Goal: Task Accomplishment & Management: Complete application form

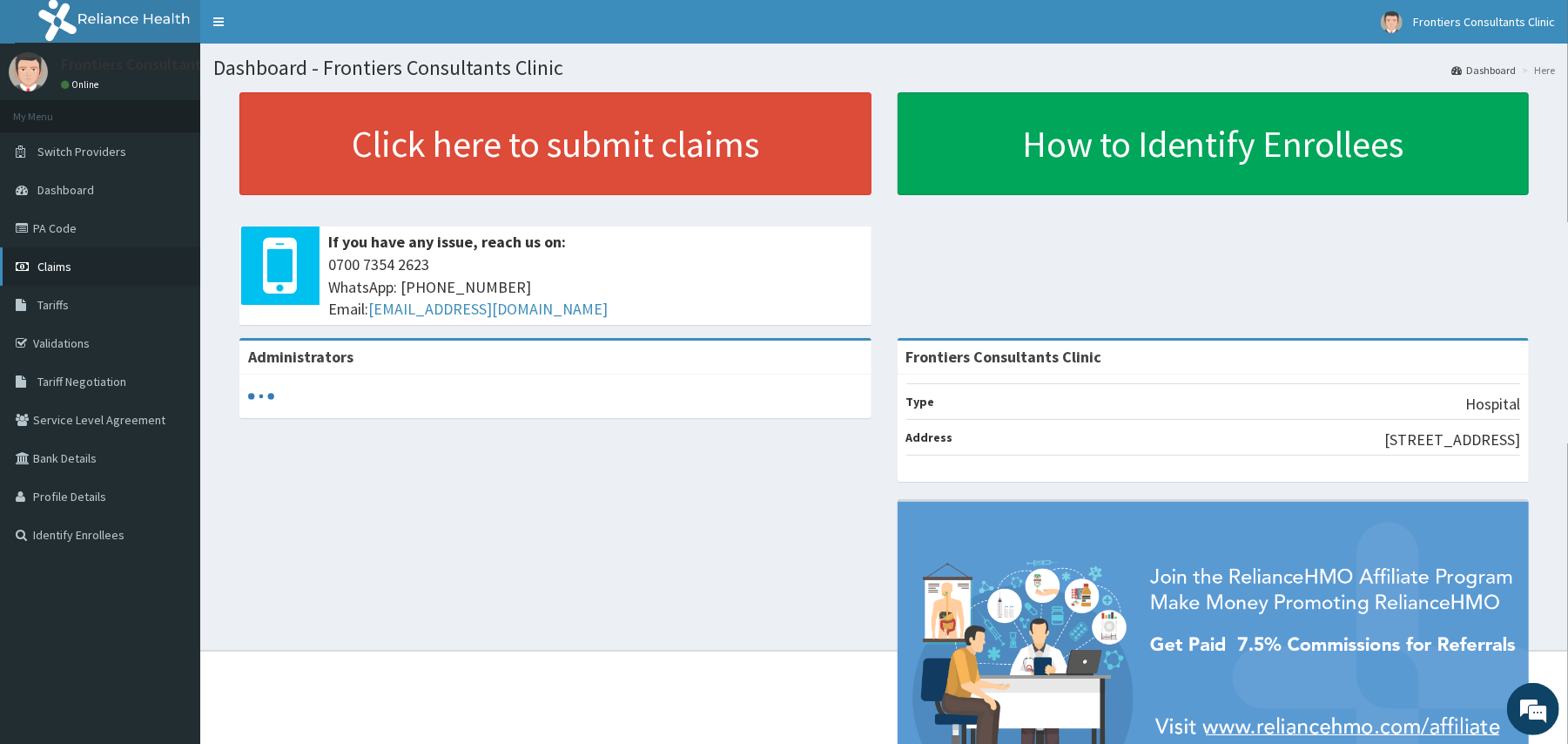
drag, startPoint x: 0, startPoint y: 0, endPoint x: 64, endPoint y: 270, distance: 277.5
click at [64, 270] on span "Claims" at bounding box center [54, 266] width 34 height 16
click at [58, 224] on link "PA Code" at bounding box center [100, 228] width 200 height 38
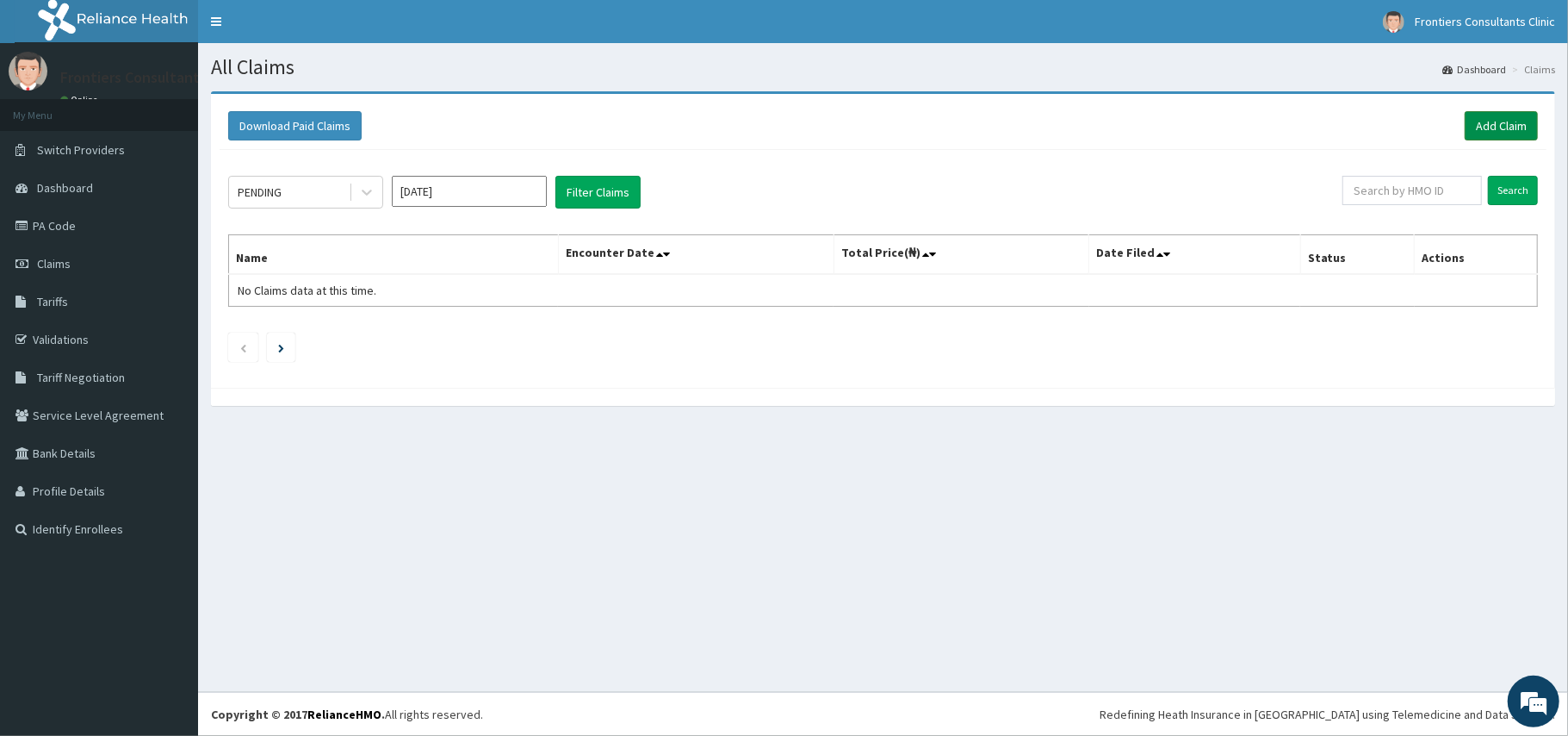
click at [1493, 121] on link "Add Claim" at bounding box center [1501, 126] width 73 height 29
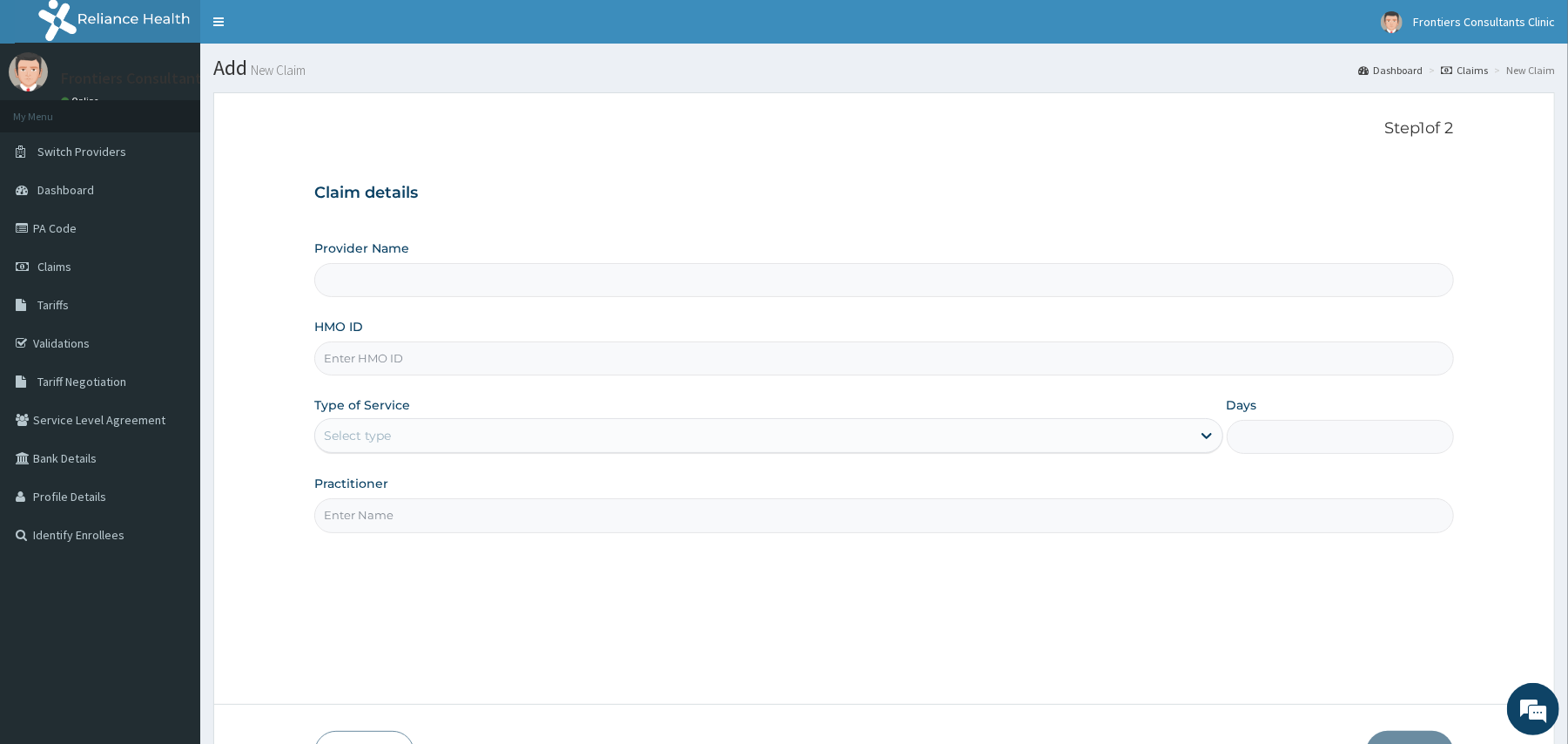
click at [629, 287] on input "Provider Name" at bounding box center [883, 280] width 1139 height 34
type input "Frontiers Consultants Clinic"
click at [500, 362] on input "HMO ID" at bounding box center [883, 358] width 1139 height 34
type input "IGV/10003/D"
click at [425, 435] on div "Select type" at bounding box center [752, 435] width 875 height 27
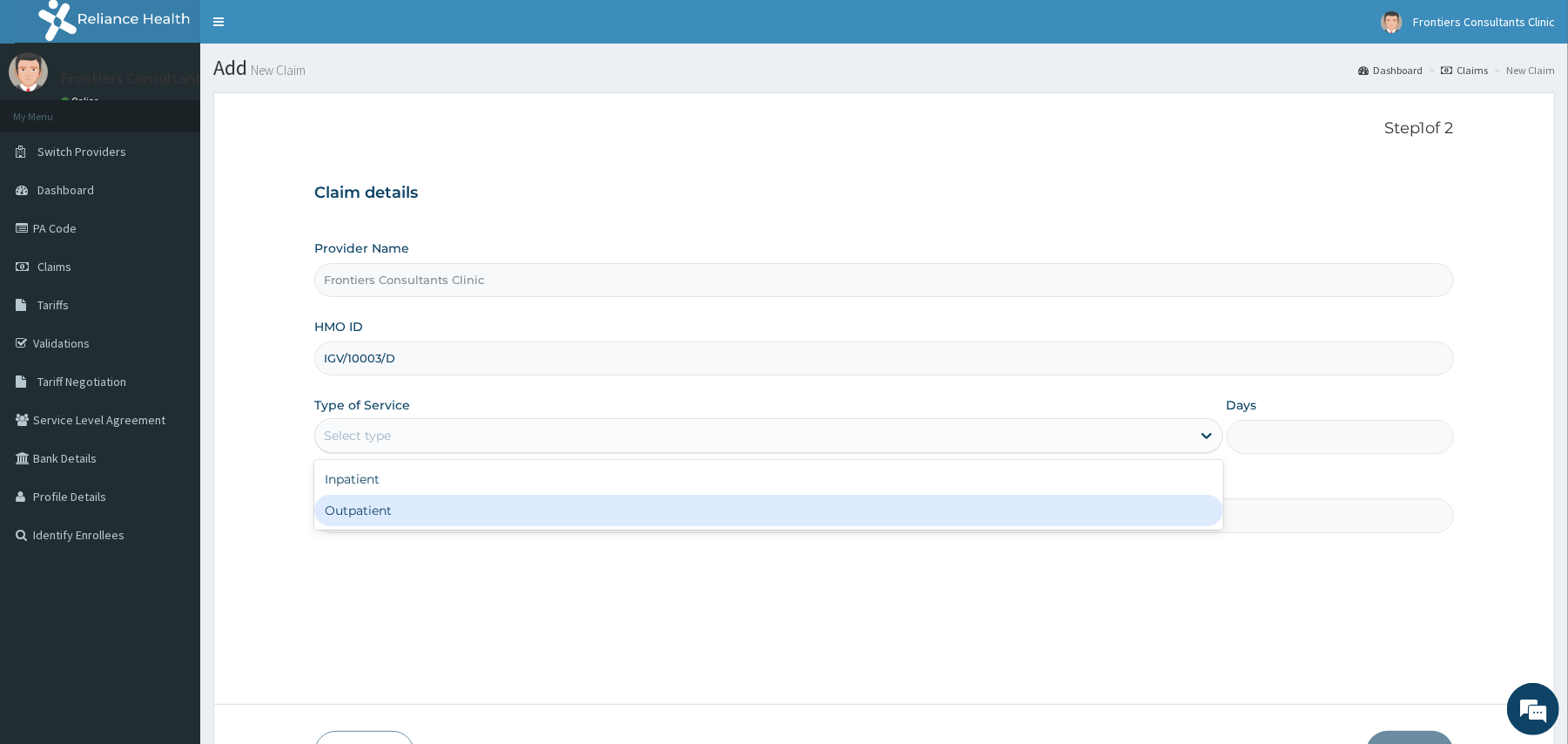
click at [417, 508] on div "Outpatient" at bounding box center [767, 510] width 908 height 31
type input "1"
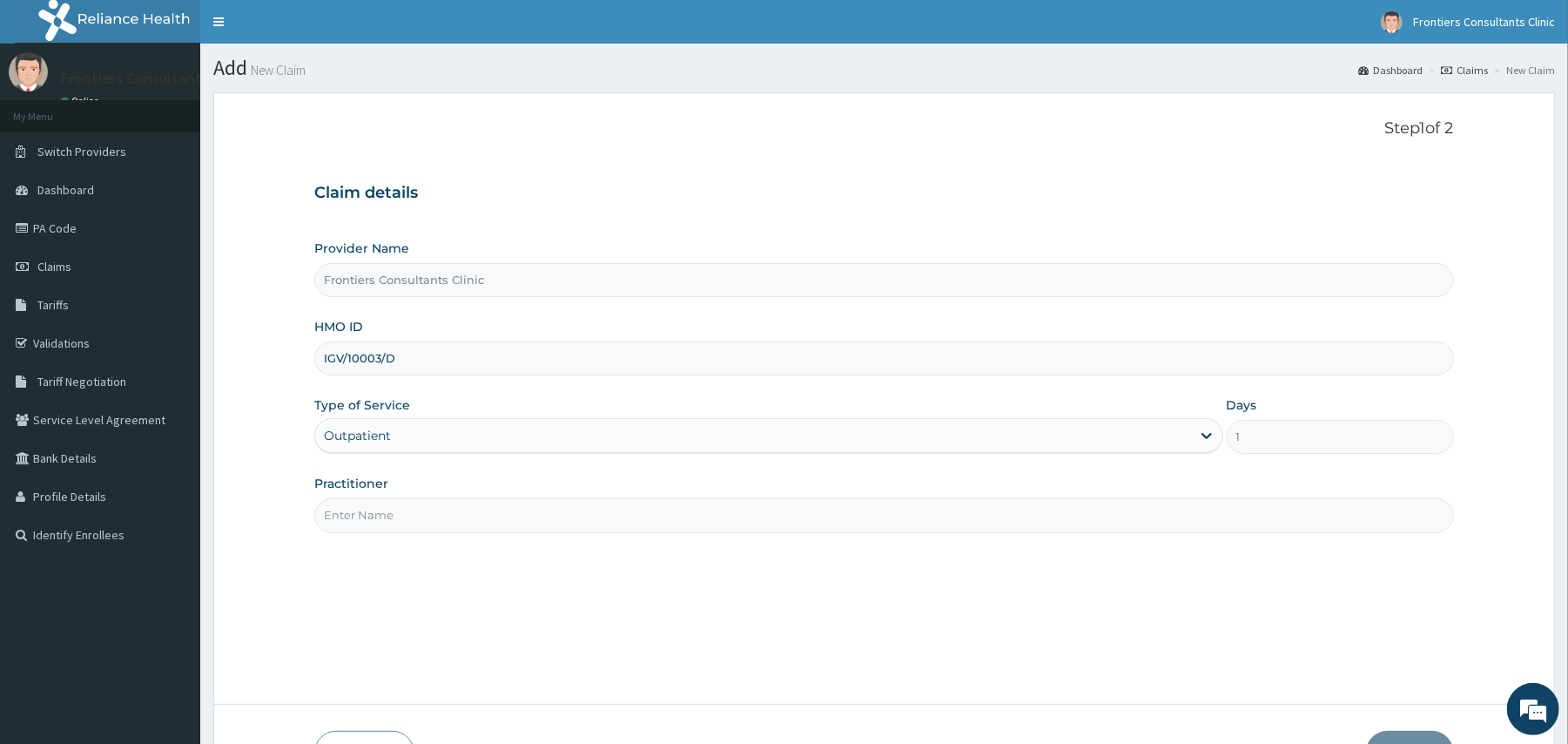
click at [410, 524] on input "Practitioner" at bounding box center [883, 514] width 1139 height 34
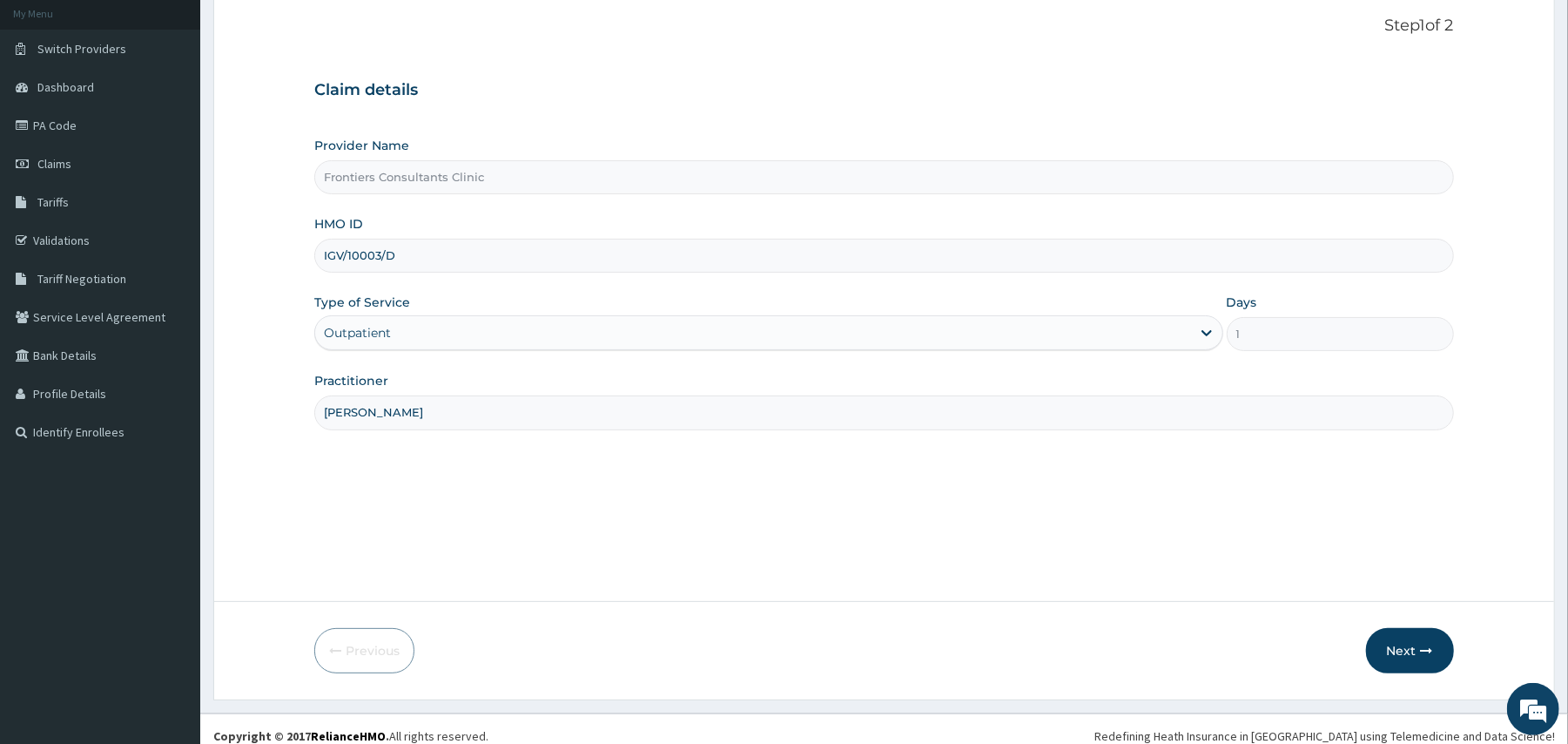
scroll to position [116, 0]
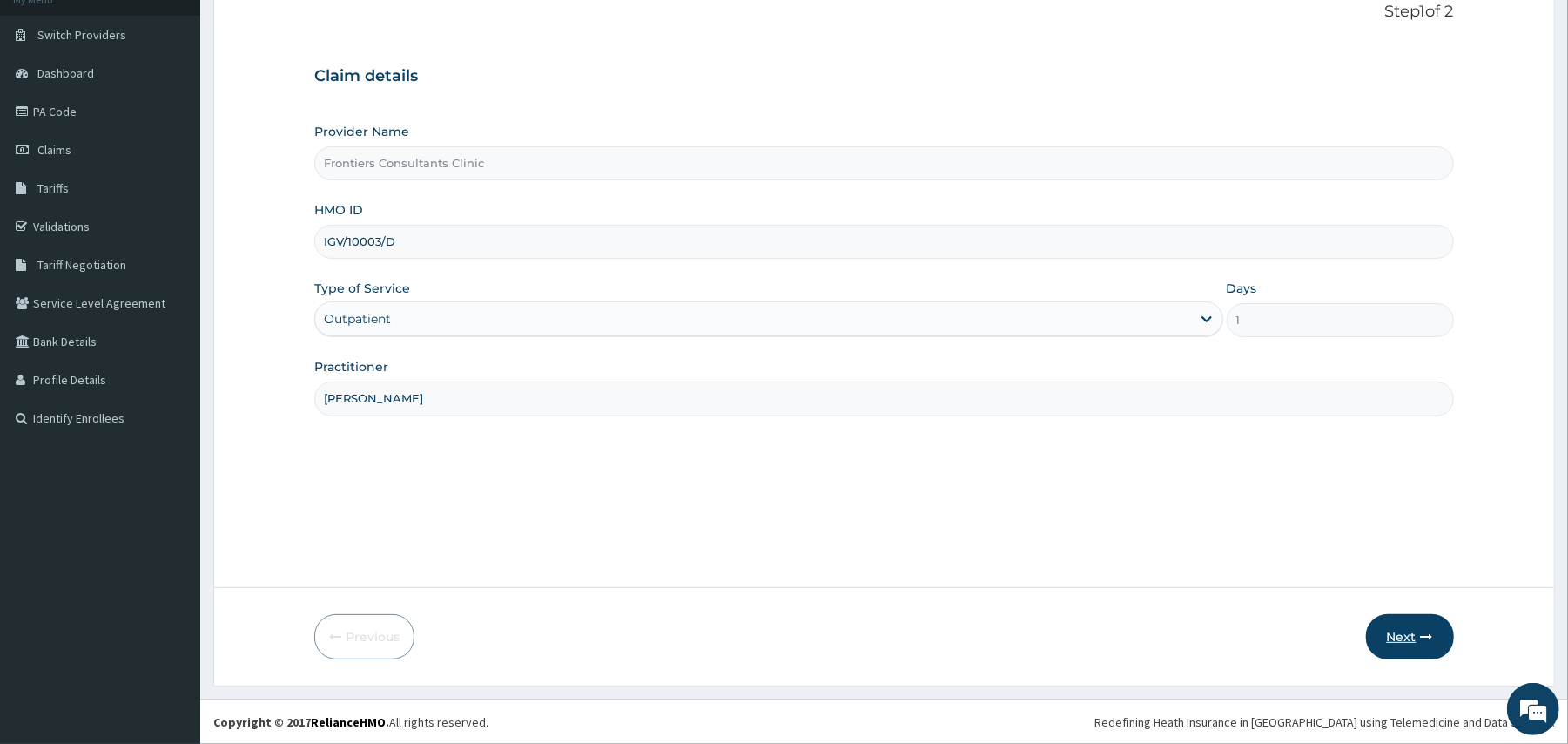
type input "[PERSON_NAME]"
click at [1412, 632] on button "Next" at bounding box center [1410, 636] width 88 height 45
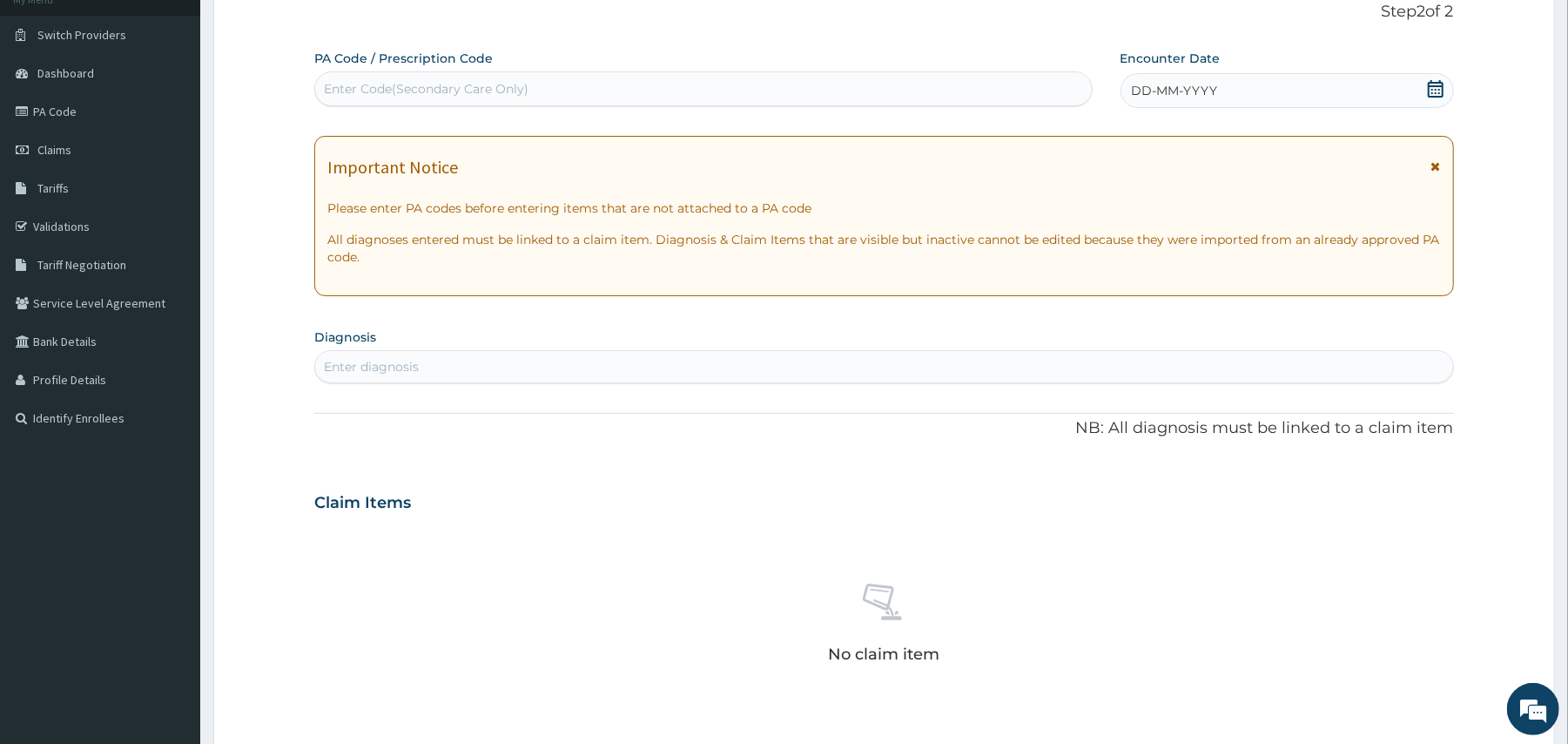
click at [637, 88] on div "Enter Code(Secondary Care Only)" at bounding box center [702, 89] width 775 height 27
type input "PA/7E789B"
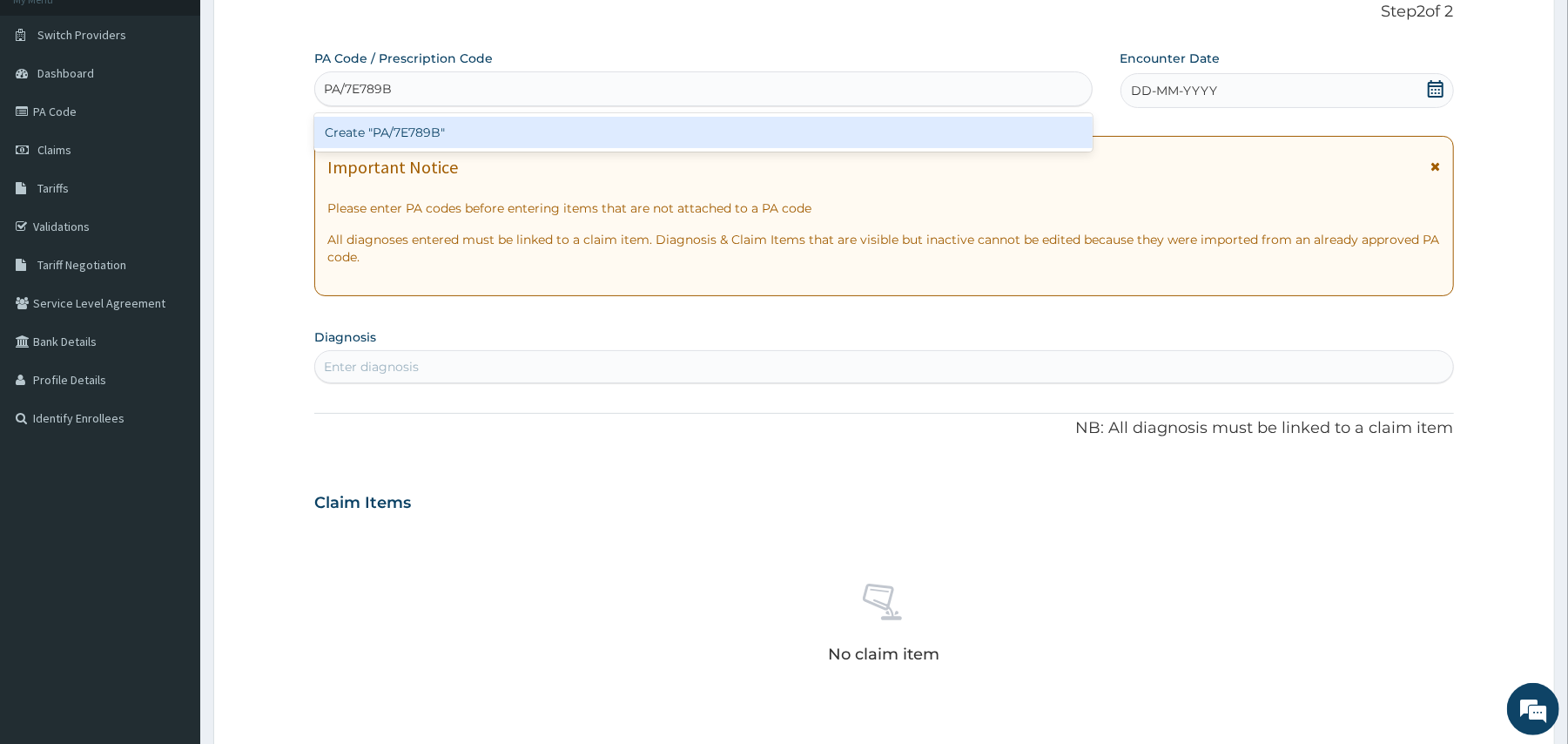
click at [537, 137] on div "Create "PA/7E789B"" at bounding box center [702, 132] width 777 height 31
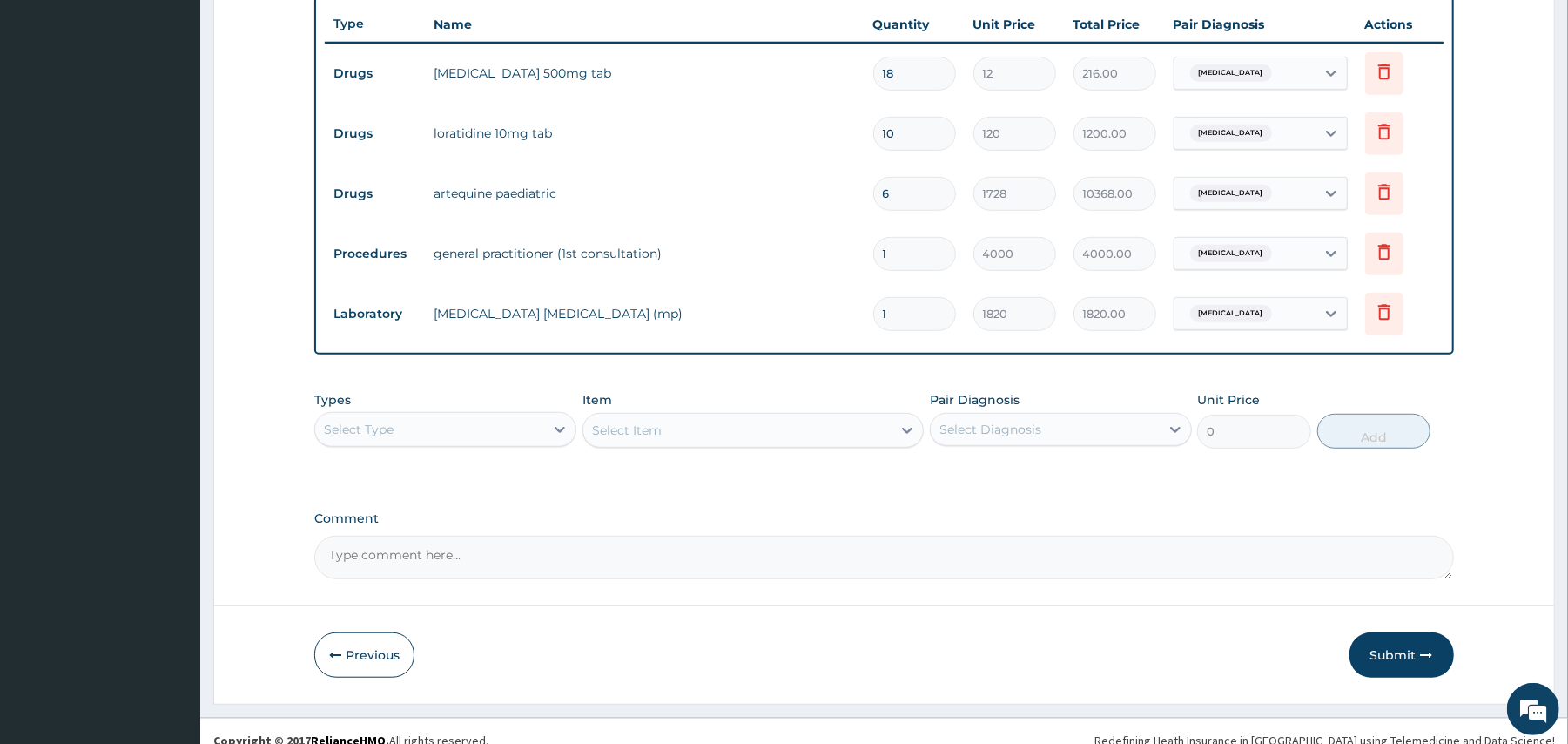
scroll to position [671, 0]
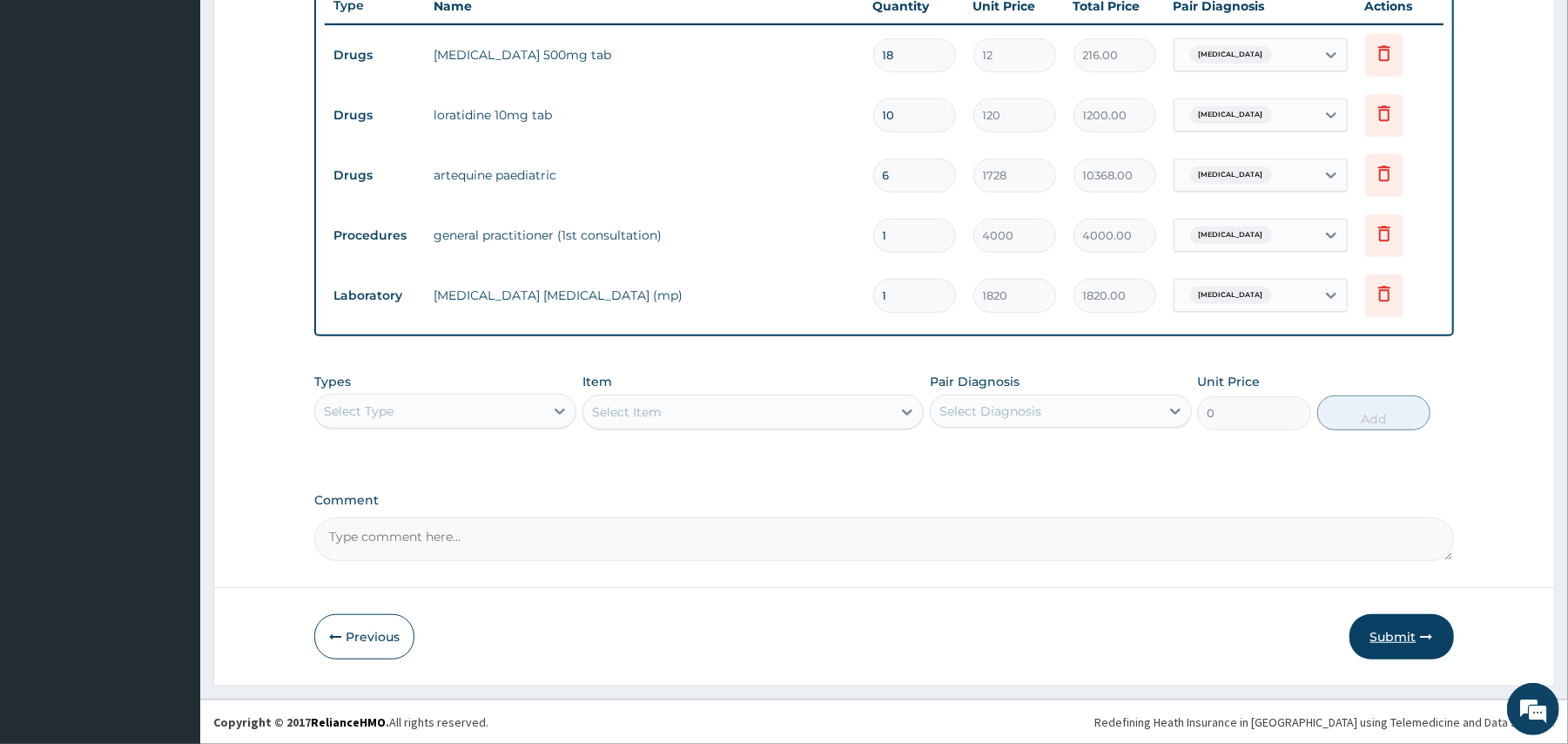
click at [1401, 632] on button "Submit" at bounding box center [1401, 636] width 105 height 45
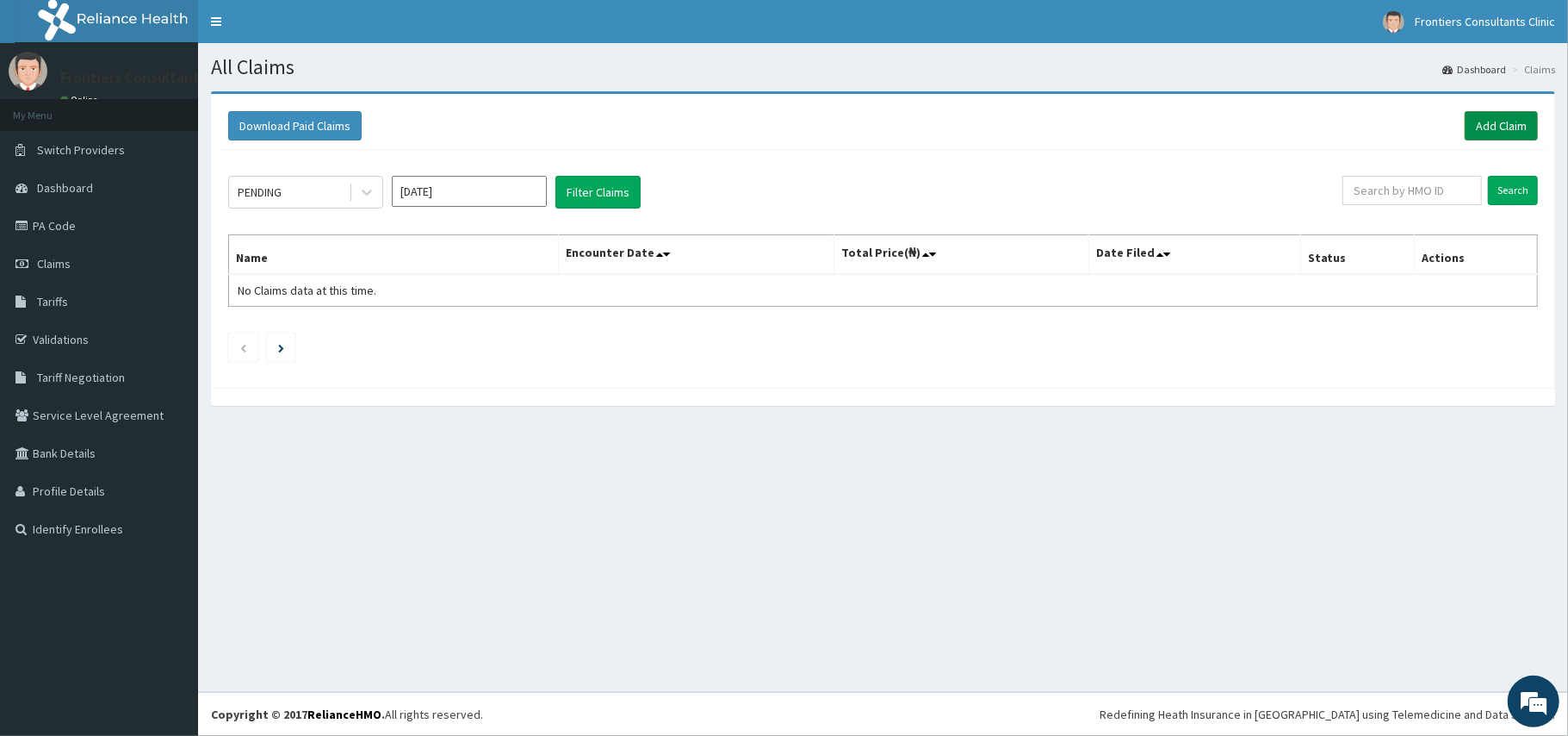
click at [1506, 128] on link "Add Claim" at bounding box center [1501, 126] width 73 height 29
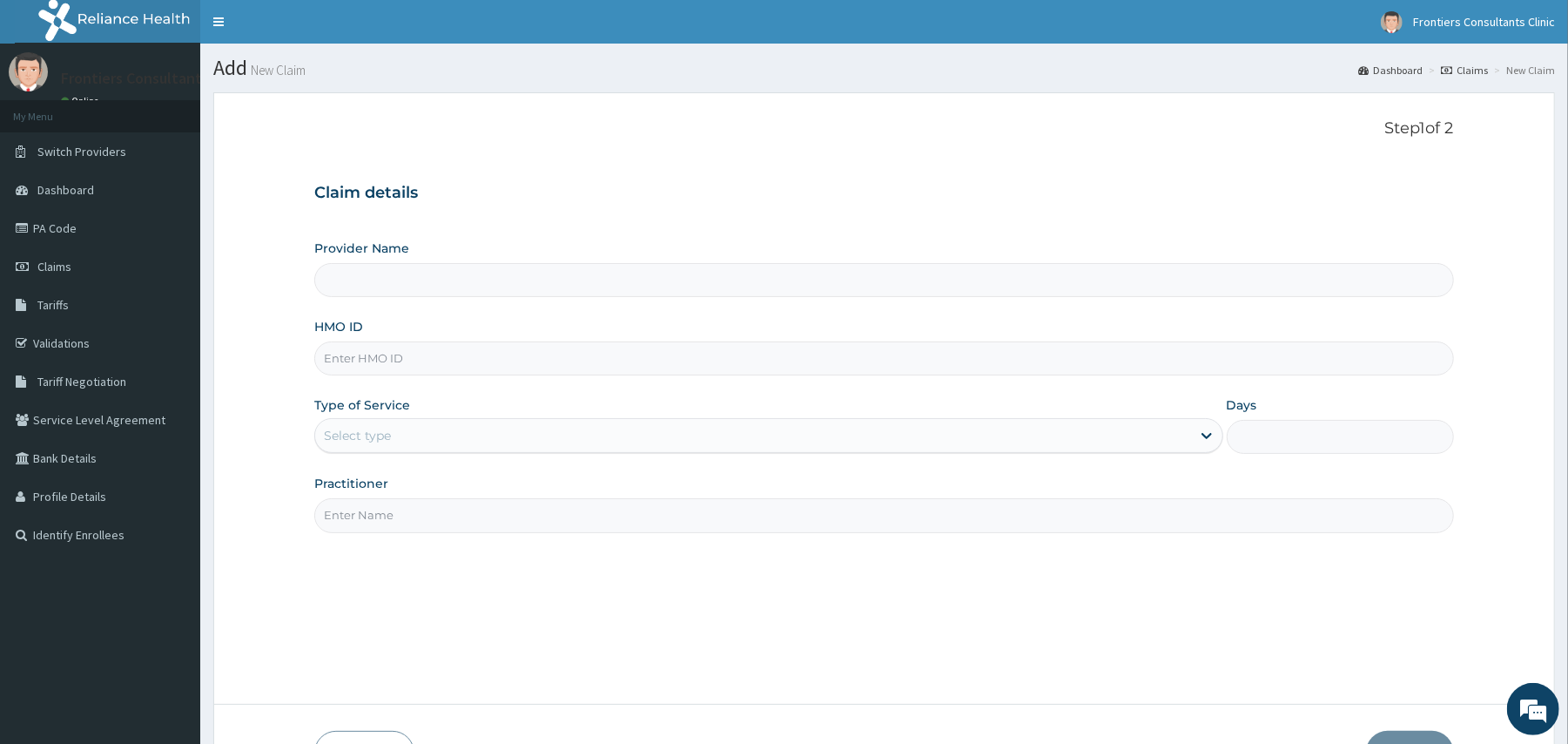
click at [493, 286] on input "Provider Name" at bounding box center [883, 280] width 1139 height 34
type input "Frontiers Consultants Clinic"
click at [437, 362] on input "HMO ID" at bounding box center [883, 358] width 1139 height 34
type input "IGV/10003/E"
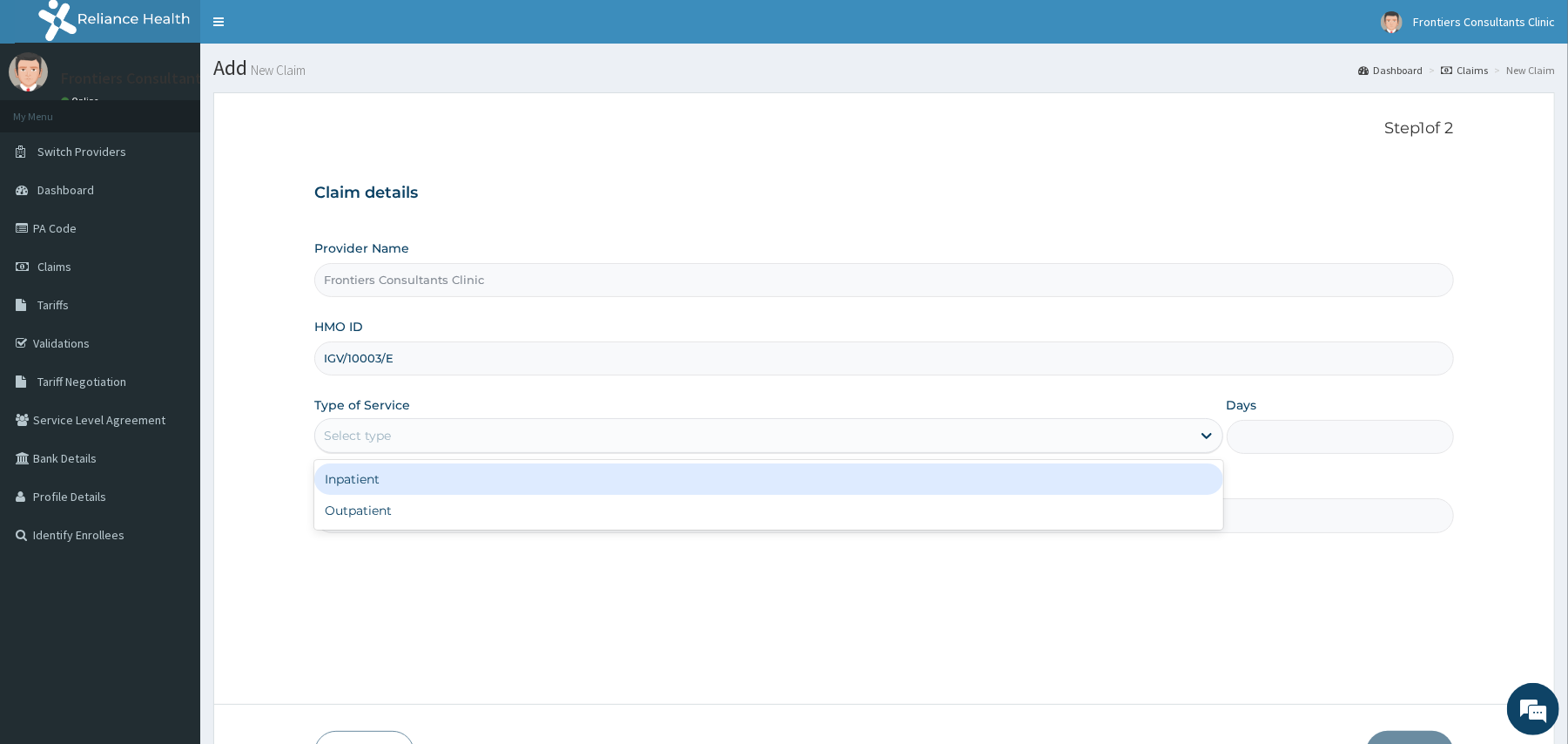
click at [451, 430] on div "Select type" at bounding box center [752, 435] width 875 height 27
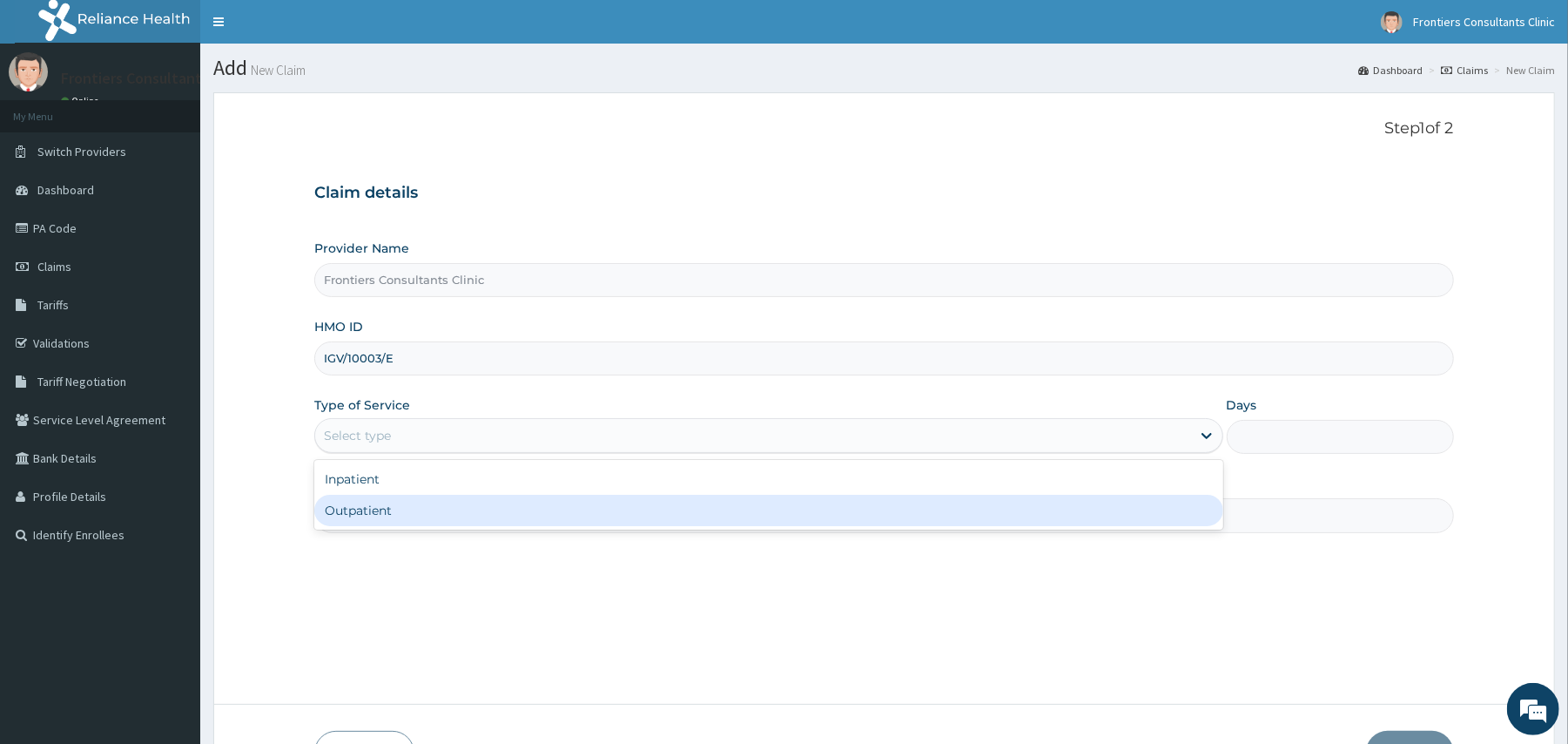
click at [383, 508] on div "Outpatient" at bounding box center [767, 510] width 908 height 31
type input "1"
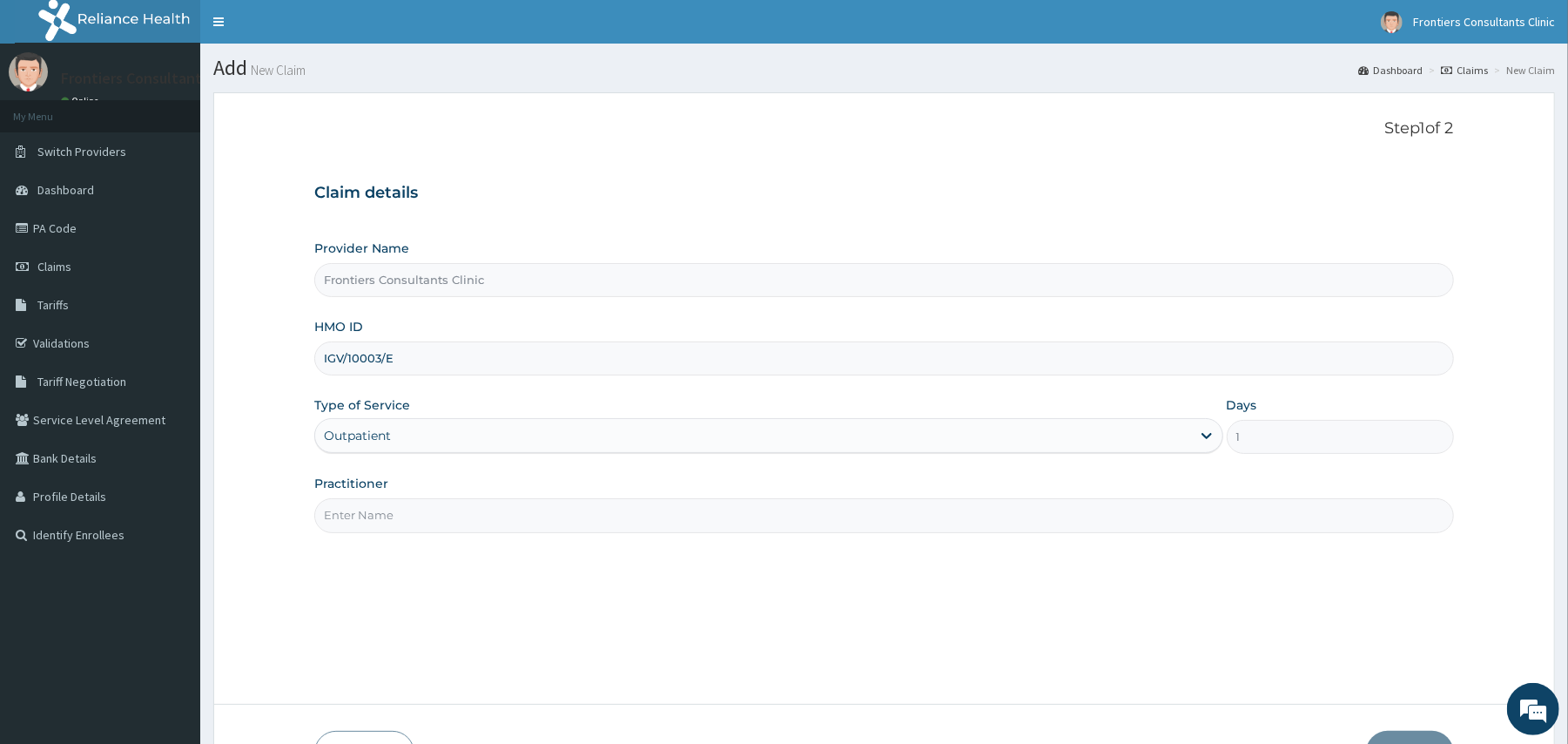
click at [367, 517] on input "Practitioner" at bounding box center [883, 514] width 1139 height 34
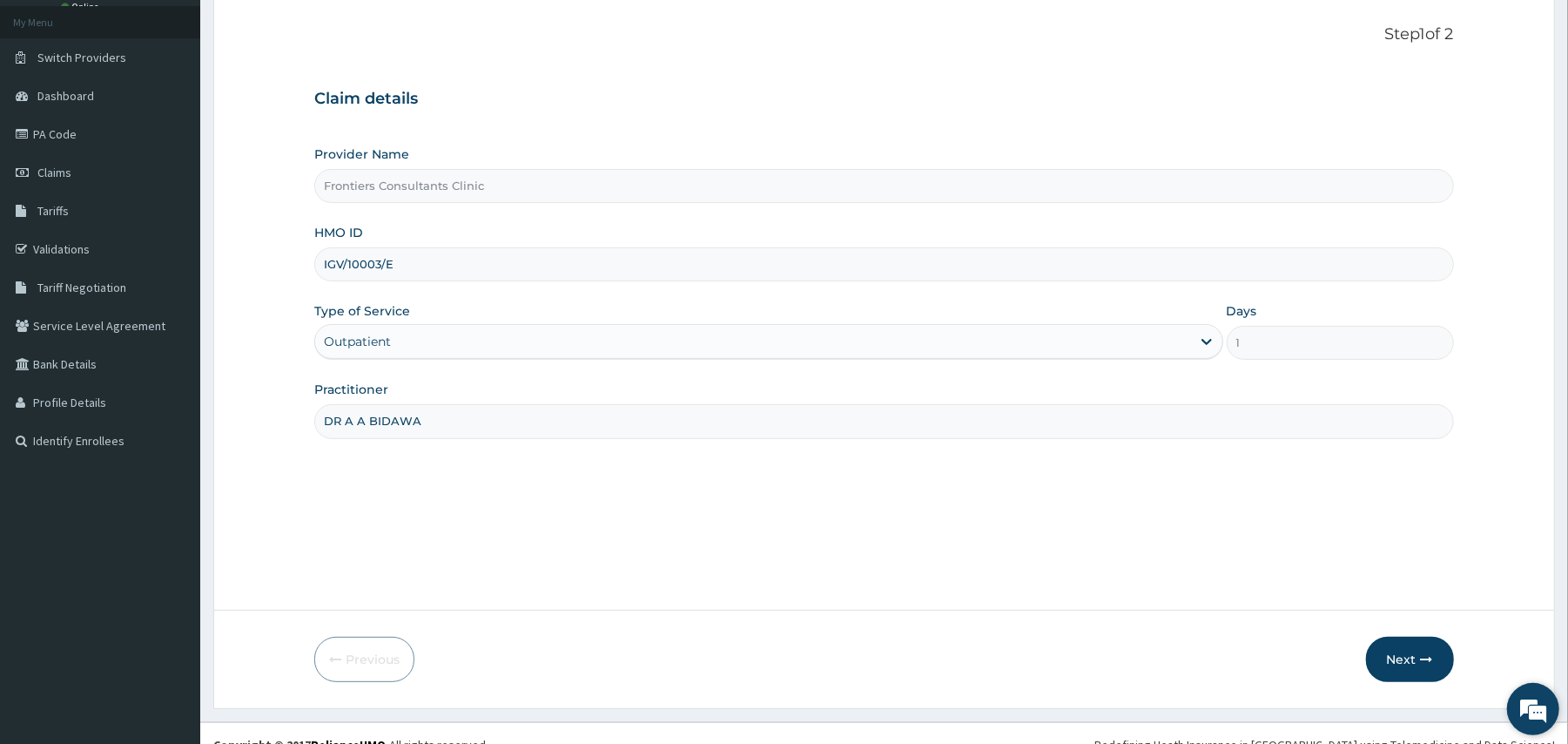
scroll to position [116, 0]
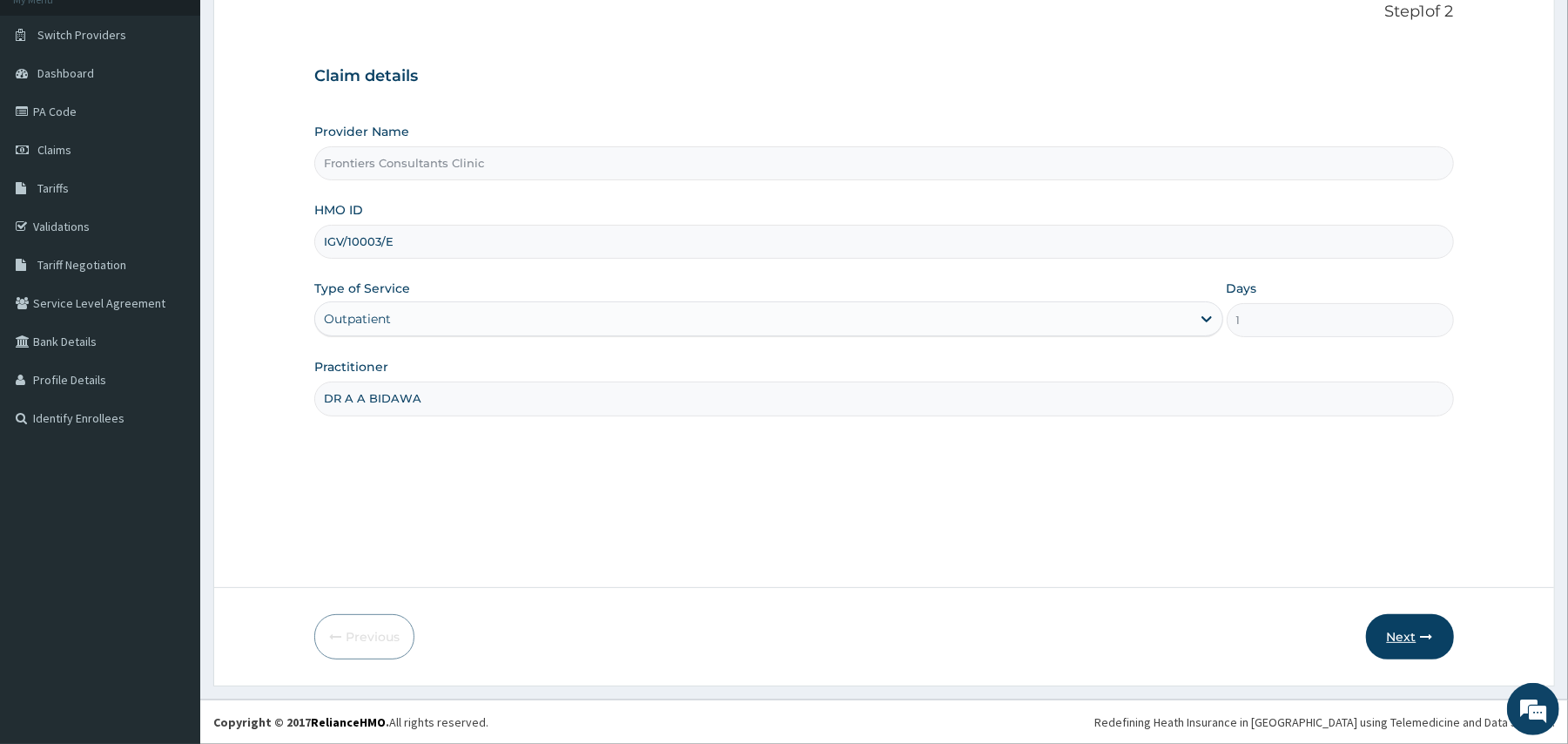
type input "DR A A BIDAWA"
click at [1398, 642] on button "Next" at bounding box center [1410, 636] width 88 height 45
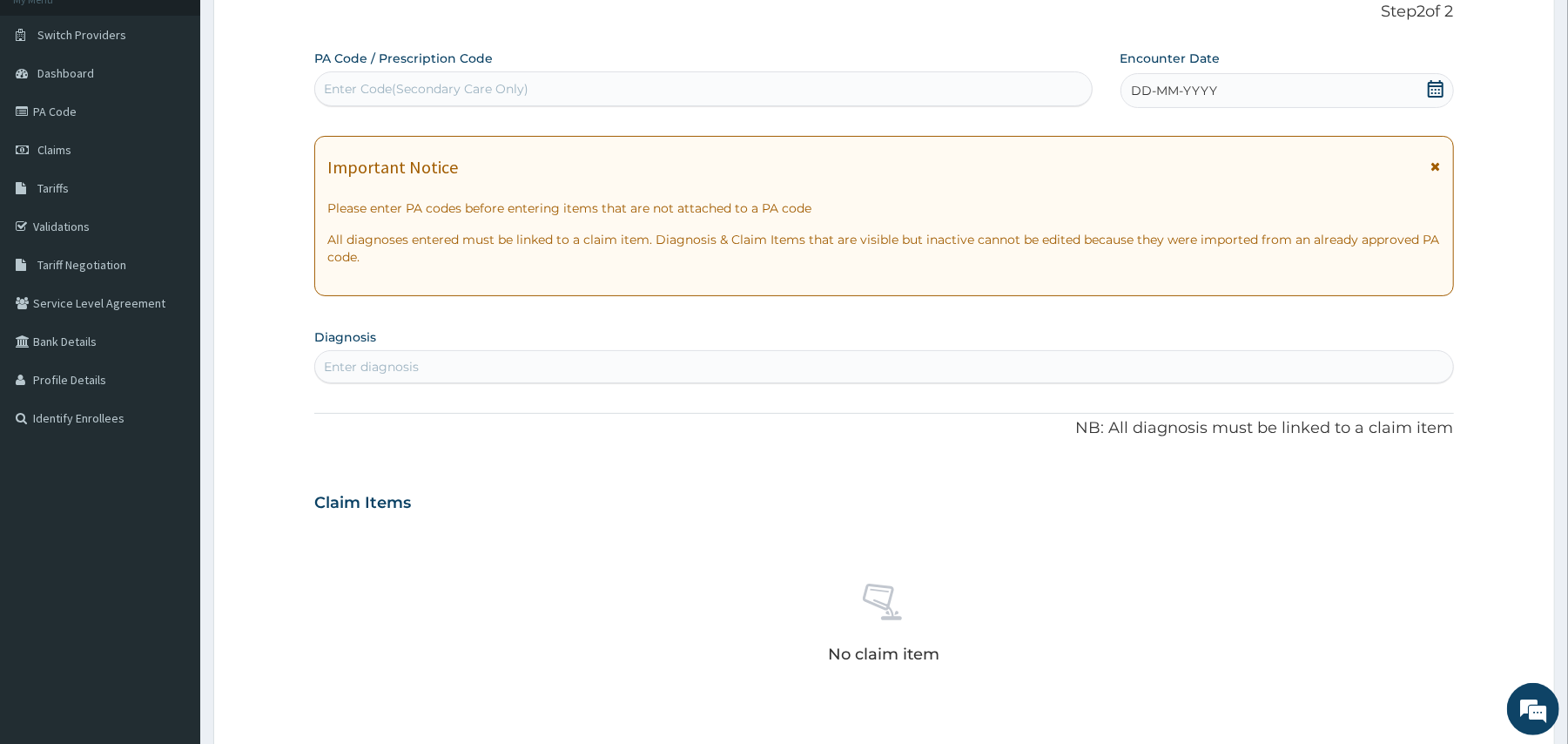
click at [733, 101] on div "Enter Code(Secondary Care Only)" at bounding box center [702, 89] width 775 height 27
type input "PA/84C74C"
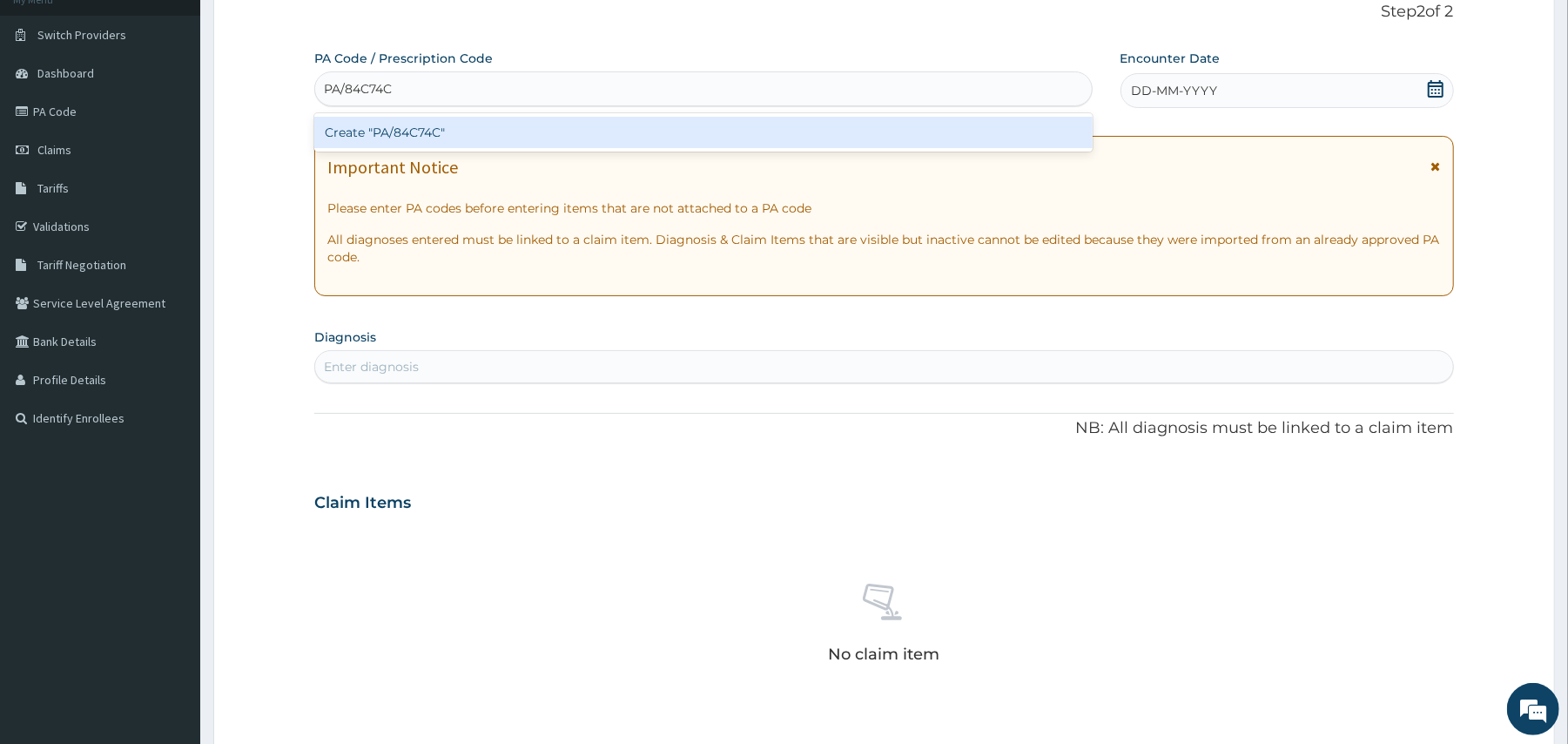
click at [637, 131] on div "Create "PA/84C74C"" at bounding box center [702, 132] width 777 height 31
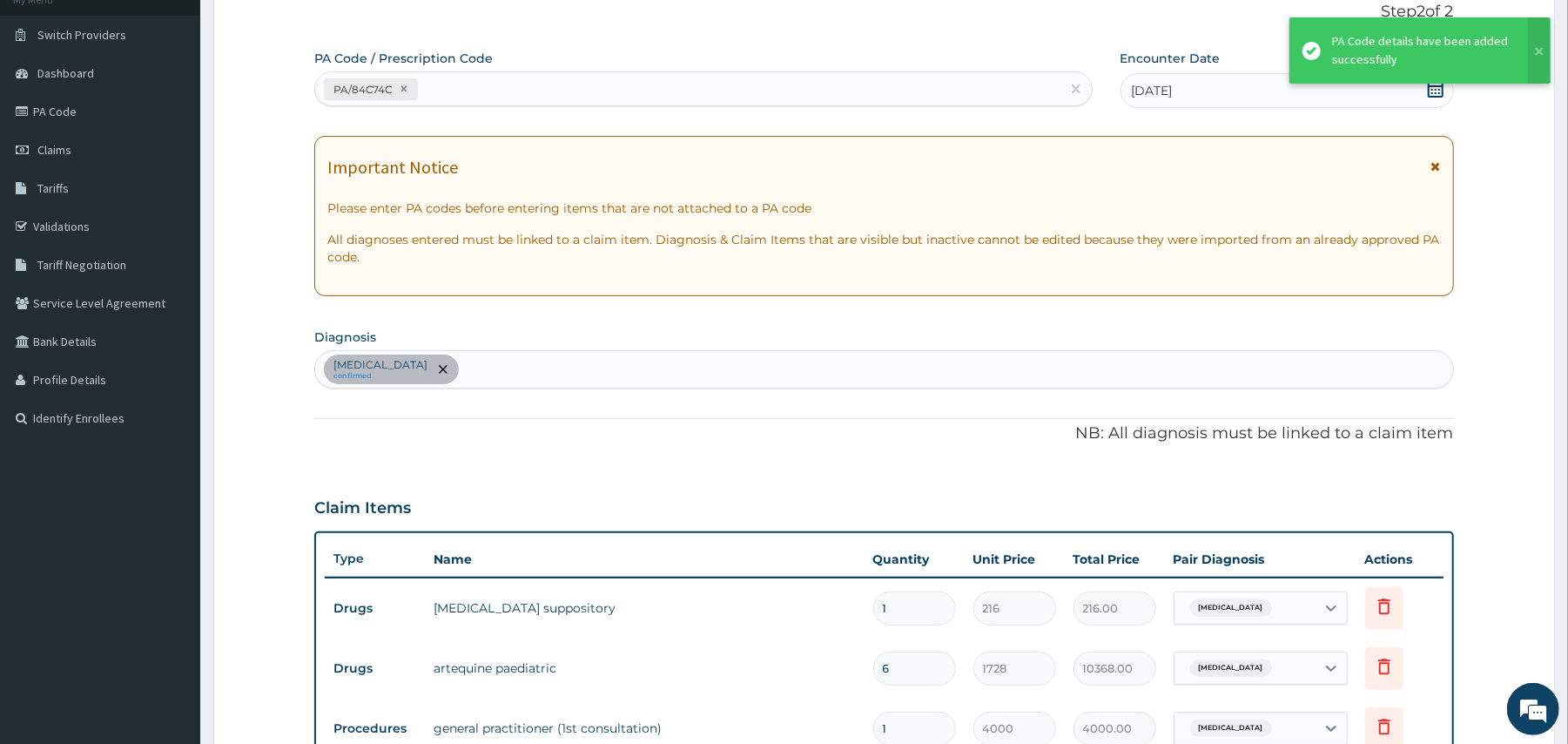
scroll to position [534, 0]
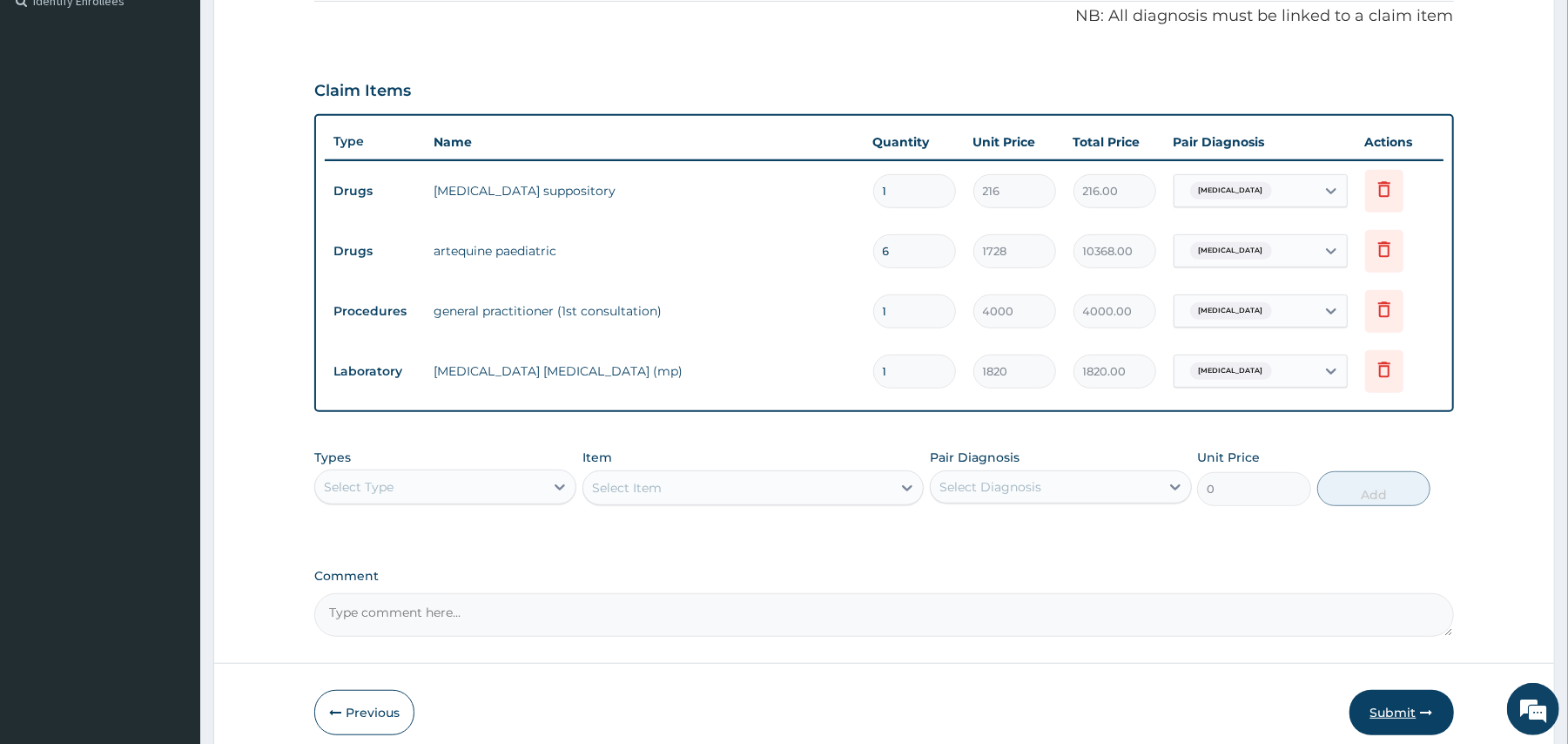
click at [1391, 718] on button "Submit" at bounding box center [1401, 712] width 105 height 45
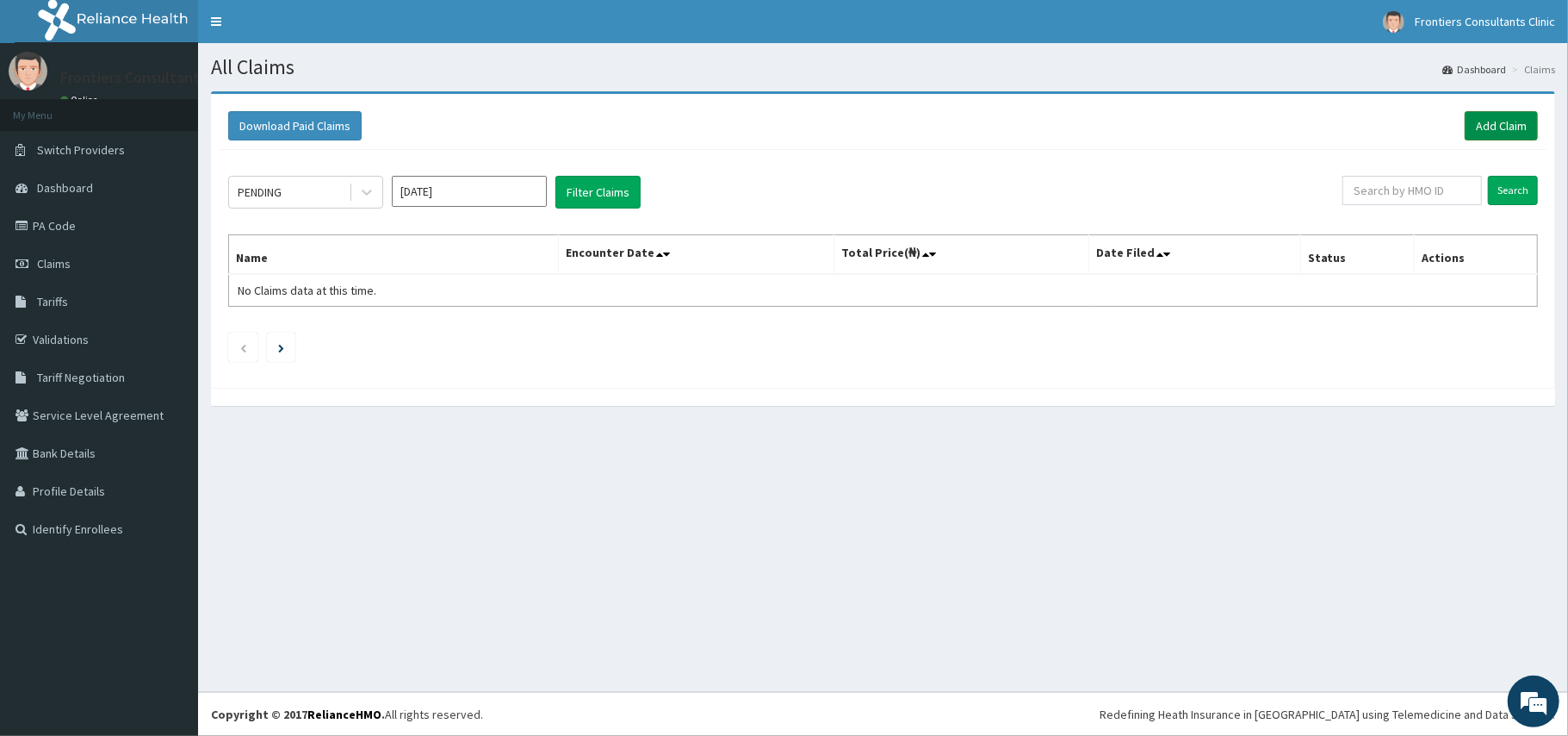
click at [1475, 122] on link "Add Claim" at bounding box center [1501, 126] width 73 height 29
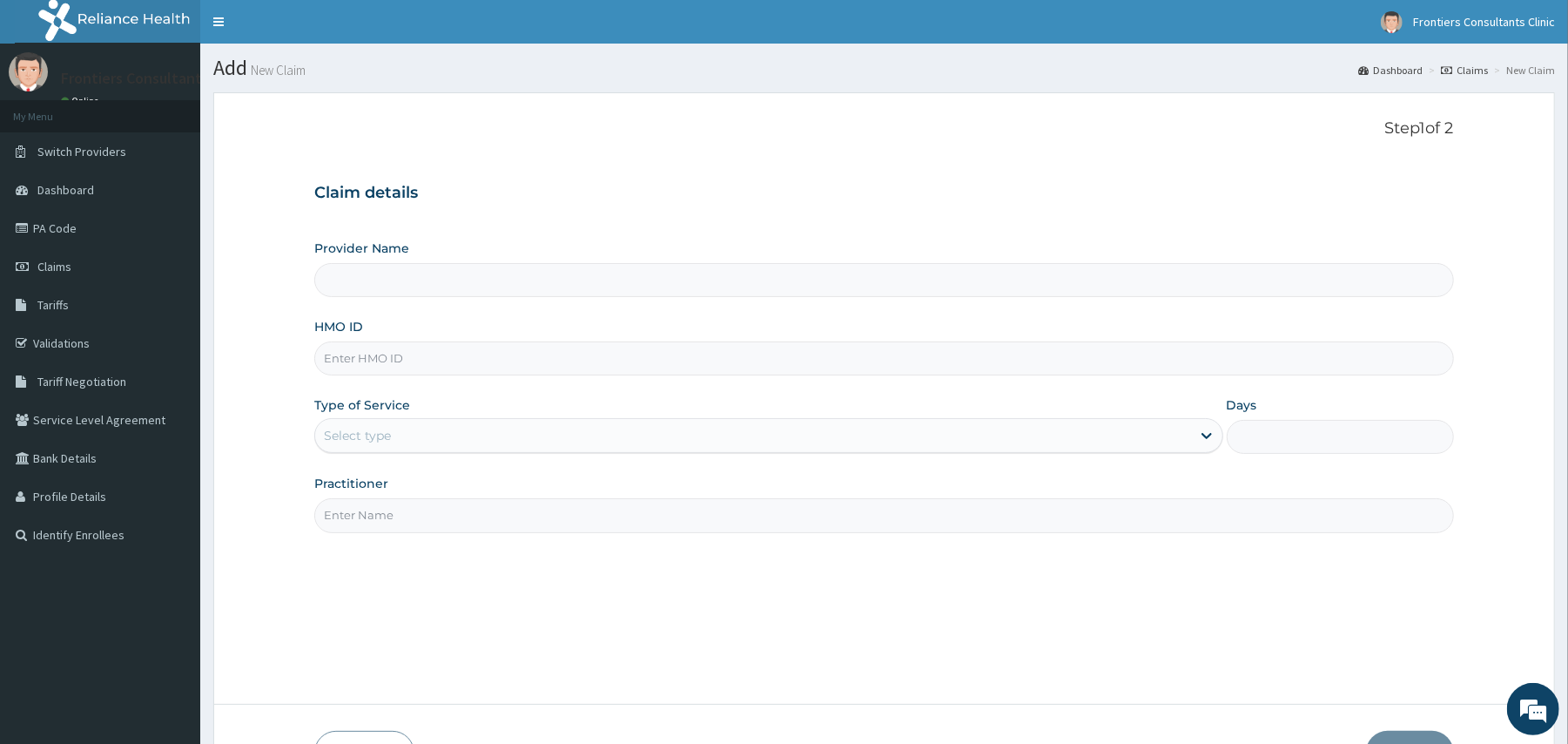
type input "Frontiers Consultants Clinic"
click at [356, 273] on input "Frontiers Consultants Clinic" at bounding box center [883, 280] width 1139 height 34
click at [425, 357] on input "HMO ID" at bounding box center [883, 358] width 1139 height 34
type input "JBN/10146/E"
click at [363, 443] on div "Select type" at bounding box center [357, 435] width 67 height 18
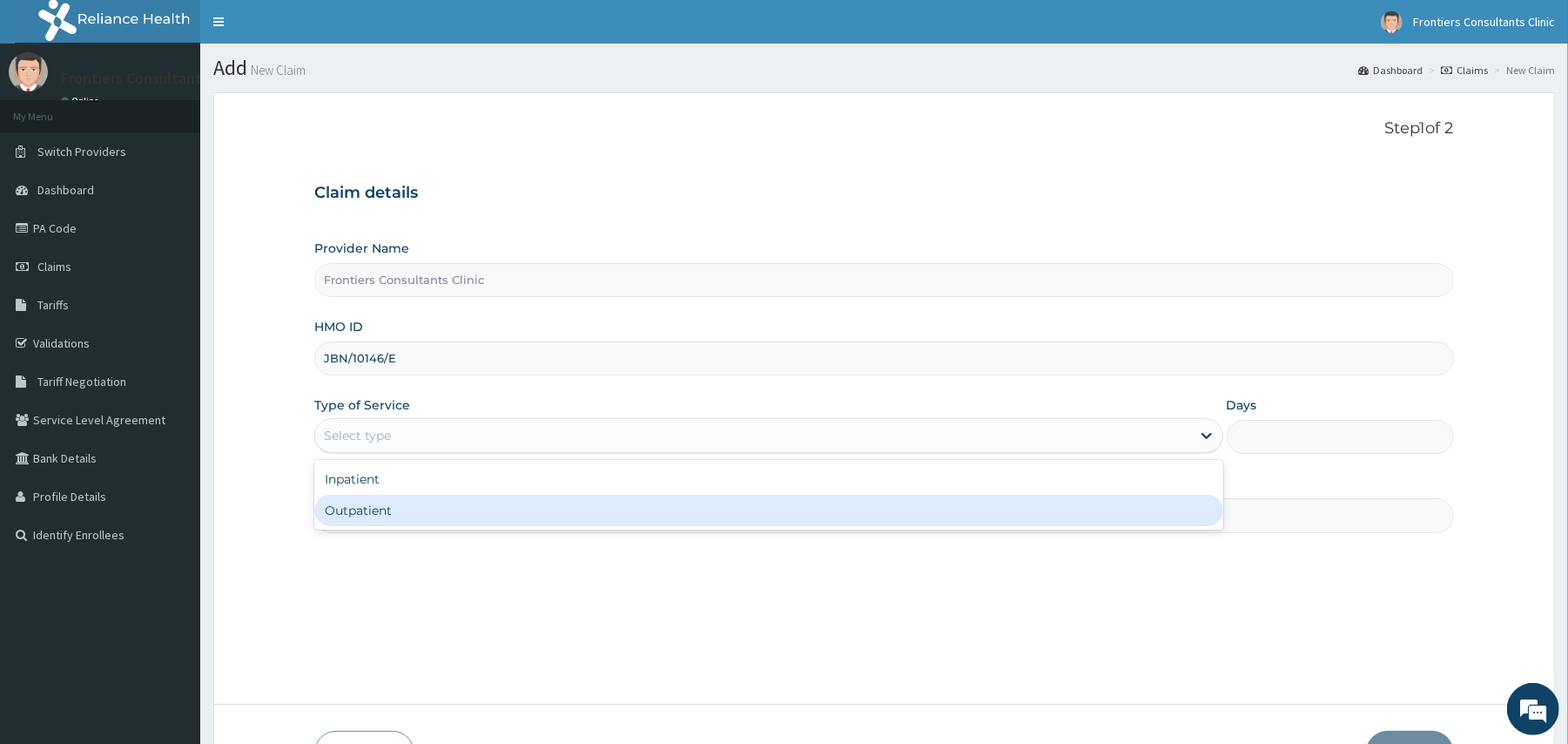
click at [360, 515] on div "Outpatient" at bounding box center [767, 510] width 908 height 31
type input "1"
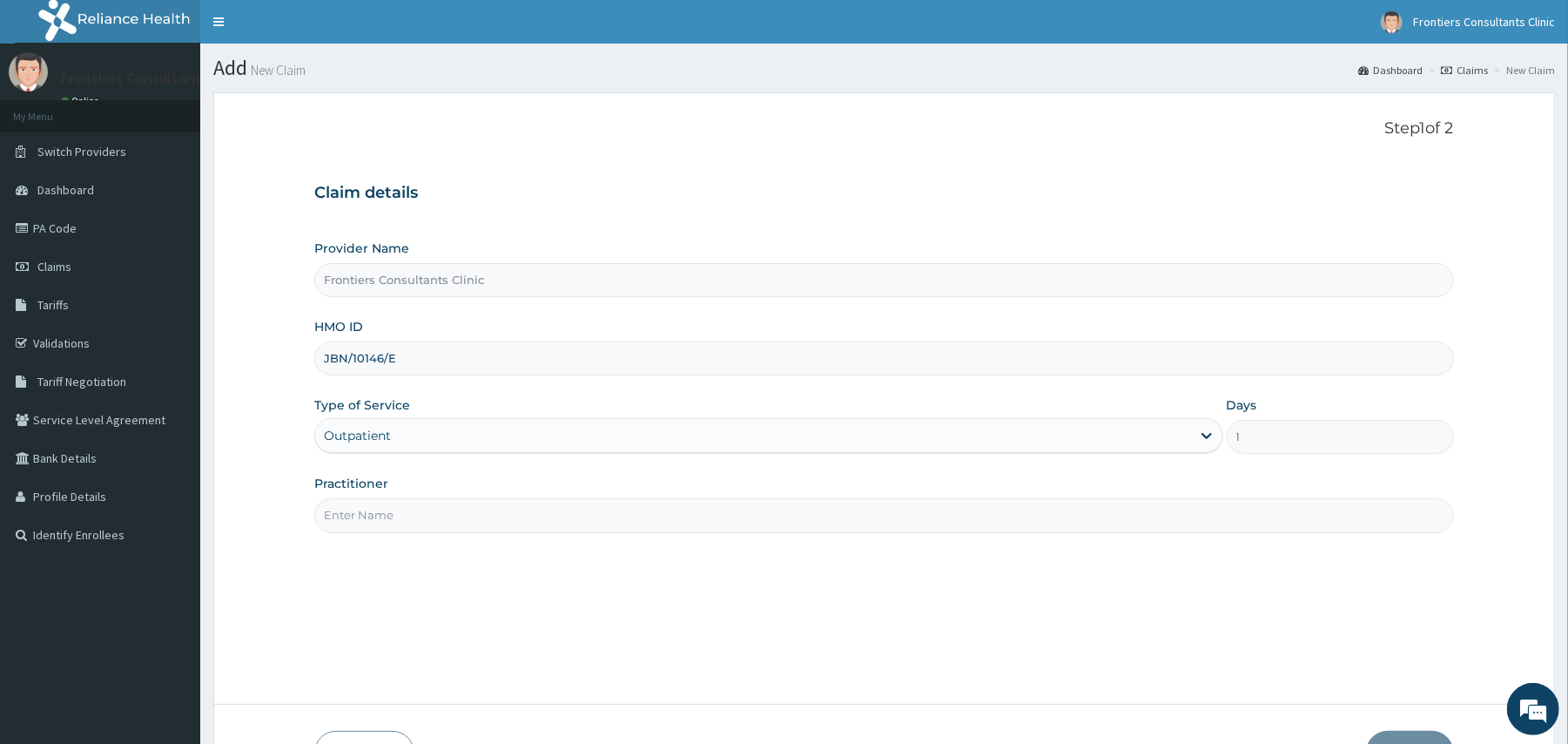
click at [395, 521] on input "Practitioner" at bounding box center [883, 514] width 1139 height 34
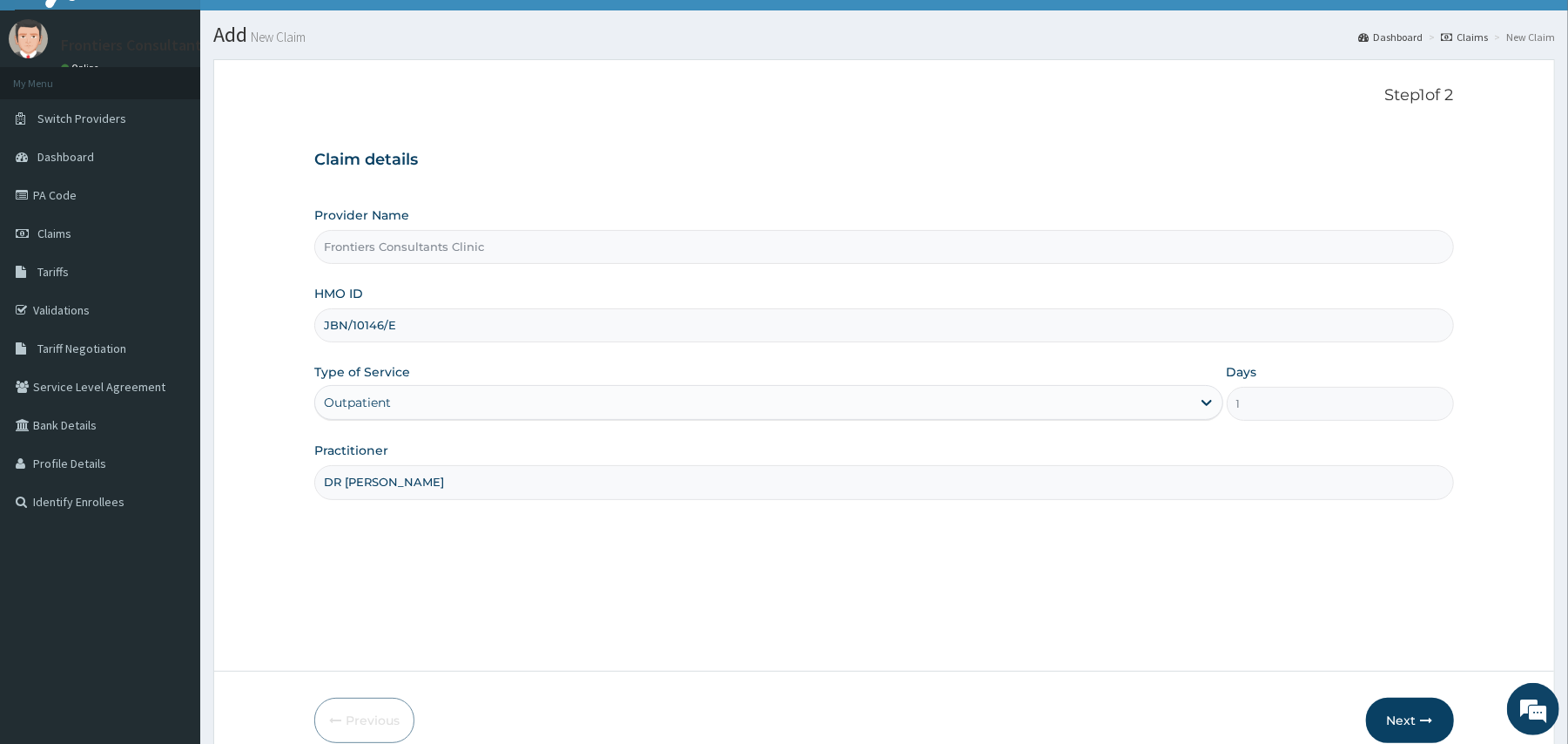
scroll to position [46, 0]
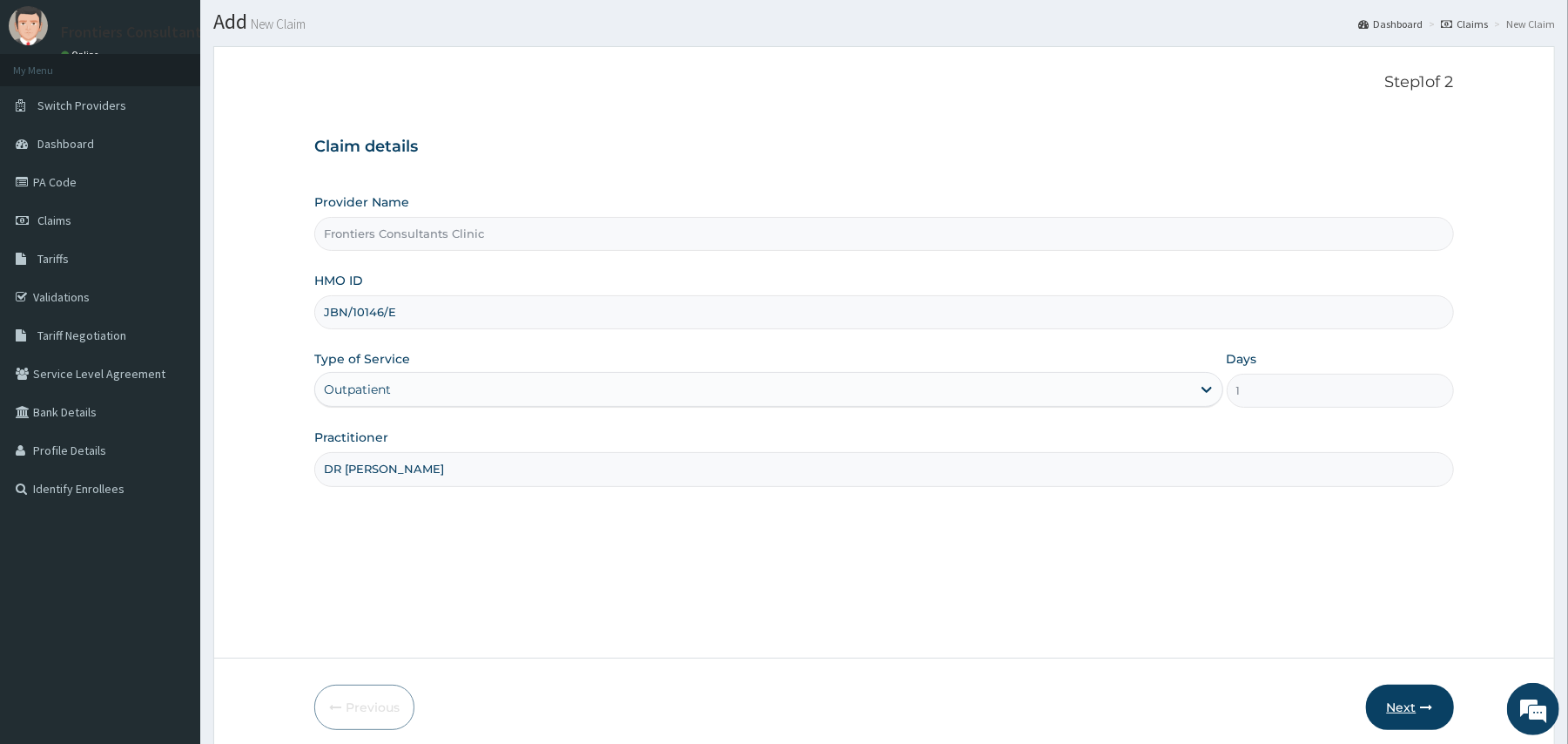
type input "DR FATIMA"
click at [1391, 708] on button "Next" at bounding box center [1410, 707] width 88 height 45
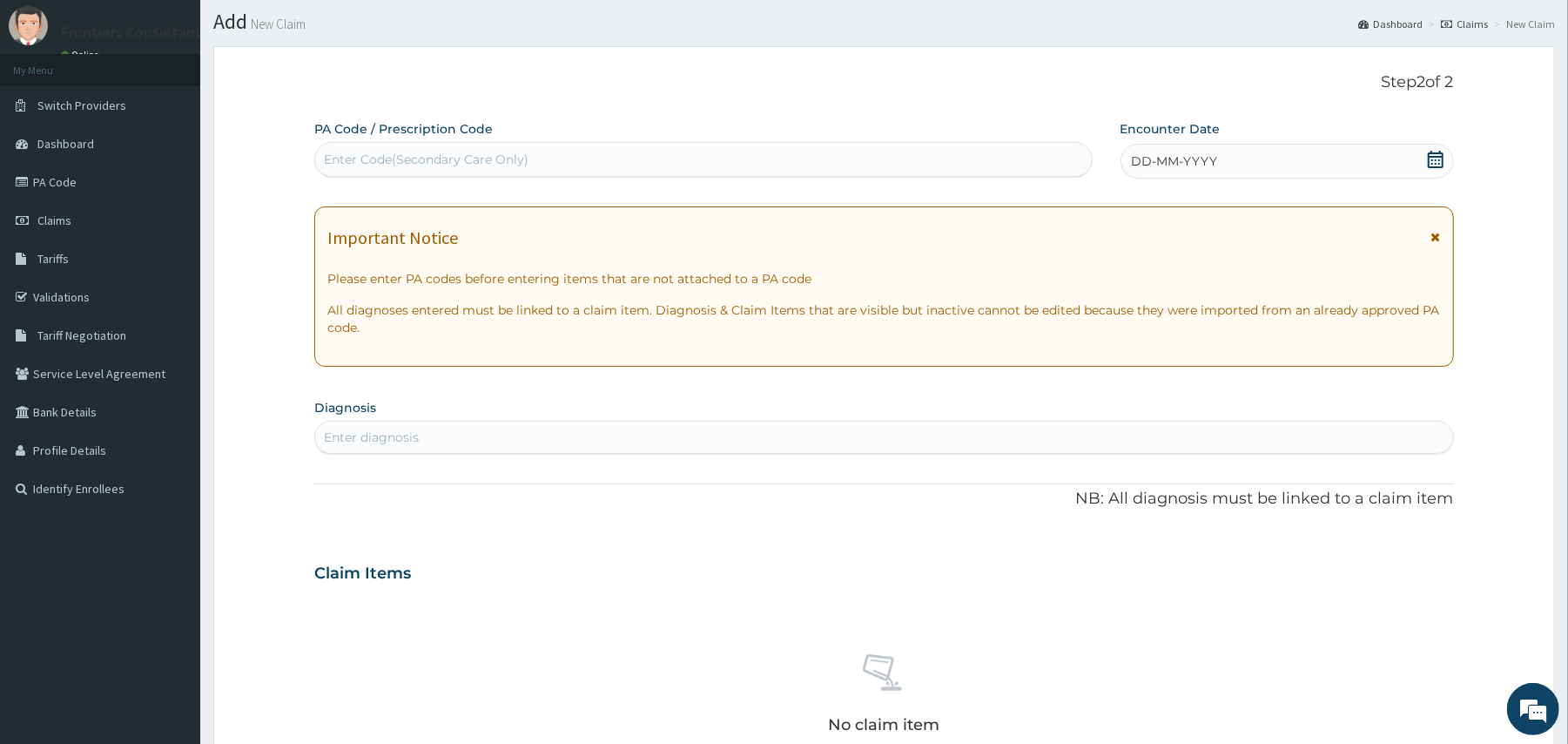
click at [628, 153] on div "Enter Code(Secondary Care Only)" at bounding box center [702, 159] width 775 height 27
type input "PA/BBDE15"
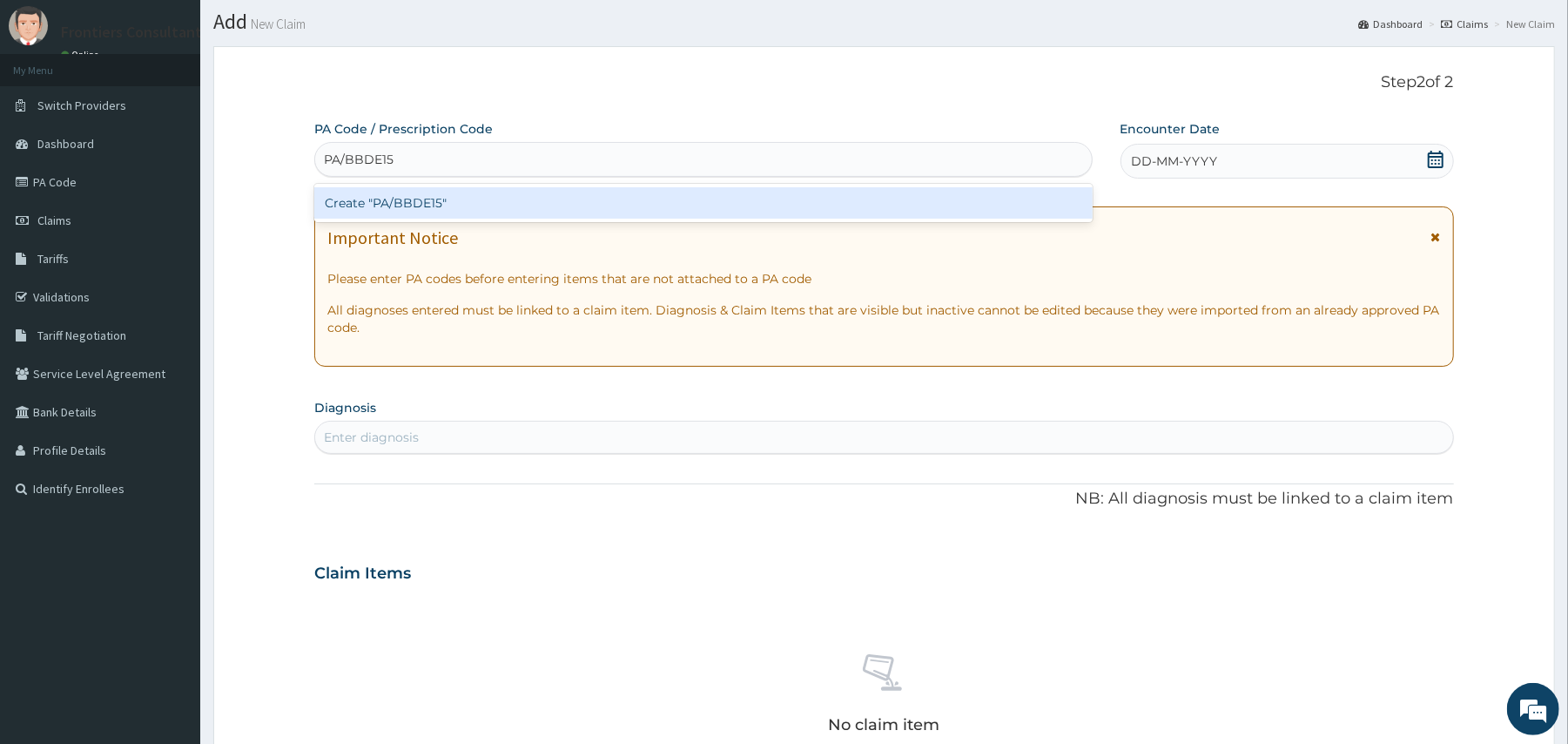
click at [603, 211] on div "Create "PA/BBDE15"" at bounding box center [702, 202] width 777 height 31
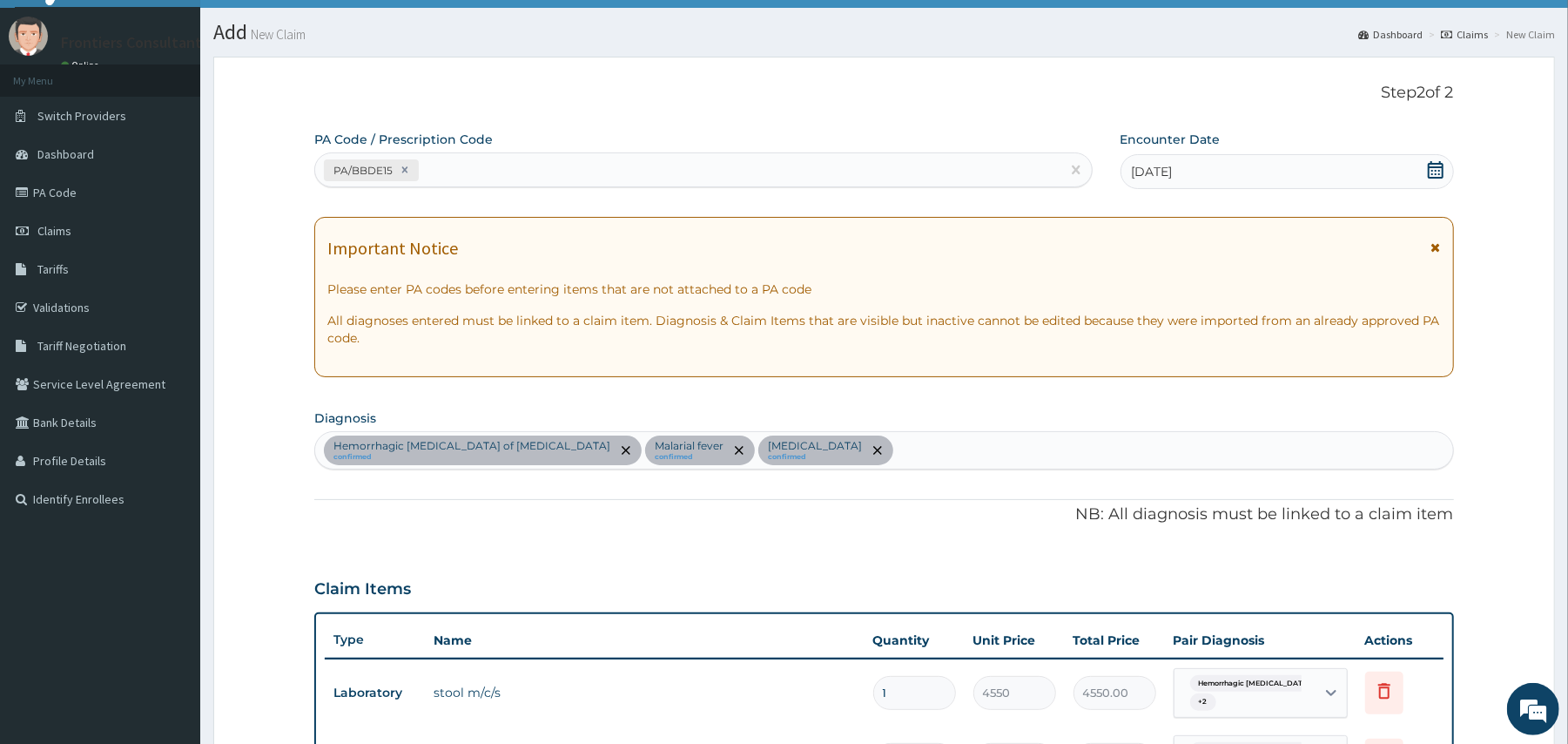
scroll to position [686, 0]
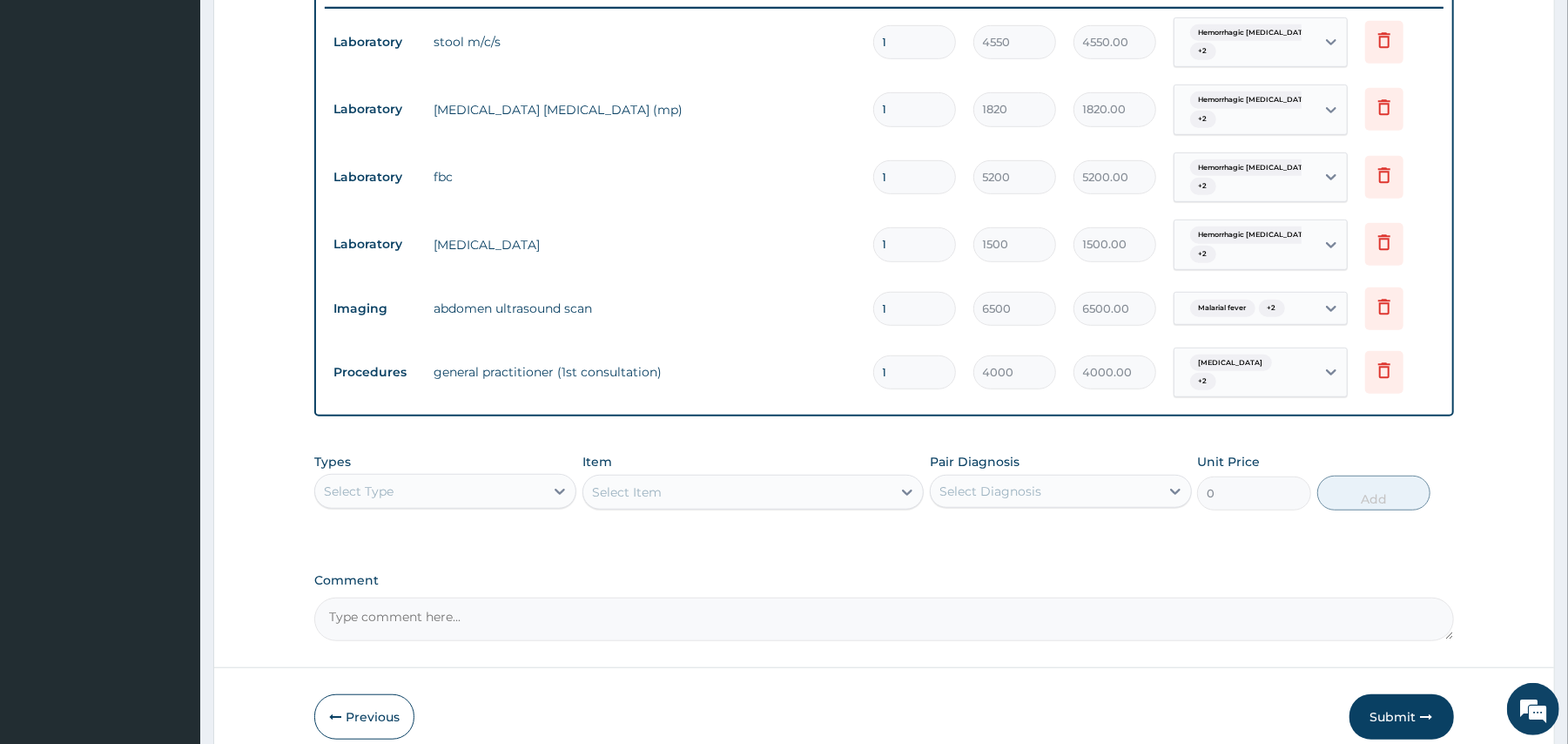
click at [524, 497] on div "Select Type" at bounding box center [429, 491] width 229 height 27
click at [372, 658] on div "Laboratory" at bounding box center [445, 660] width 262 height 31
click at [701, 493] on div "Select Item" at bounding box center [753, 492] width 341 height 35
click at [701, 493] on div "Select Item" at bounding box center [737, 492] width 308 height 27
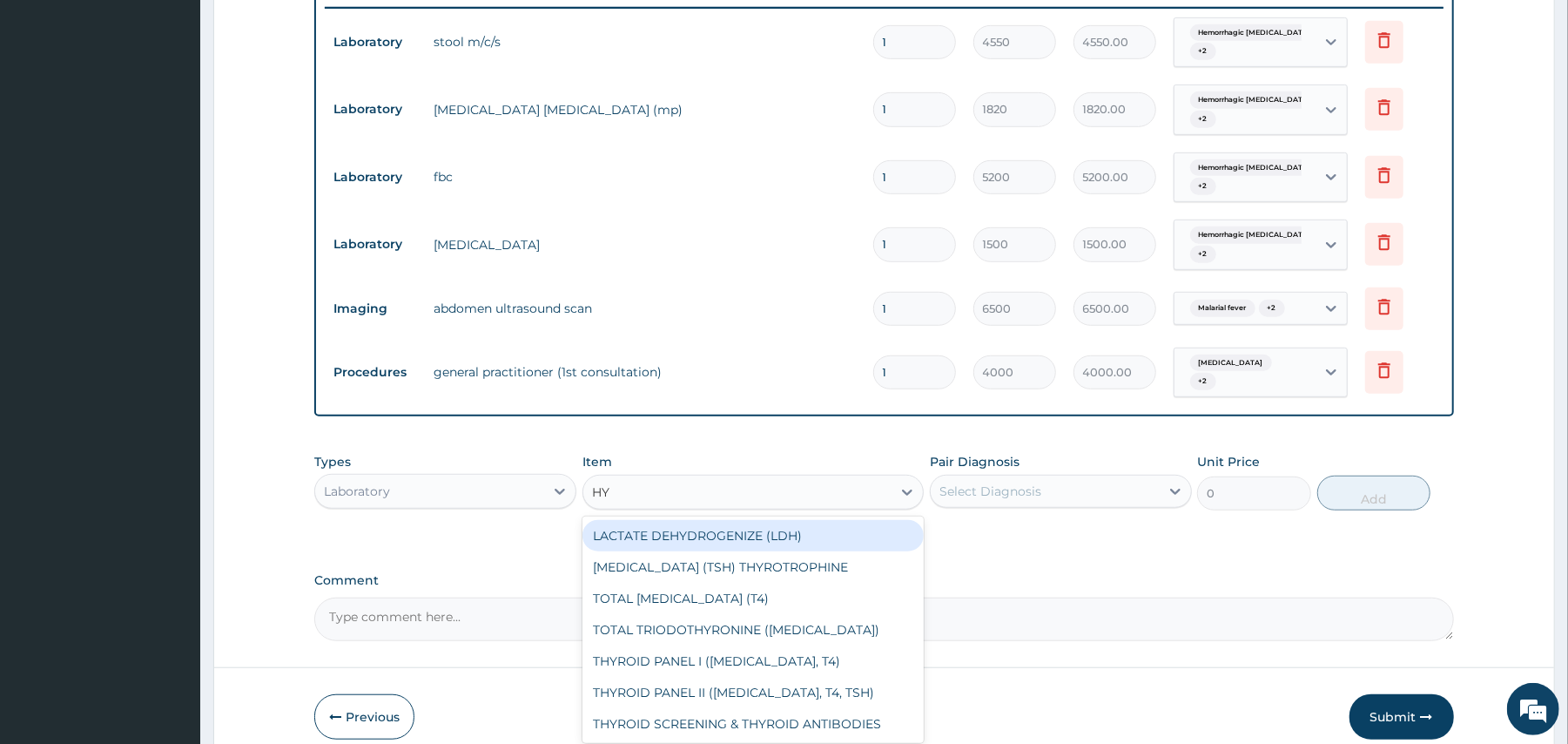
type input "H"
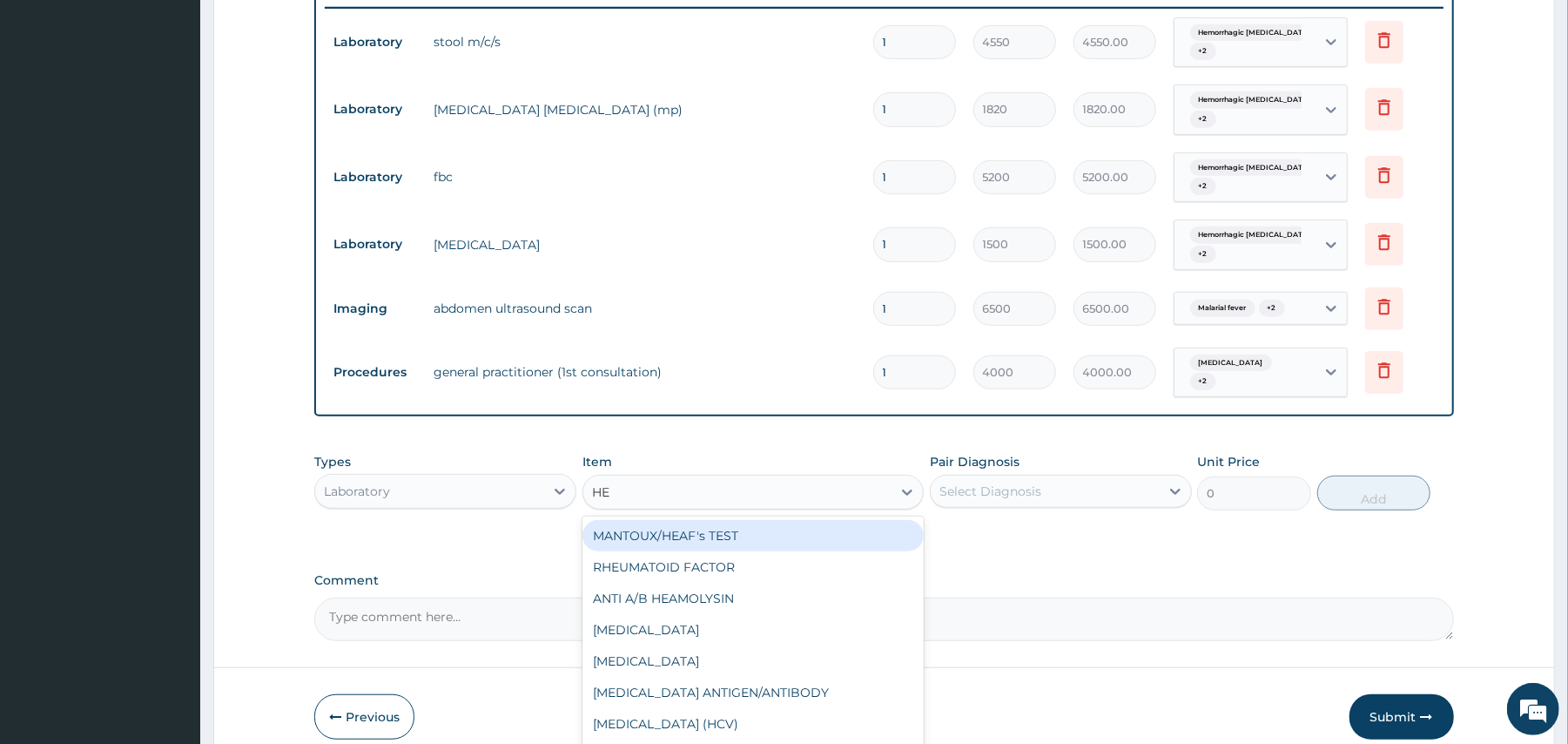
type input "HEP"
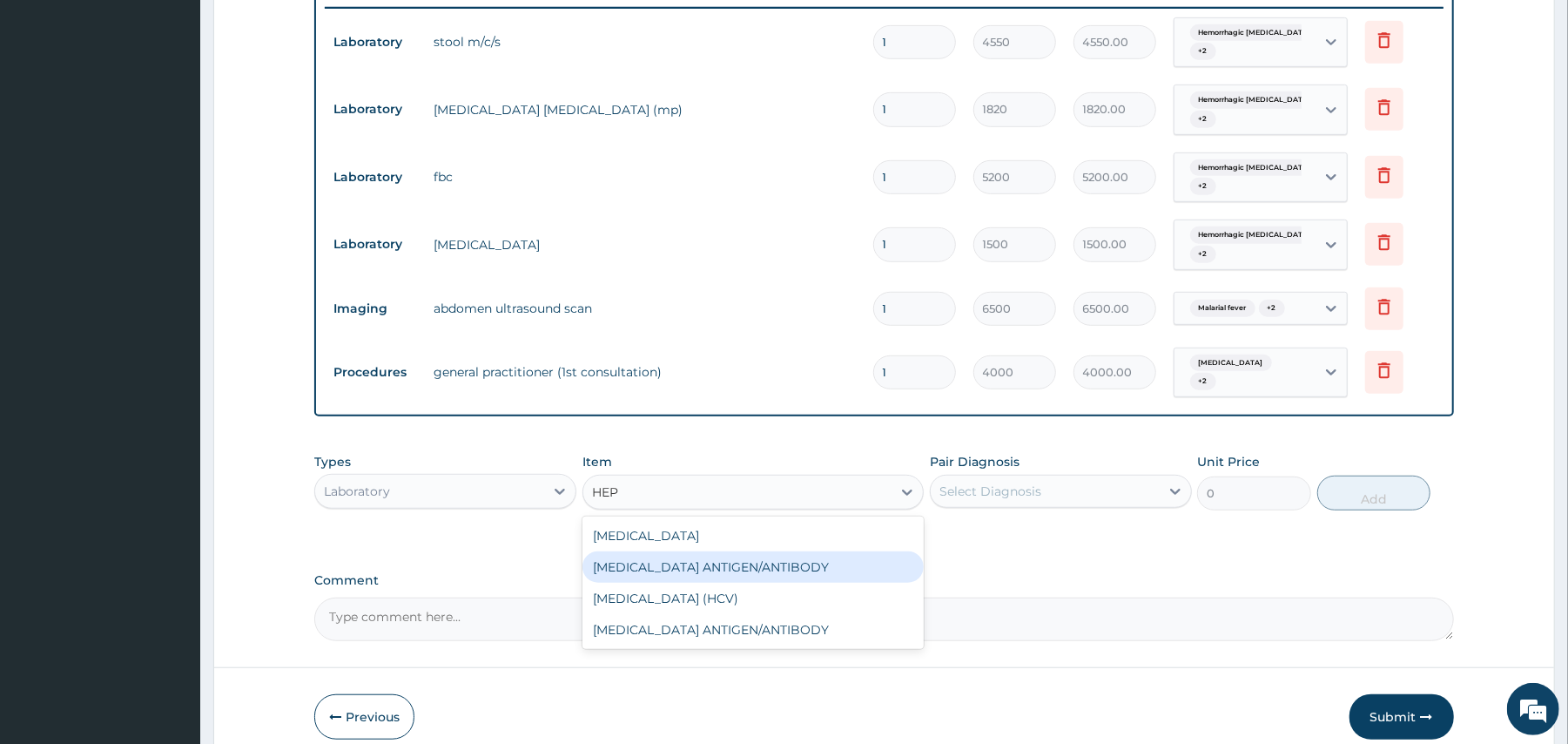
click at [701, 557] on div "HEPATITIS B ANTIGEN/ANTIBODY" at bounding box center [753, 567] width 341 height 31
type input "3900"
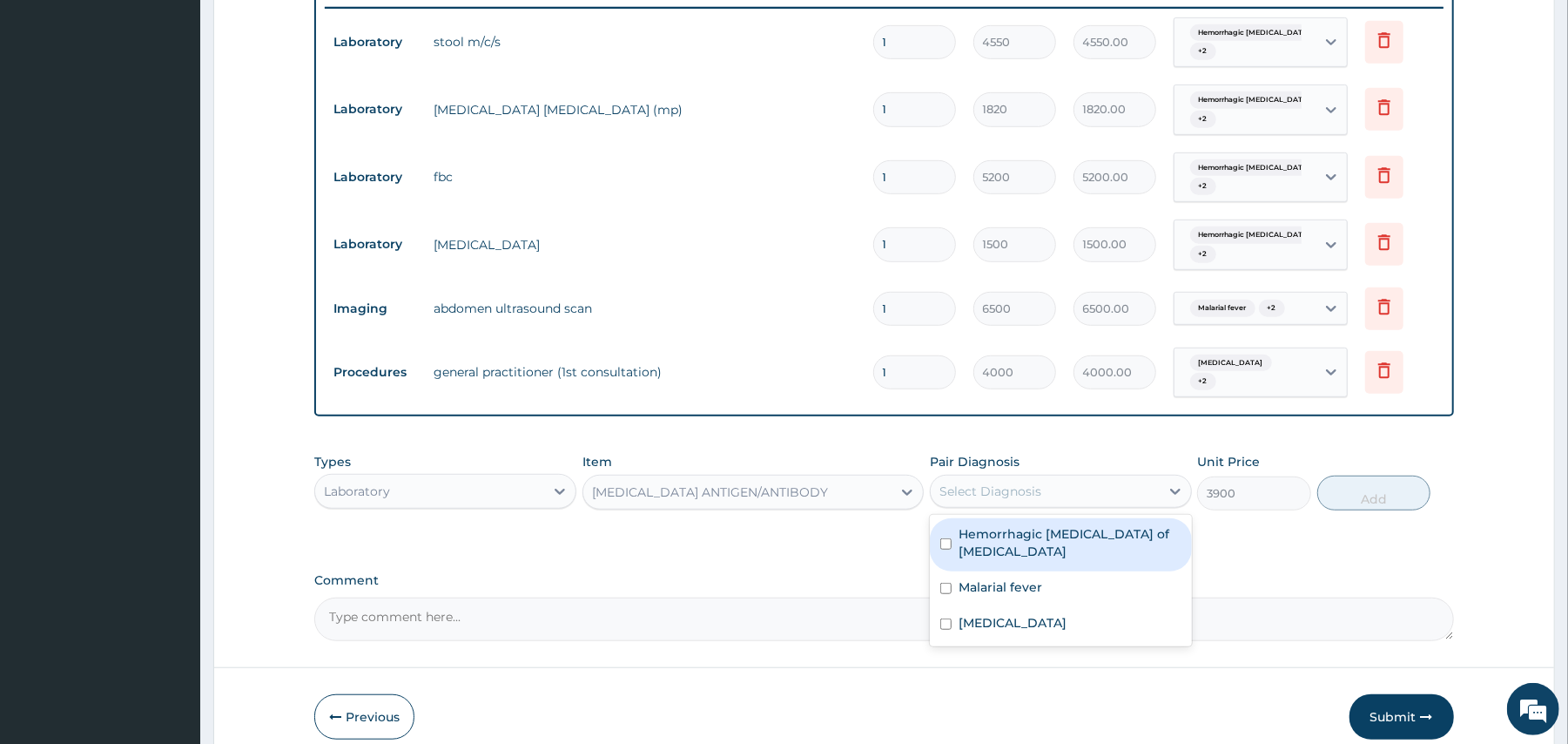
click at [973, 488] on div "Select Diagnosis" at bounding box center [990, 491] width 102 height 18
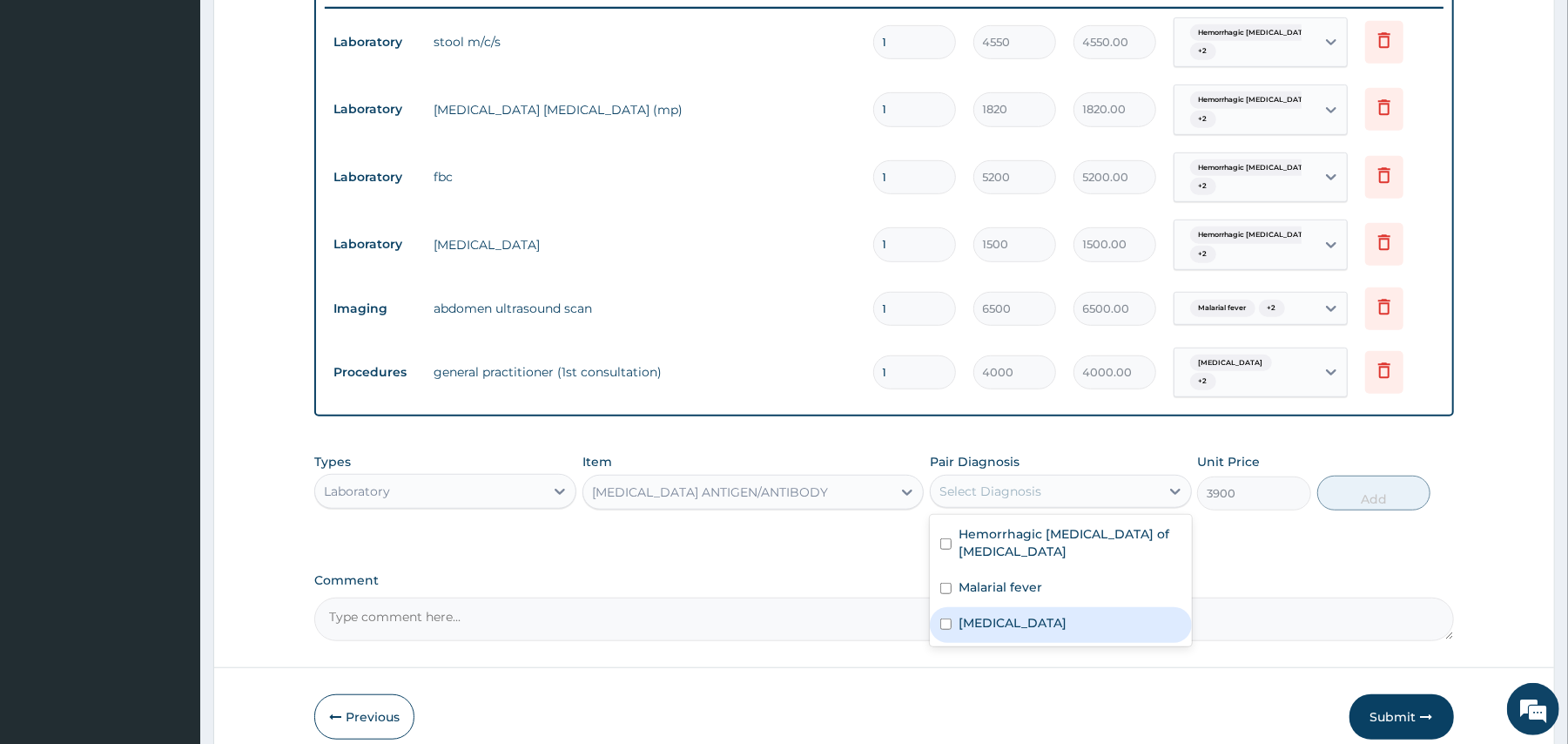
click at [959, 614] on label "Viral hepatitis" at bounding box center [1013, 623] width 108 height 18
checkbox input "true"
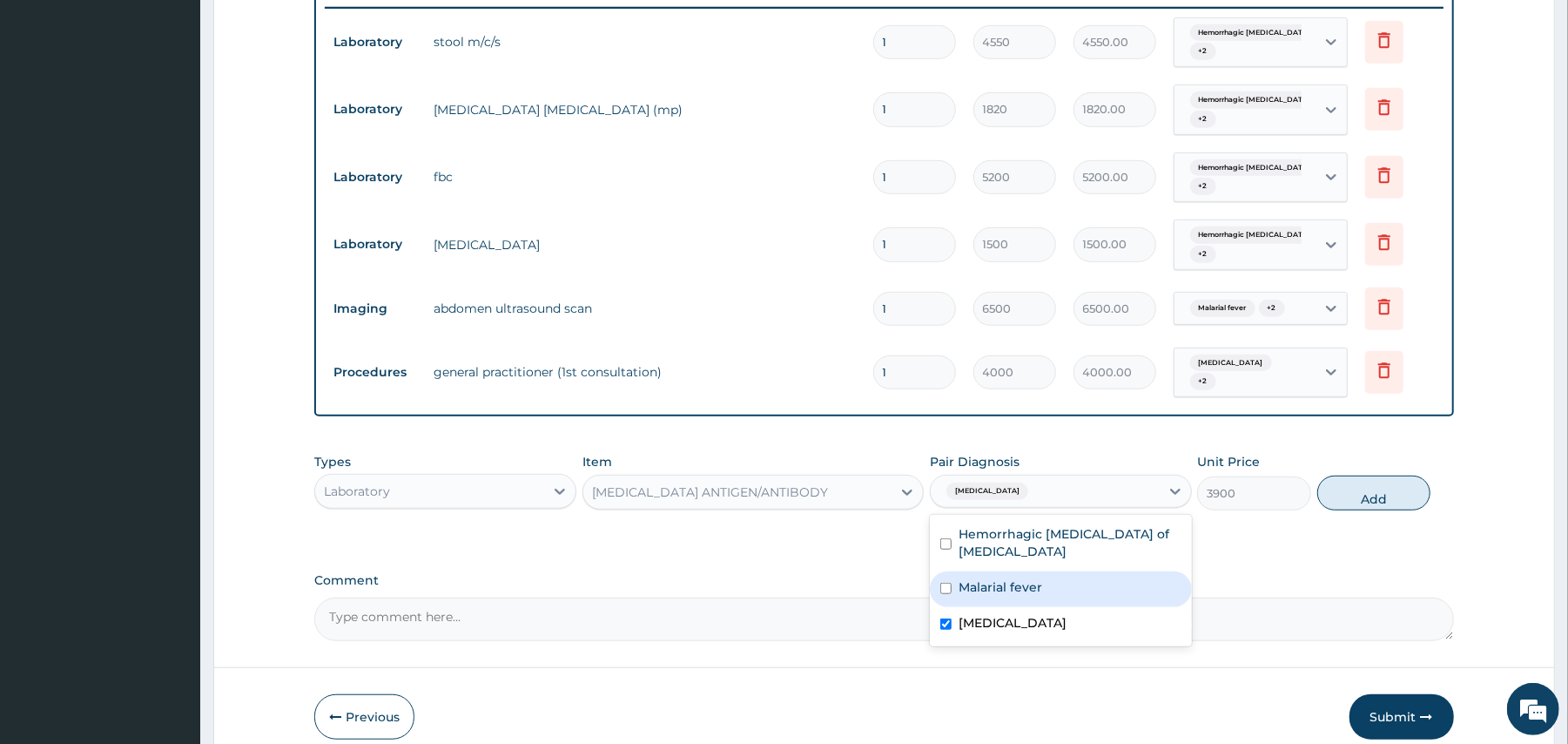
click at [943, 583] on input "checkbox" at bounding box center [946, 589] width 12 height 12
checkbox input "true"
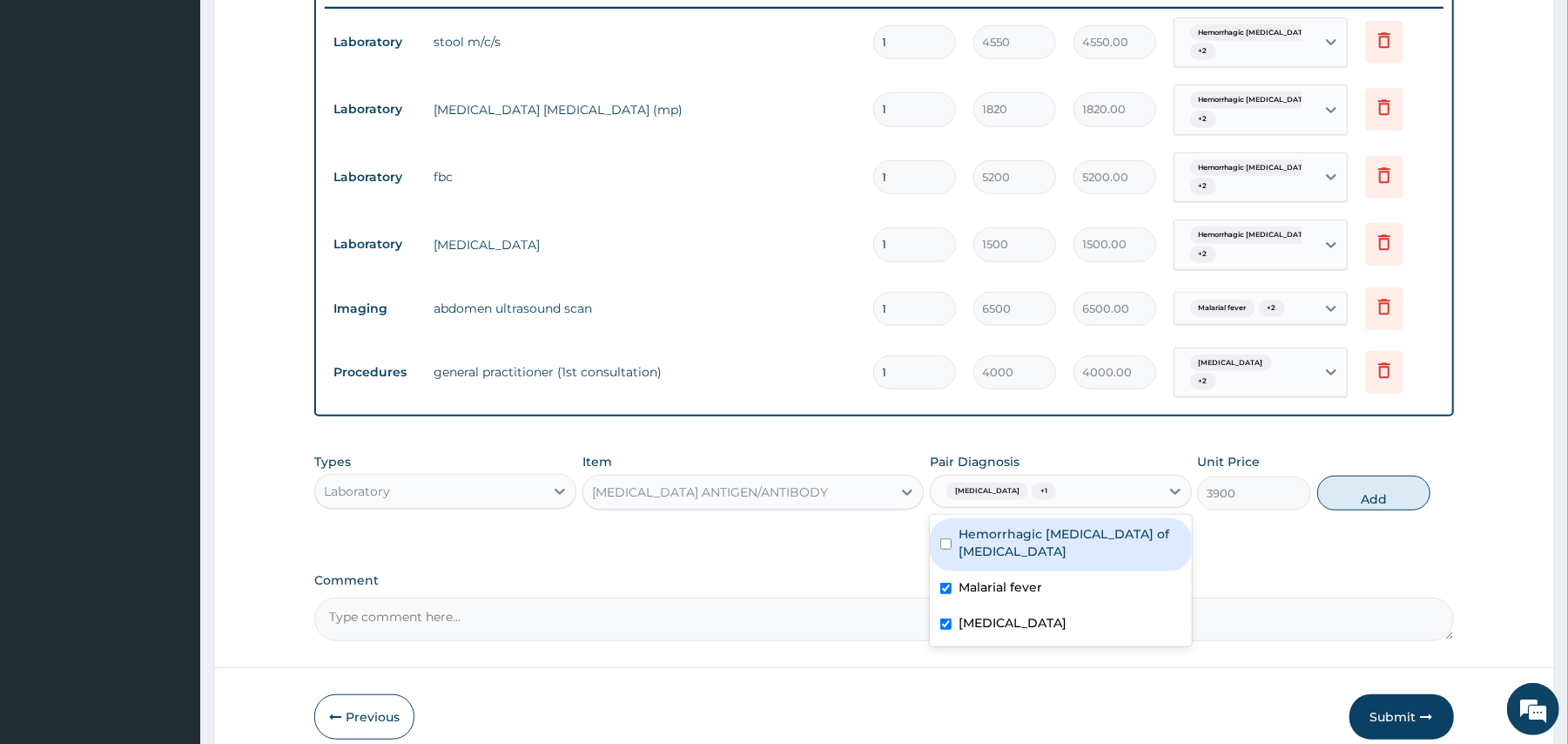
click at [947, 538] on div "Hemorrhagic enteritis of intestine" at bounding box center [1061, 545] width 262 height 53
checkbox input "true"
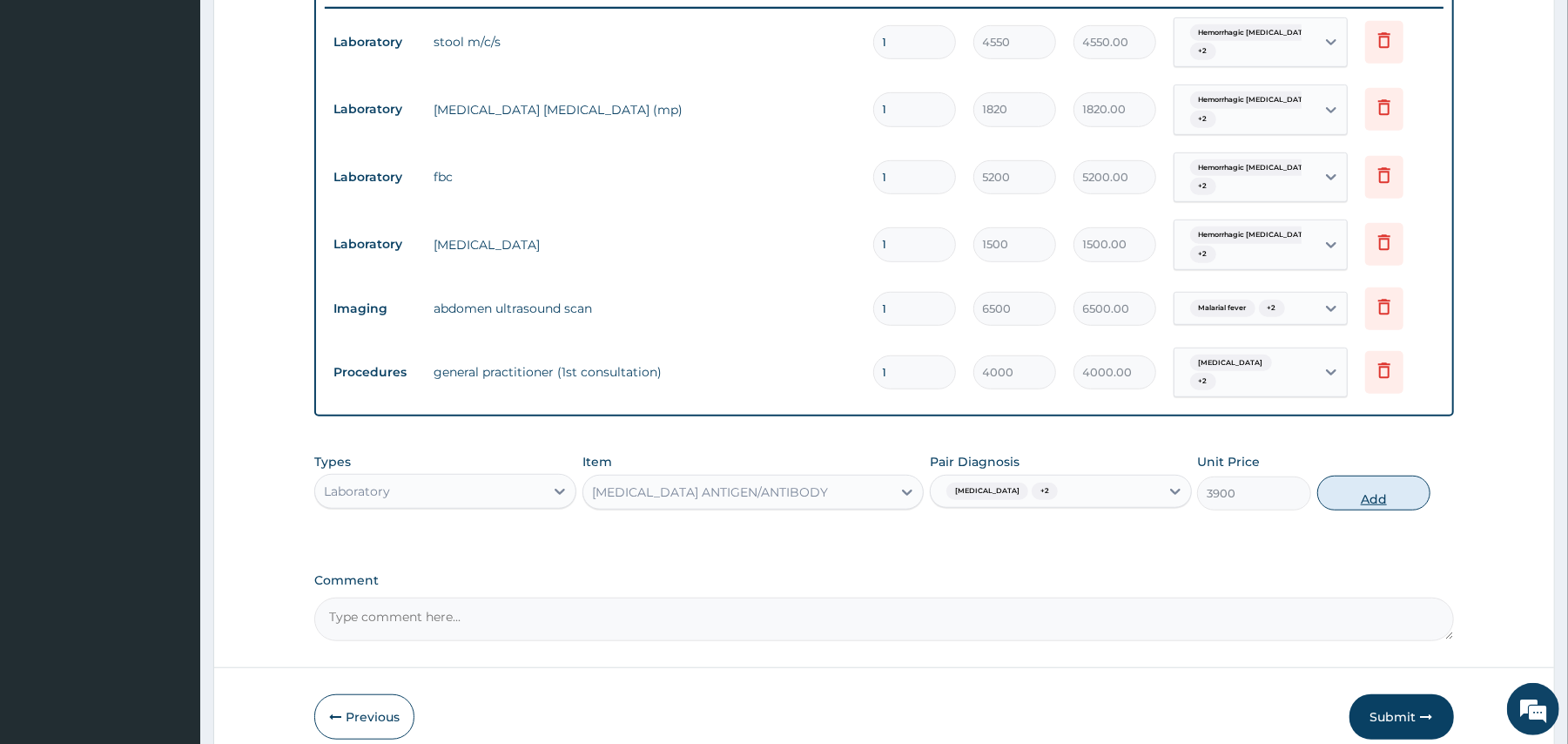
click at [1370, 489] on button "Add" at bounding box center [1373, 493] width 114 height 35
type input "0"
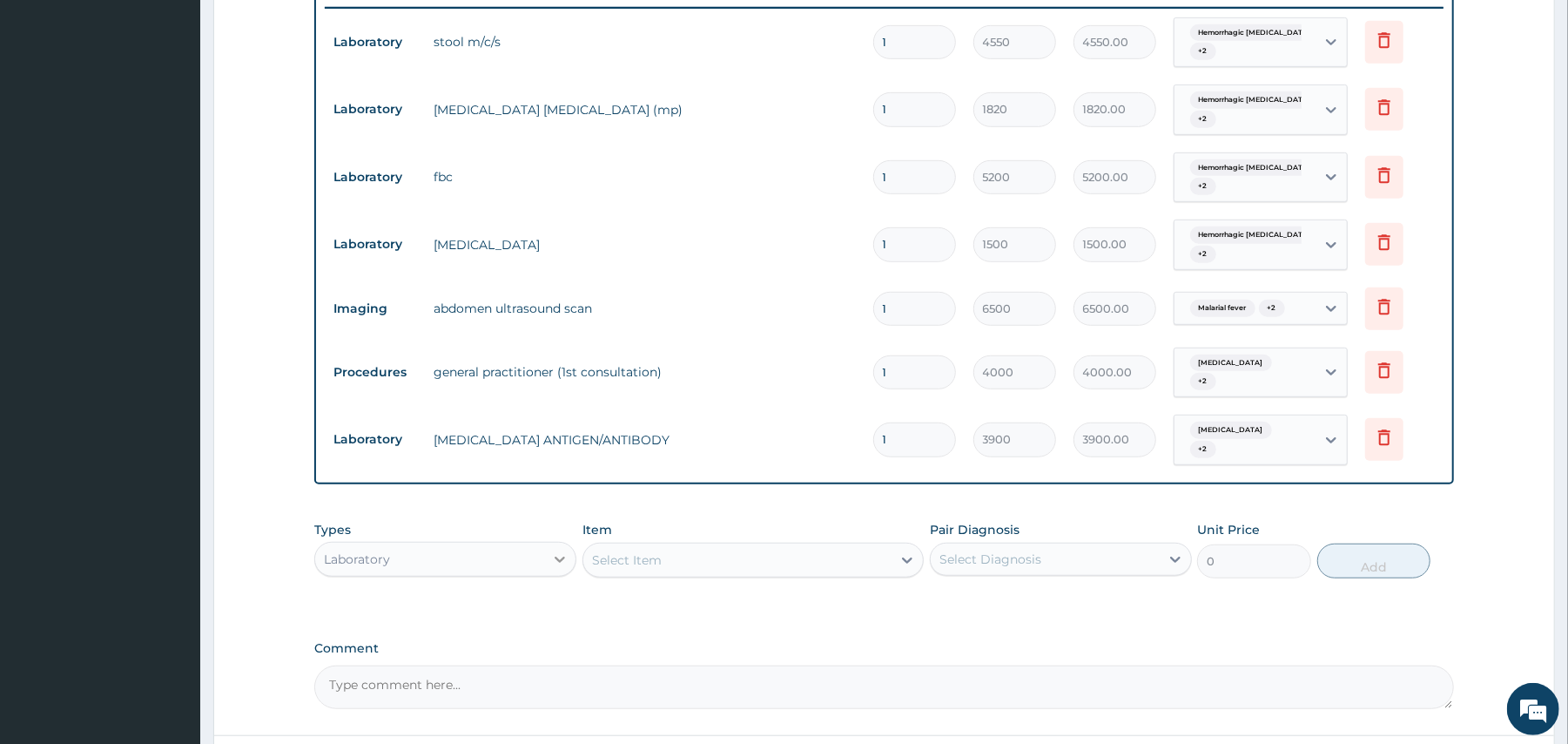
click at [555, 544] on div at bounding box center [560, 559] width 31 height 31
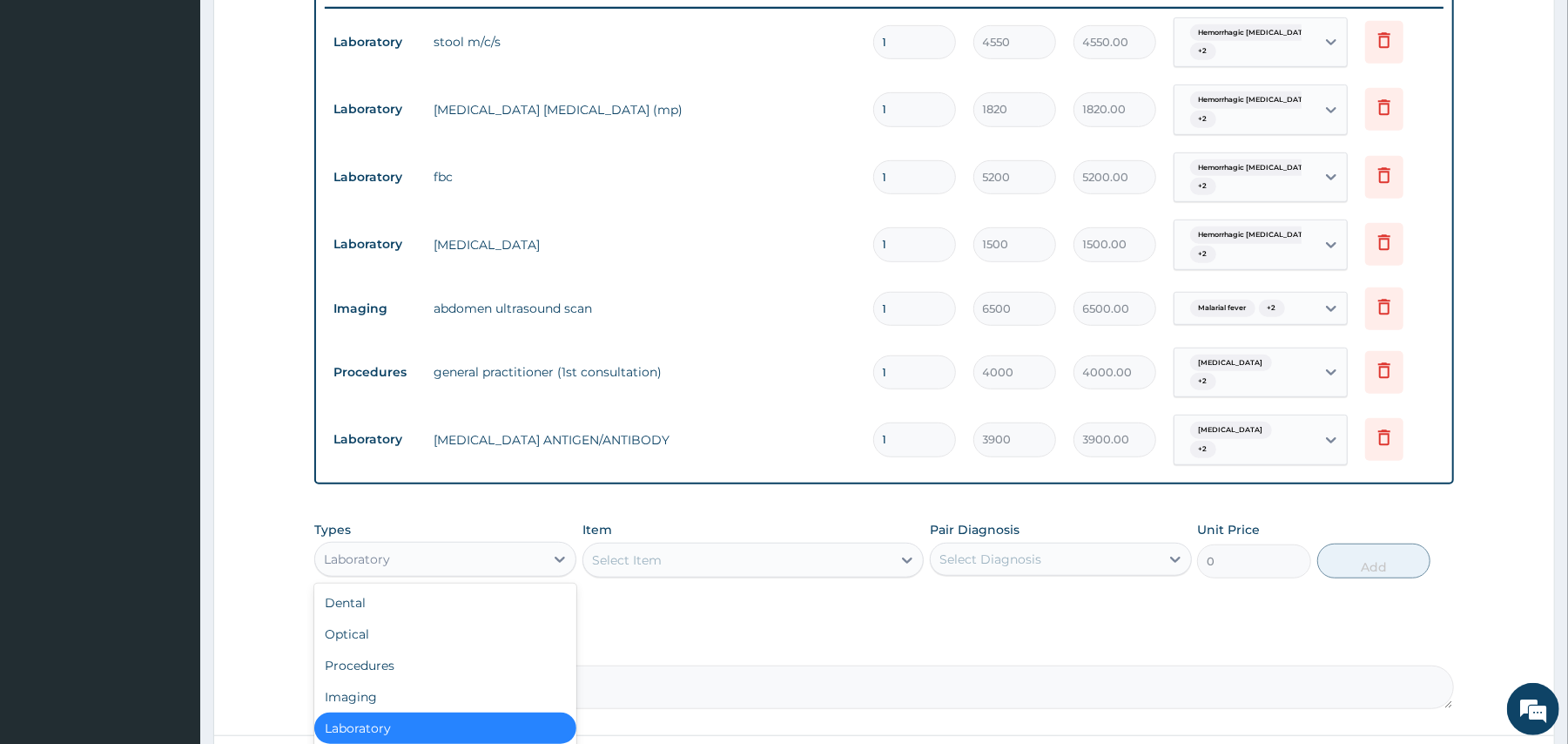
click at [391, 719] on div "Laboratory" at bounding box center [445, 727] width 262 height 31
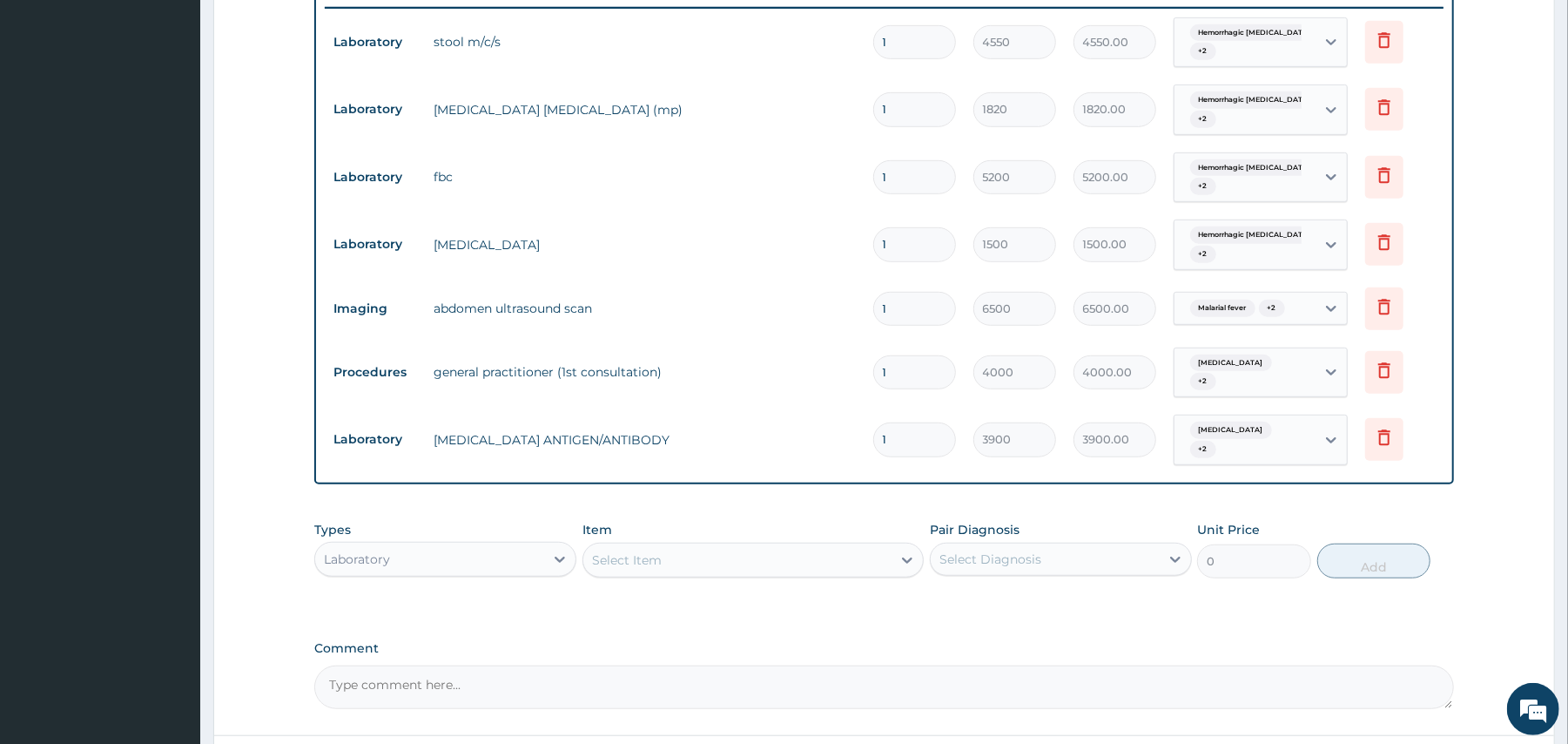
click at [673, 546] on div "Select Item" at bounding box center [737, 559] width 308 height 27
type input "HCV"
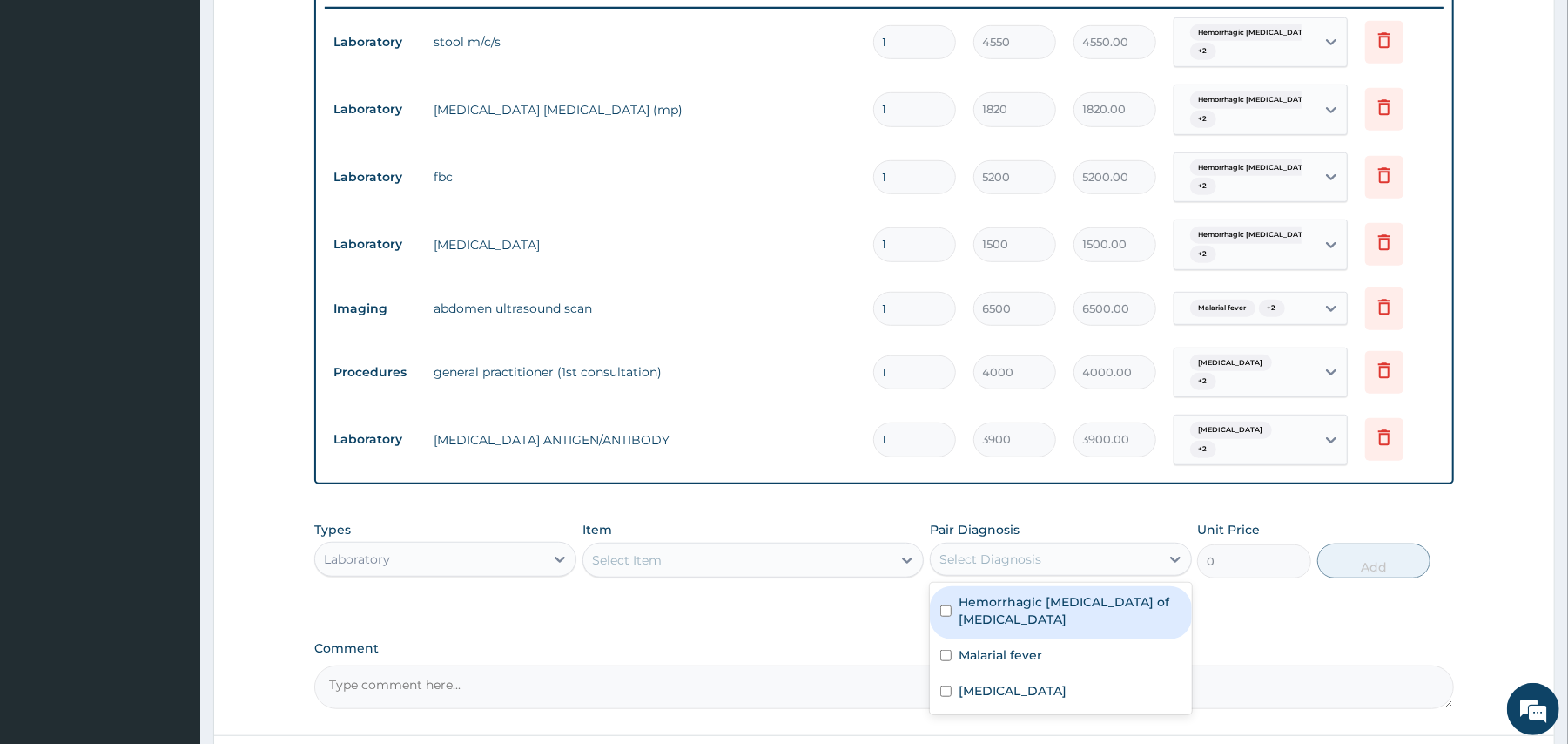
click at [1066, 547] on div "Select Diagnosis" at bounding box center [1045, 558] width 229 height 27
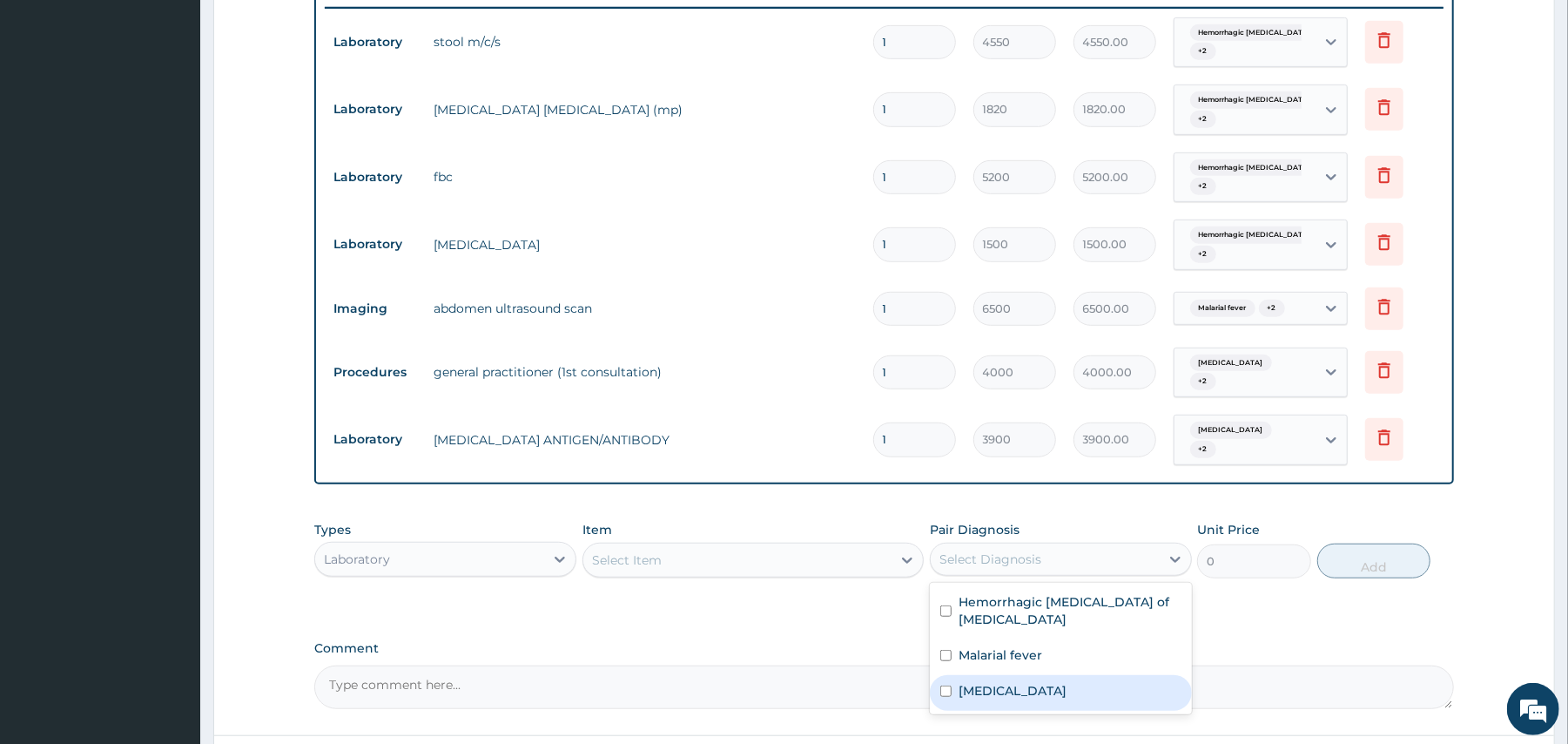
click at [944, 685] on input "checkbox" at bounding box center [946, 691] width 12 height 12
checkbox input "true"
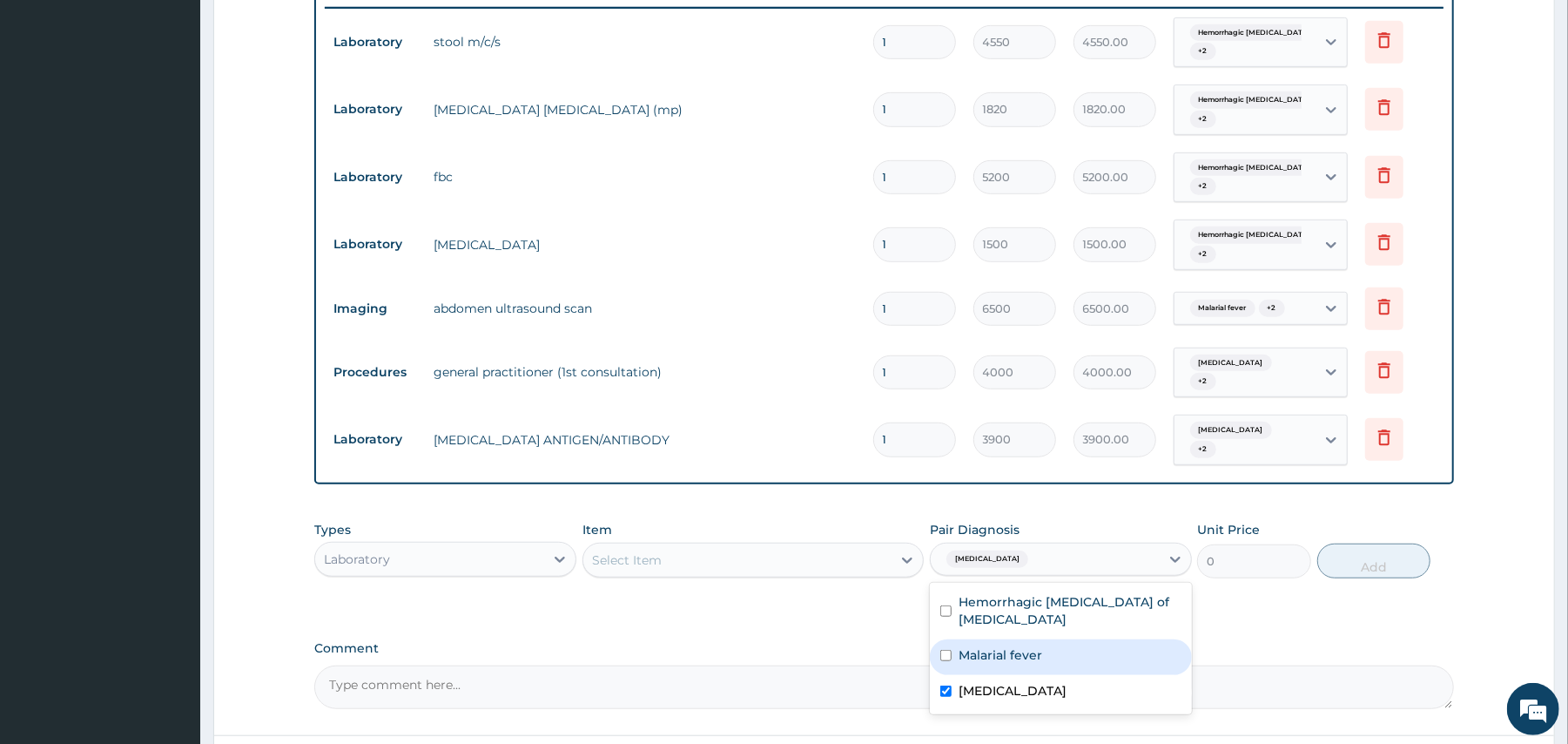
click at [945, 649] on input "checkbox" at bounding box center [946, 655] width 12 height 12
checkbox input "true"
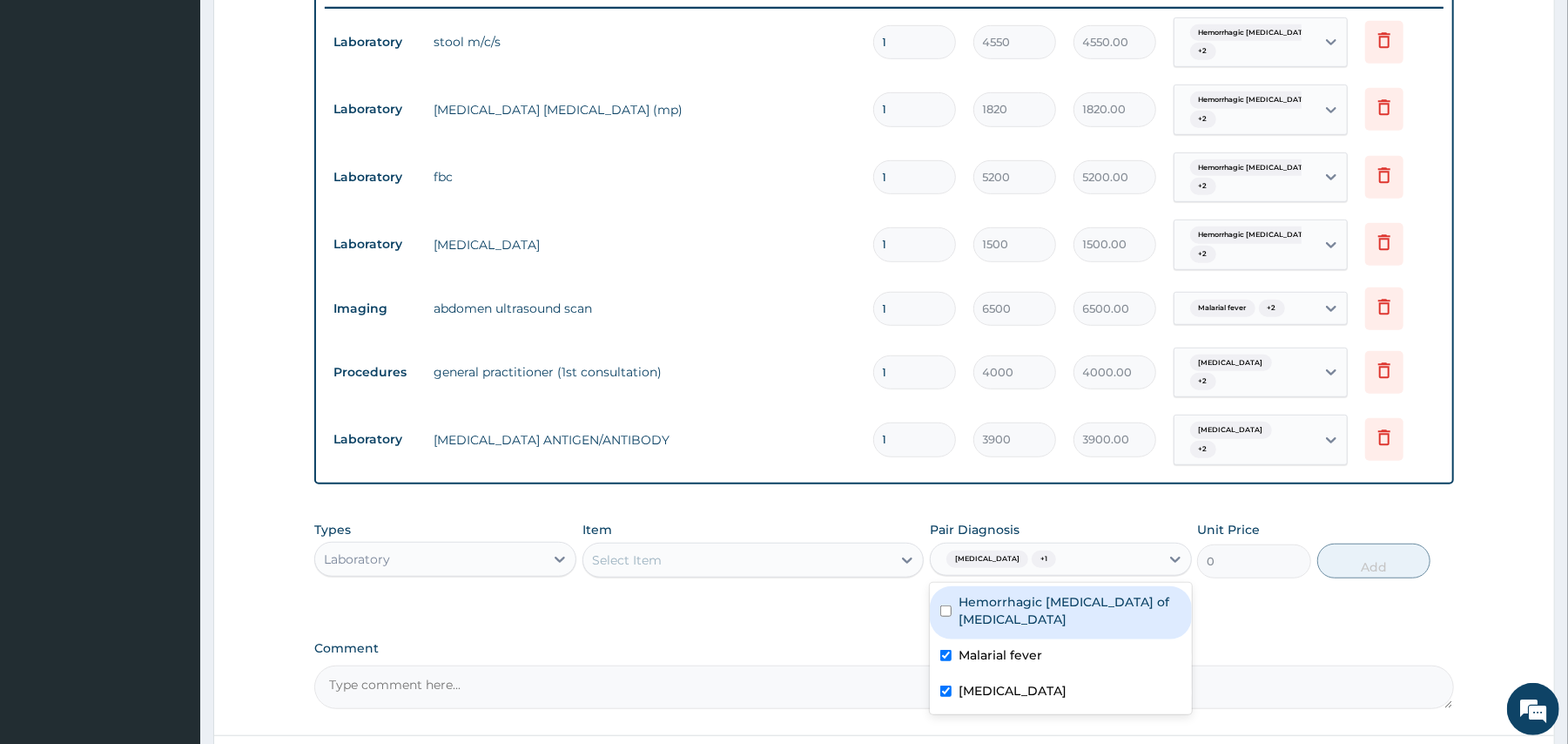
click at [949, 605] on input "checkbox" at bounding box center [946, 611] width 12 height 12
checkbox input "true"
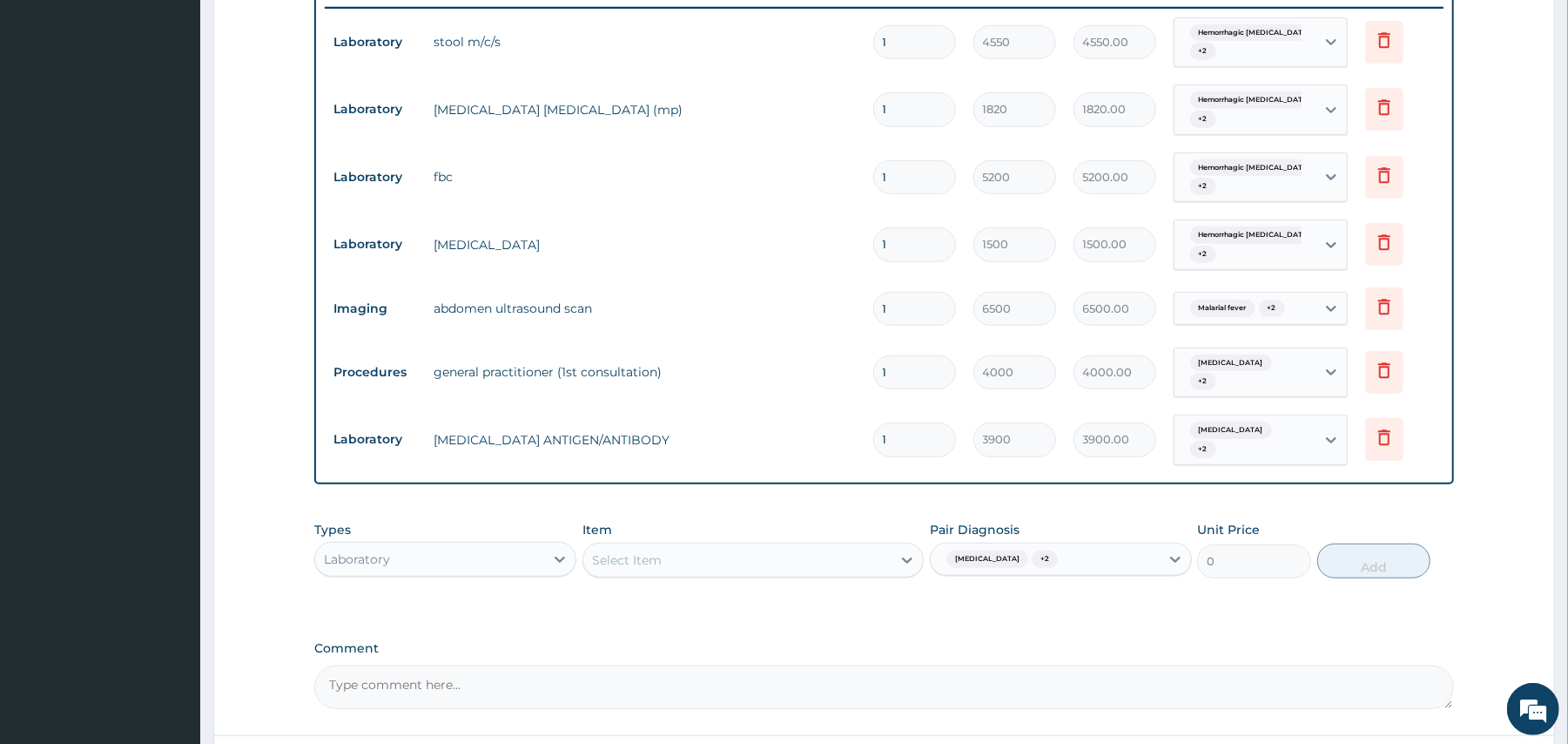
click at [658, 551] on div "Select Item" at bounding box center [627, 560] width 69 height 18
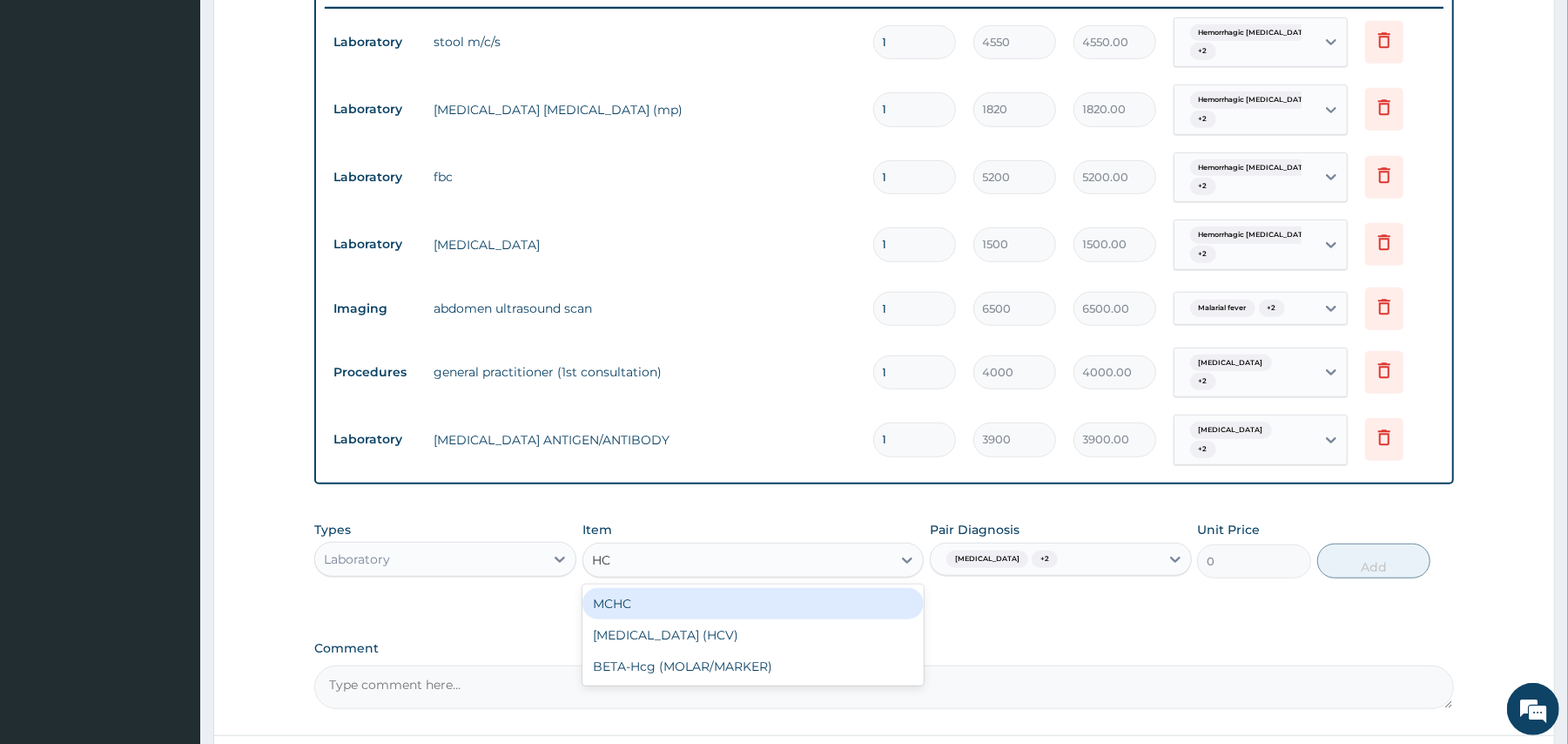
type input "HCV"
click at [634, 588] on div "Hepatitis C (HCV)" at bounding box center [753, 603] width 341 height 31
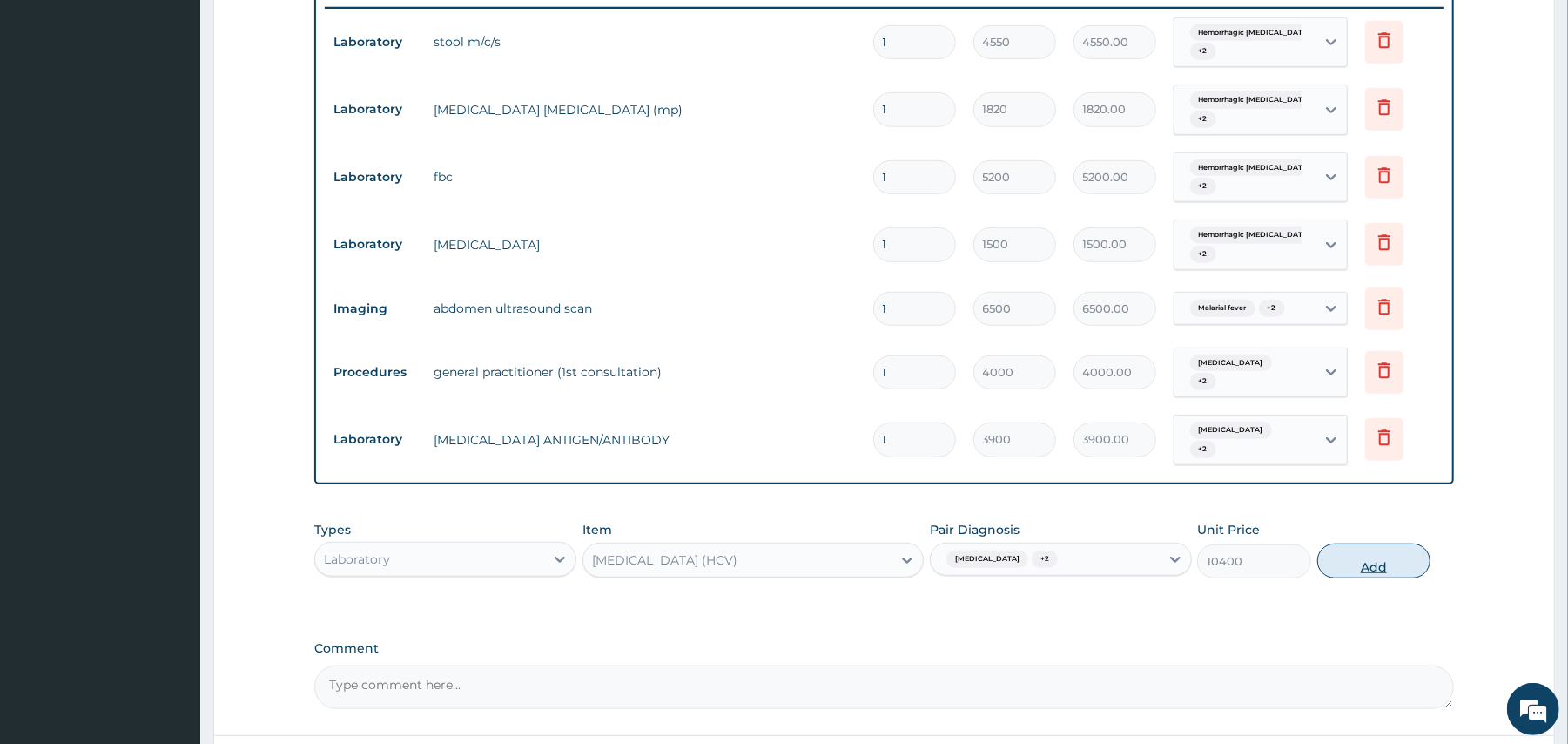
click at [1364, 558] on button "Add" at bounding box center [1373, 561] width 114 height 35
type input "0"
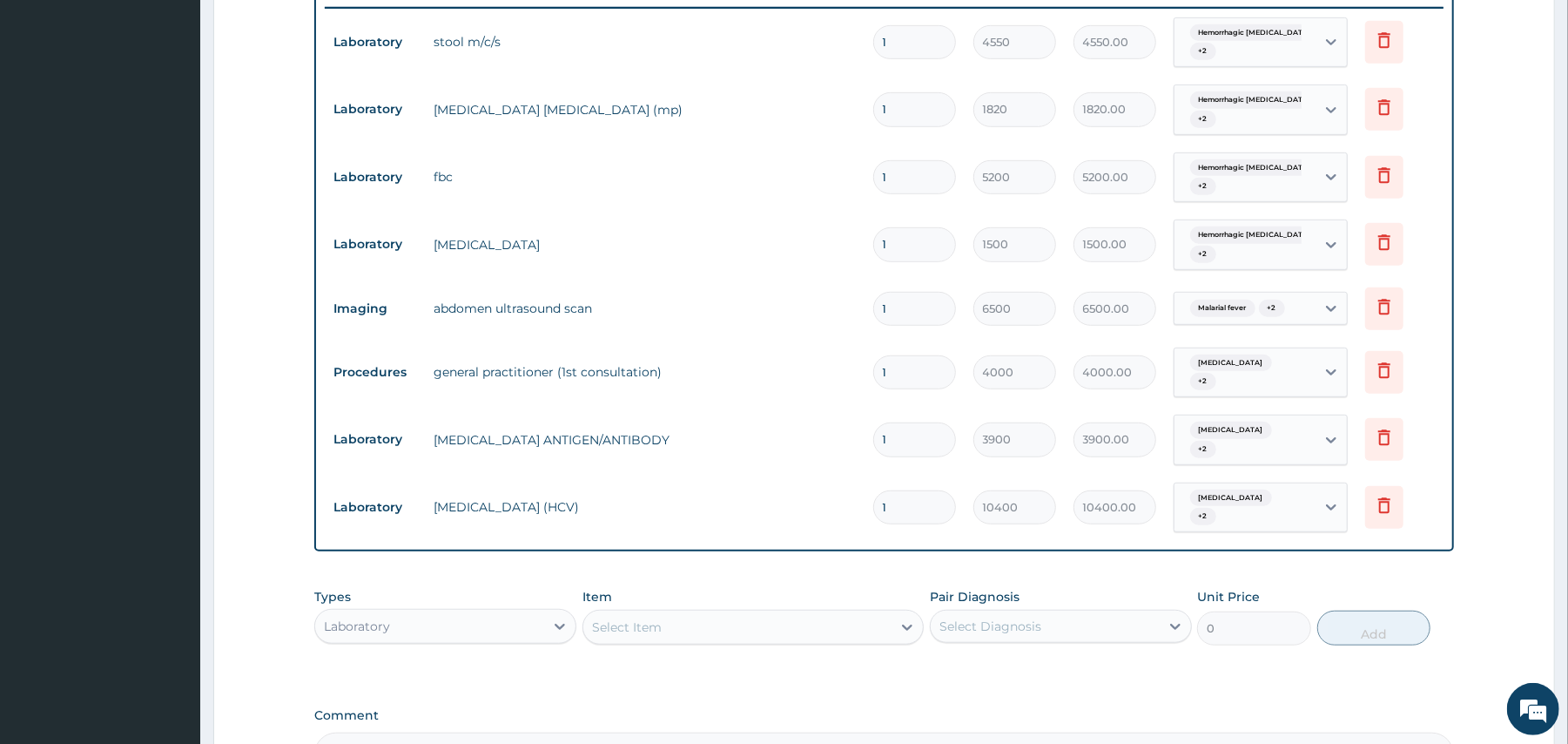
scroll to position [883, 0]
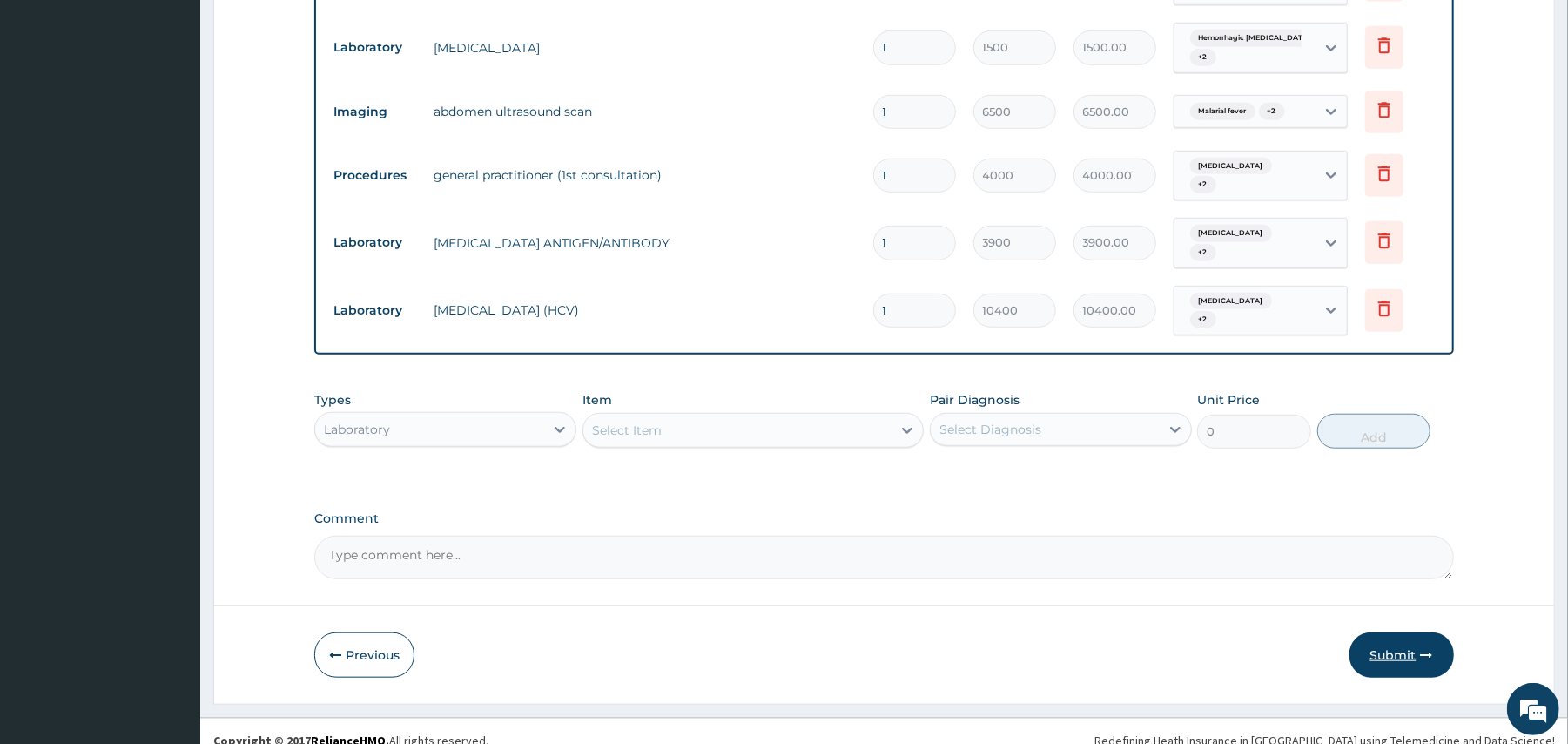
click at [1415, 634] on button "Submit" at bounding box center [1401, 655] width 105 height 45
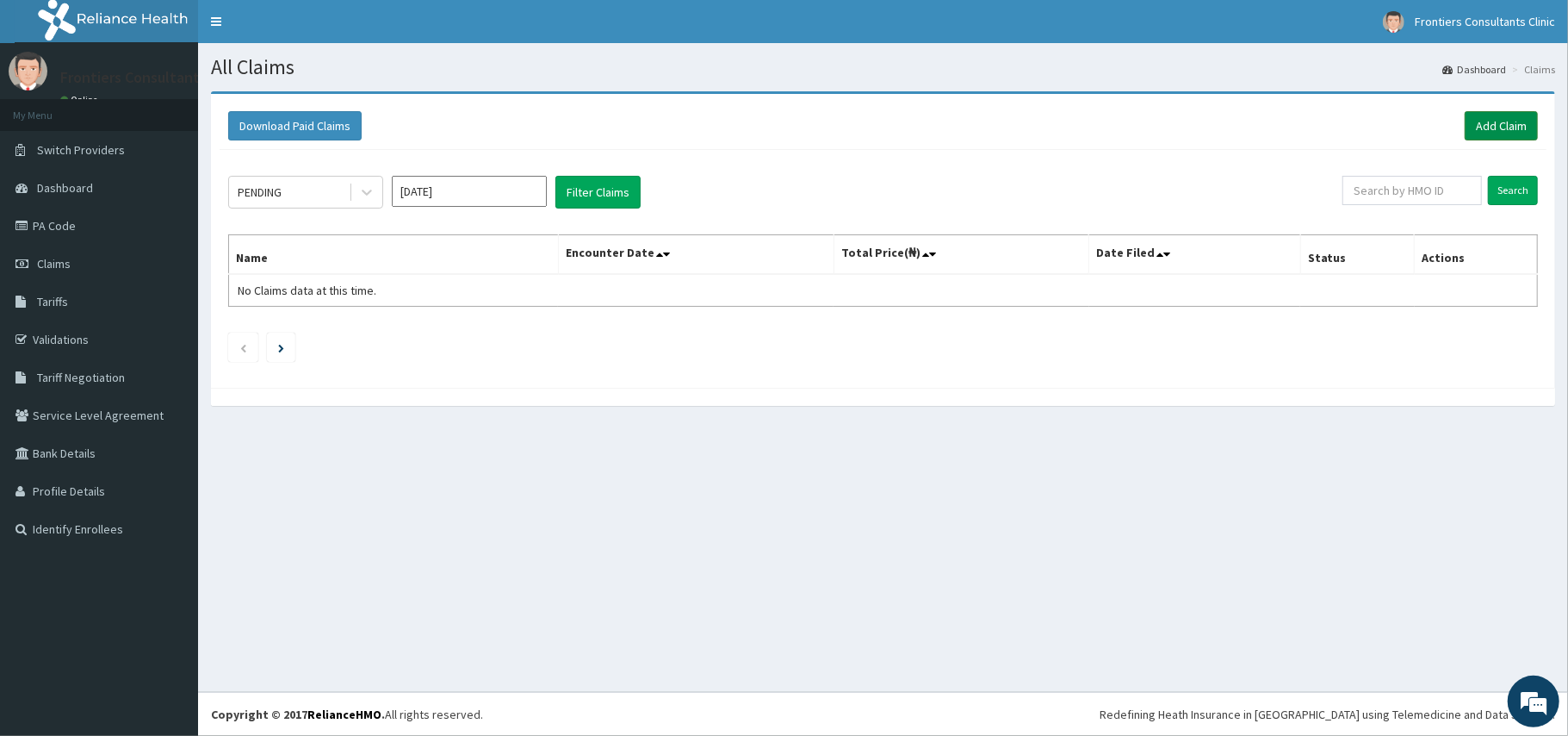
click at [1496, 135] on link "Add Claim" at bounding box center [1501, 126] width 73 height 29
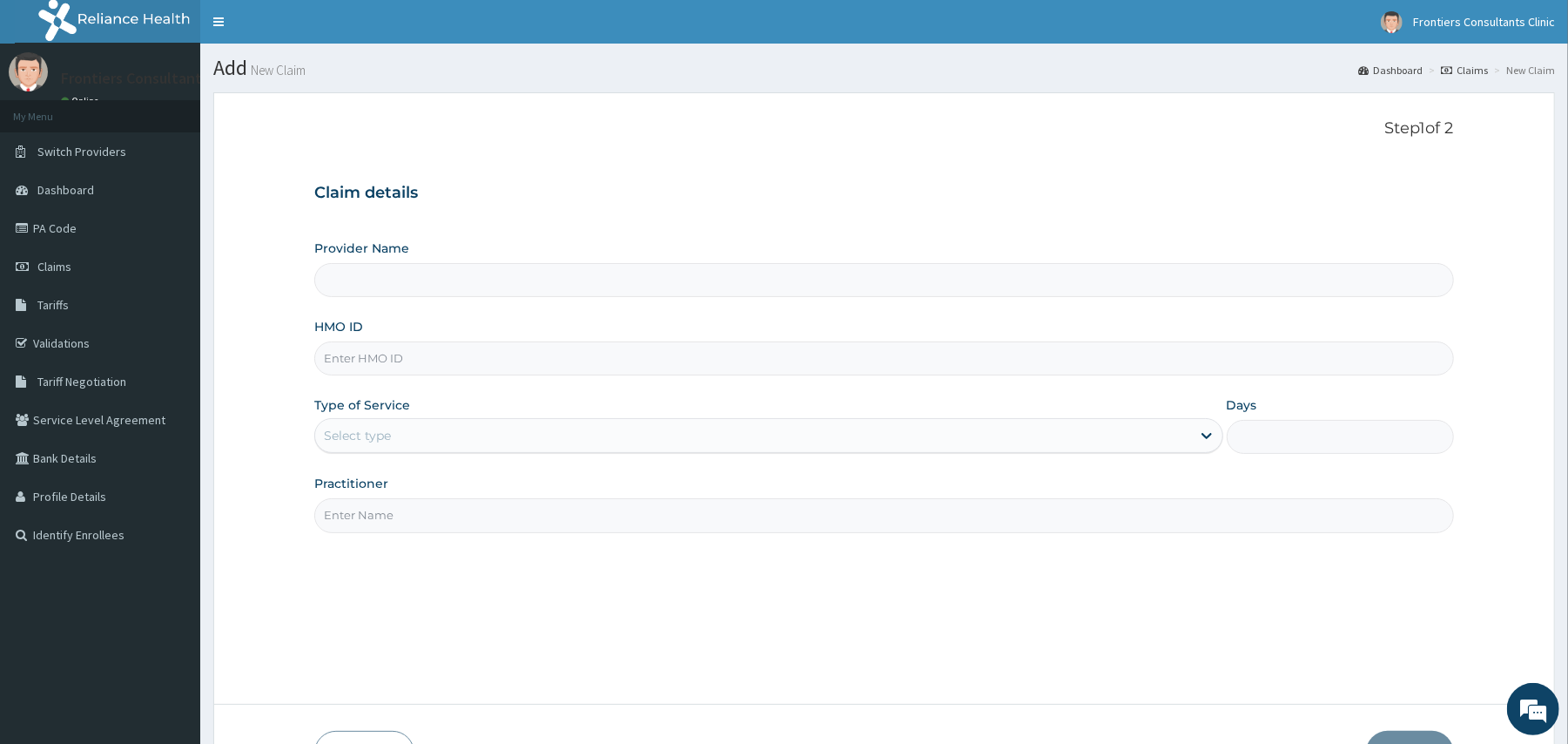
click at [576, 292] on input "Provider Name" at bounding box center [883, 280] width 1139 height 34
type input "Frontiers Consultants Clinic"
click at [784, 360] on input "HMO ID" at bounding box center [883, 358] width 1139 height 34
type input "HSO/10059/D"
click at [911, 435] on div "Select type" at bounding box center [752, 435] width 875 height 27
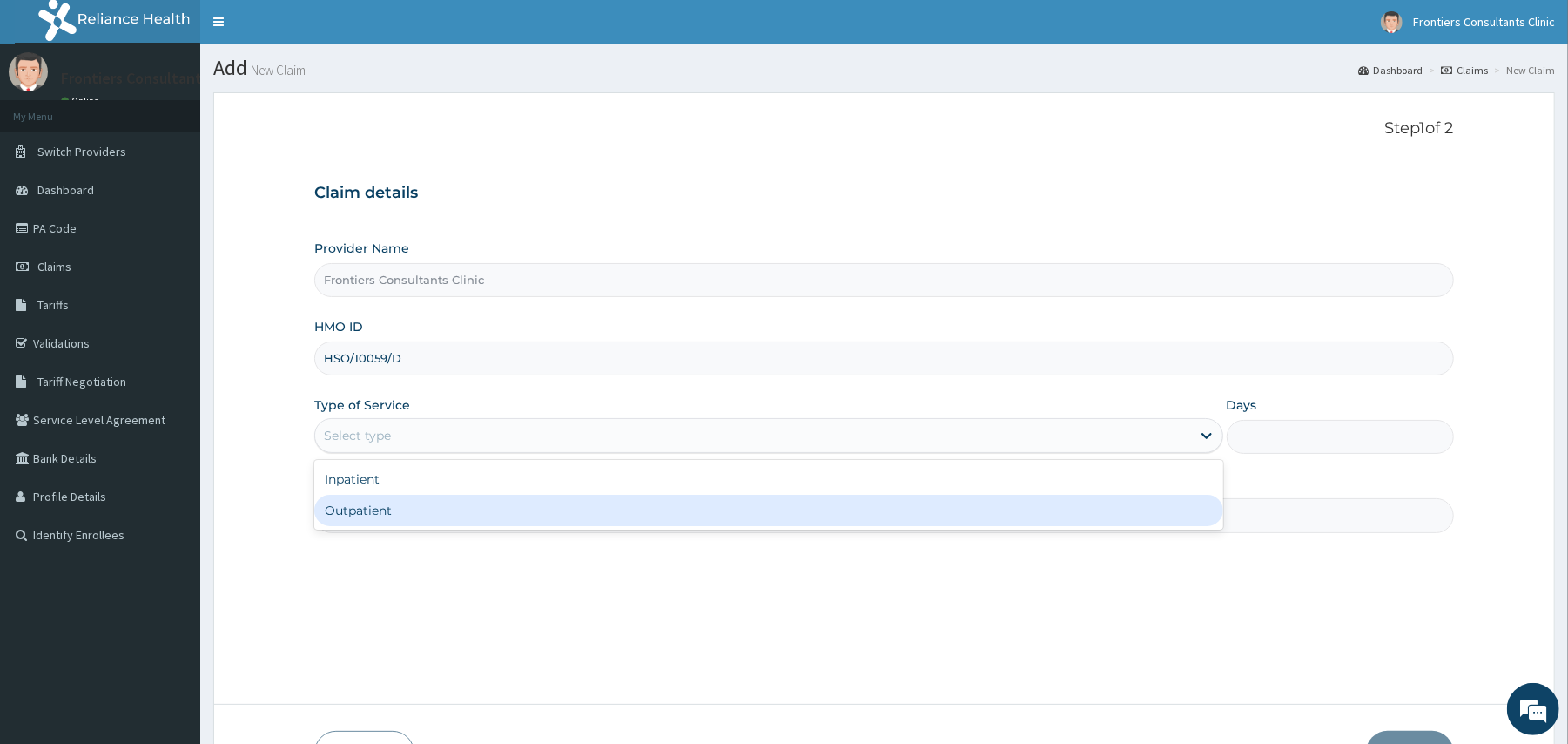
click at [848, 503] on div "Outpatient" at bounding box center [767, 510] width 908 height 31
type input "1"
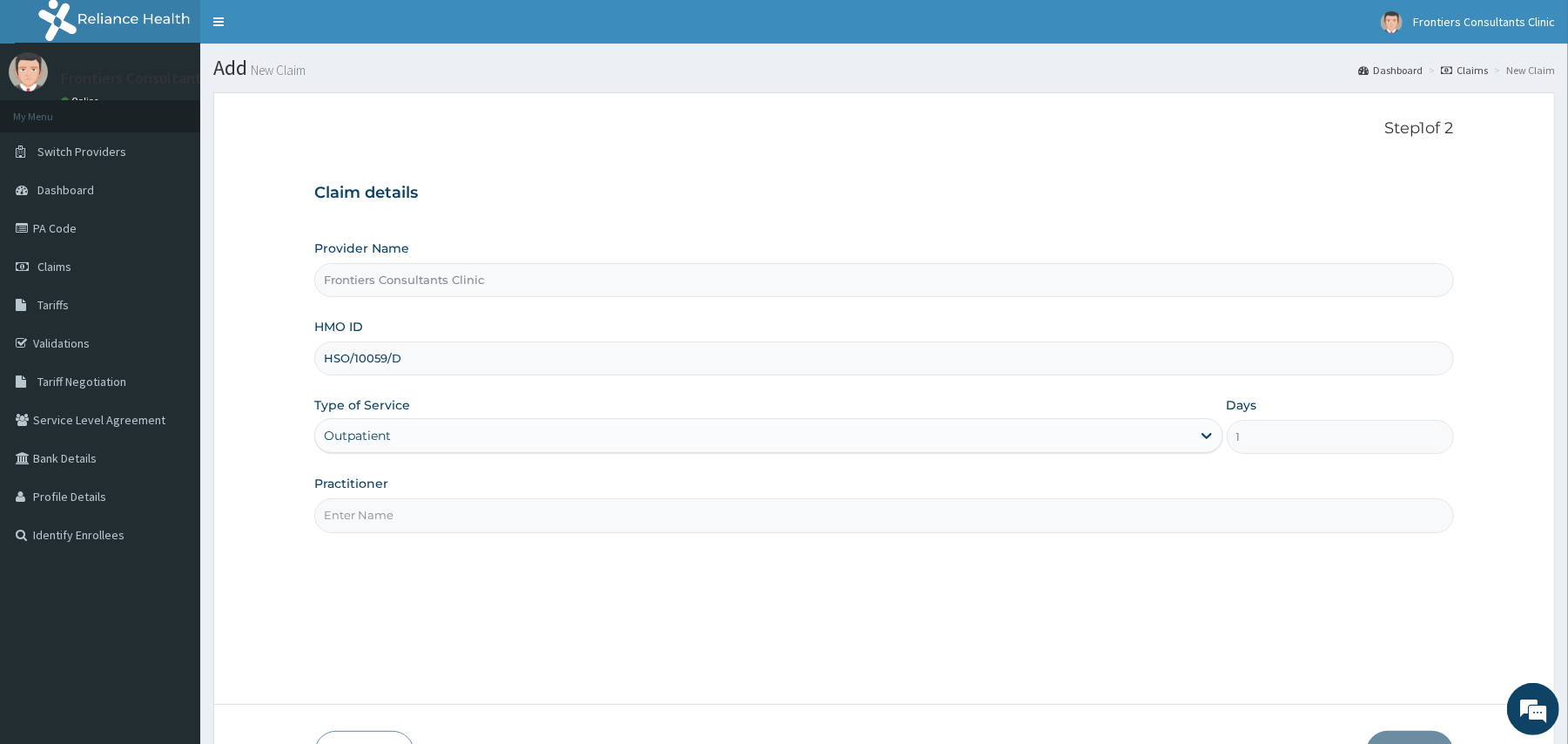
click at [819, 503] on input "Practitioner" at bounding box center [883, 514] width 1139 height 34
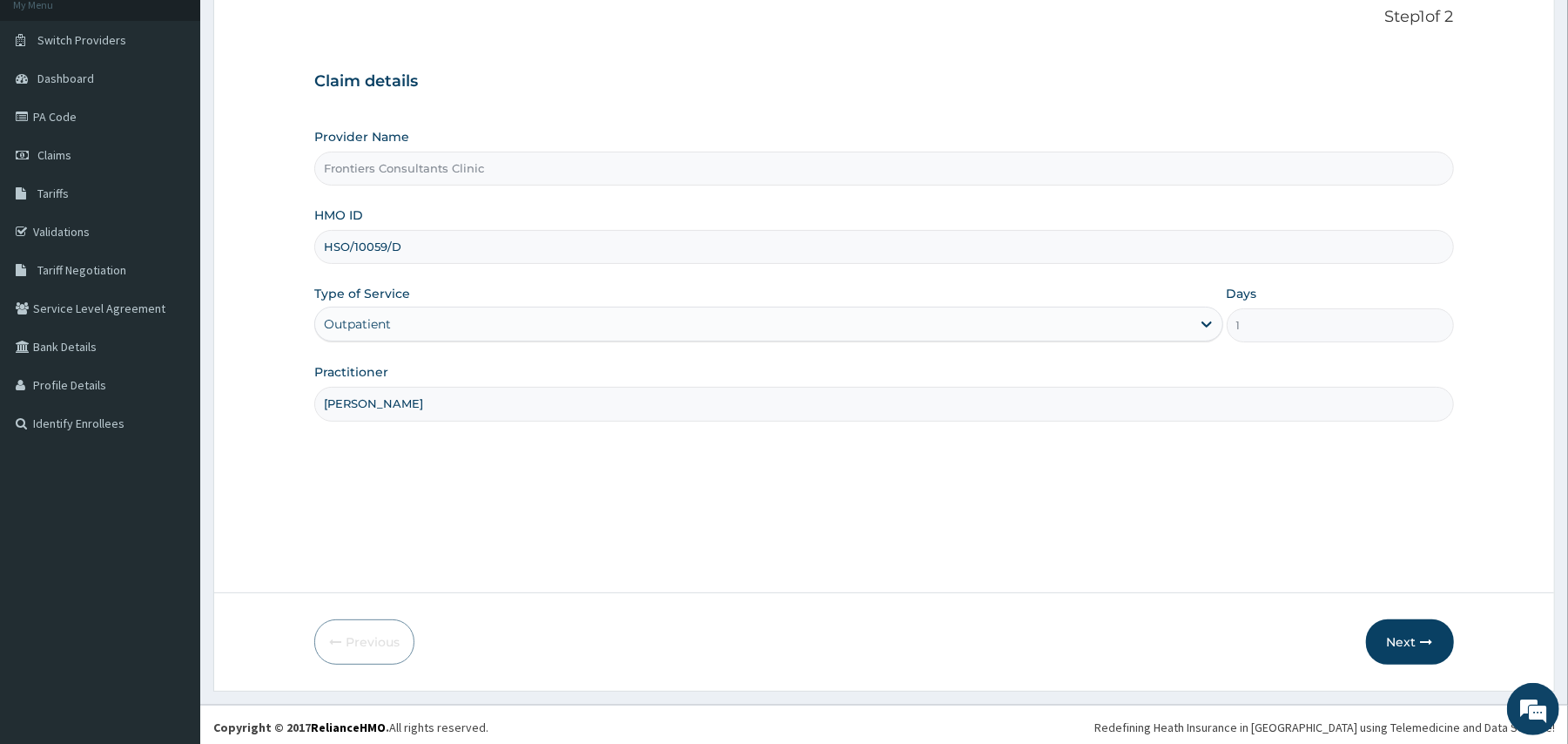
scroll to position [116, 0]
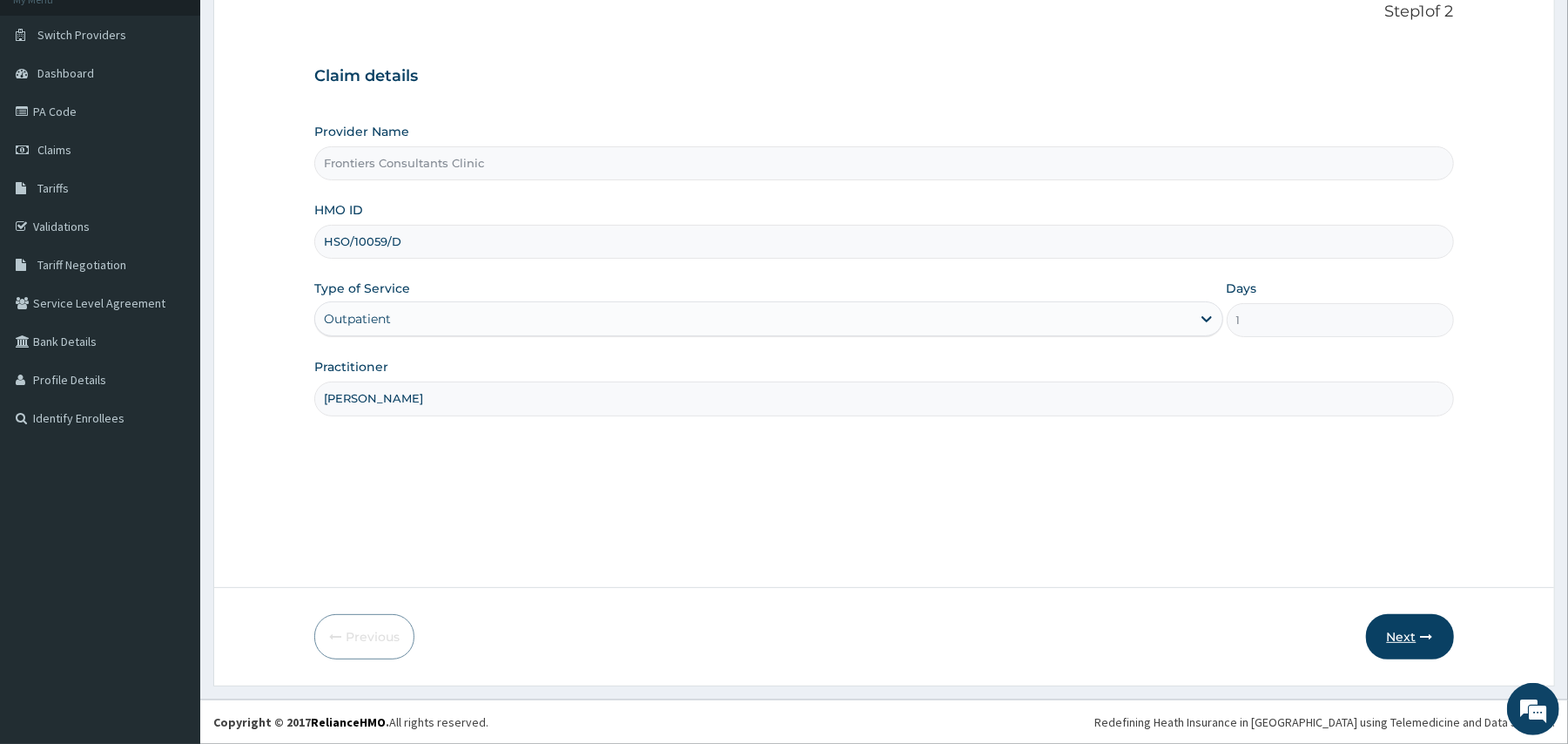
type input "[PERSON_NAME]"
click at [1418, 639] on button "Next" at bounding box center [1410, 636] width 88 height 45
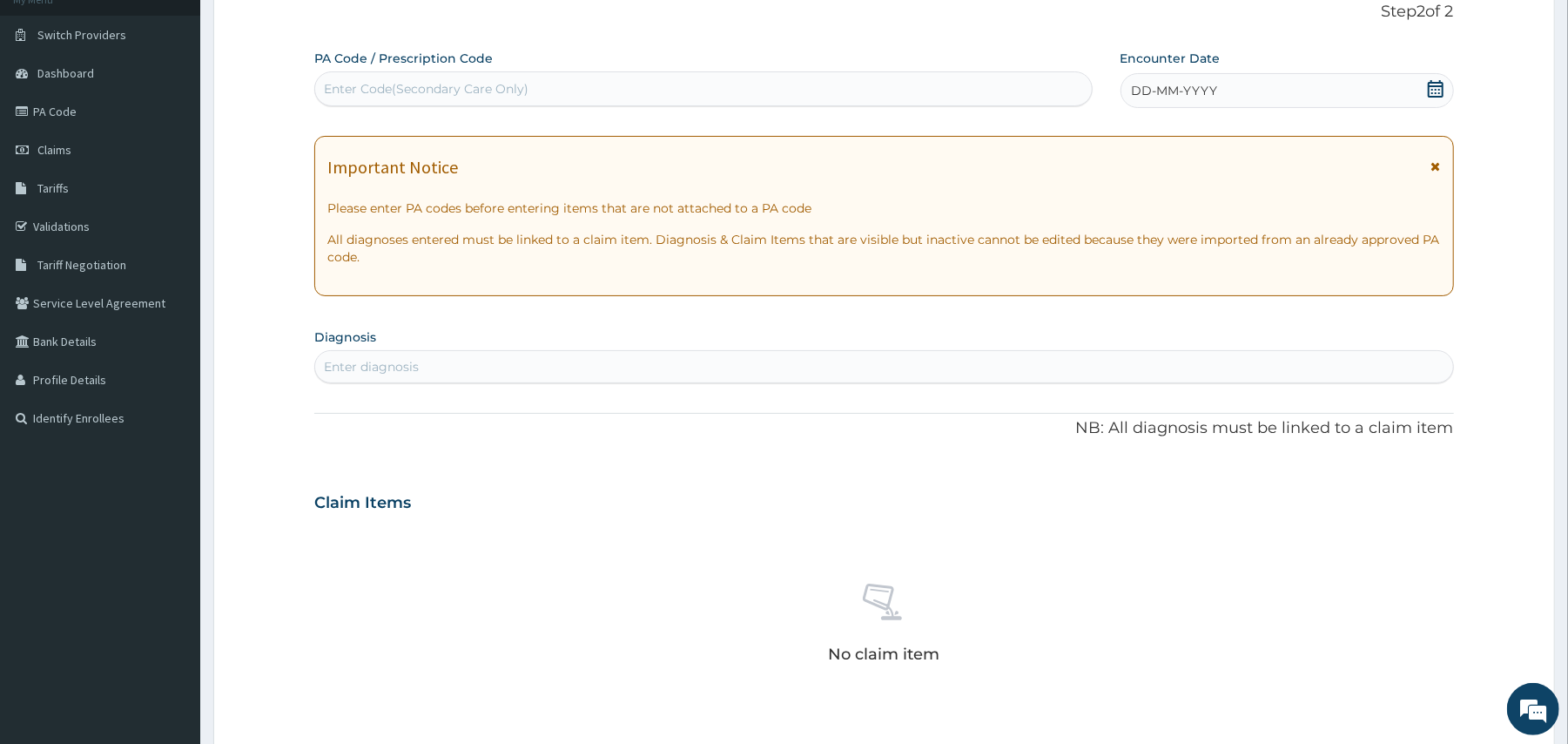
click at [757, 91] on div "Enter Code(Secondary Care Only)" at bounding box center [702, 89] width 775 height 27
type input "PA/6F81C0"
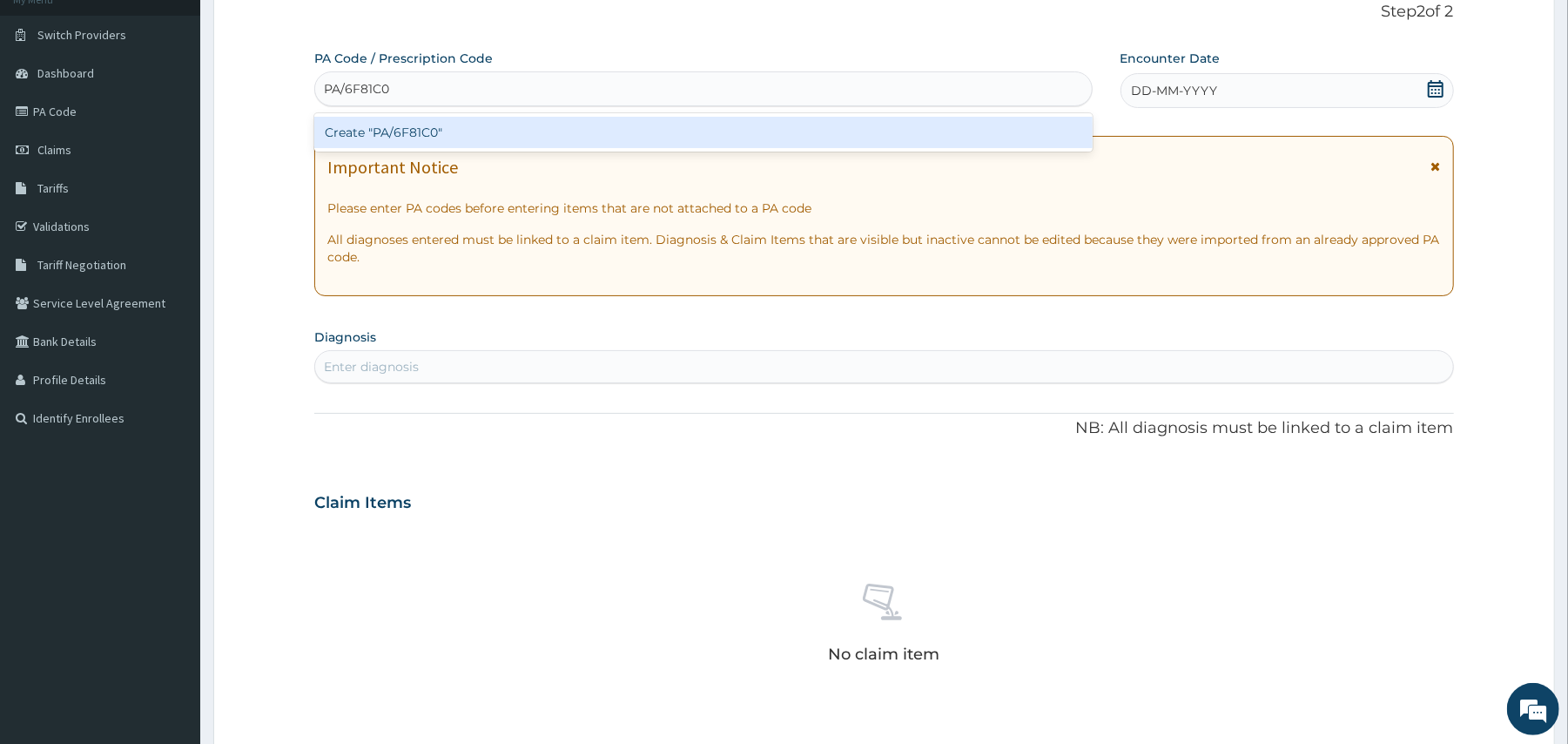
click at [750, 141] on div "Create "PA/6F81C0"" at bounding box center [702, 132] width 777 height 31
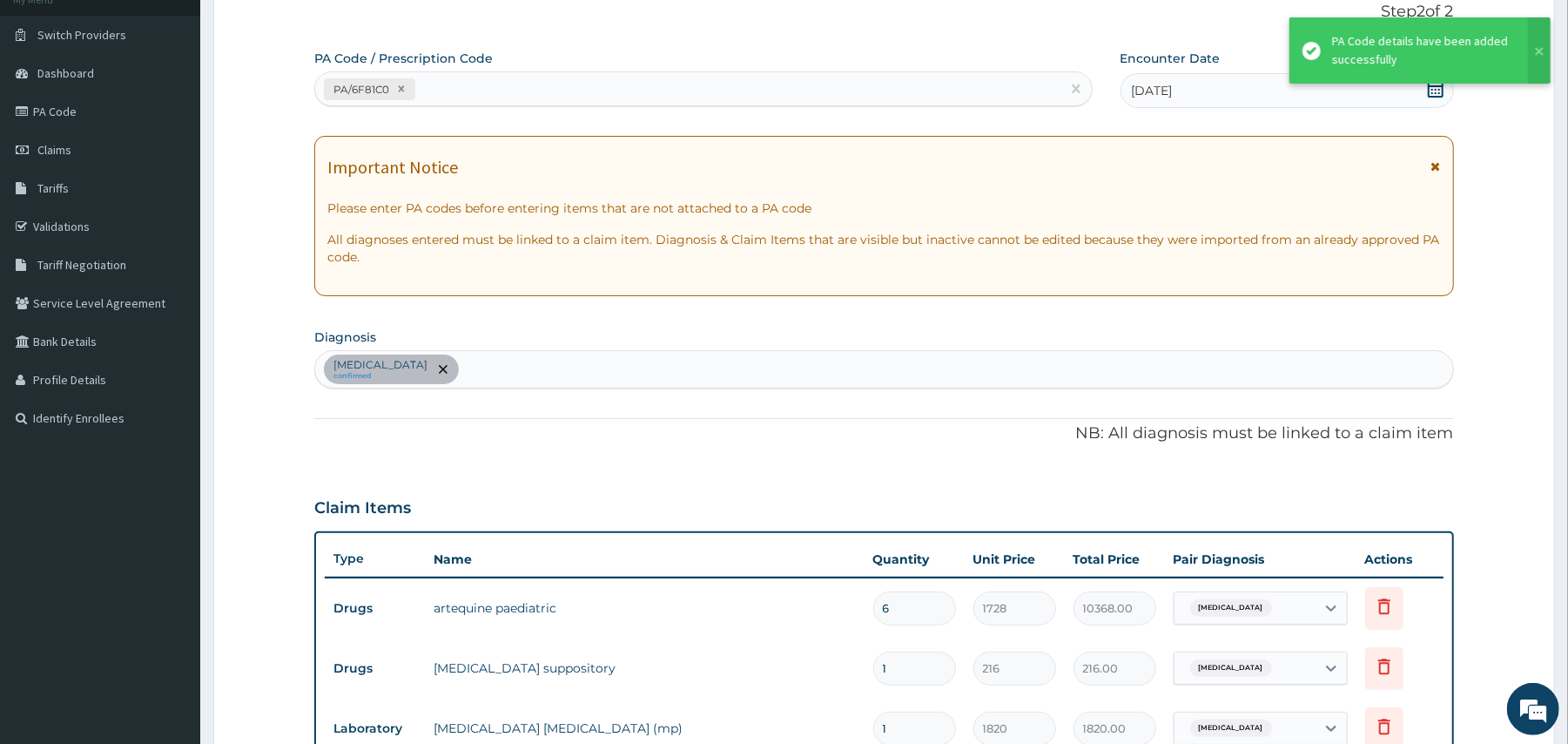
scroll to position [593, 0]
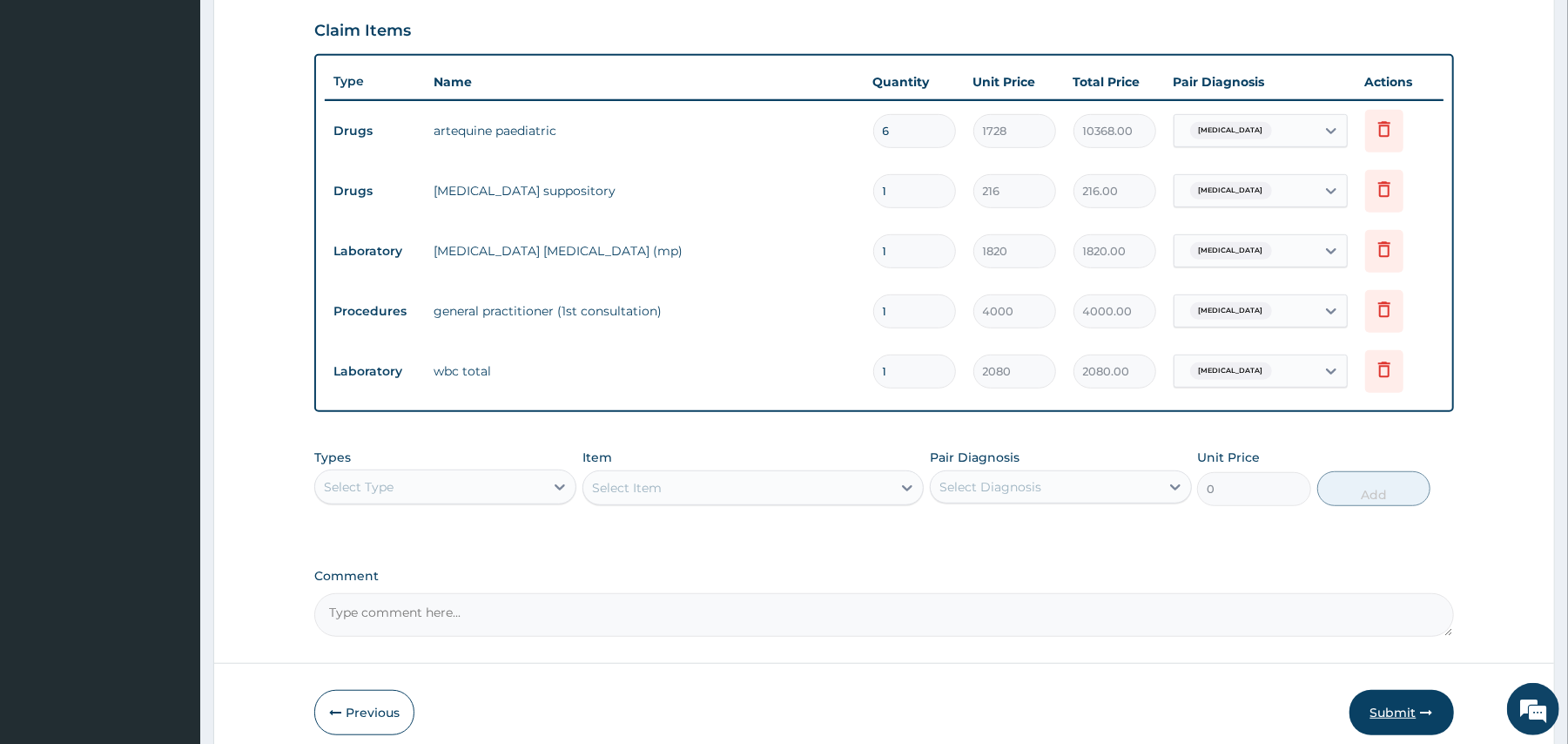
click at [1417, 711] on button "Submit" at bounding box center [1401, 712] width 105 height 45
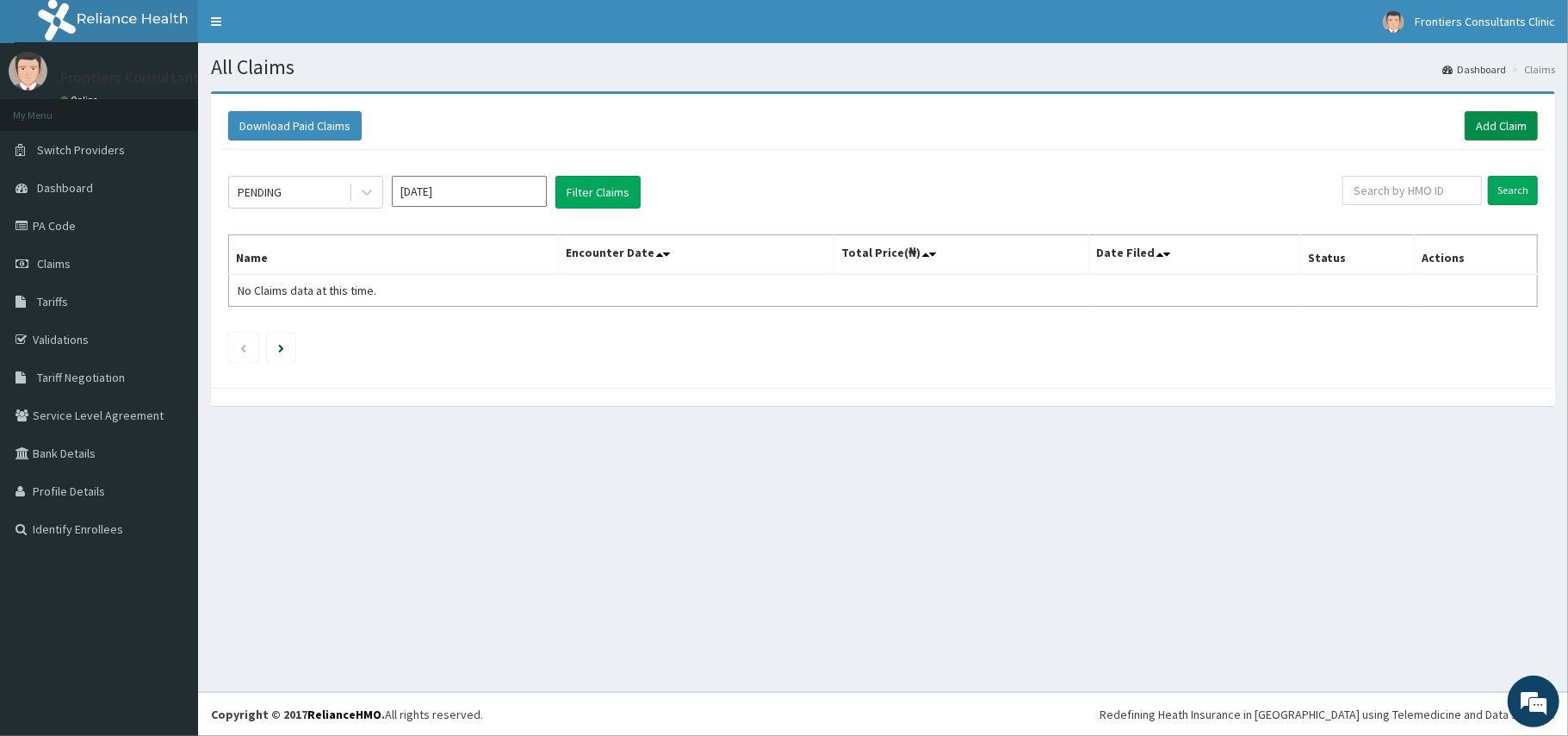
click at [1484, 132] on link "Add Claim" at bounding box center [1501, 126] width 73 height 29
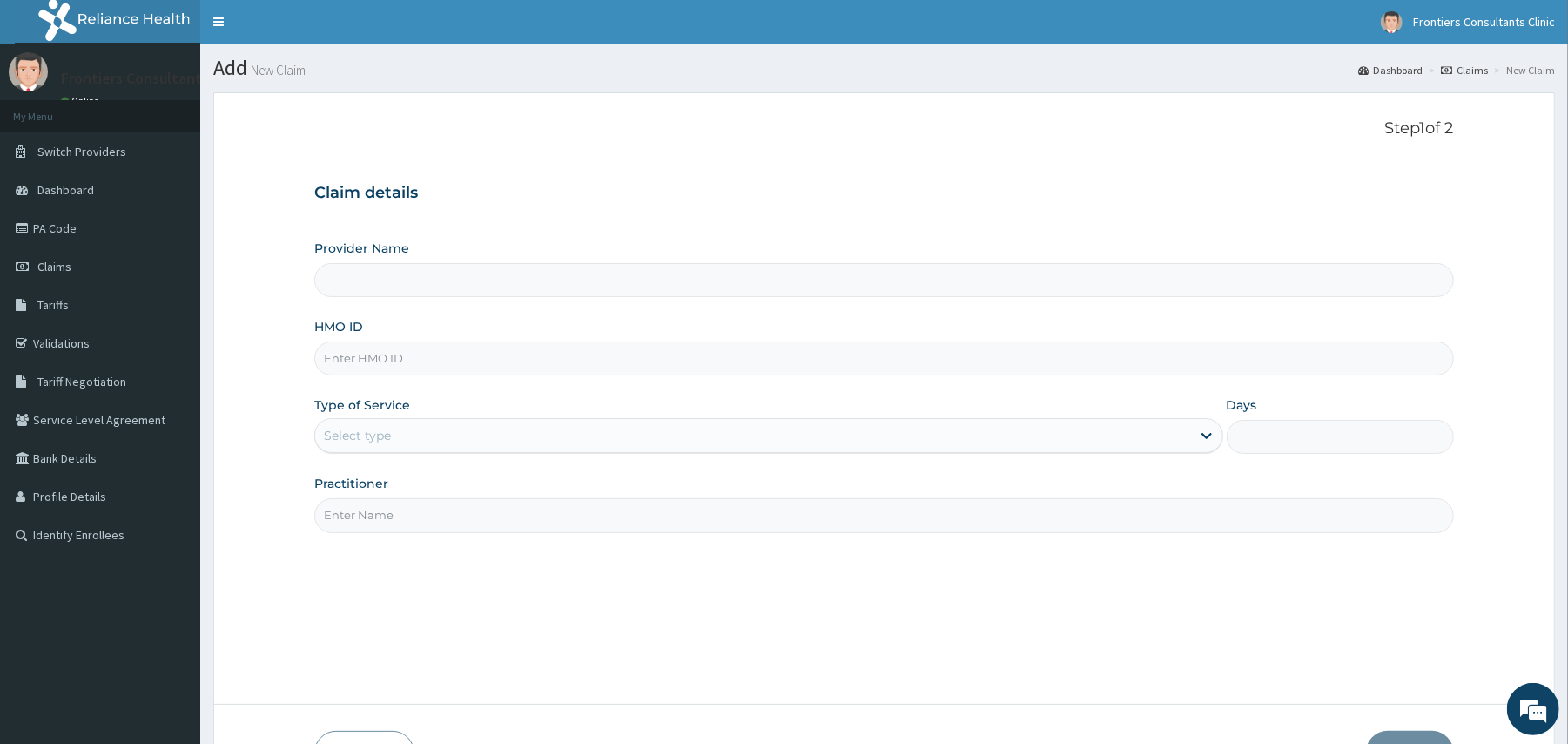
click at [589, 289] on input "Provider Name" at bounding box center [883, 280] width 1139 height 34
type input "Frontiers Consultants Clinic"
click at [528, 359] on input "HMO ID" at bounding box center [883, 358] width 1139 height 34
click at [489, 353] on input "HSO/10059/A" at bounding box center [883, 358] width 1139 height 34
type input "HSO/10059/B"
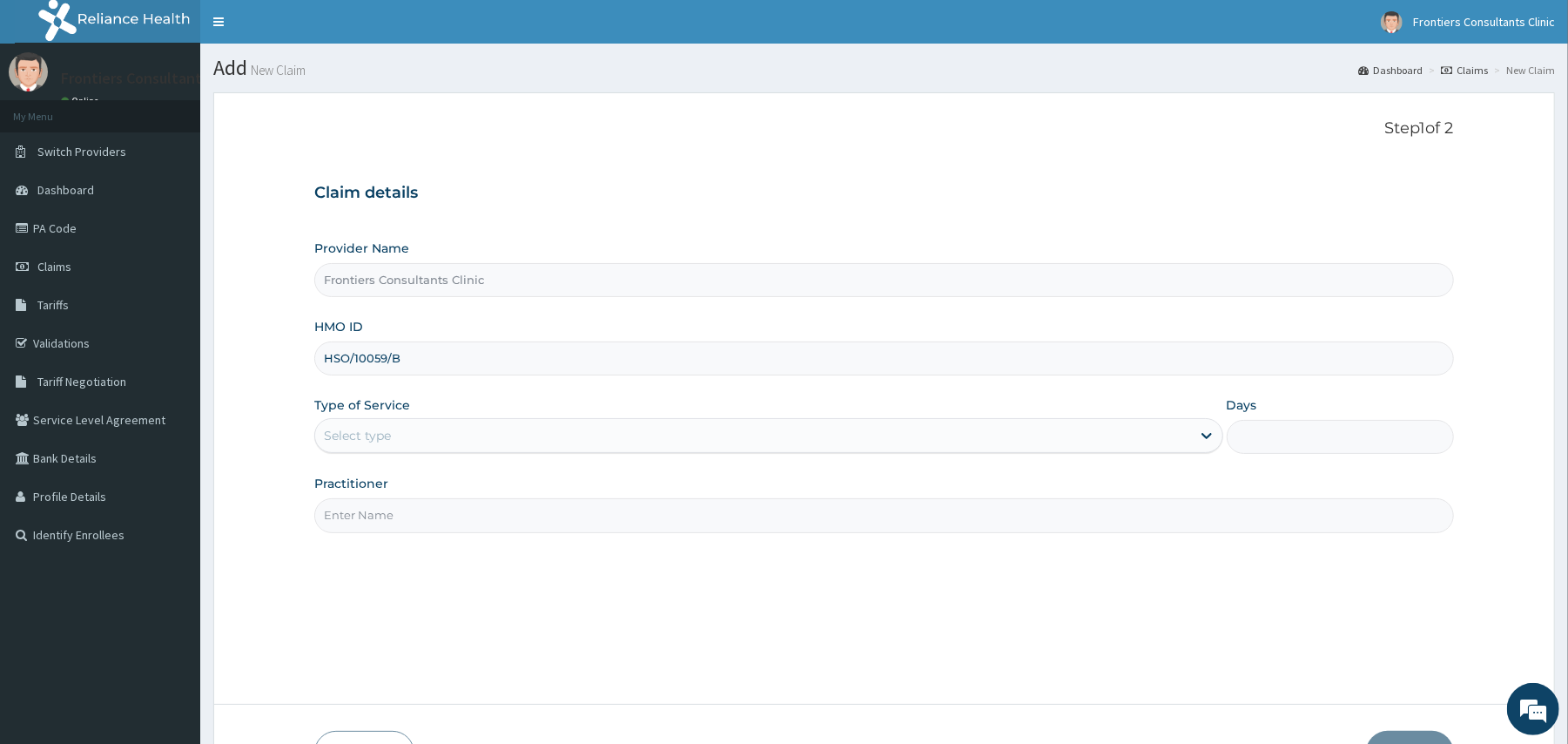
click at [447, 442] on div "Select type" at bounding box center [752, 435] width 875 height 27
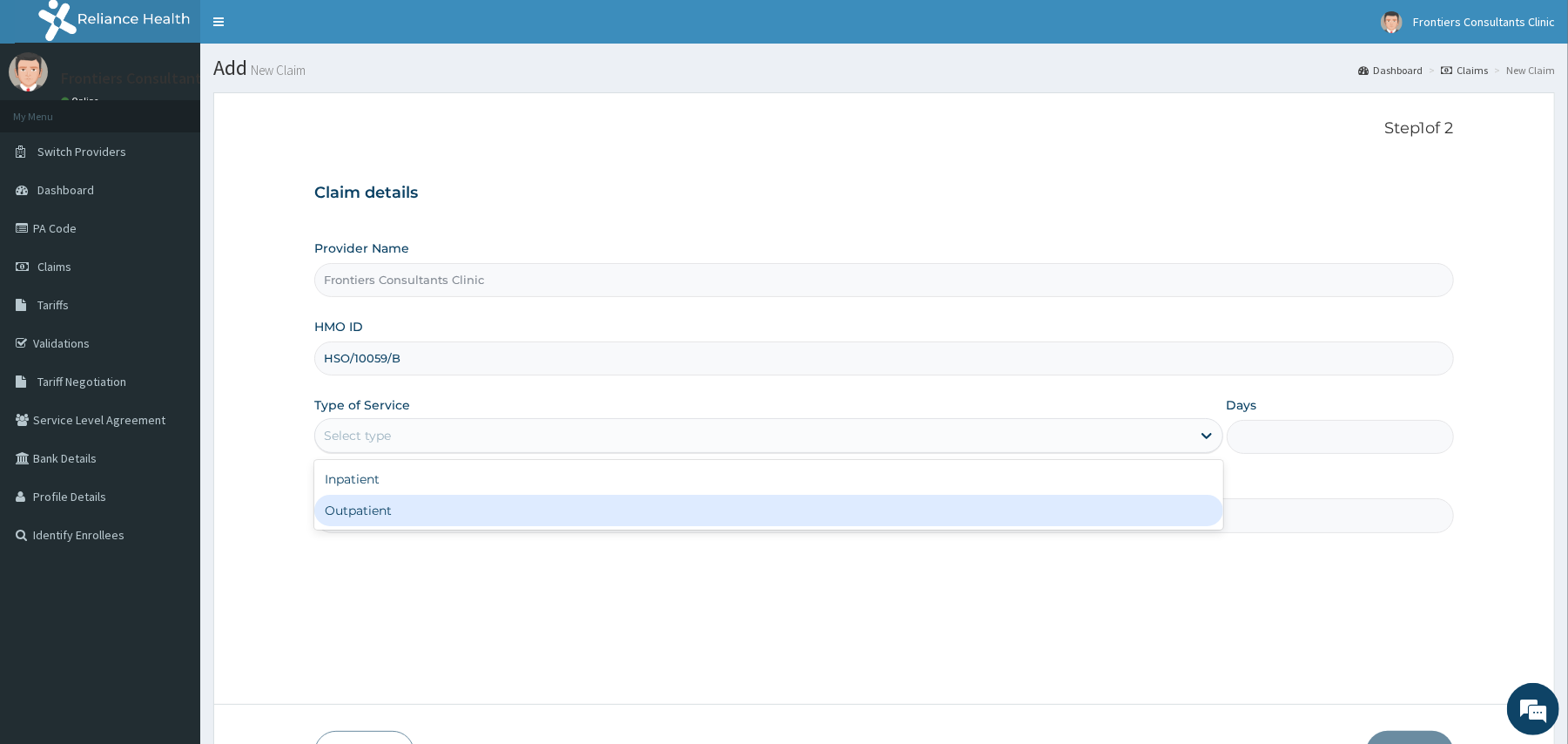
click at [386, 506] on div "Outpatient" at bounding box center [767, 510] width 908 height 31
type input "1"
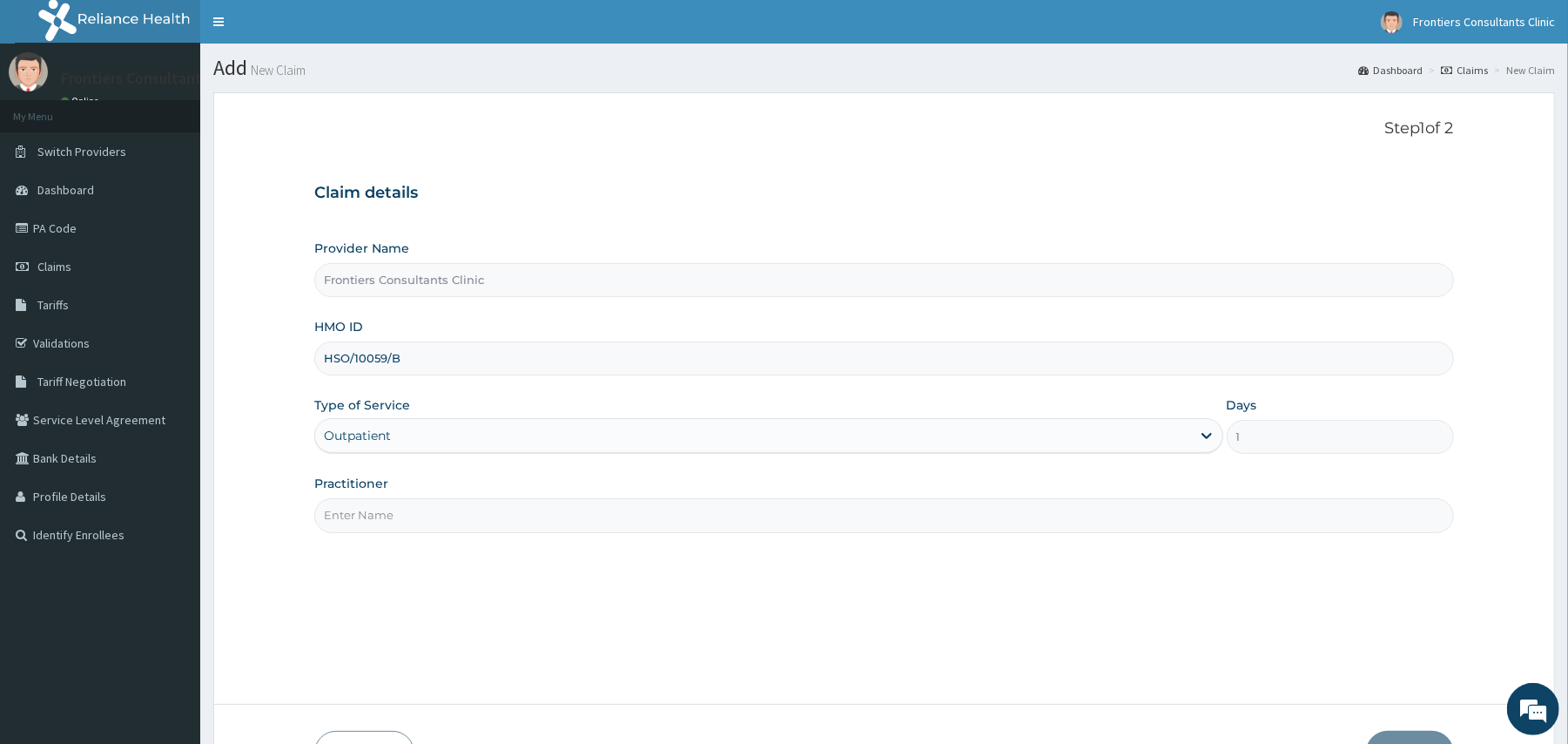
click at [405, 523] on input "Practitioner" at bounding box center [883, 514] width 1139 height 34
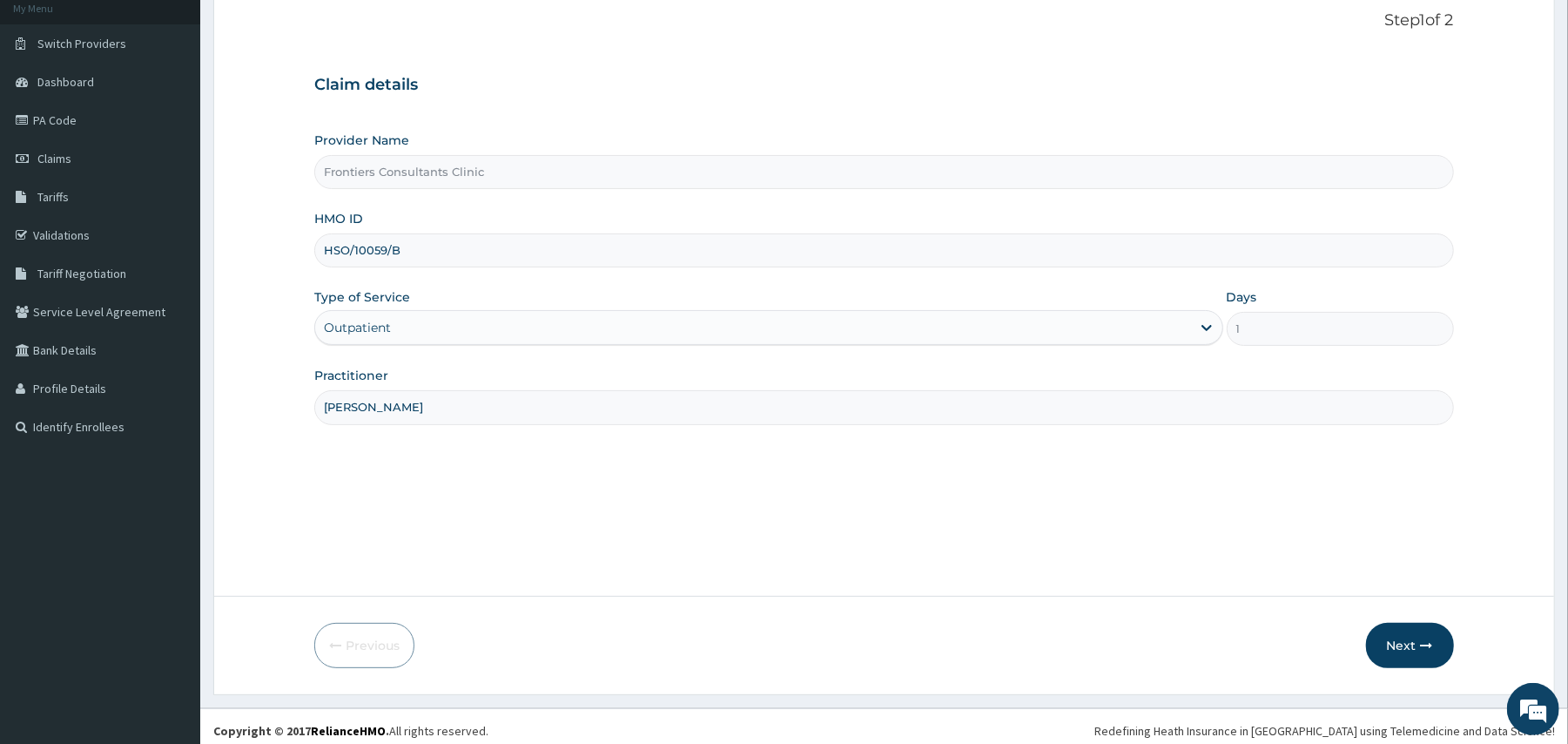
scroll to position [116, 0]
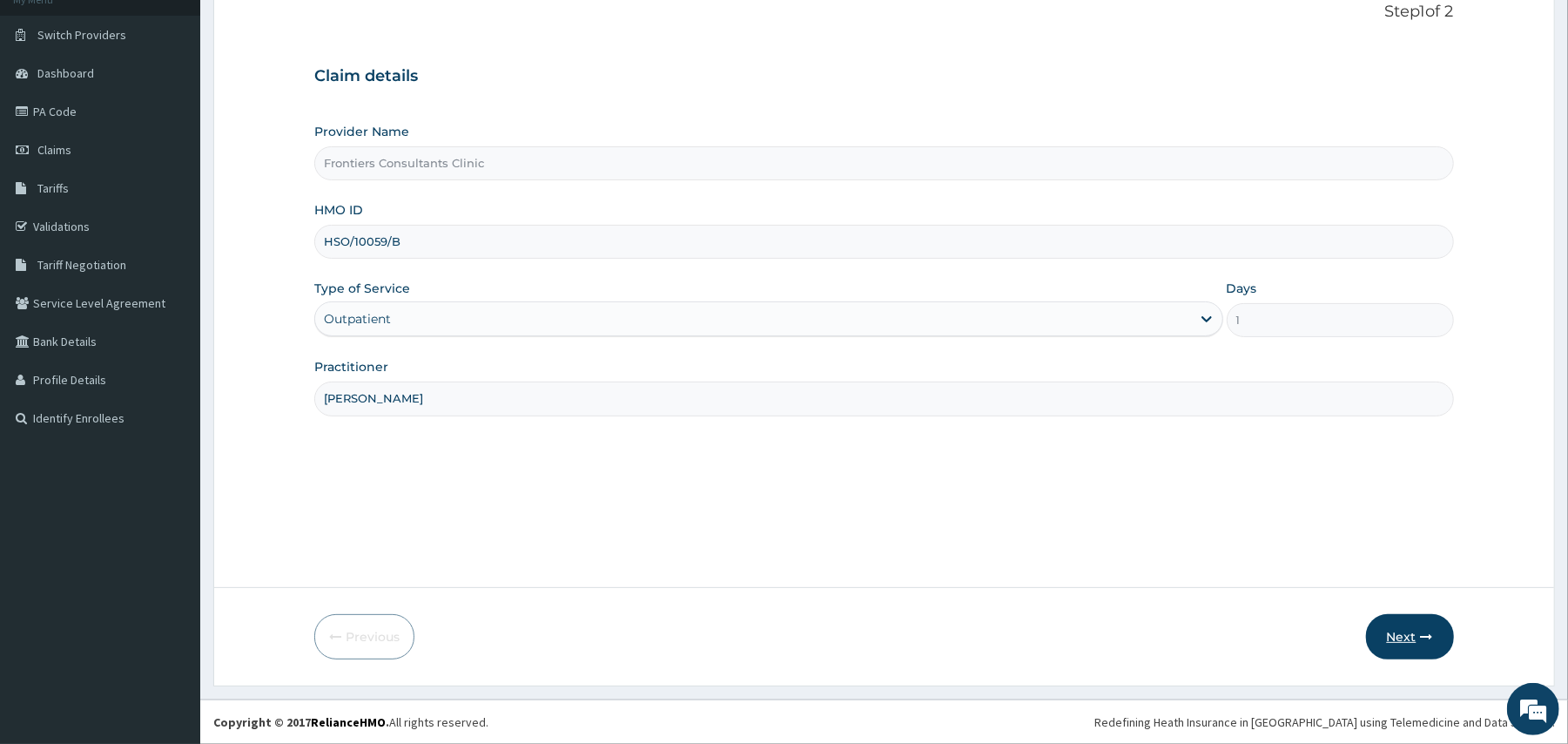
type input "[PERSON_NAME]"
click at [1397, 631] on button "Next" at bounding box center [1410, 636] width 88 height 45
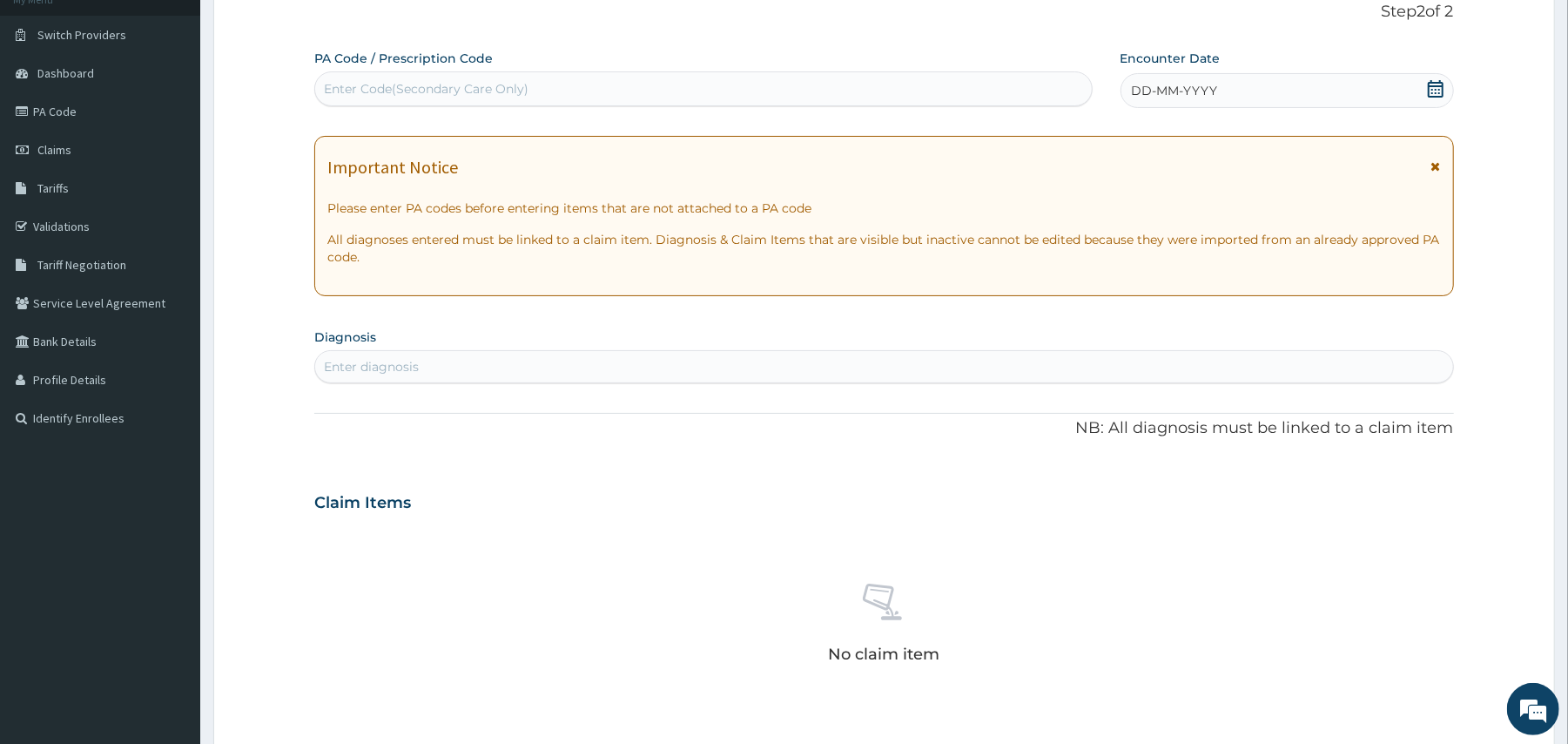
click at [572, 89] on div "Enter Code(Secondary Care Only)" at bounding box center [702, 89] width 775 height 27
type input "PA/E7EE06"
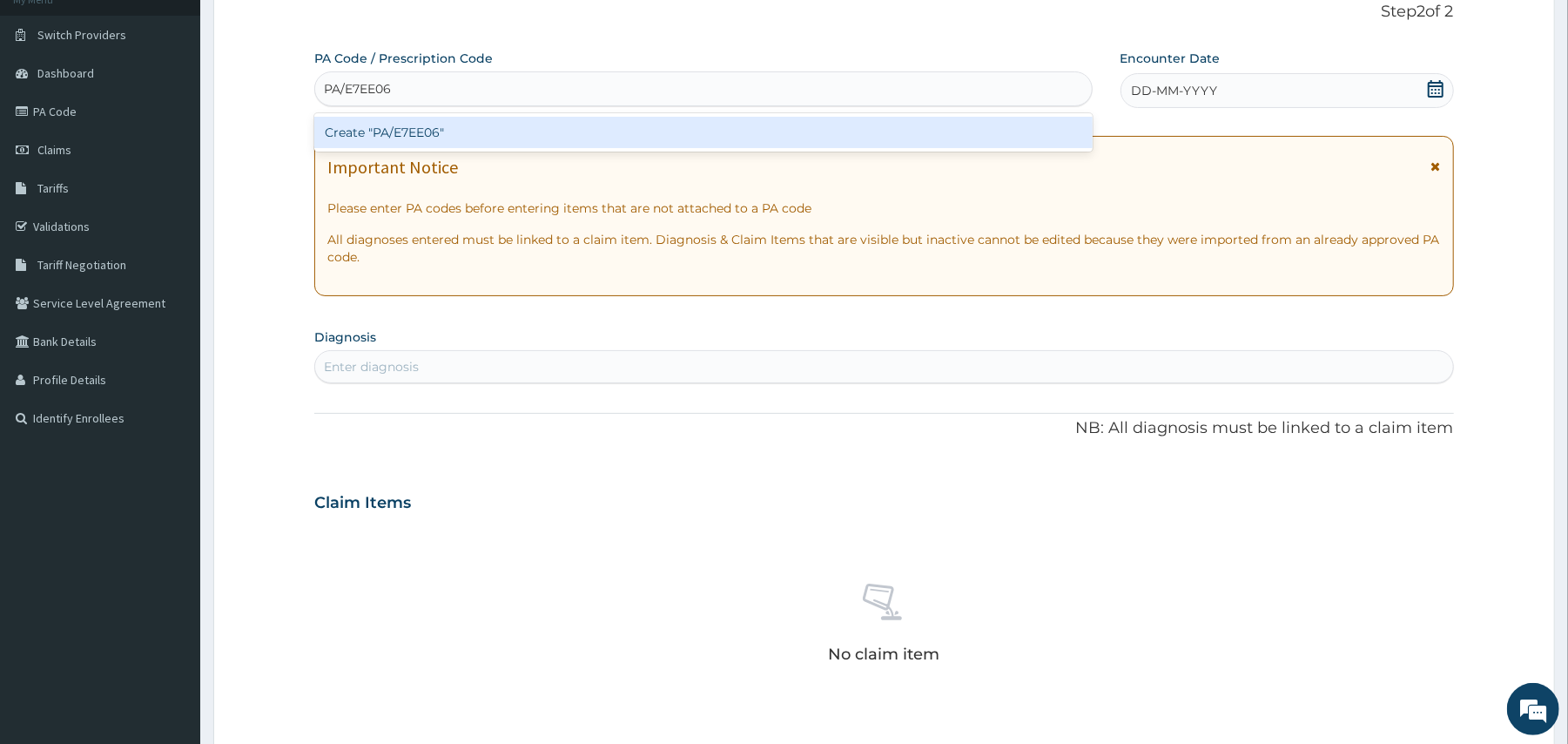
click at [618, 133] on div "Create "PA/E7EE06"" at bounding box center [702, 132] width 777 height 31
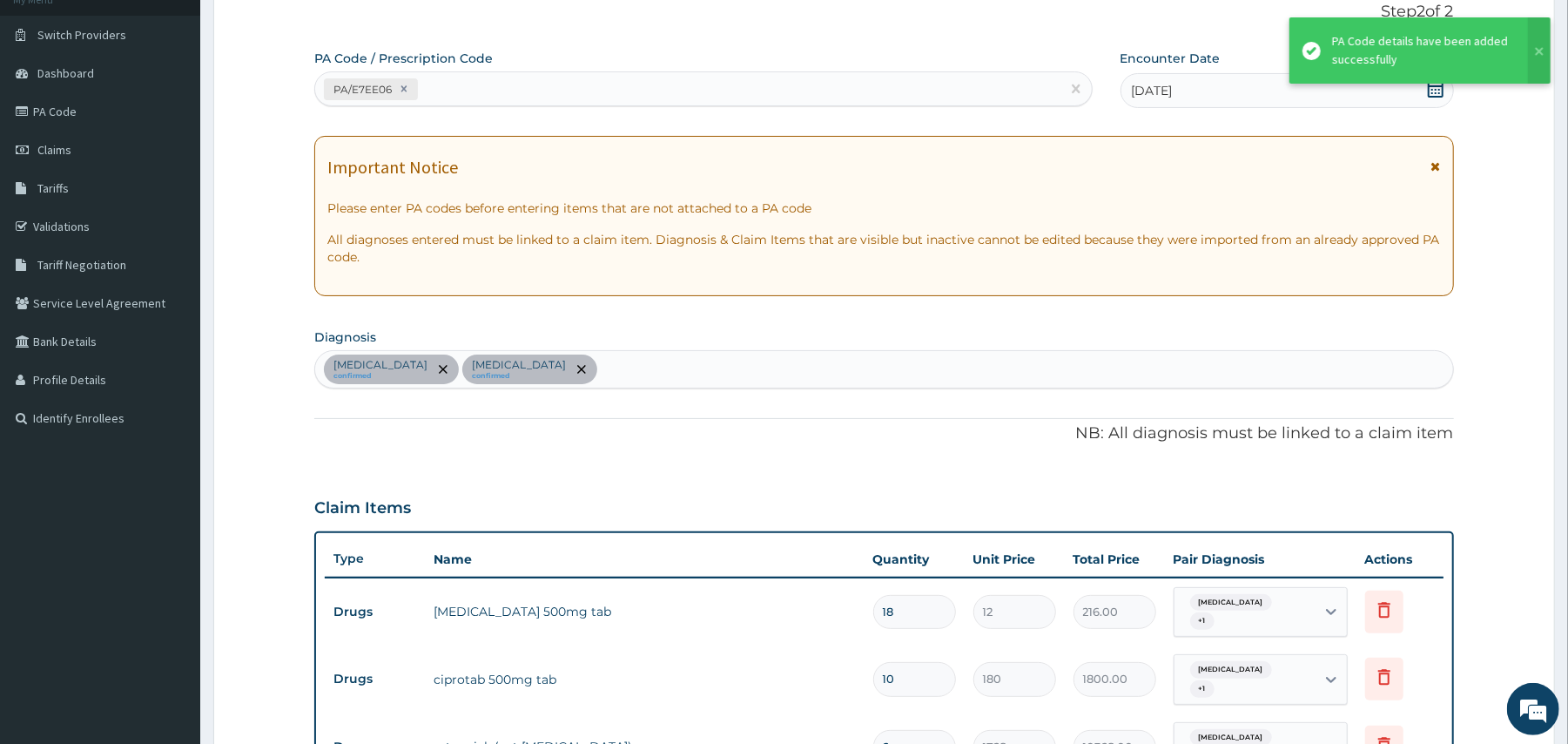
scroll to position [655, 0]
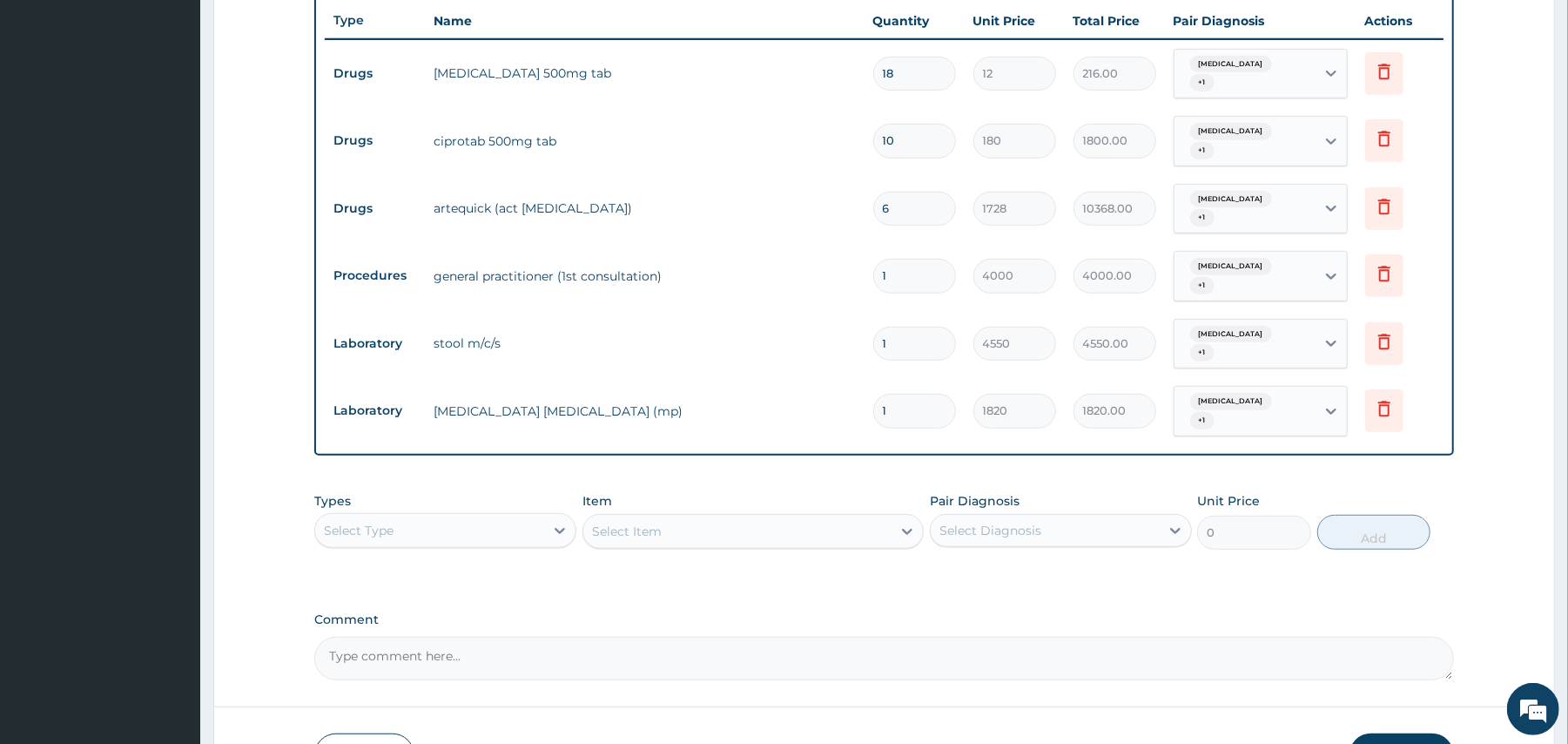
click at [1411, 733] on button "Submit" at bounding box center [1401, 756] width 105 height 45
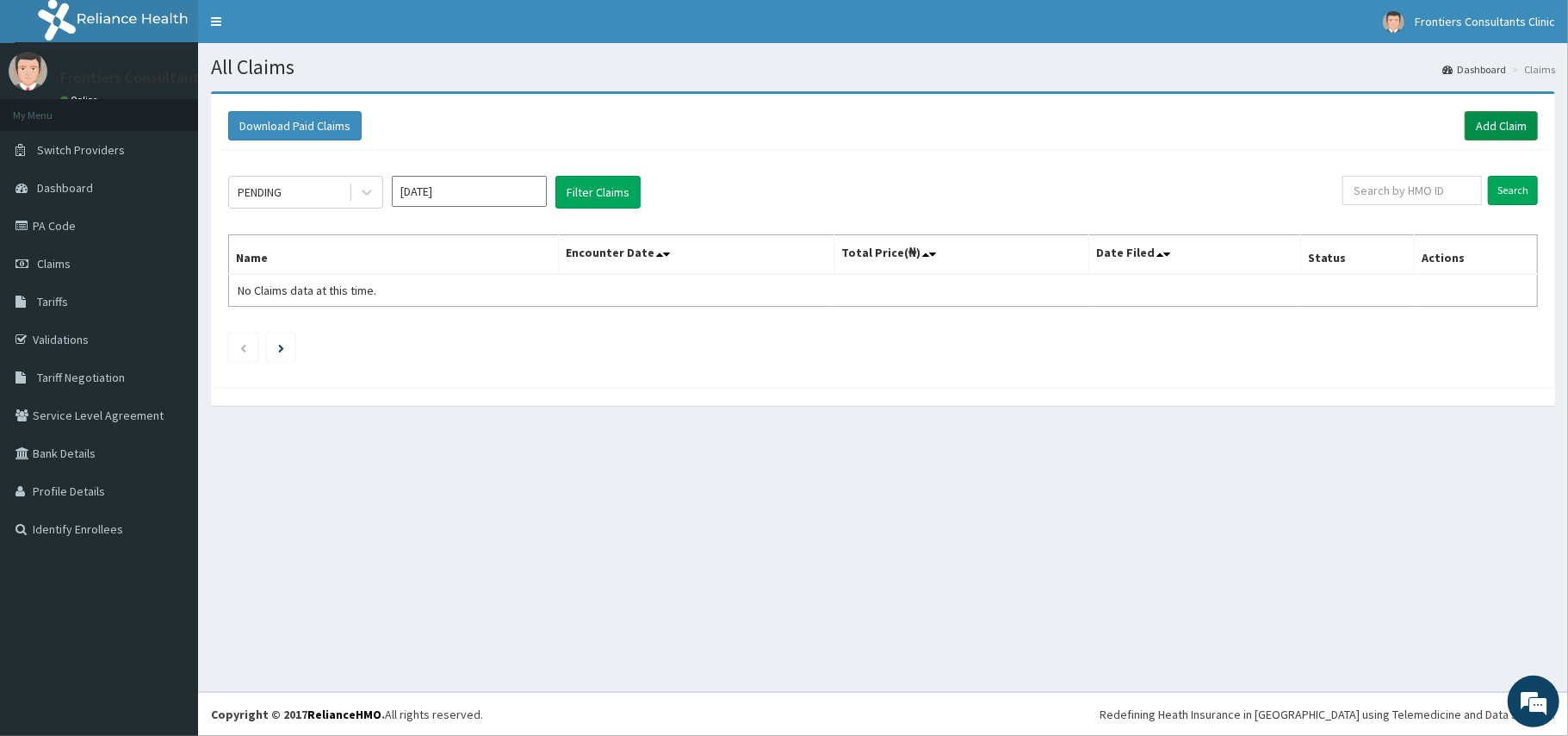
click at [1485, 136] on link "Add Claim" at bounding box center [1501, 126] width 73 height 29
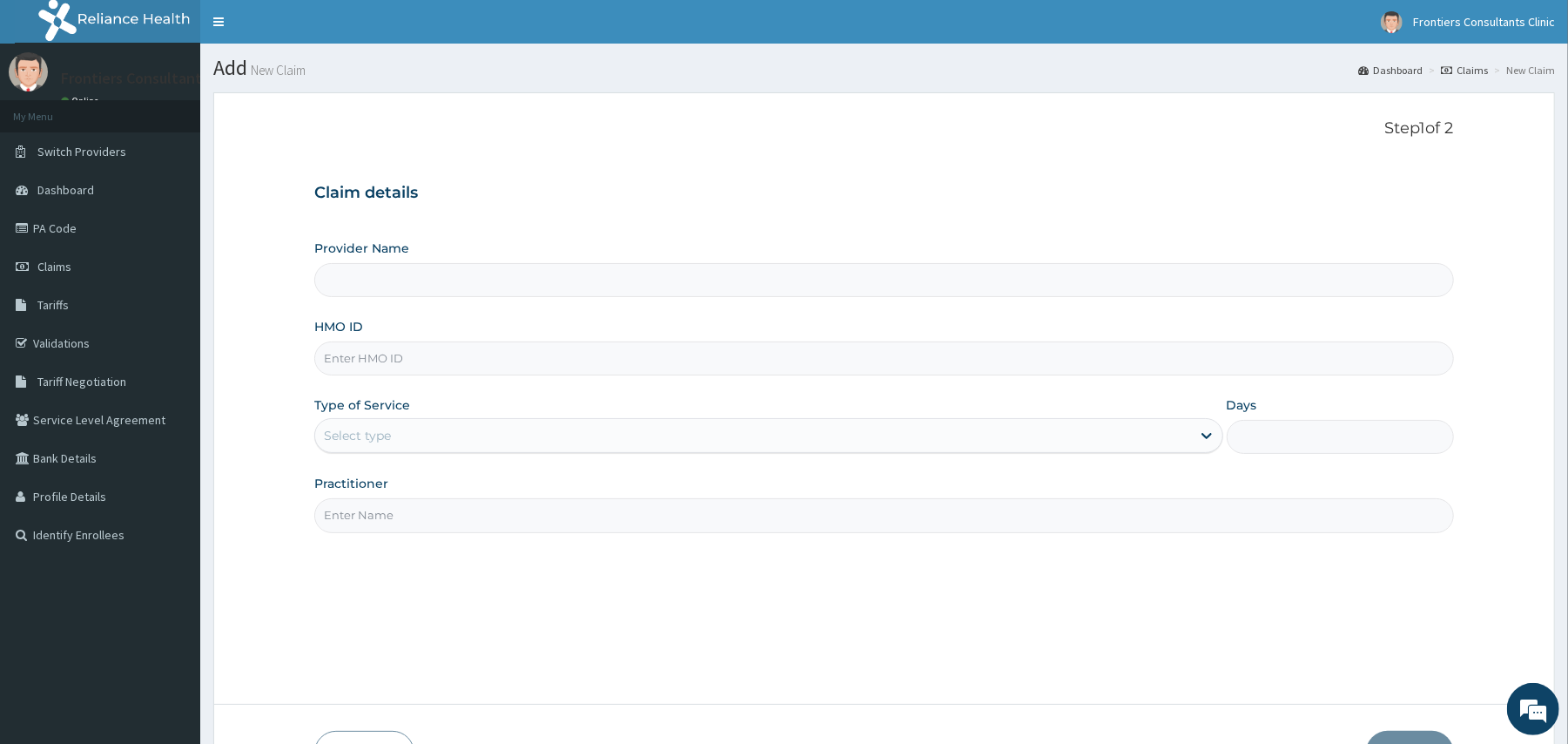
click at [983, 290] on input "Provider Name" at bounding box center [883, 280] width 1139 height 34
type input "Frontiers Consultants Clinic"
click at [934, 346] on input "HMO ID" at bounding box center [883, 358] width 1139 height 34
type input "OHT/11995/E"
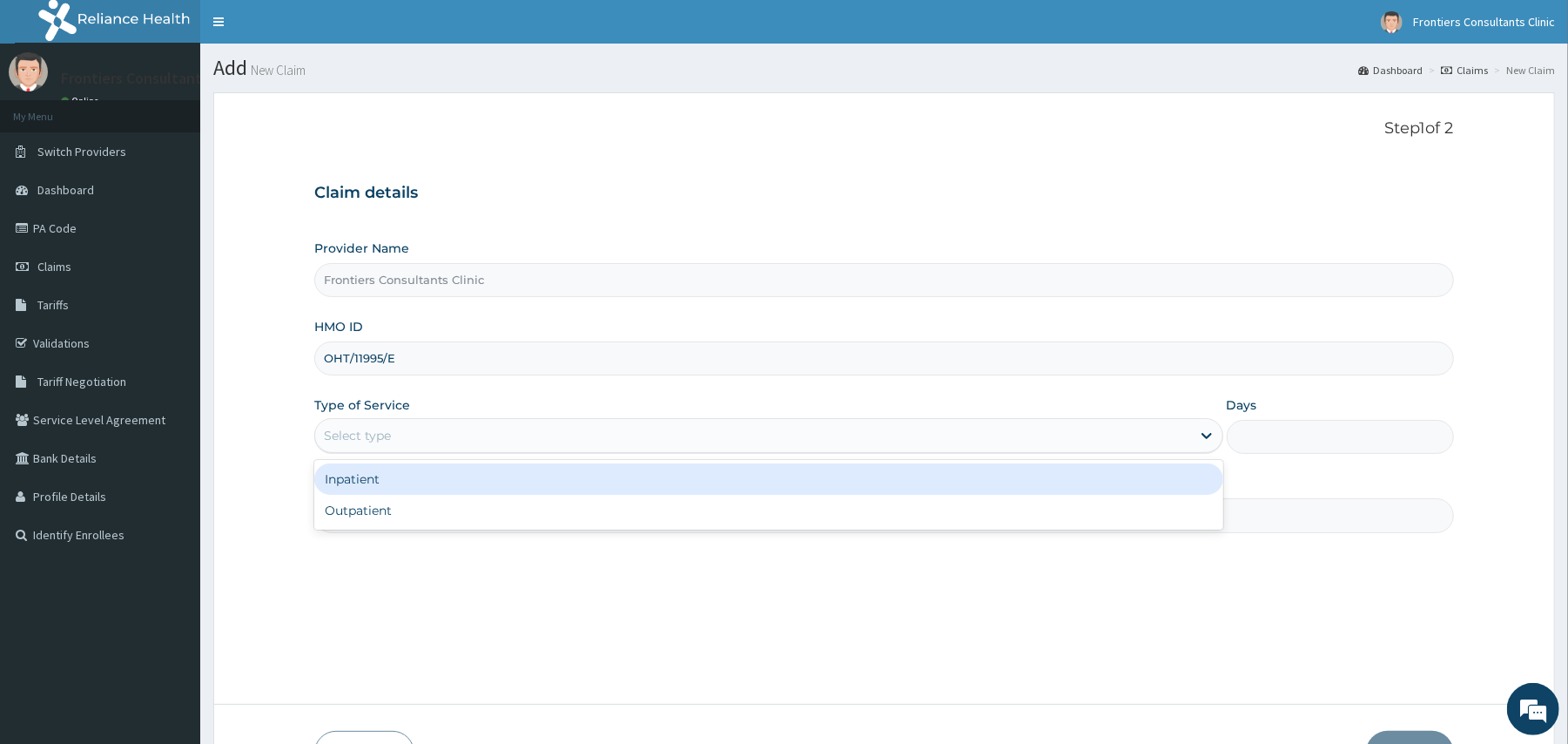
click at [384, 442] on div "Select type" at bounding box center [357, 435] width 67 height 18
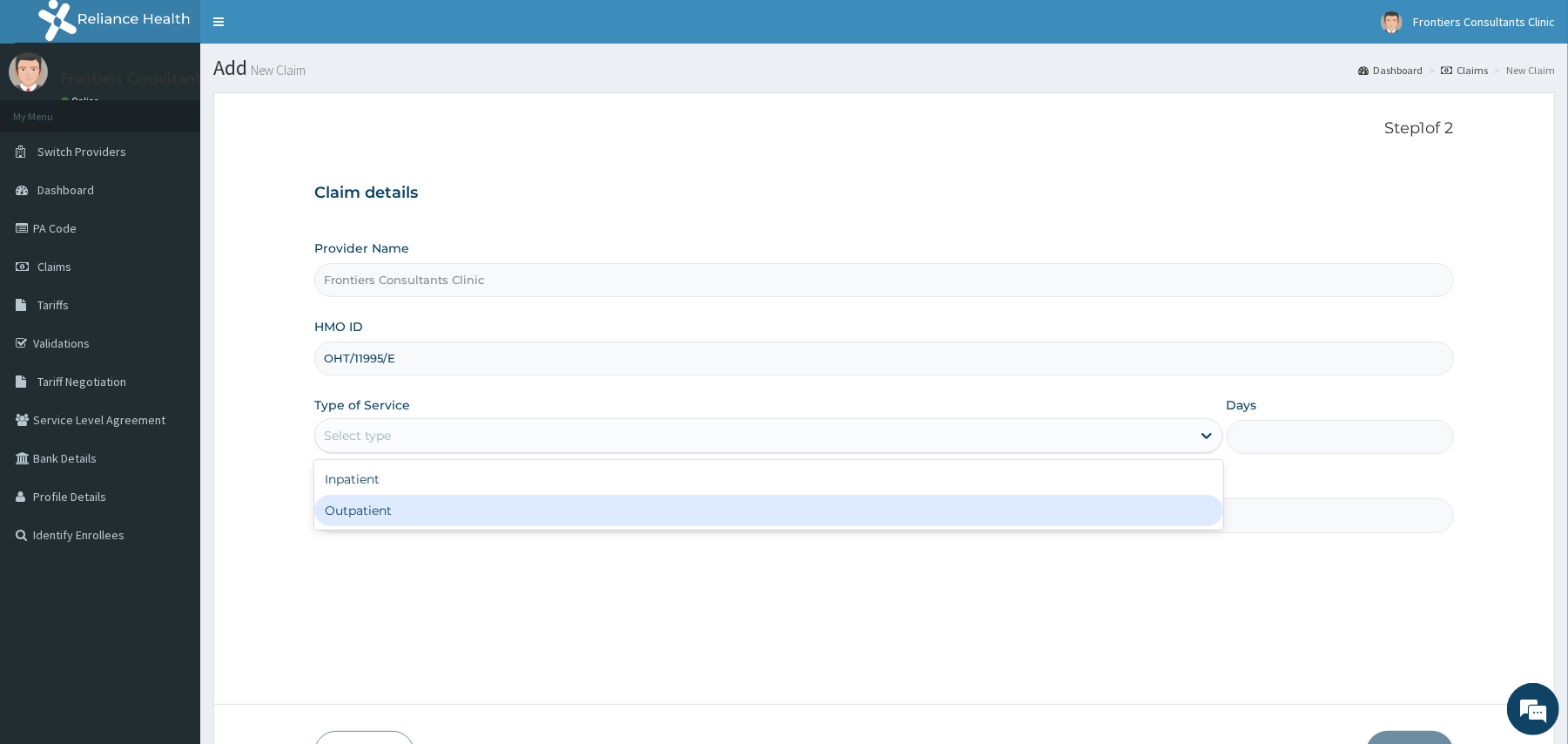
click at [331, 521] on div "Outpatient" at bounding box center [767, 510] width 908 height 31
type input "1"
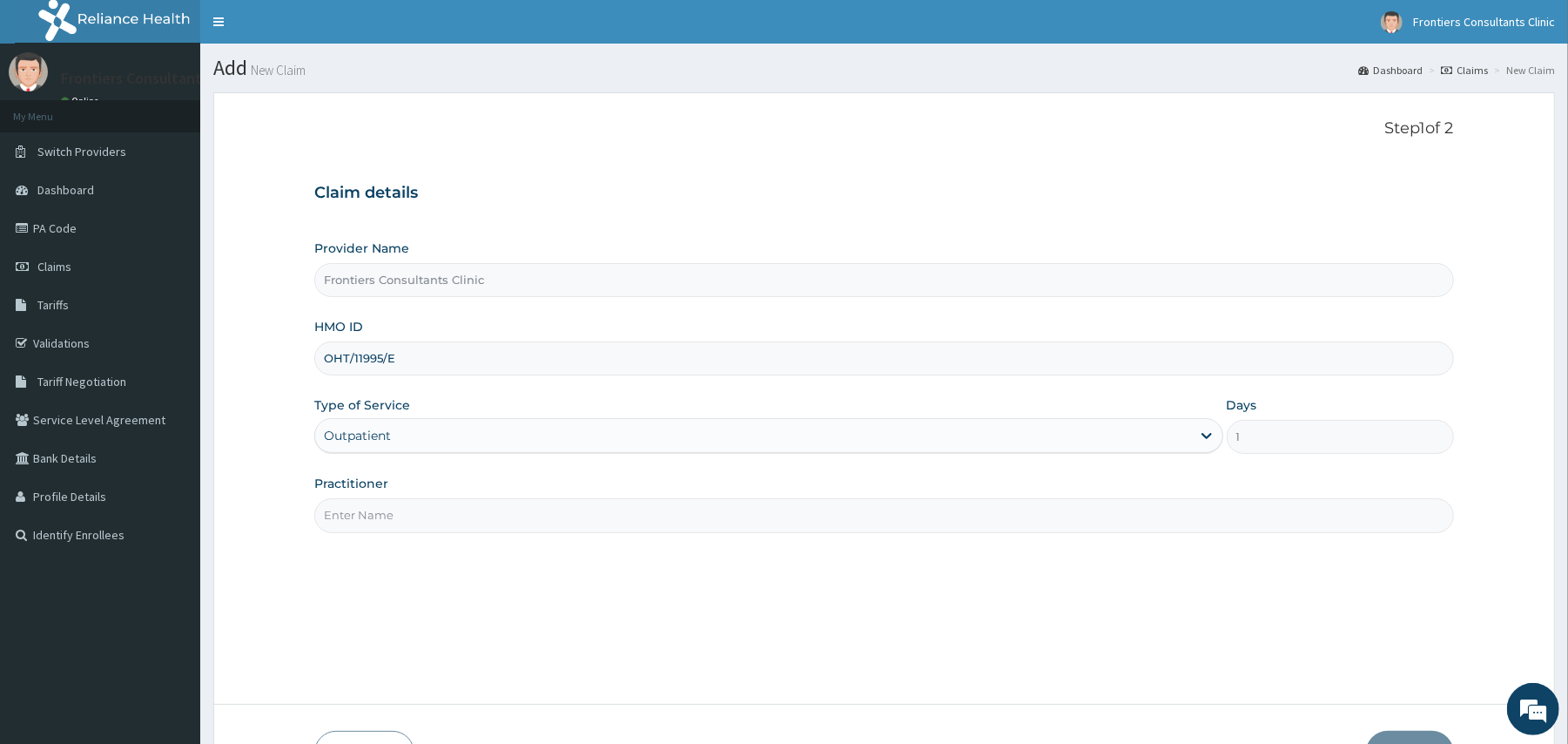
click at [402, 521] on input "Practitioner" at bounding box center [883, 514] width 1139 height 34
type input "[PERSON_NAME]"
click at [1396, 733] on button "Next" at bounding box center [1410, 753] width 88 height 45
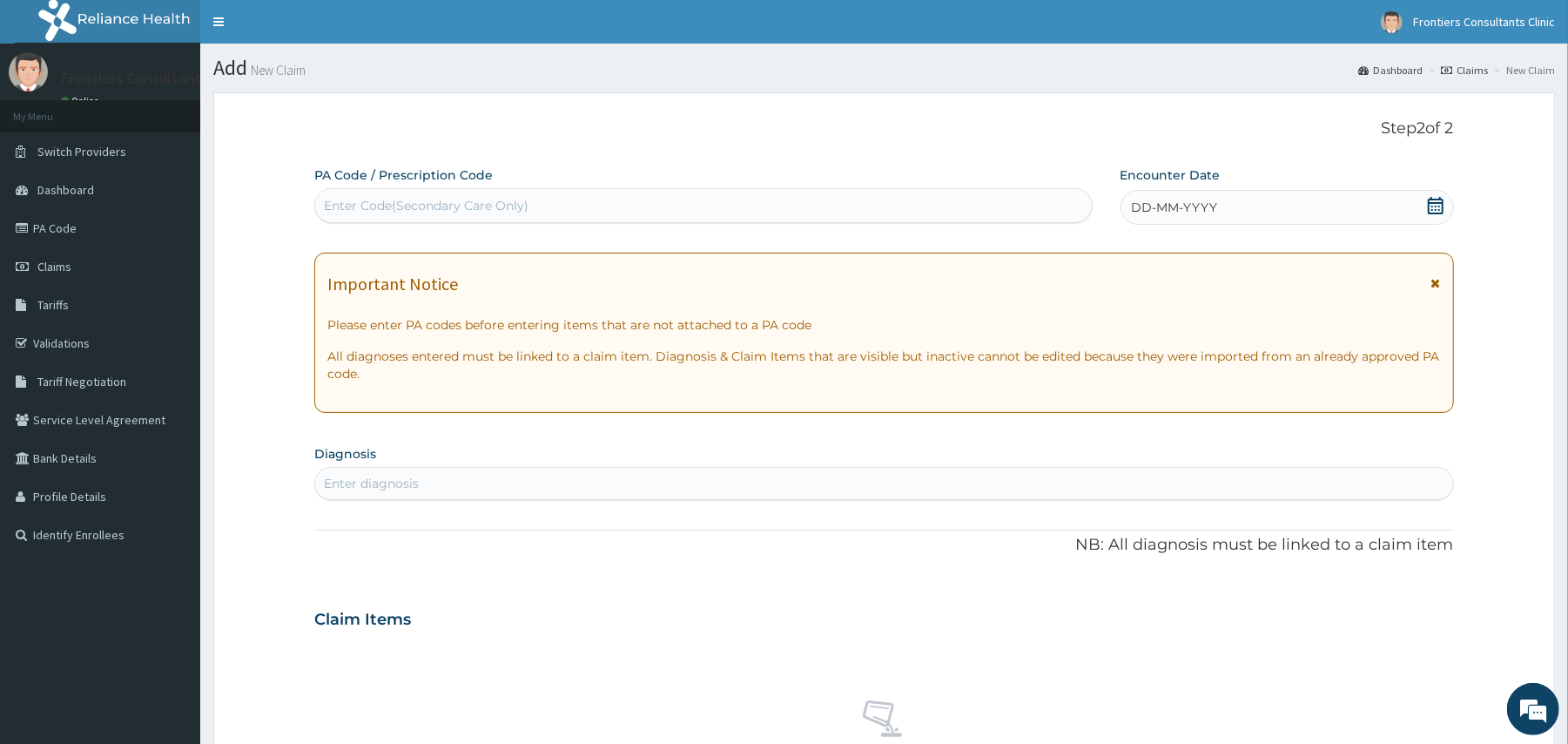
click at [625, 203] on div "Enter Code(Secondary Care Only)" at bounding box center [702, 205] width 775 height 27
type input "PA/32042E"
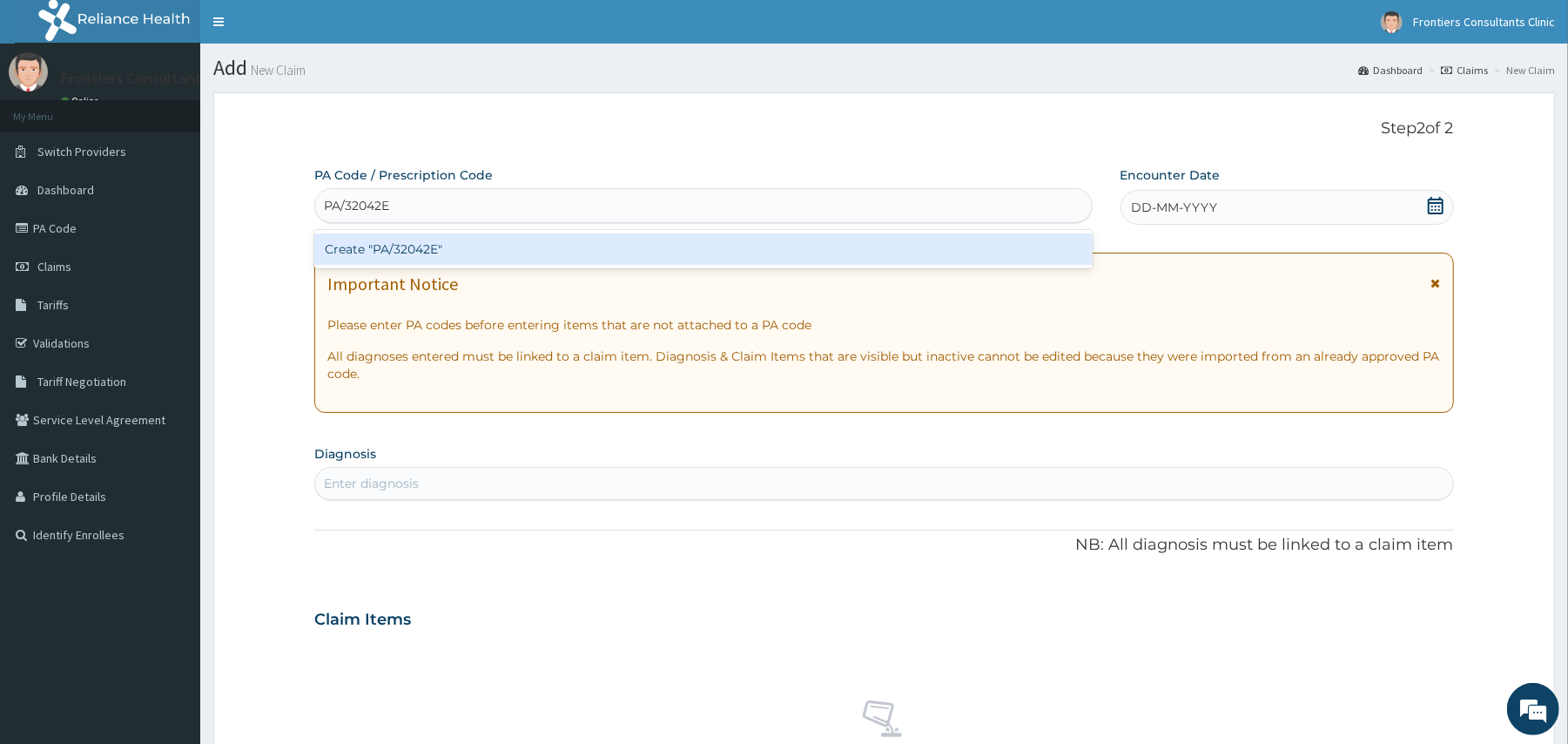
click at [640, 251] on div "Create "PA/32042E"" at bounding box center [702, 249] width 777 height 31
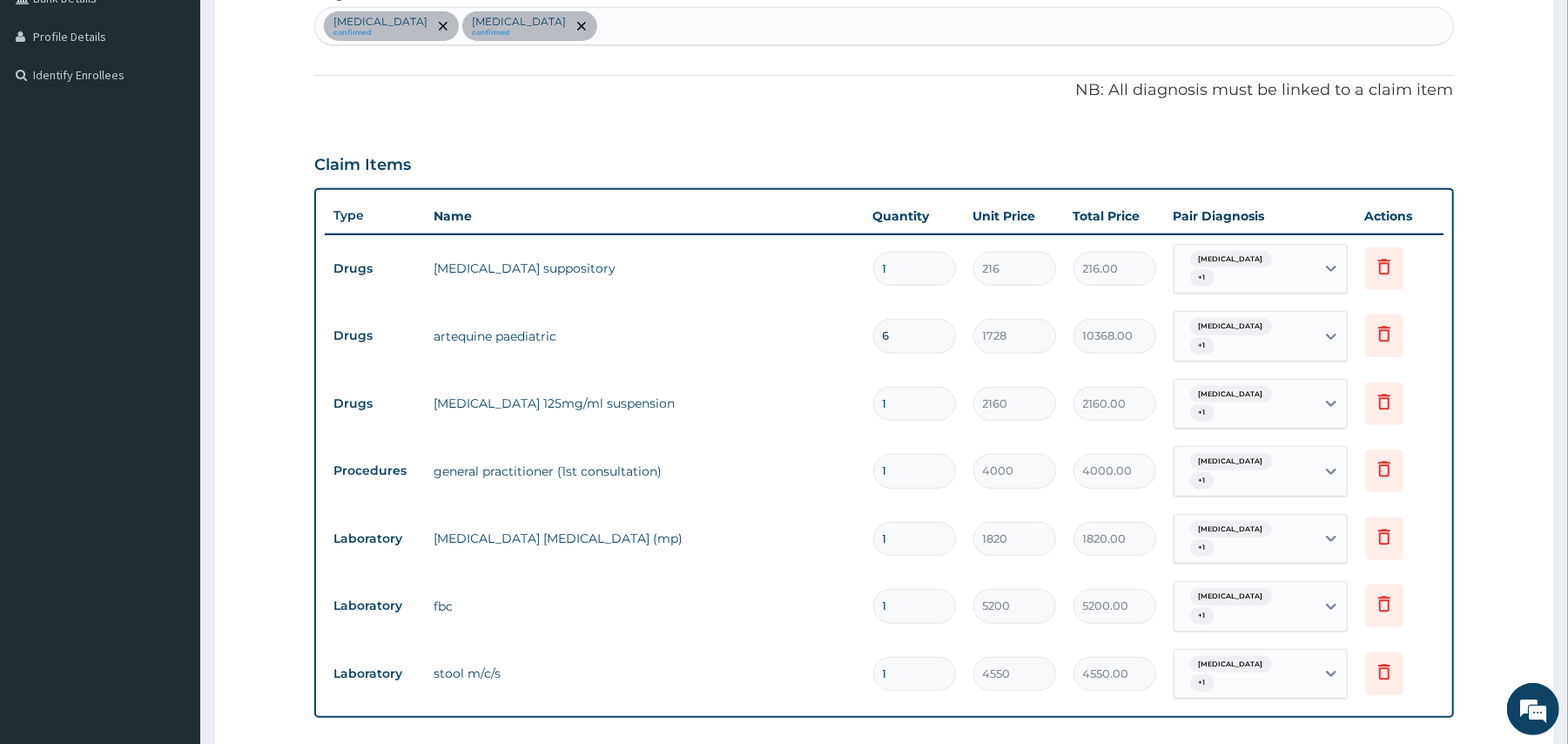
scroll to position [815, 0]
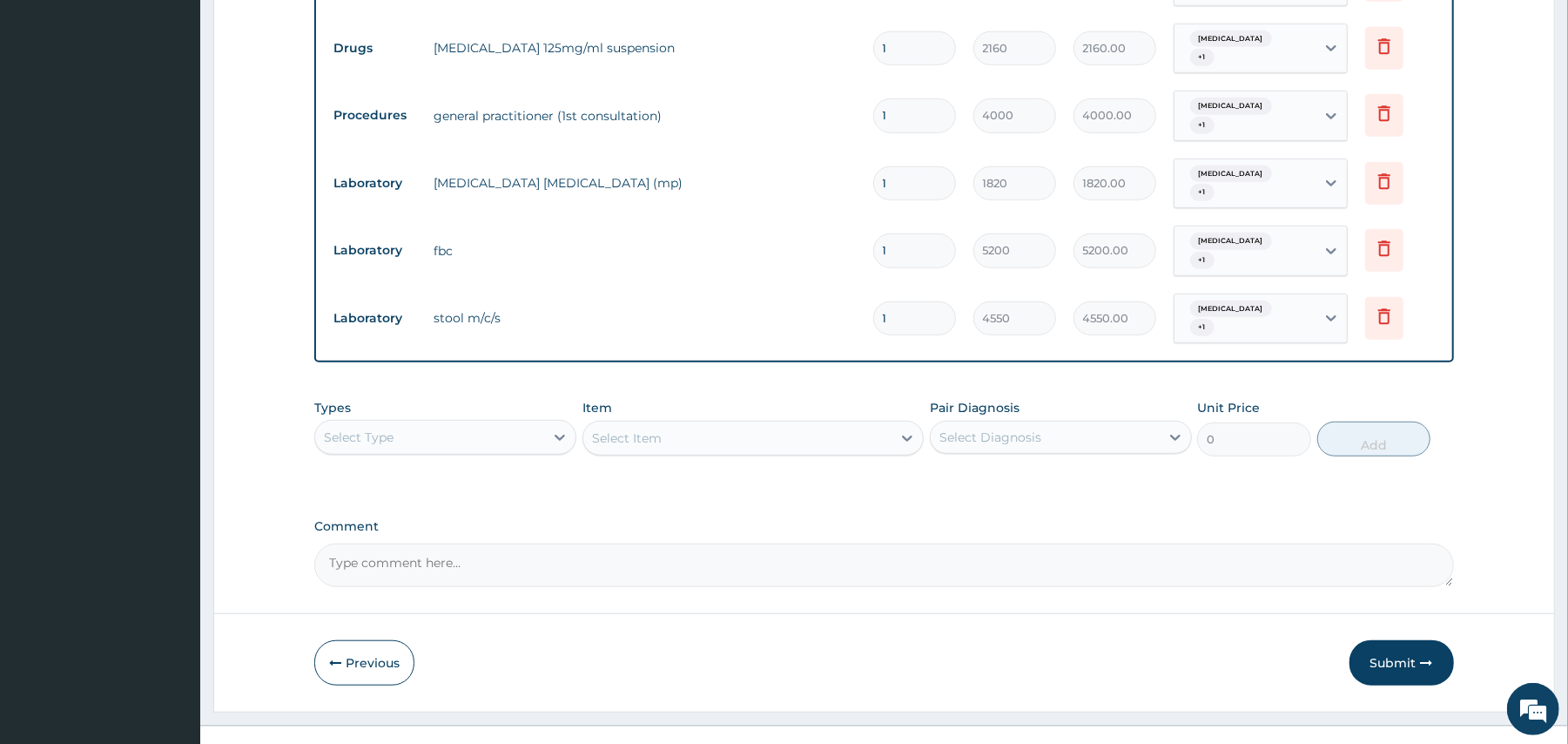
click at [464, 419] on div "Select Type" at bounding box center [445, 437] width 262 height 35
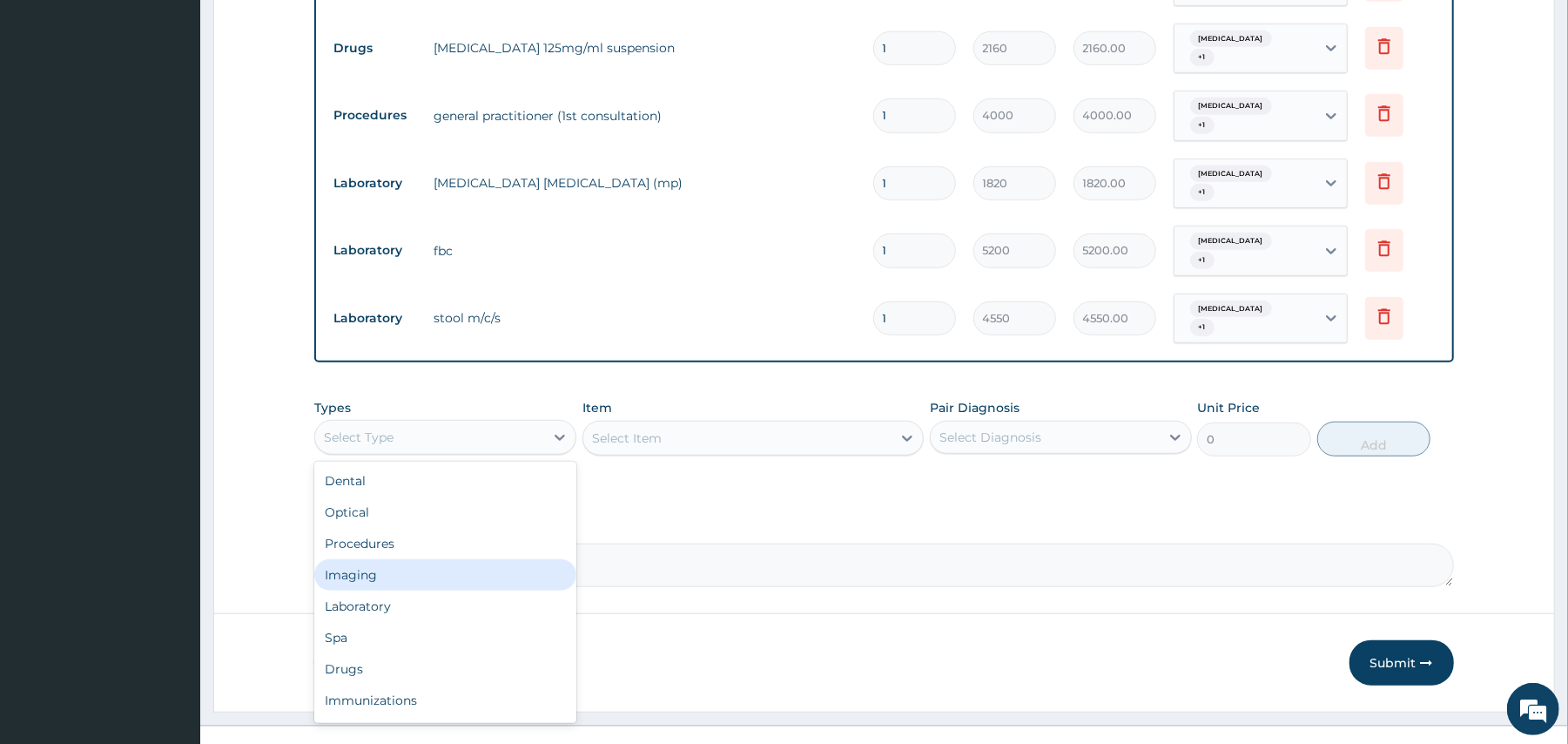
click at [348, 559] on div "Imaging" at bounding box center [445, 575] width 262 height 31
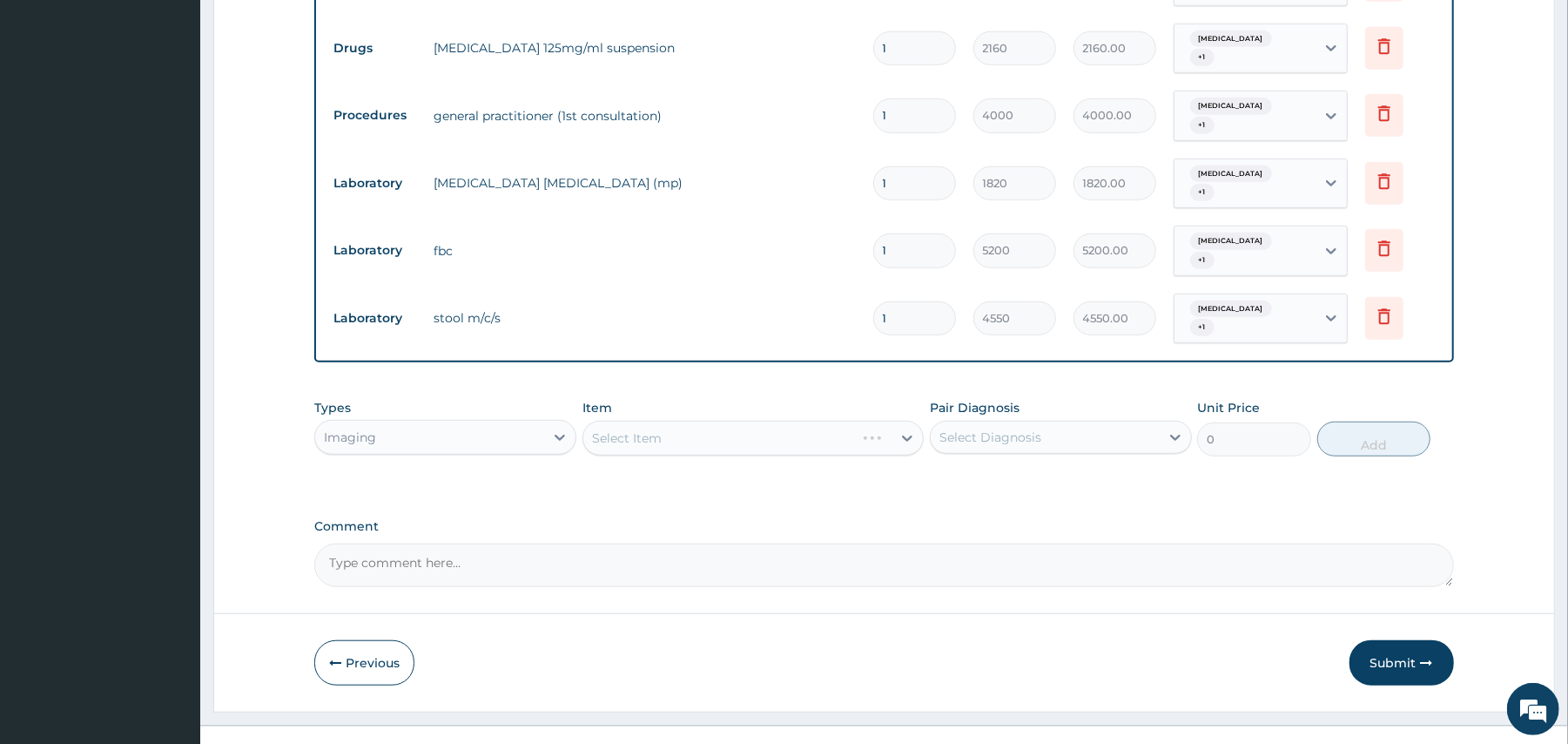
click at [652, 420] on div "Select Item" at bounding box center [753, 438] width 341 height 35
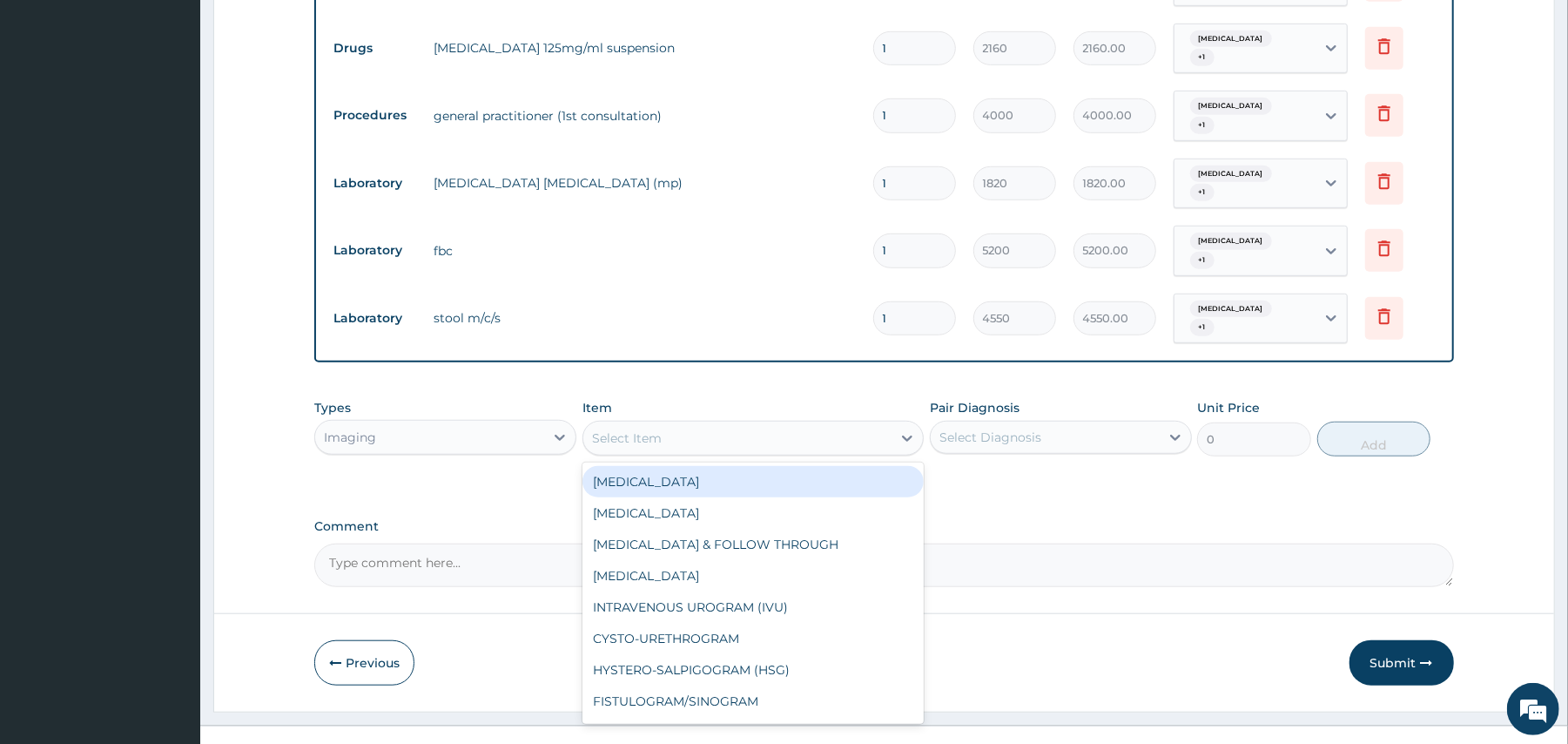
click at [652, 429] on div "Select Item" at bounding box center [627, 438] width 69 height 18
type input "ABD"
click at [715, 465] on div "ABDOMEN ULTRASOUND SCAN" at bounding box center [753, 481] width 341 height 31
type input "6500"
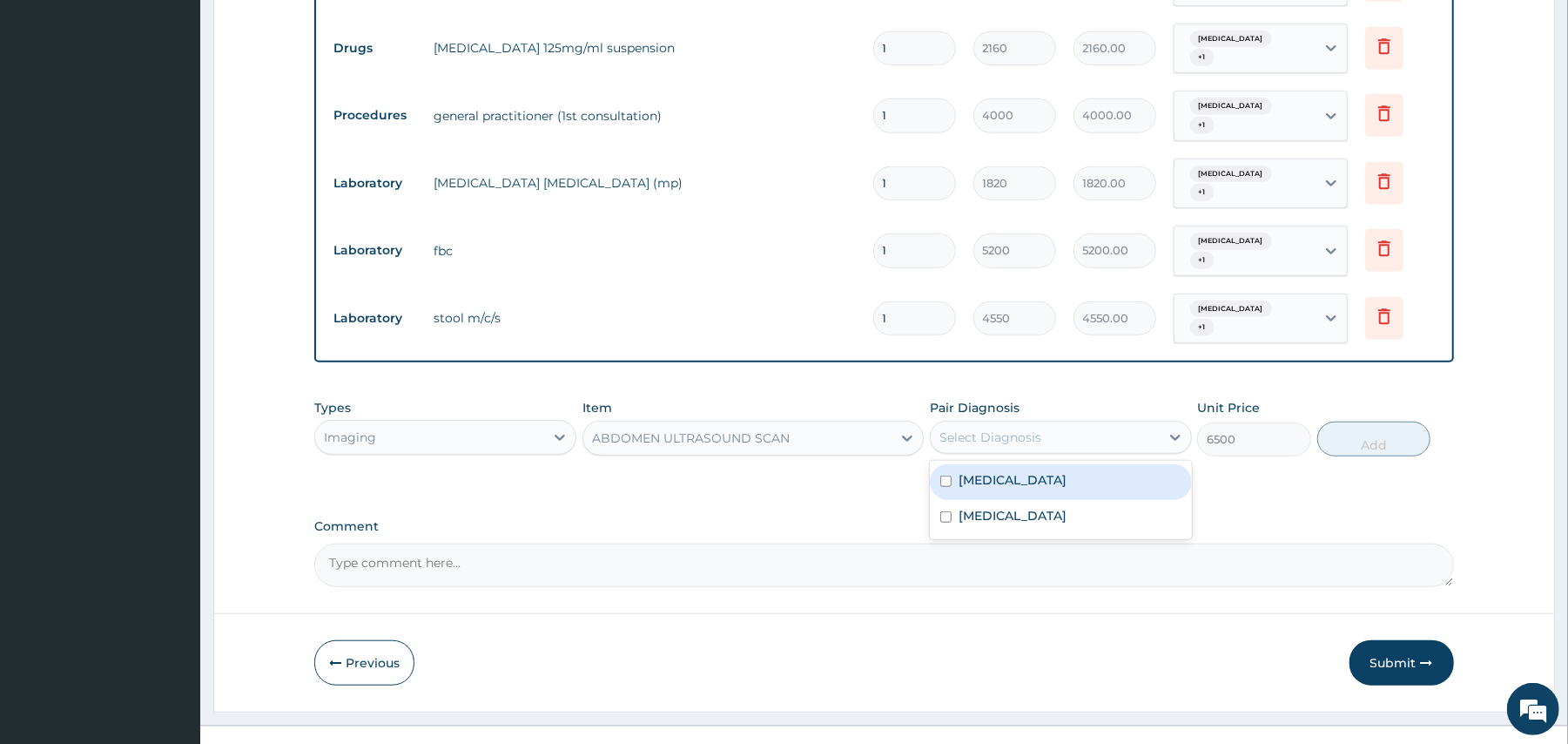
click at [1005, 428] on div "Select Diagnosis" at bounding box center [990, 437] width 102 height 18
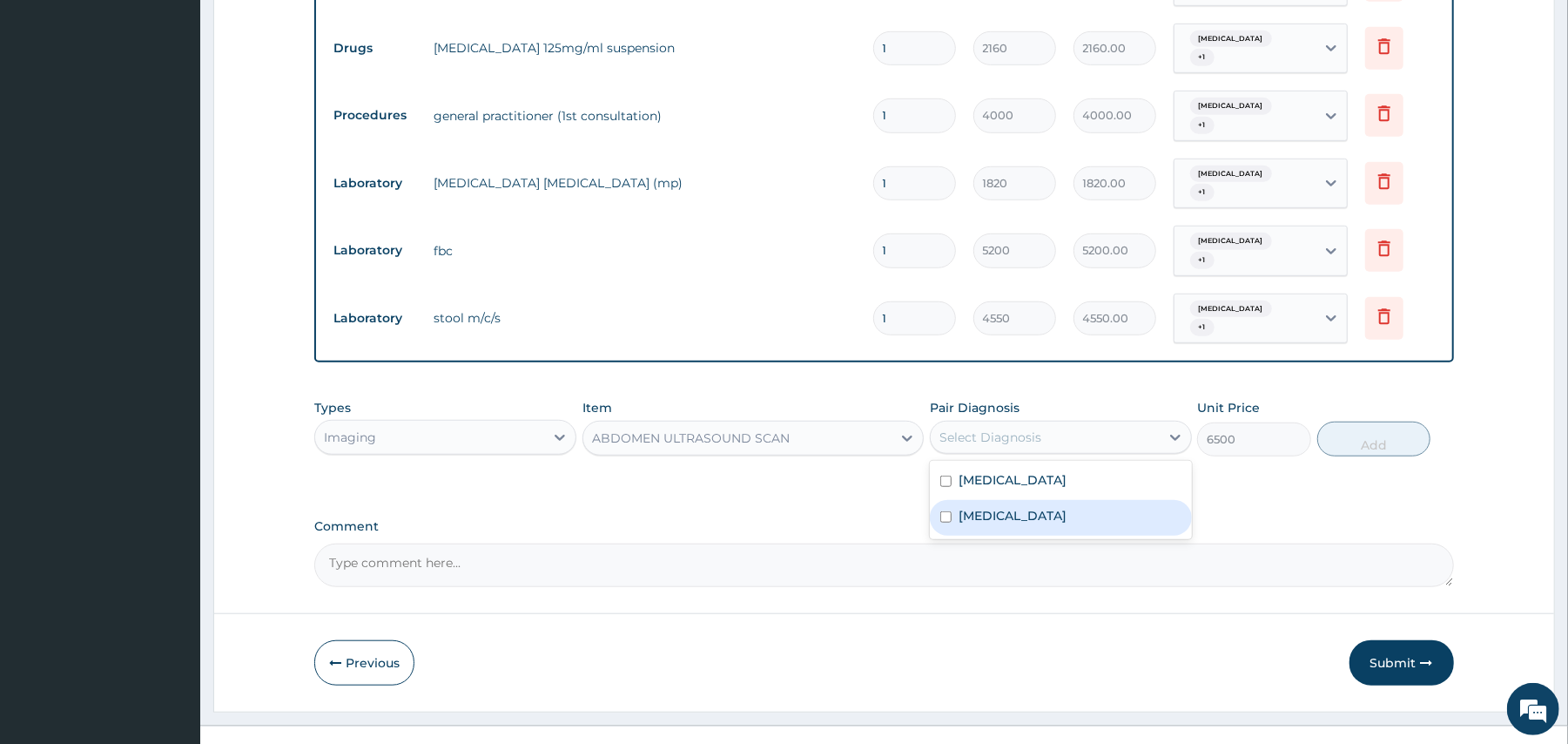
click at [966, 500] on div "Chronic thyroiditis" at bounding box center [1061, 517] width 262 height 36
checkbox input "true"
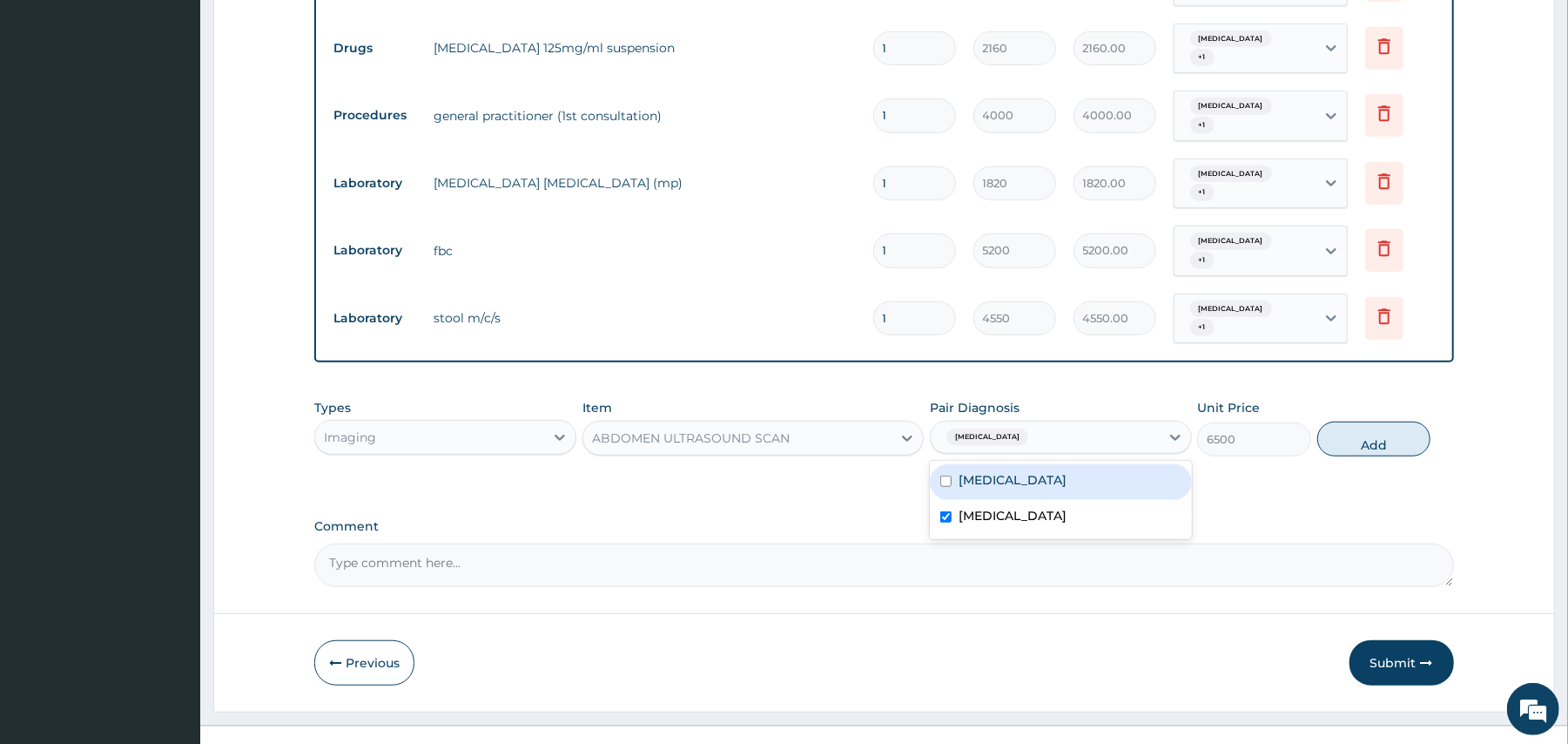
click at [1024, 464] on div "Malaria" at bounding box center [1061, 482] width 262 height 36
checkbox input "true"
click at [1375, 421] on button "Add" at bounding box center [1373, 439] width 114 height 35
type input "0"
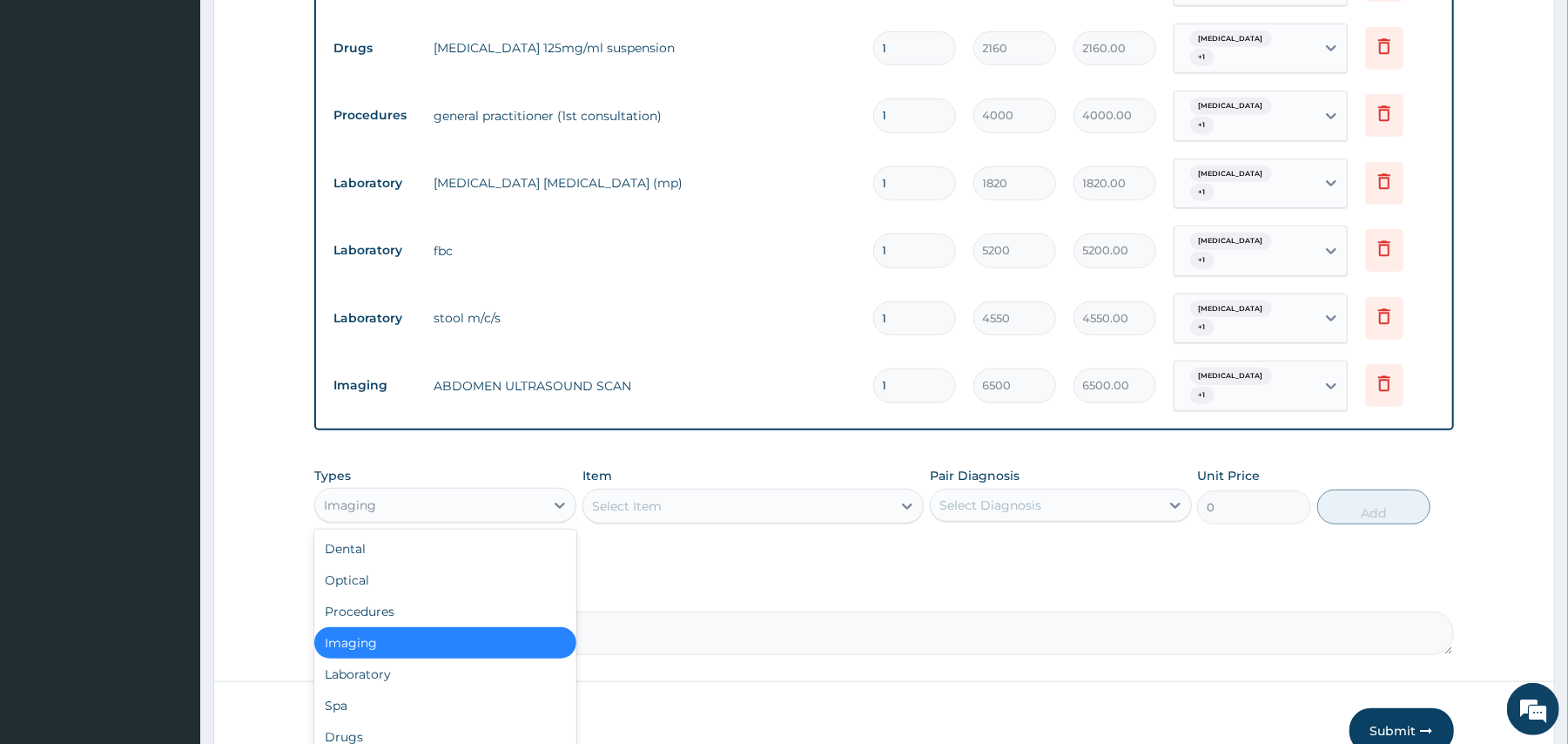
click at [430, 495] on div "Imaging" at bounding box center [445, 505] width 262 height 35
click at [342, 721] on div "Drugs" at bounding box center [445, 736] width 262 height 31
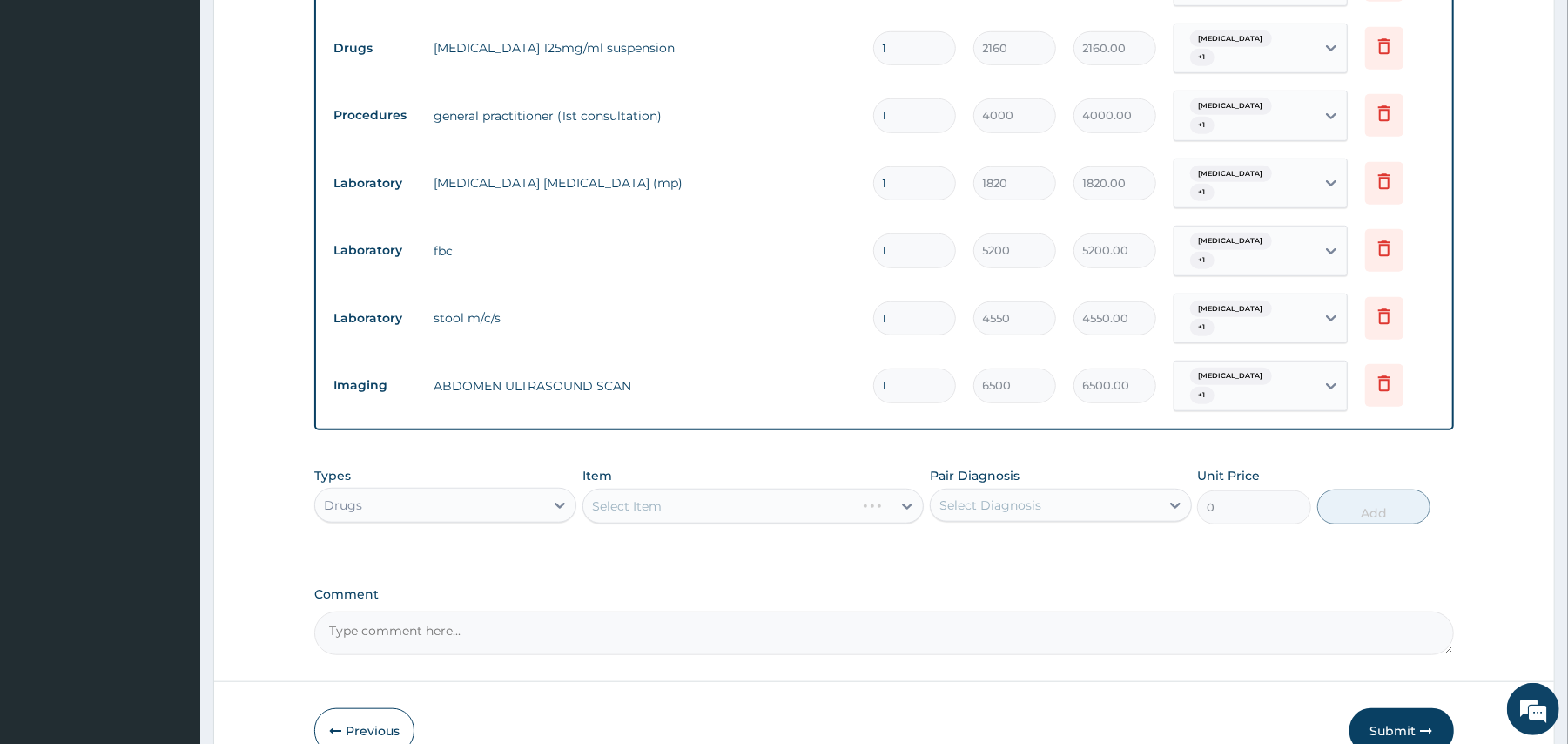
click at [618, 491] on div "Select Item" at bounding box center [753, 506] width 341 height 35
click at [618, 492] on div "Select Item" at bounding box center [737, 505] width 308 height 27
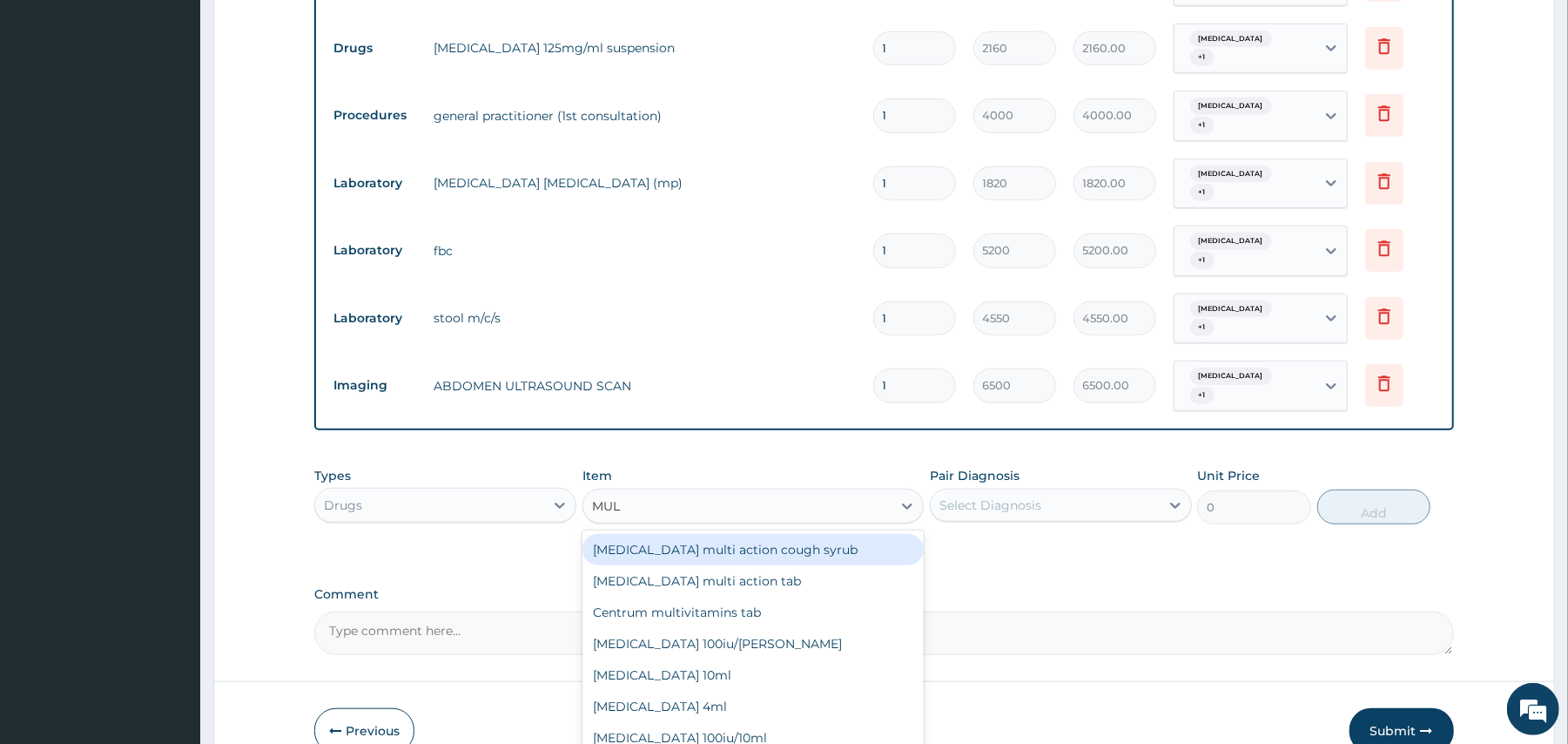
type input "MULT"
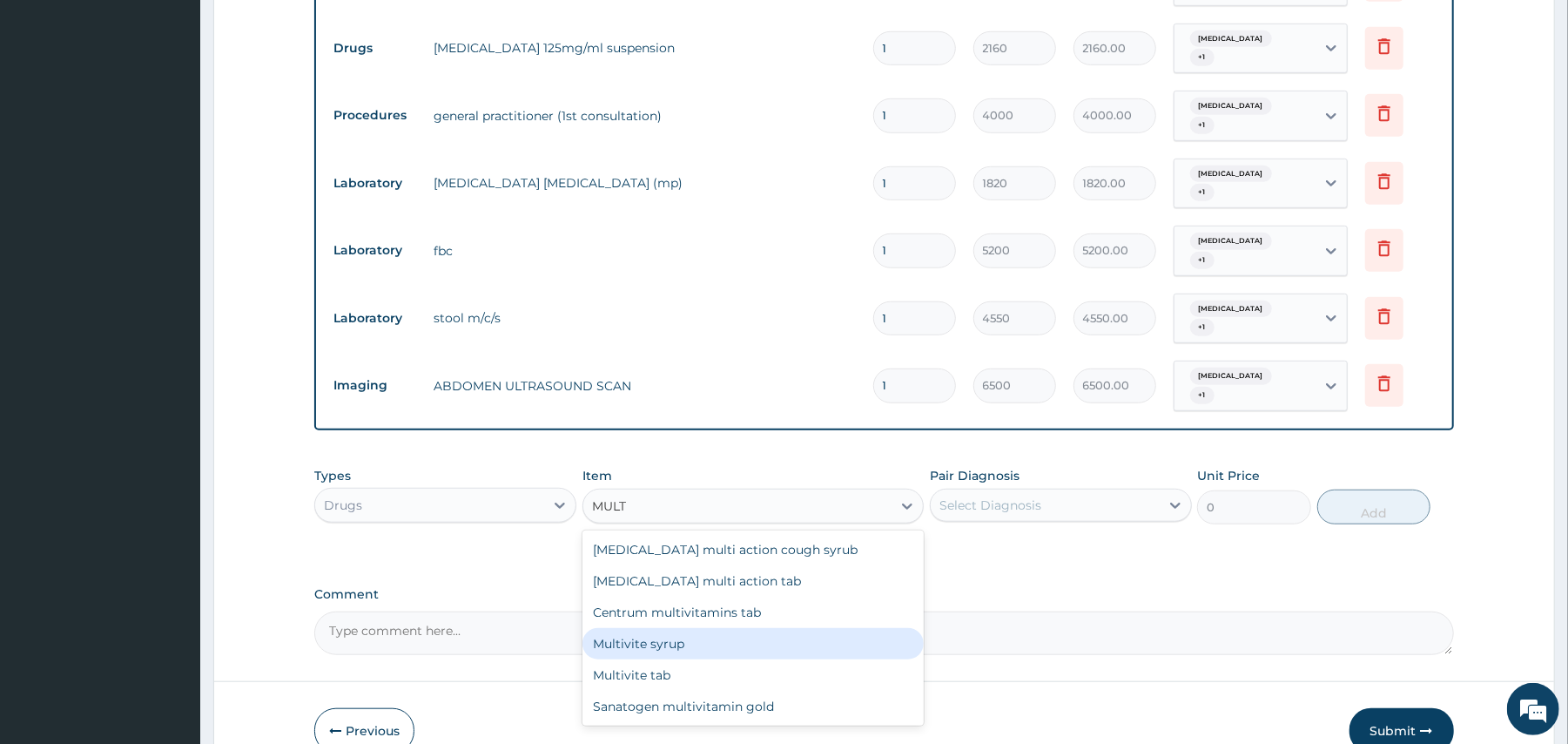
click at [676, 628] on div "Multivite syrup" at bounding box center [753, 643] width 341 height 31
type input "417.6"
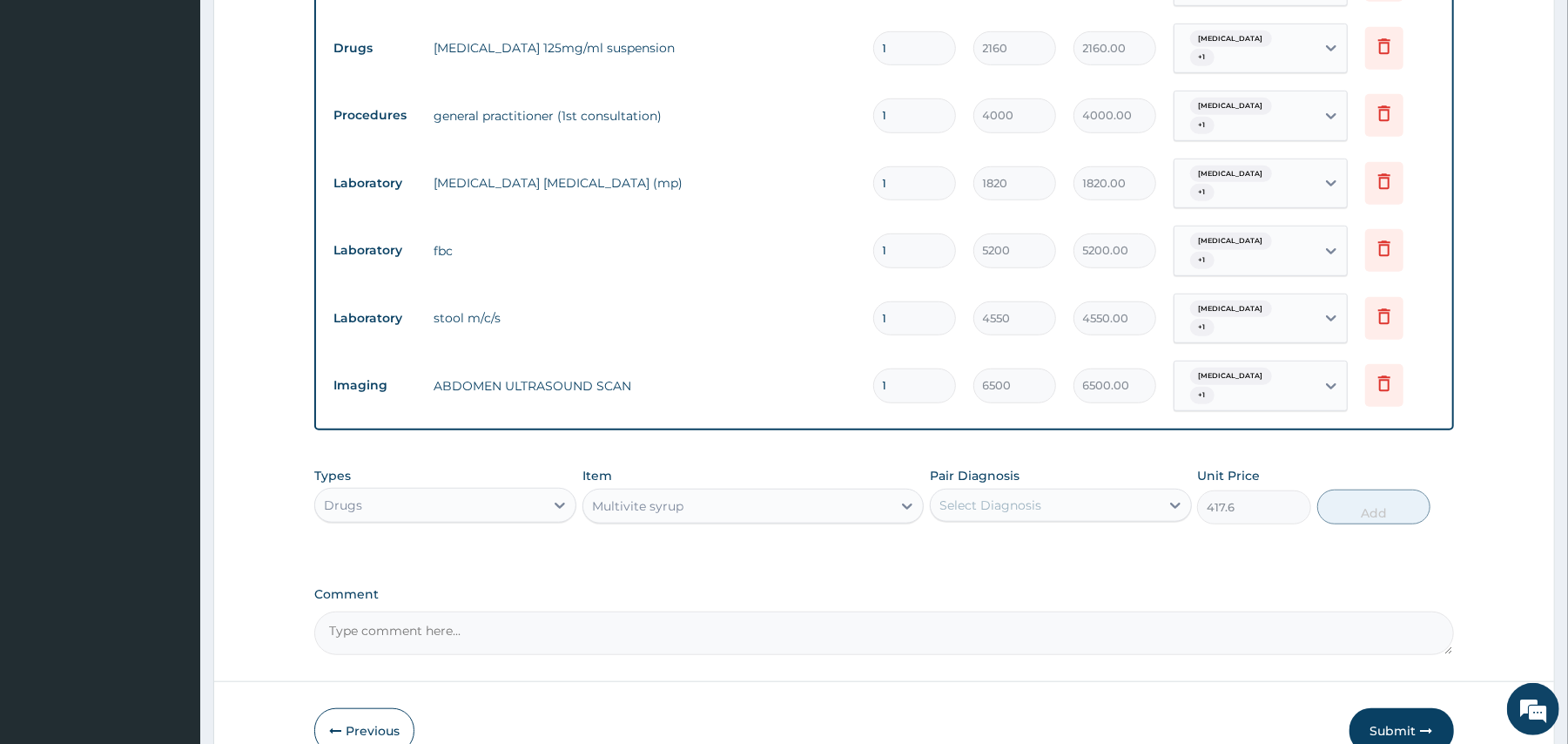
click at [1105, 491] on div "Select Diagnosis" at bounding box center [1045, 504] width 229 height 27
click at [1069, 540] on div "Malaria" at bounding box center [1061, 549] width 262 height 36
checkbox input "true"
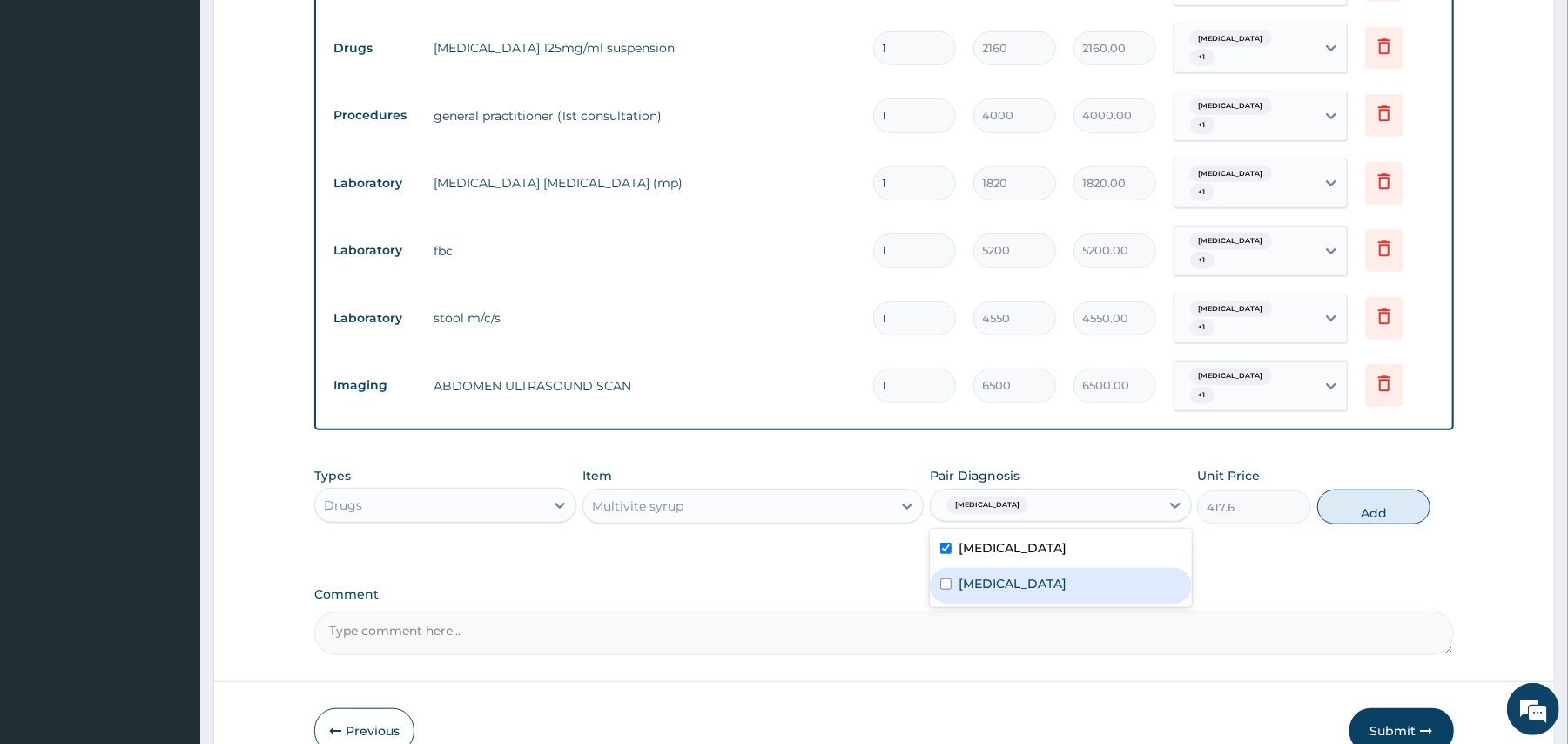
click at [980, 575] on label "Chronic thyroiditis" at bounding box center [1013, 584] width 108 height 18
checkbox input "true"
click at [1351, 489] on button "Add" at bounding box center [1373, 506] width 114 height 35
type input "0"
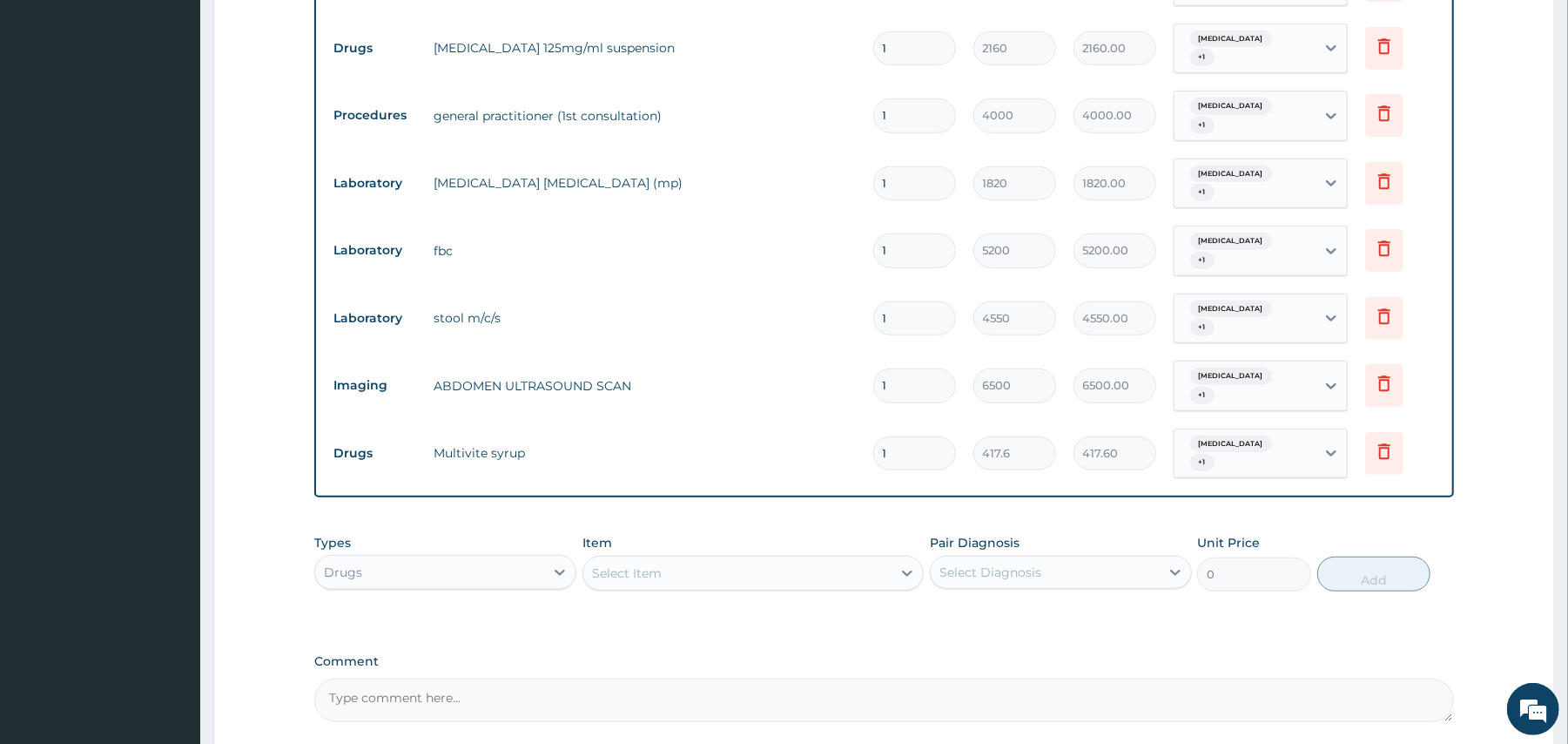
scroll to position [943, 0]
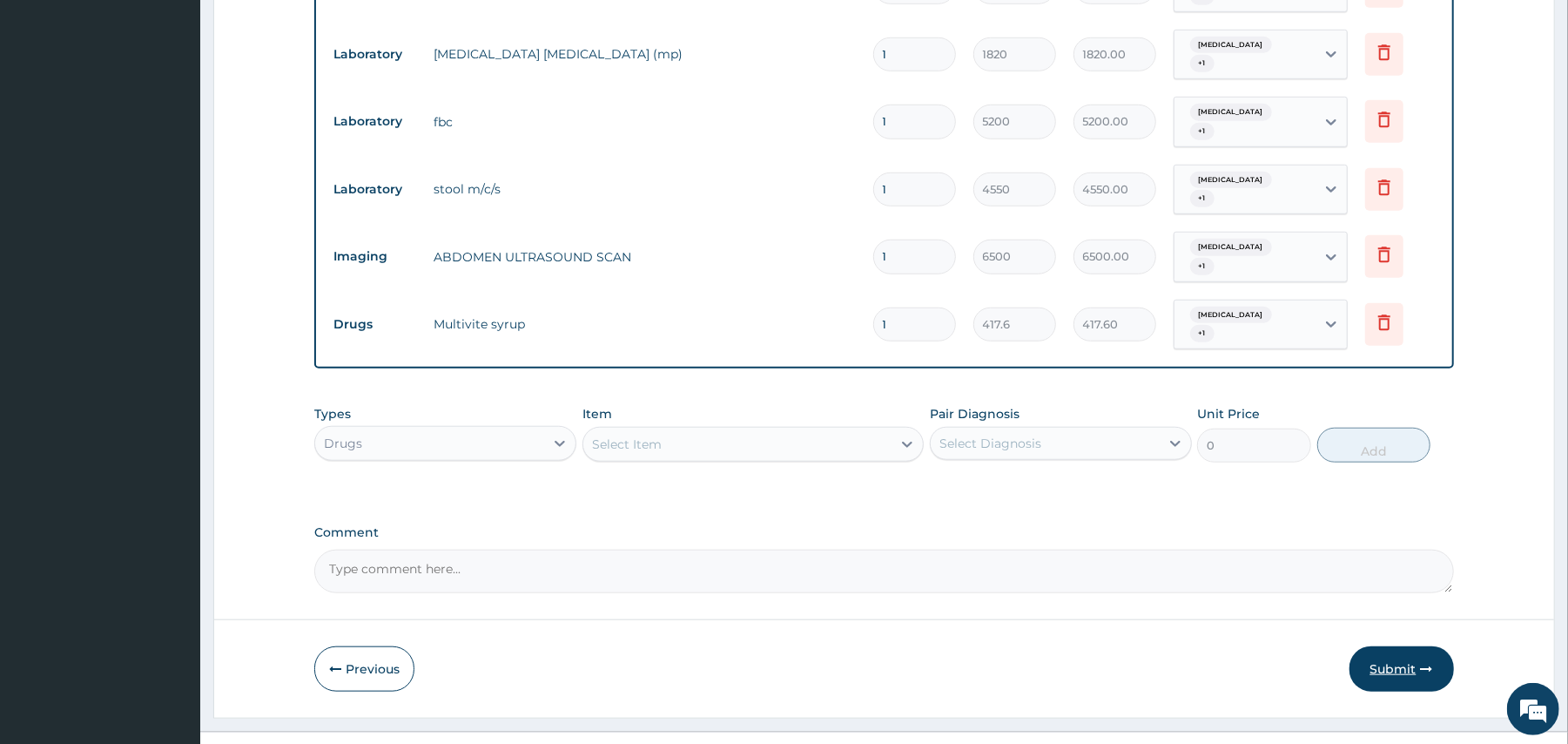
click at [1415, 646] on button "Submit" at bounding box center [1401, 669] width 105 height 45
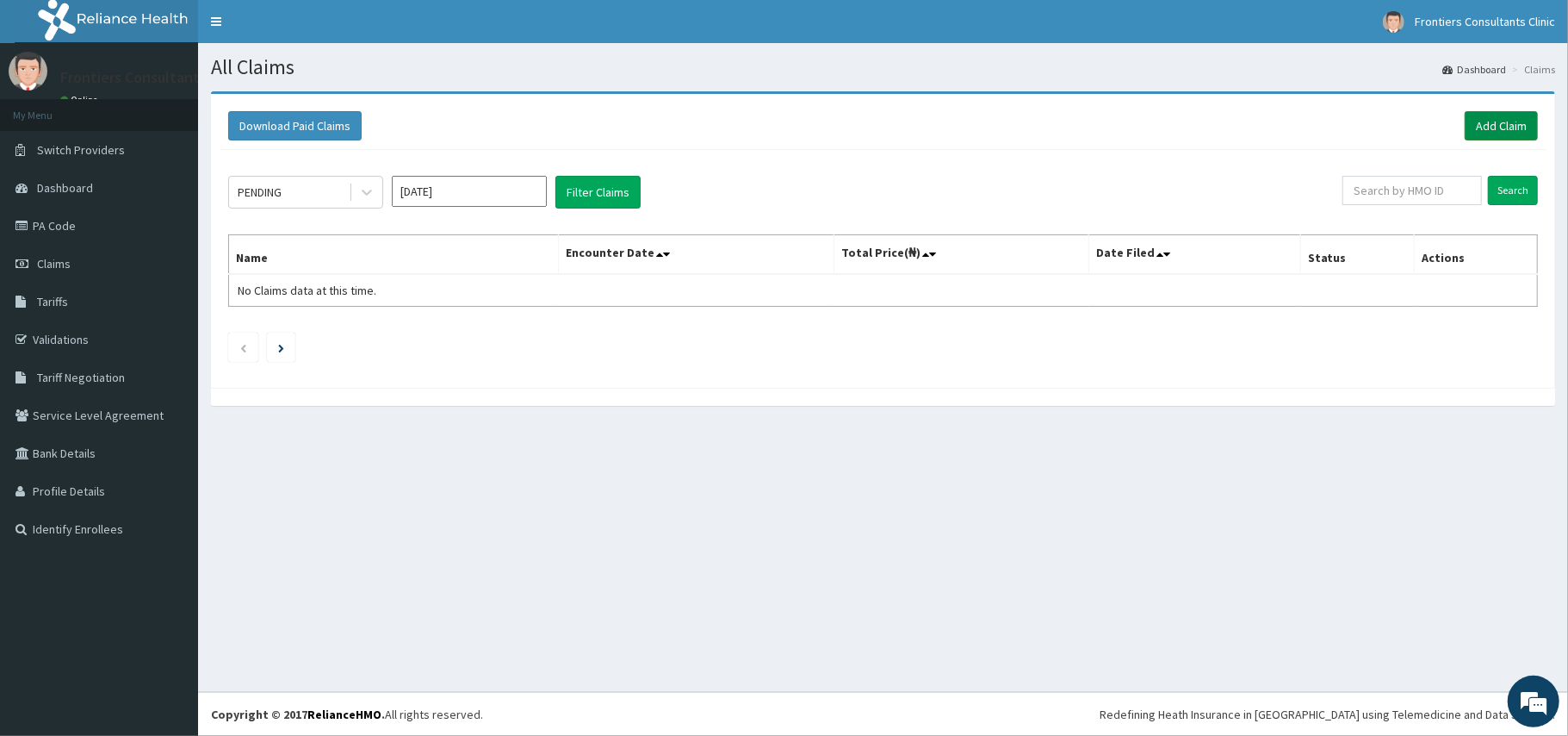
click at [1485, 125] on link "Add Claim" at bounding box center [1501, 126] width 73 height 29
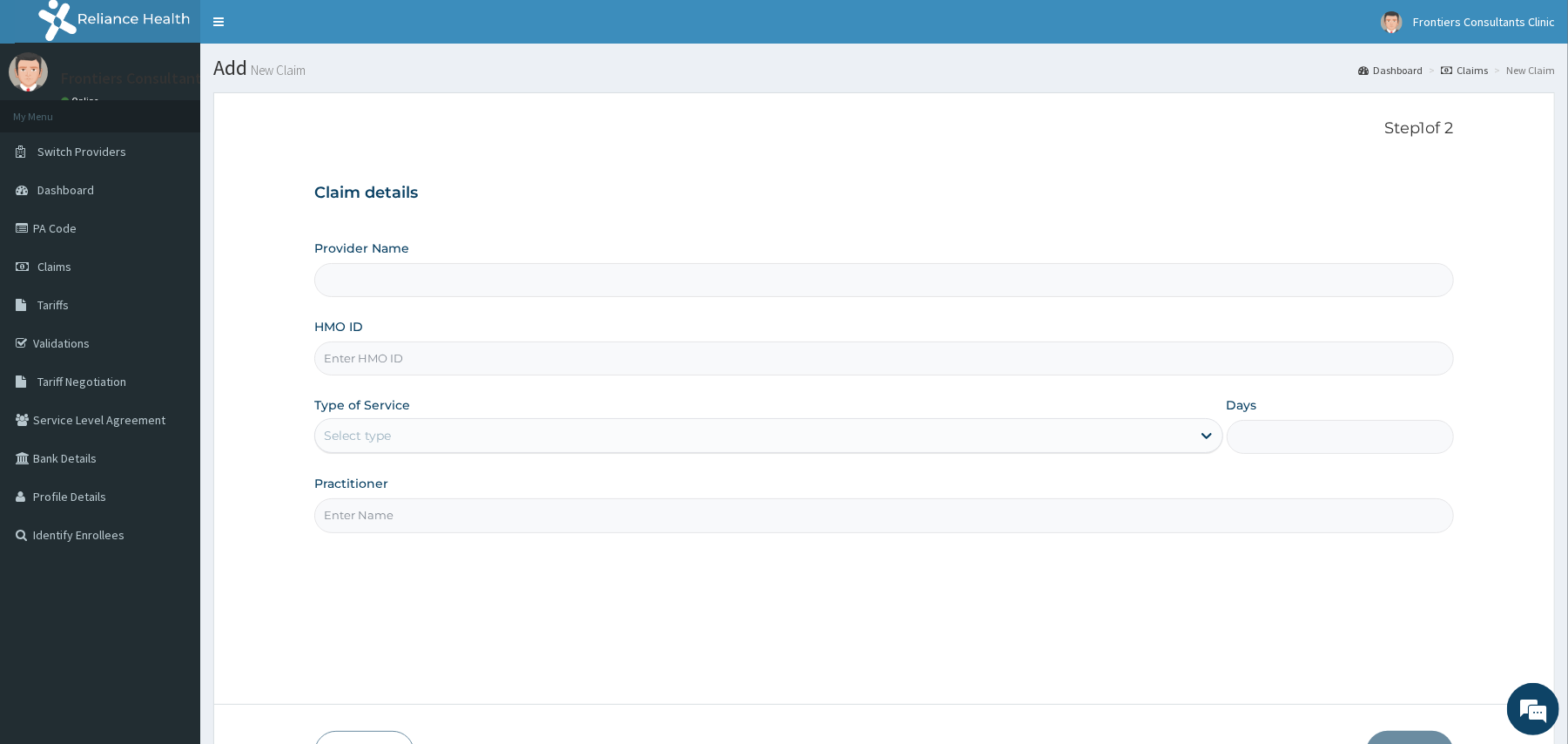
click at [373, 359] on input "HMO ID" at bounding box center [883, 358] width 1139 height 34
type input "Frontiers Consultants Clinic"
type input "SFA/15178/A"
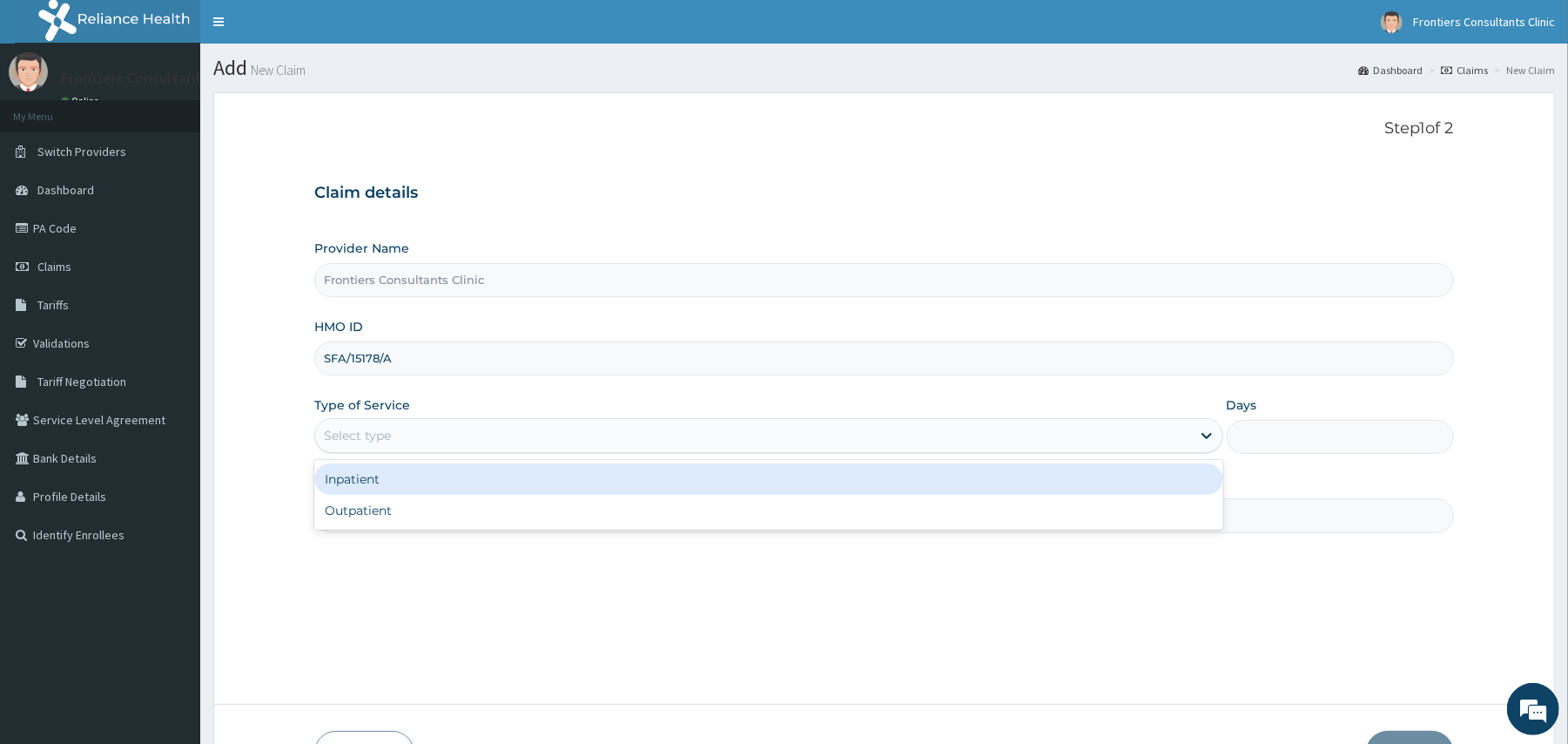
click at [378, 442] on div "Select type" at bounding box center [357, 435] width 67 height 18
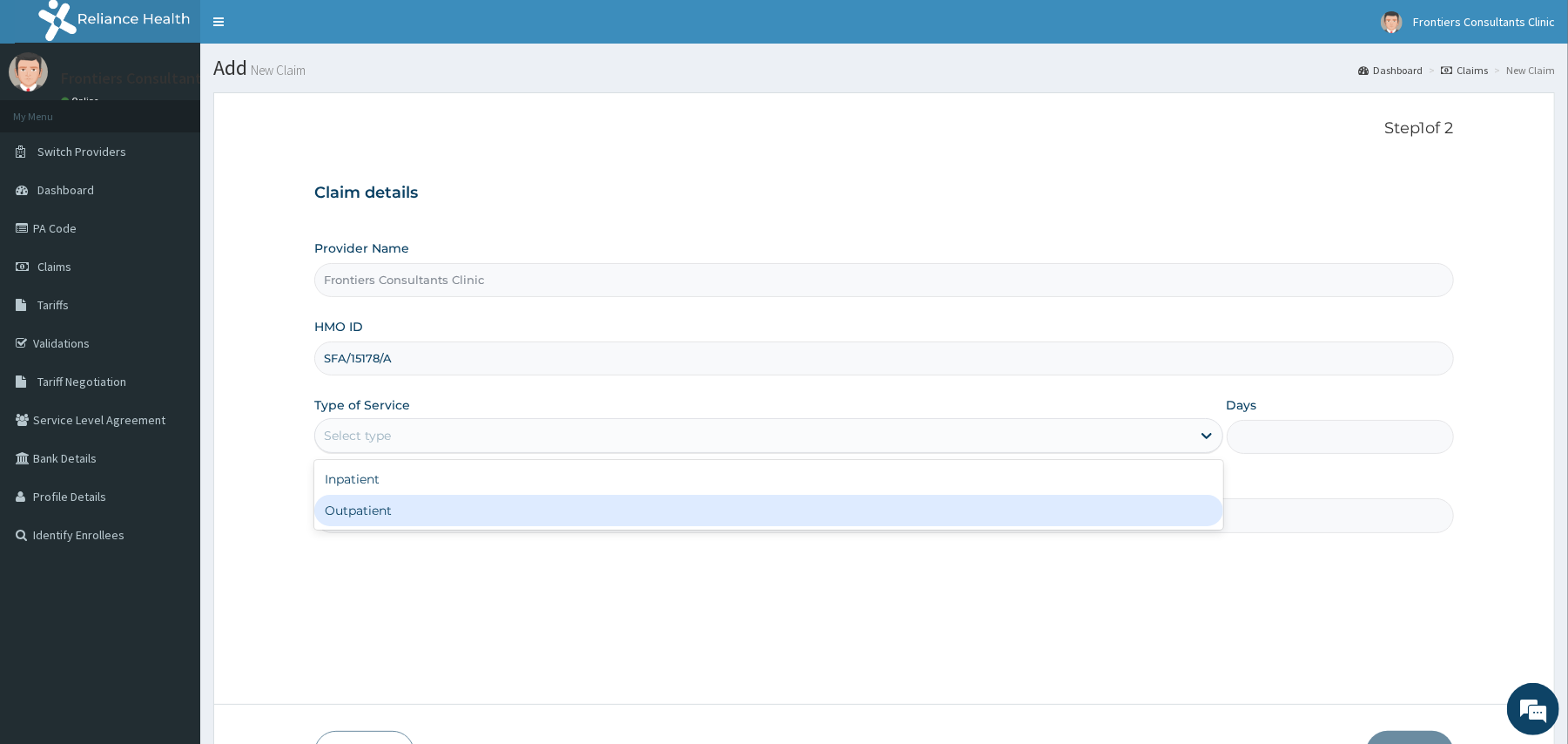
click at [368, 512] on div "Outpatient" at bounding box center [767, 510] width 908 height 31
type input "1"
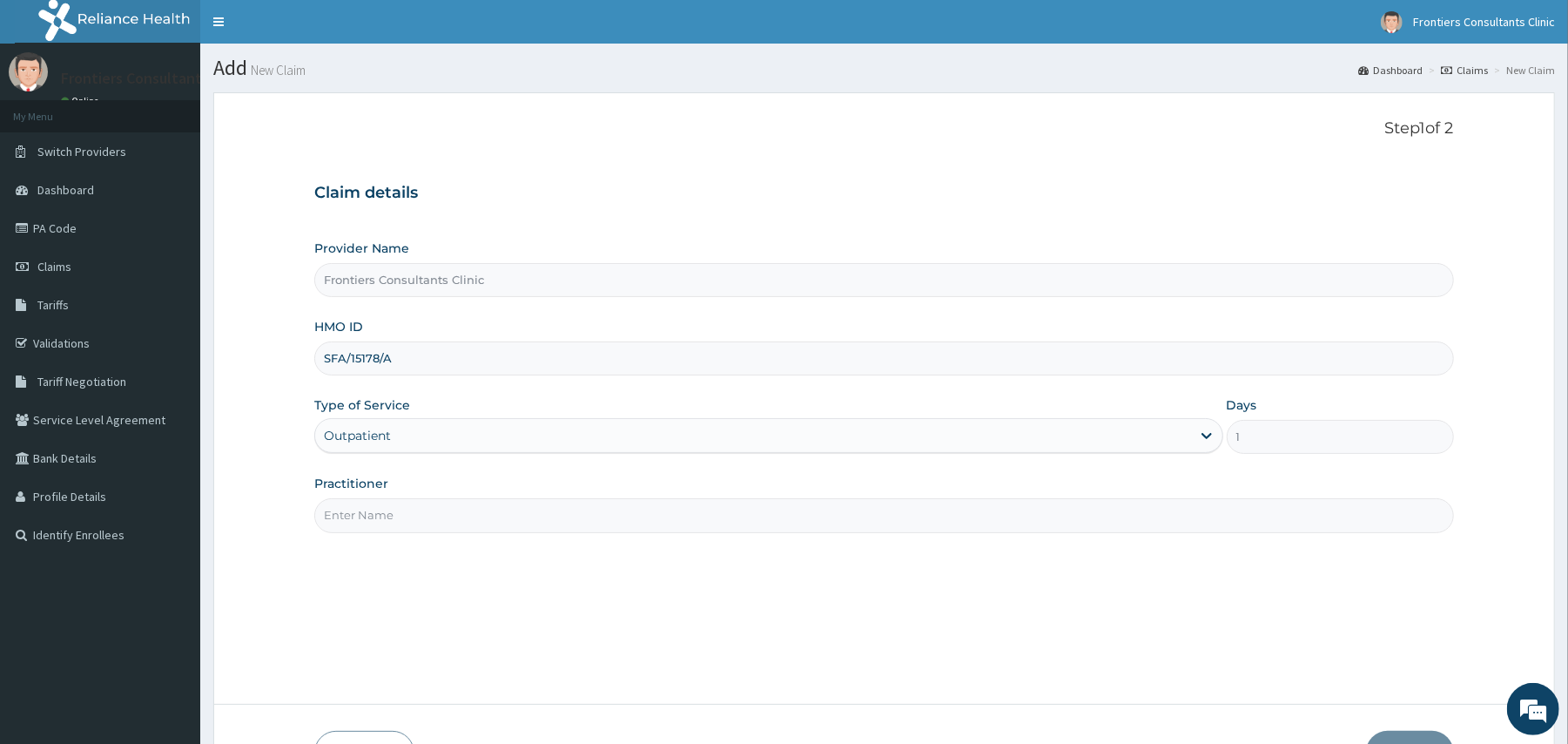
click at [386, 521] on input "Practitioner" at bounding box center [883, 514] width 1139 height 34
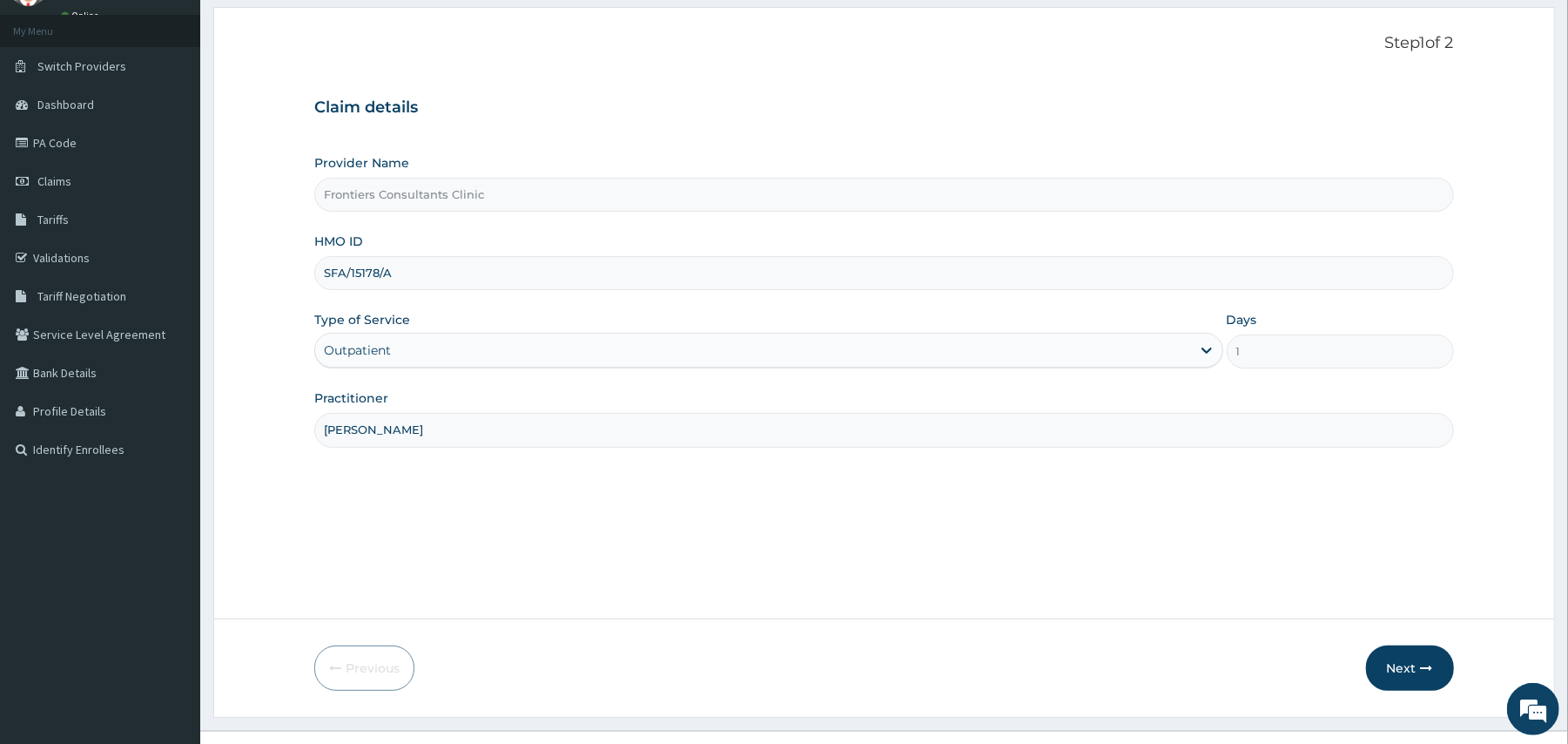
scroll to position [116, 0]
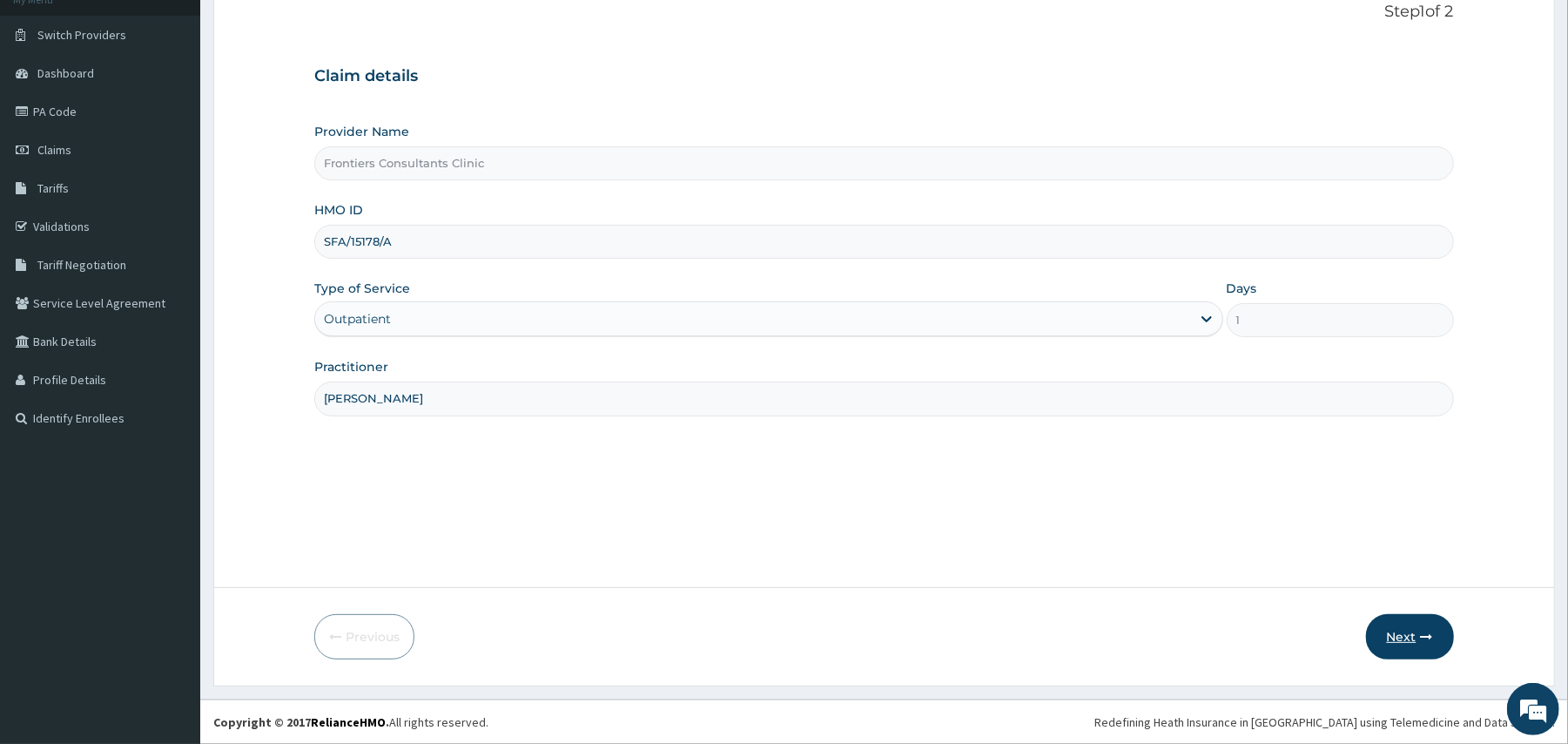
type input "DR ALIYU"
click at [1397, 637] on button "Next" at bounding box center [1410, 636] width 88 height 45
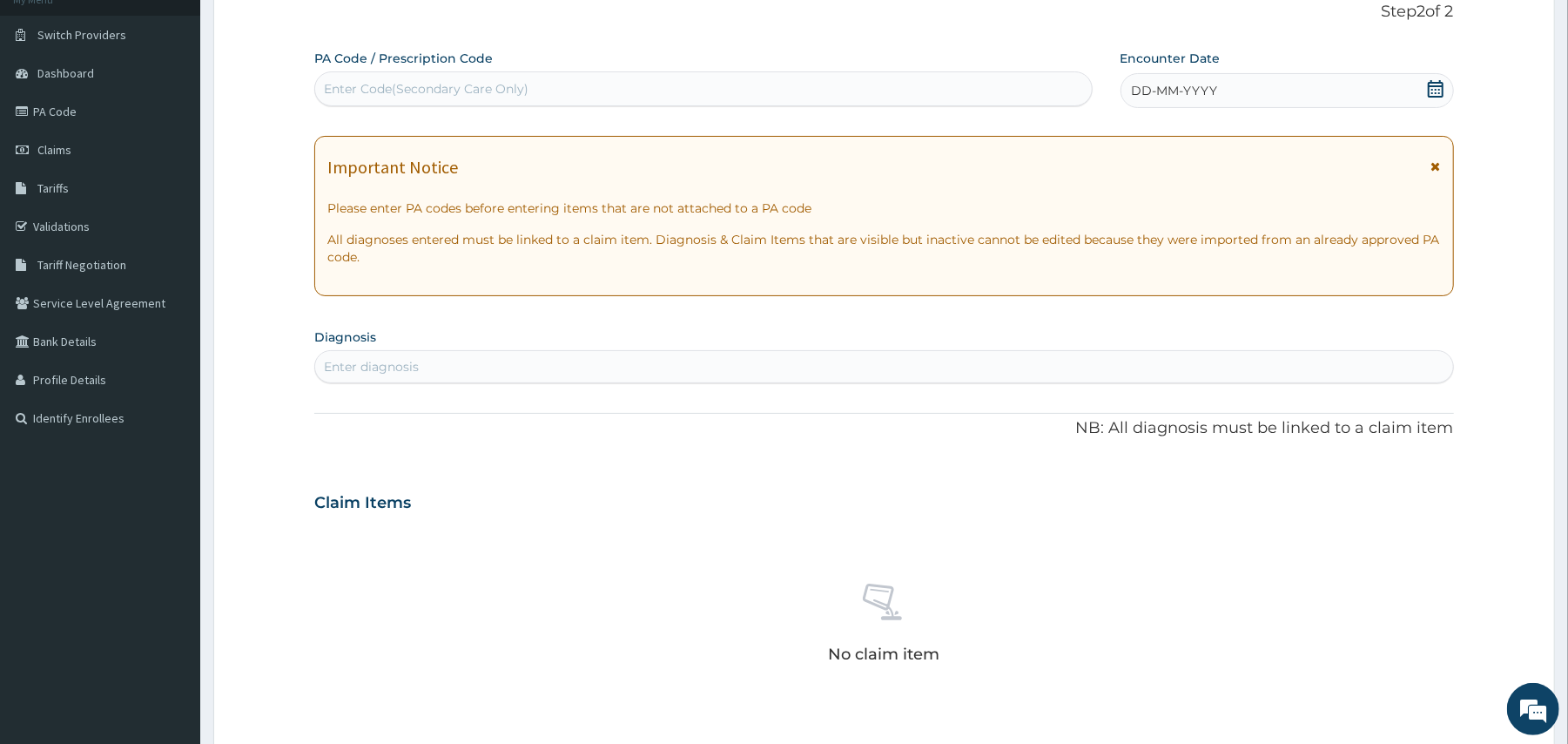
click at [638, 85] on div "Enter Code(Secondary Care Only)" at bounding box center [702, 89] width 775 height 27
type input "PA/3407F8"
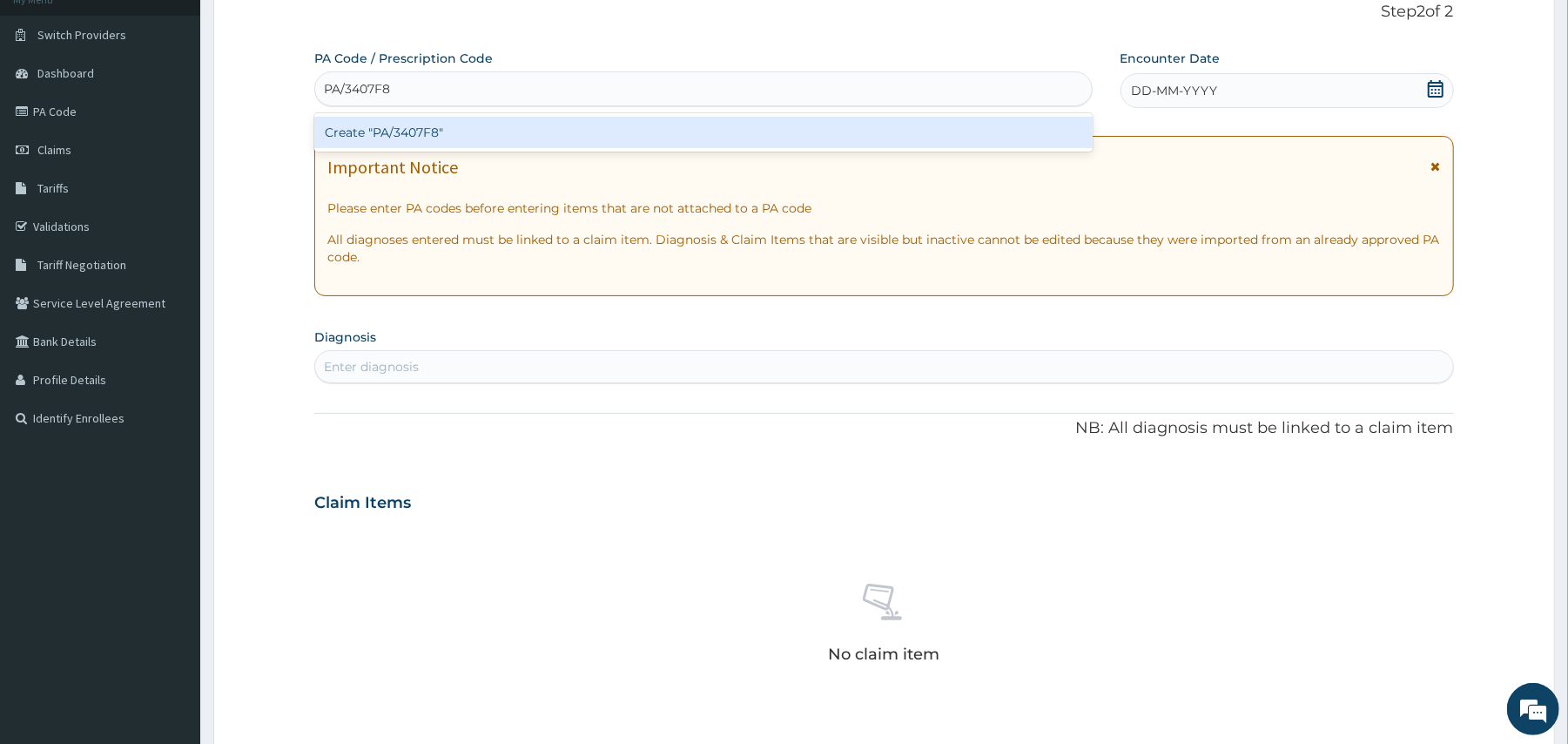
click at [638, 137] on div "Create "PA/3407F8"" at bounding box center [702, 132] width 777 height 31
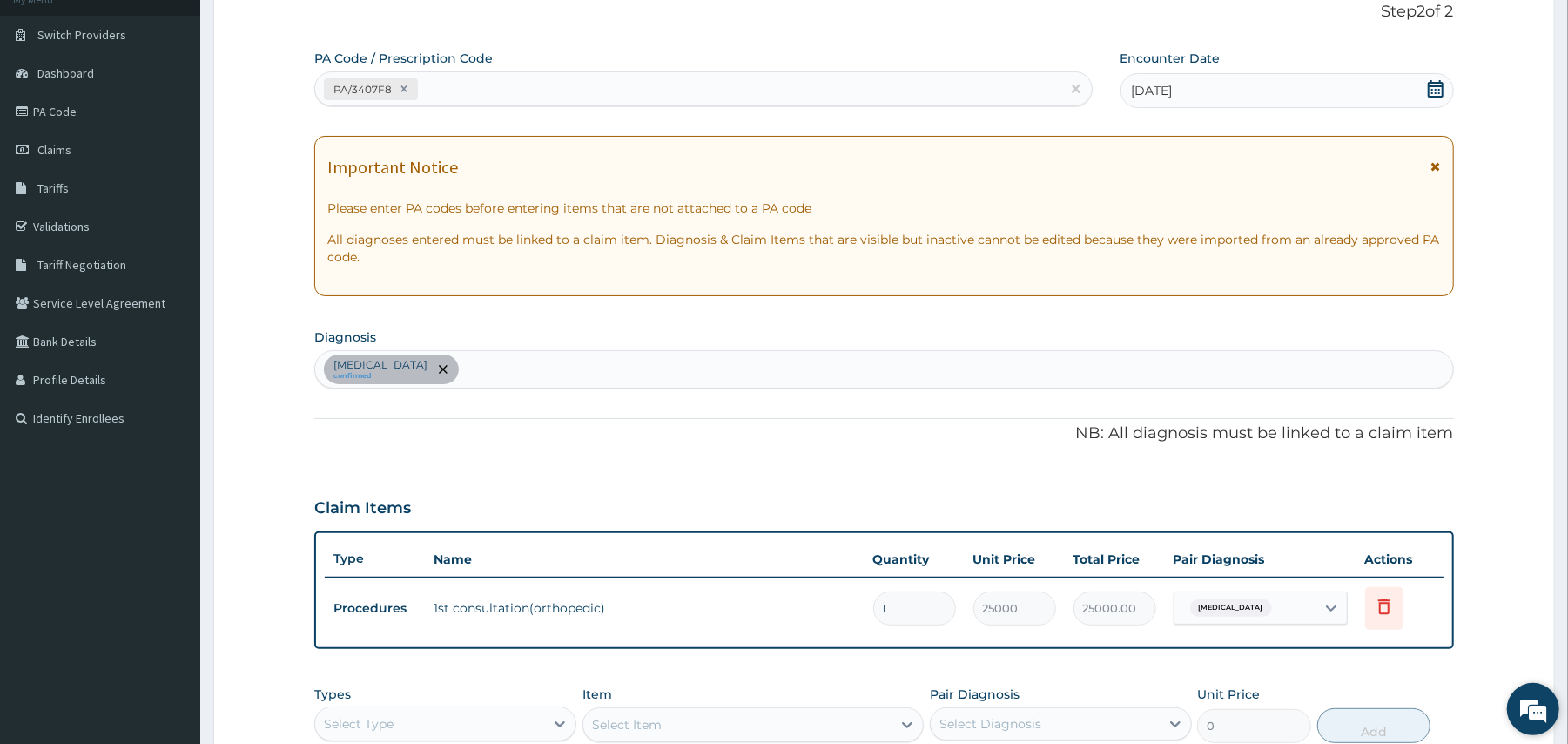
click at [1550, 689] on div "We're Online! How may I help you today?" at bounding box center [1533, 708] width 52 height 52
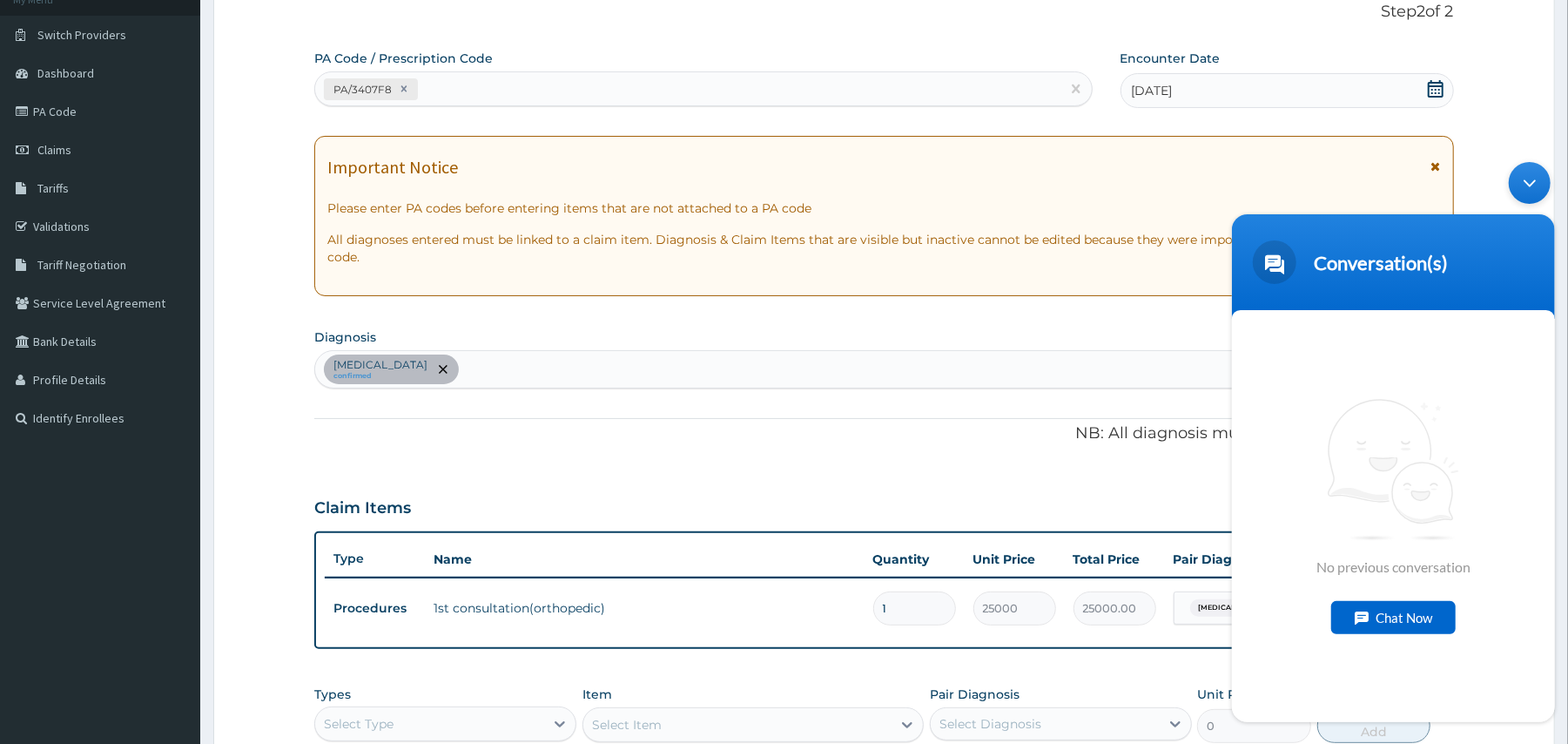
click at [1533, 179] on div "Minimize live chat window" at bounding box center [1528, 182] width 42 height 42
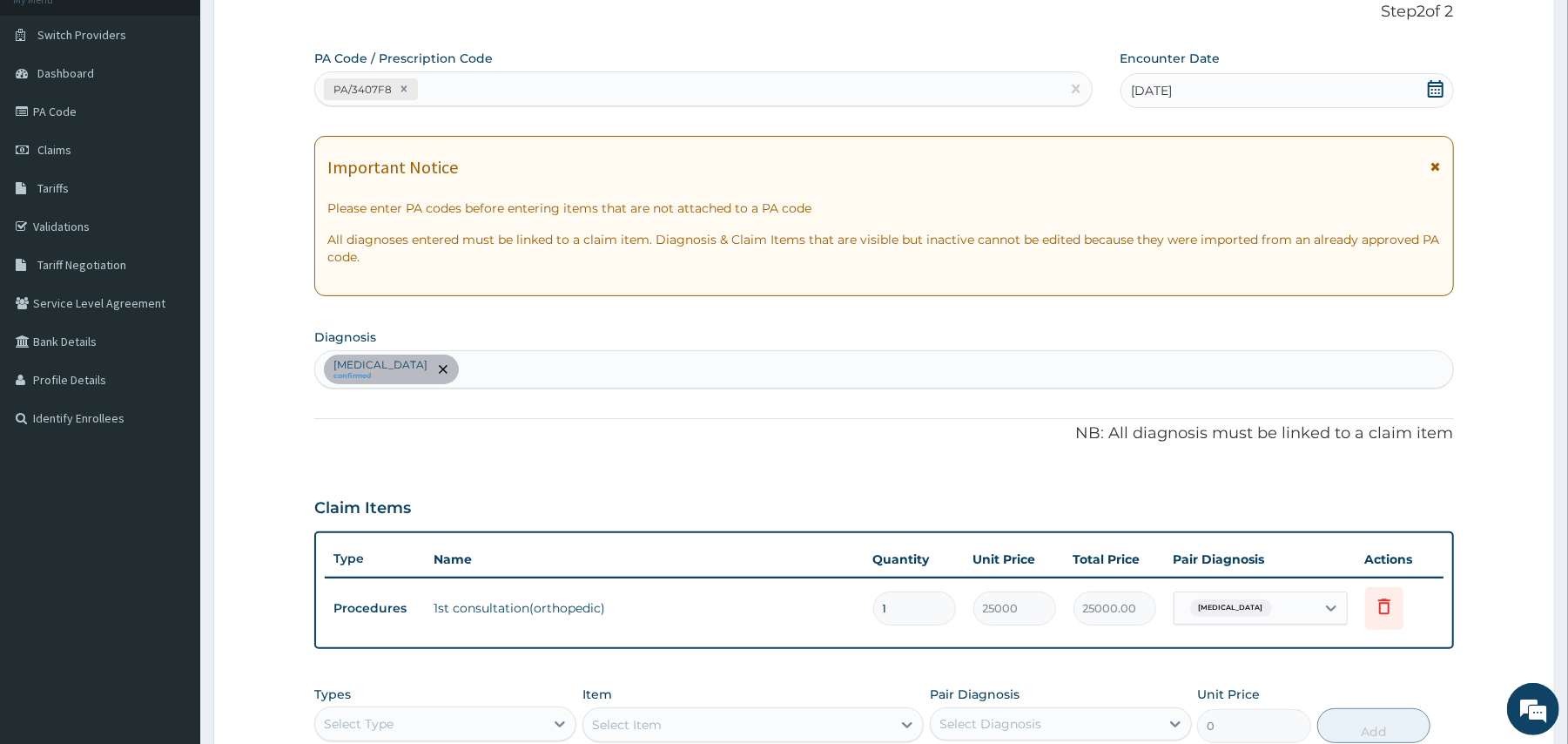
scroll to position [429, 0]
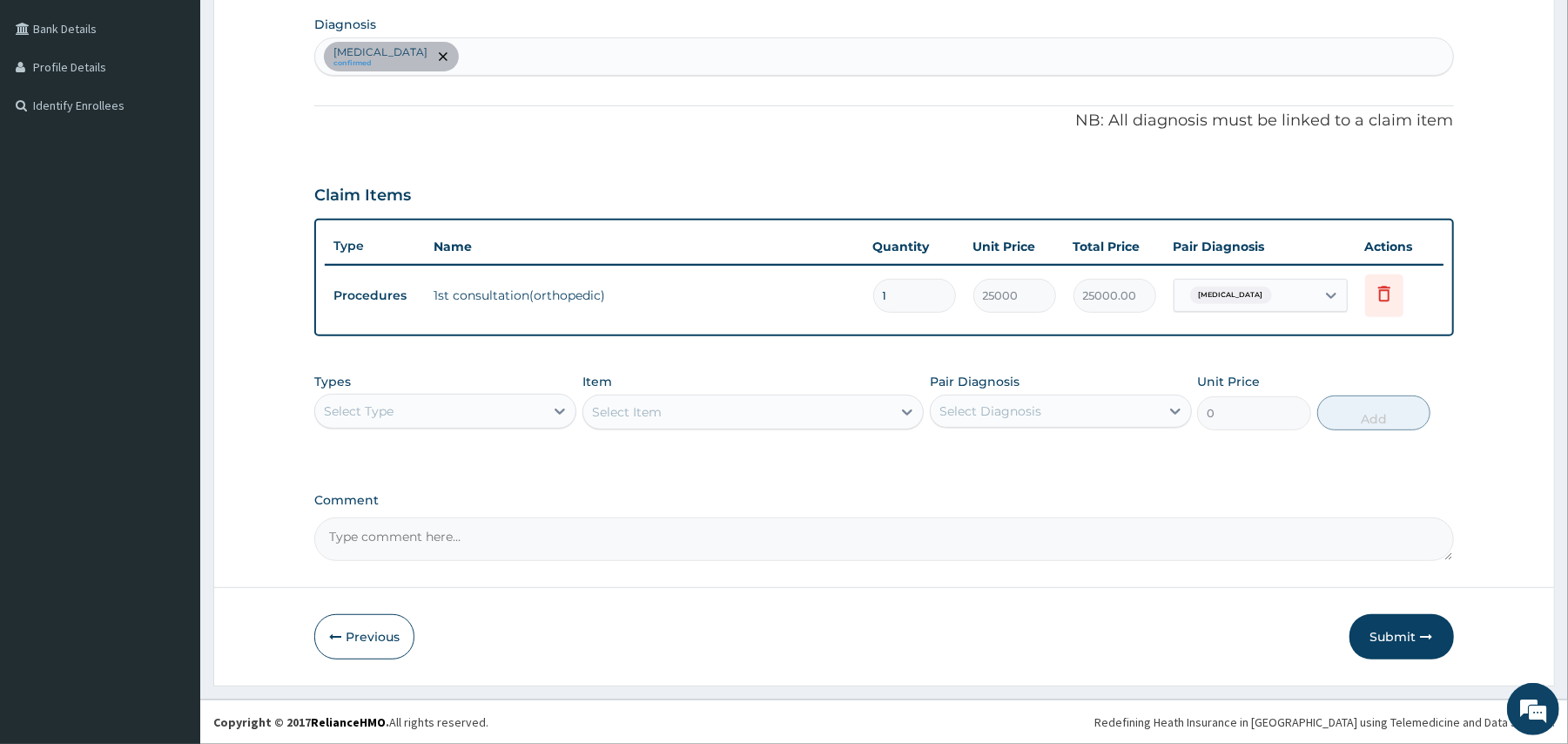
click at [704, 52] on div "Hyperuricemia confirmed" at bounding box center [883, 56] width 1137 height 36
type input "R"
type input "ARTHRITIS"
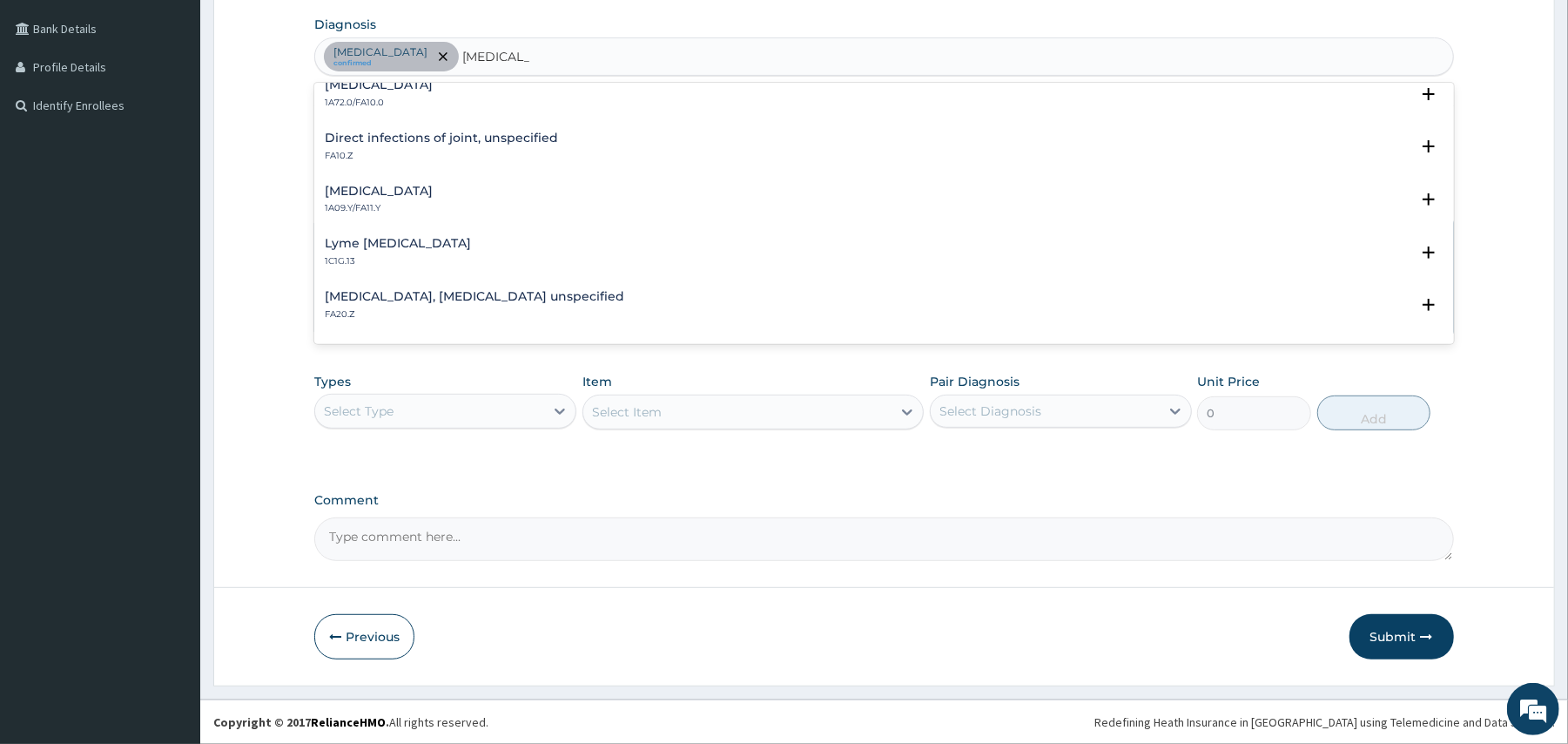
scroll to position [325, 0]
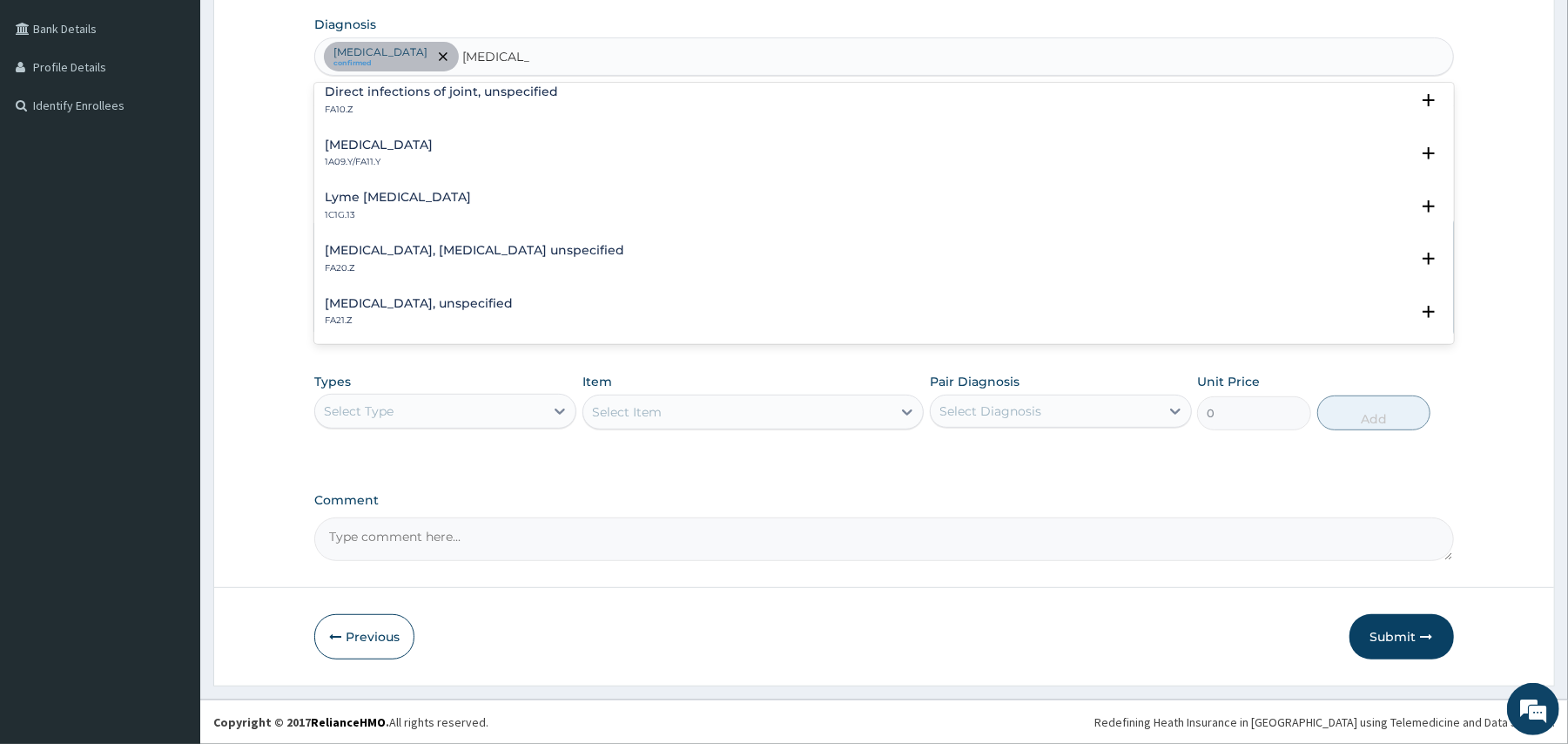
click at [517, 251] on h4 "Rheumatoid arthritis, serology unspecified" at bounding box center [474, 249] width 299 height 13
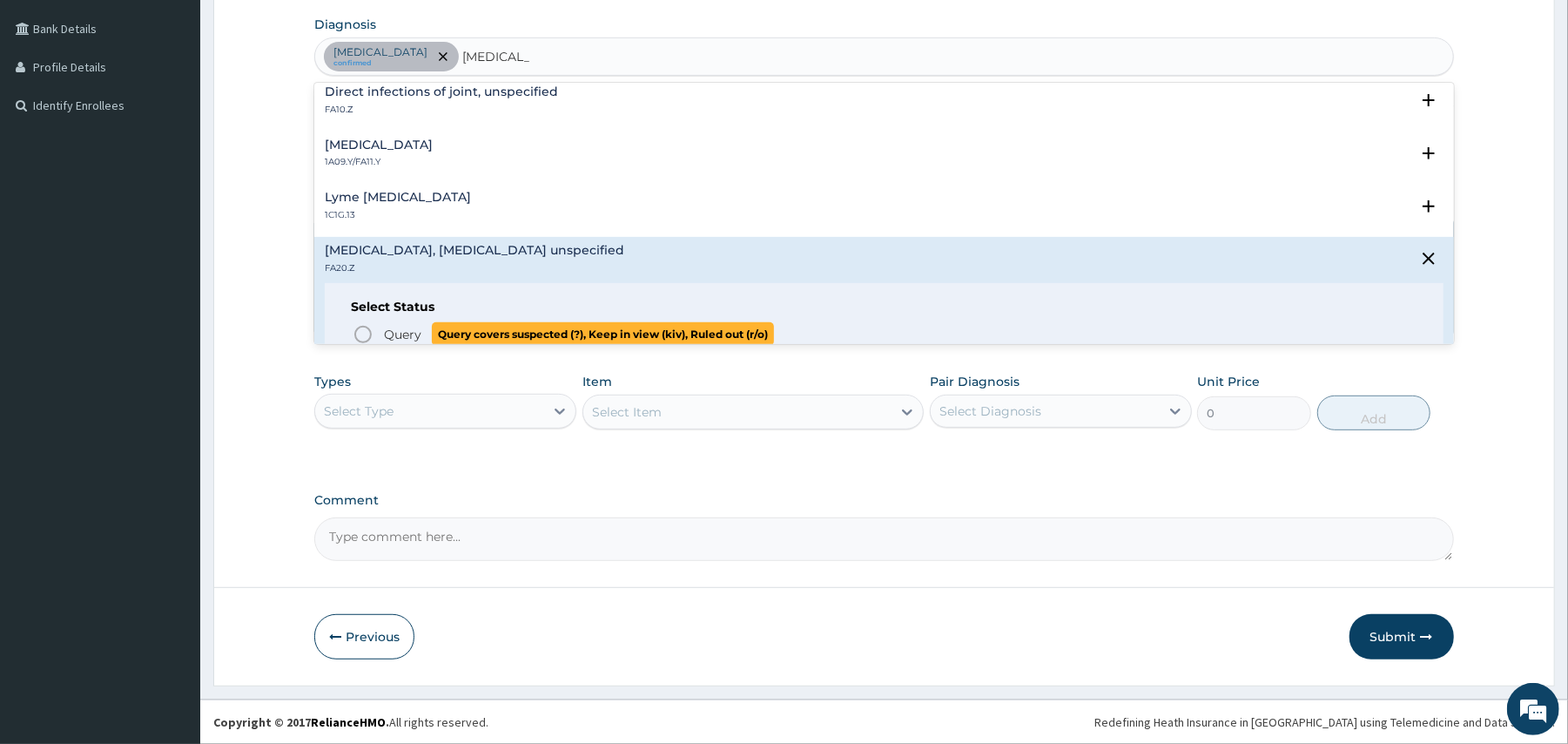
click at [363, 330] on icon "status option query" at bounding box center [363, 333] width 21 height 21
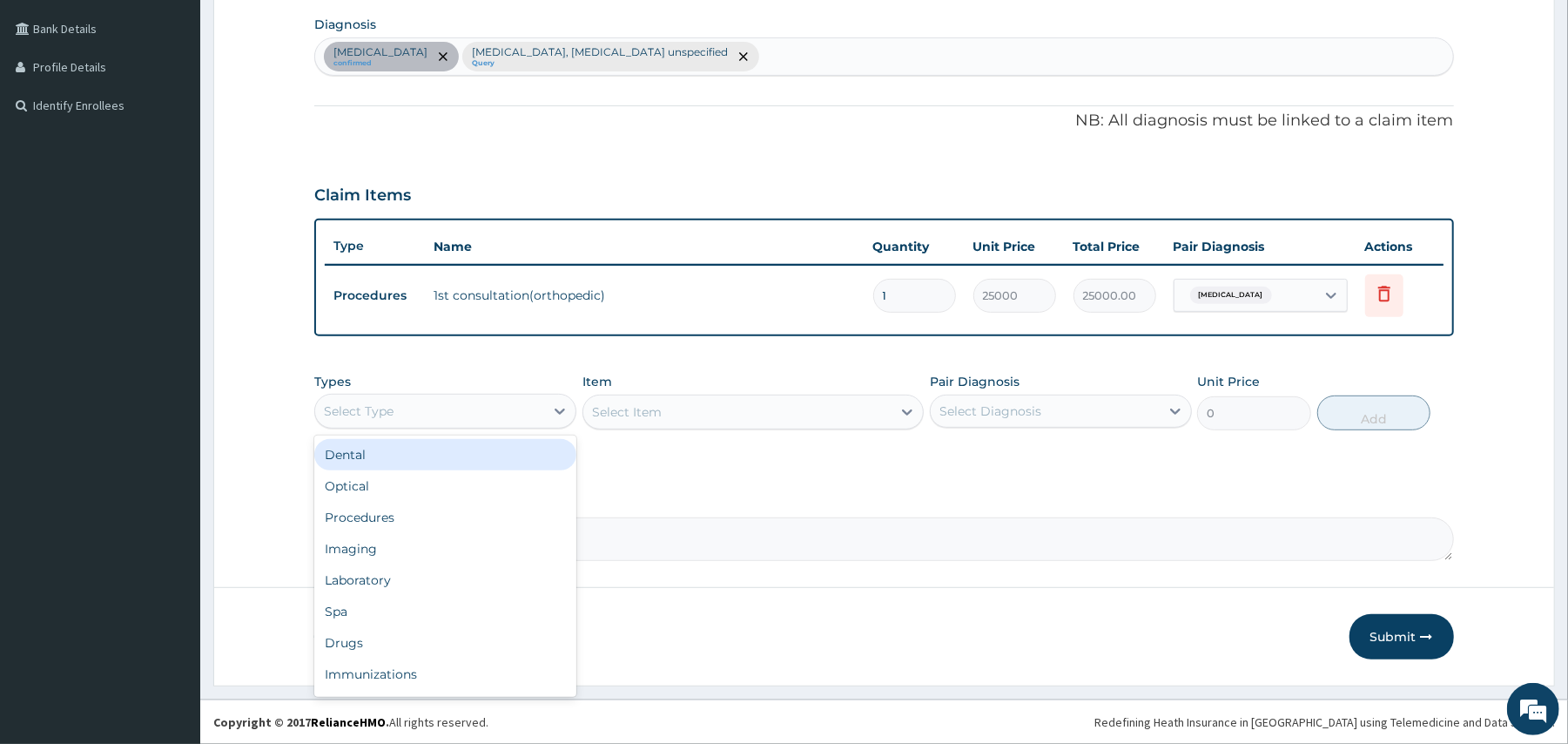
click at [501, 411] on div "Select Type" at bounding box center [429, 411] width 229 height 27
click at [405, 576] on div "Laboratory" at bounding box center [445, 580] width 262 height 31
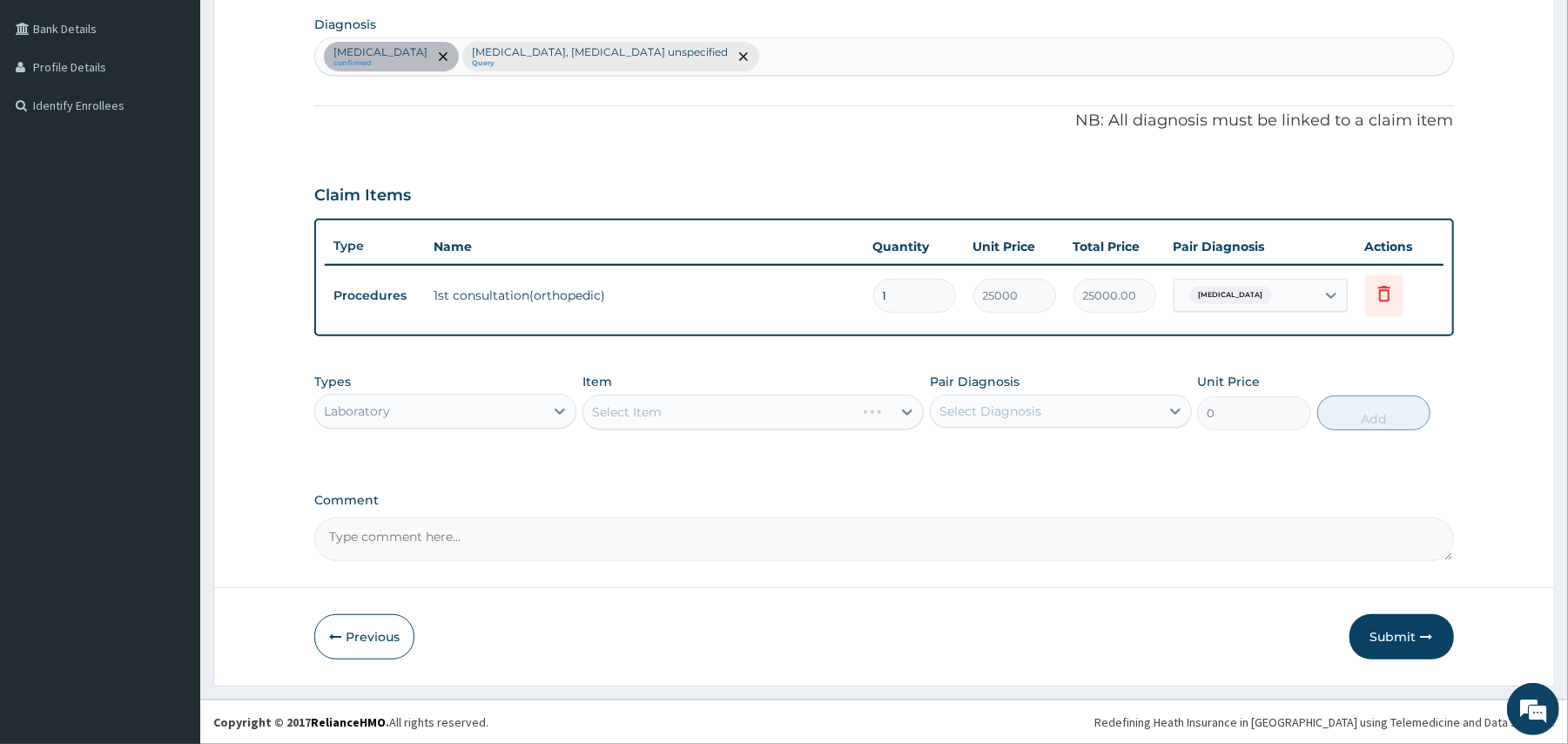
click at [622, 410] on div "Select Item" at bounding box center [753, 412] width 341 height 35
click at [622, 410] on div "Select Item" at bounding box center [627, 412] width 69 height 18
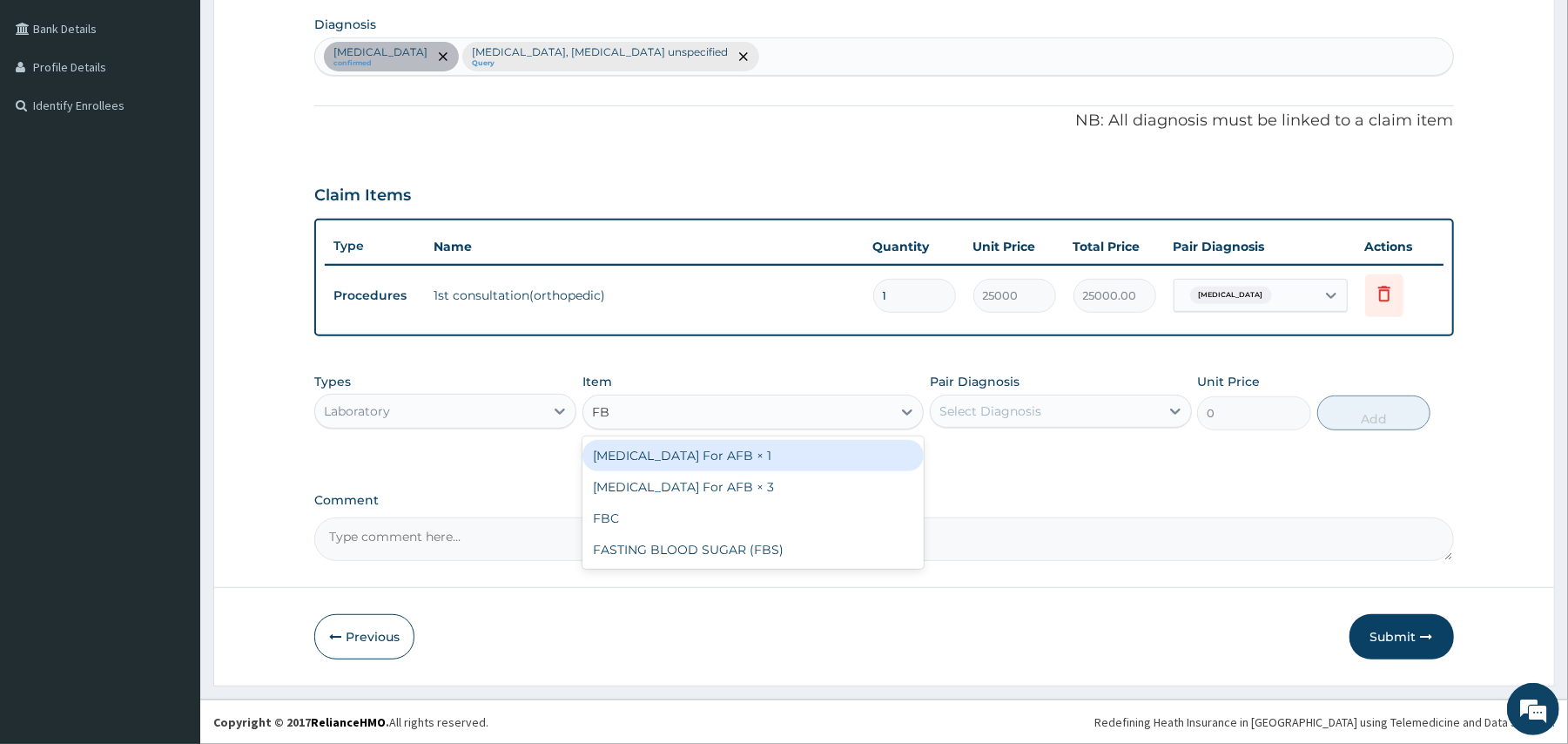
type input "FBC"
click at [621, 458] on div "FBC" at bounding box center [753, 456] width 341 height 31
type input "5200"
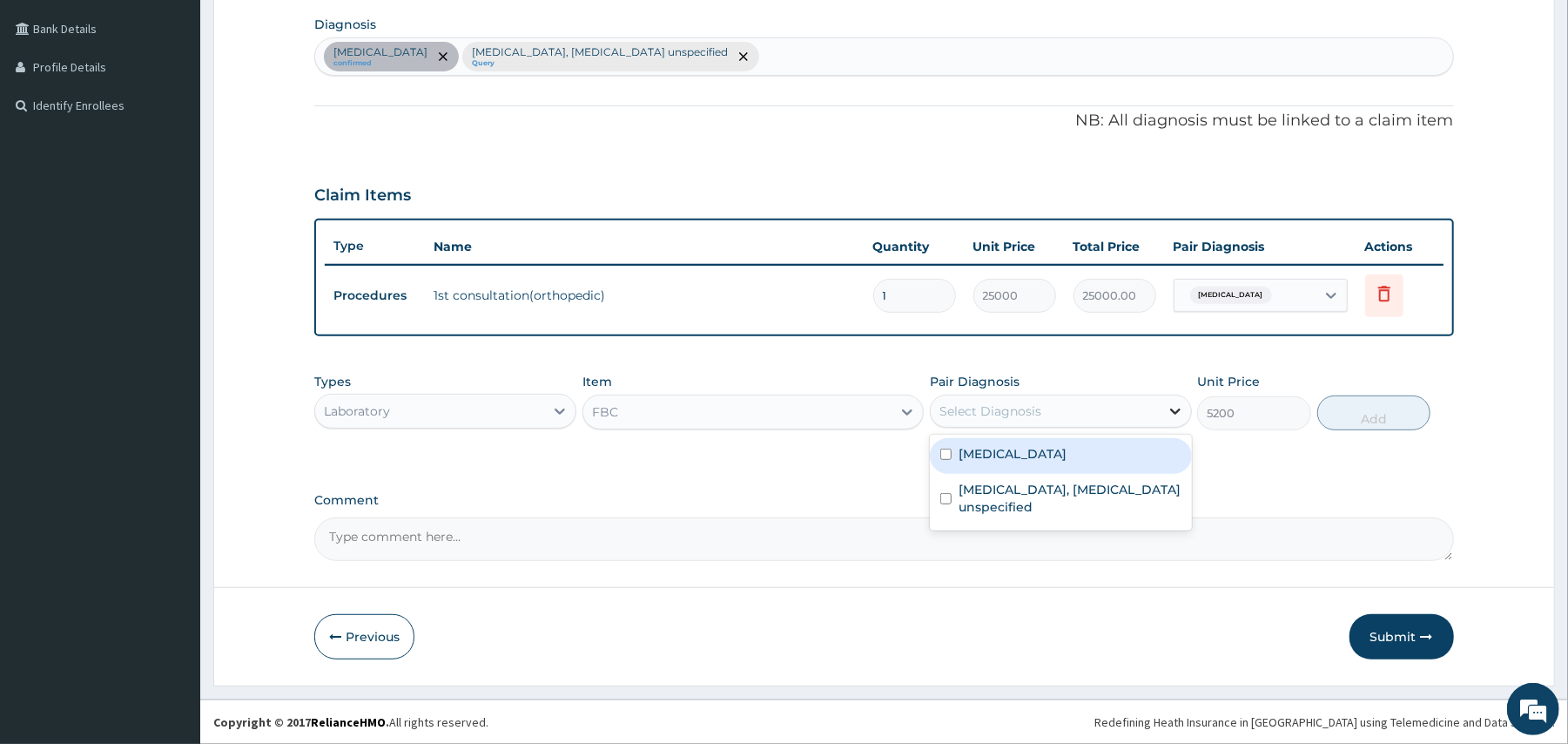
click at [1164, 399] on div at bounding box center [1175, 411] width 31 height 31
click at [1039, 458] on label "Hyperuricemia" at bounding box center [1013, 454] width 108 height 18
checkbox input "true"
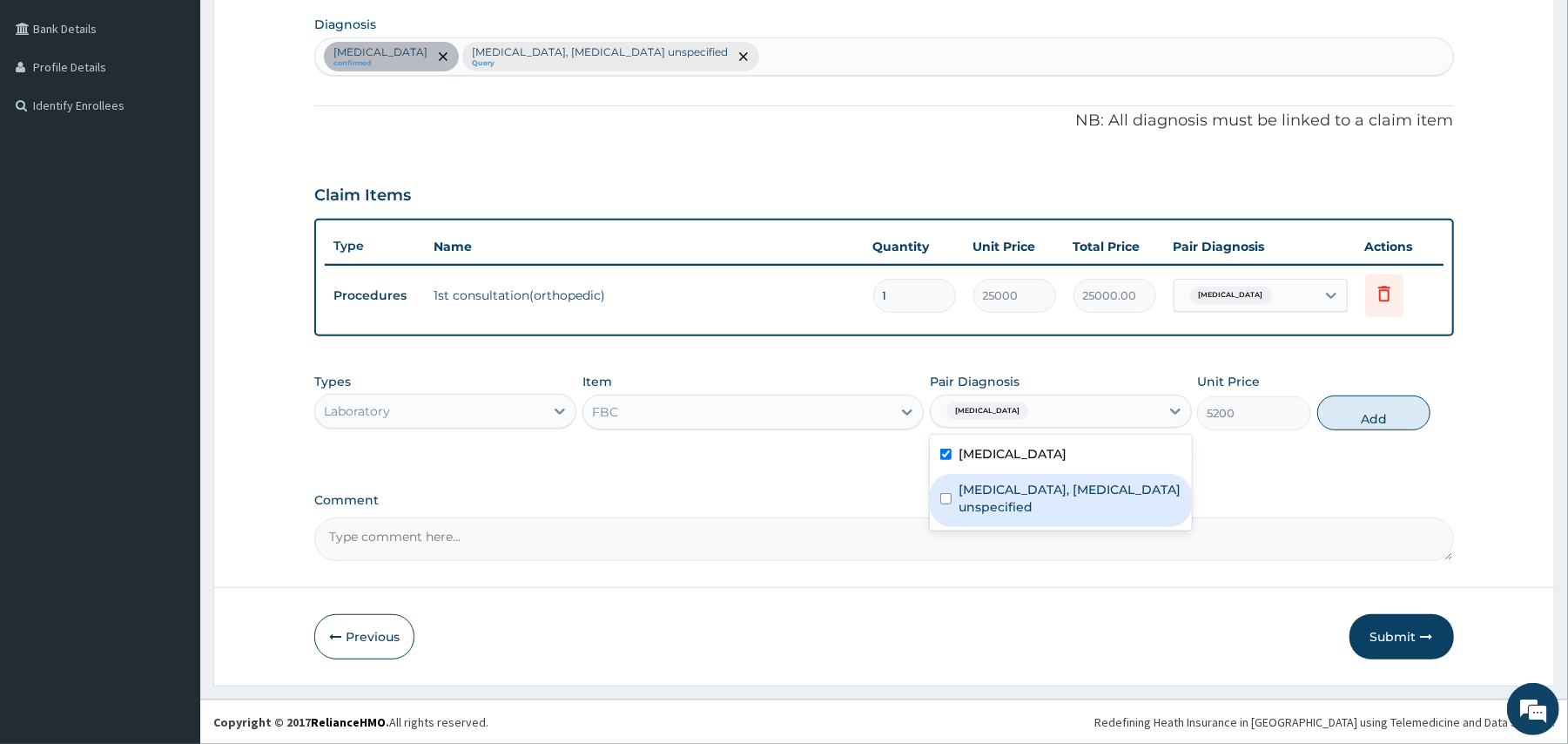
click at [1010, 499] on label "Rheumatoid arthritis, serology unspecified" at bounding box center [1070, 499] width 223 height 35
checkbox input "true"
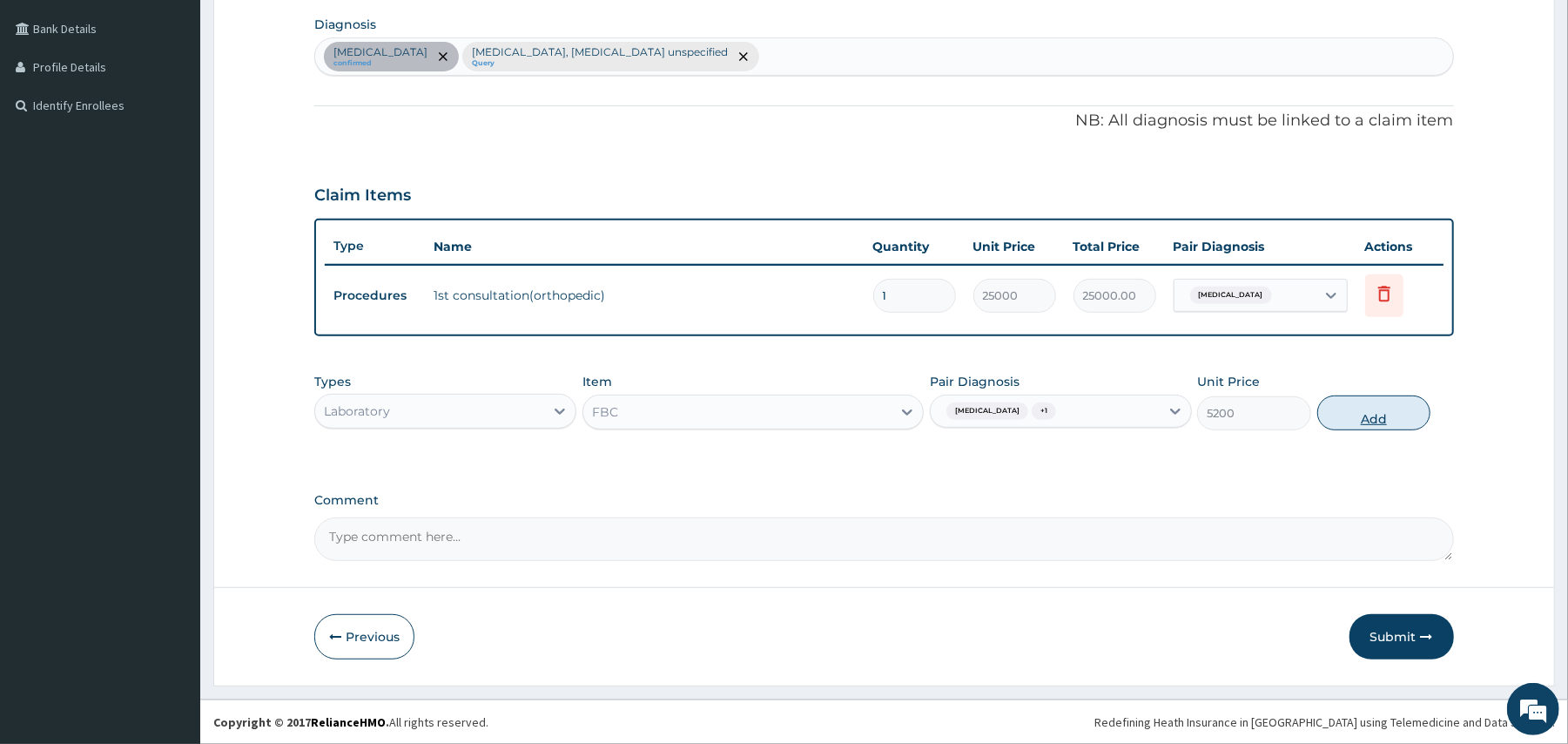
click at [1363, 412] on button "Add" at bounding box center [1373, 413] width 114 height 35
type input "0"
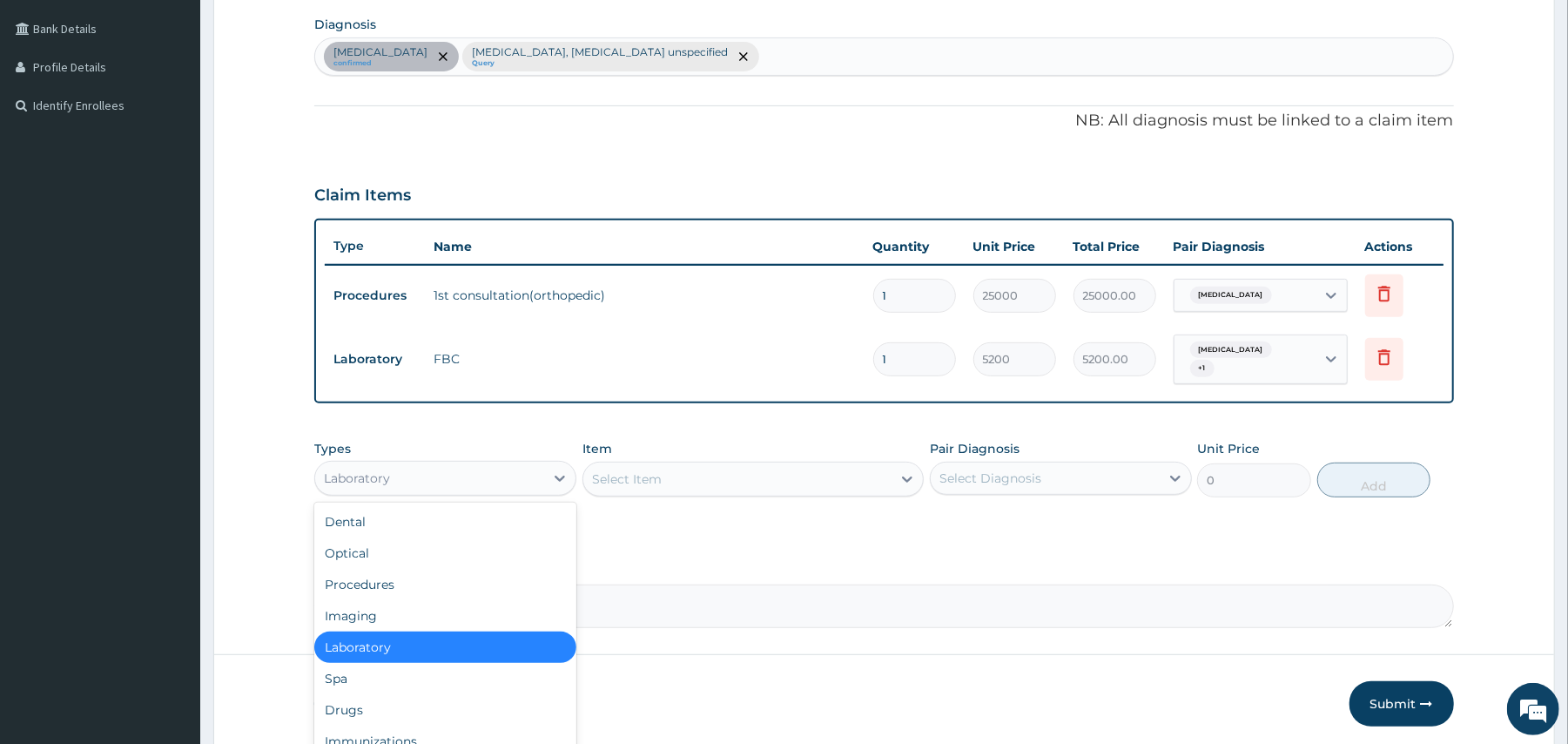
click at [533, 464] on div "Laboratory" at bounding box center [429, 478] width 229 height 27
click at [746, 470] on div "Select Item" at bounding box center [737, 479] width 308 height 27
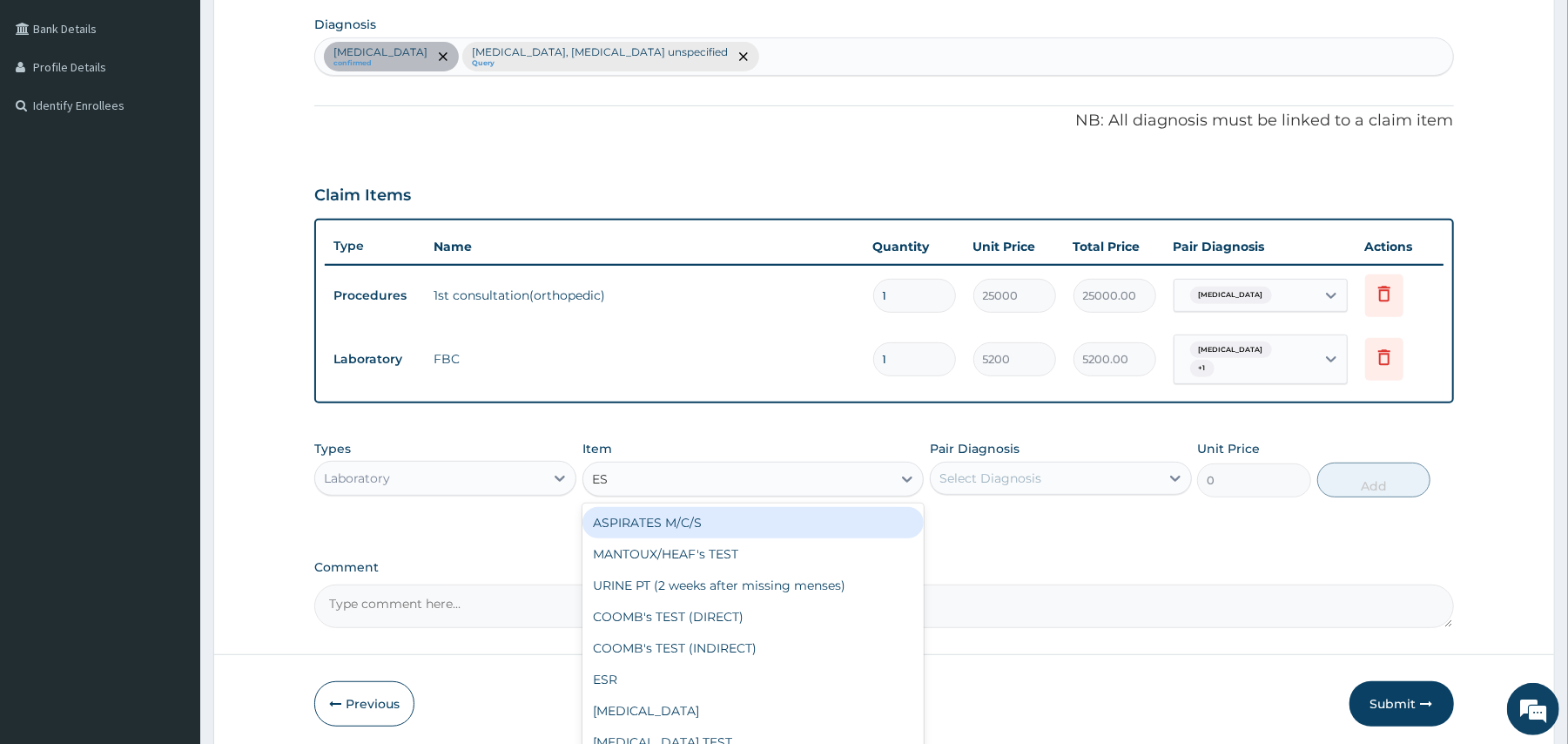
type input "ESR"
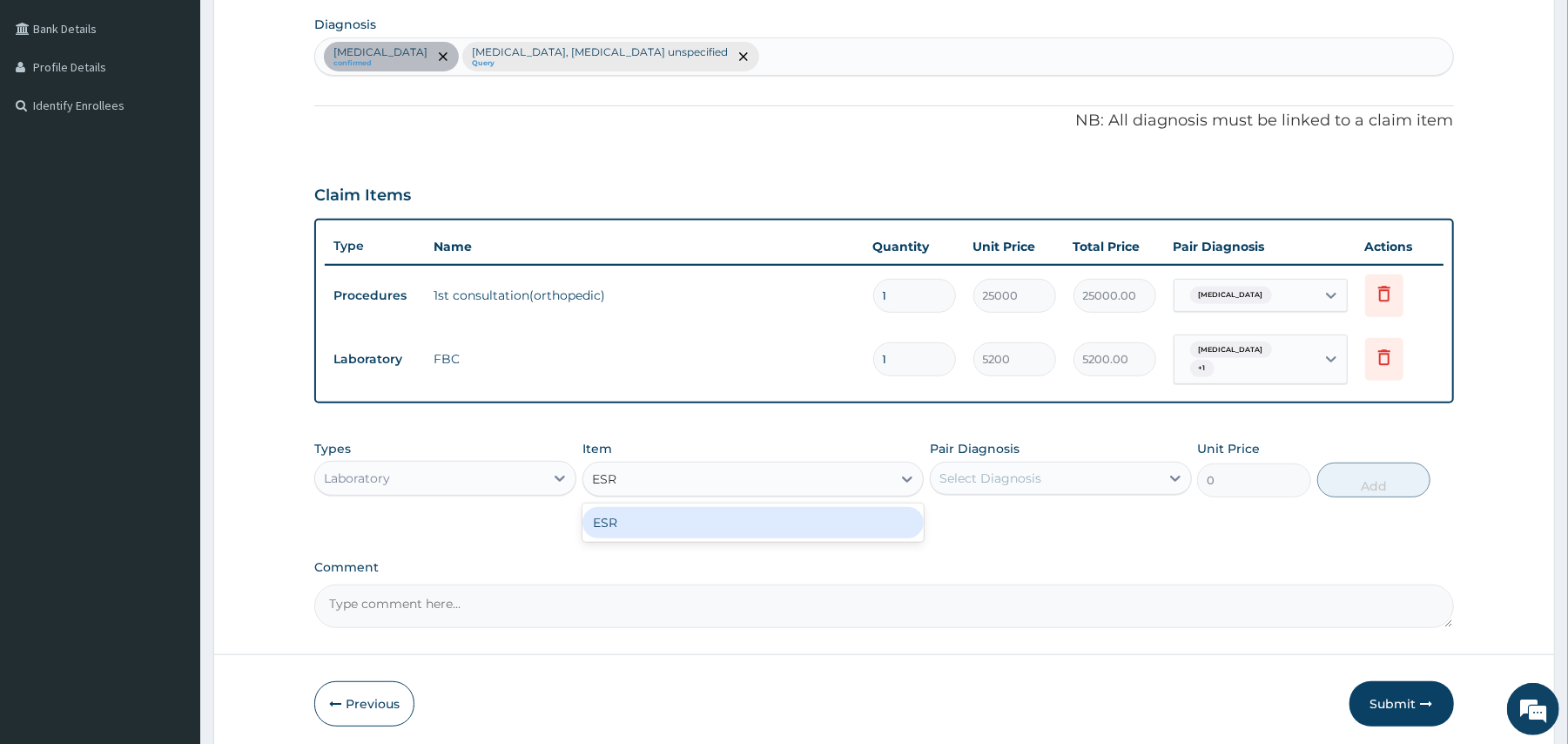
click at [707, 508] on div "ESR" at bounding box center [753, 522] width 341 height 31
type input "2080"
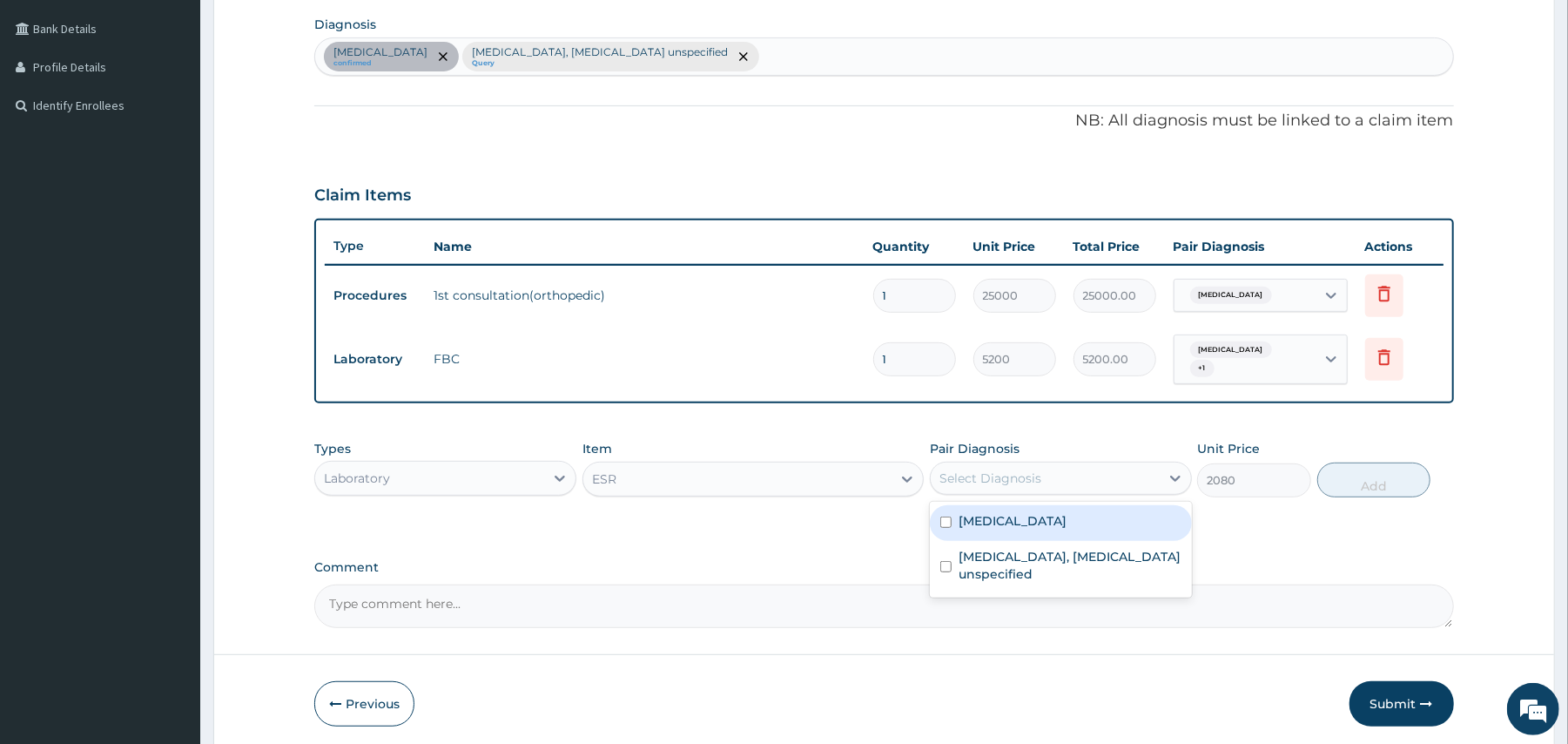
click at [990, 473] on div "Select Diagnosis" at bounding box center [990, 478] width 102 height 18
click at [982, 512] on label "Hyperuricemia" at bounding box center [1013, 521] width 108 height 18
checkbox input "true"
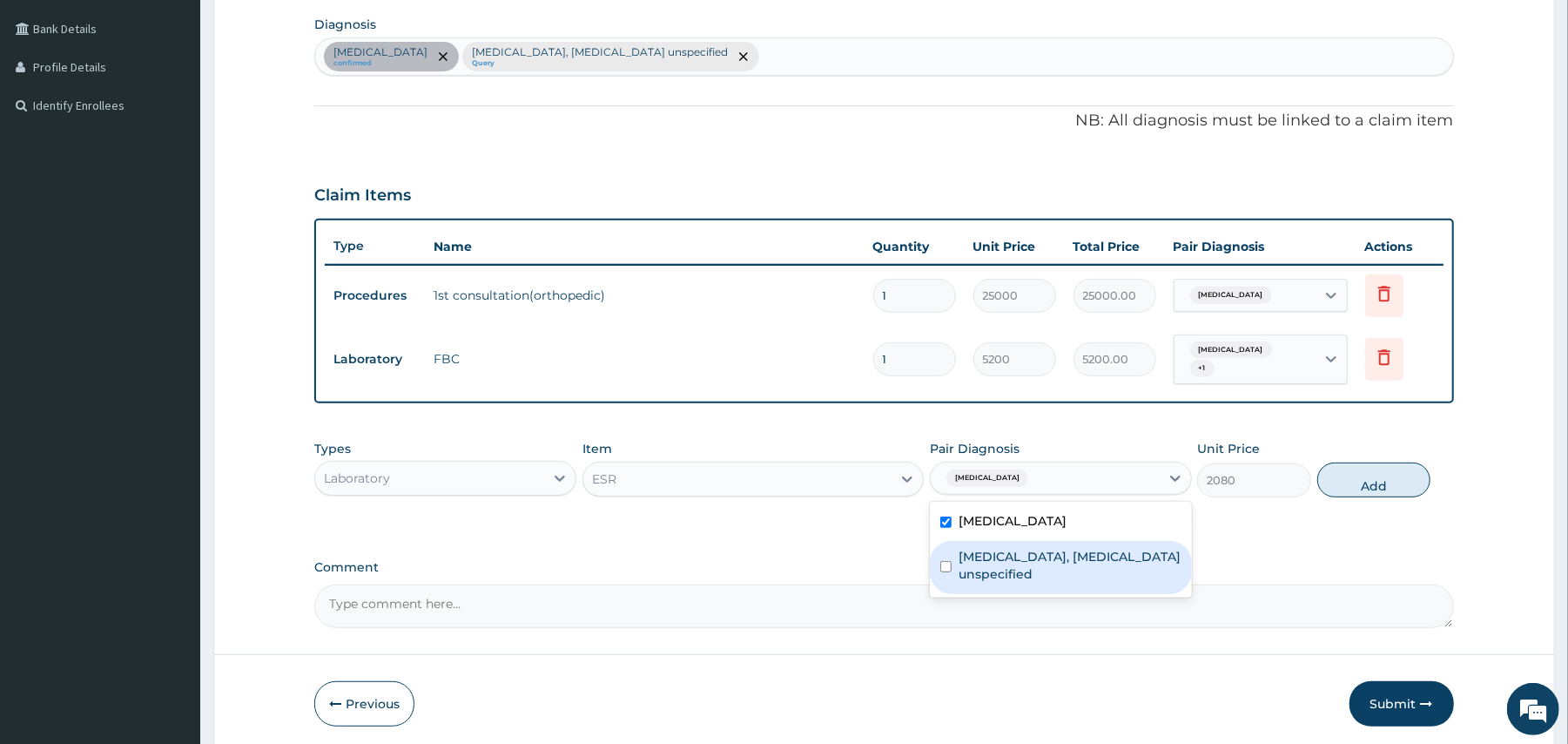
click at [972, 552] on label "Rheumatoid arthritis, serology unspecified" at bounding box center [1070, 565] width 223 height 35
checkbox input "true"
click at [1396, 467] on button "Add" at bounding box center [1373, 480] width 114 height 35
type input "0"
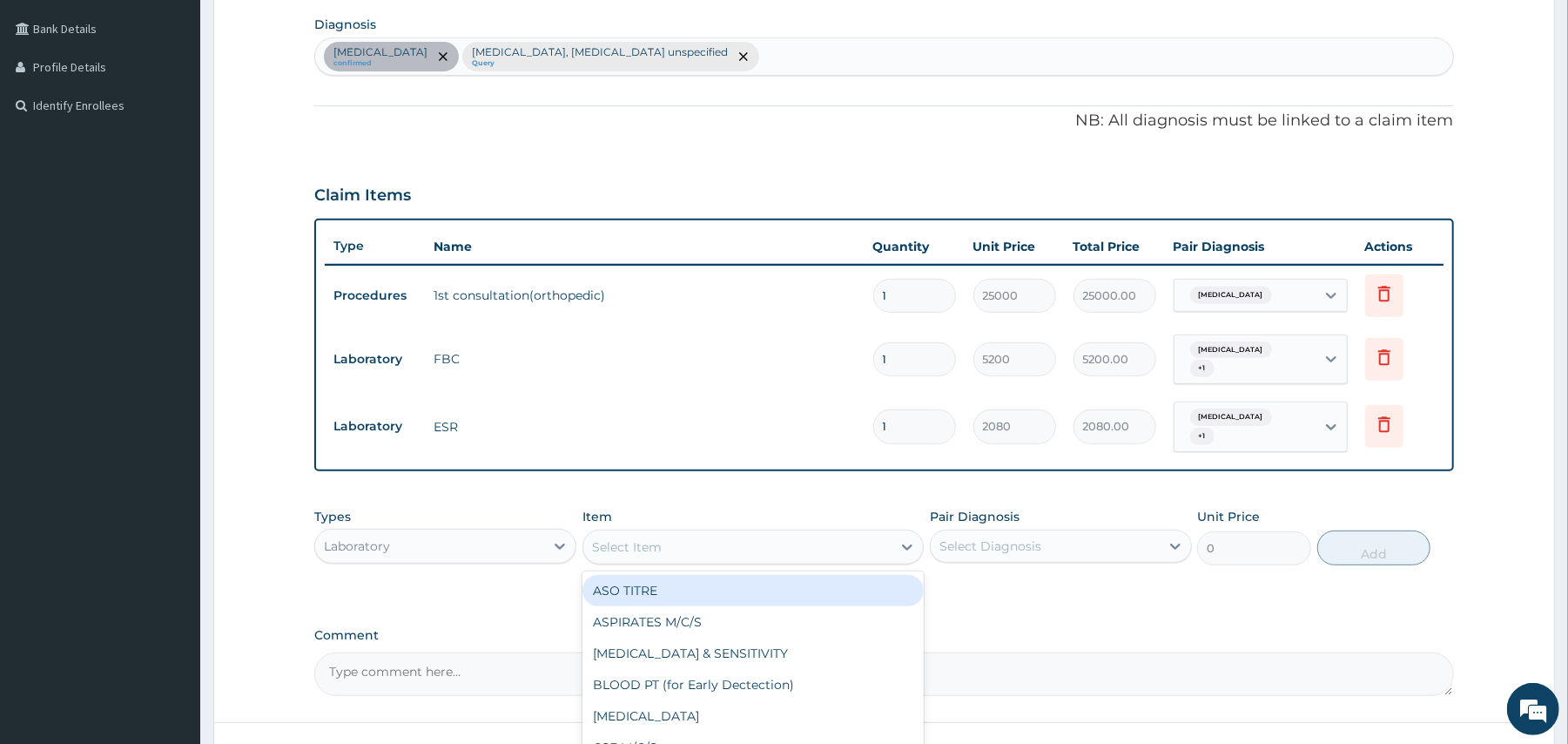
click at [711, 533] on div "Select Item" at bounding box center [737, 547] width 308 height 27
type input "RHEUM"
click at [715, 575] on div "RHEUMATOID FACTOR" at bounding box center [753, 591] width 341 height 31
type input "3900"
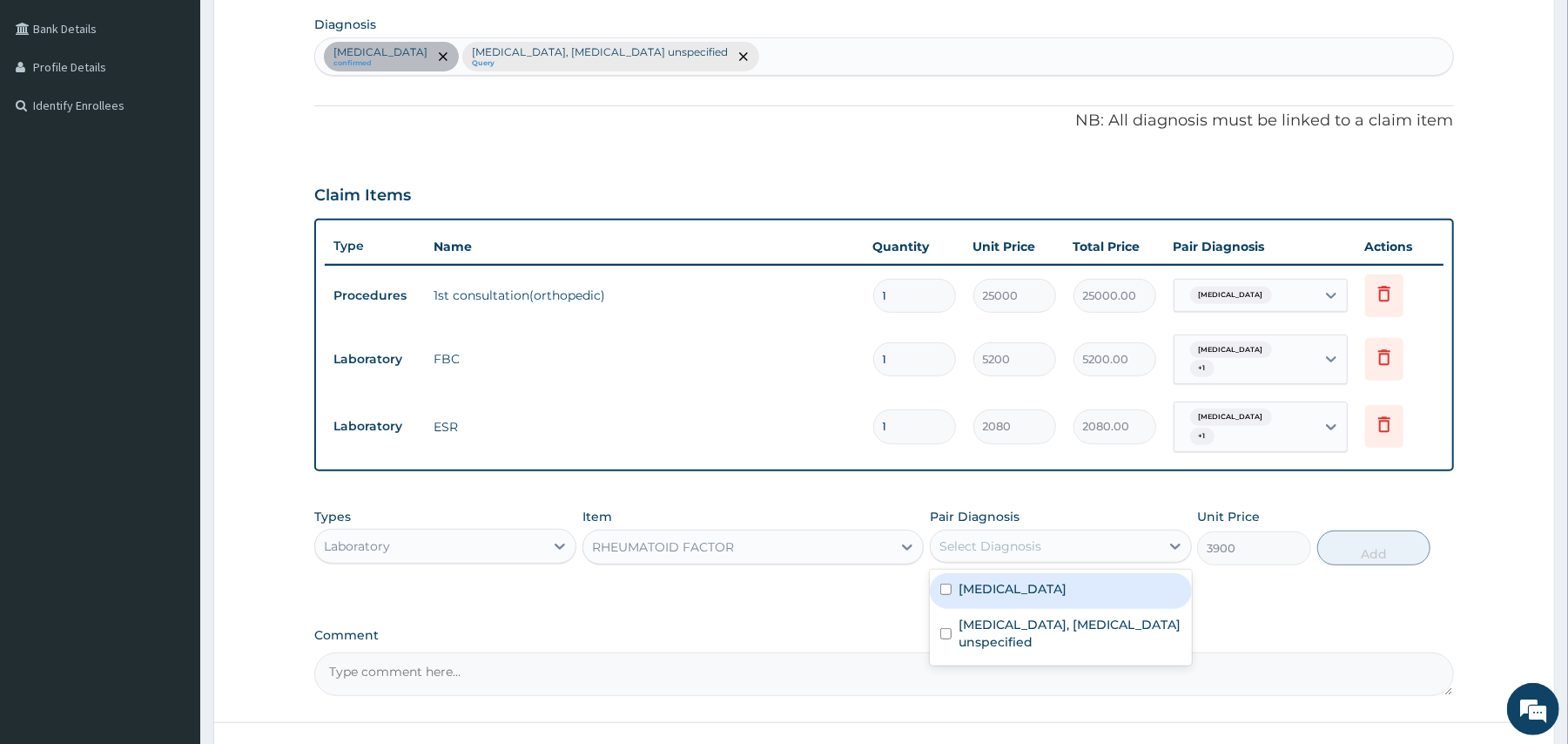
click at [1063, 533] on div "Select Diagnosis" at bounding box center [1045, 546] width 229 height 27
click at [1015, 582] on label "Hyperuricemia" at bounding box center [1013, 589] width 108 height 18
checkbox input "true"
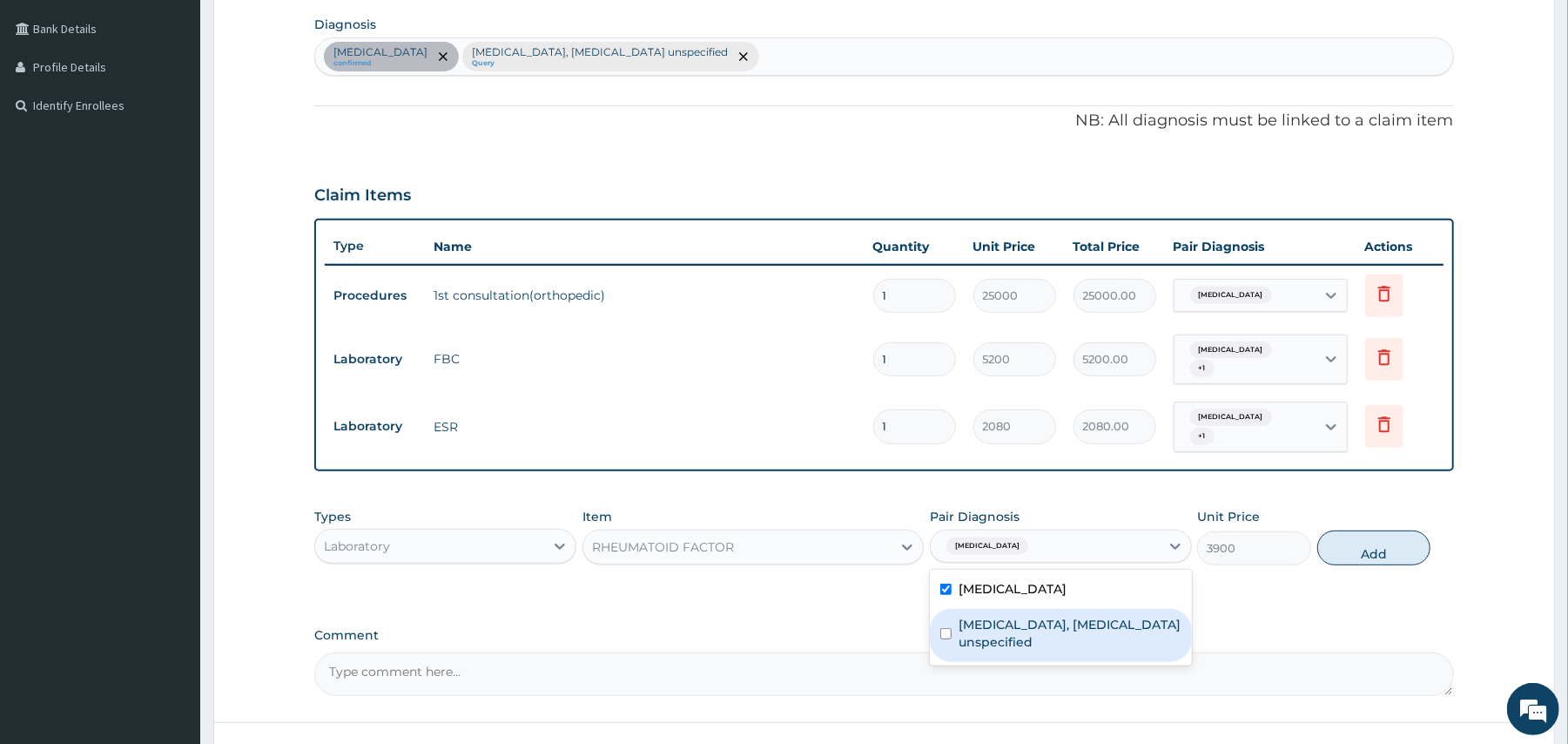
click at [1060, 616] on label "Rheumatoid arthritis, serology unspecified" at bounding box center [1070, 634] width 223 height 35
checkbox input "true"
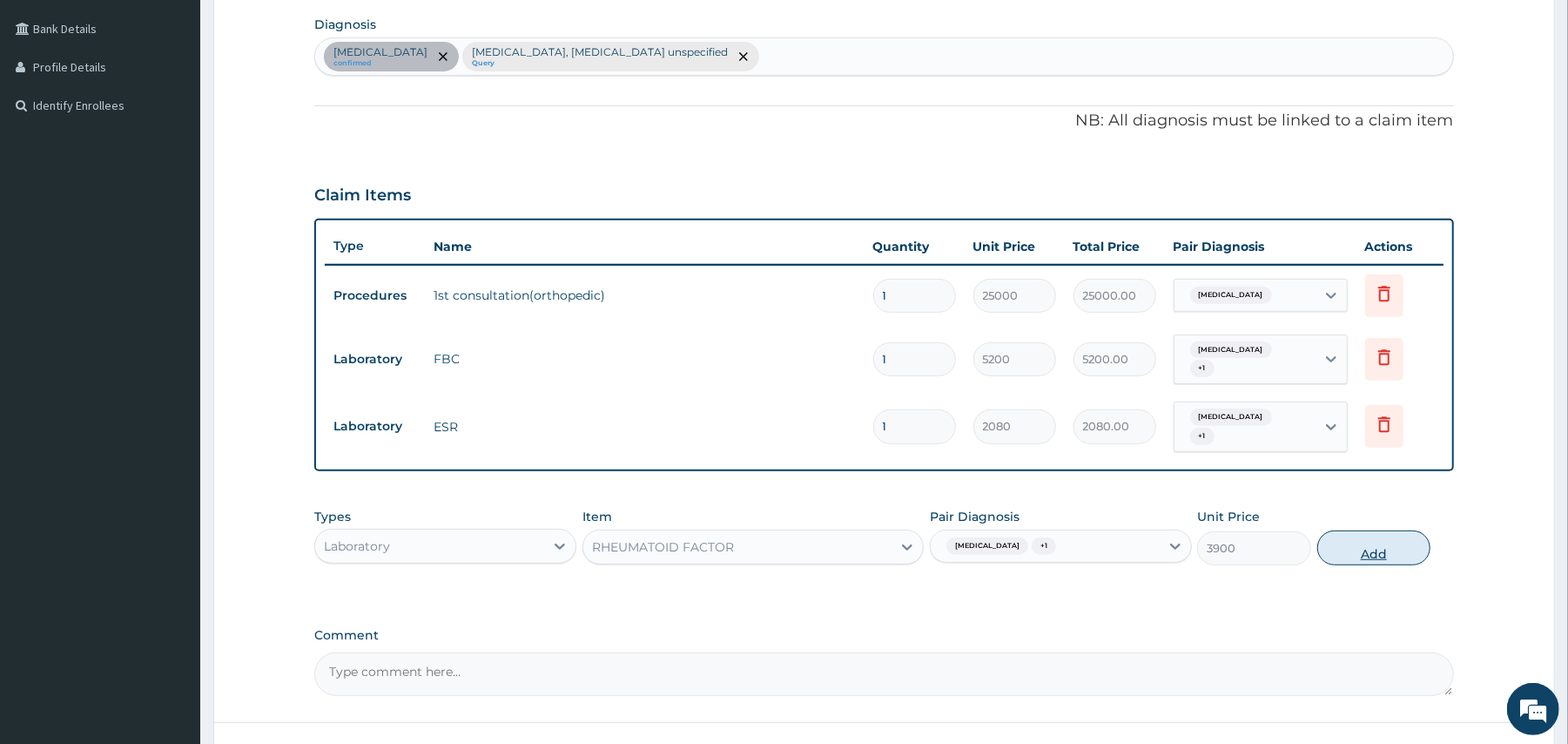
click at [1356, 540] on button "Add" at bounding box center [1373, 547] width 114 height 35
type input "0"
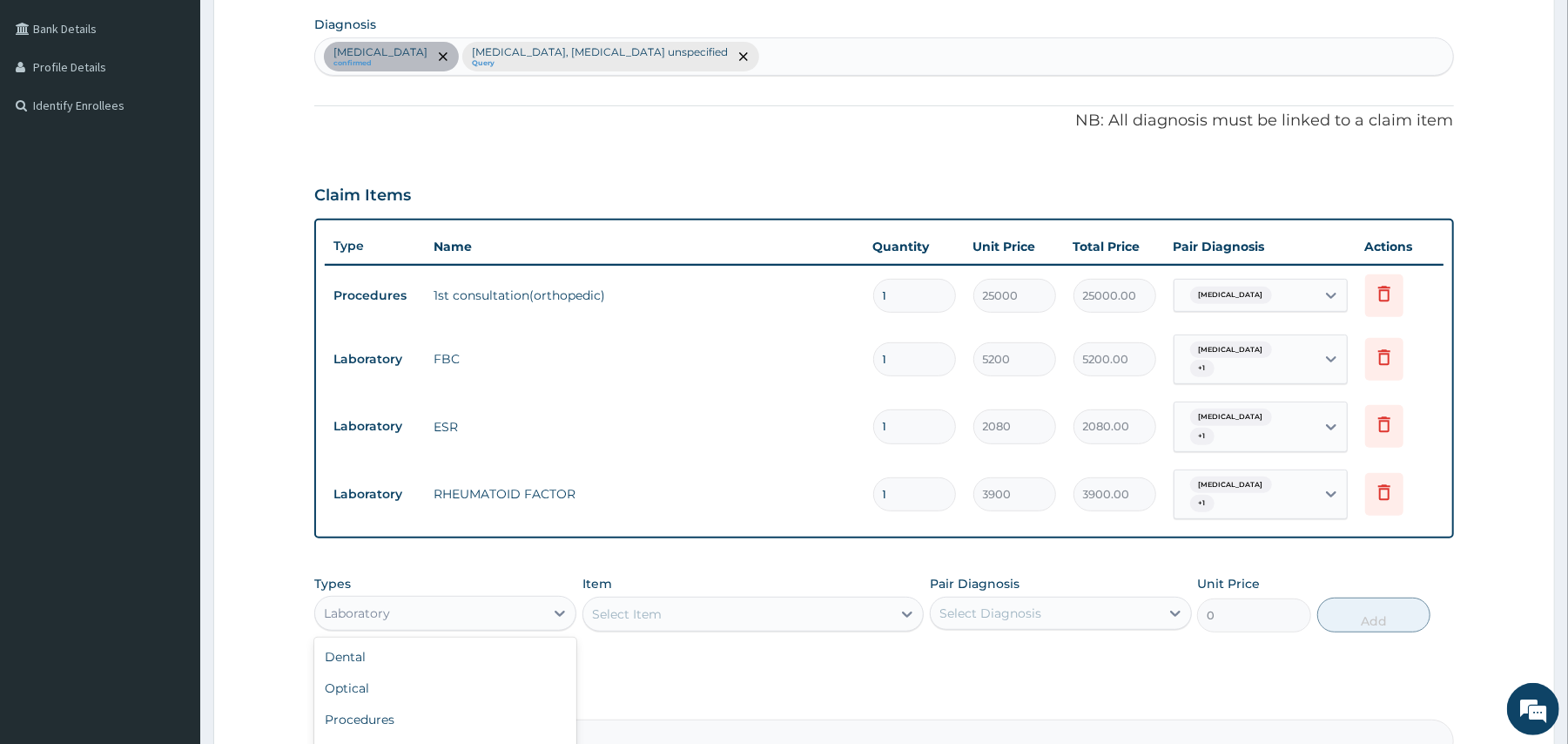
click at [534, 599] on div "Laboratory" at bounding box center [429, 613] width 229 height 27
click at [665, 600] on div "Select Item" at bounding box center [737, 614] width 308 height 27
click at [555, 604] on icon at bounding box center [560, 613] width 18 height 18
type input "DR"
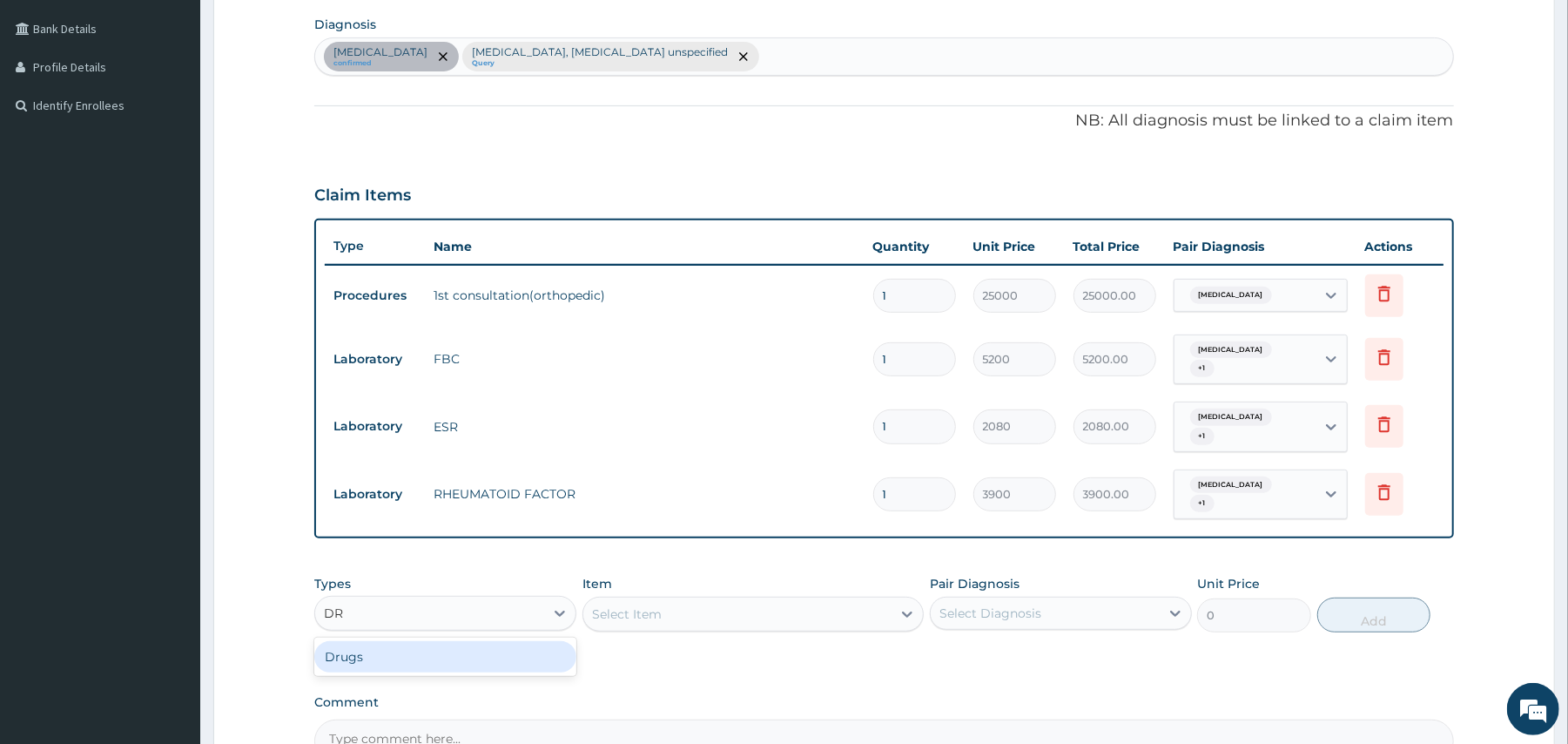
click at [366, 640] on div "Drugs" at bounding box center [445, 656] width 262 height 31
click at [622, 596] on div "Select Item" at bounding box center [753, 614] width 341 height 35
click at [902, 605] on icon at bounding box center [907, 614] width 18 height 18
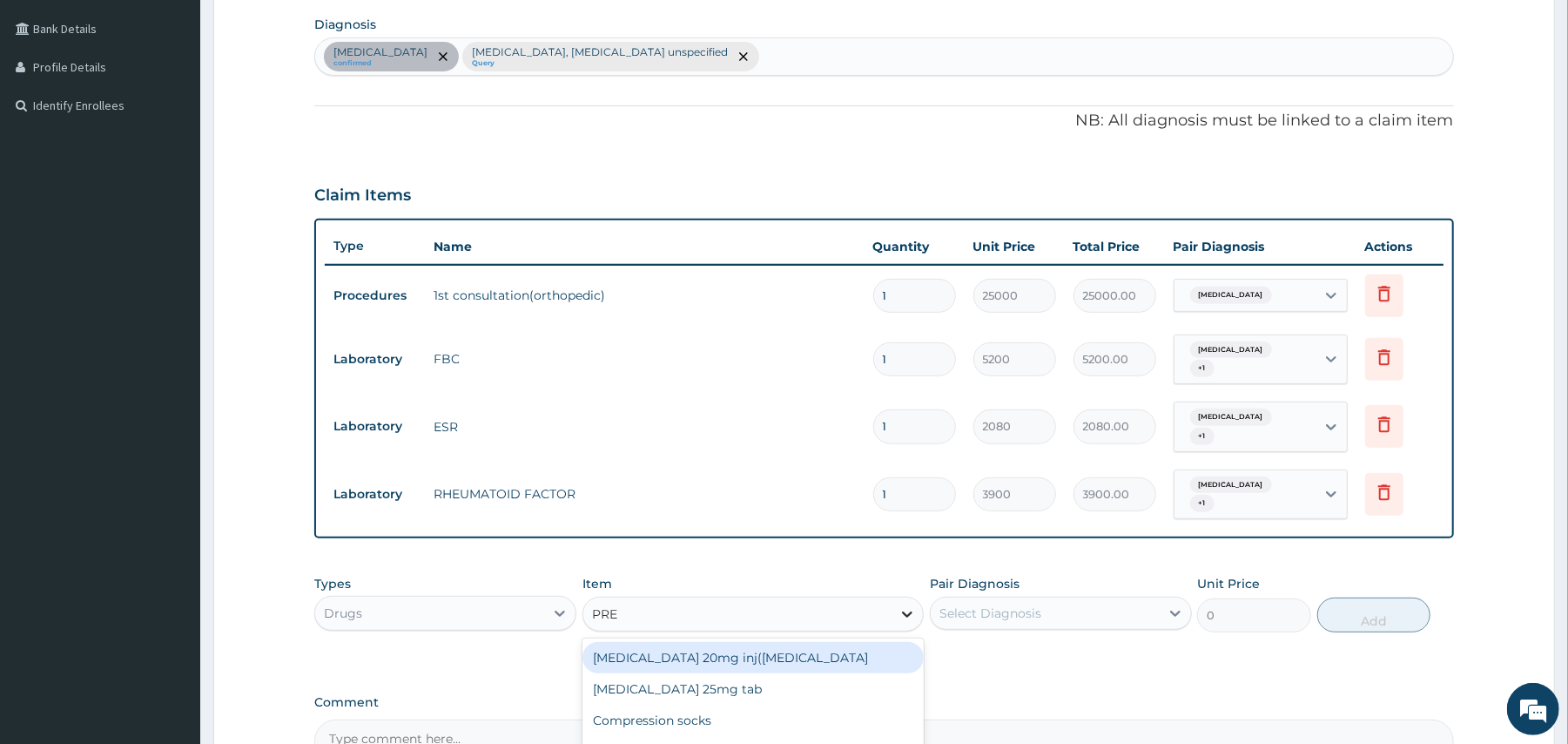
type input "PRED"
click at [739, 641] on div "Prednisolone 5mg tab" at bounding box center [753, 657] width 341 height 31
type input "8.4"
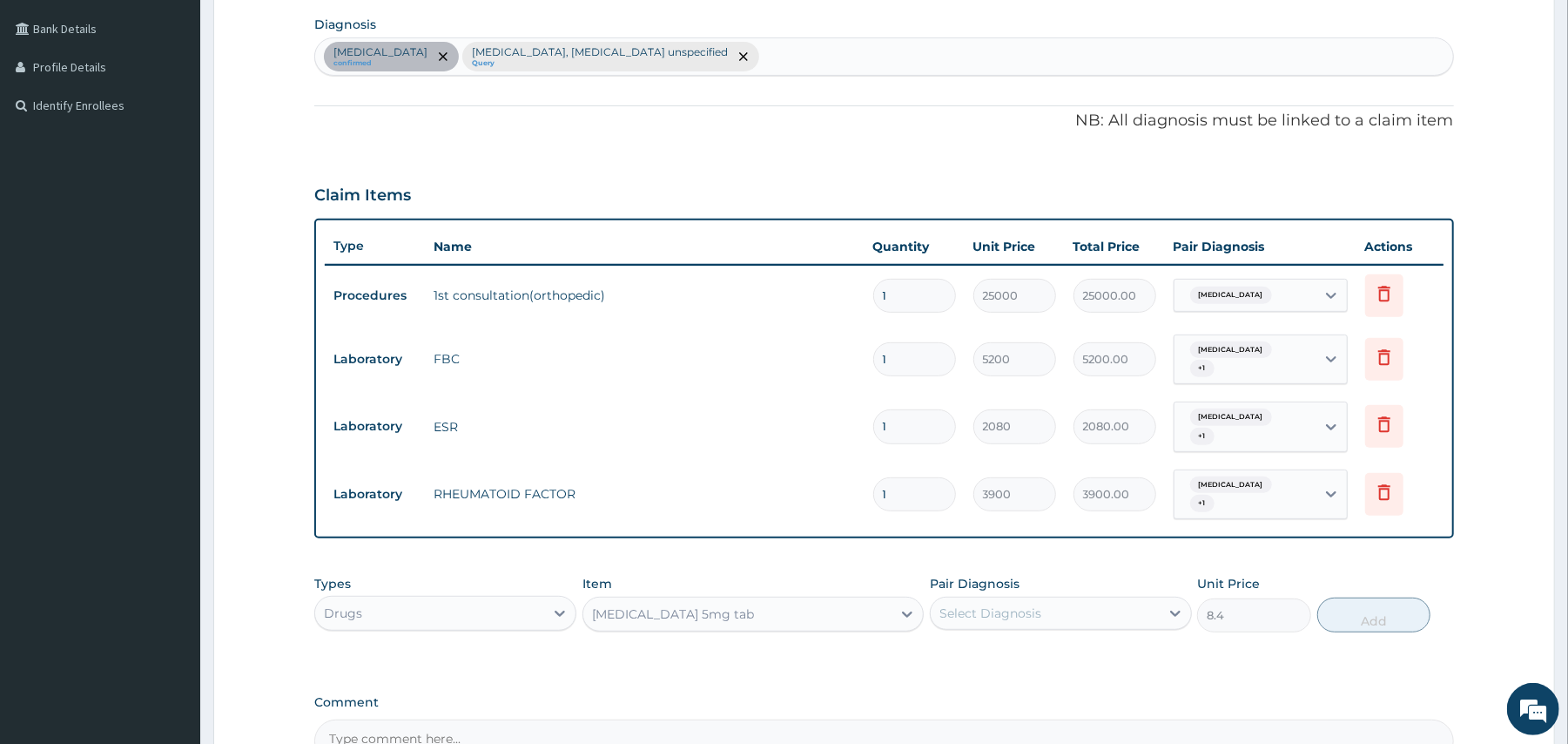
click at [1125, 599] on div "Select Diagnosis" at bounding box center [1045, 613] width 229 height 27
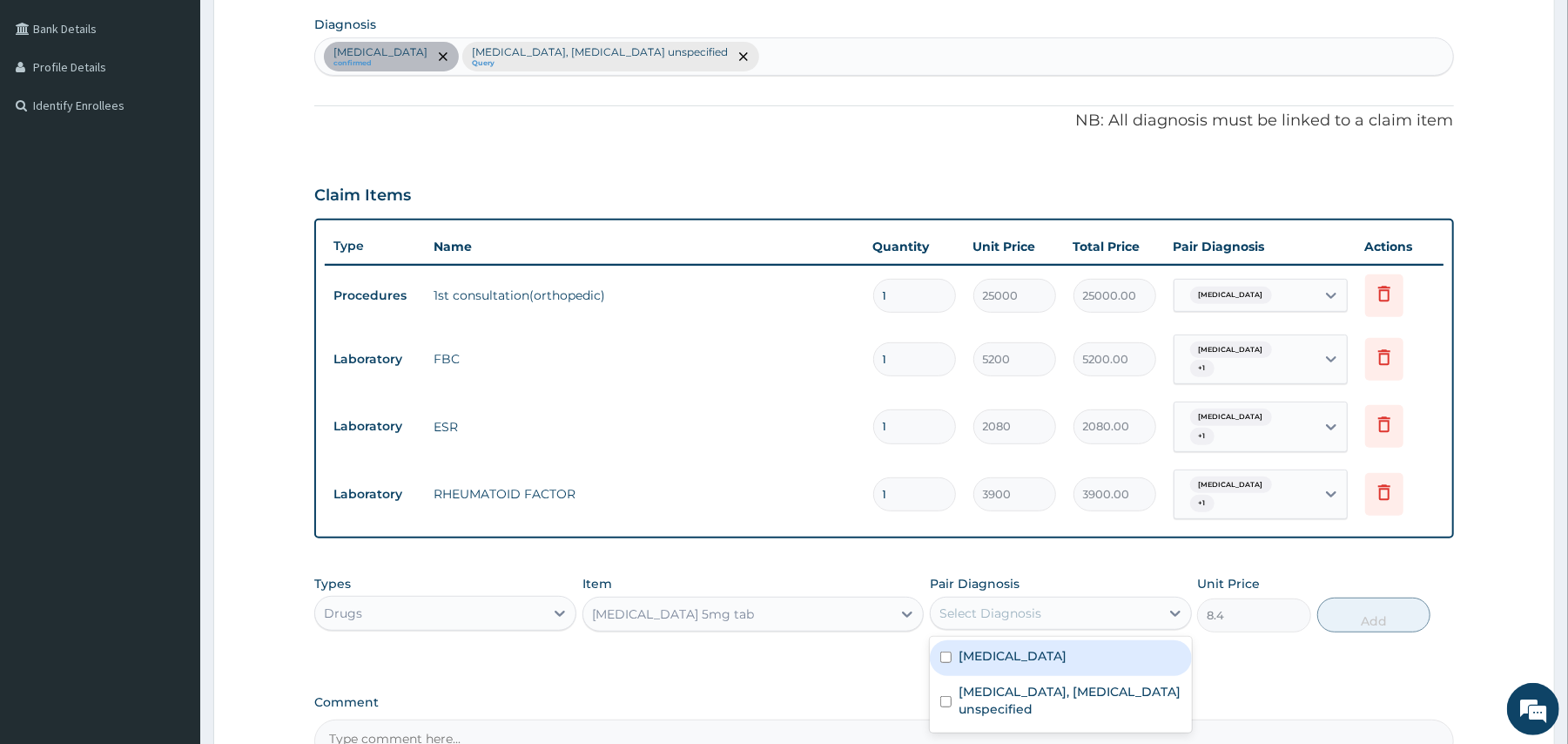
click at [1023, 647] on label "Hyperuricemia" at bounding box center [1013, 656] width 108 height 18
checkbox input "true"
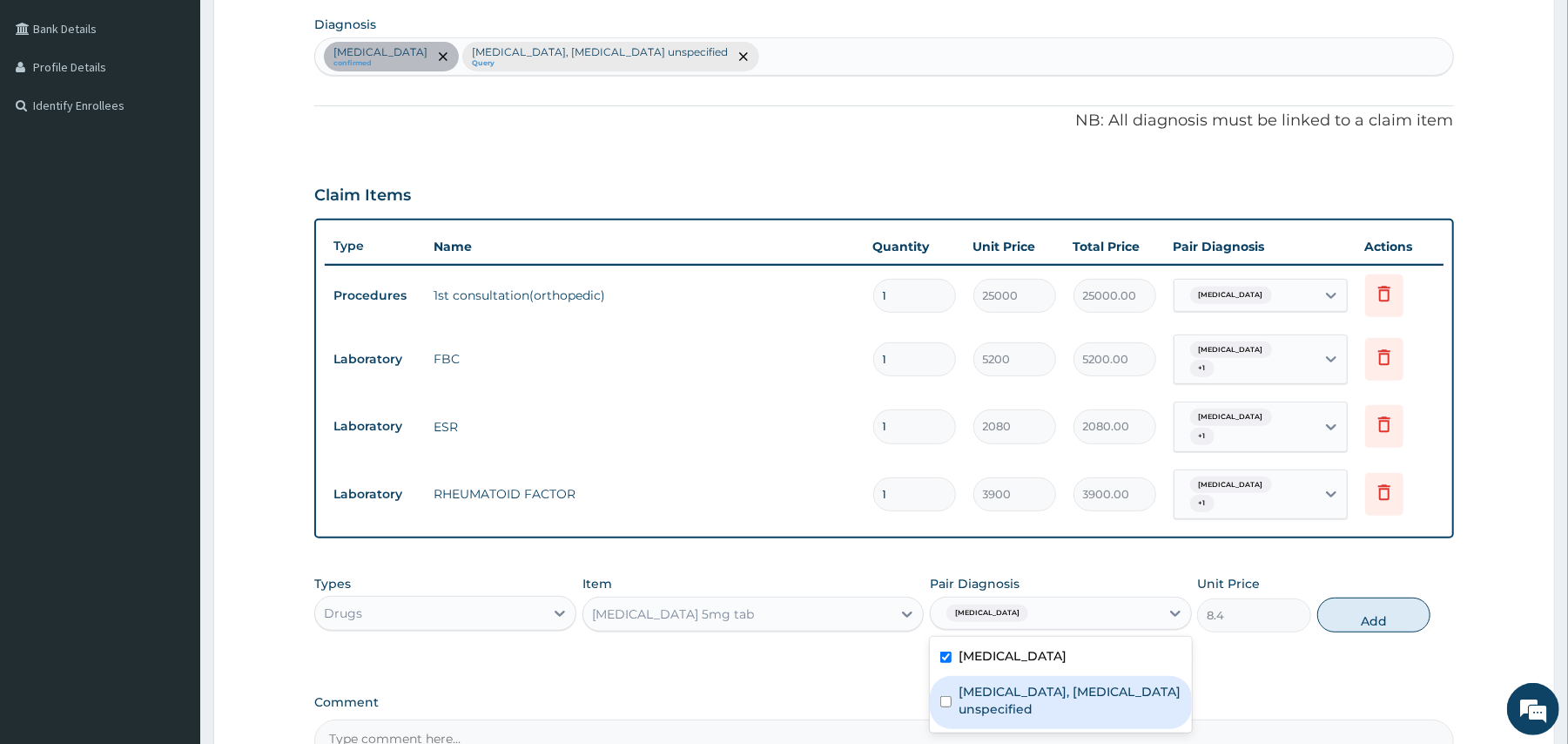
click at [1008, 682] on label "Rheumatoid arthritis, serology unspecified" at bounding box center [1070, 700] width 223 height 35
checkbox input "true"
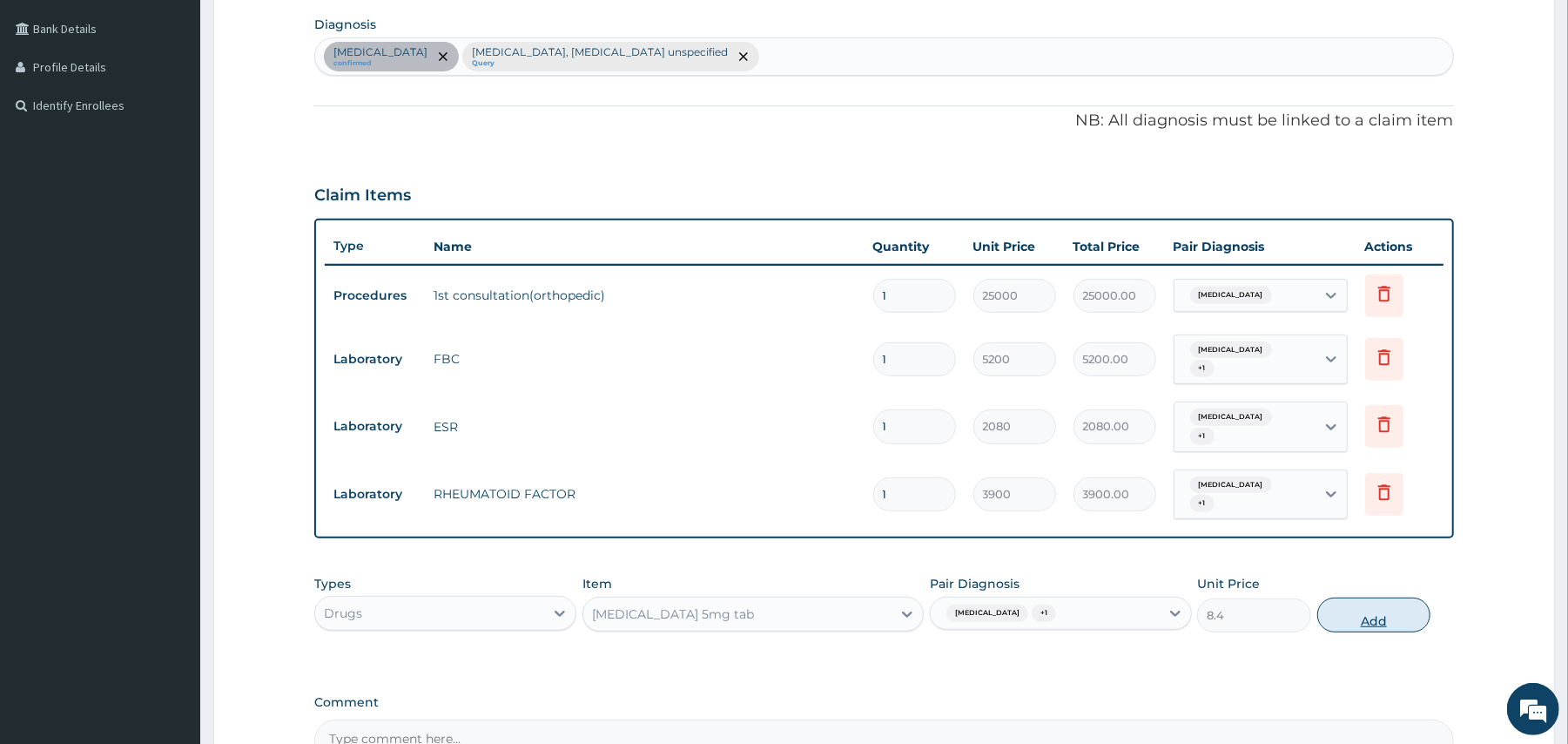
click at [1377, 600] on button "Add" at bounding box center [1373, 615] width 114 height 35
type input "0"
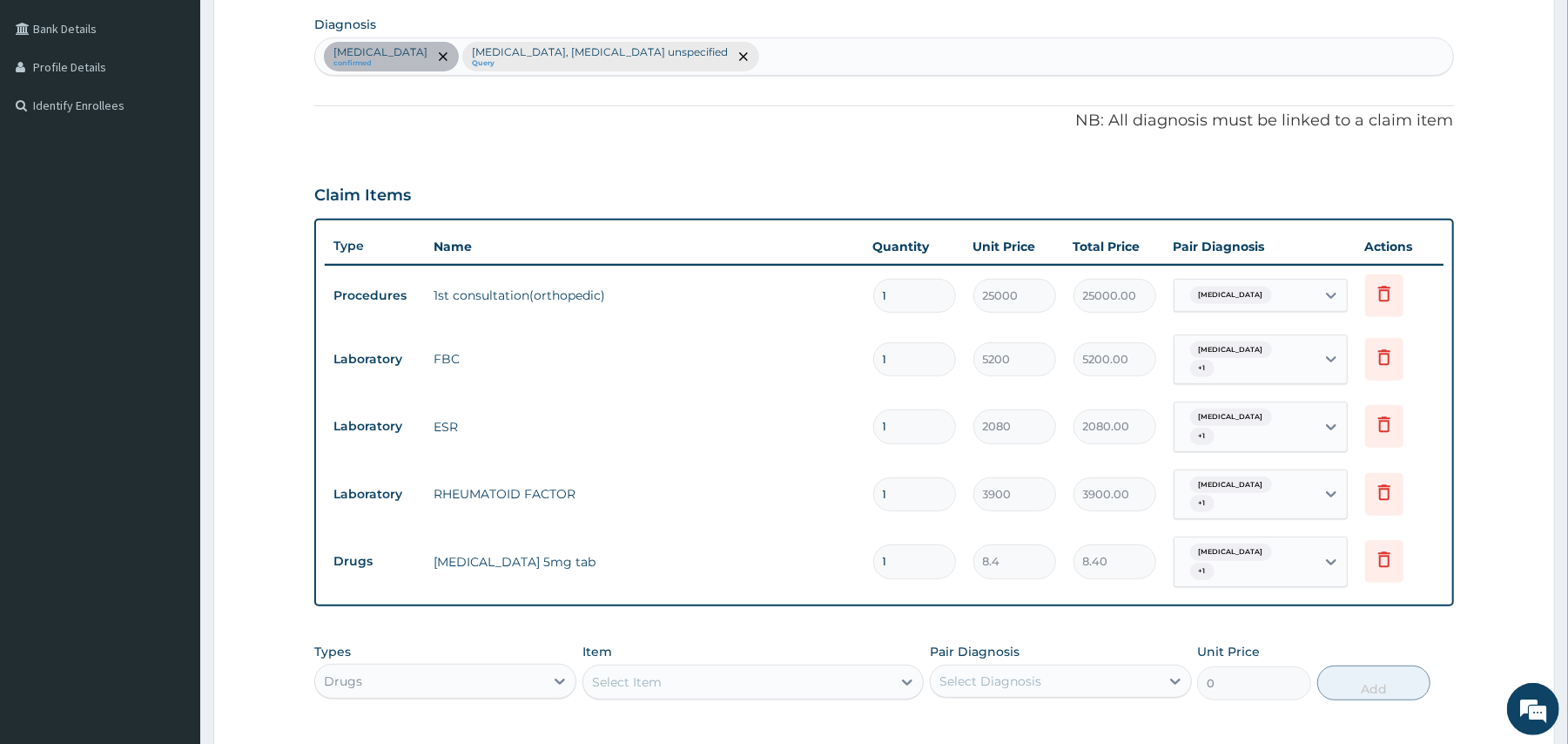
click at [502, 667] on div "Drugs" at bounding box center [429, 680] width 229 height 27
type input "DR"
click at [441, 709] on div "Drugs" at bounding box center [445, 724] width 262 height 31
click at [649, 673] on div "Select Item" at bounding box center [627, 681] width 69 height 18
type input "NEUROG"
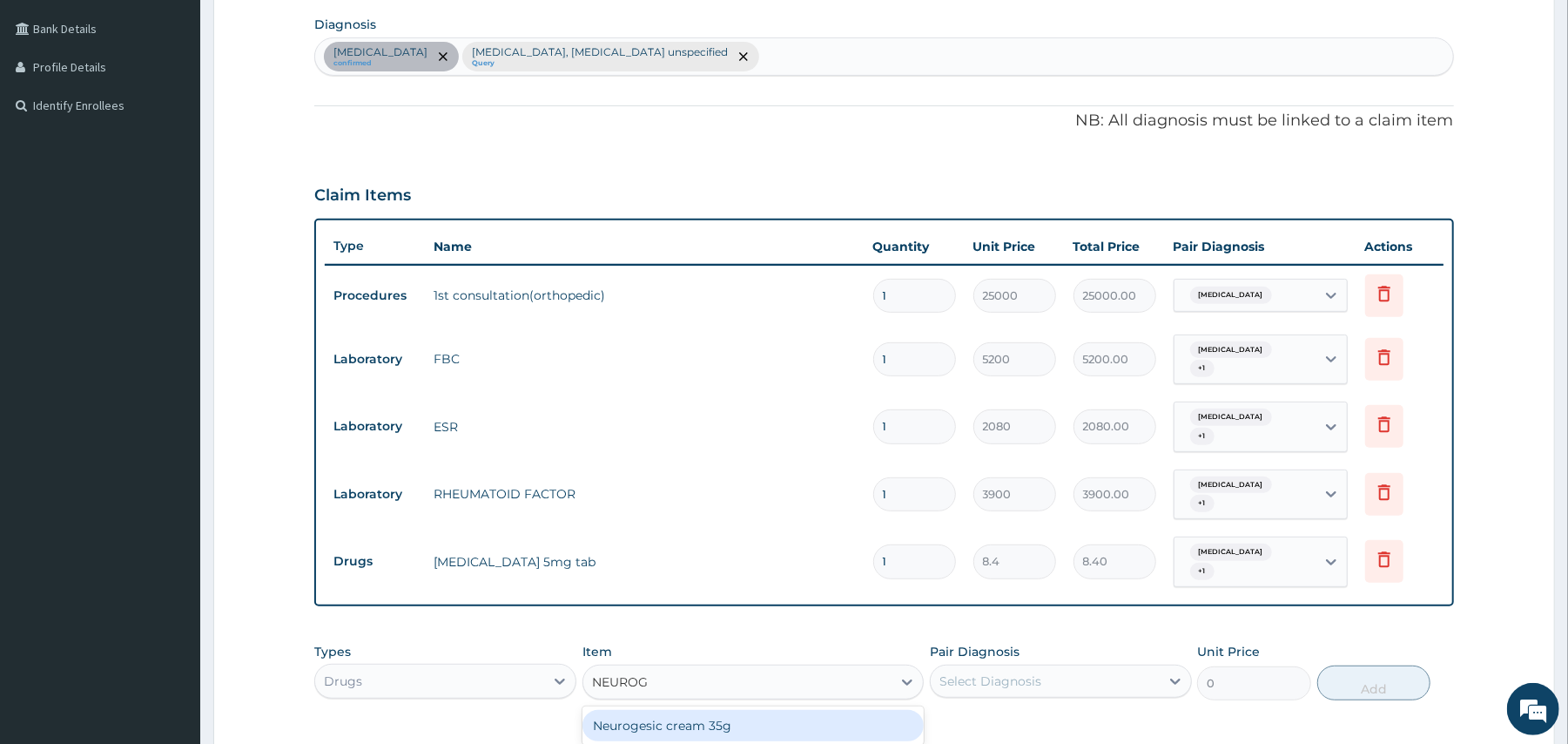
click at [680, 710] on div "Neurogesic cream 35g" at bounding box center [753, 725] width 341 height 31
type input "480"
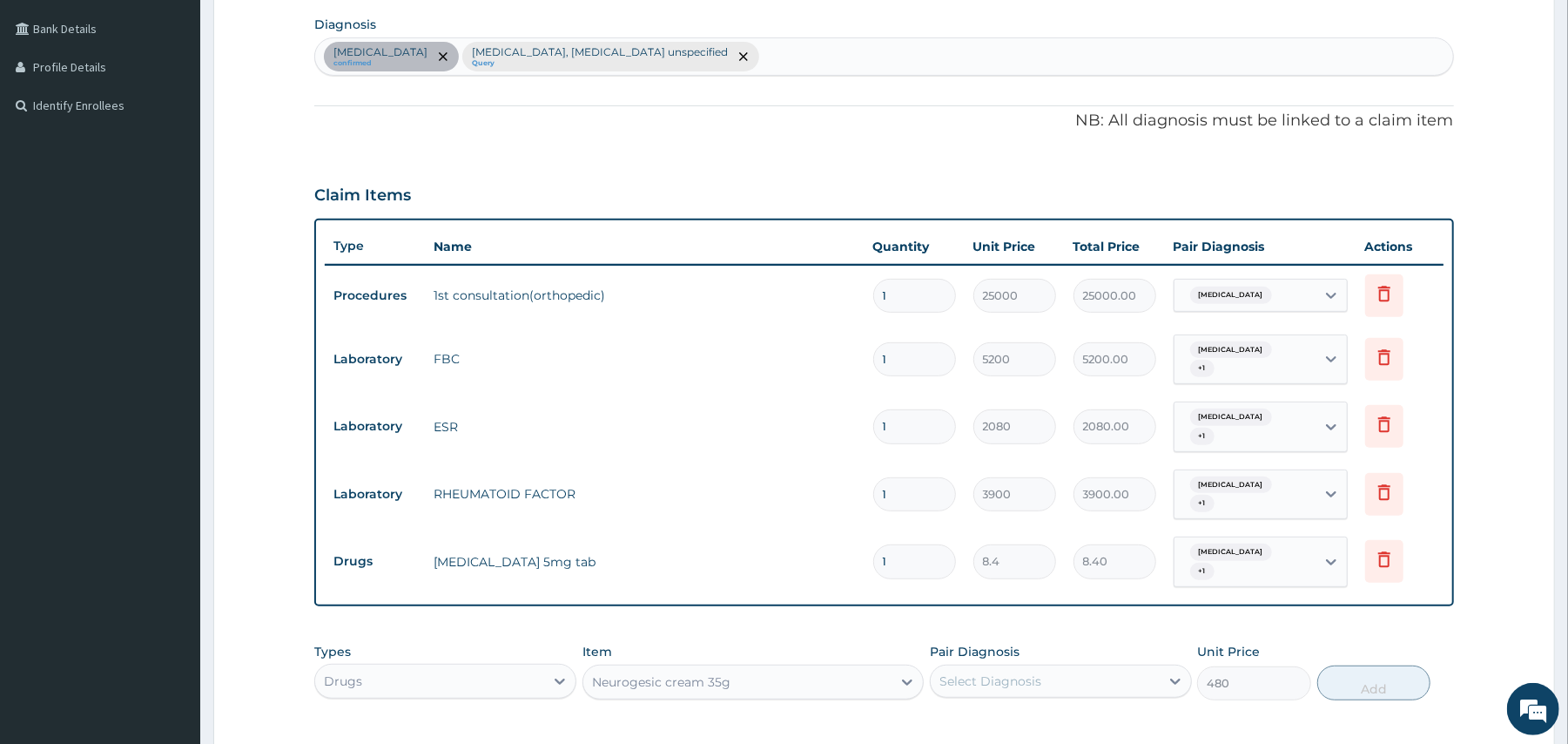
click at [1001, 667] on div "Select Diagnosis" at bounding box center [1045, 680] width 229 height 27
click at [980, 715] on label "Hyperuricemia" at bounding box center [1013, 723] width 108 height 18
checkbox input "true"
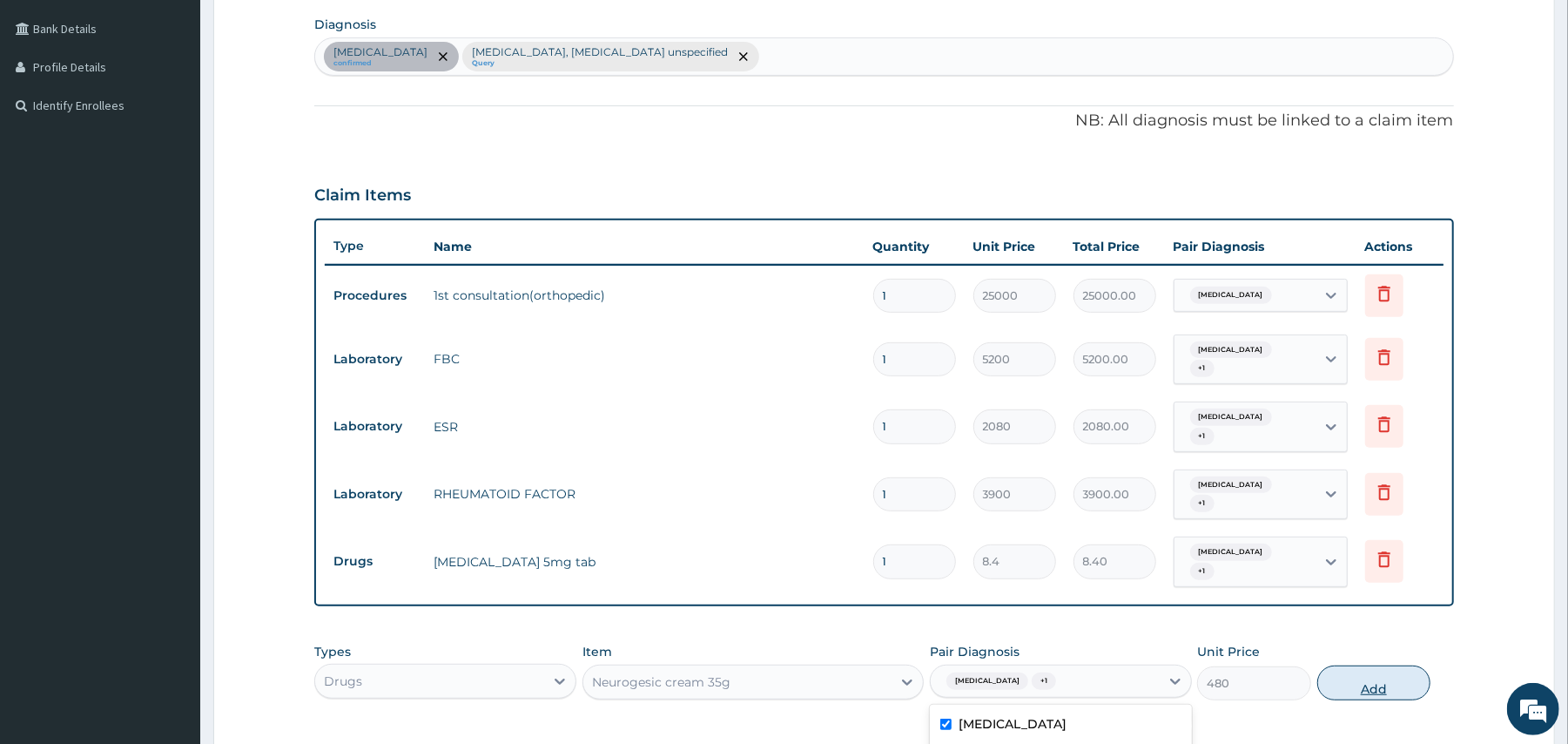
click at [1359, 665] on button "Add" at bounding box center [1373, 682] width 114 height 35
type input "0"
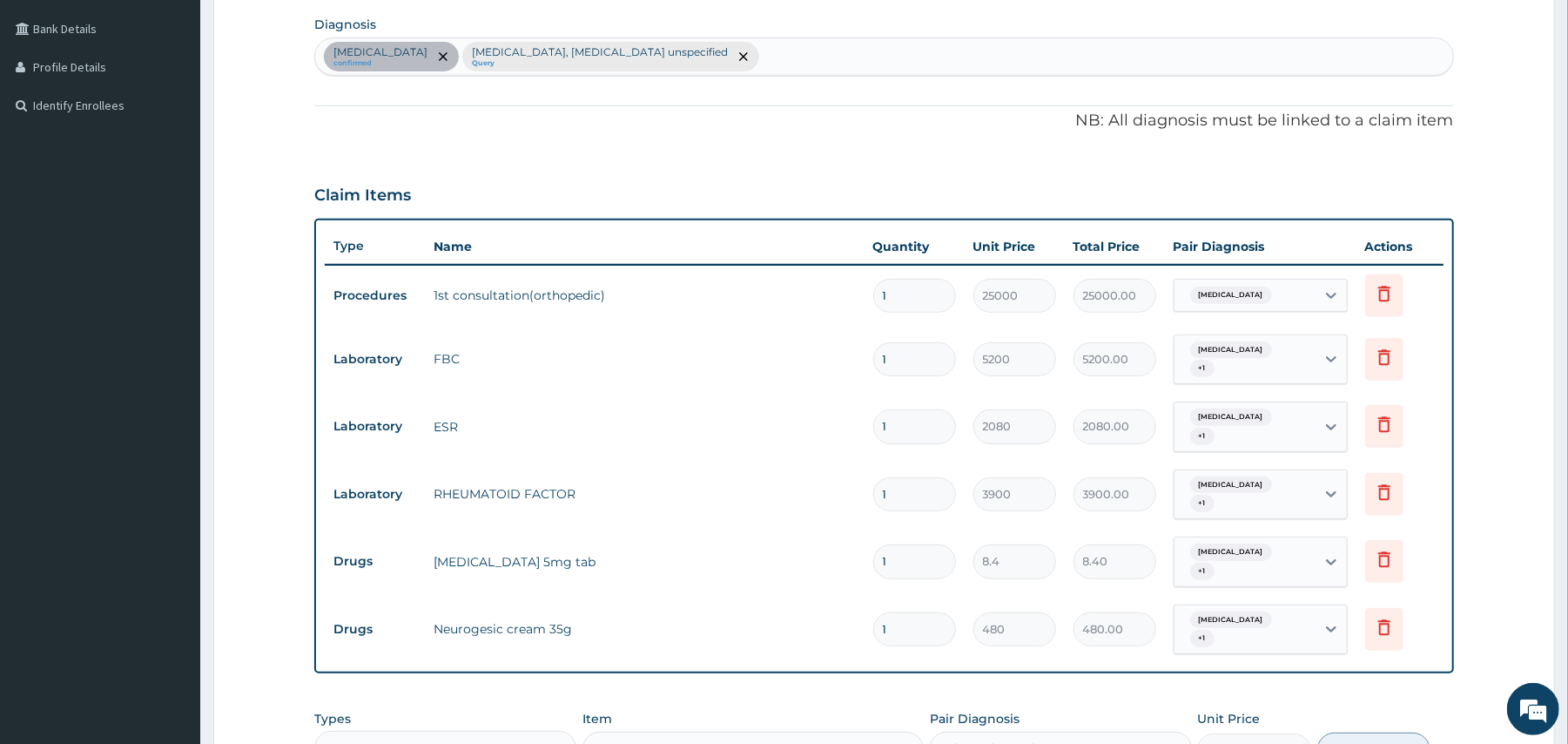
click at [628, 740] on div "Select Item" at bounding box center [627, 749] width 69 height 18
click at [644, 740] on div "Select Item" at bounding box center [627, 749] width 69 height 18
click at [882, 735] on div "Select Item" at bounding box center [737, 749] width 308 height 27
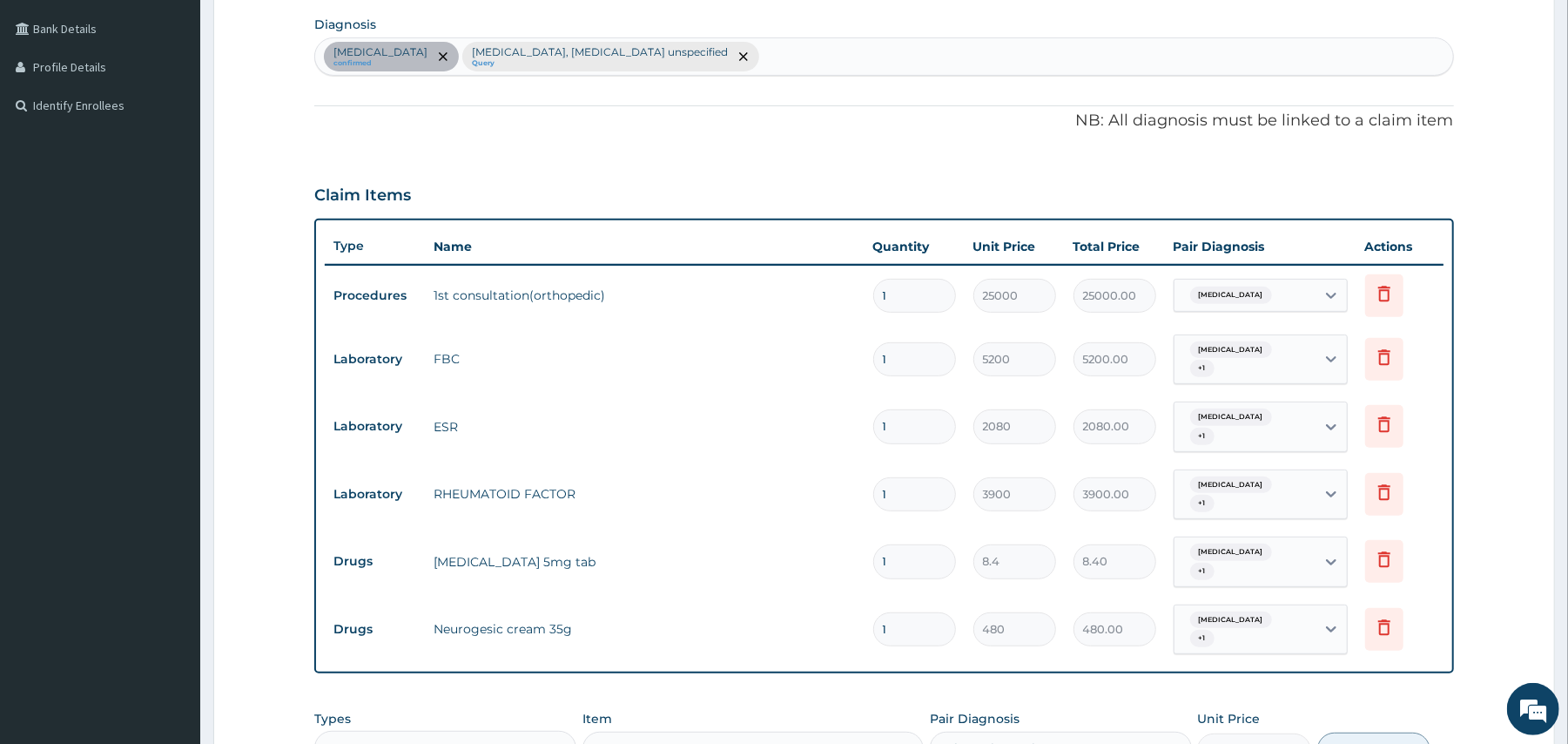
scroll to position [731, 0]
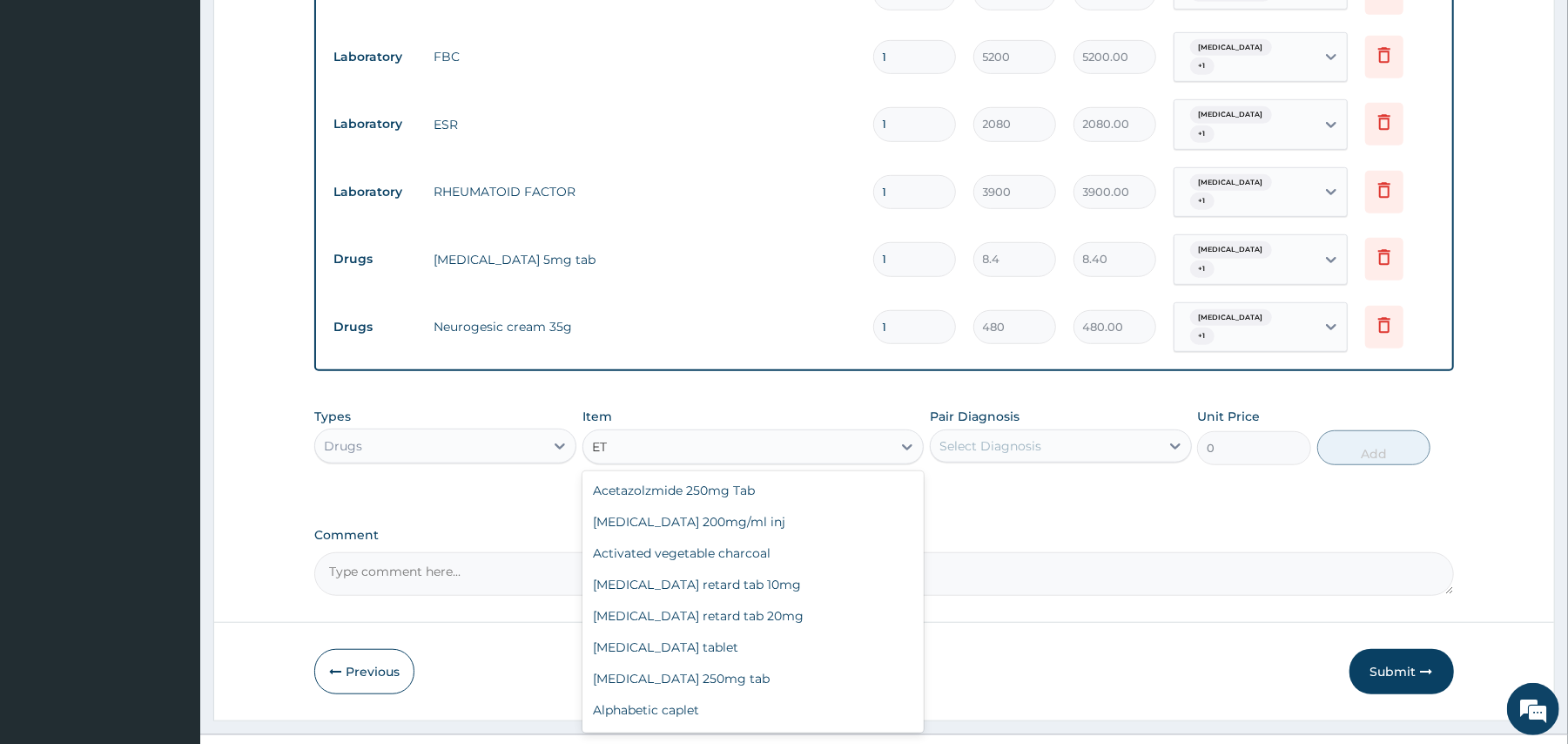
type input "E"
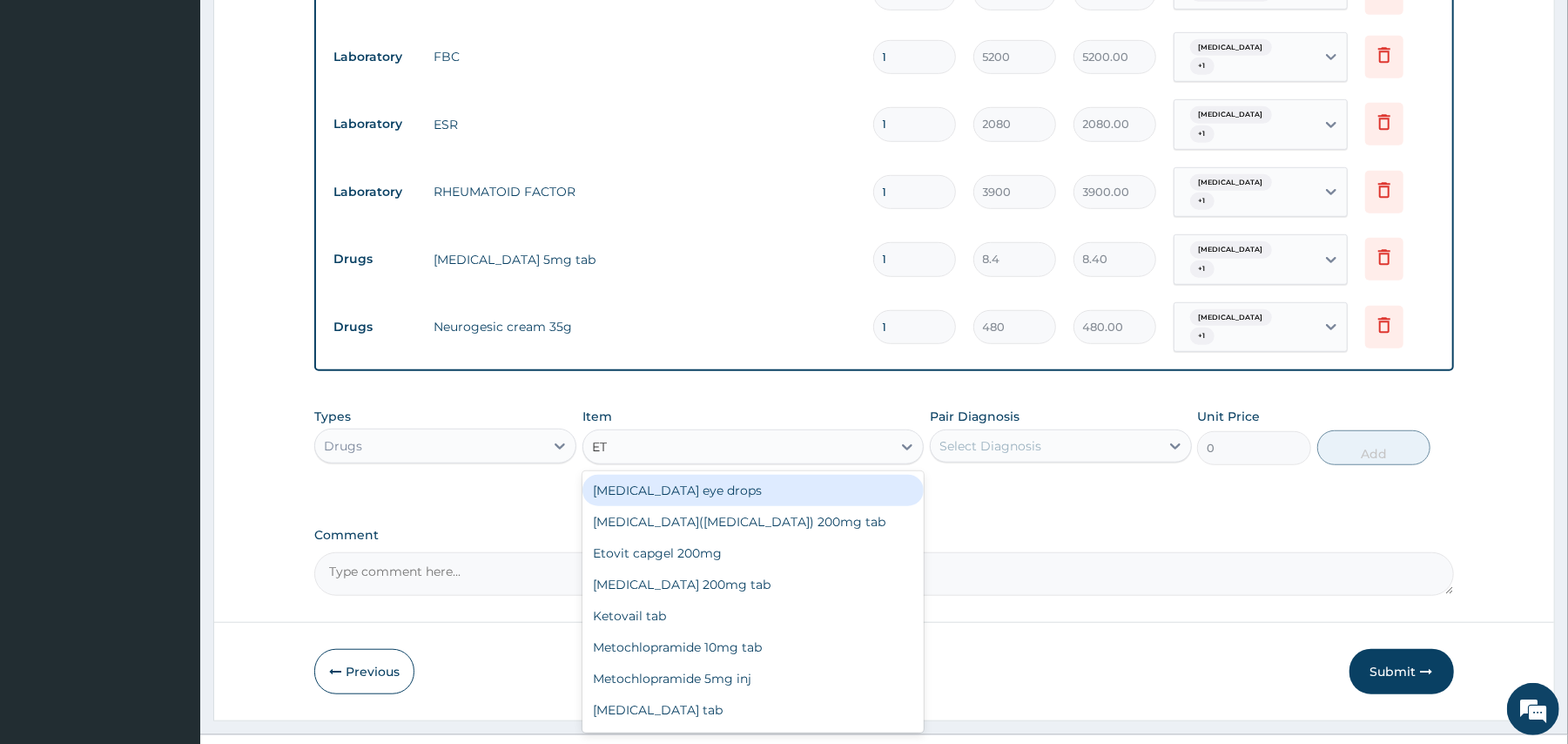
type input "E"
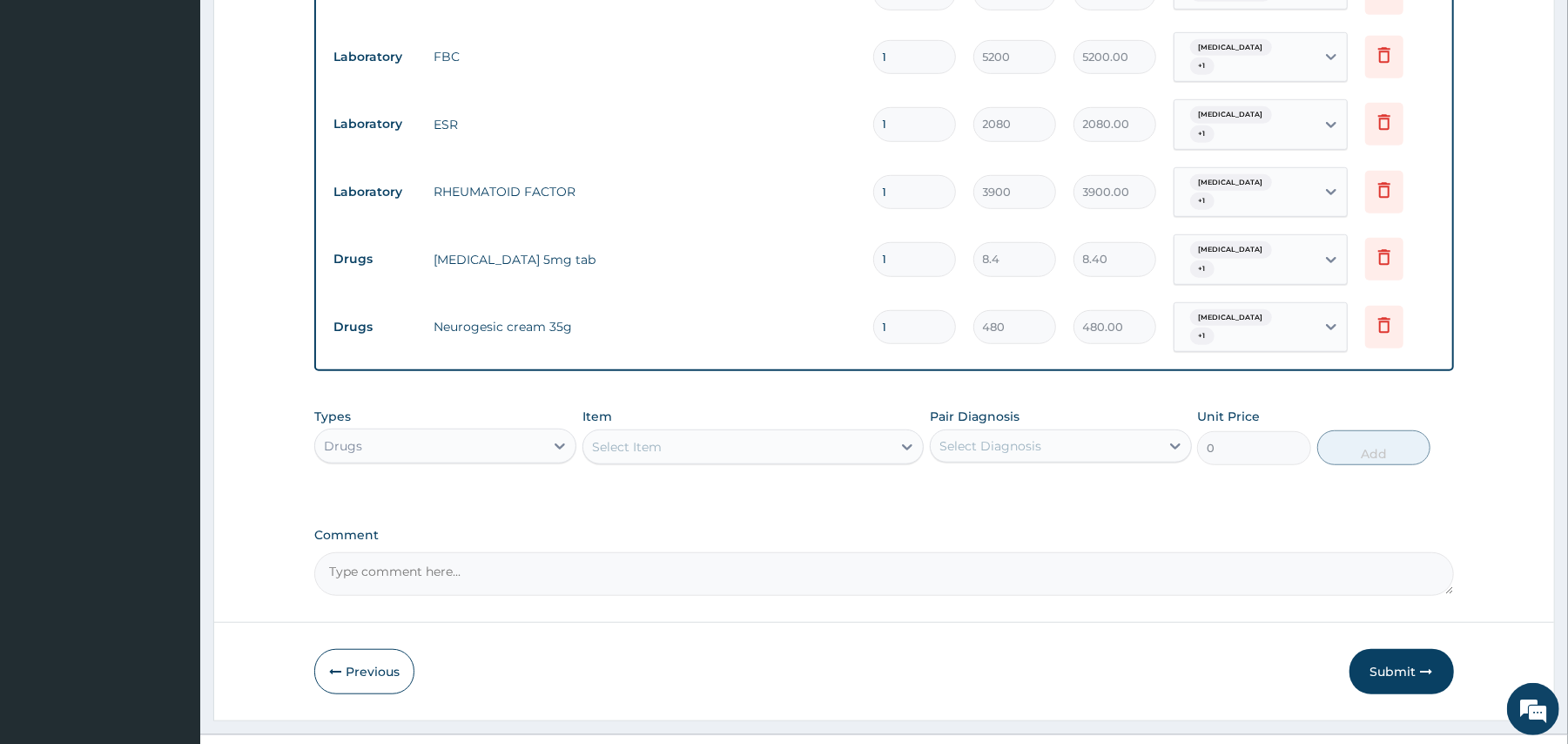
click at [614, 438] on div "Select Item" at bounding box center [627, 447] width 69 height 18
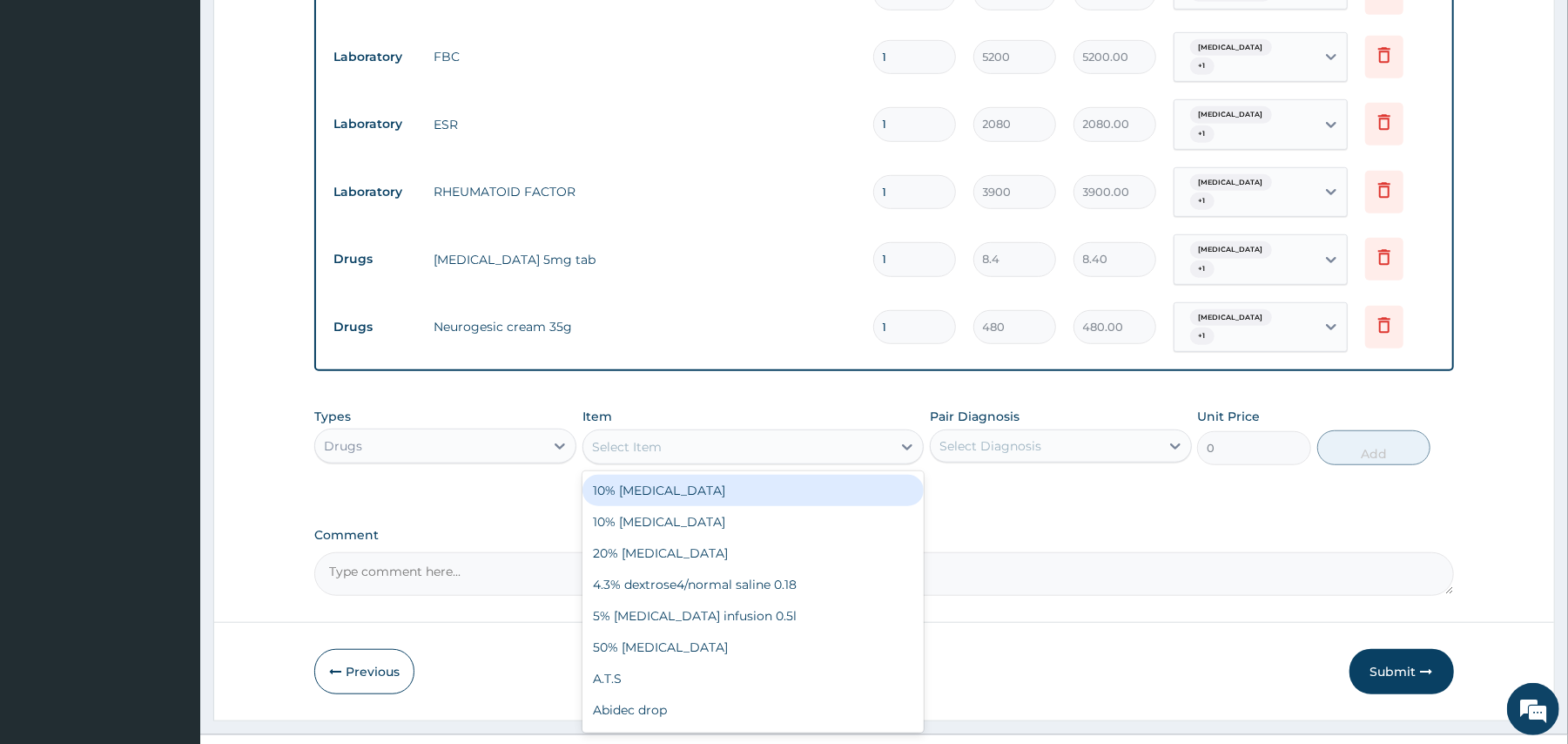
paste input "Etoricoxib"
type input "Eto"
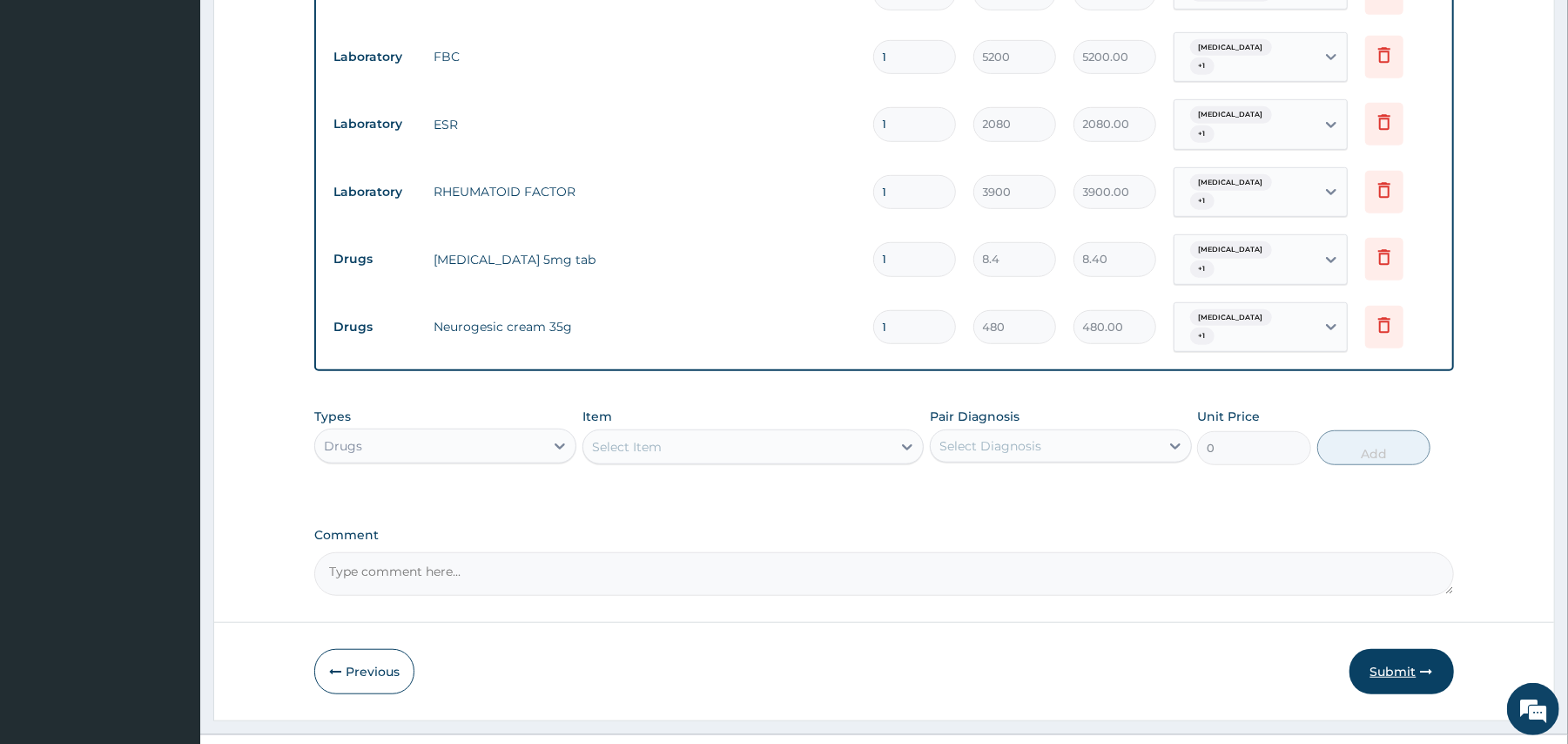
click at [1414, 648] on button "Submit" at bounding box center [1401, 671] width 105 height 45
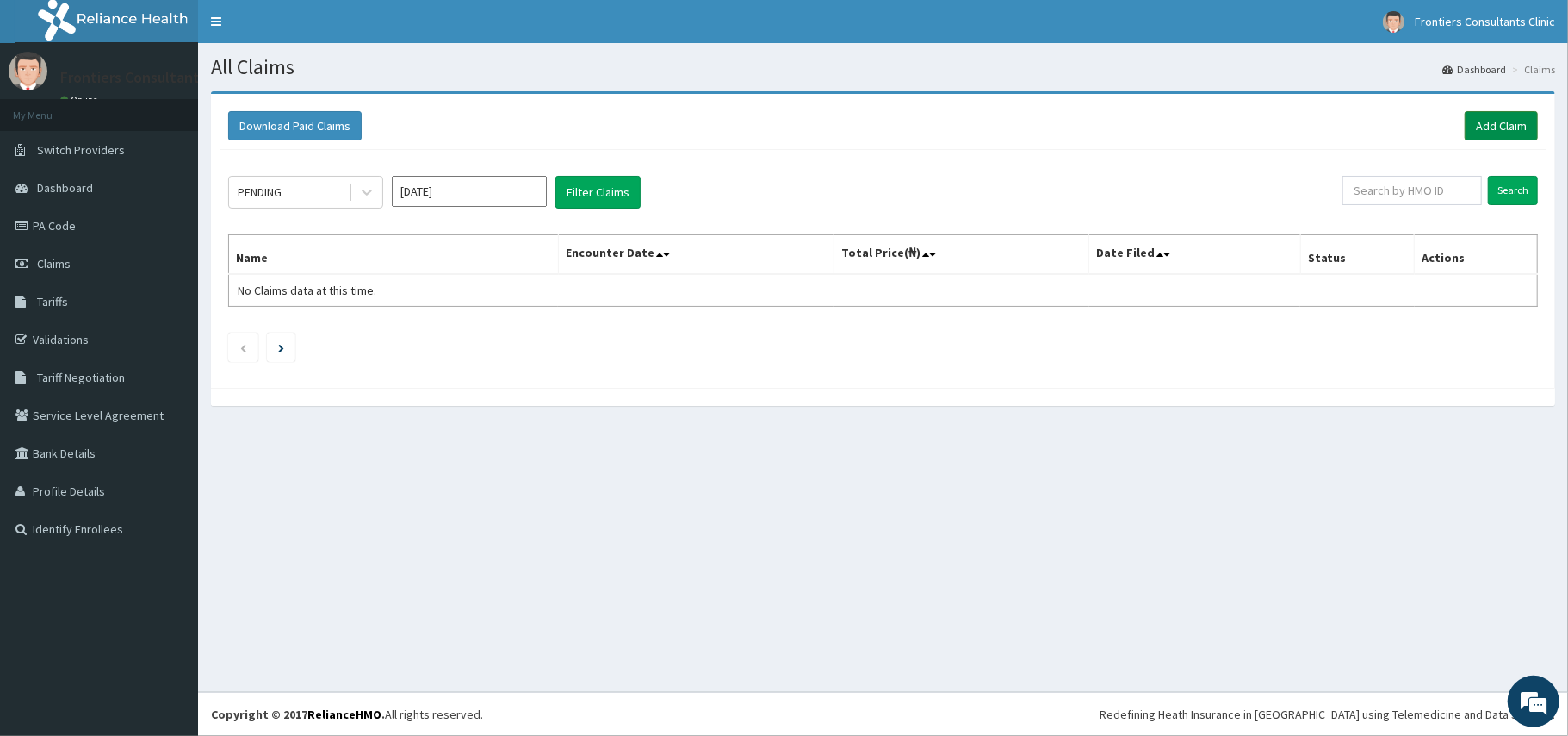
click at [1485, 124] on link "Add Claim" at bounding box center [1501, 126] width 73 height 29
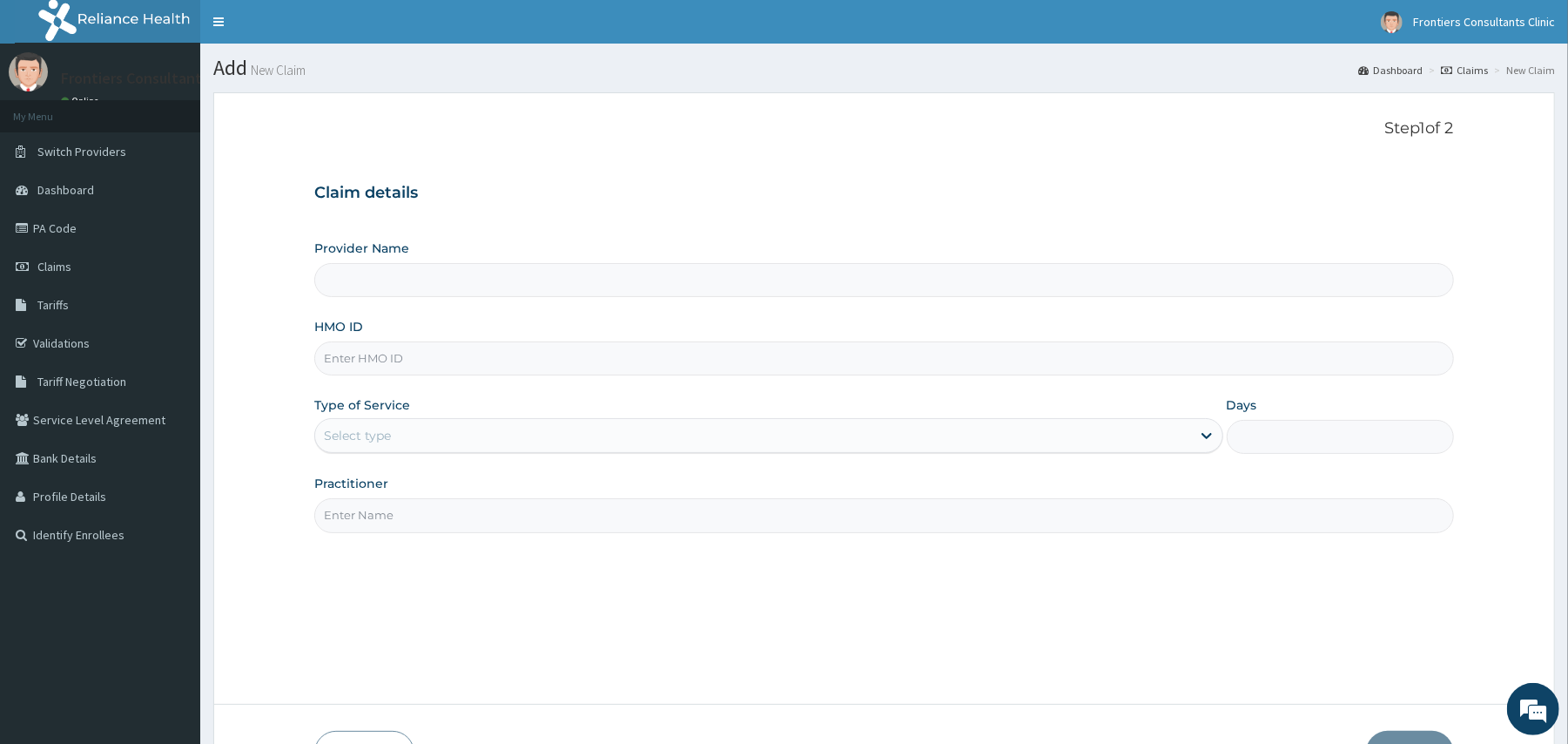
click at [406, 287] on input "Provider Name" at bounding box center [883, 280] width 1139 height 34
type input "Frontiers Consultants Clinic"
click at [406, 287] on input "Frontiers Consultants Clinic" at bounding box center [883, 280] width 1139 height 34
click at [384, 356] on input "HMO ID" at bounding box center [883, 358] width 1139 height 34
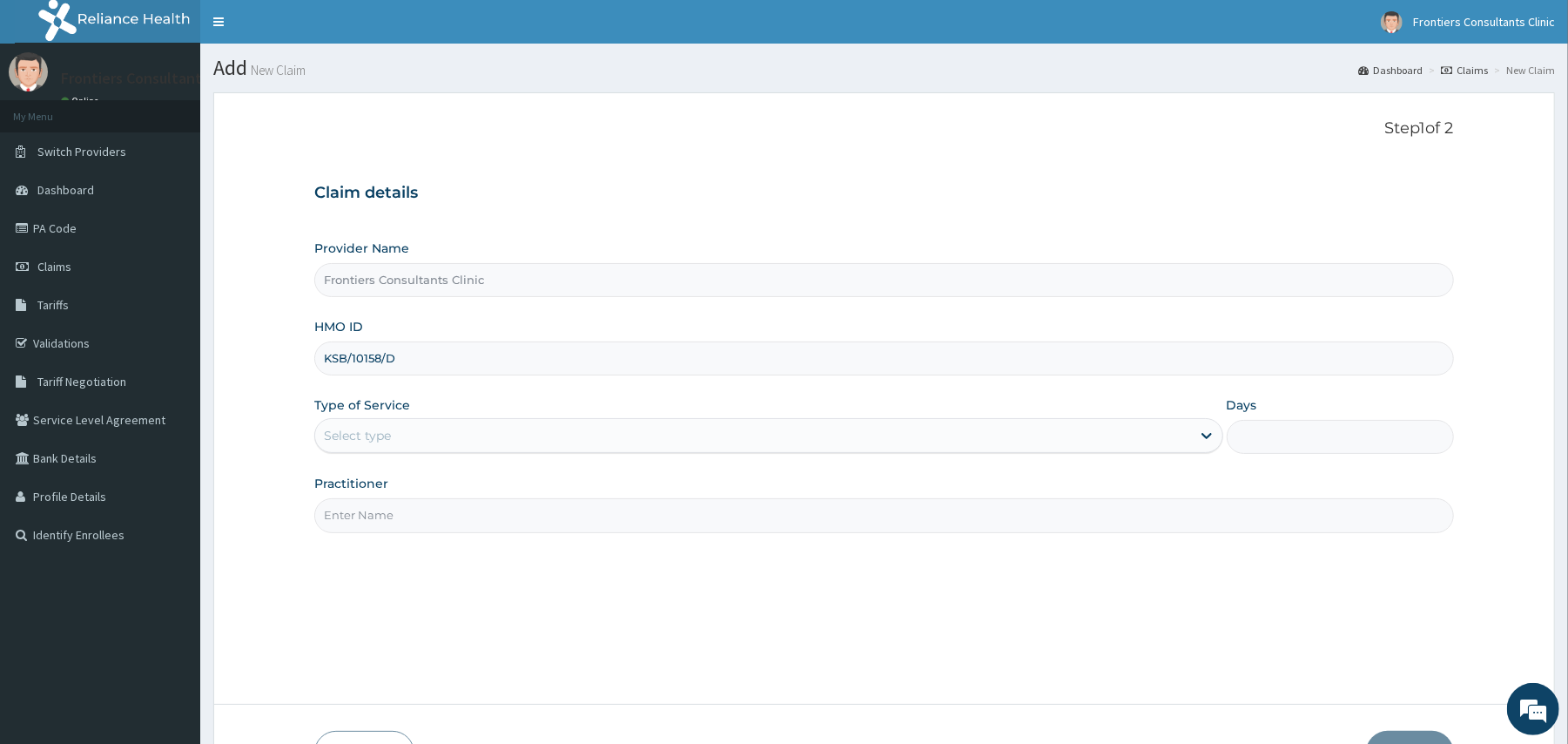
type input "KSB/10158/D"
click at [457, 435] on div "Select type" at bounding box center [752, 435] width 875 height 27
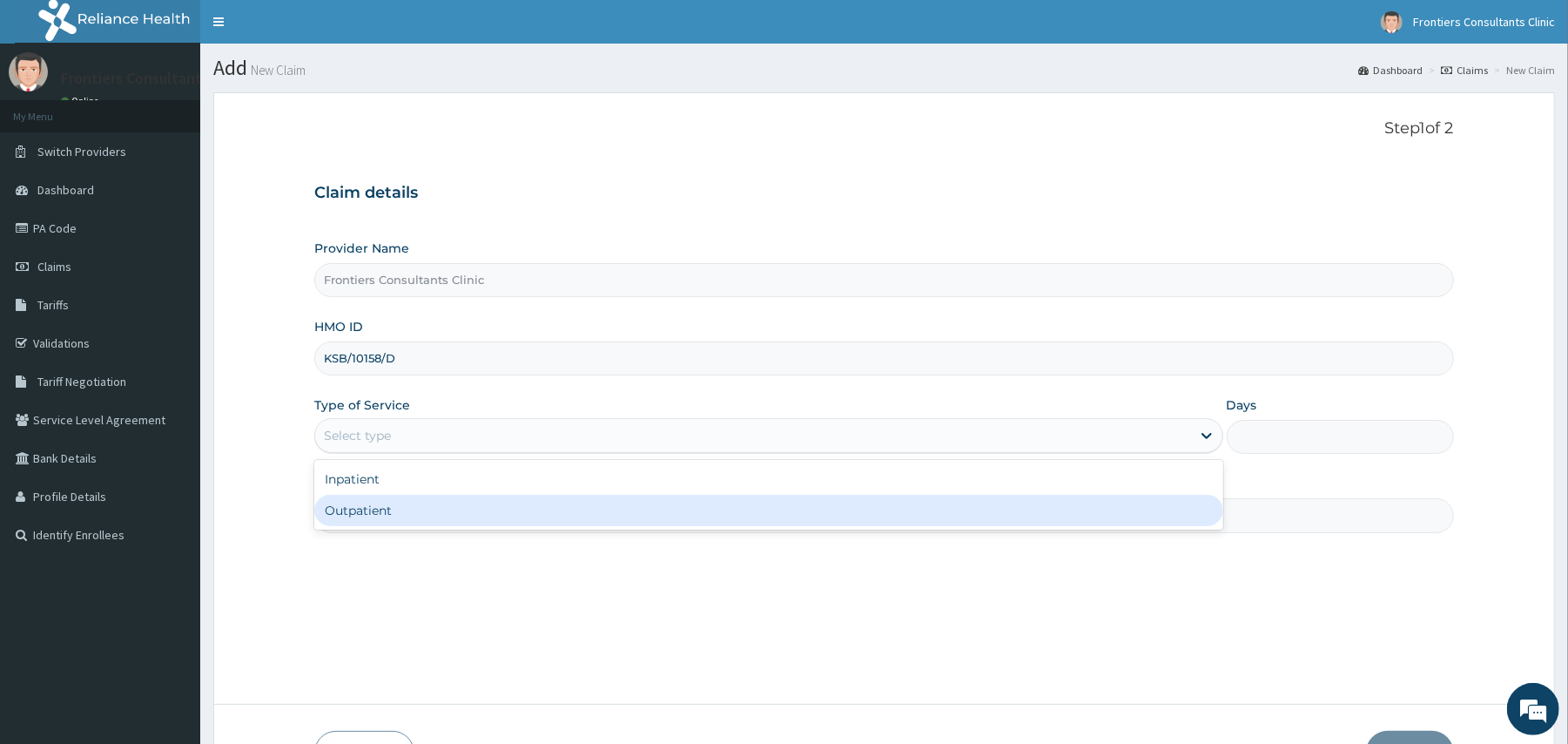
click at [430, 510] on div "Outpatient" at bounding box center [767, 510] width 908 height 31
type input "1"
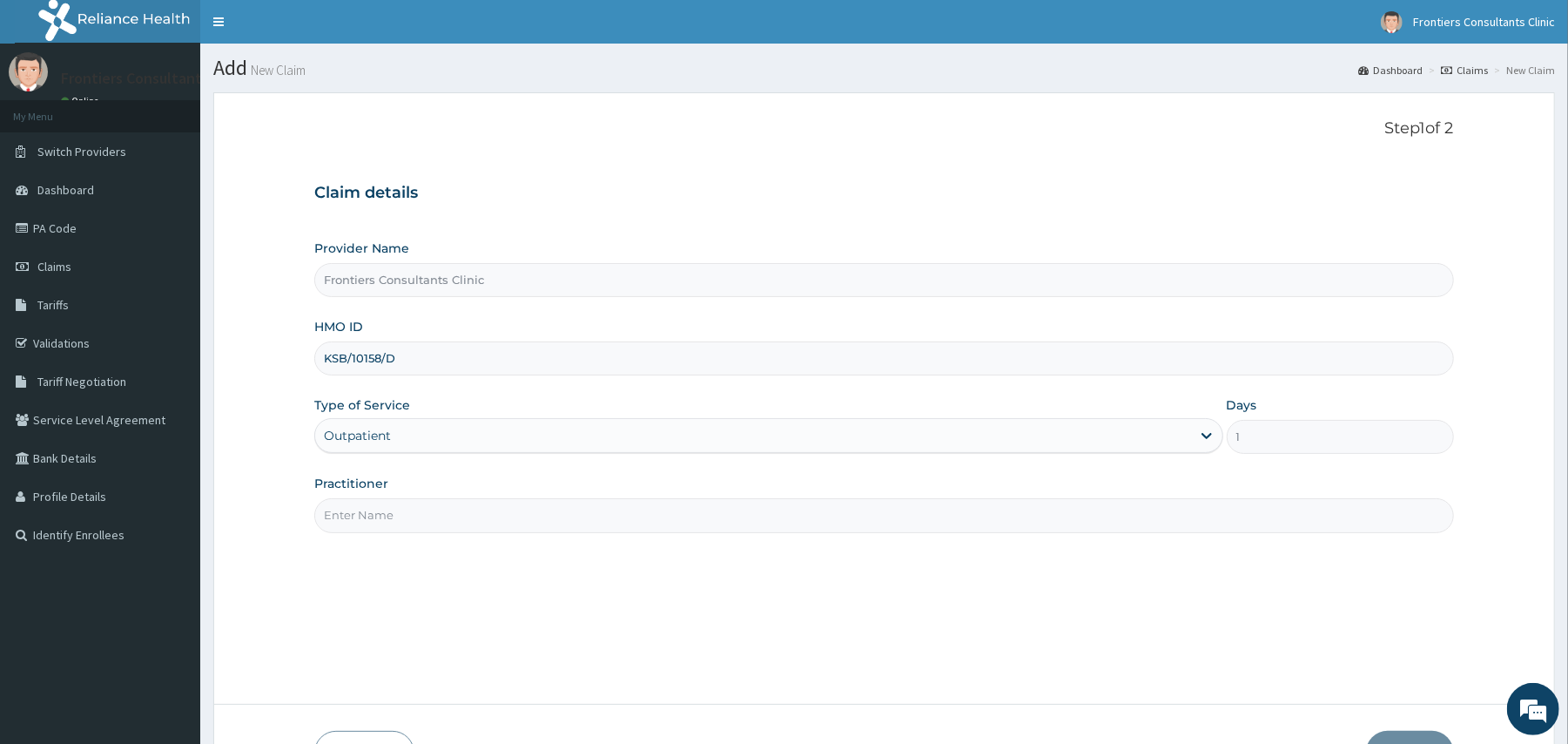
click at [441, 516] on input "Practitioner" at bounding box center [883, 514] width 1139 height 34
type input "[PERSON_NAME]"
click at [1400, 736] on button "Next" at bounding box center [1410, 753] width 88 height 45
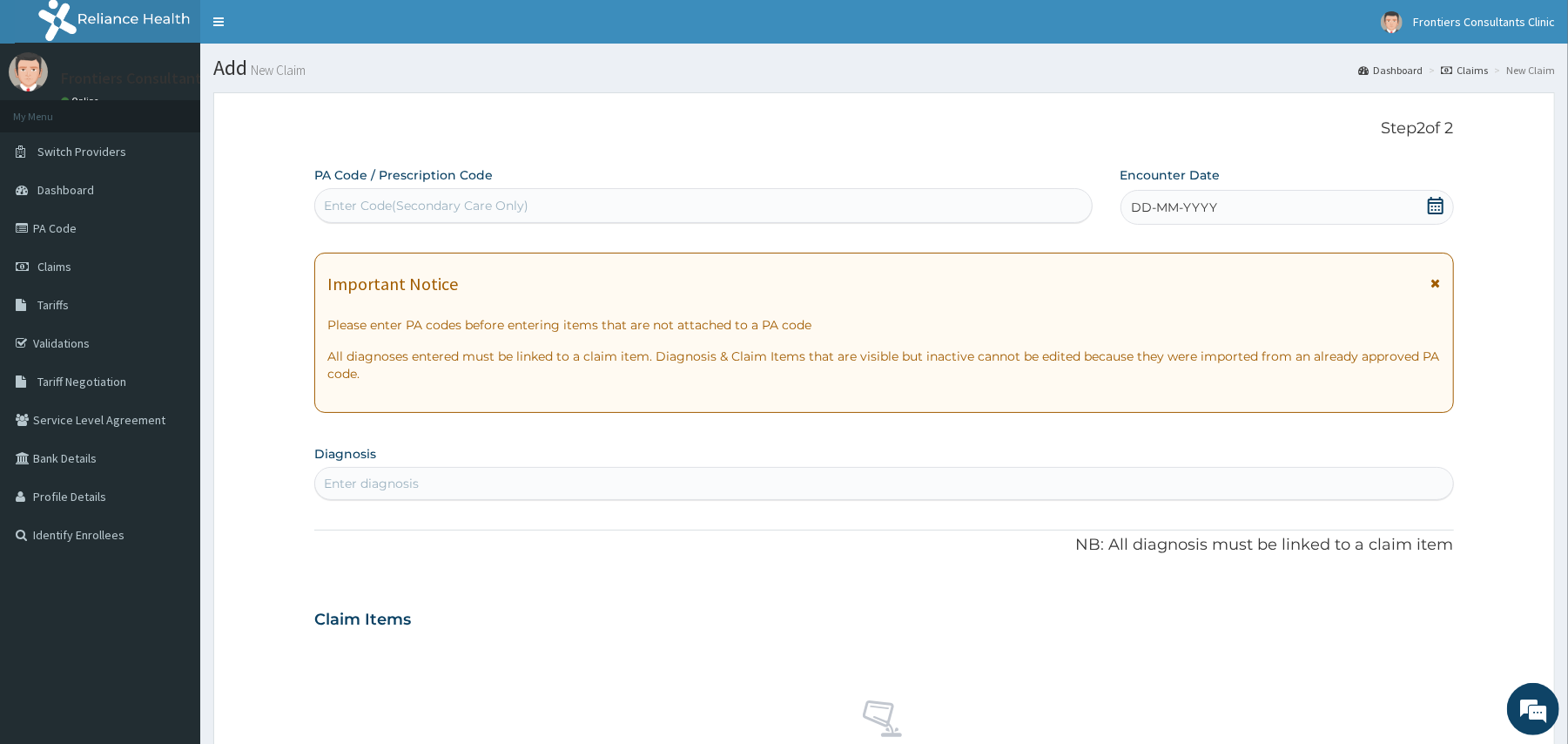
click at [716, 197] on div "Enter Code(Secondary Care Only)" at bounding box center [702, 205] width 775 height 27
type input "PA/F7CF8B"
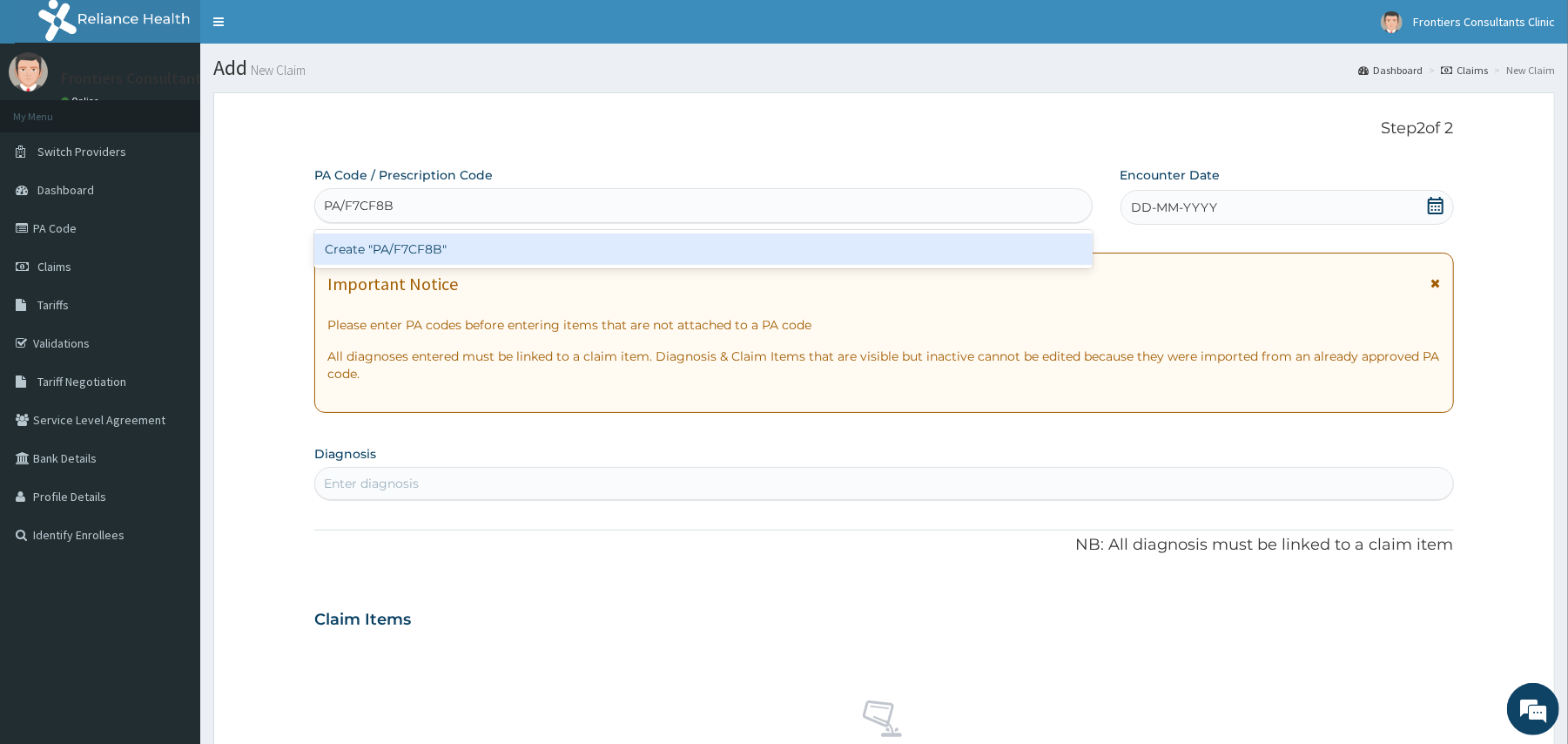
click at [708, 249] on div "Create "PA/F7CF8B"" at bounding box center [702, 249] width 777 height 31
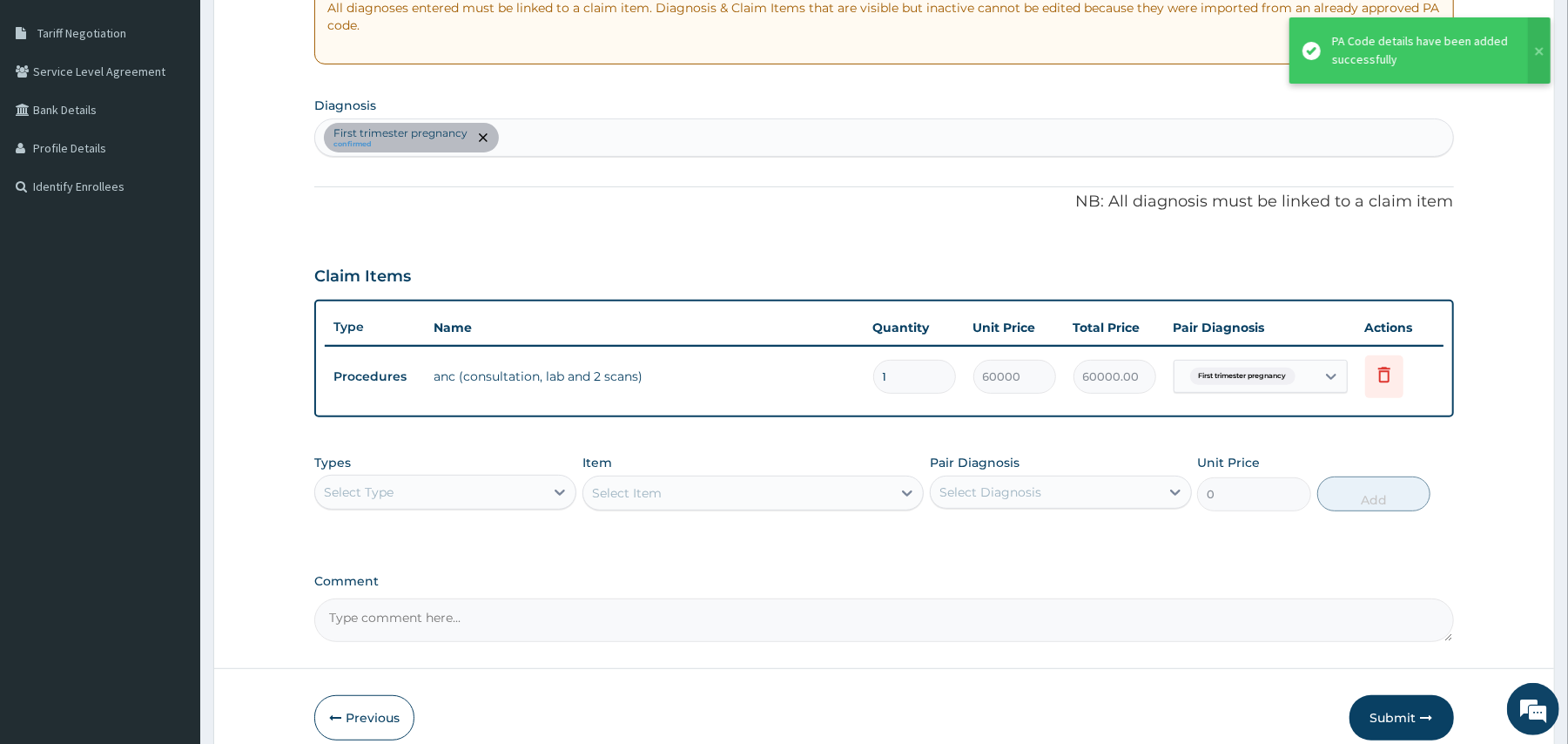
scroll to position [429, 0]
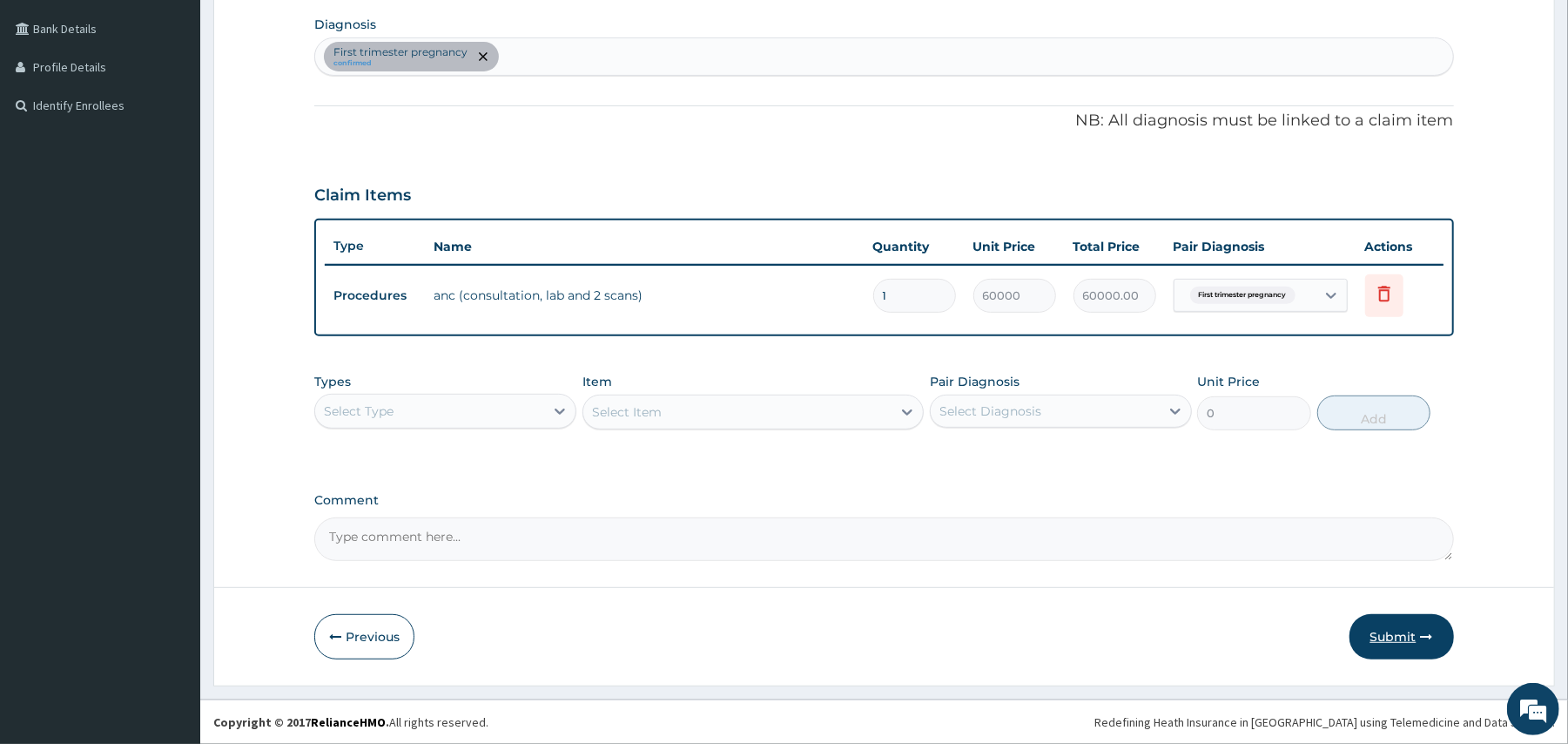
click at [1404, 639] on button "Submit" at bounding box center [1401, 636] width 105 height 45
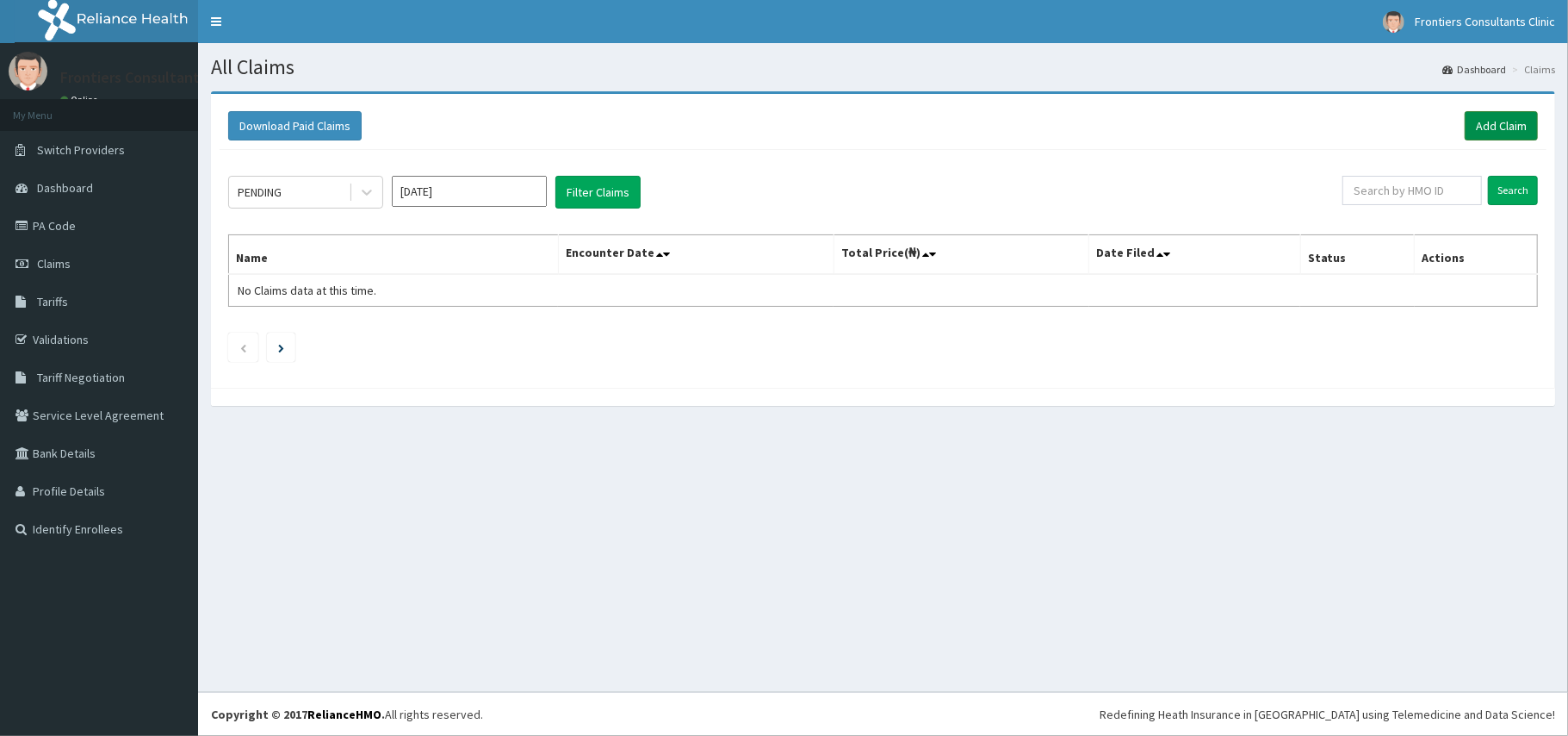
click at [1475, 125] on link "Add Claim" at bounding box center [1501, 126] width 73 height 29
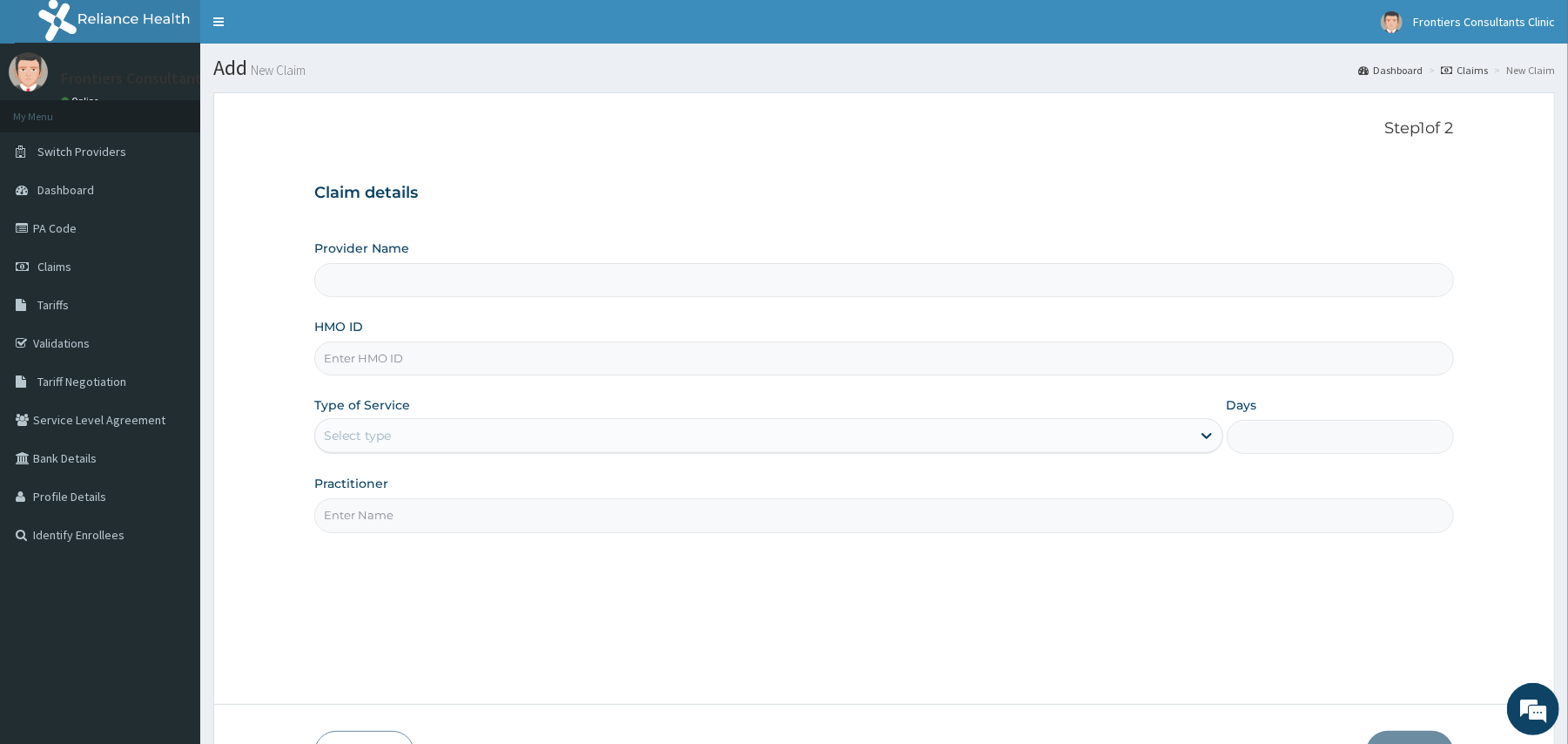
click at [883, 299] on div "Provider Name HMO ID Type of Service Select type Days Practitioner" at bounding box center [883, 385] width 1139 height 292
click at [858, 286] on input "Provider Name" at bounding box center [883, 280] width 1139 height 34
type input "Frontiers Consultants Clinic"
click at [789, 366] on input "HMO ID" at bounding box center [883, 358] width 1139 height 34
type input "KSB/11407/C"
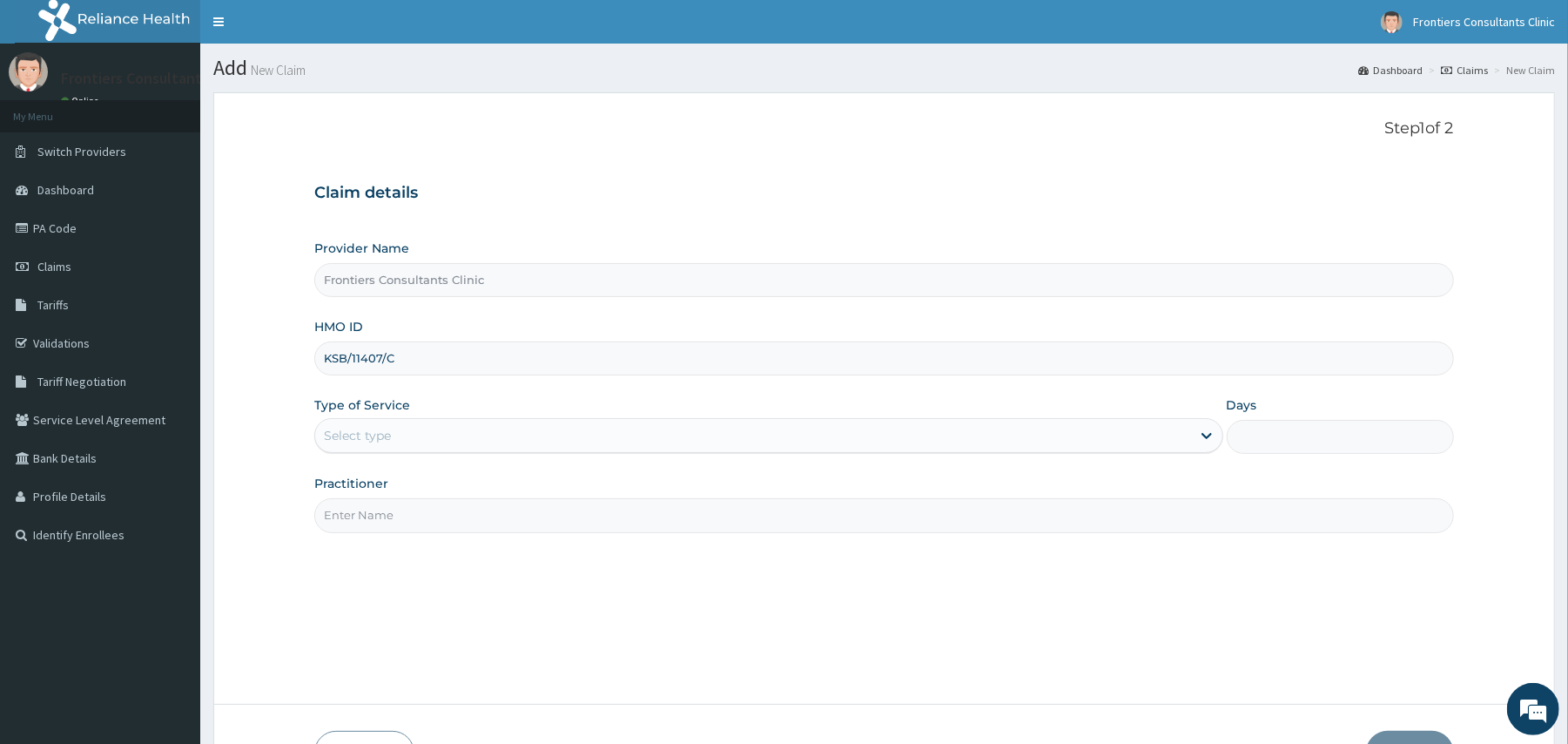
click at [482, 435] on div "Select type" at bounding box center [752, 435] width 875 height 27
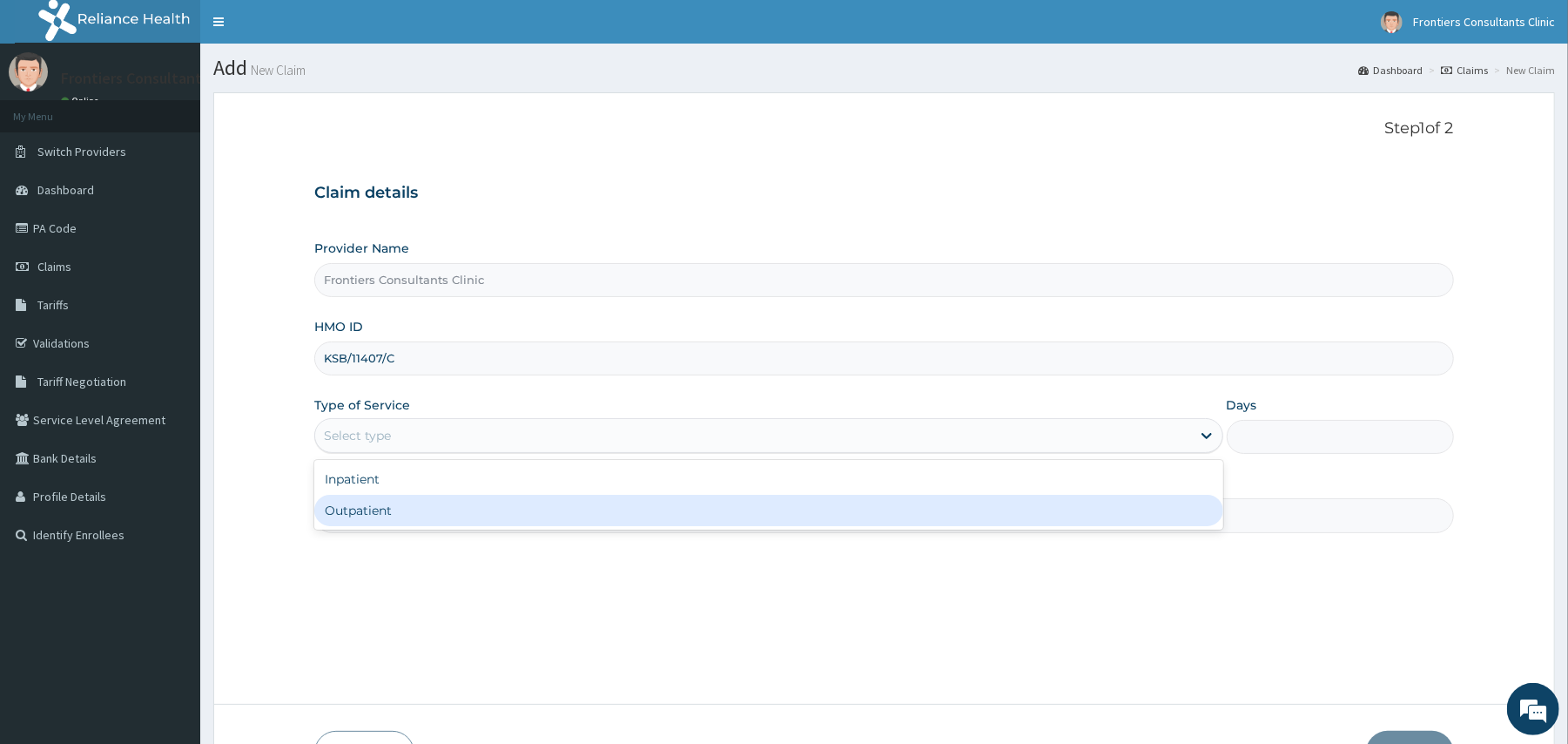
click at [435, 517] on div "Outpatient" at bounding box center [767, 510] width 908 height 31
type input "1"
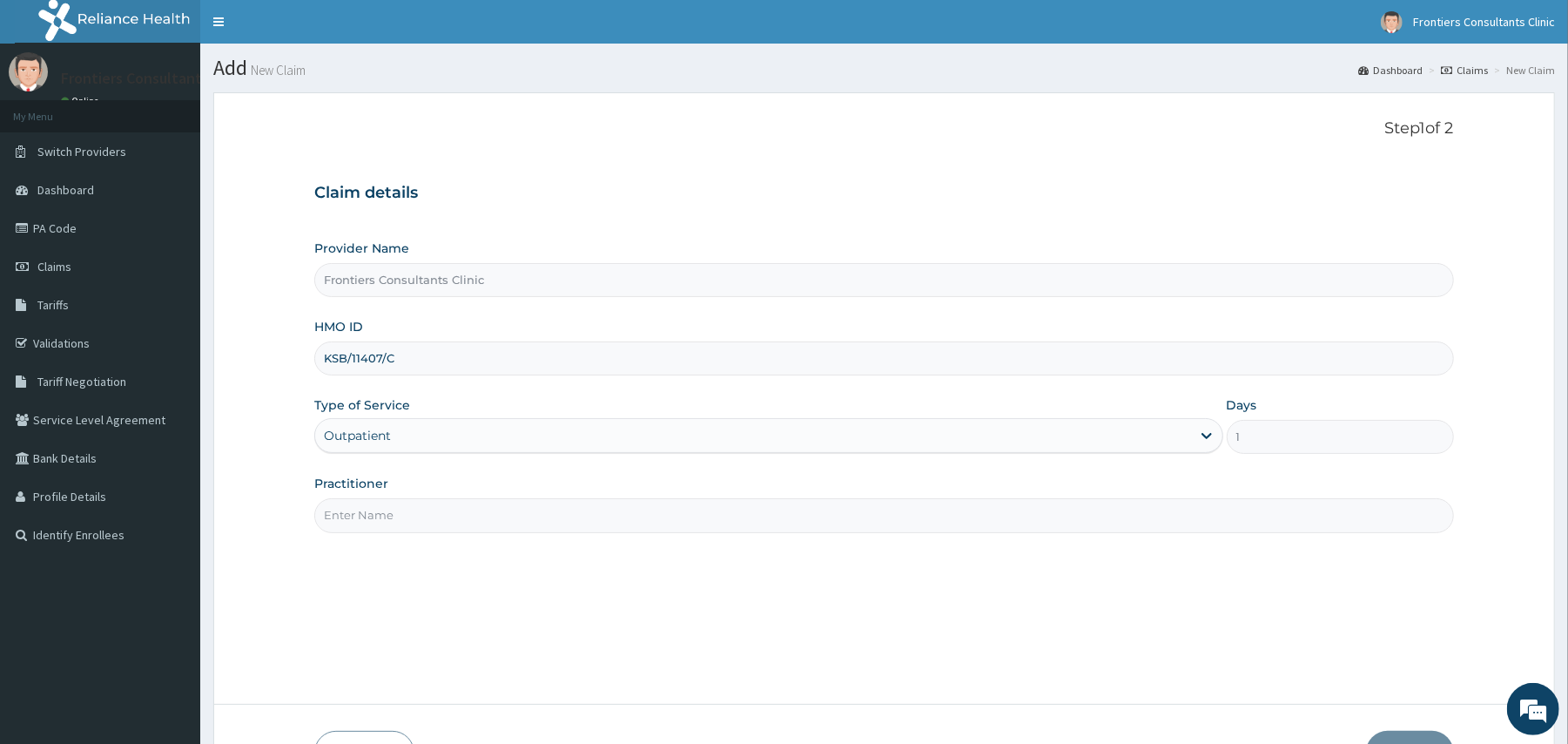
click at [451, 505] on input "Practitioner" at bounding box center [883, 514] width 1139 height 34
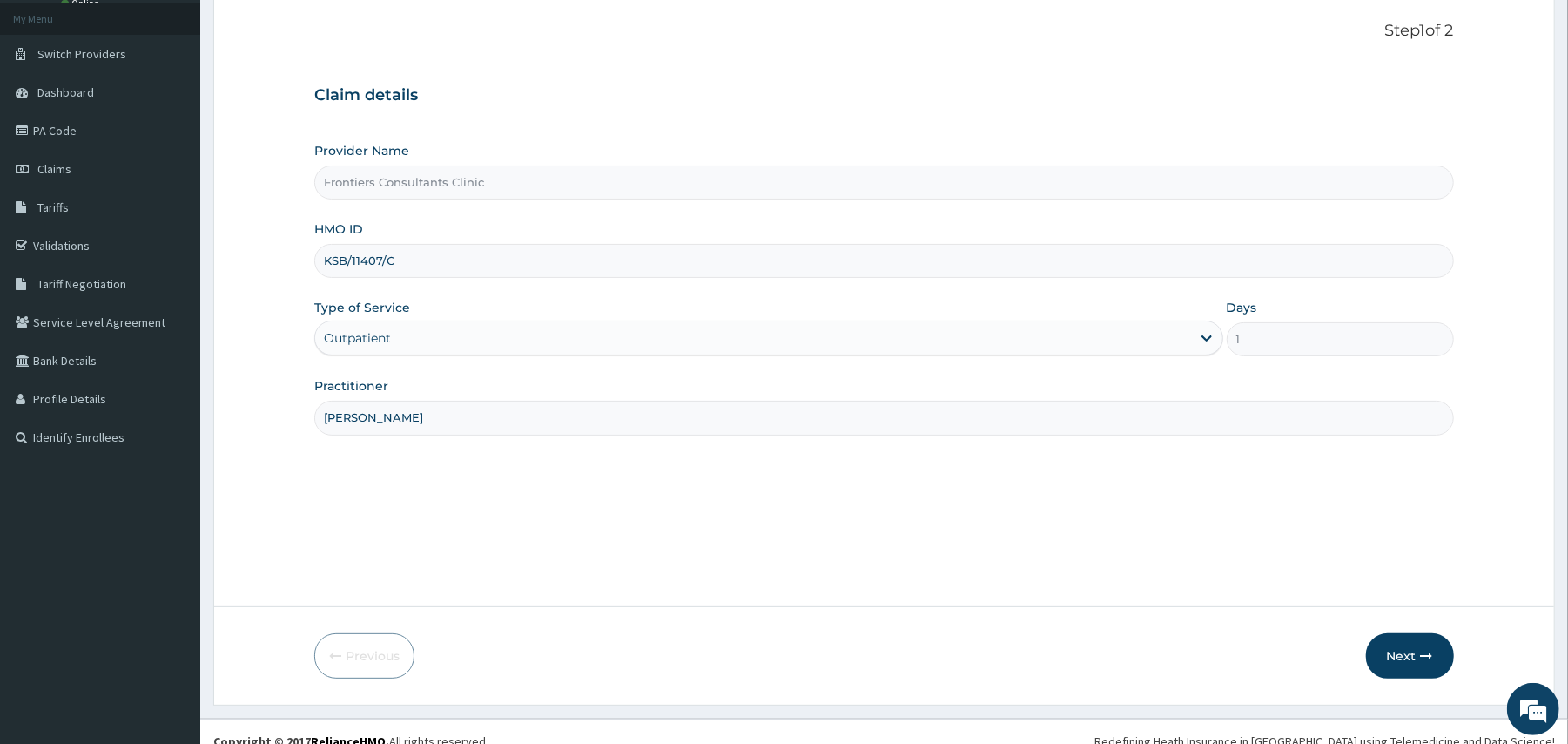
scroll to position [116, 0]
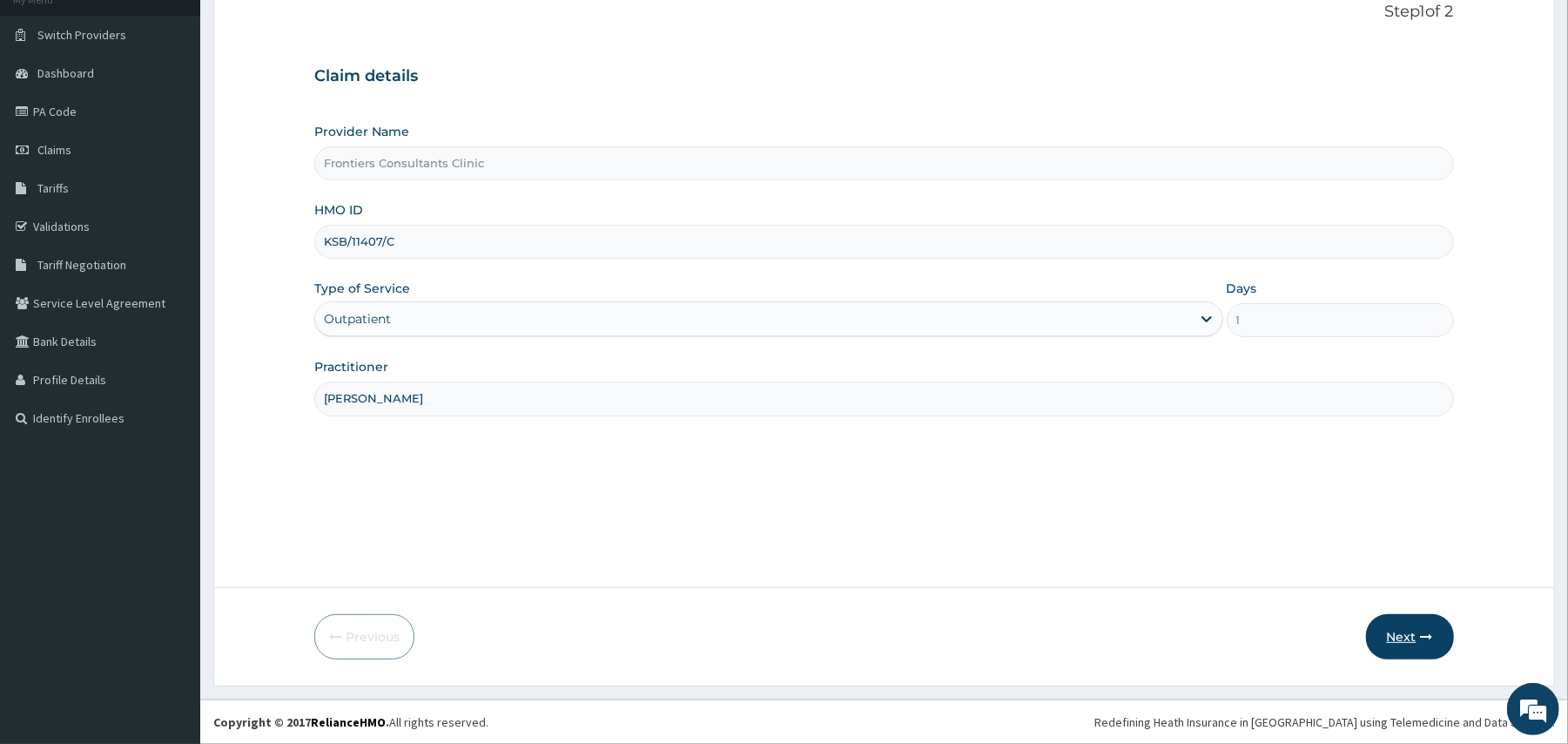
type input "[PERSON_NAME]"
click at [1407, 633] on button "Next" at bounding box center [1410, 636] width 88 height 45
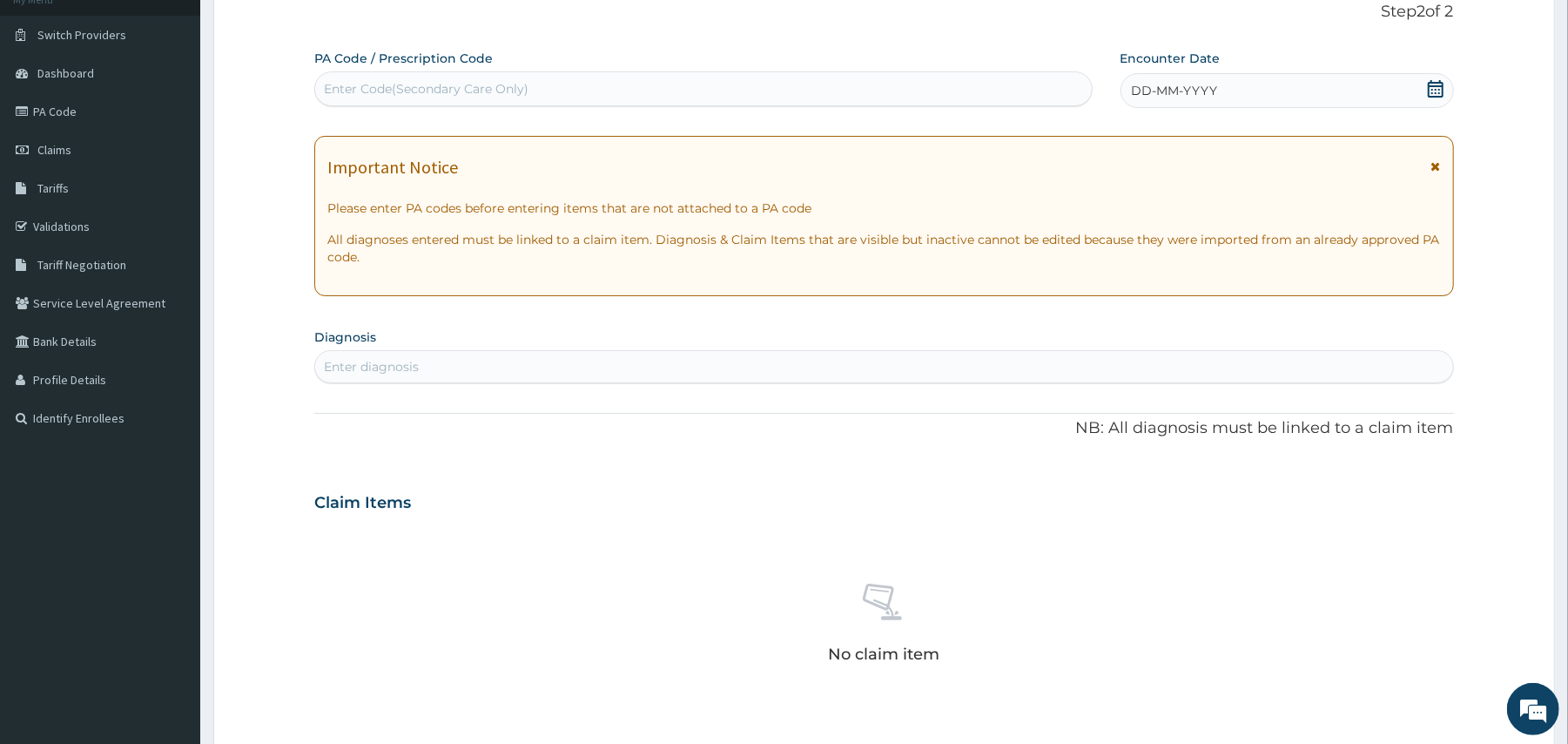
click at [637, 92] on div "Enter Code(Secondary Care Only)" at bounding box center [702, 89] width 775 height 27
type input "PA/68D6D2"
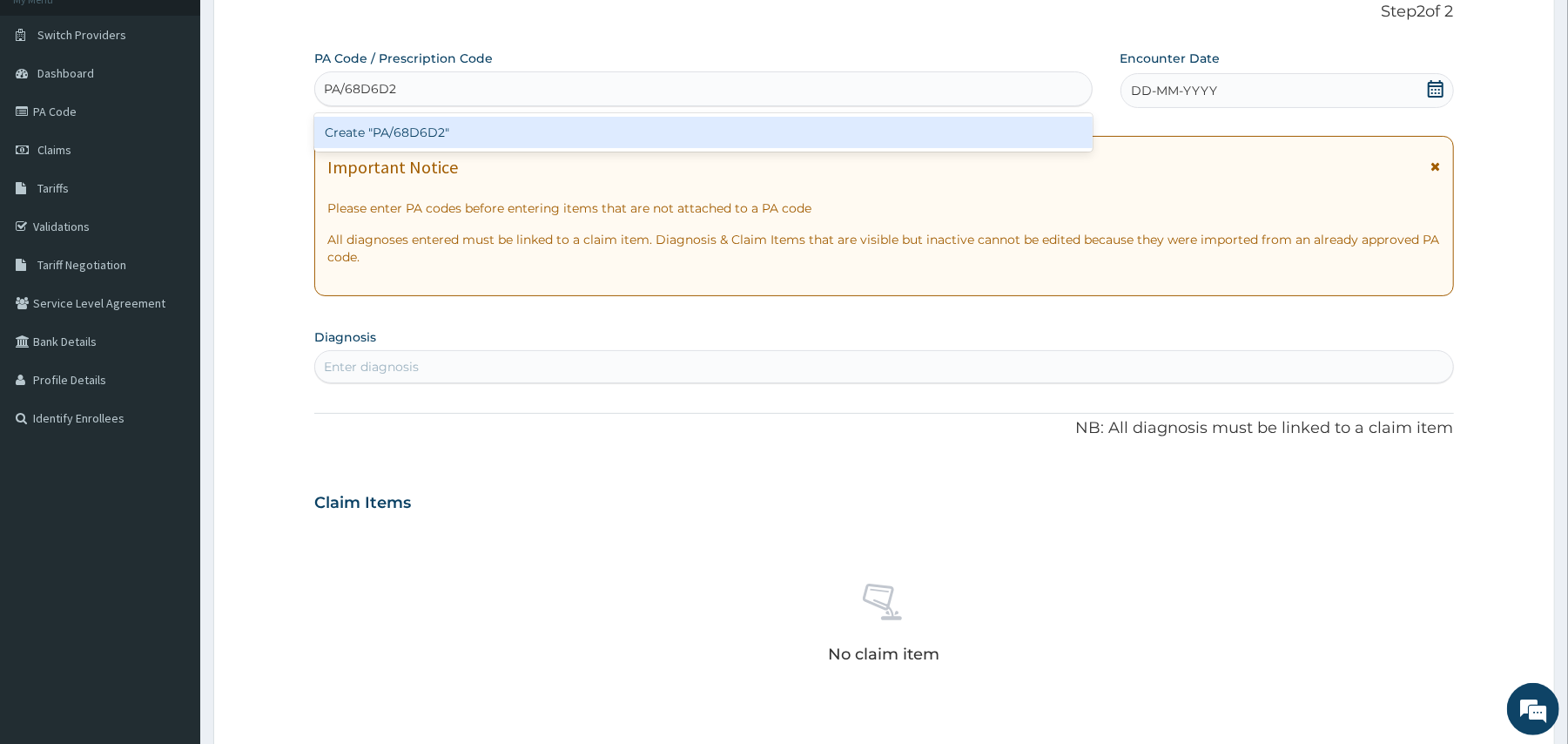
click at [635, 123] on div "Create "PA/68D6D2"" at bounding box center [702, 132] width 777 height 31
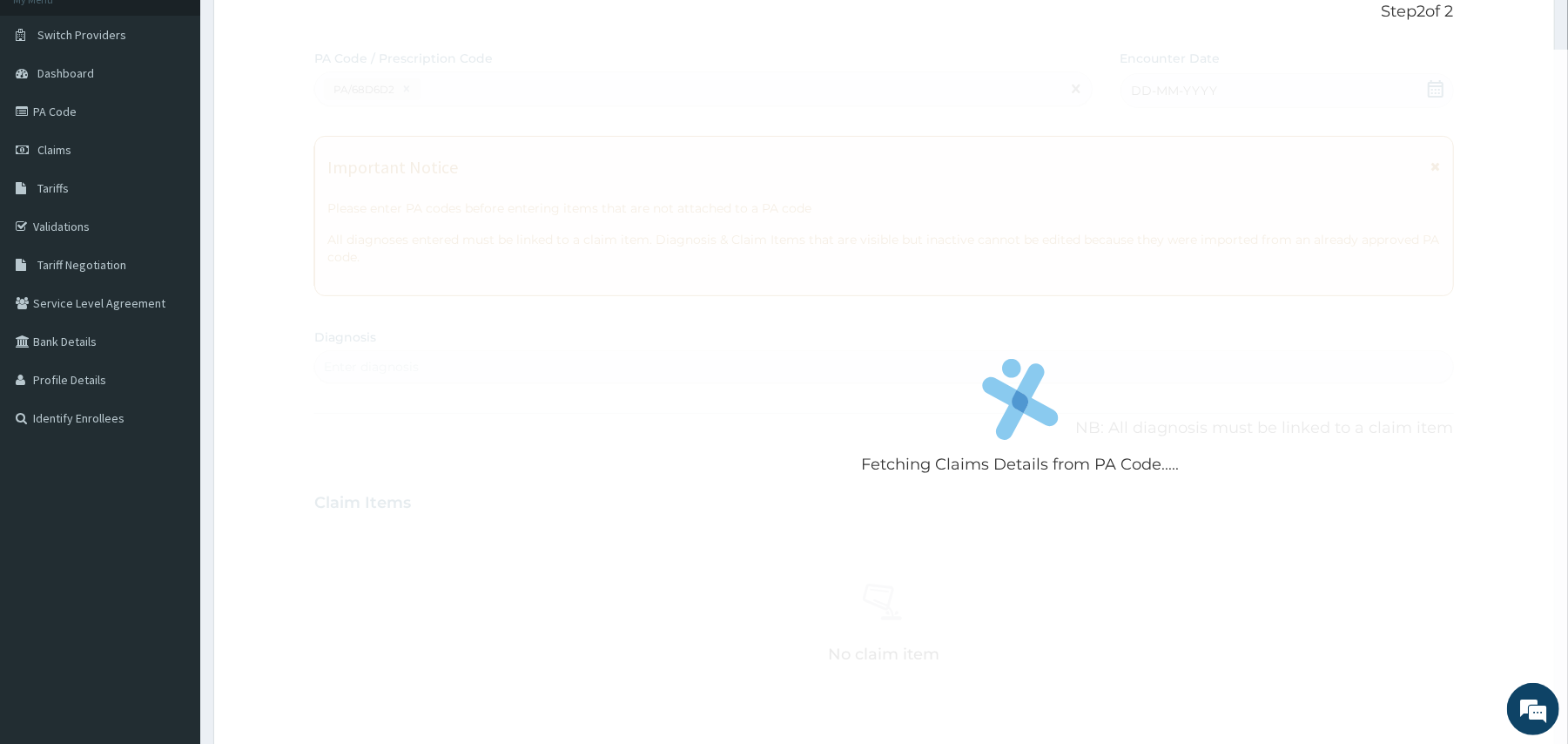
click at [635, 123] on div "Fetching Claims Details from PA Code....." at bounding box center [1020, 421] width 1412 height 744
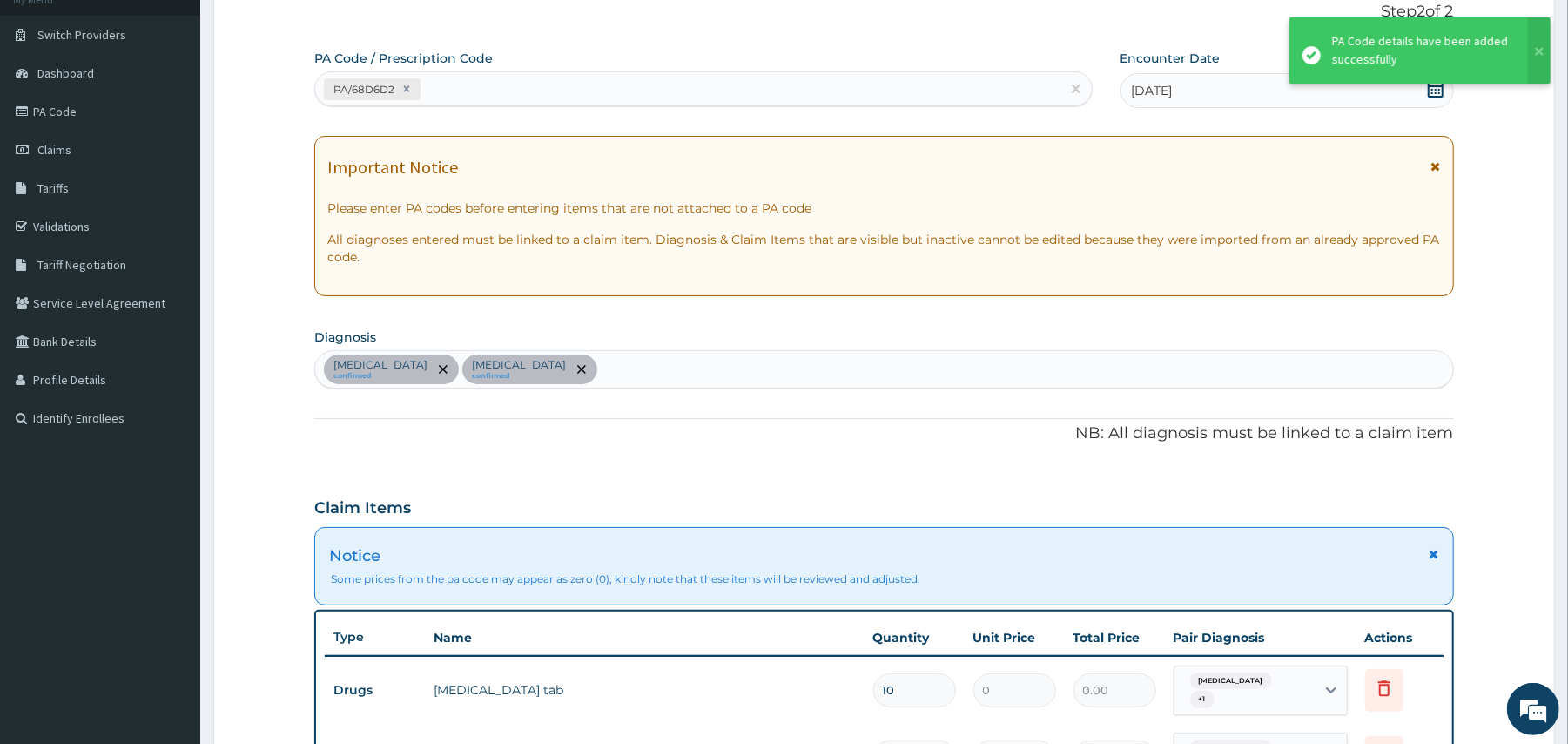
scroll to position [655, 0]
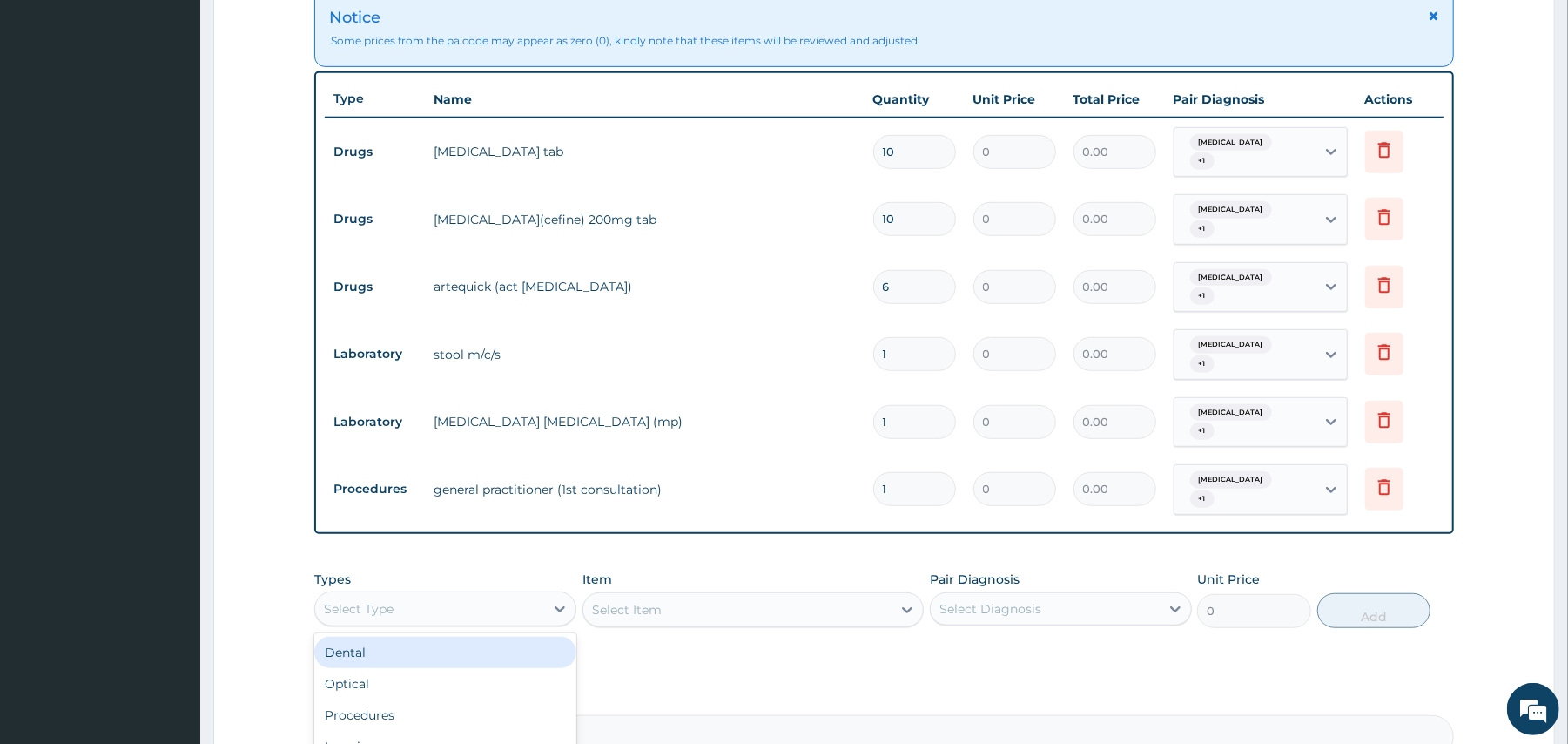
click at [468, 594] on div "Select Type" at bounding box center [429, 608] width 229 height 27
type input "DR"
click at [392, 636] on div "Drugs" at bounding box center [445, 652] width 262 height 31
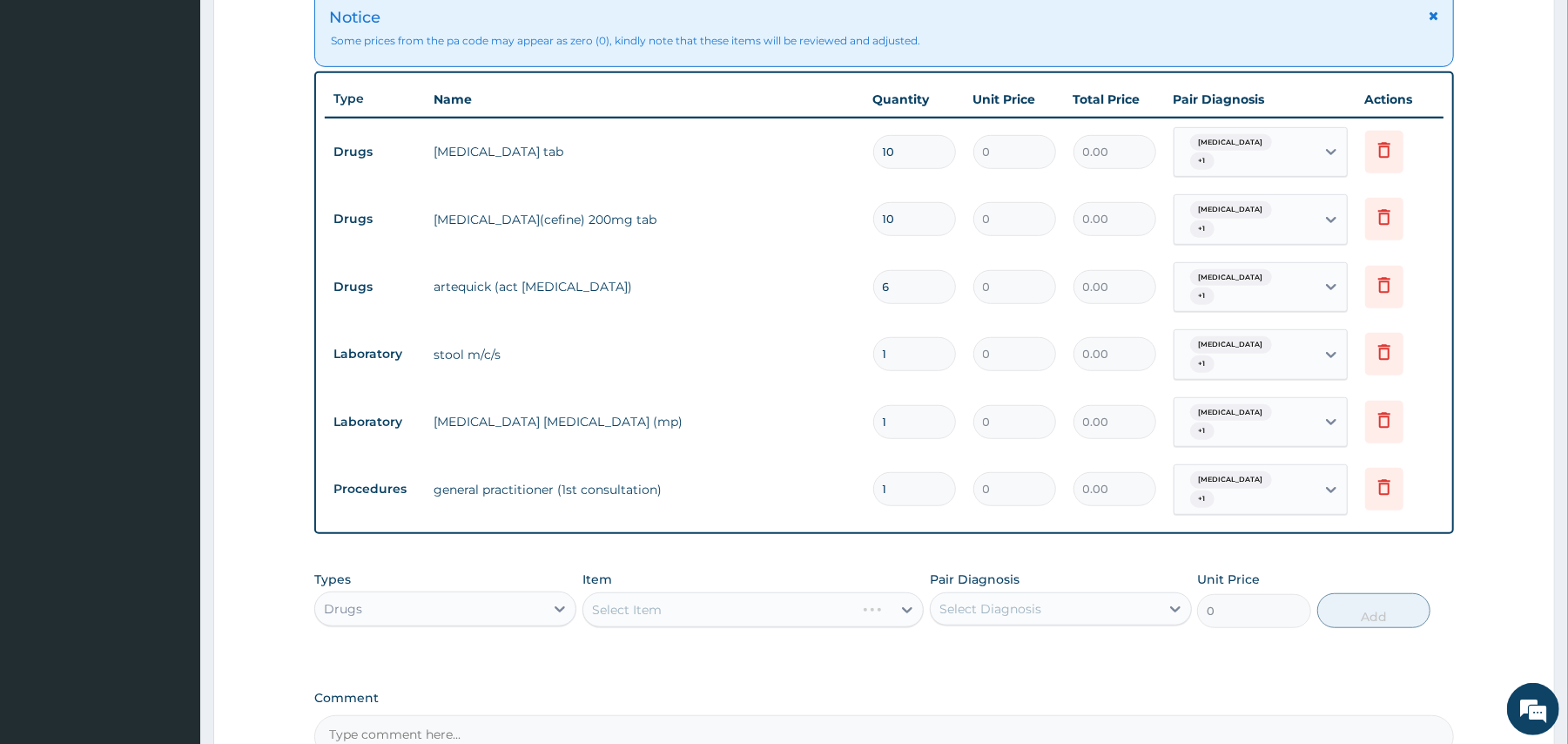
click at [625, 592] on div "Select Item" at bounding box center [753, 610] width 341 height 35
click at [629, 592] on div "Select Item" at bounding box center [753, 610] width 341 height 35
click at [898, 592] on div "Select Item" at bounding box center [753, 610] width 341 height 35
click at [899, 592] on div "Select Item" at bounding box center [753, 610] width 341 height 35
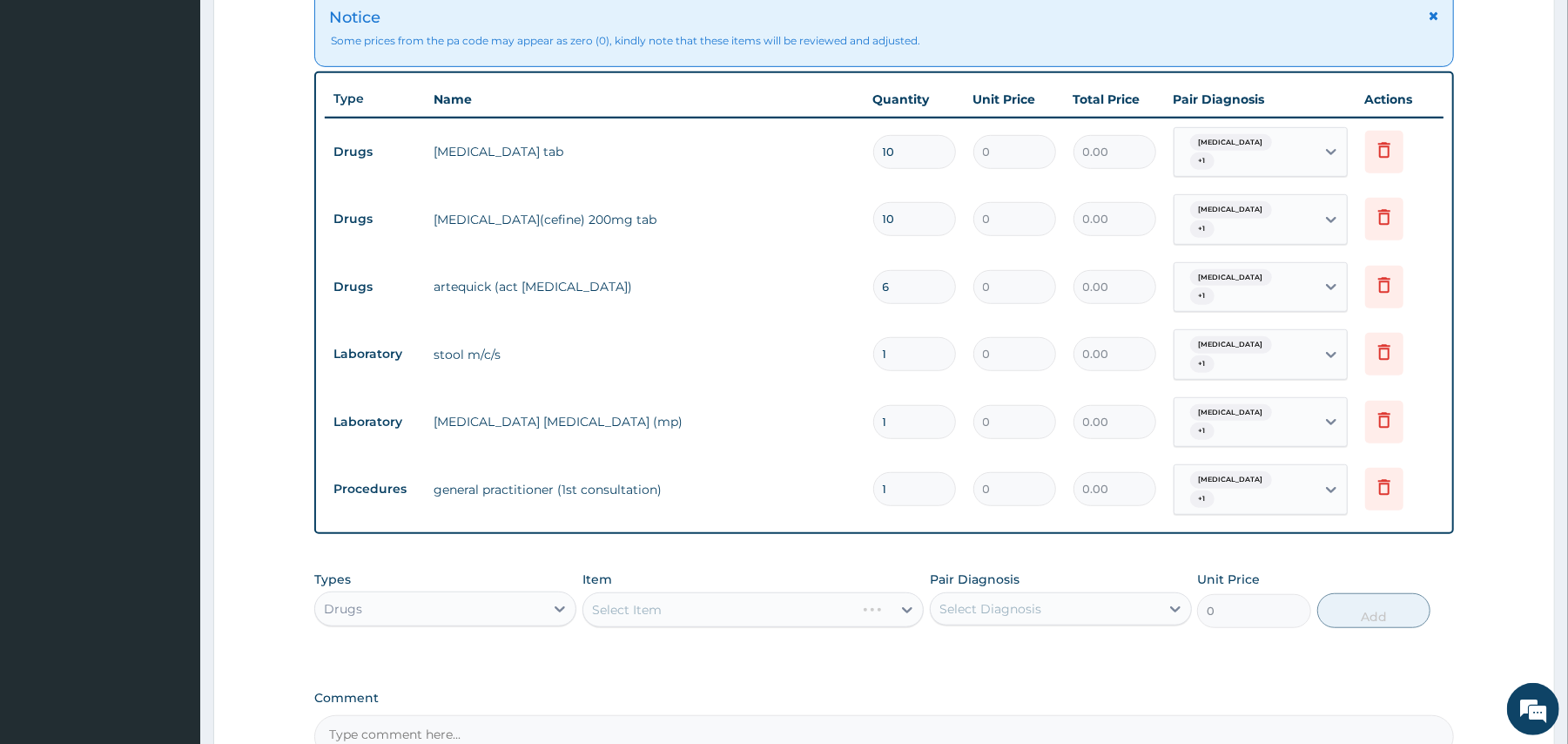
click at [899, 592] on div "Select Item" at bounding box center [753, 610] width 341 height 35
click at [888, 592] on div "Select Item" at bounding box center [753, 610] width 341 height 35
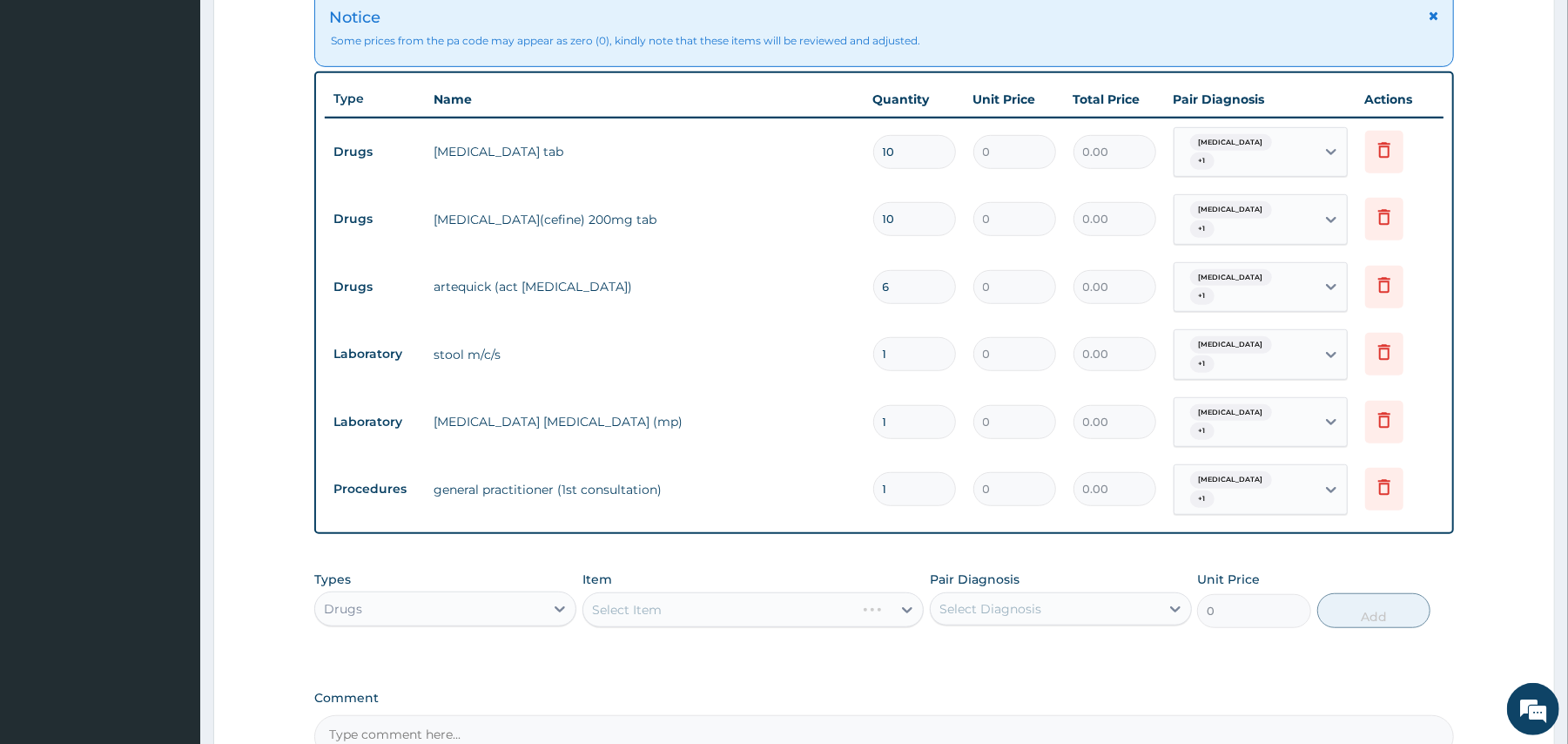
click at [888, 592] on div "Select Item" at bounding box center [753, 610] width 341 height 35
click at [655, 592] on div "Select Item" at bounding box center [753, 610] width 341 height 35
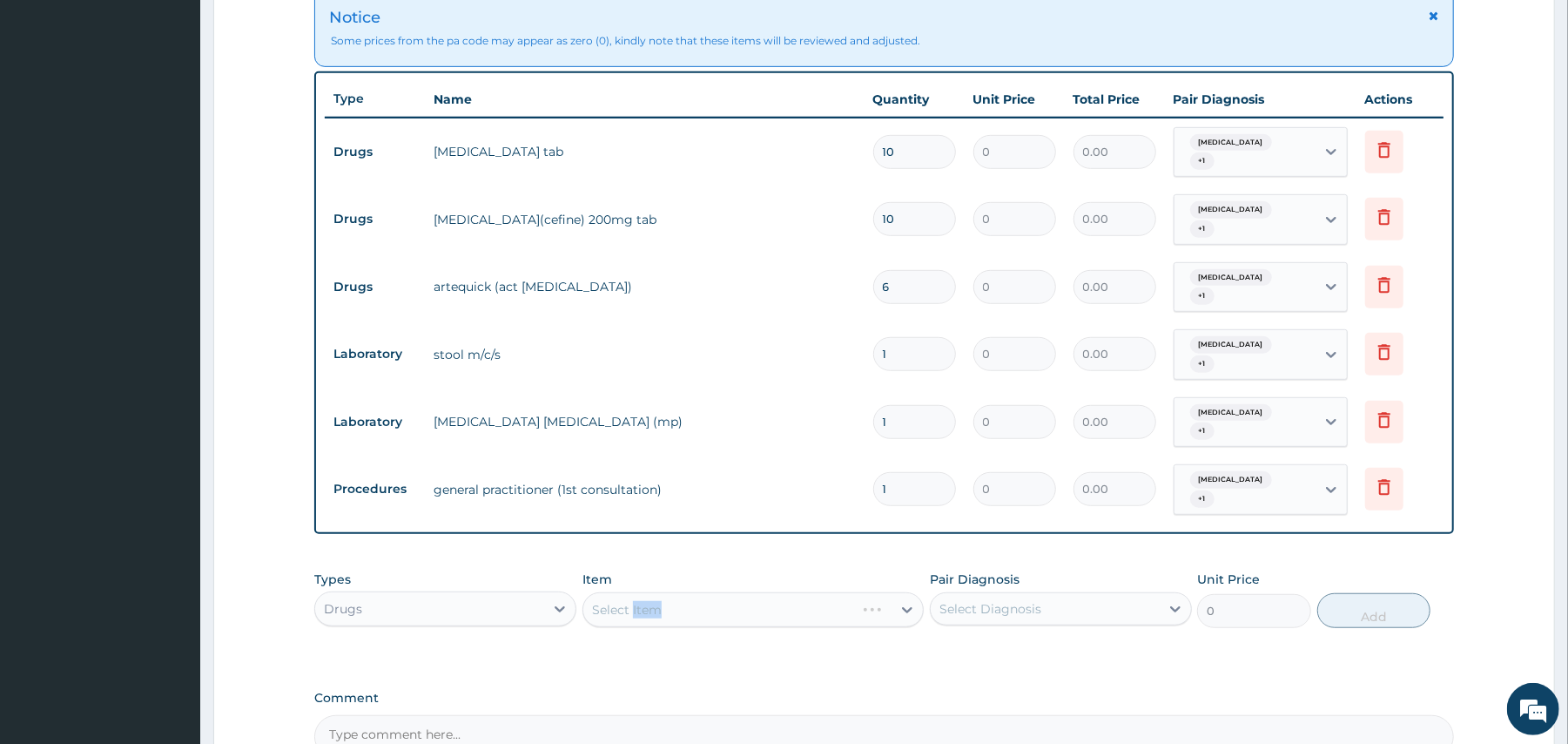
click at [655, 592] on div "Select Item" at bounding box center [753, 610] width 341 height 35
click at [489, 594] on div "Drugs" at bounding box center [429, 608] width 229 height 27
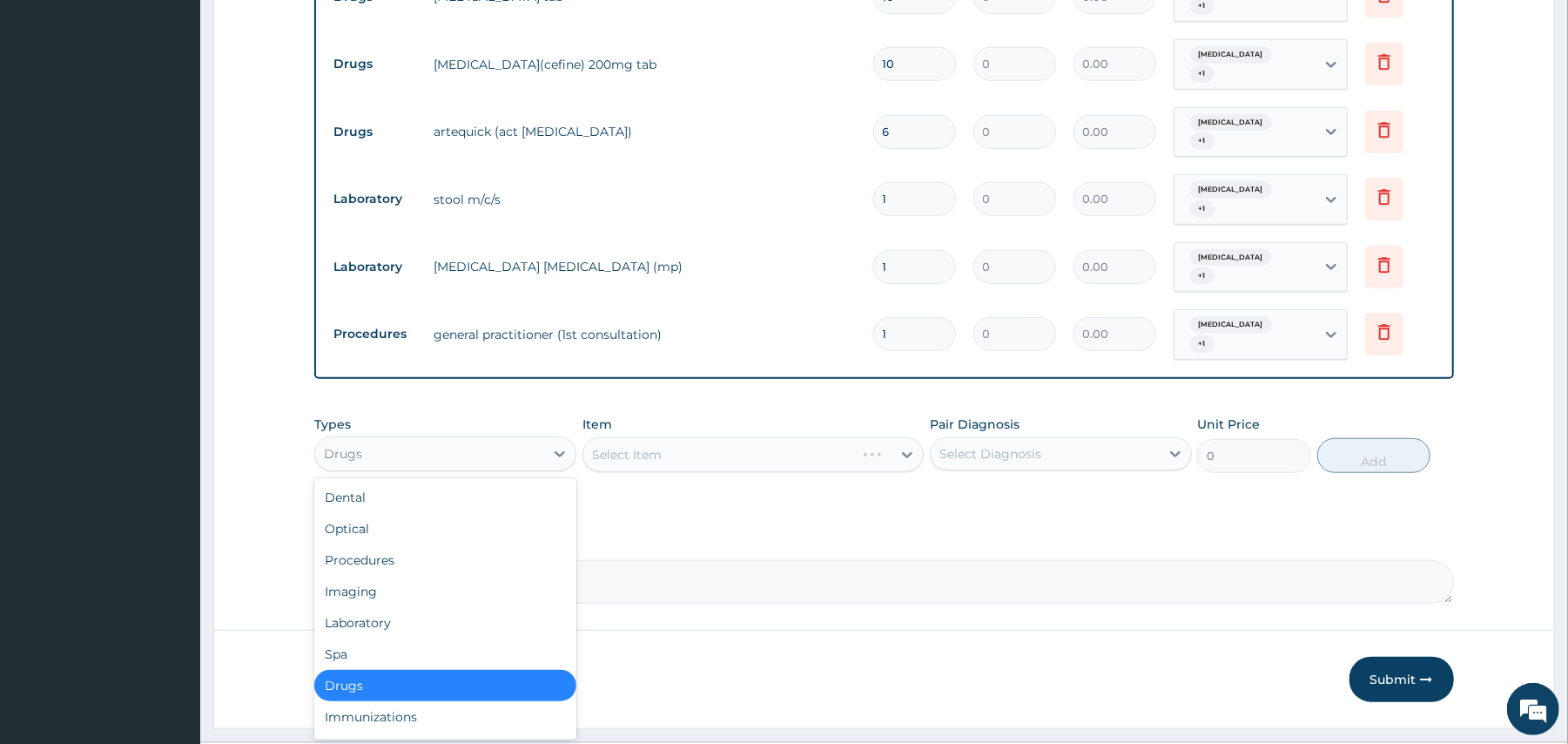
click at [517, 670] on div "Drugs" at bounding box center [445, 685] width 262 height 31
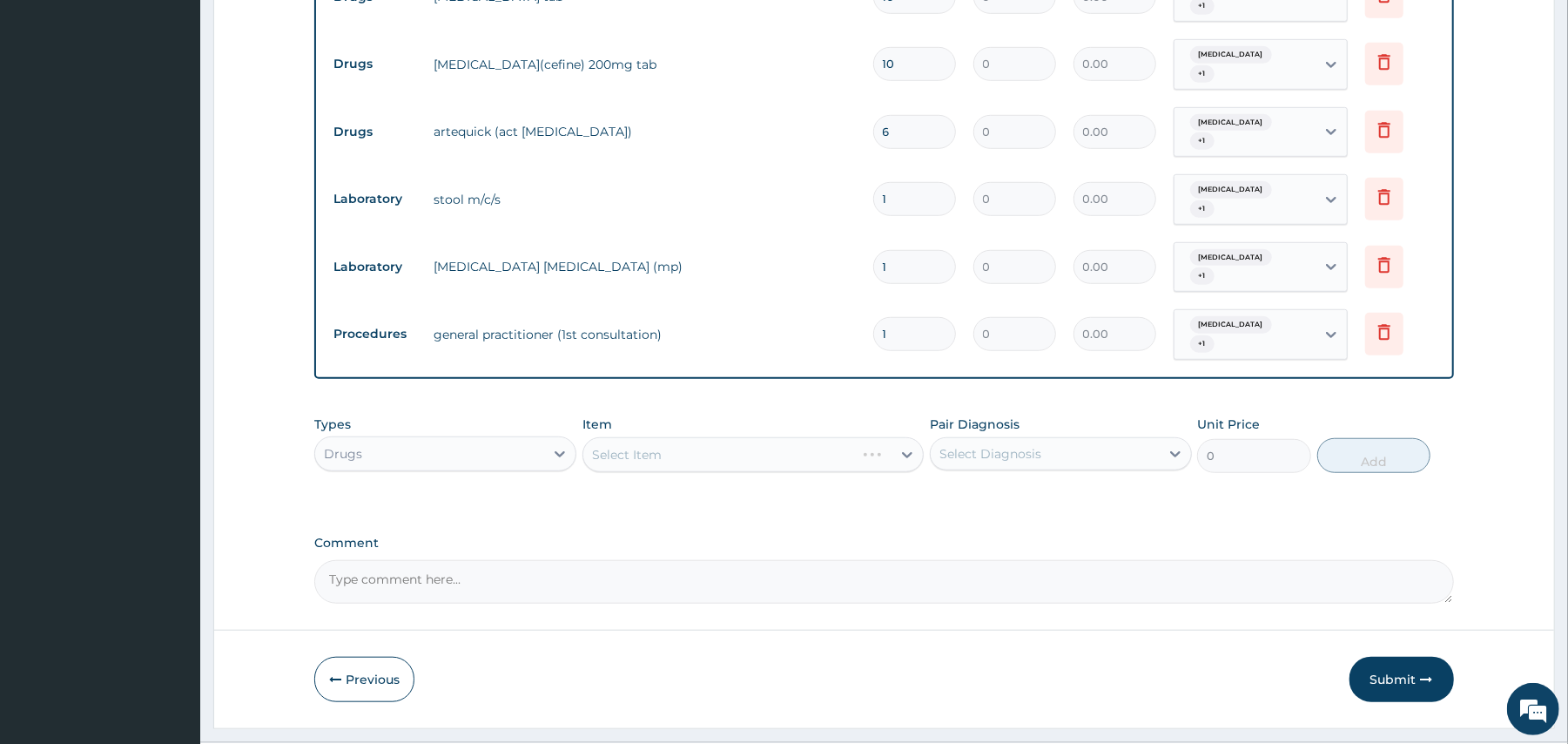
click at [746, 437] on div "Select Item" at bounding box center [753, 455] width 341 height 35
drag, startPoint x: 747, startPoint y: 405, endPoint x: 899, endPoint y: 406, distance: 152.0
click at [899, 437] on div "Select Item" at bounding box center [753, 455] width 341 height 35
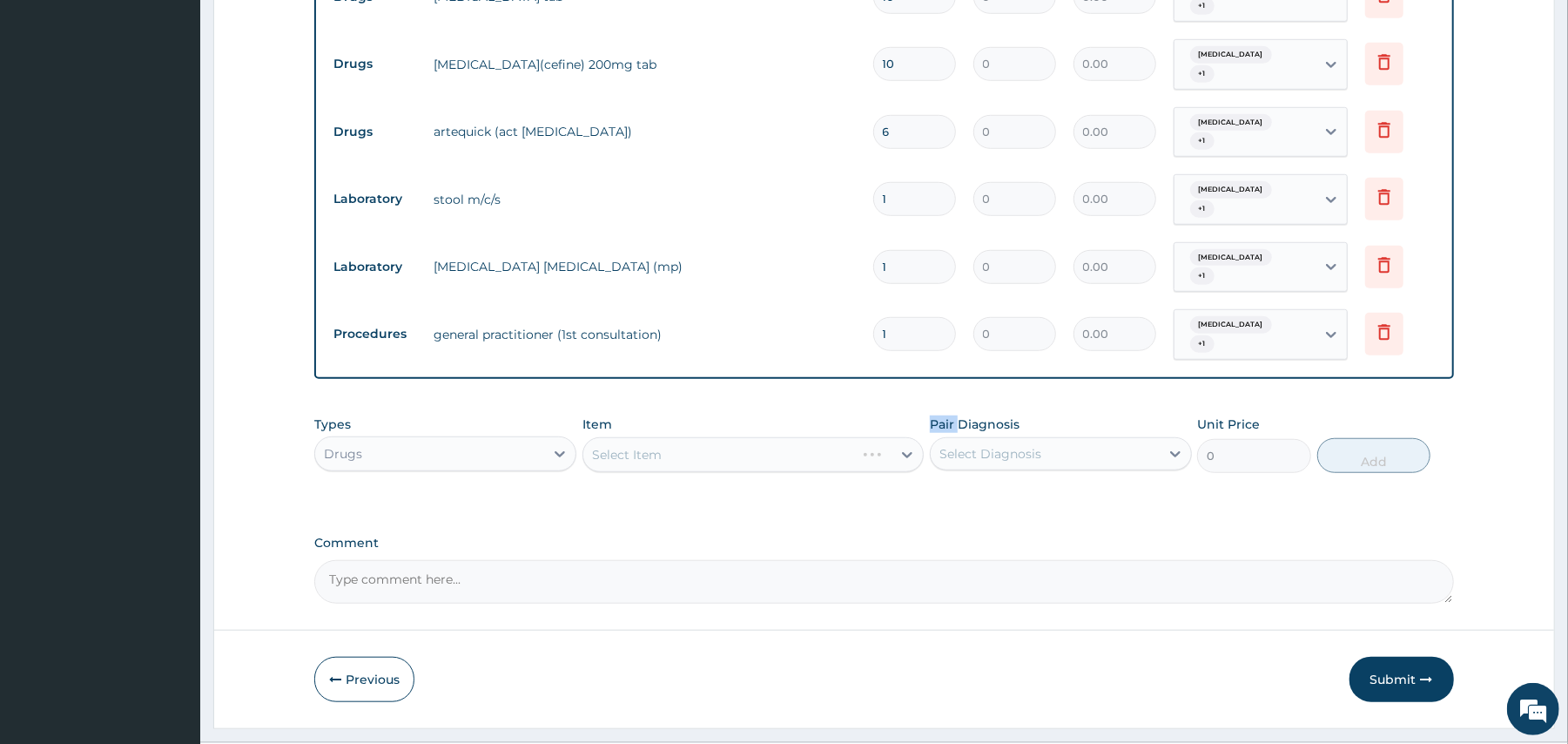
click at [899, 437] on div "Select Item" at bounding box center [753, 455] width 341 height 35
click at [931, 440] on div "Select Diagnosis" at bounding box center [1045, 454] width 229 height 27
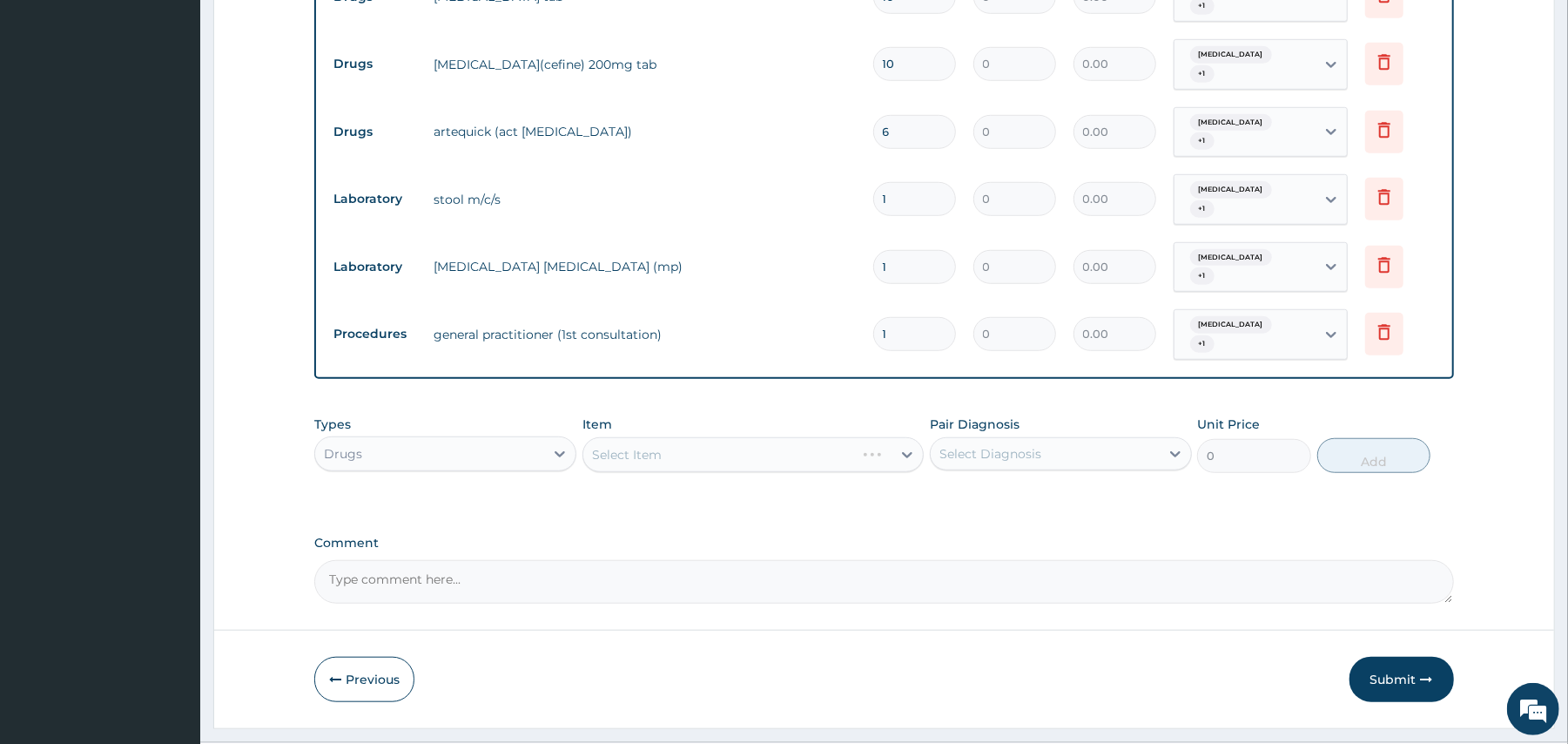
click at [902, 437] on div "Select Item" at bounding box center [753, 455] width 341 height 35
click at [906, 437] on div "Select Item" at bounding box center [753, 455] width 341 height 35
click at [677, 437] on div "Select Item" at bounding box center [753, 455] width 341 height 35
click at [885, 437] on div "Select Item" at bounding box center [753, 455] width 341 height 35
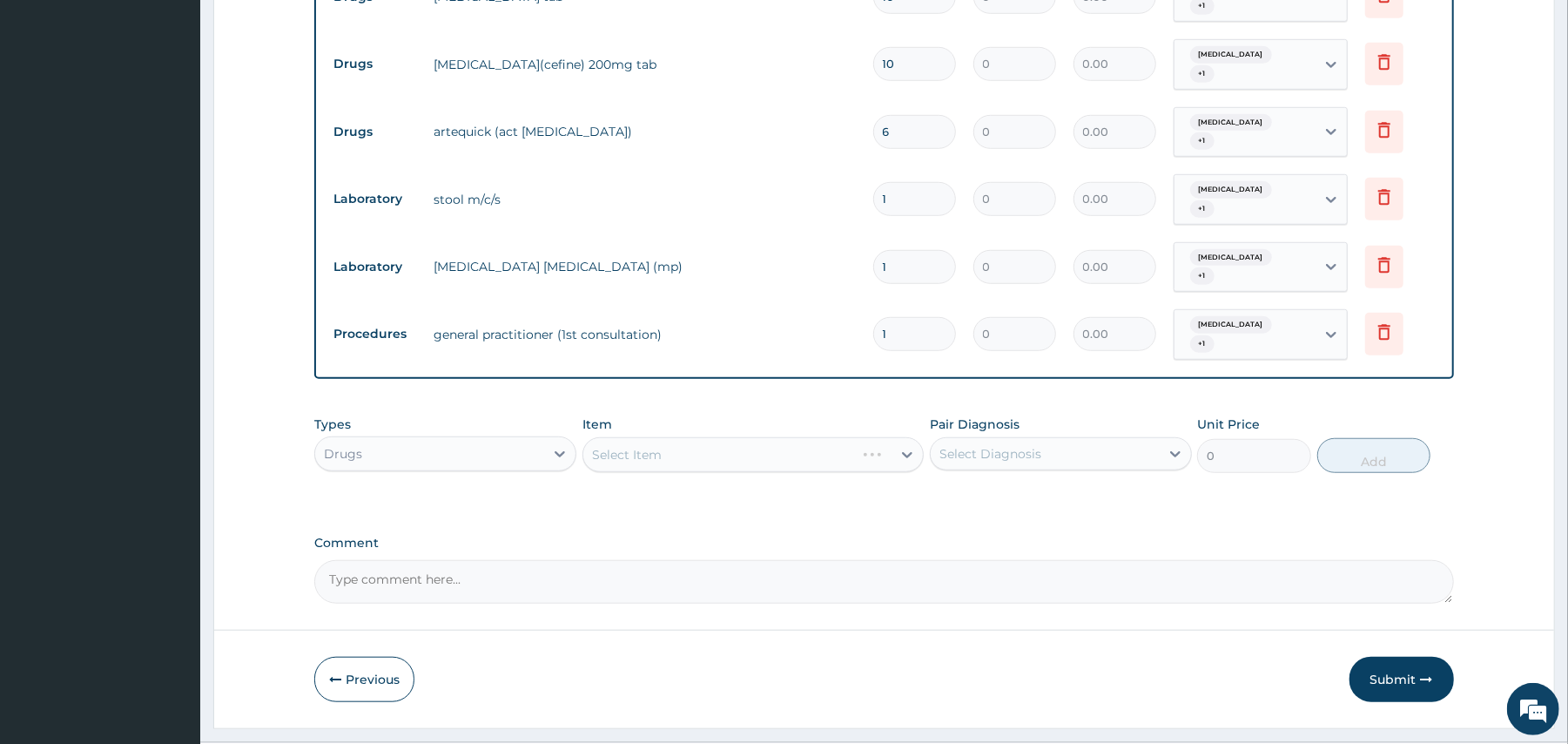
click at [885, 437] on div "Select Item" at bounding box center [753, 455] width 341 height 35
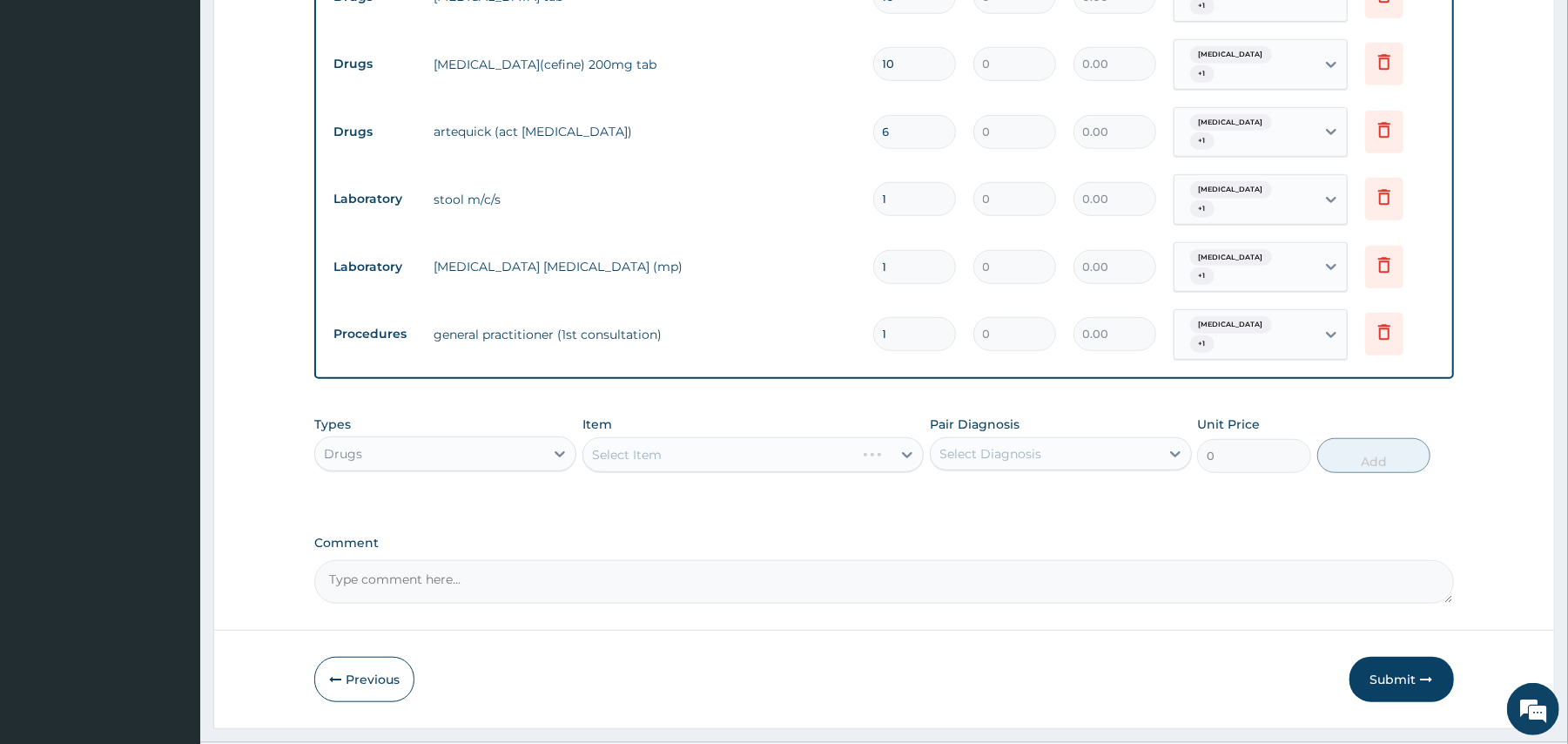
click at [885, 437] on div "Select Item" at bounding box center [753, 455] width 341 height 35
click at [909, 437] on div "Select Item" at bounding box center [753, 455] width 341 height 35
click at [1386, 656] on button "Submit" at bounding box center [1401, 678] width 105 height 45
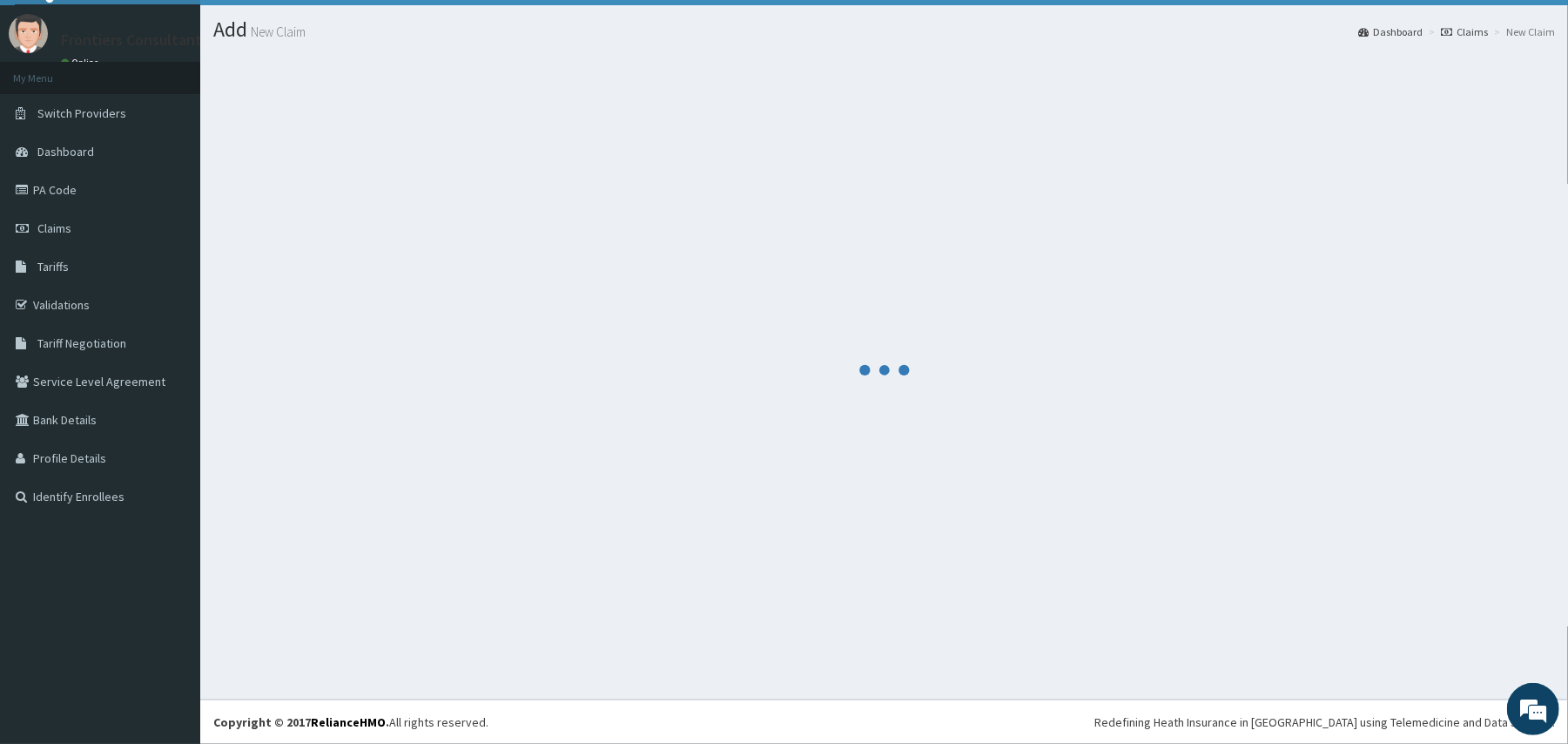
scroll to position [38, 0]
click at [747, 277] on div at bounding box center [884, 370] width 1341 height 633
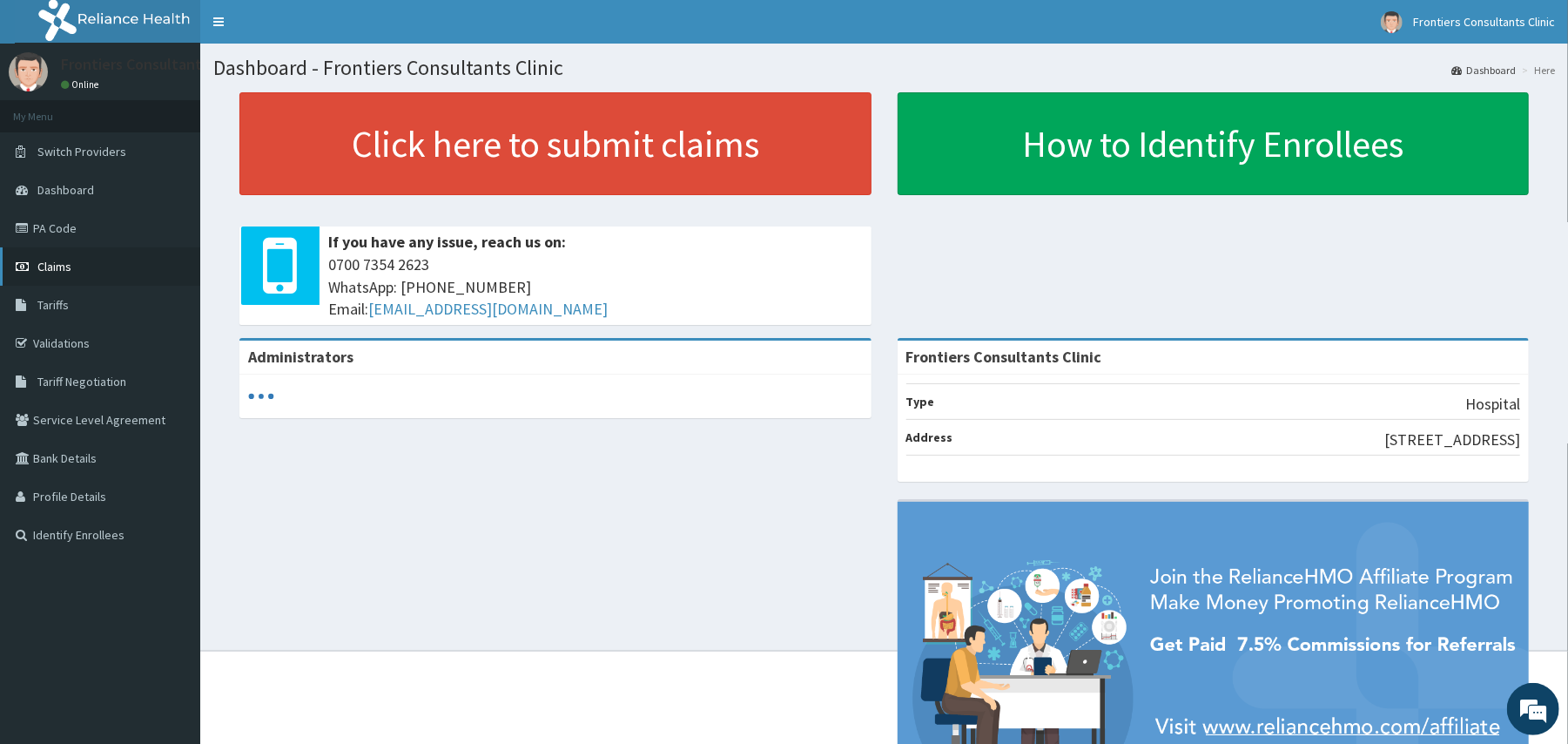
click at [88, 258] on link "Claims" at bounding box center [100, 266] width 200 height 38
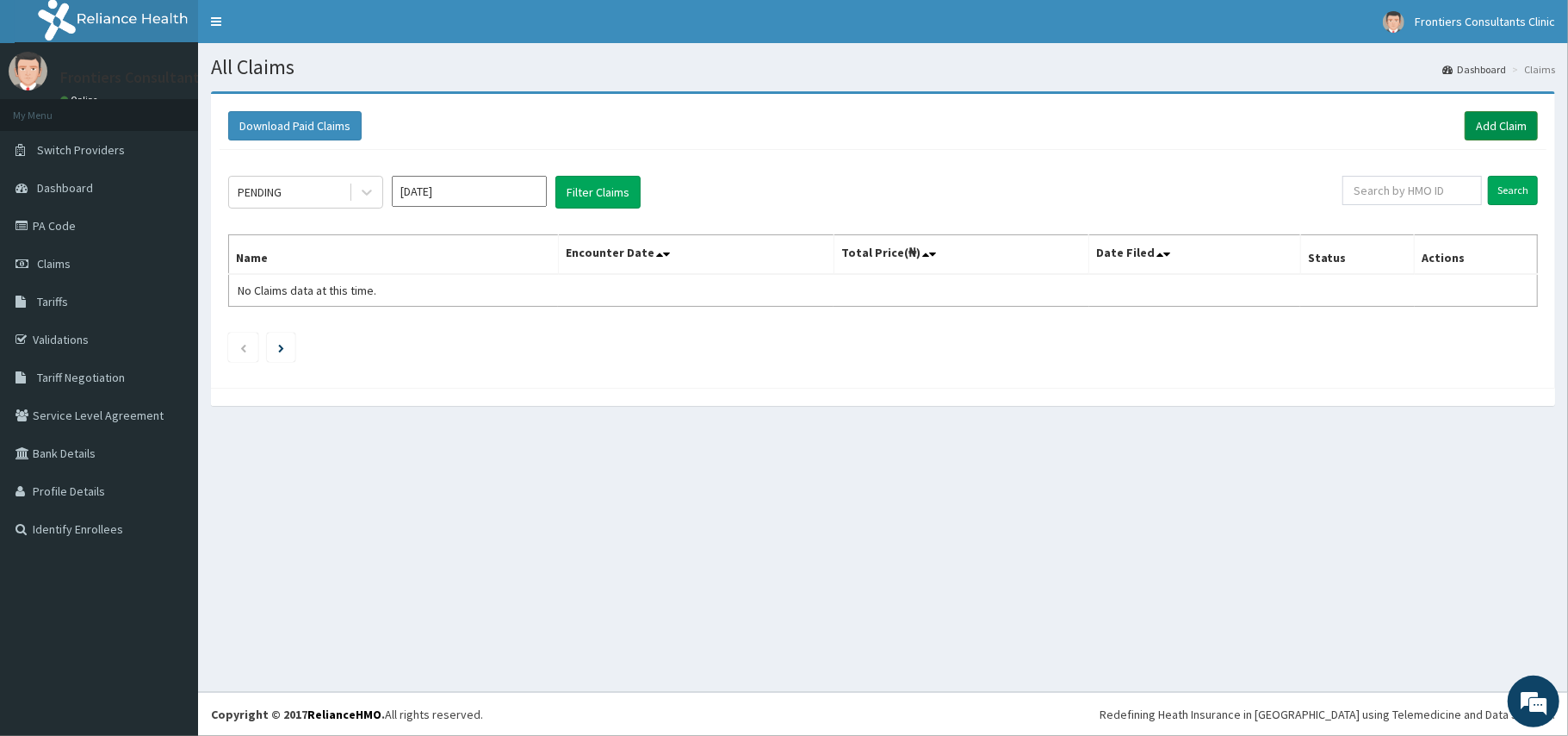
click at [1515, 135] on link "Add Claim" at bounding box center [1501, 126] width 73 height 29
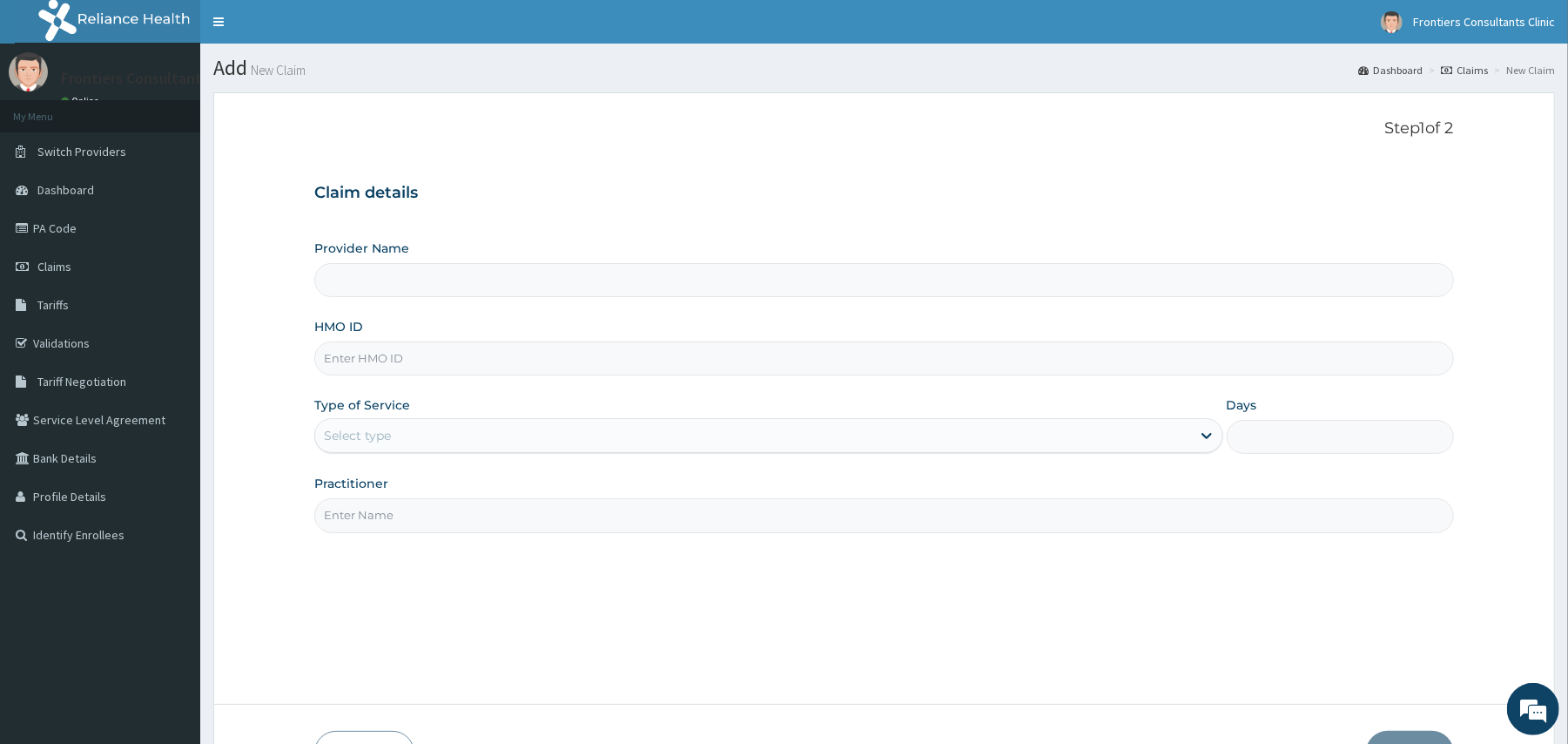
type input "Frontiers Consultants Clinic"
click at [700, 370] on input "HMO ID" at bounding box center [883, 358] width 1139 height 34
type input "KSB/11407/C"
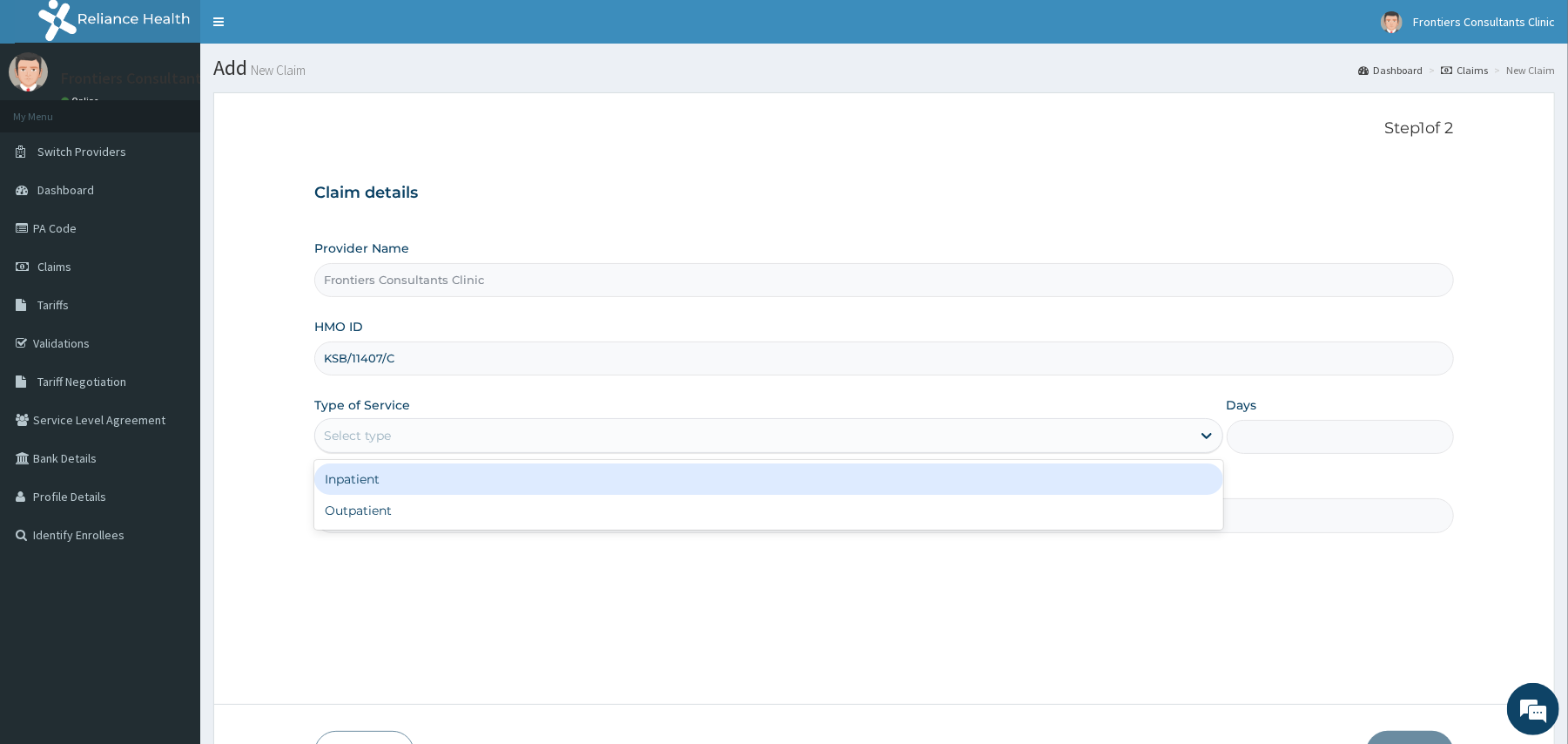
click at [538, 435] on div "Select type" at bounding box center [752, 435] width 875 height 27
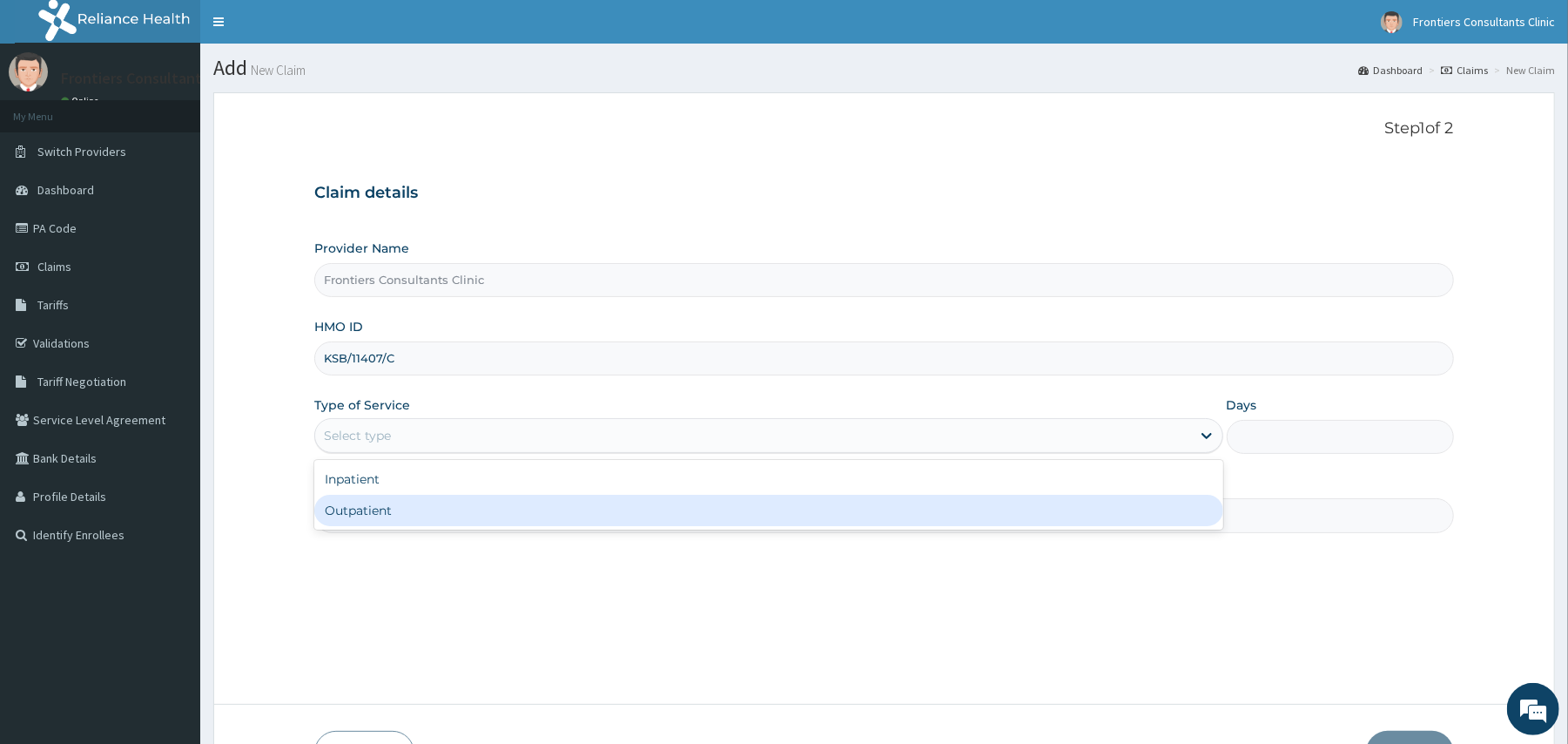
click at [411, 506] on div "Outpatient" at bounding box center [767, 510] width 908 height 31
type input "1"
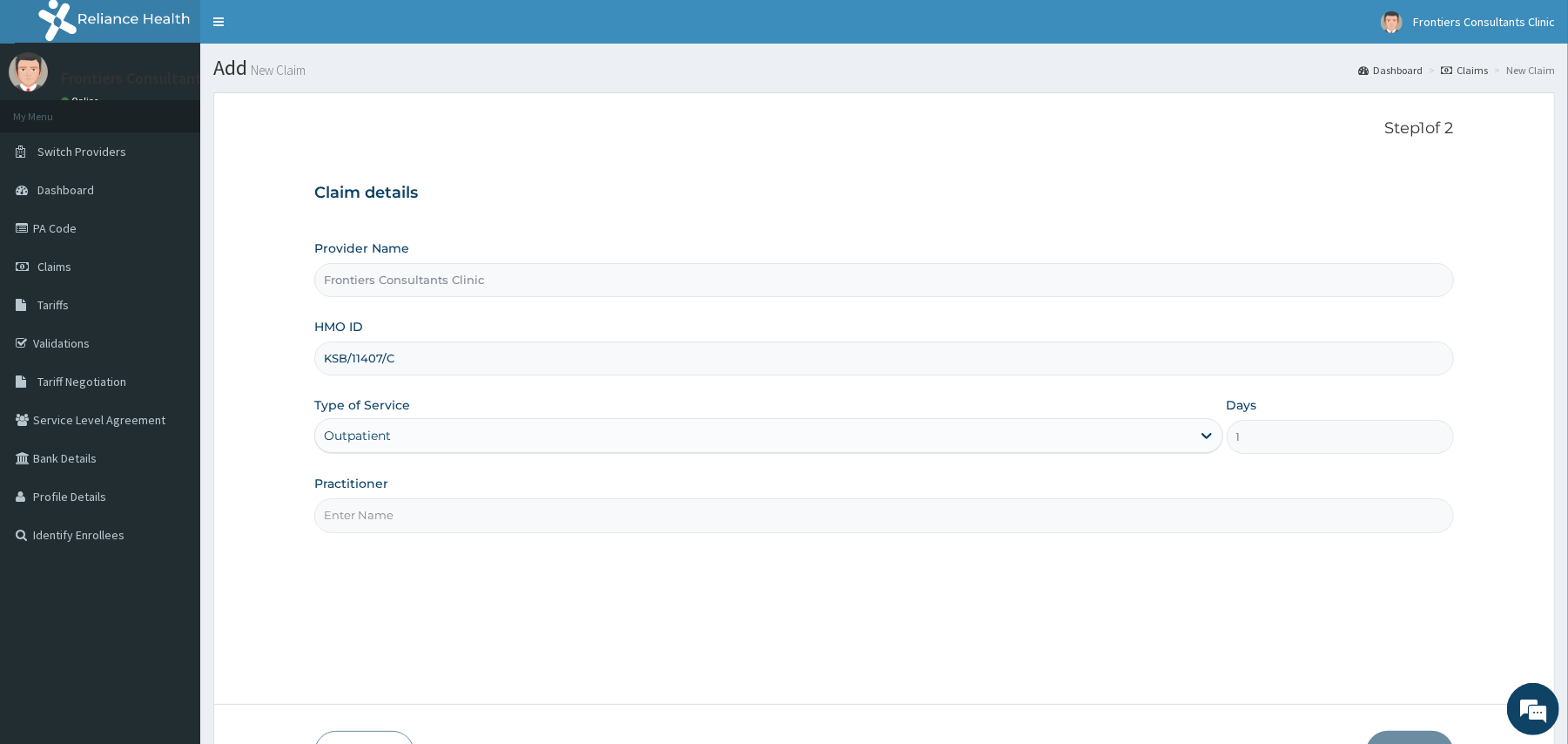
click at [411, 506] on input "Practitioner" at bounding box center [883, 514] width 1139 height 34
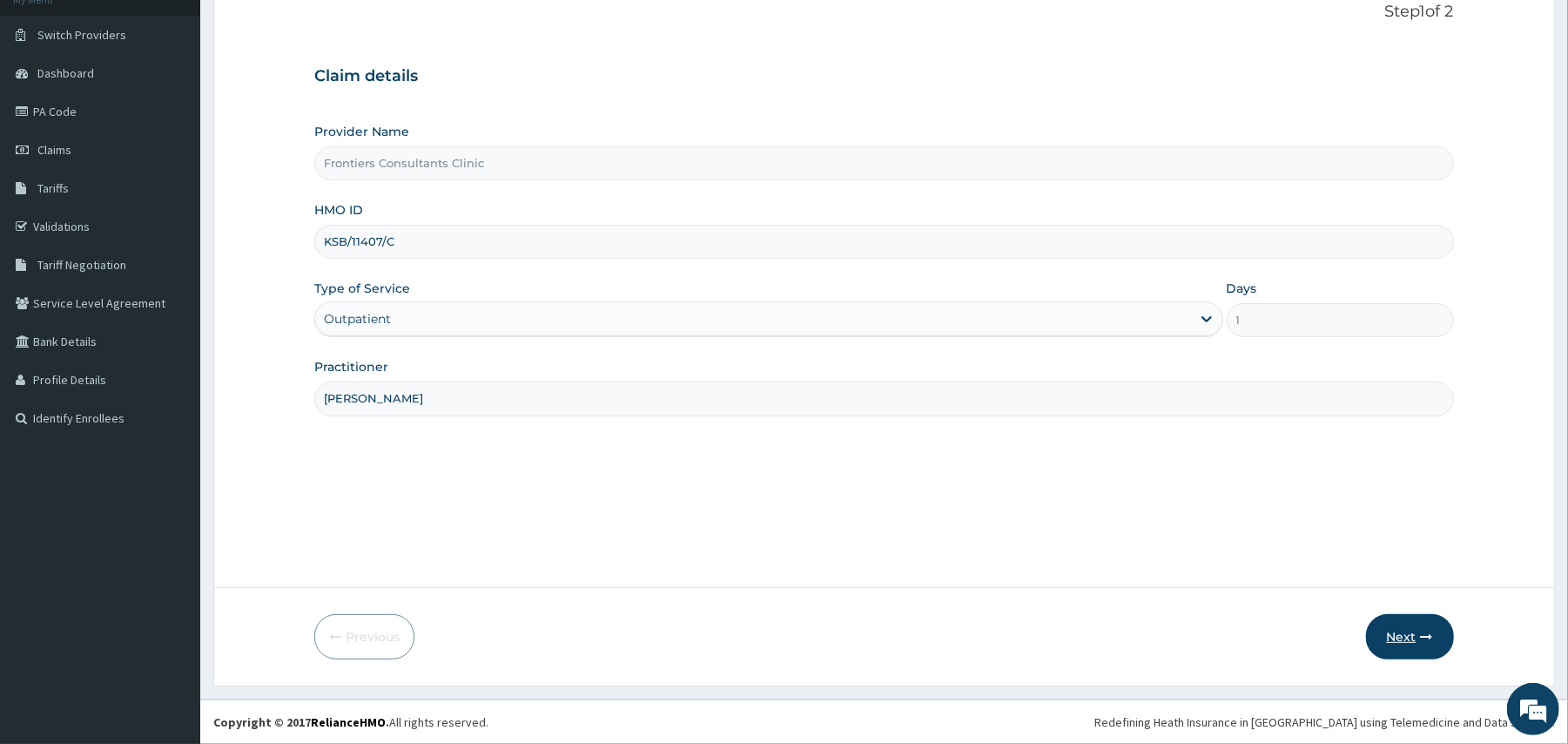
type input "[PERSON_NAME]"
click at [1408, 632] on button "Next" at bounding box center [1410, 636] width 88 height 45
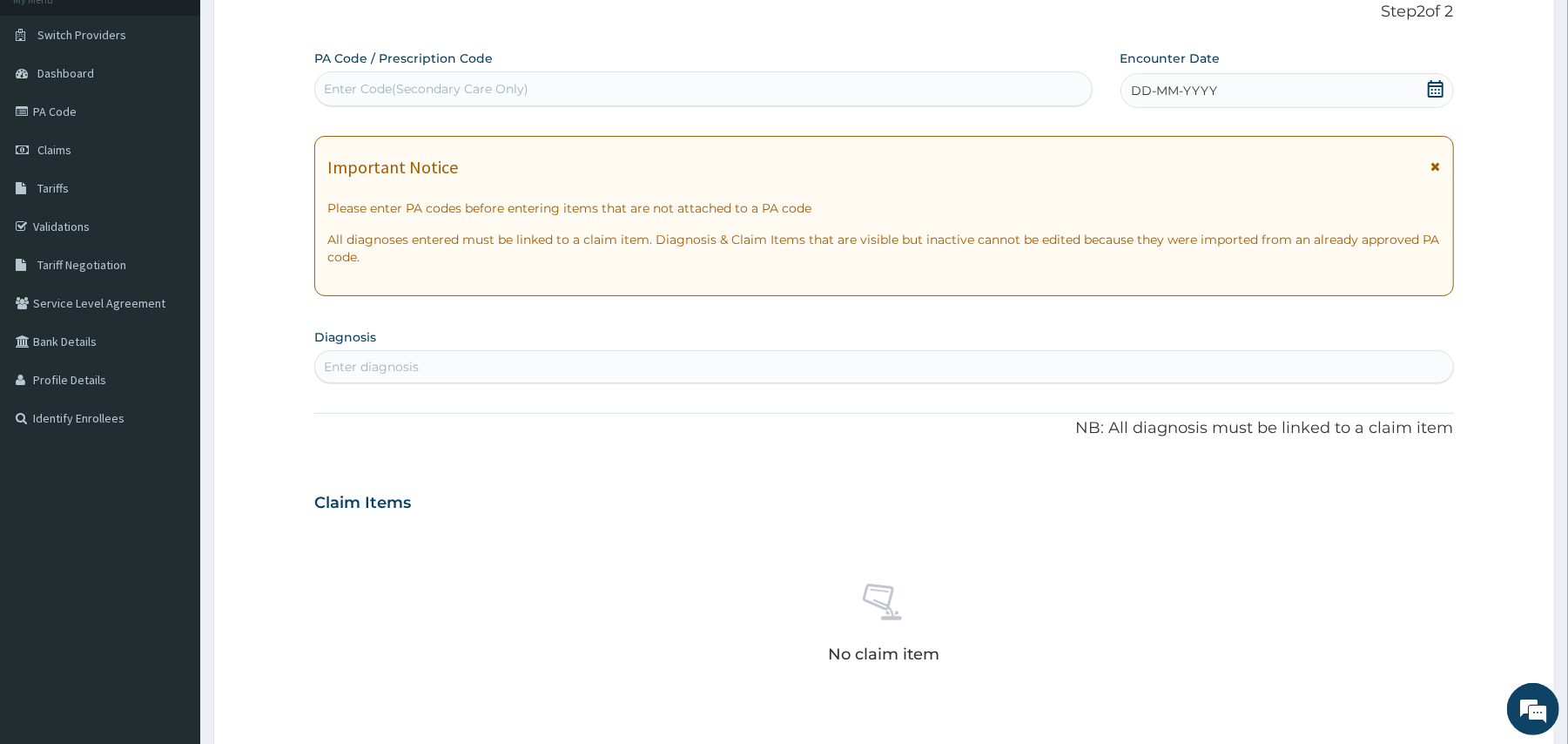
click at [571, 95] on div "Enter Code(Secondary Care Only)" at bounding box center [702, 89] width 775 height 27
type input "PA/68D6D2"
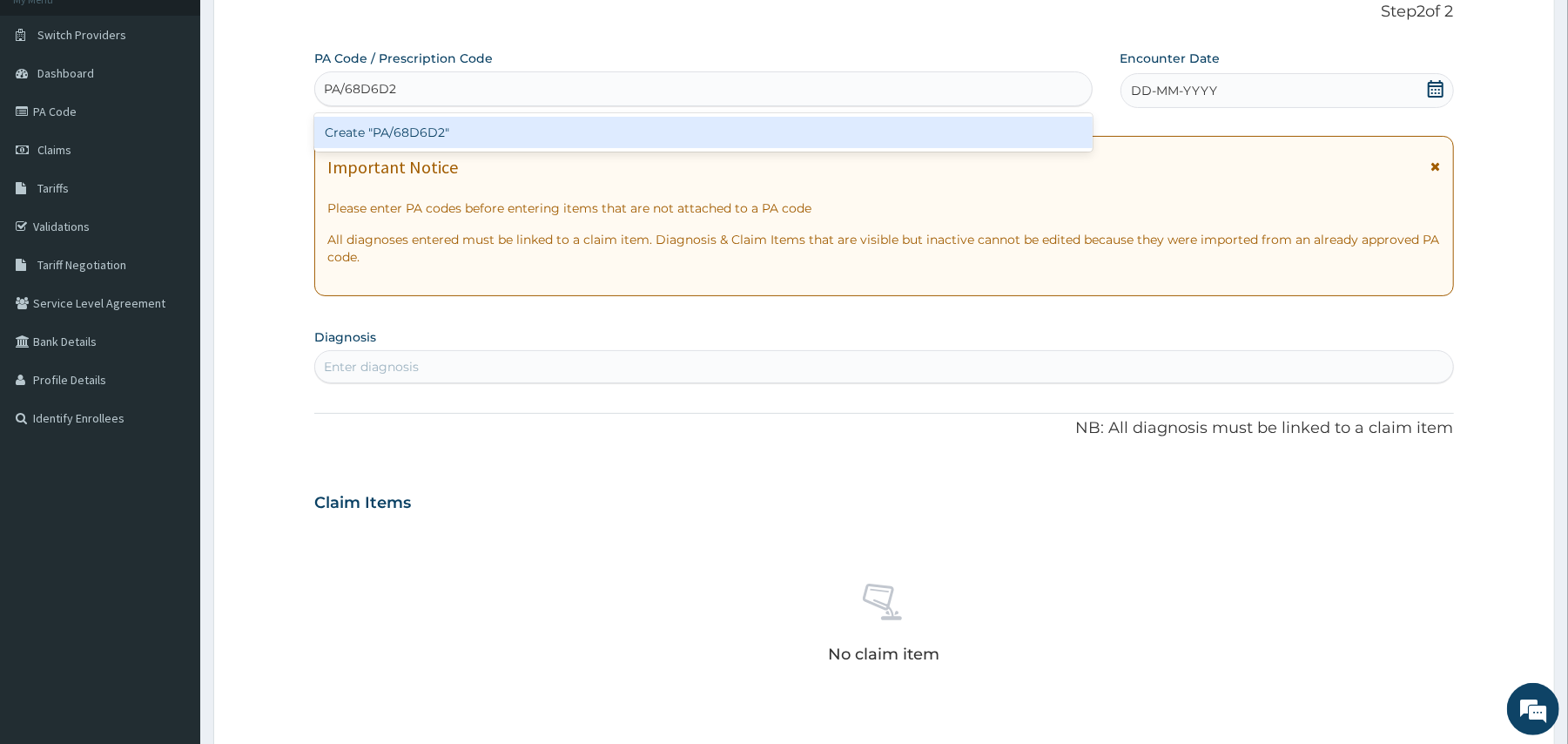
click at [429, 132] on div "Create "PA/68D6D2"" at bounding box center [702, 132] width 777 height 31
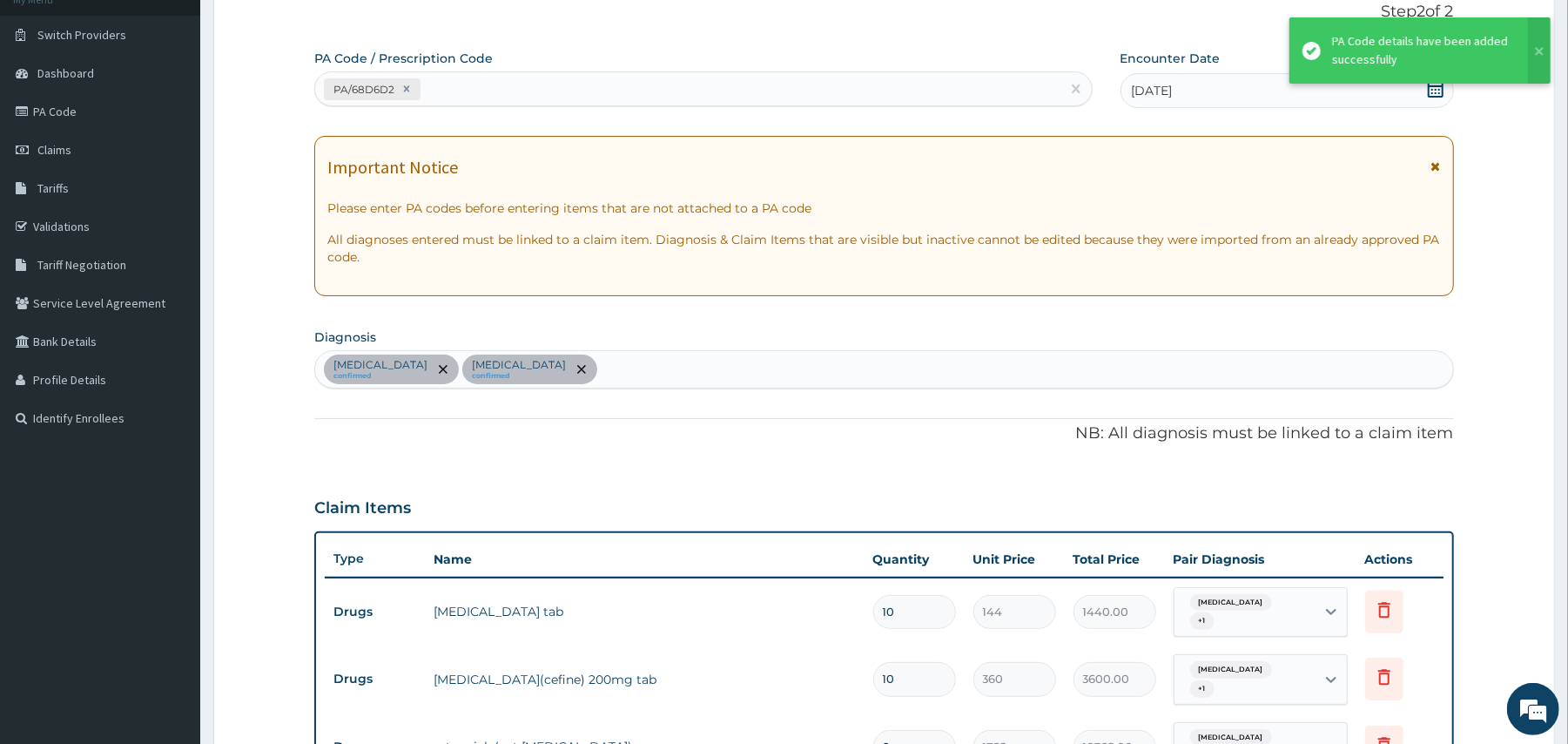
scroll to position [655, 0]
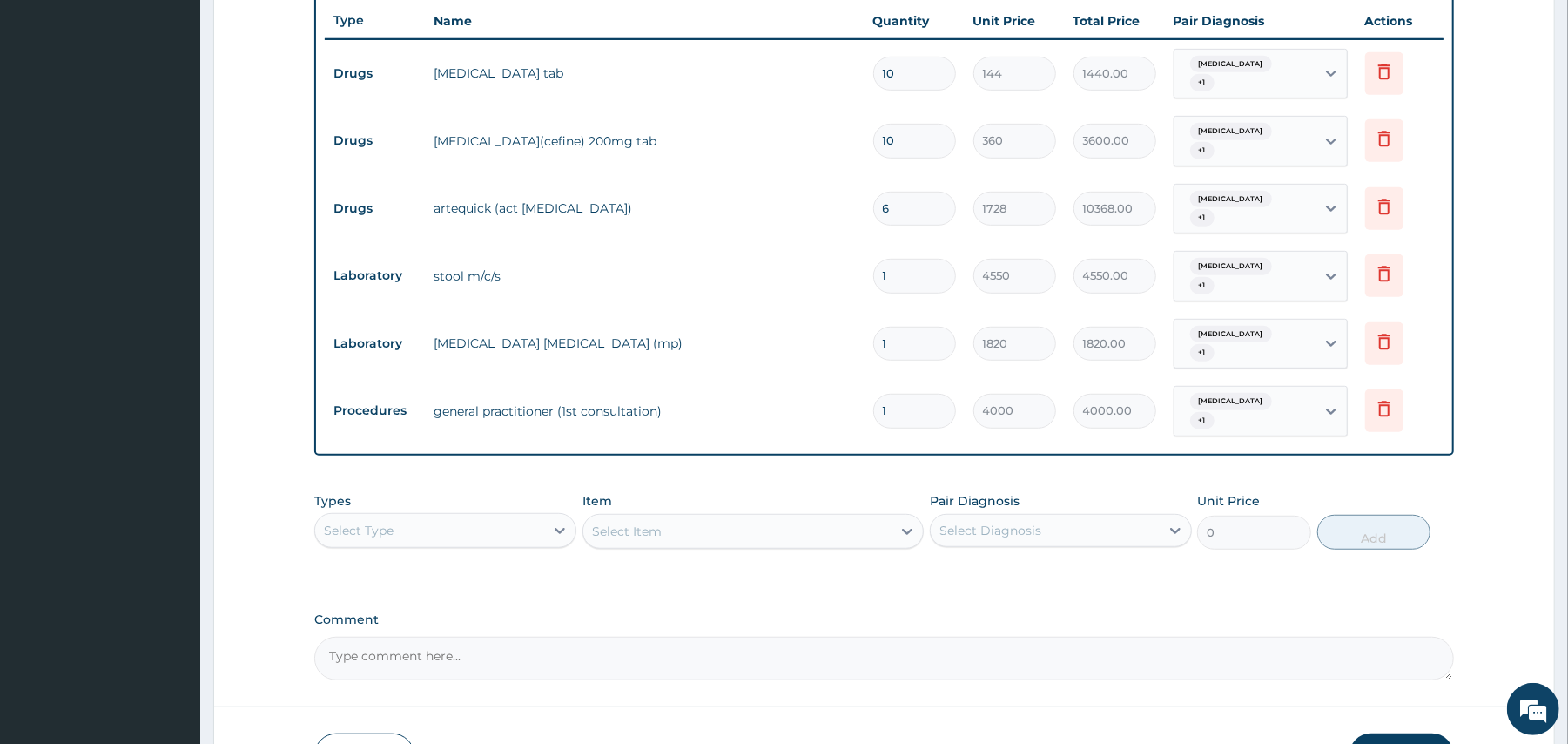
click at [542, 516] on div "Select Type" at bounding box center [429, 530] width 229 height 27
click at [719, 513] on div "Select Item" at bounding box center [753, 531] width 341 height 35
click at [841, 517] on div "Select Item" at bounding box center [737, 531] width 308 height 27
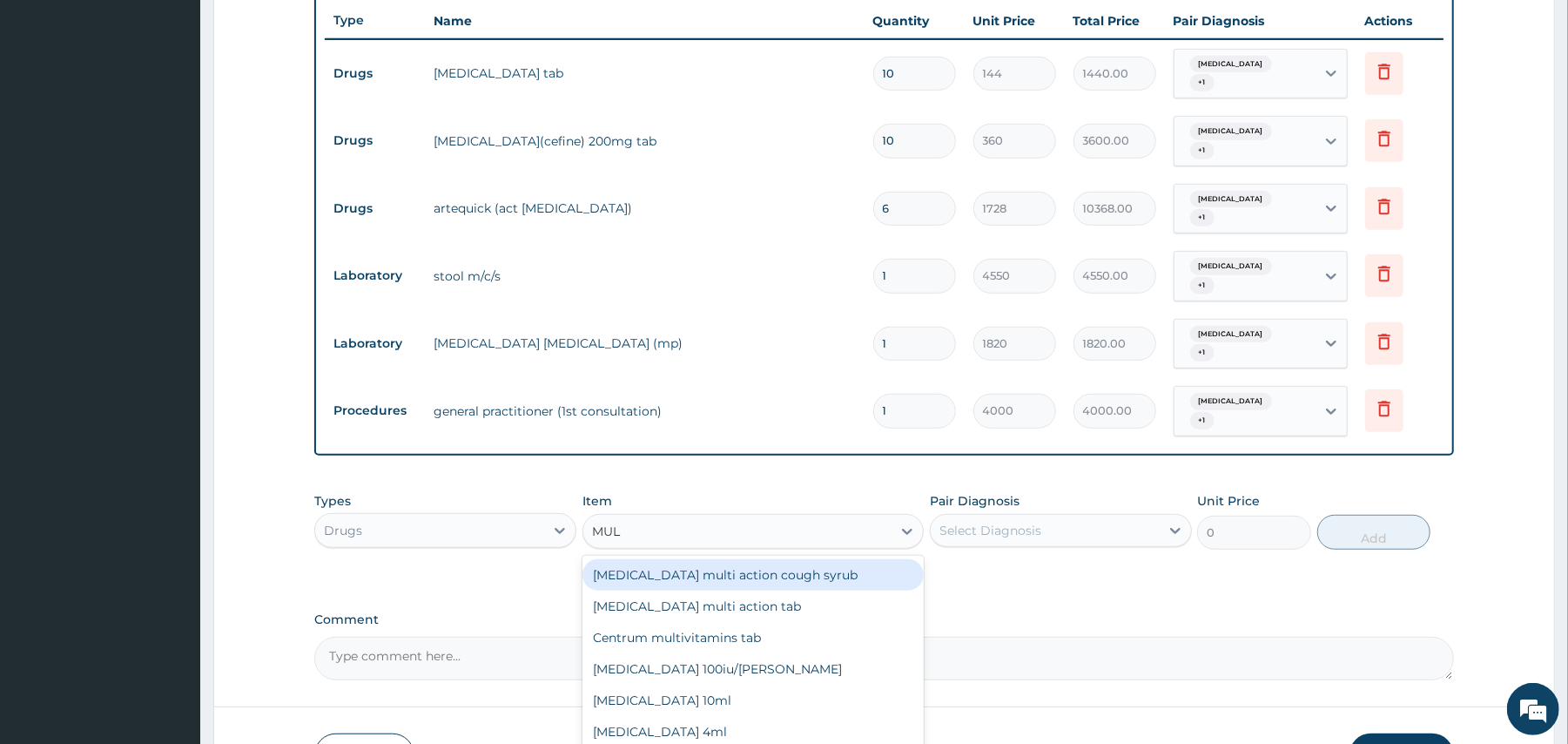
type input "MULT"
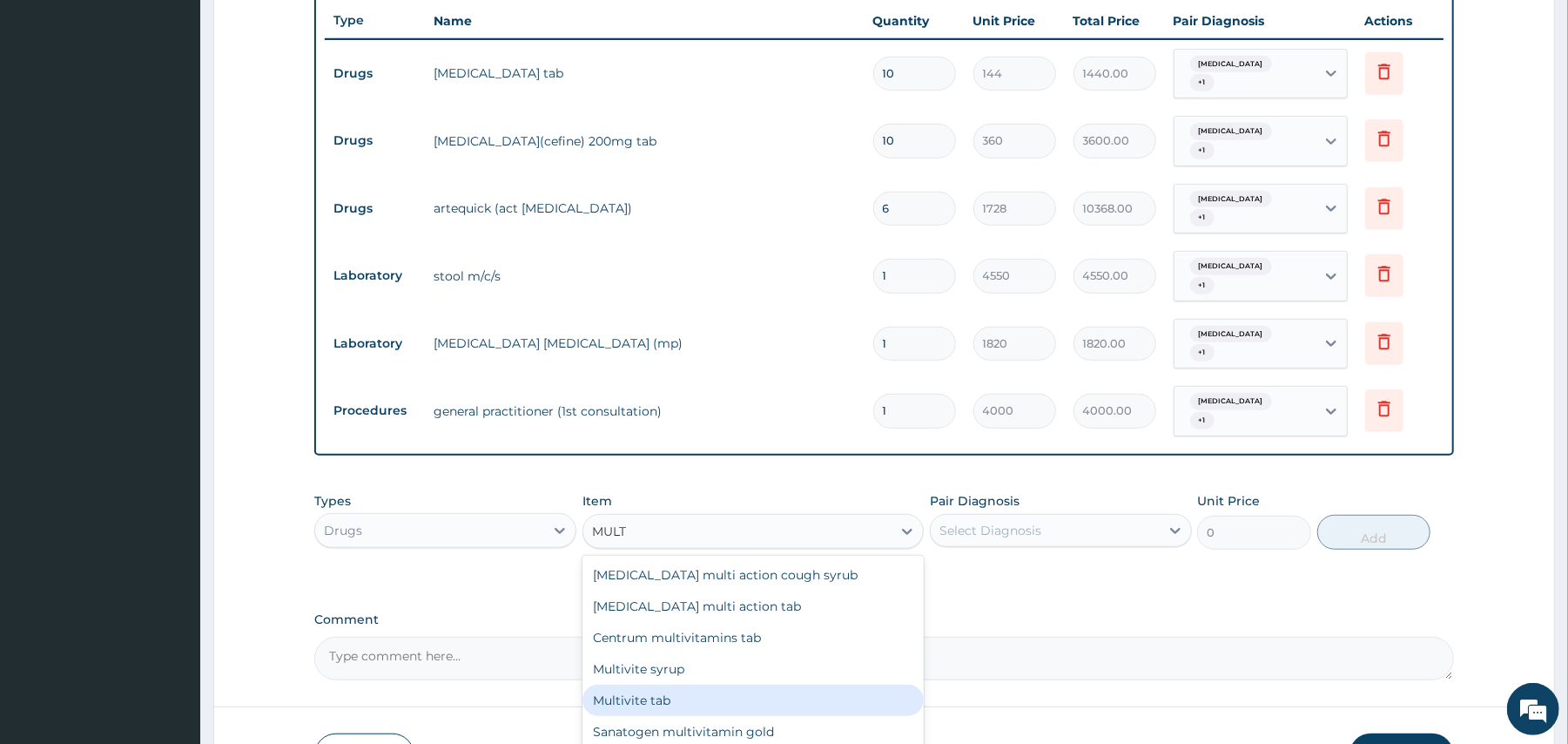
click at [642, 684] on div "Multivite tab" at bounding box center [753, 700] width 341 height 31
type input "21.6"
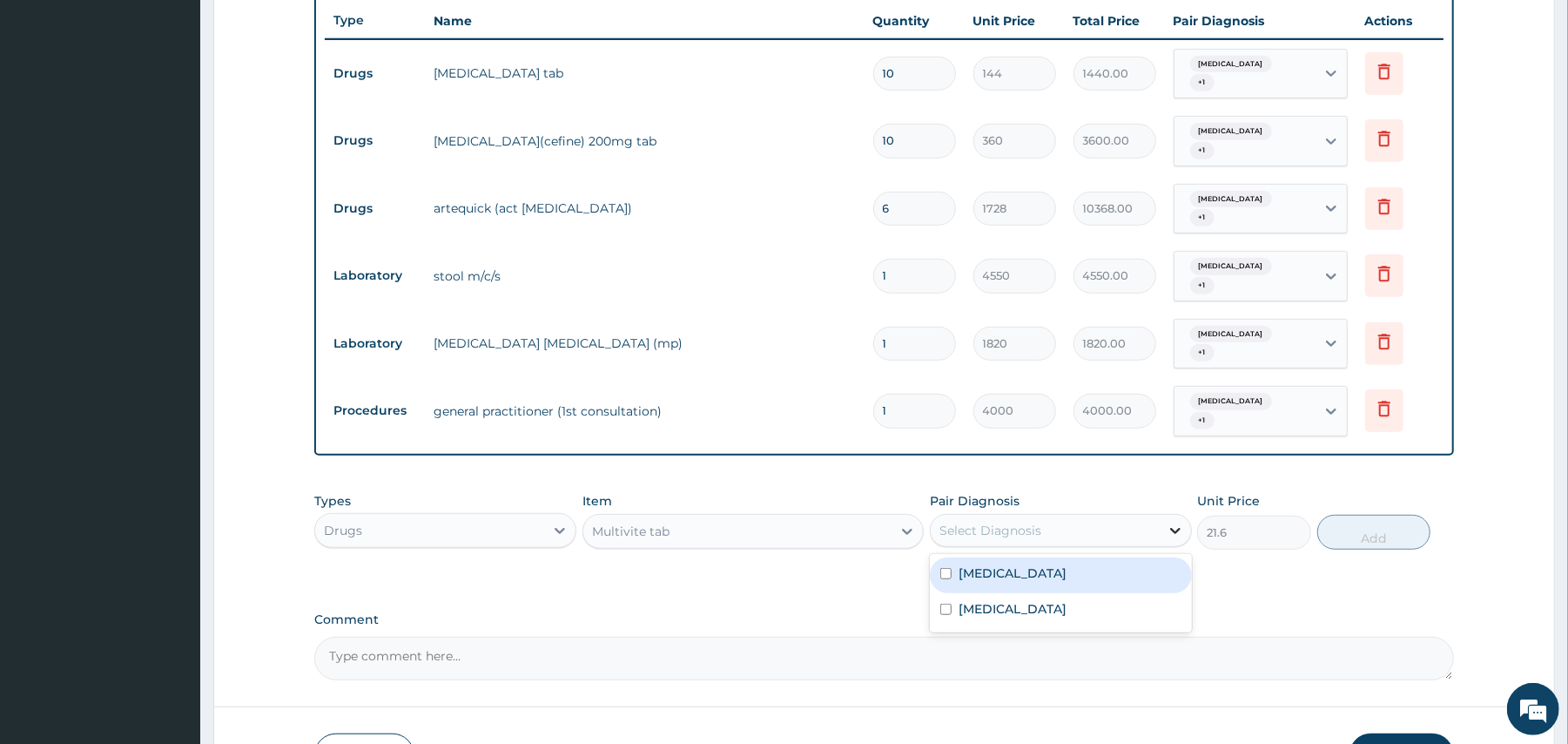
click at [1172, 521] on icon at bounding box center [1175, 530] width 18 height 18
click at [1063, 557] on div "[MEDICAL_DATA]" at bounding box center [1061, 575] width 262 height 36
checkbox input "true"
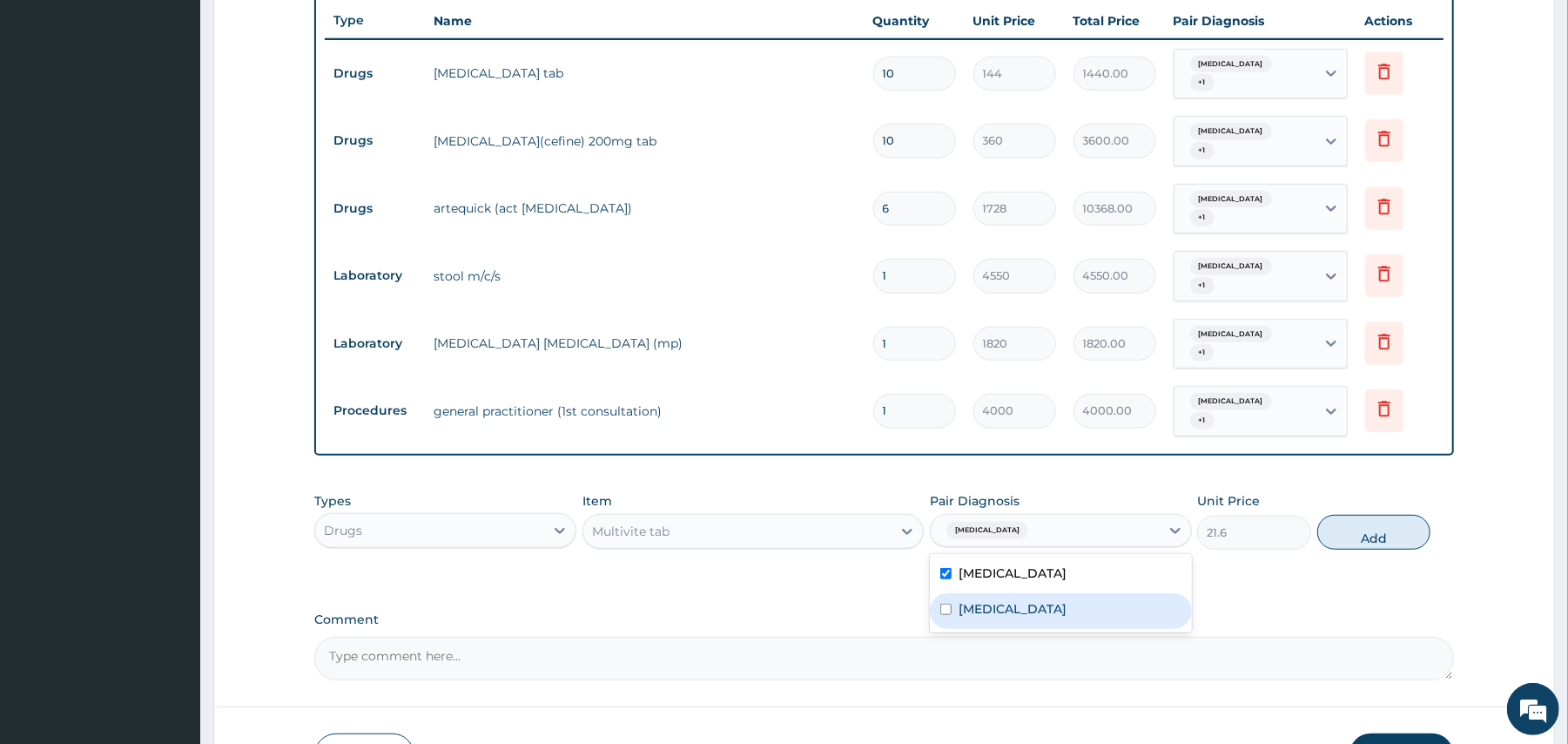
click at [1022, 592] on div "[MEDICAL_DATA]" at bounding box center [1061, 610] width 262 height 36
checkbox input "true"
click at [1355, 514] on button "Add" at bounding box center [1373, 532] width 114 height 35
type input "0"
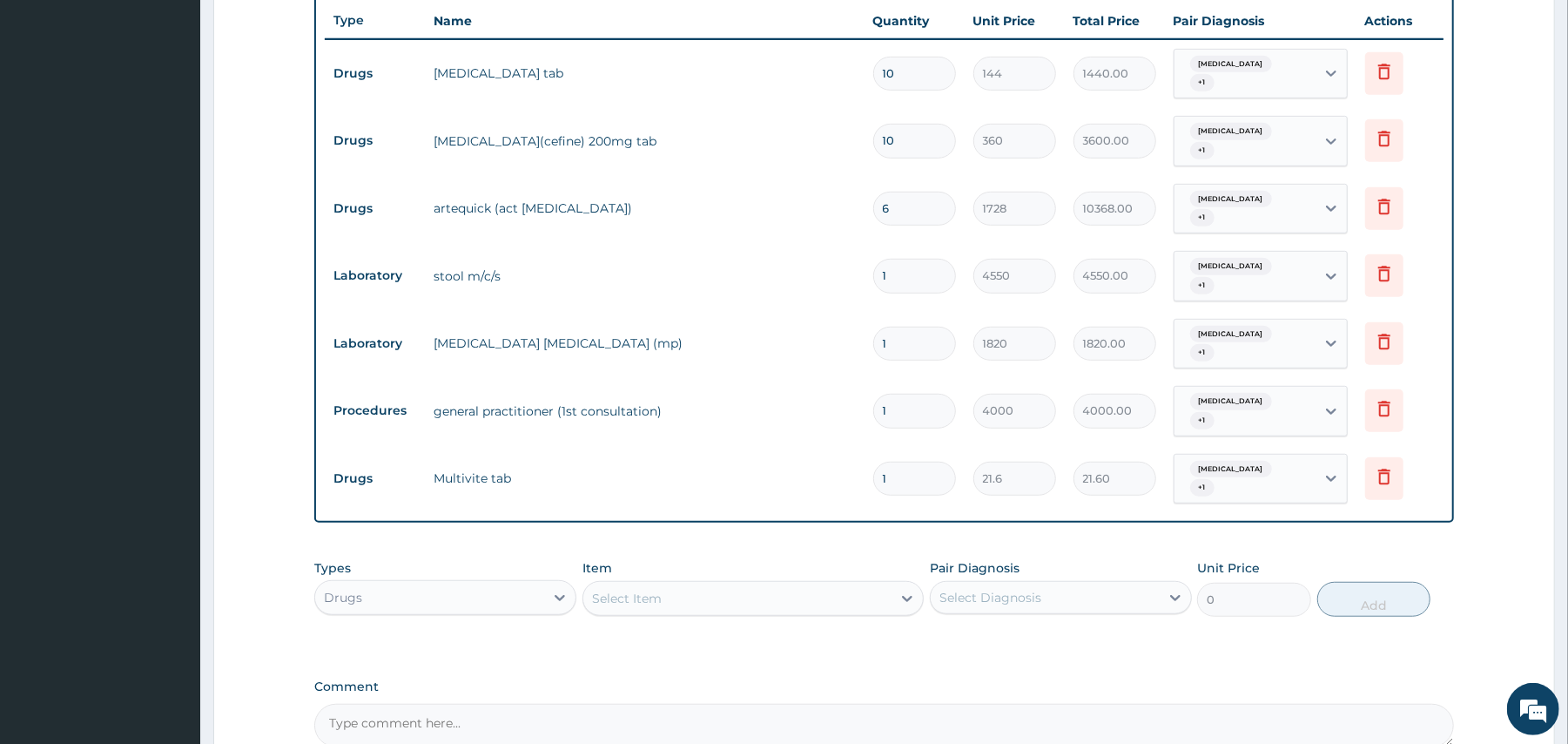
click at [913, 461] on input "1" at bounding box center [914, 478] width 83 height 34
type input "15"
type input "324.00"
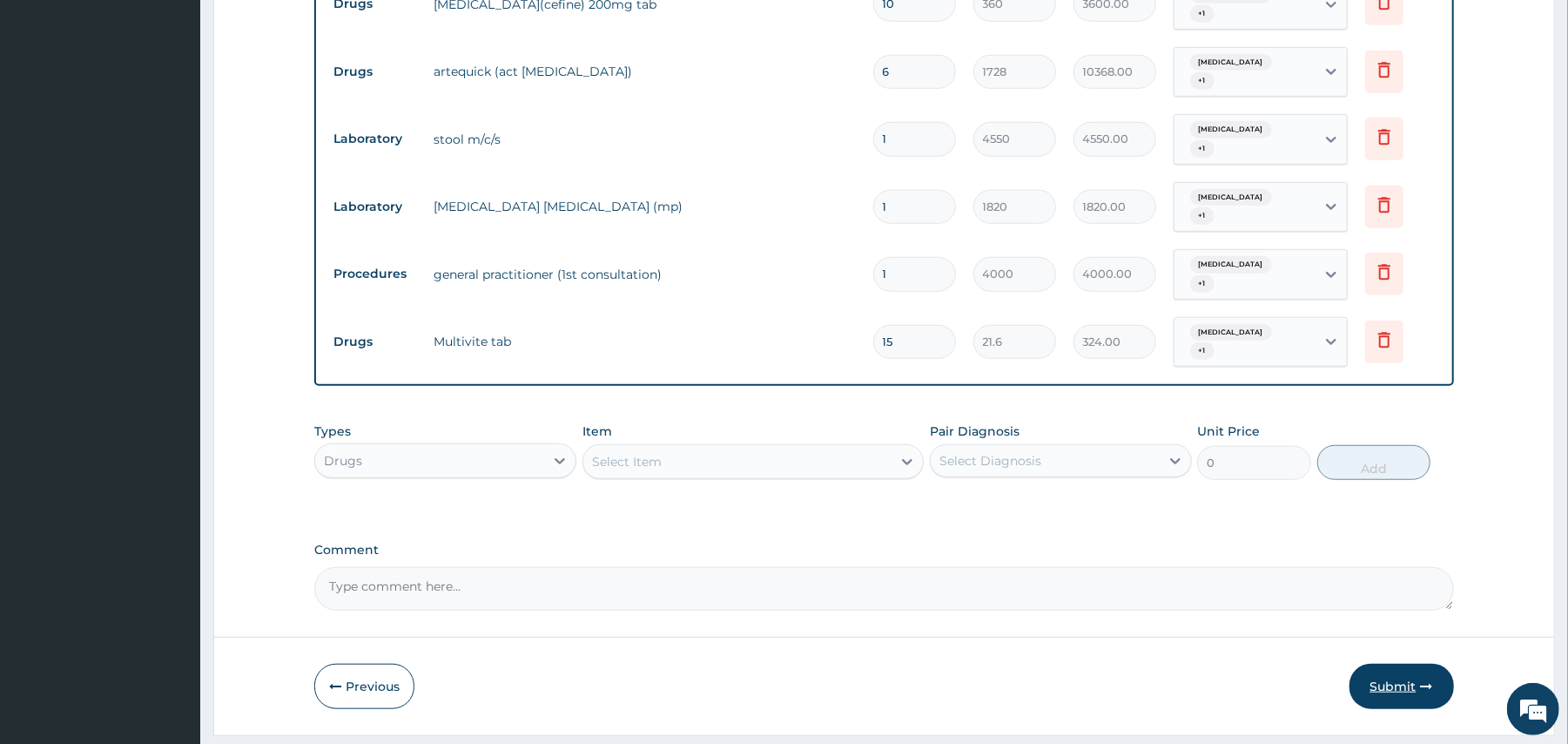
type input "15"
click at [1396, 664] on button "Submit" at bounding box center [1401, 686] width 105 height 45
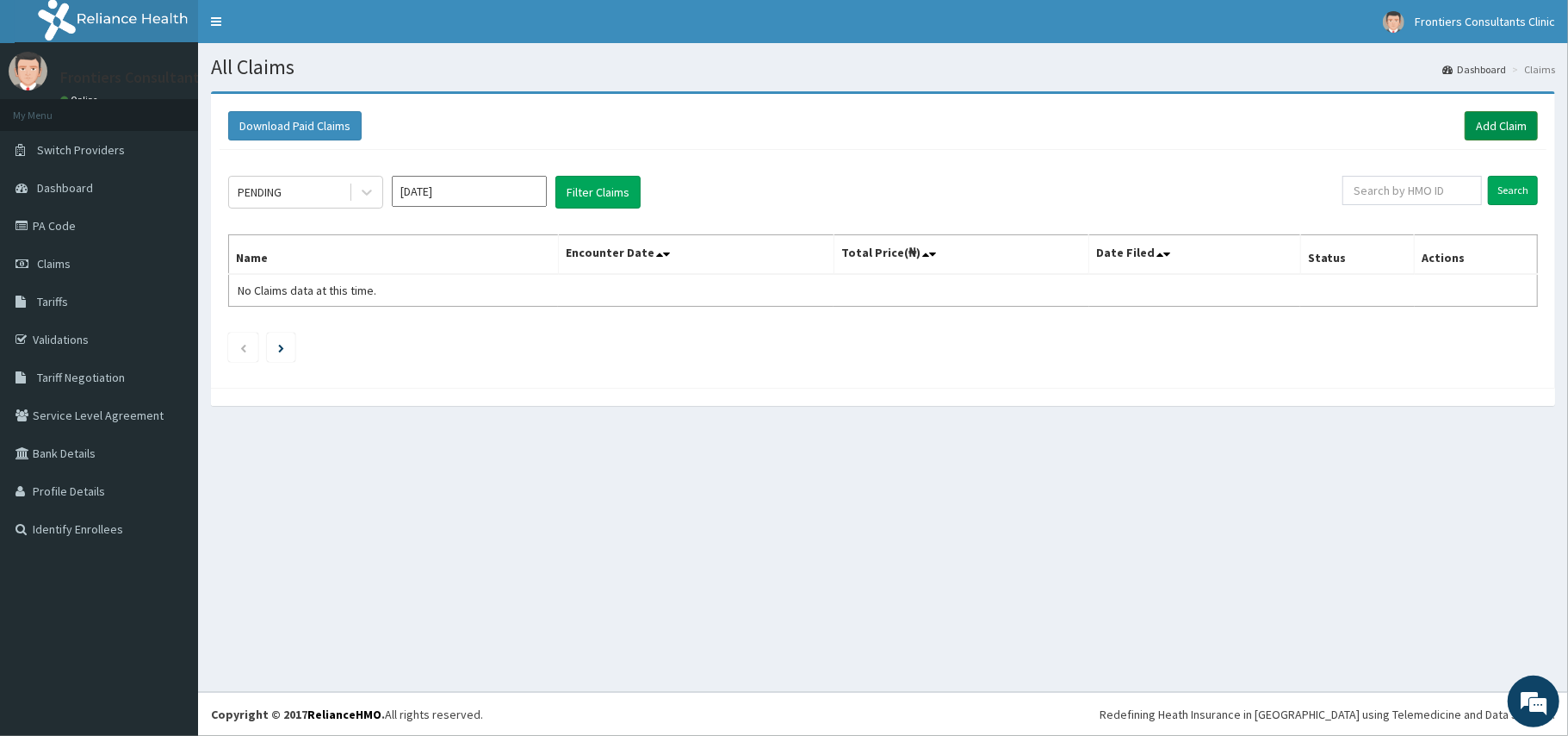
click at [1496, 124] on link "Add Claim" at bounding box center [1501, 126] width 73 height 29
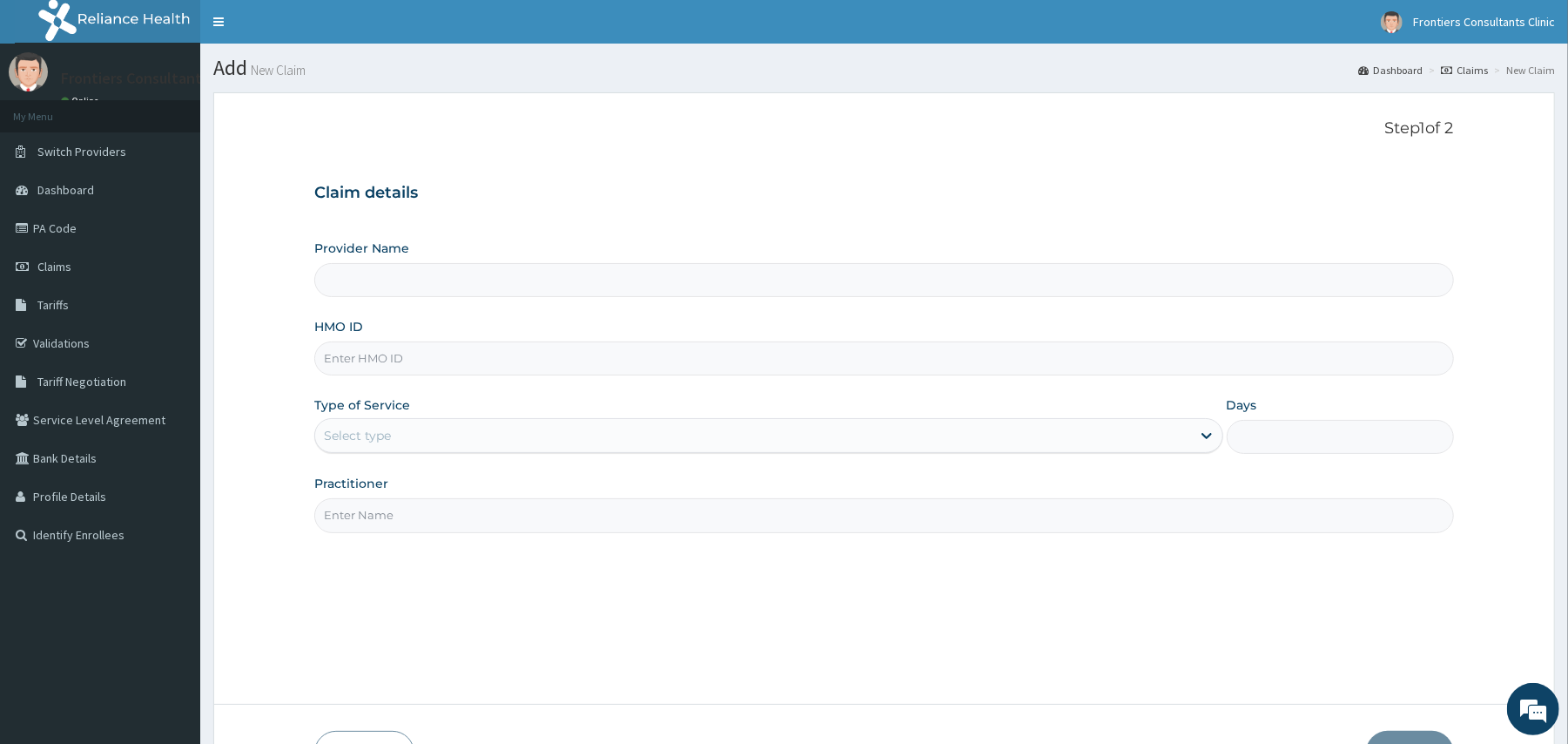
click at [659, 279] on input "Provider Name" at bounding box center [883, 280] width 1139 height 34
type input "Frontiers Consultants Clinic"
click at [537, 360] on input "HMO ID" at bounding box center [883, 358] width 1139 height 34
type input "SLB/10564/A"
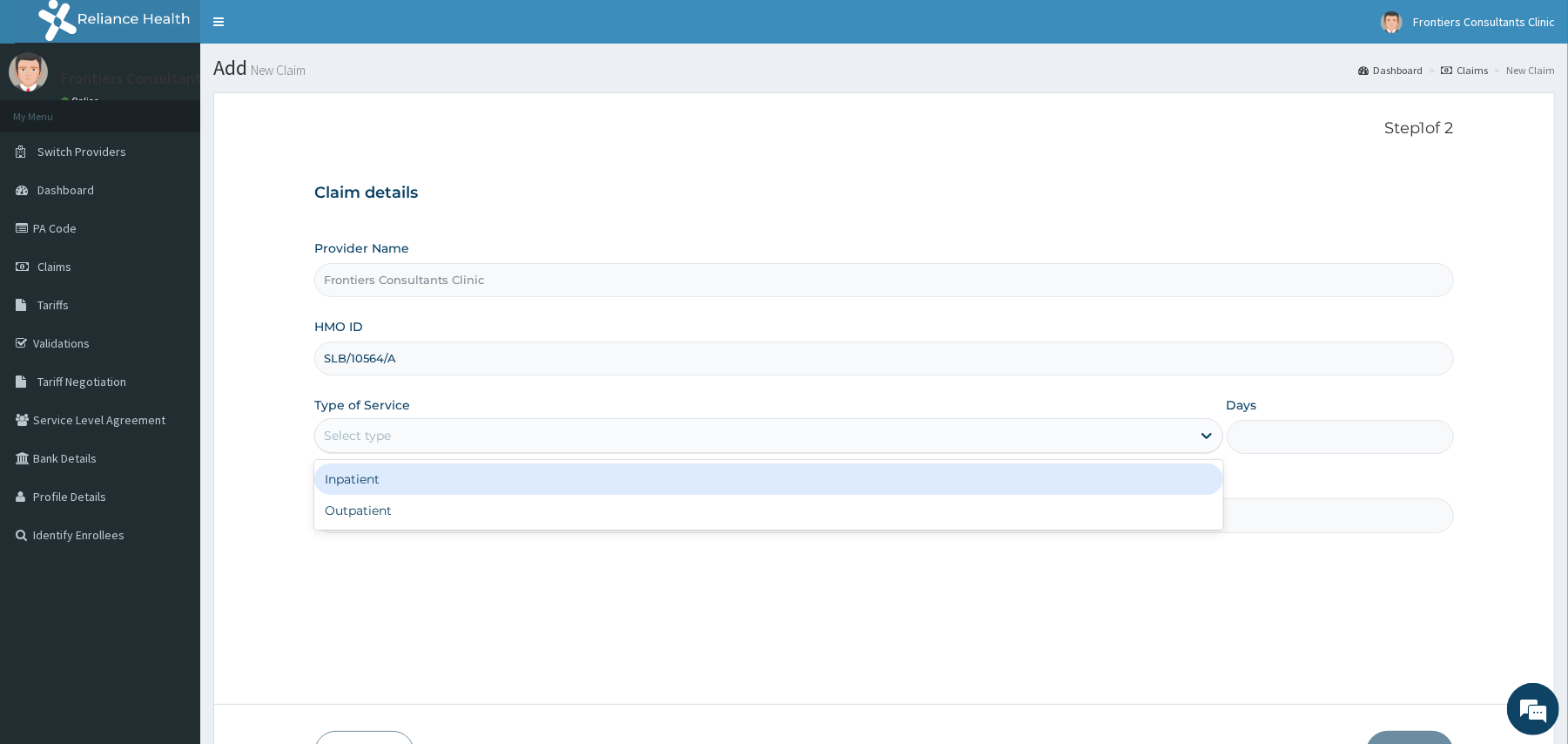
click at [509, 419] on div "Select type" at bounding box center [767, 435] width 908 height 35
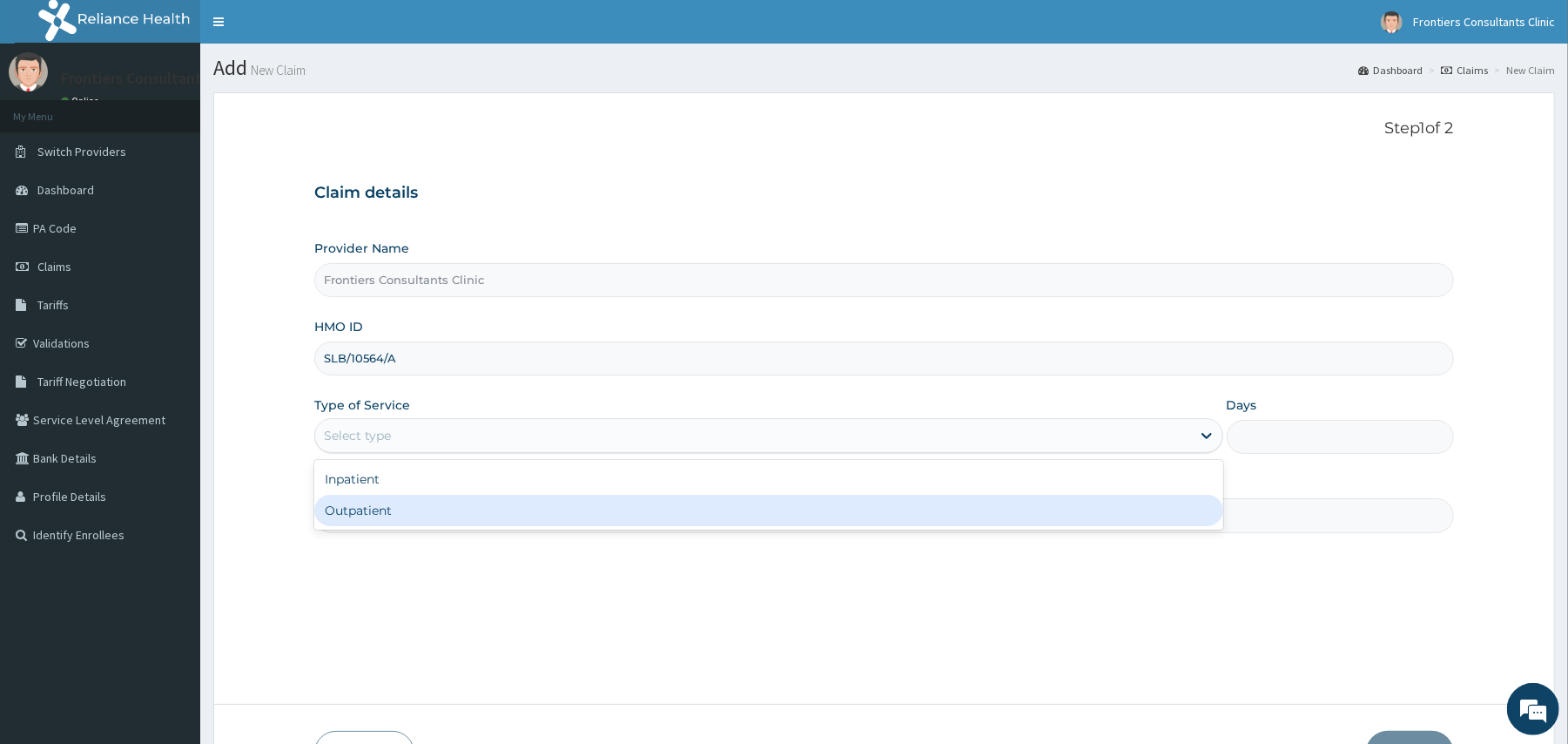
click at [422, 505] on div "Outpatient" at bounding box center [767, 510] width 908 height 31
type input "1"
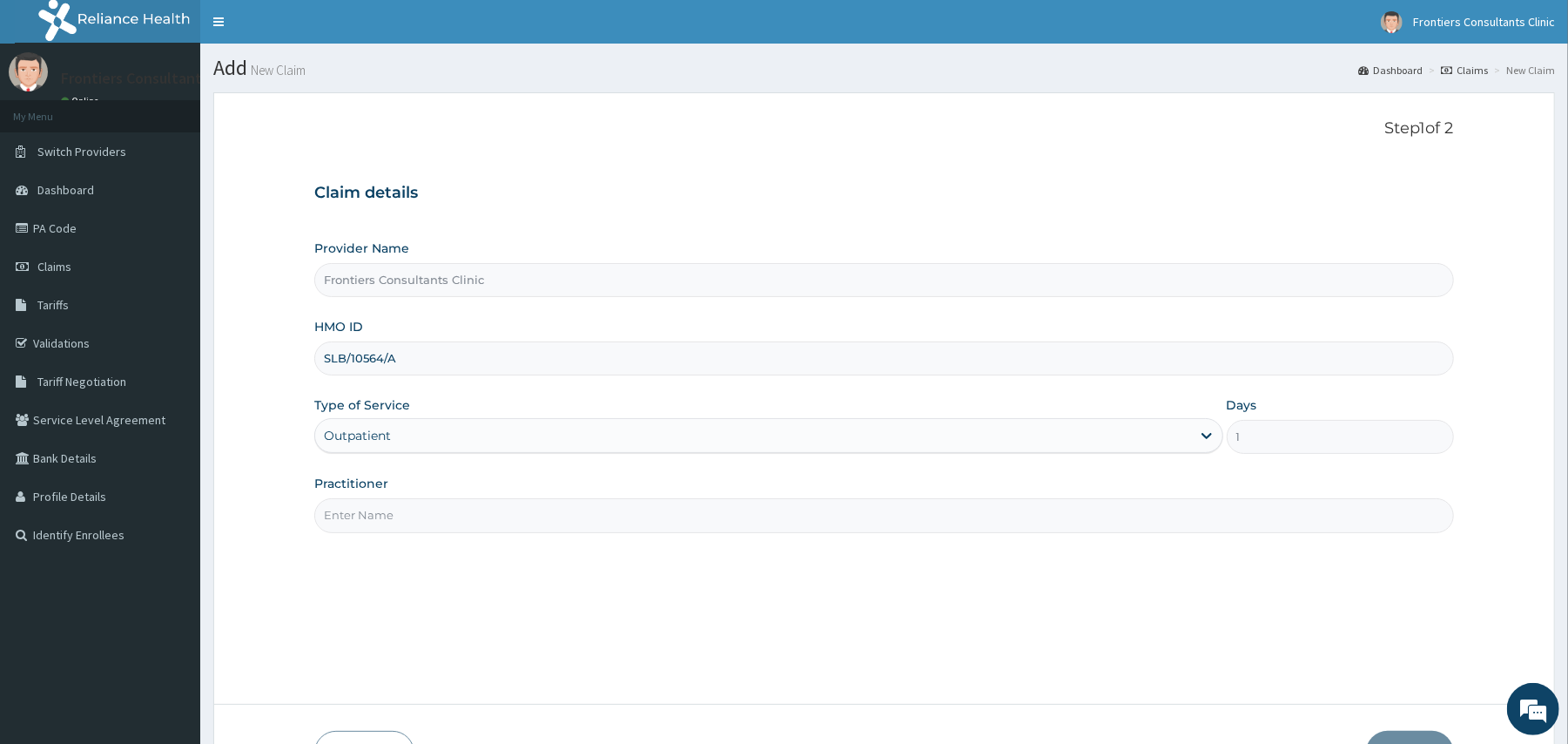
click at [422, 505] on input "Practitioner" at bounding box center [883, 514] width 1139 height 34
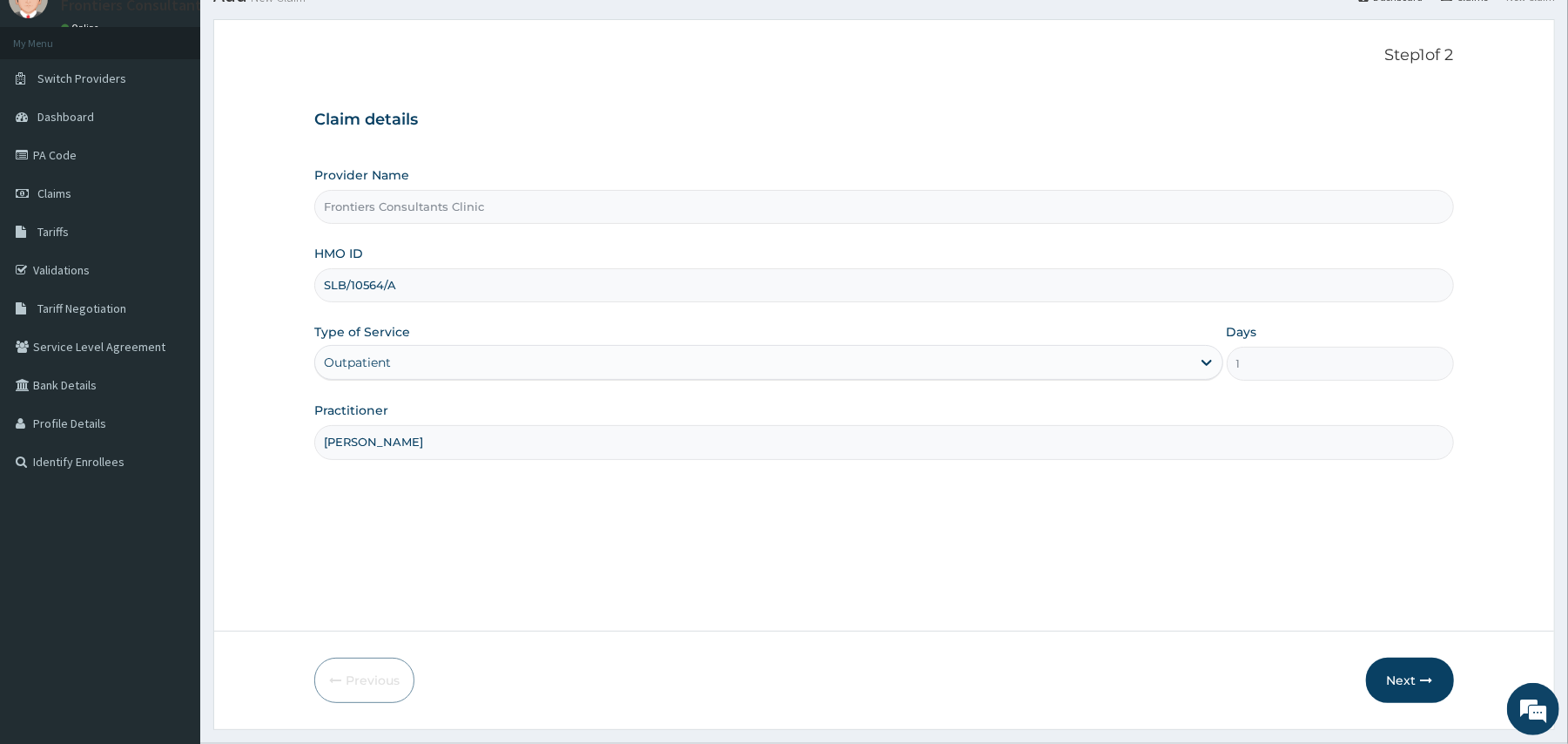
scroll to position [112, 0]
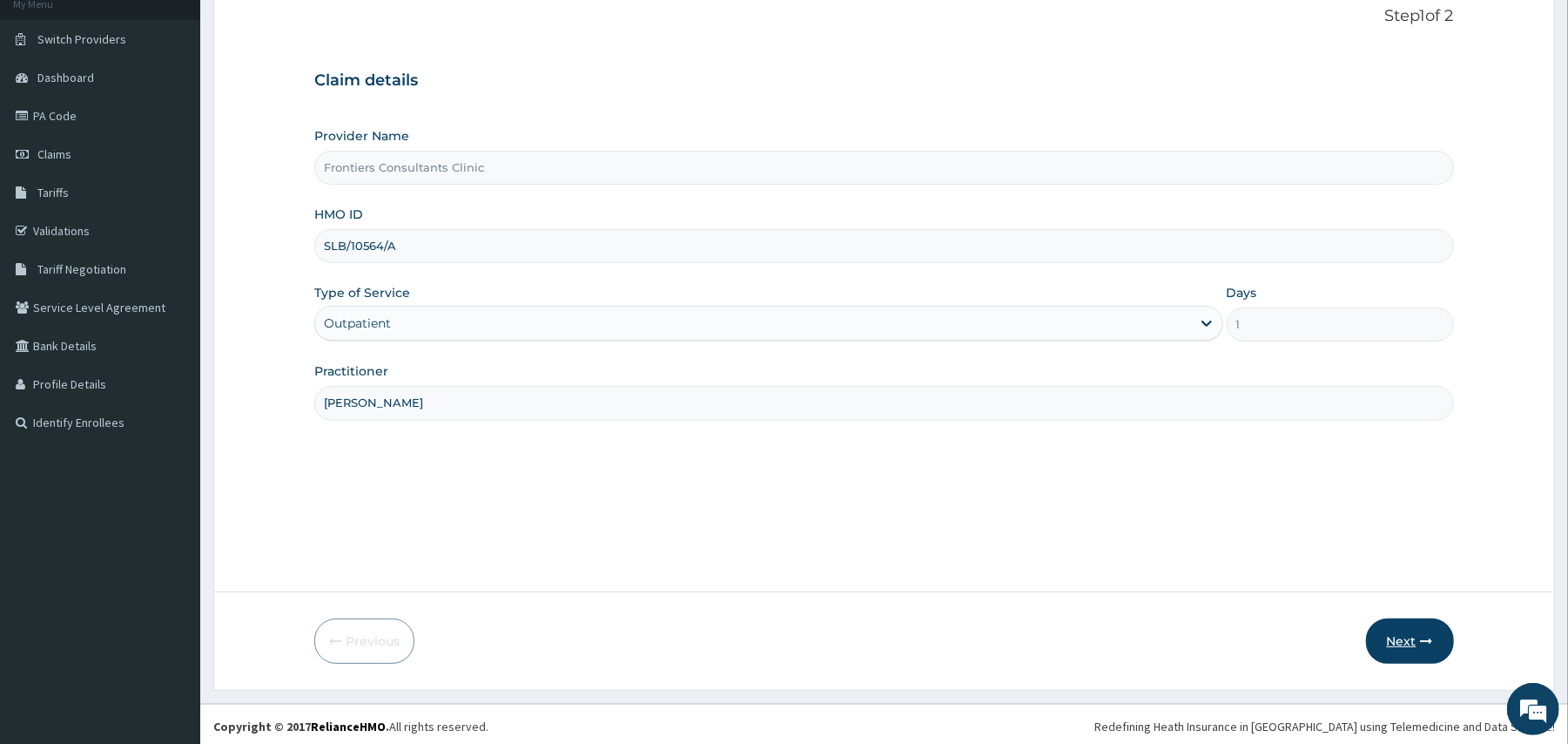
type input "DR ALIYU"
click at [1401, 632] on button "Next" at bounding box center [1410, 640] width 88 height 45
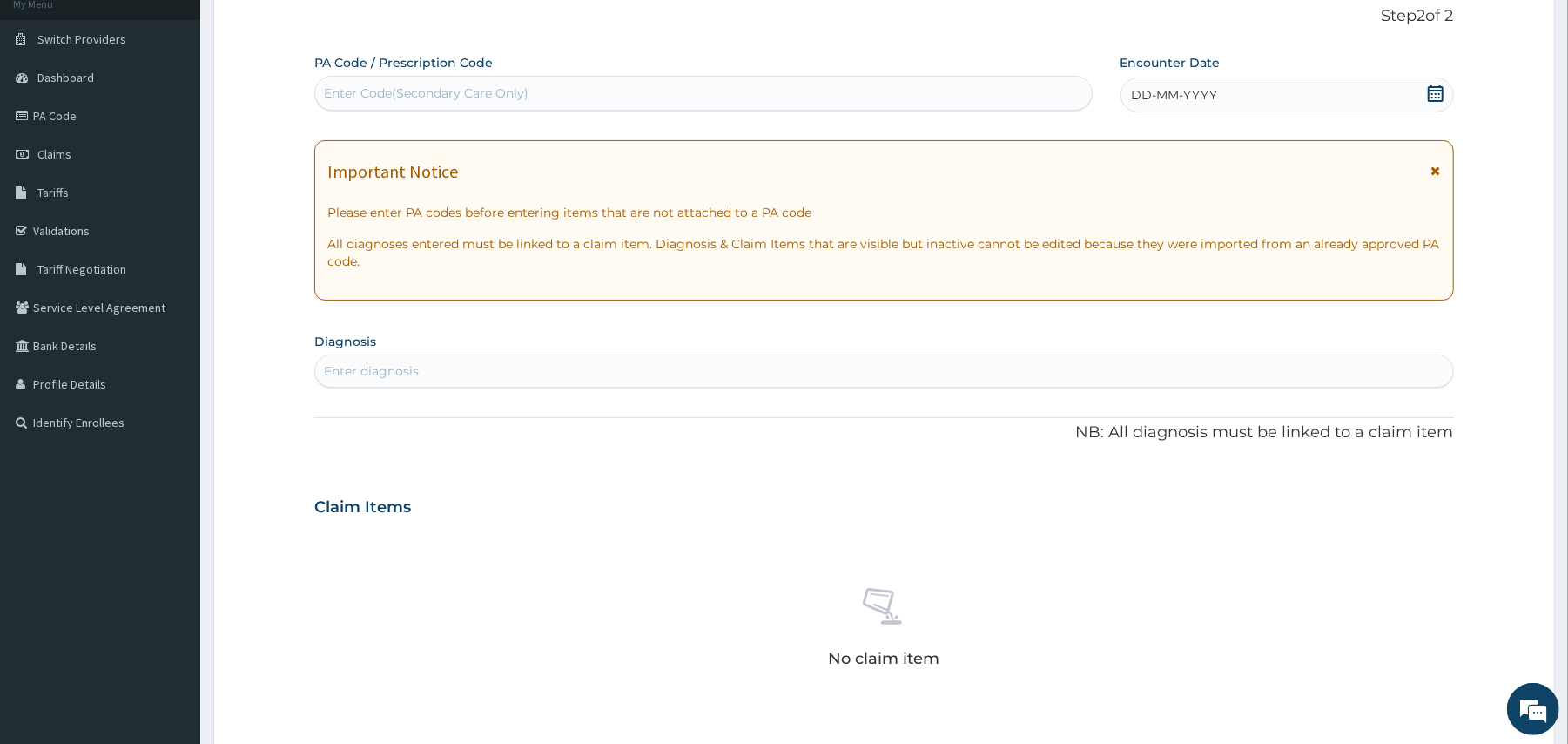
click at [565, 91] on div "Enter Code(Secondary Care Only)" at bounding box center [702, 93] width 775 height 27
type input "PA/540F90"
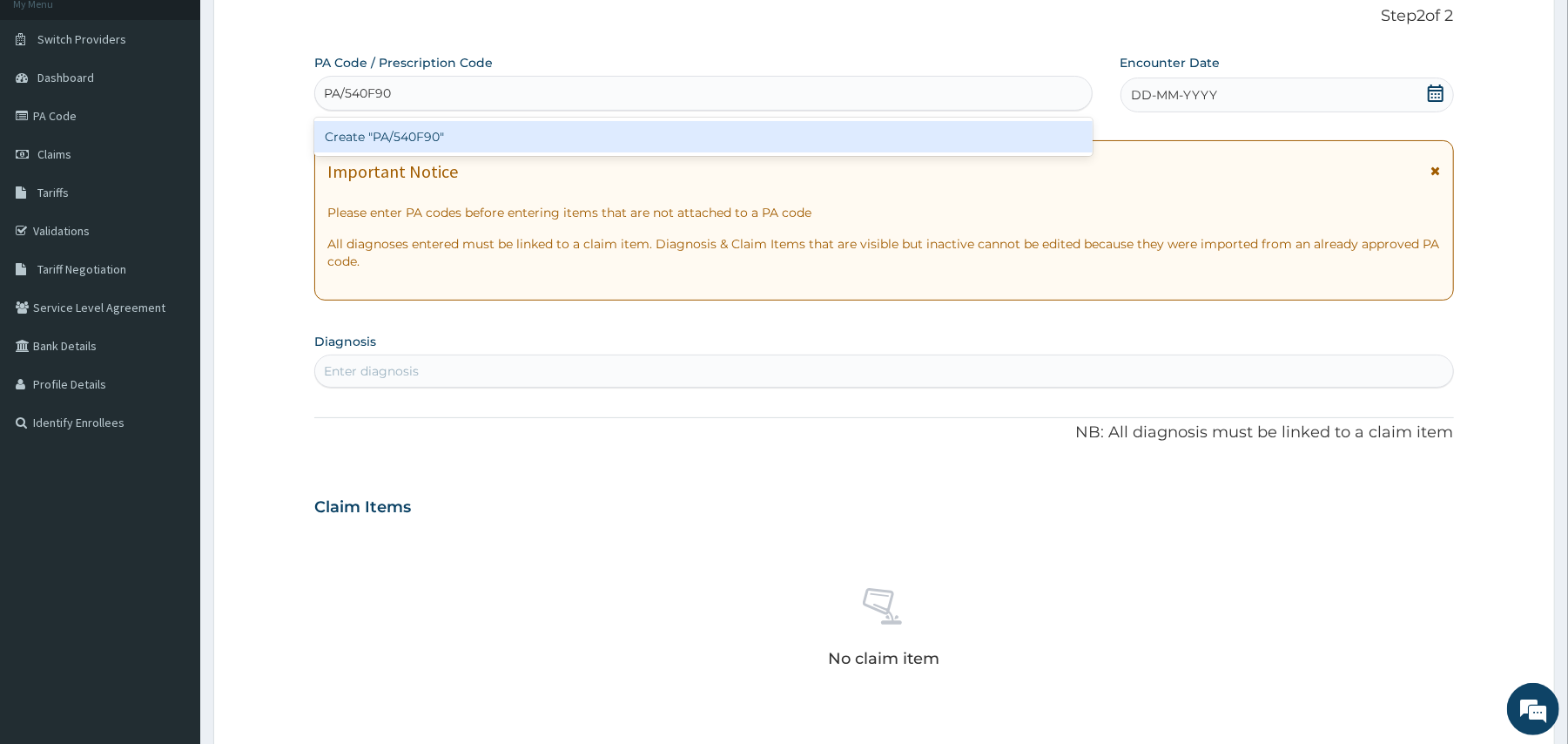
click at [530, 141] on div "Create "PA/540F90"" at bounding box center [702, 137] width 777 height 31
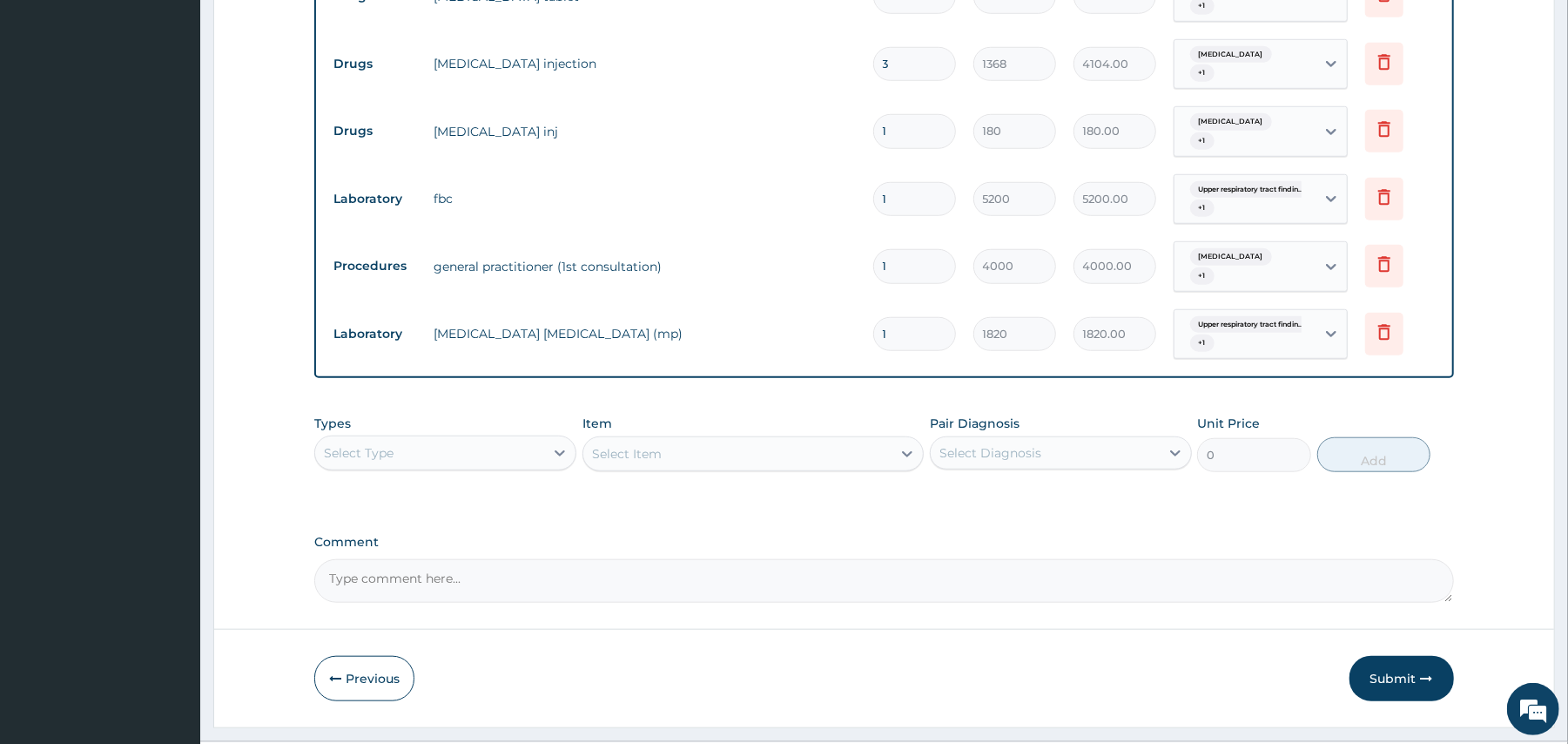
scroll to position [943, 0]
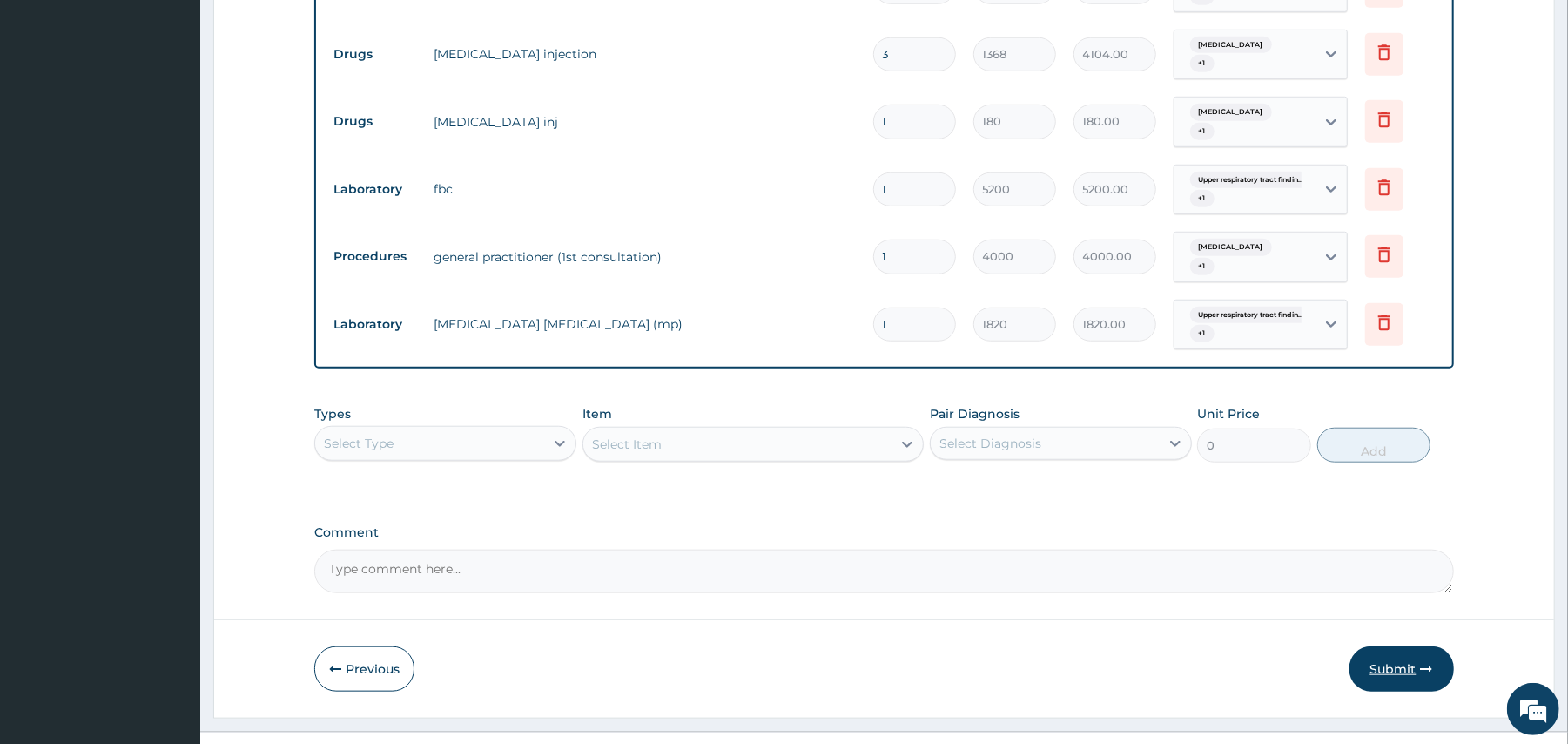
click at [1397, 646] on button "Submit" at bounding box center [1401, 669] width 105 height 45
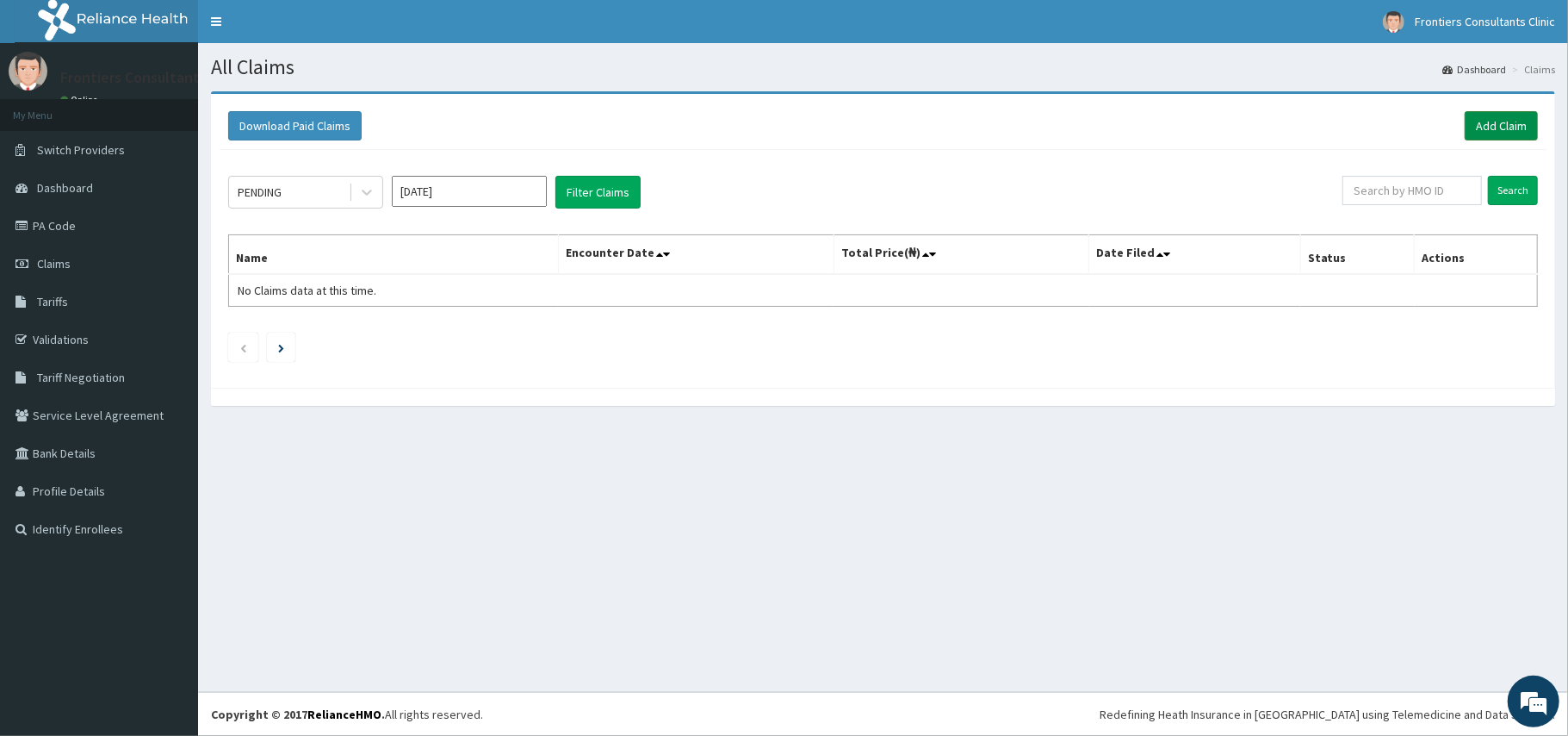
click at [1481, 135] on link "Add Claim" at bounding box center [1501, 126] width 73 height 29
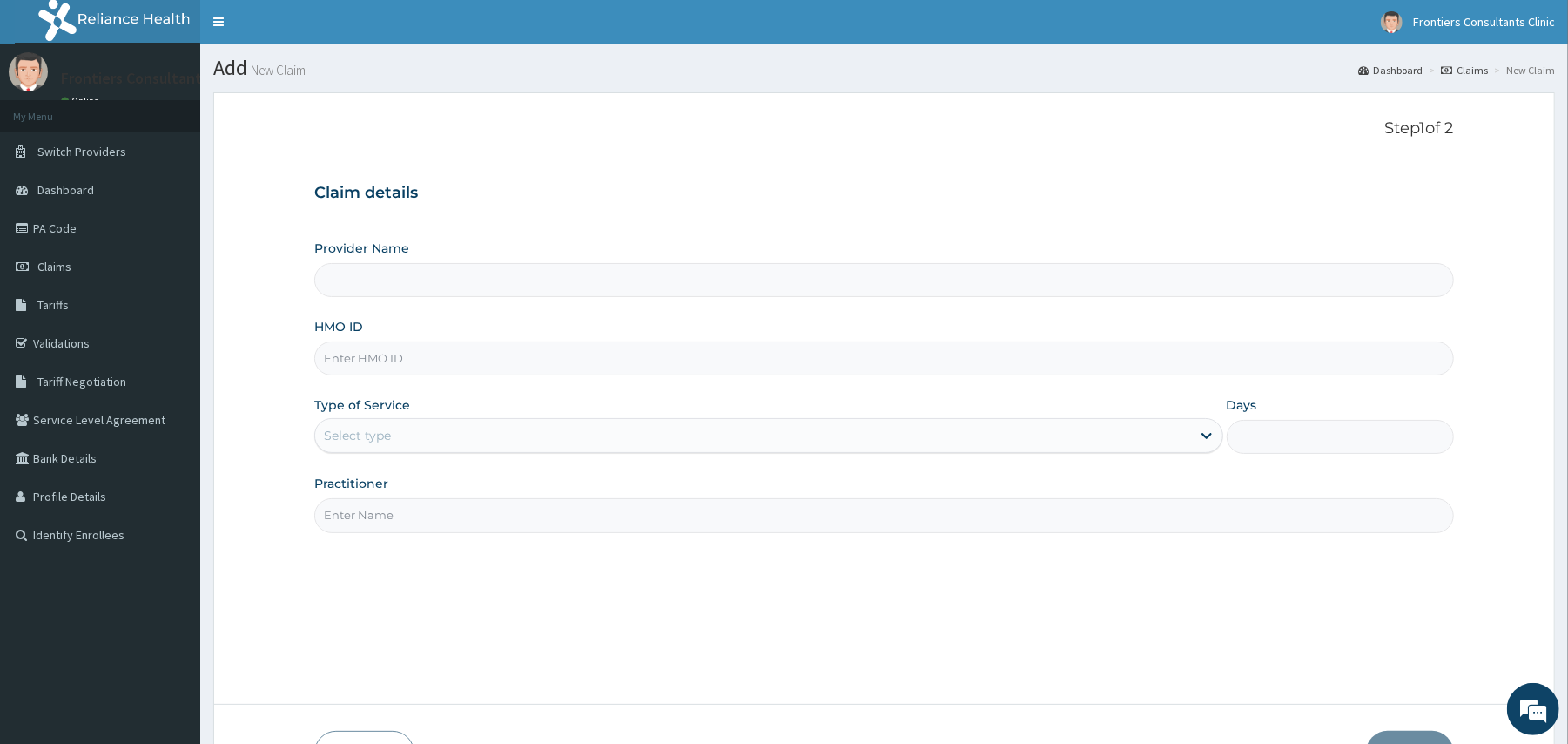
type input "Frontiers Consultants Clinic"
click at [832, 361] on input "HMO ID" at bounding box center [883, 358] width 1139 height 34
type input "SLB/10564/A"
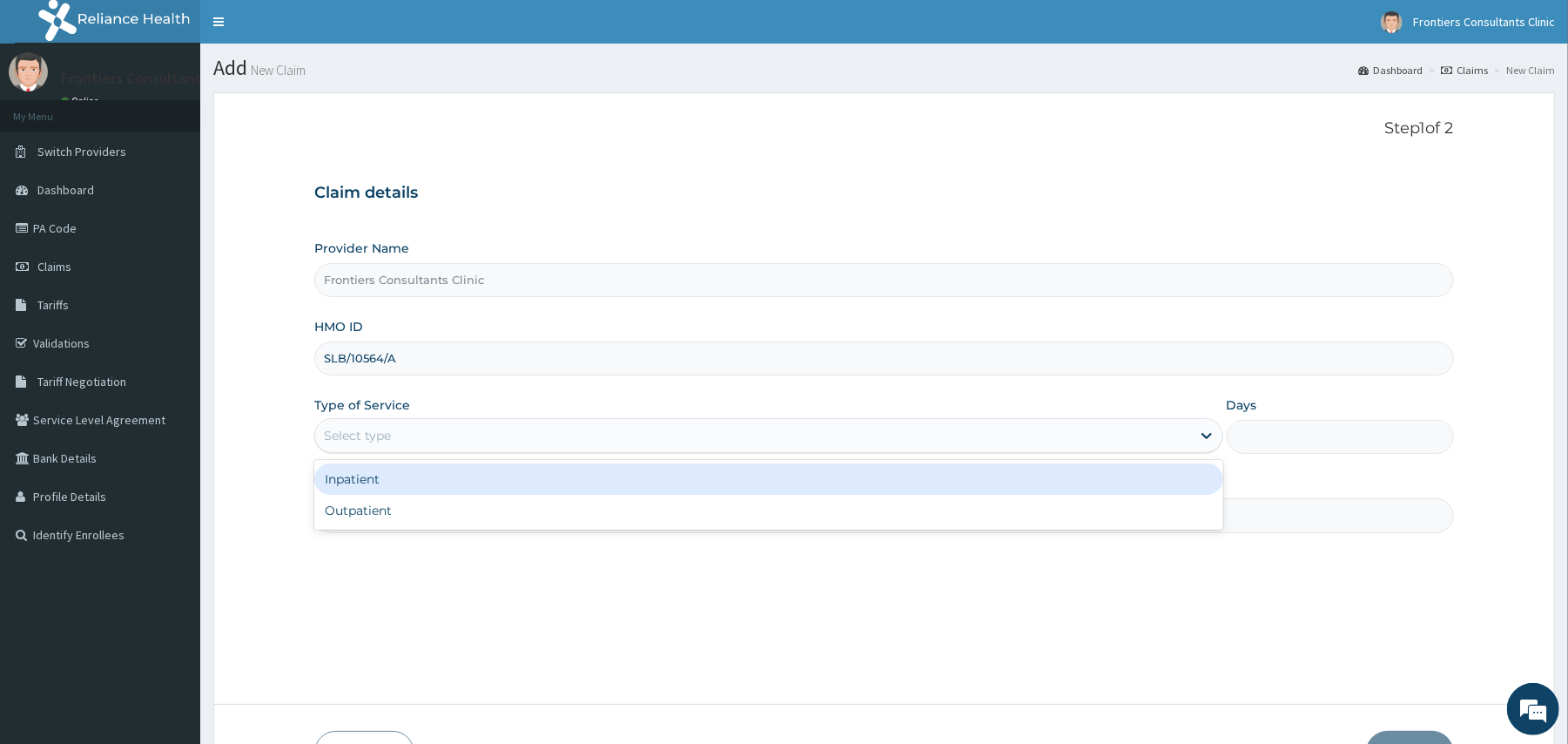
click at [485, 441] on div "Select type" at bounding box center [752, 435] width 875 height 27
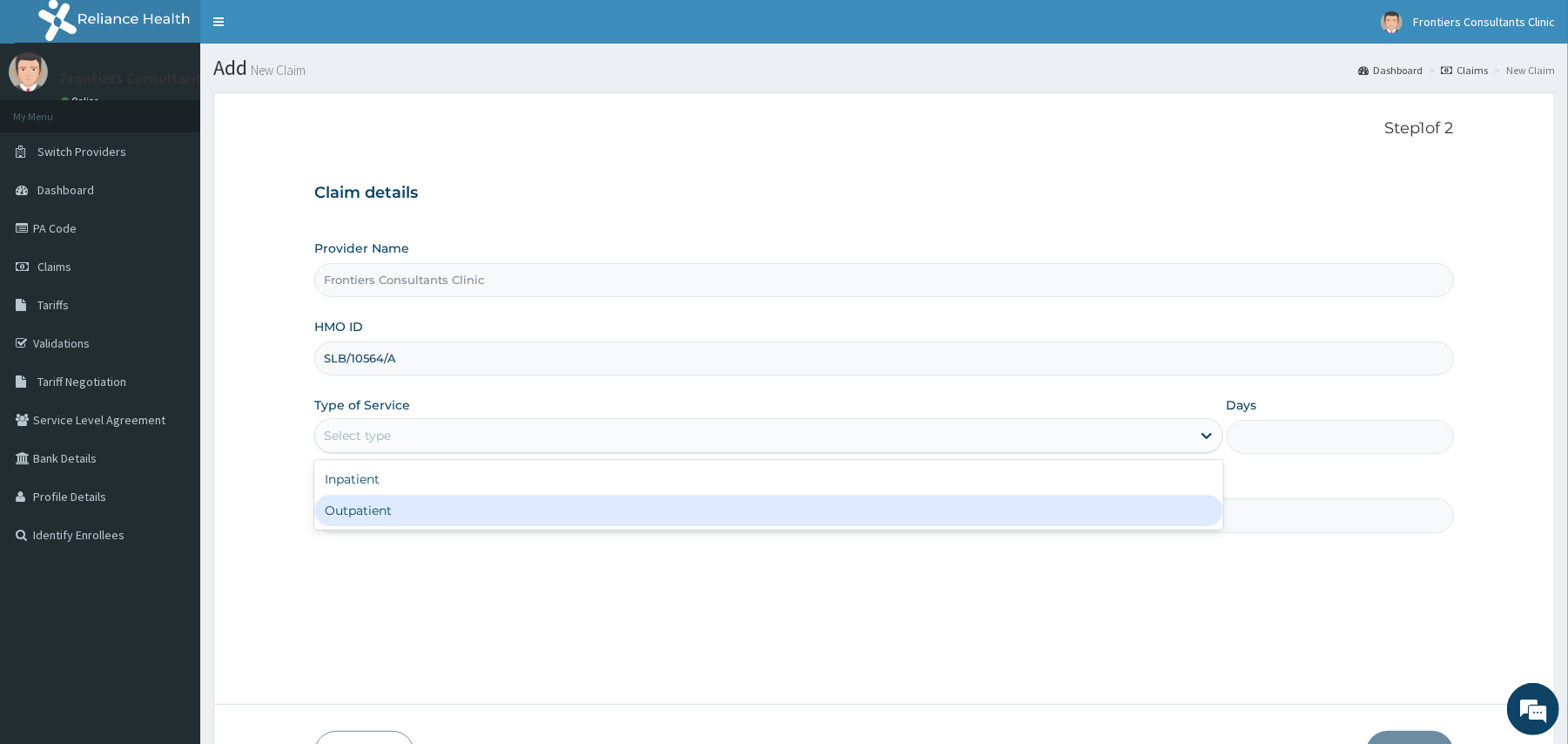
click at [390, 516] on div "Outpatient" at bounding box center [767, 510] width 908 height 31
type input "1"
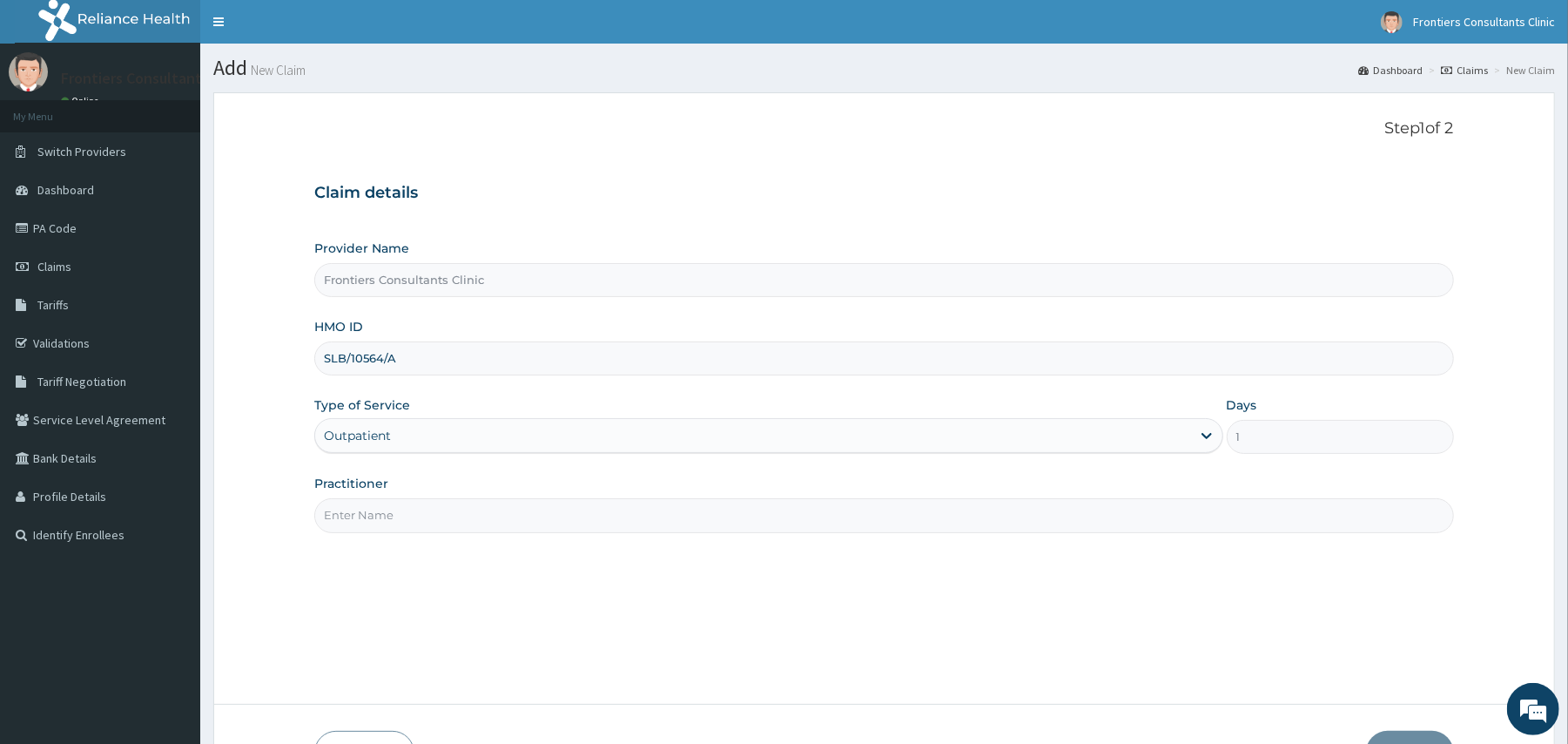
click at [394, 523] on input "Practitioner" at bounding box center [883, 514] width 1139 height 34
type input "[PERSON_NAME]"
click at [1404, 740] on button "Next" at bounding box center [1410, 753] width 88 height 45
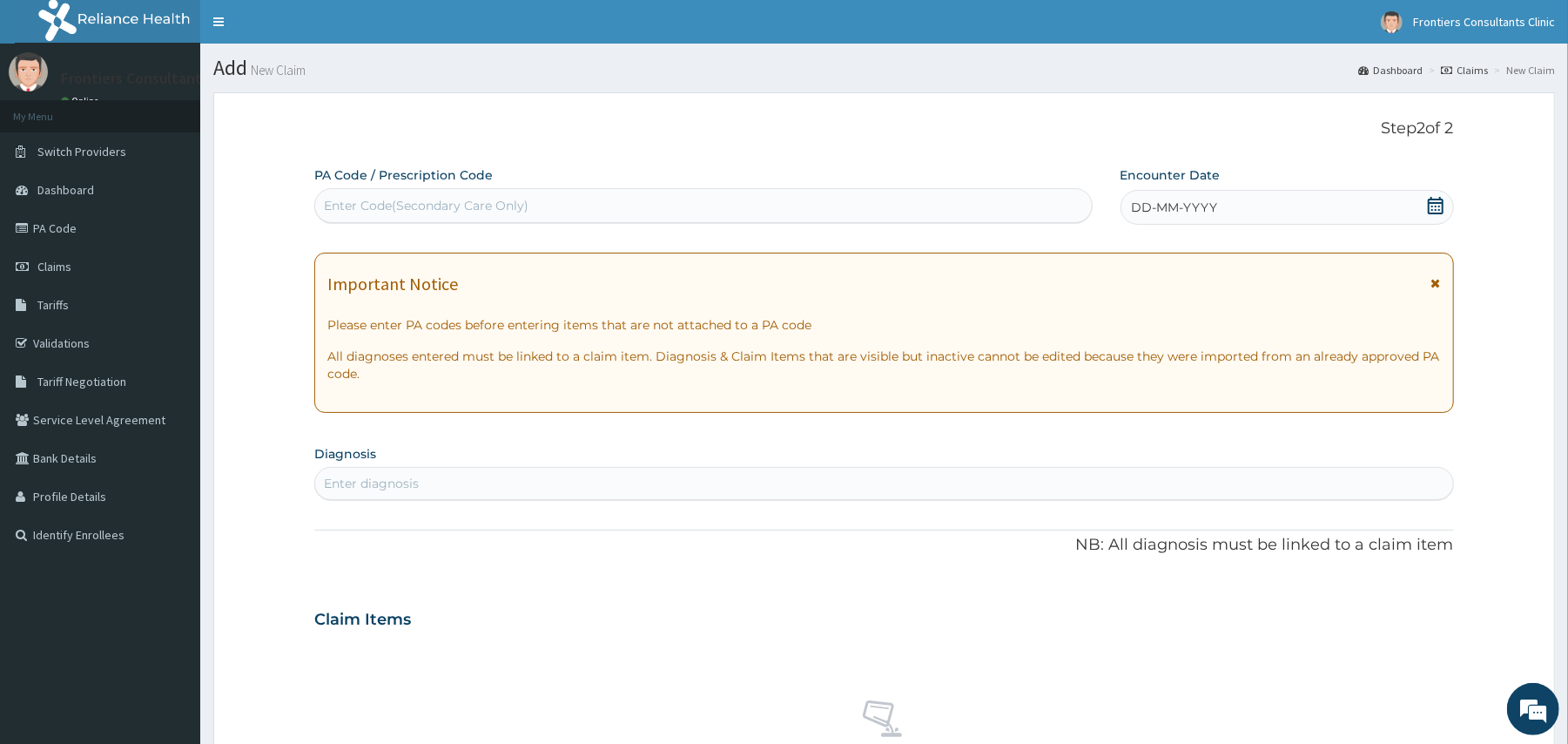
click at [513, 203] on div "Enter Code(Secondary Care Only)" at bounding box center [425, 205] width 204 height 18
type input "PA/EF141A"
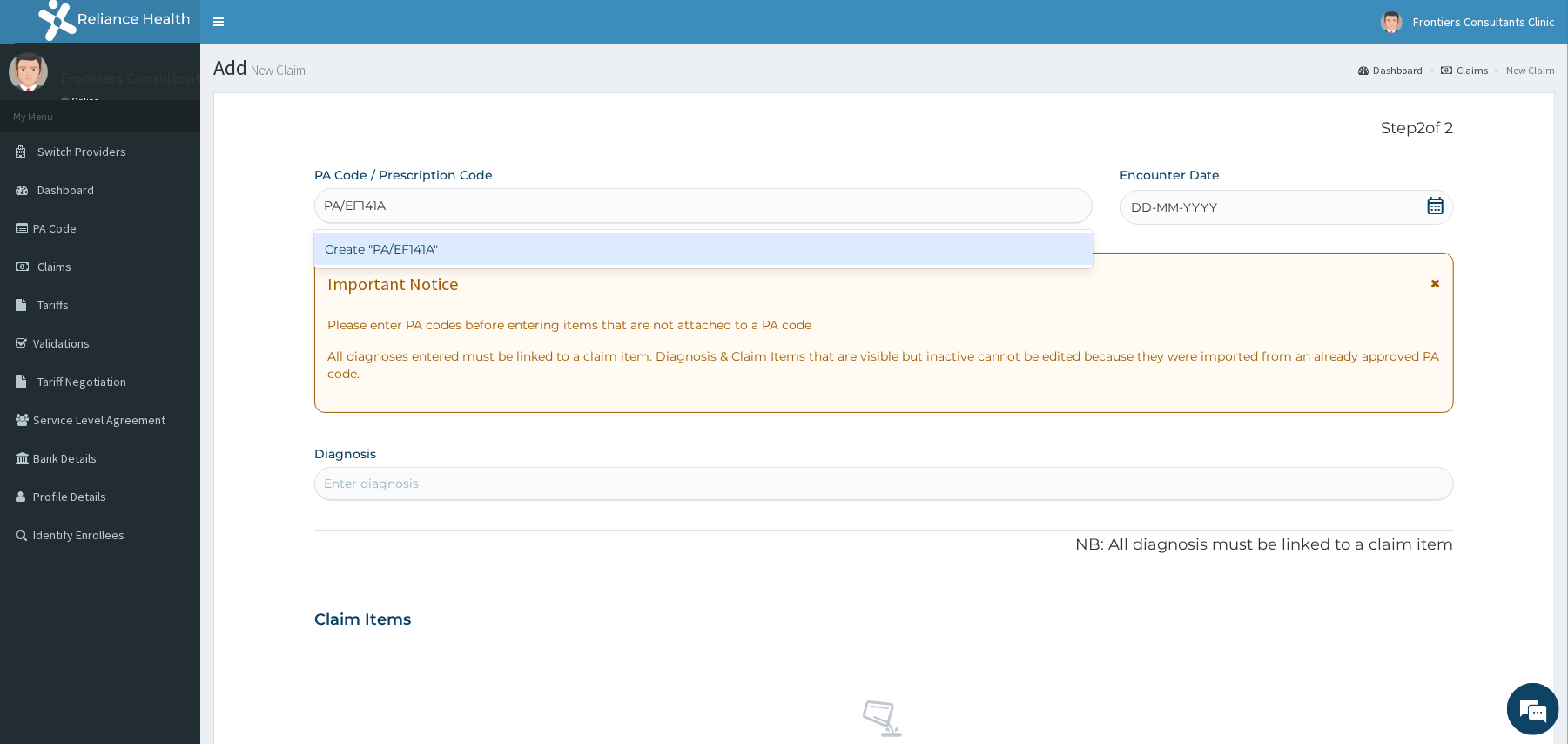
click at [503, 261] on div "Create "PA/EF141A"" at bounding box center [702, 249] width 777 height 31
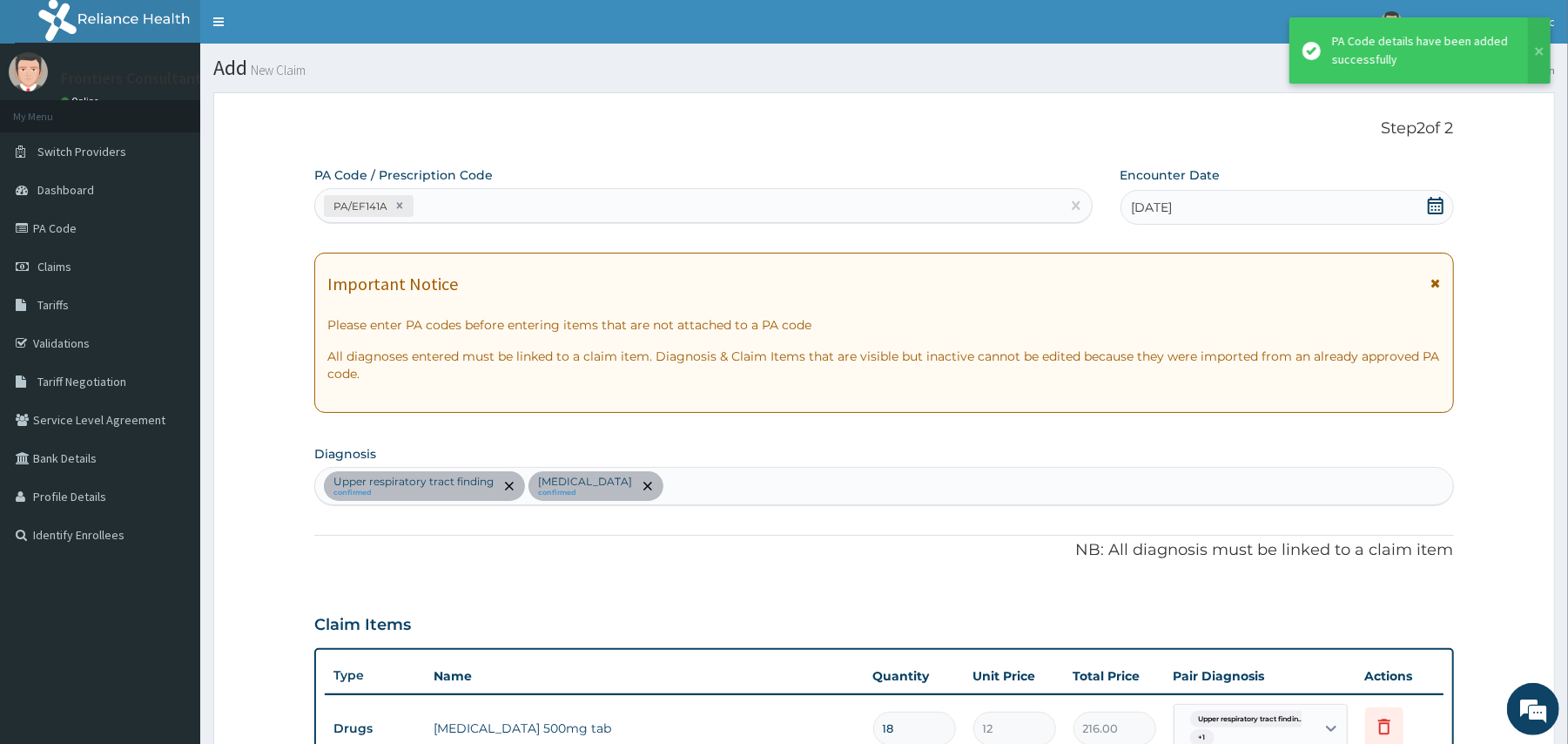
scroll to position [858, 0]
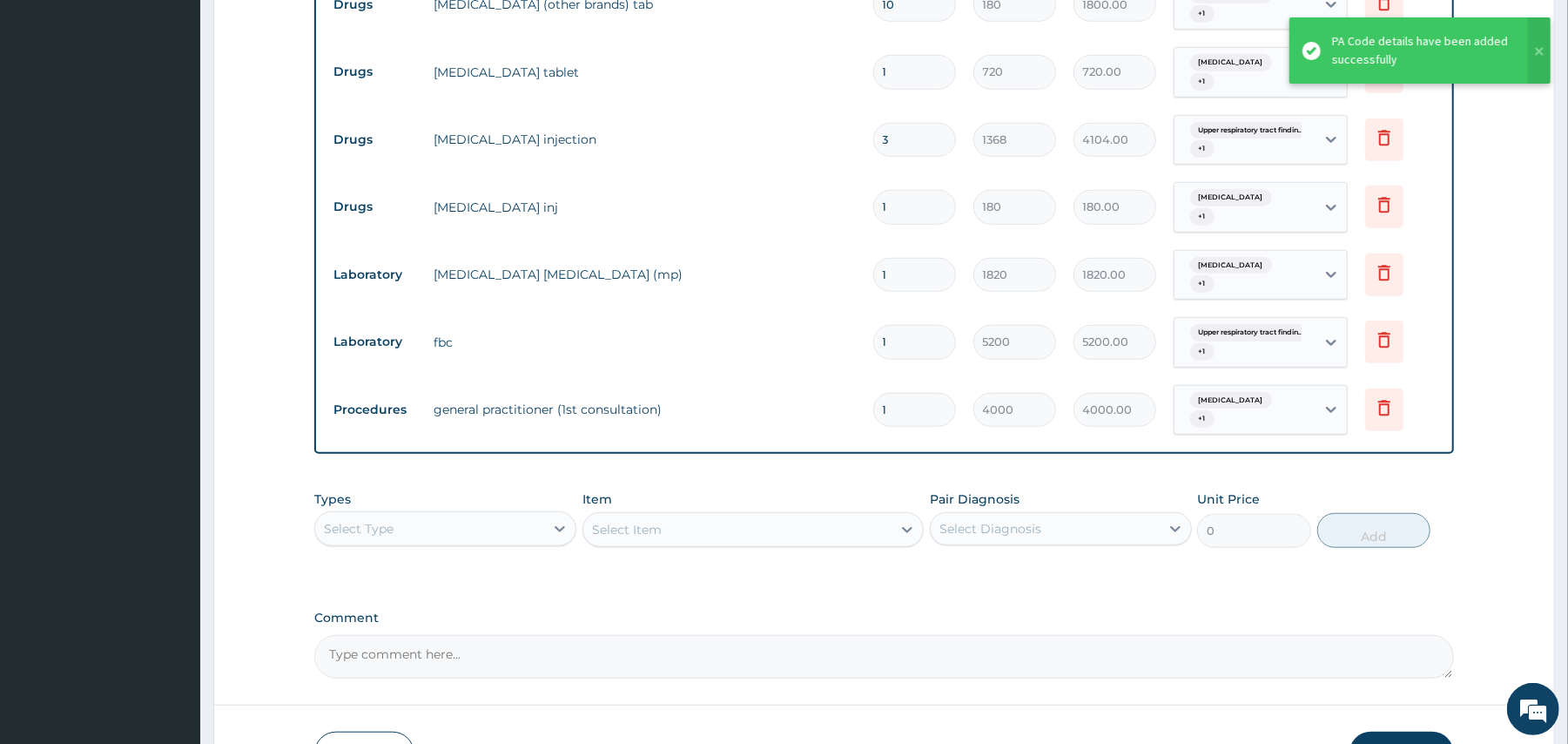
click at [1380, 731] on button "Submit" at bounding box center [1401, 754] width 105 height 45
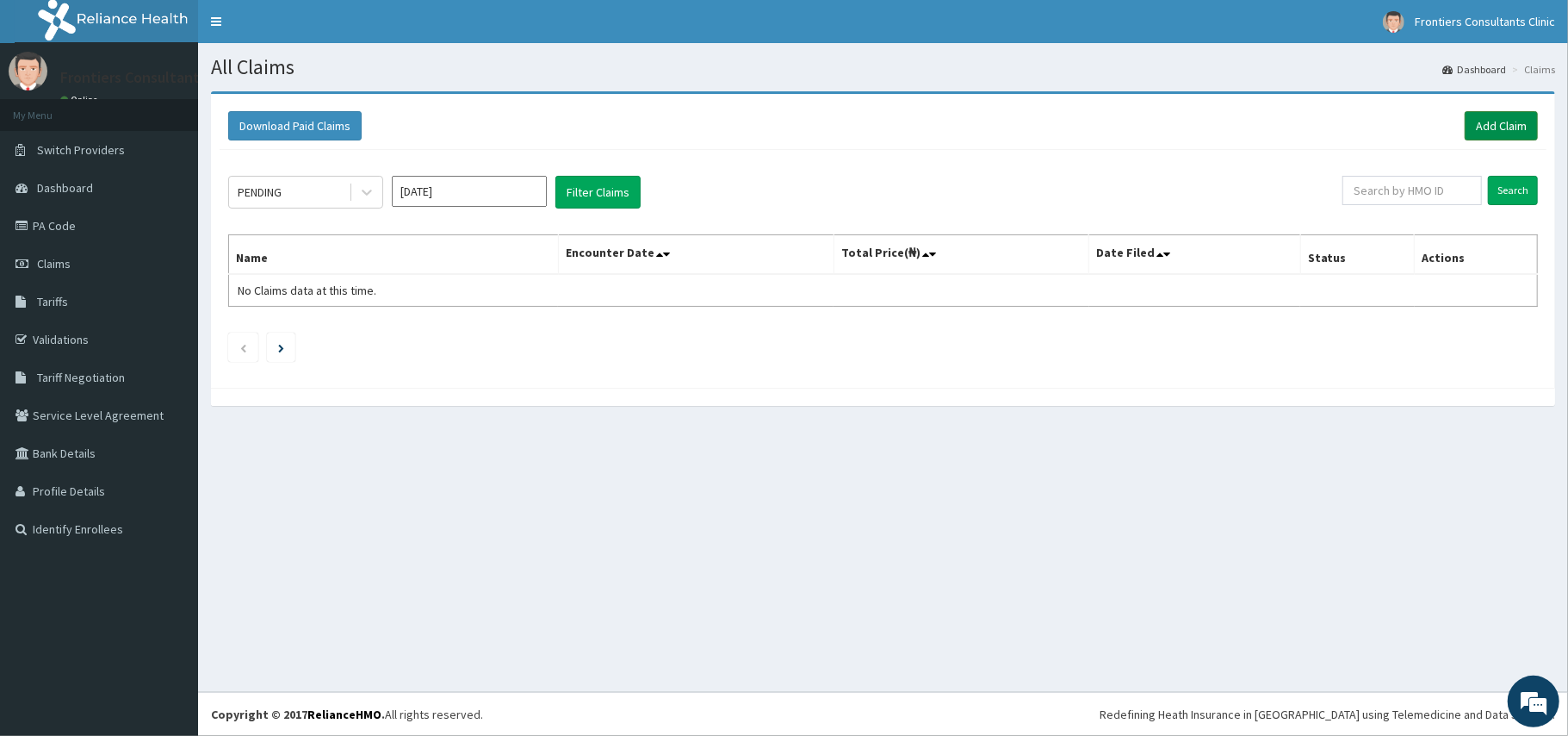
click at [1481, 118] on link "Add Claim" at bounding box center [1501, 126] width 73 height 29
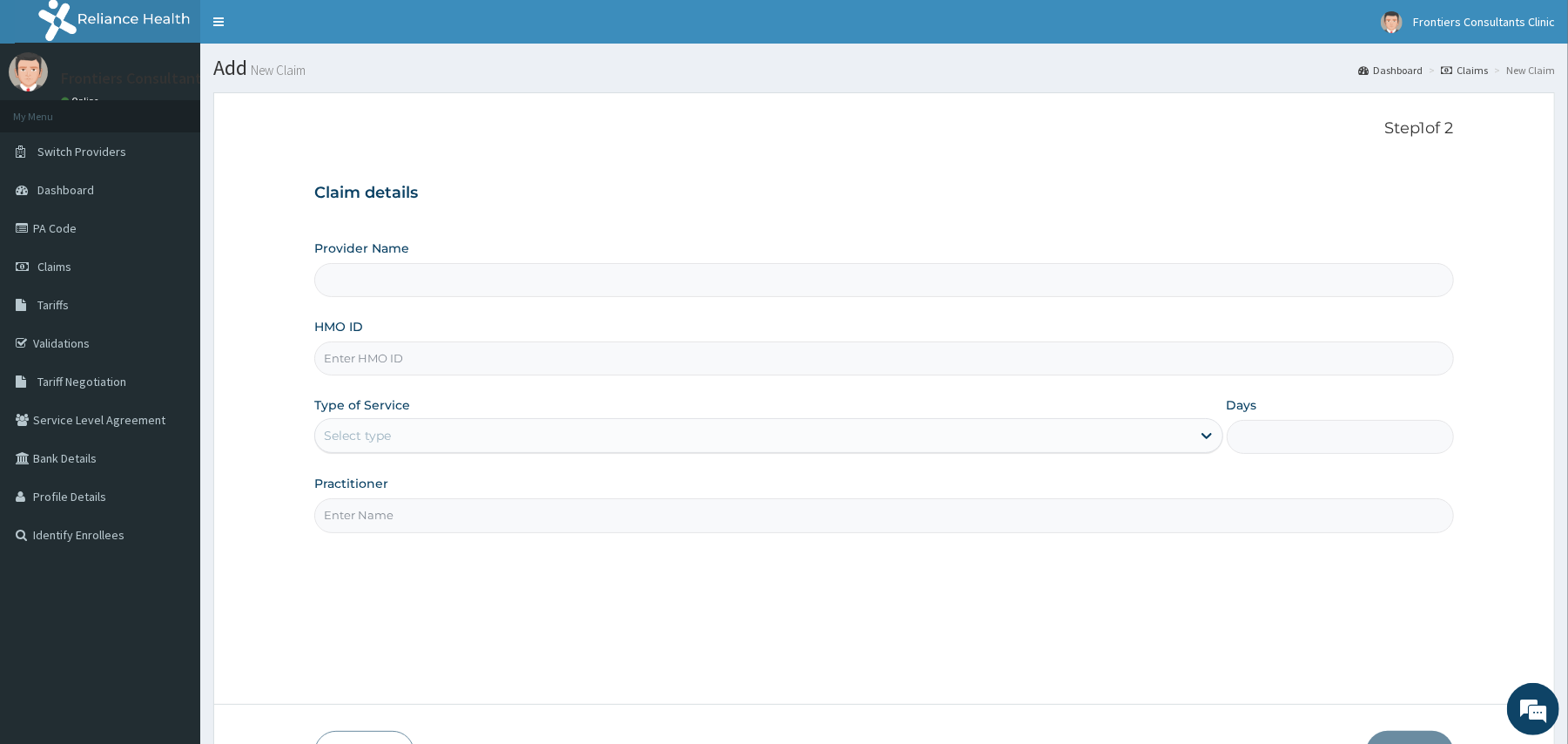
type input "Frontiers Consultants Clinic"
click at [391, 350] on input "HMO ID" at bounding box center [883, 358] width 1139 height 34
type input "SCY/10007/A"
click at [399, 433] on div "Select type" at bounding box center [752, 435] width 875 height 27
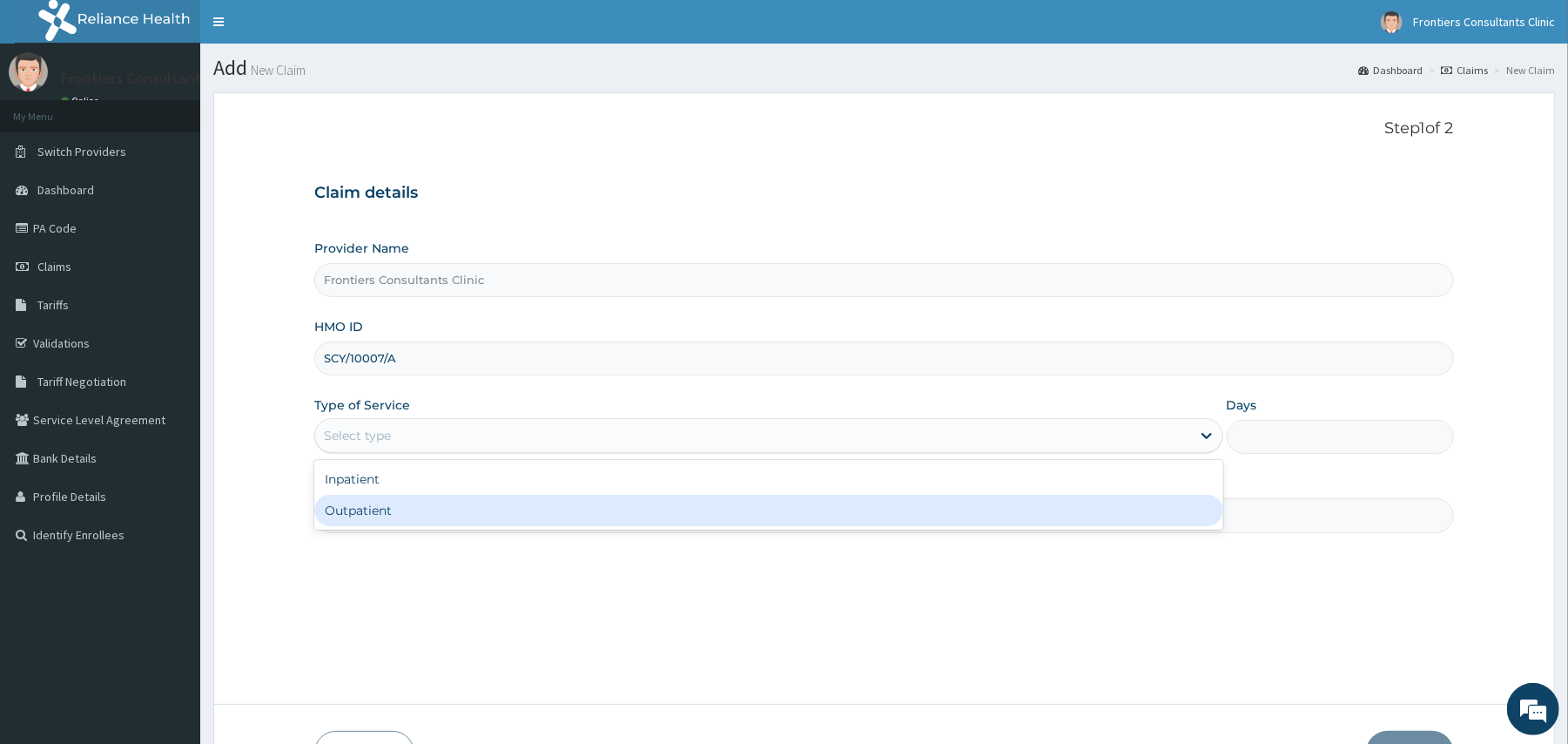
click at [370, 505] on div "Outpatient" at bounding box center [767, 510] width 908 height 31
type input "1"
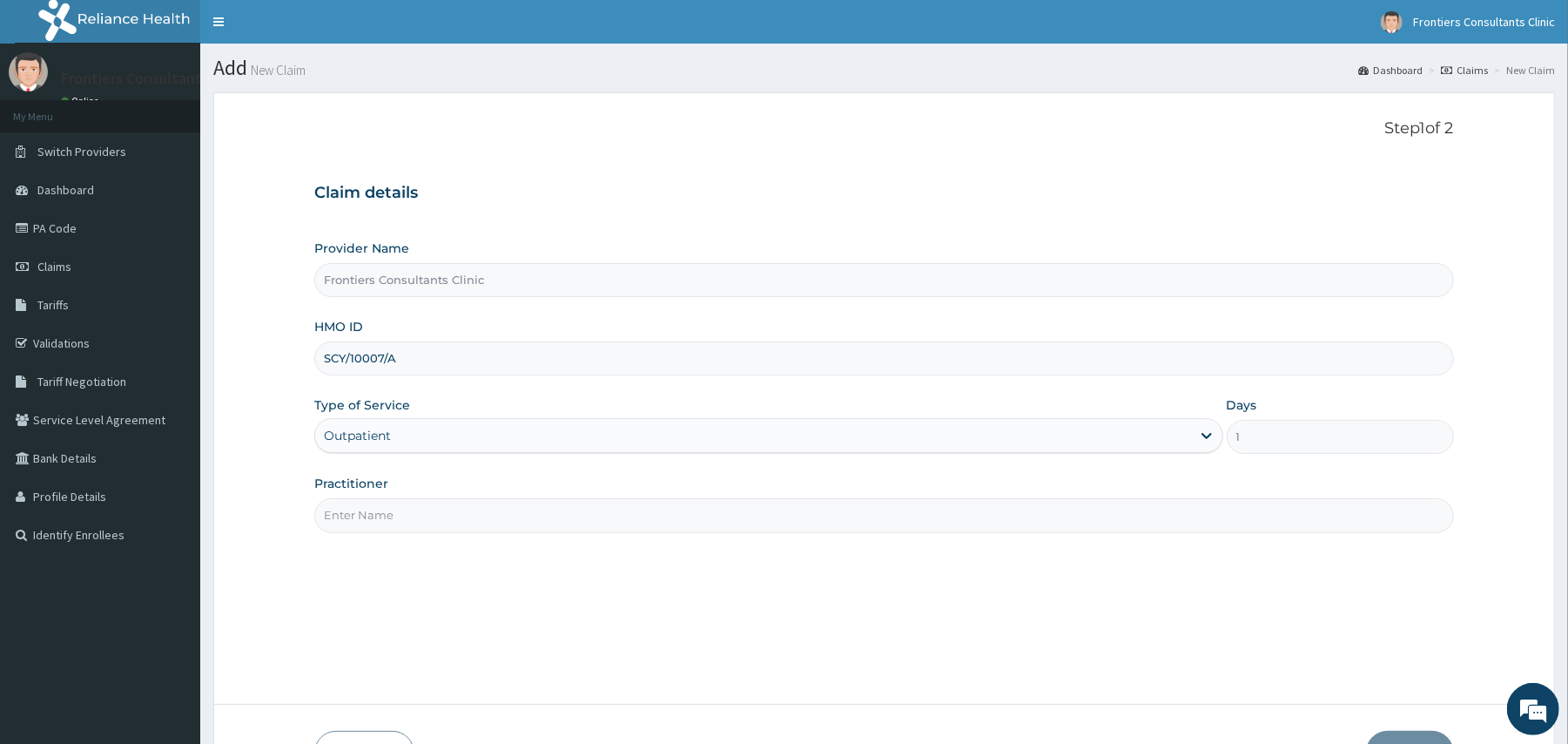
click at [370, 513] on input "Practitioner" at bounding box center [883, 514] width 1139 height 34
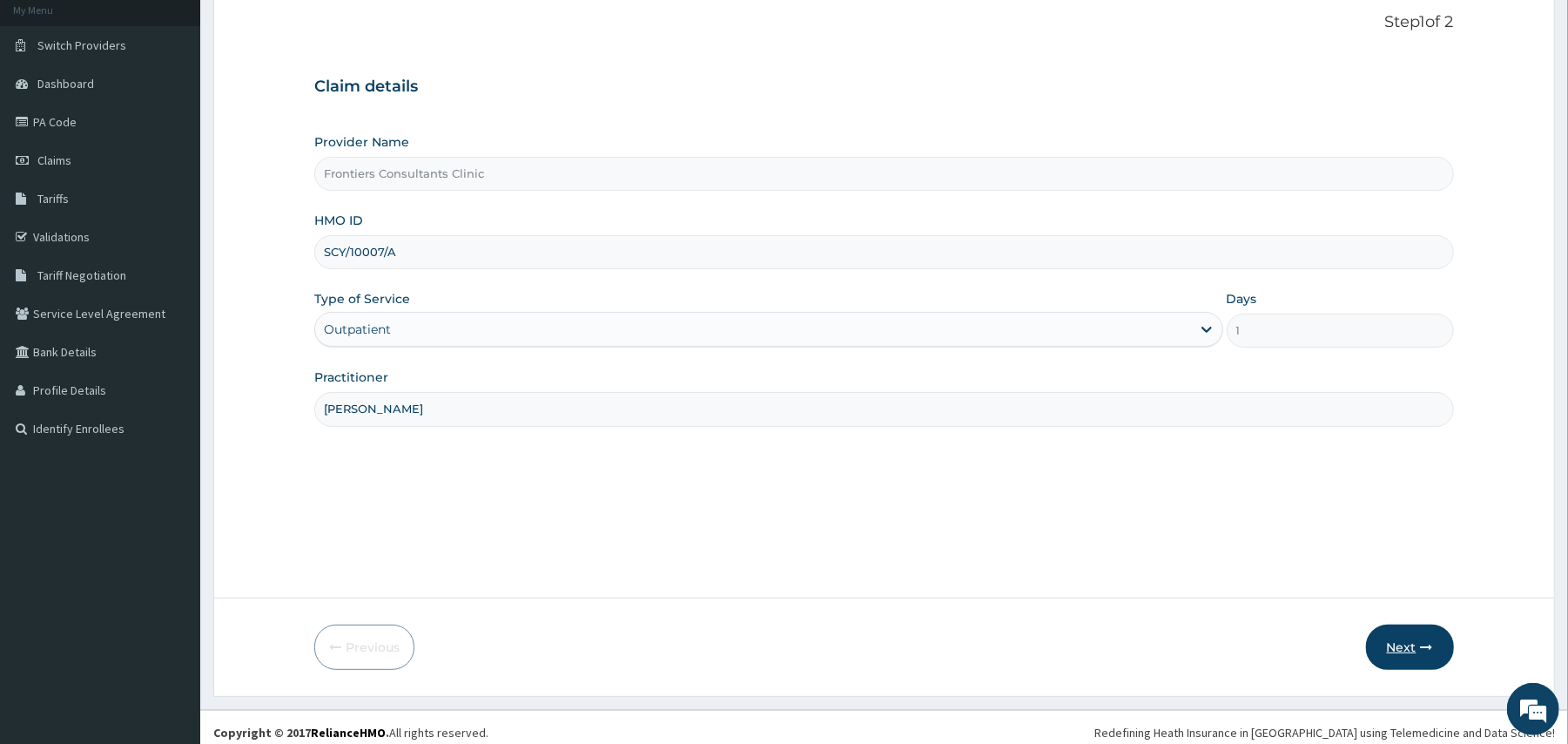
scroll to position [116, 0]
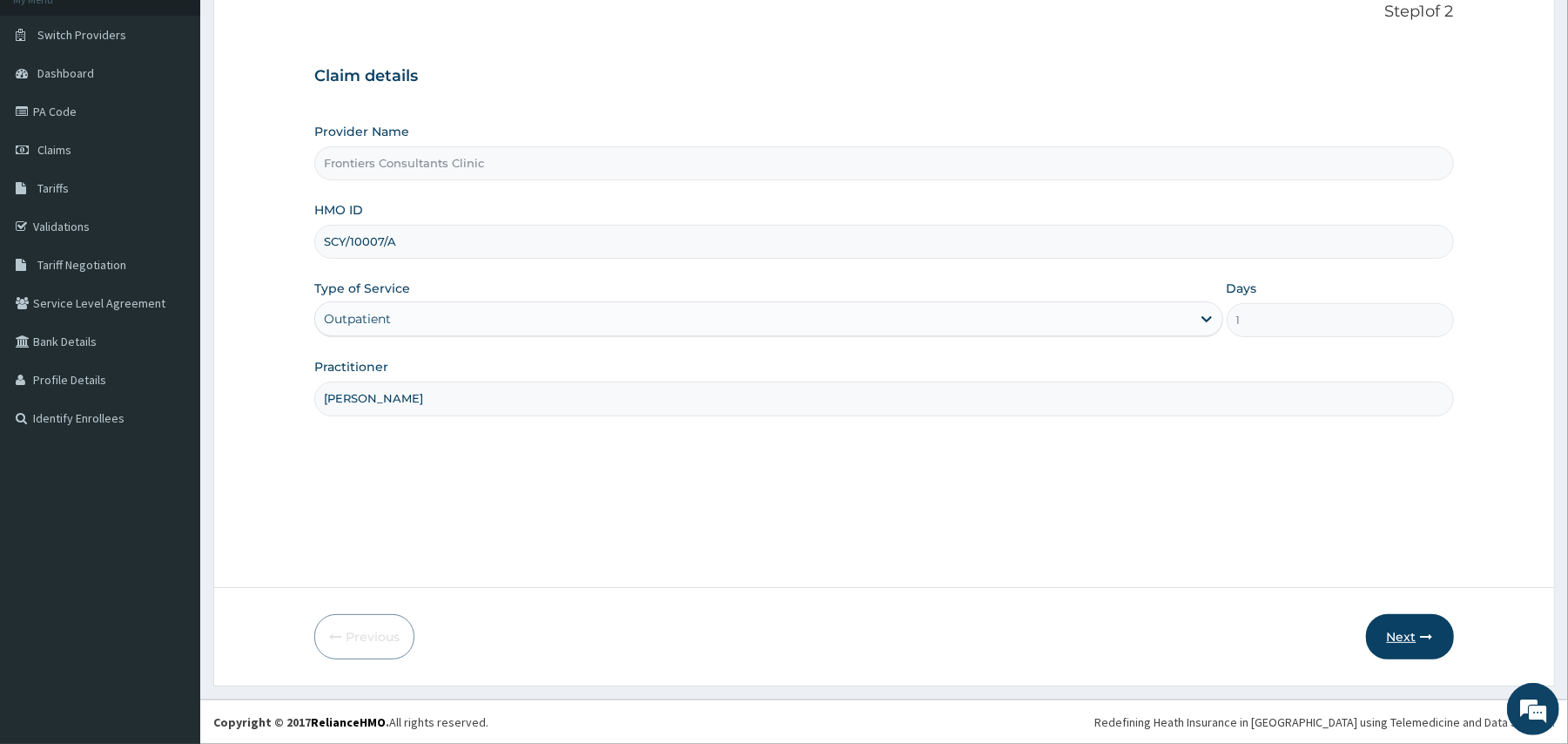
type input "DR SALIM"
click at [1418, 629] on button "Next" at bounding box center [1410, 636] width 88 height 45
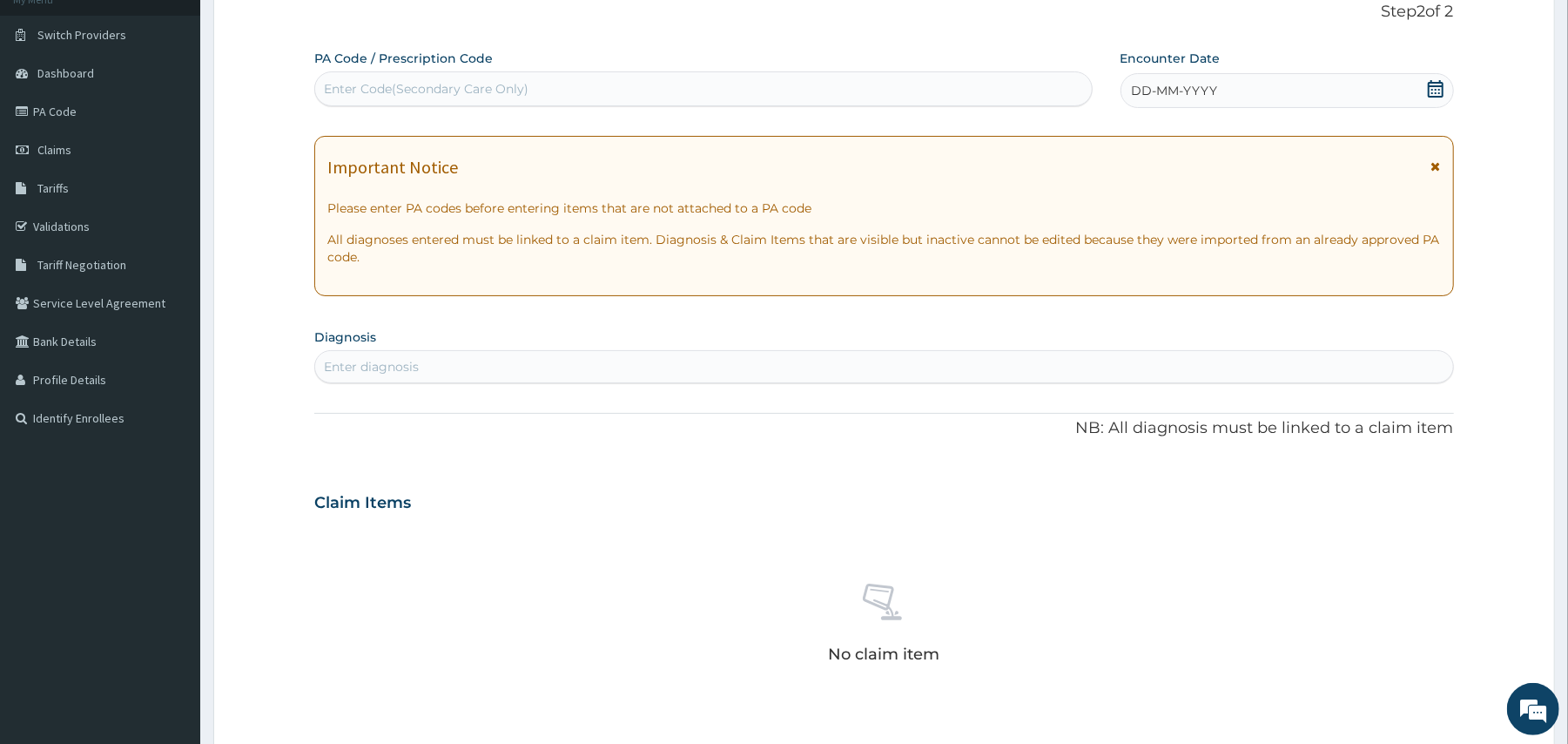
click at [776, 82] on div "Enter Code(Secondary Care Only)" at bounding box center [702, 89] width 775 height 27
type input "PA/A13CA2"
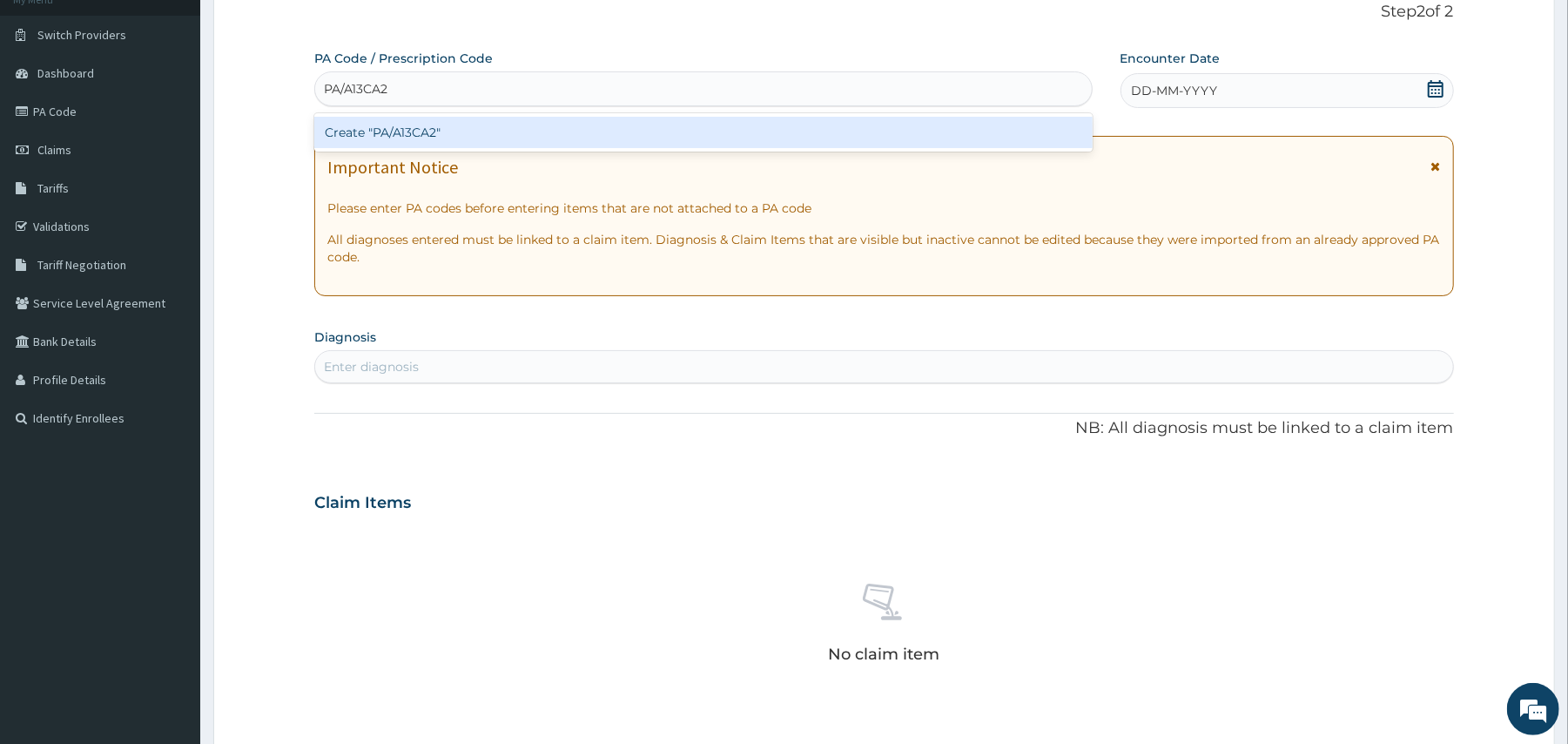
click at [587, 145] on div "Create "PA/A13CA2"" at bounding box center [702, 132] width 777 height 31
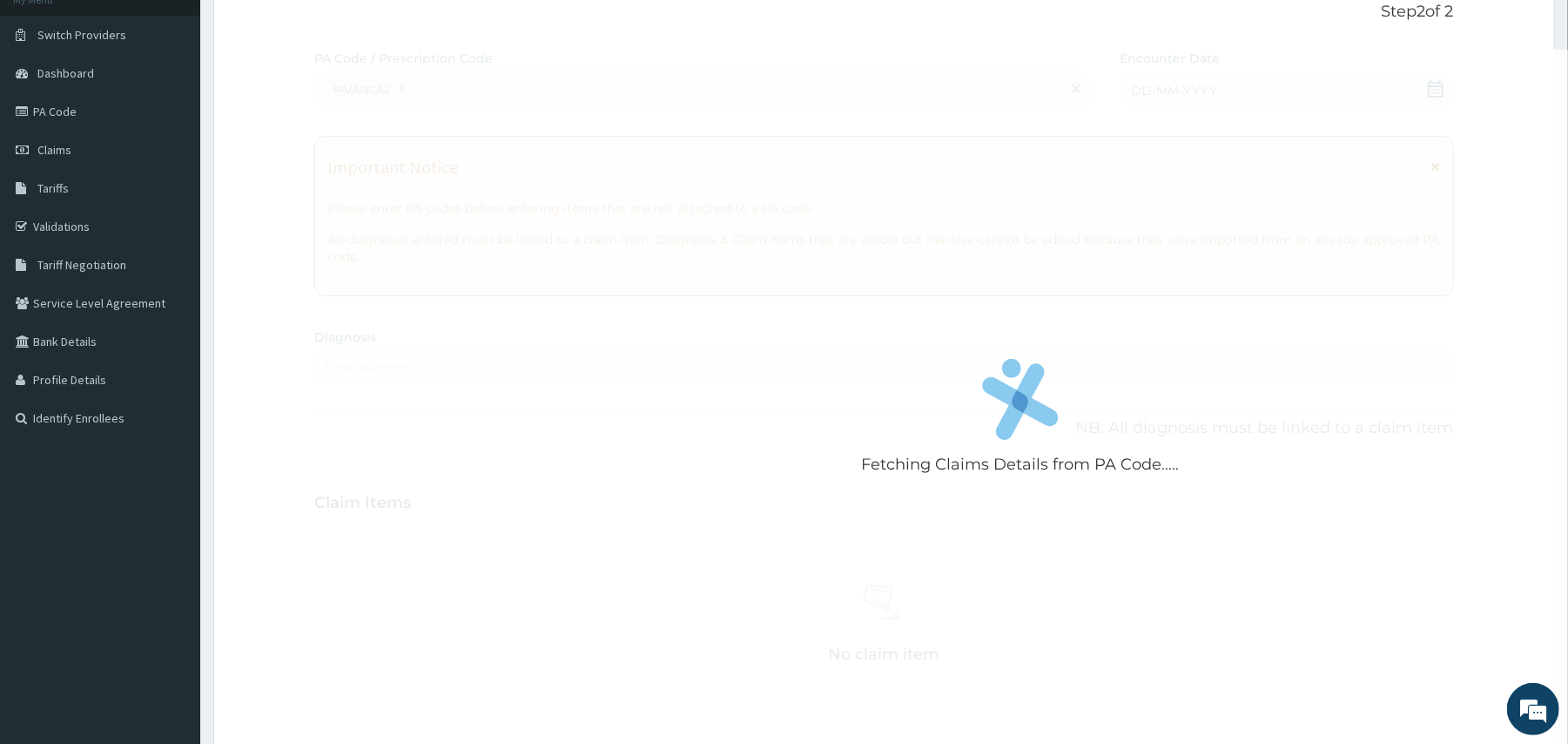
click at [674, 390] on div "Fetching Claims Details from PA Code....." at bounding box center [1020, 421] width 1412 height 744
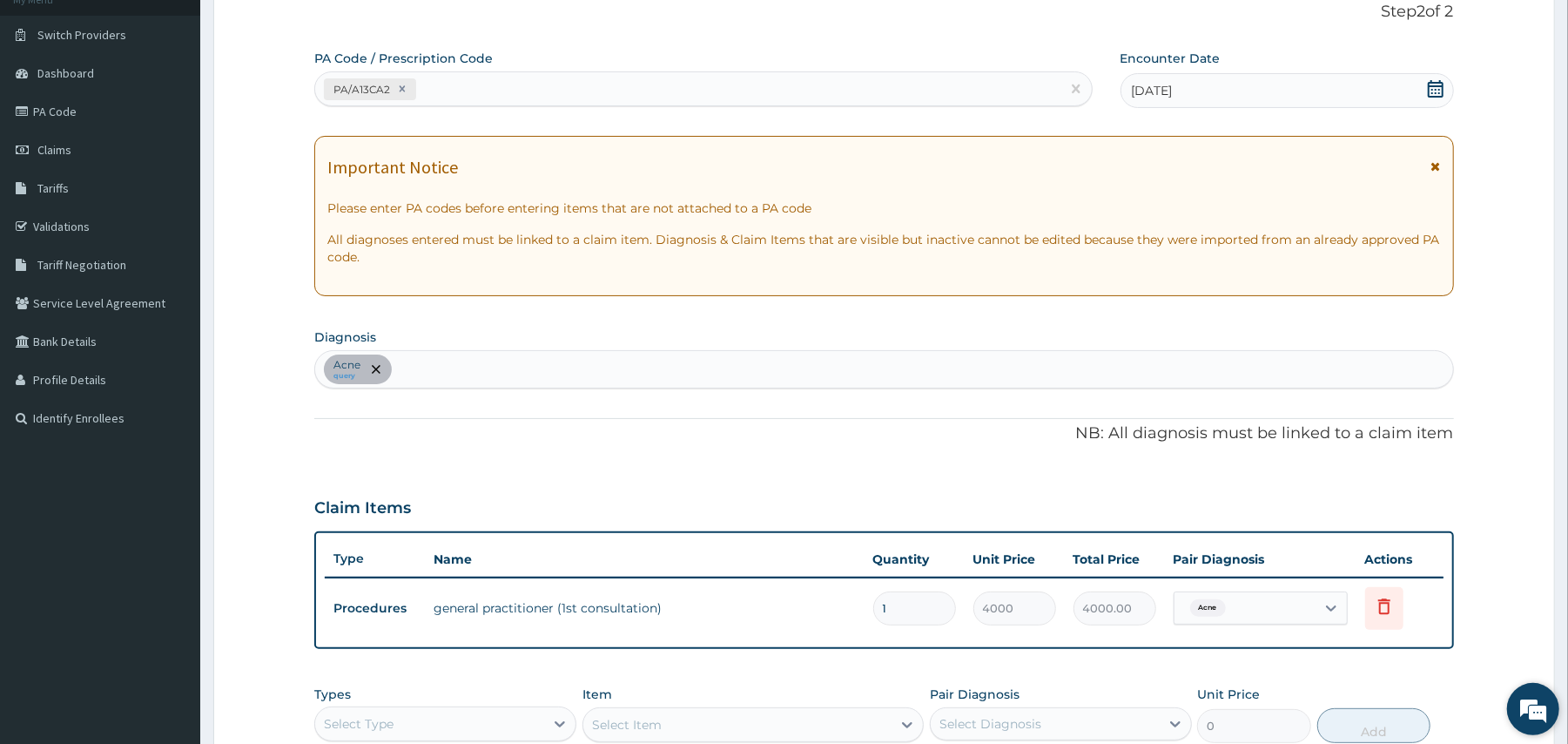
click at [1556, 715] on em at bounding box center [1533, 709] width 47 height 47
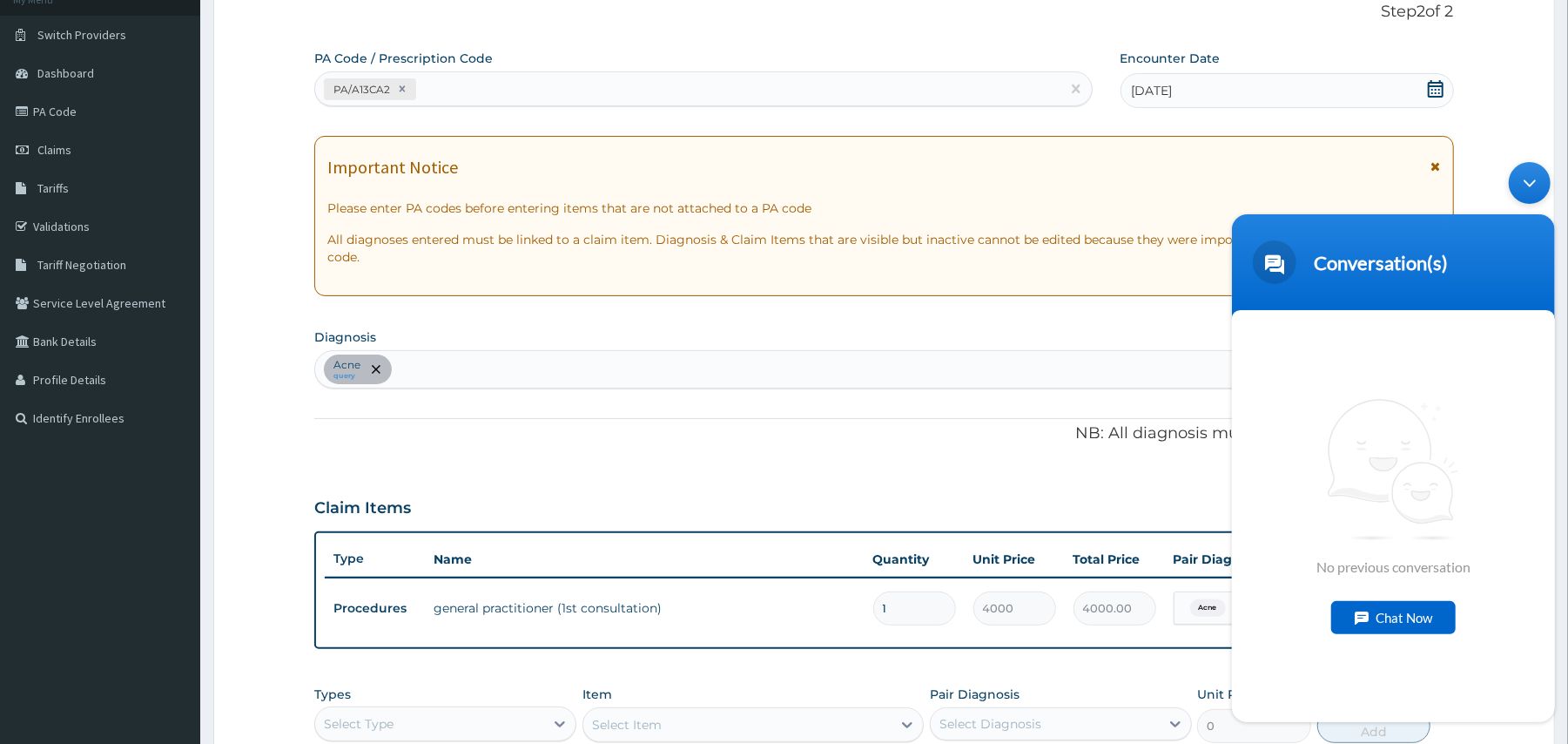
click at [1520, 184] on div "Minimize live chat window" at bounding box center [1528, 182] width 42 height 42
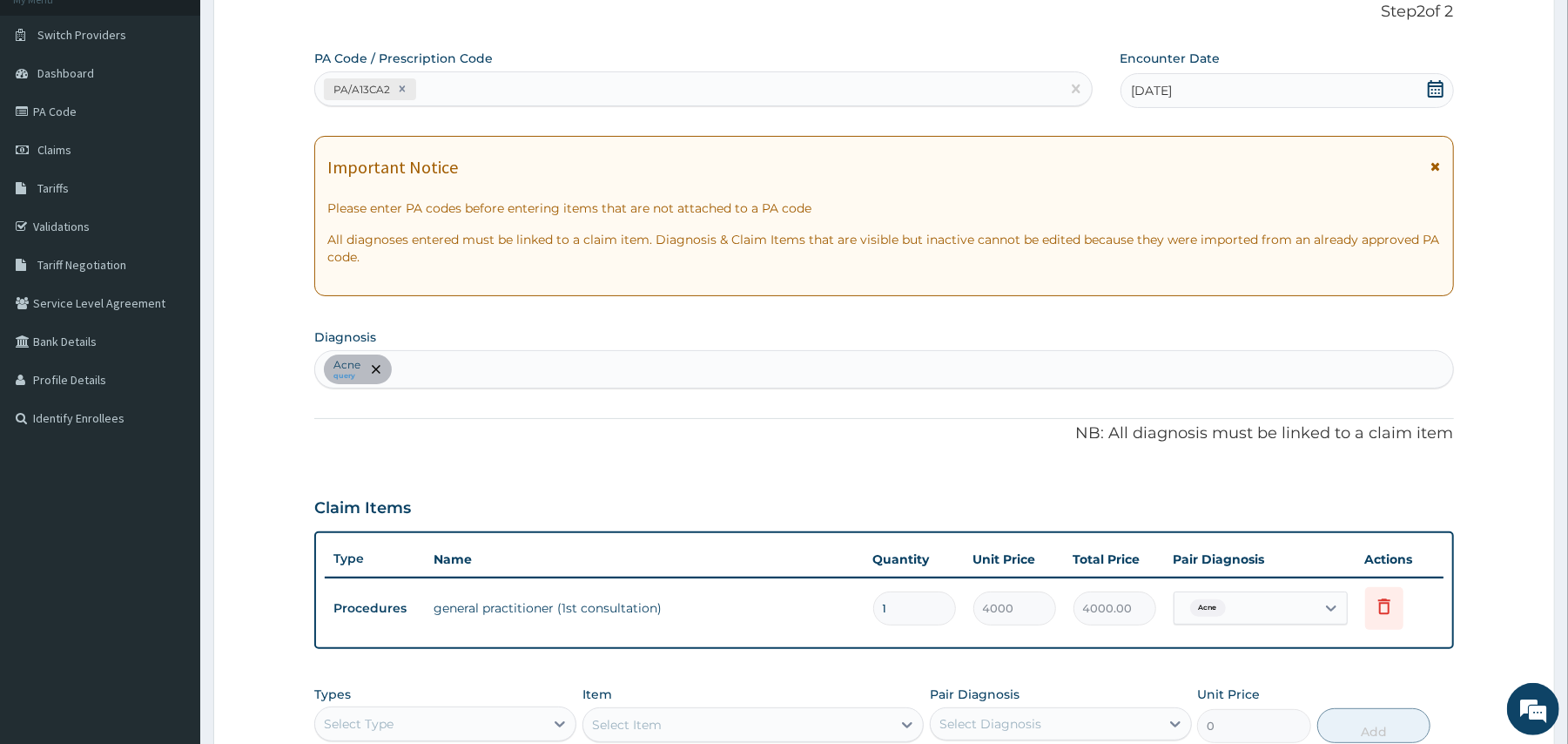
scroll to position [429, 0]
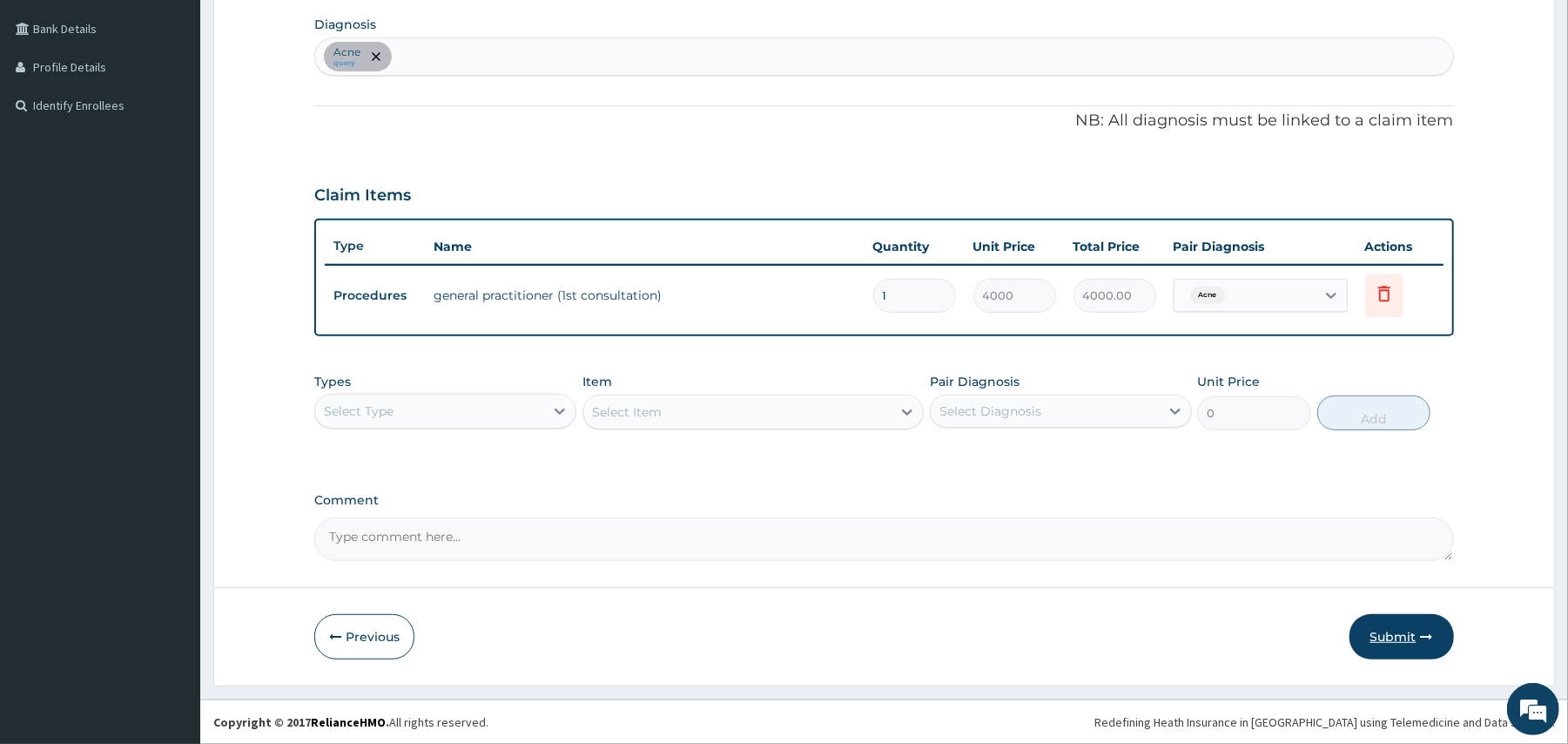
click at [1393, 627] on button "Submit" at bounding box center [1401, 636] width 105 height 45
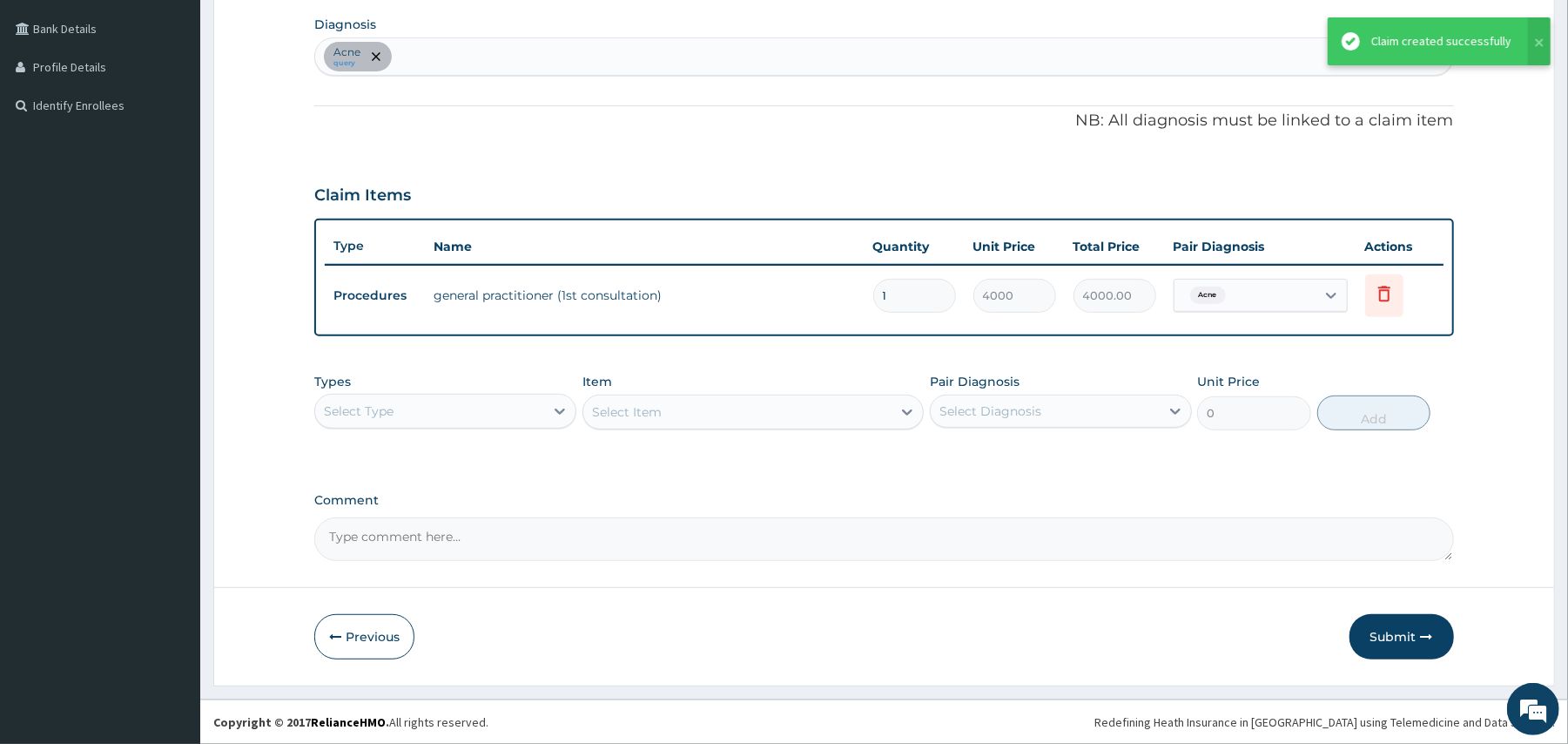
drag, startPoint x: 283, startPoint y: 334, endPoint x: 641, endPoint y: 194, distance: 384.4
click at [641, 194] on div "Claim Items" at bounding box center [883, 192] width 1139 height 45
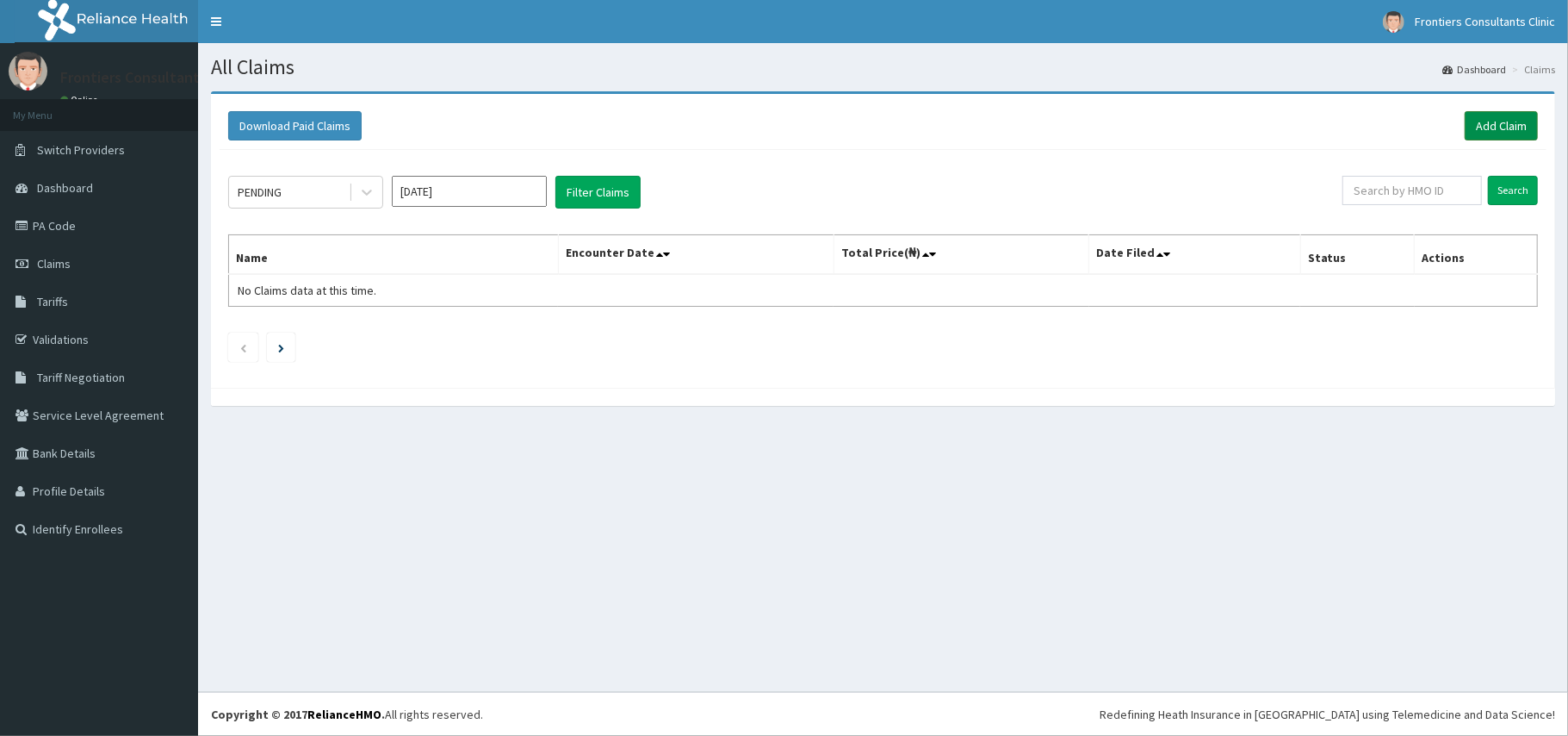
click at [1486, 122] on link "Add Claim" at bounding box center [1501, 126] width 73 height 29
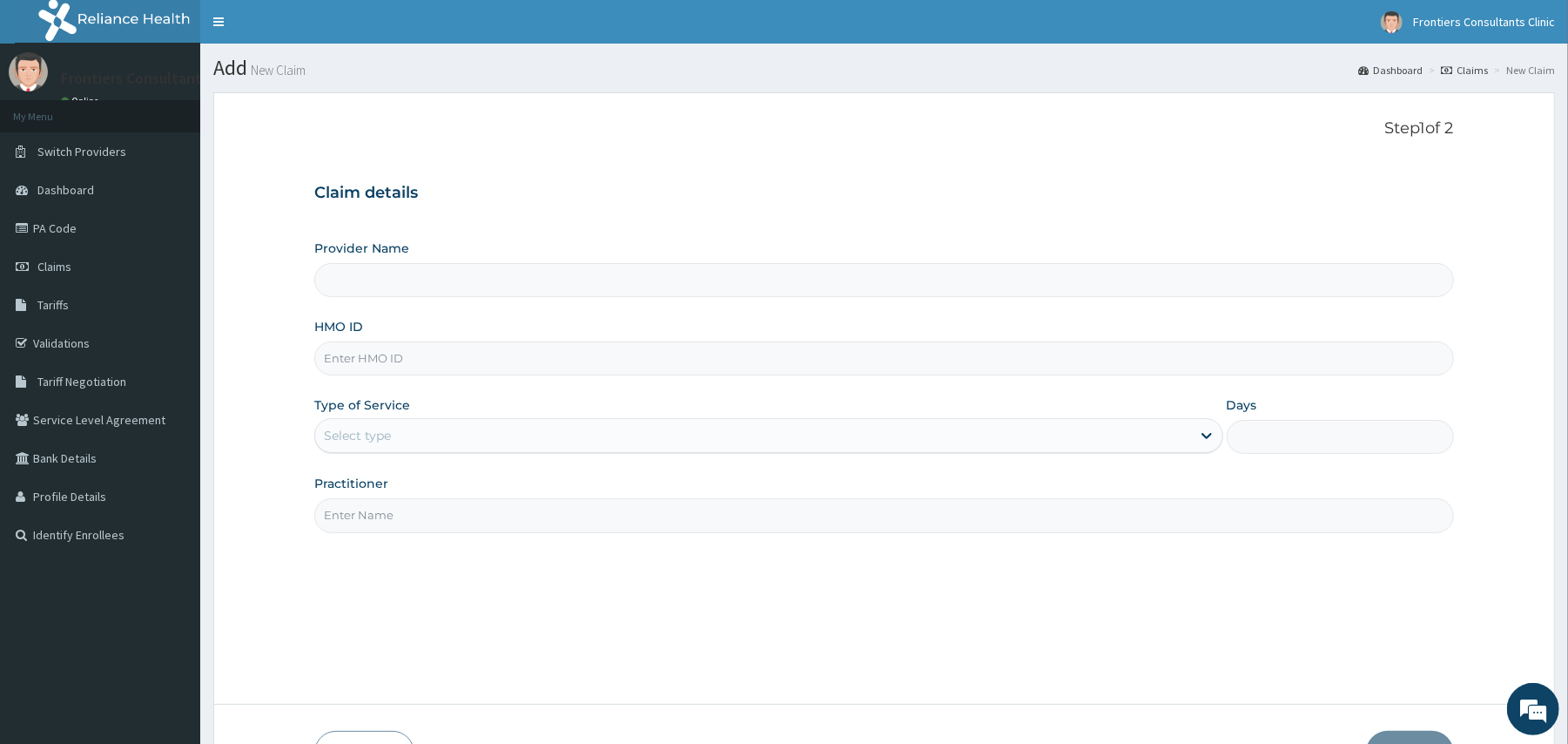
type input "Frontiers Consultants Clinic"
click at [450, 346] on input "HMO ID" at bounding box center [883, 358] width 1139 height 34
type input "SCY/10007/A"
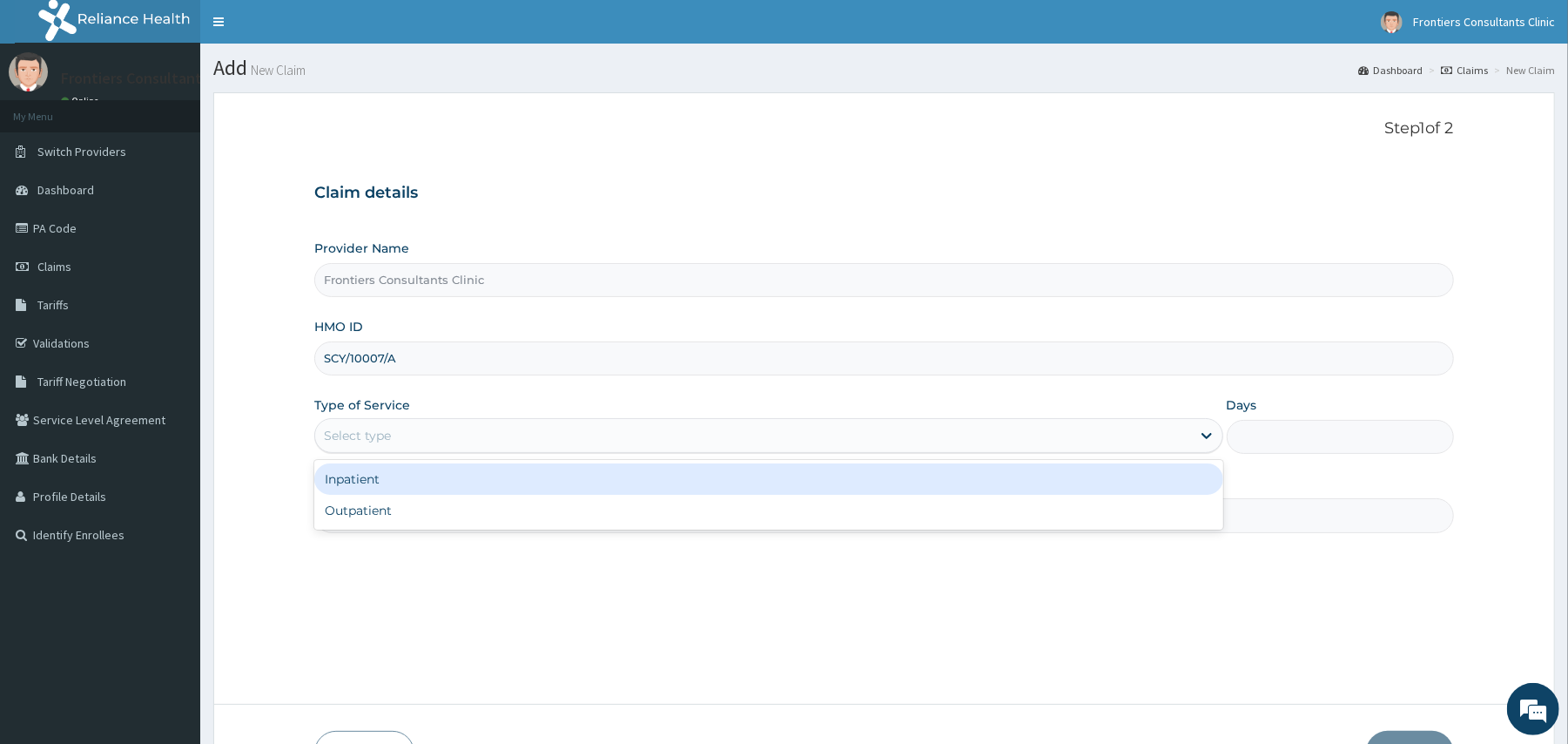
click at [451, 422] on div "Select type" at bounding box center [752, 435] width 875 height 27
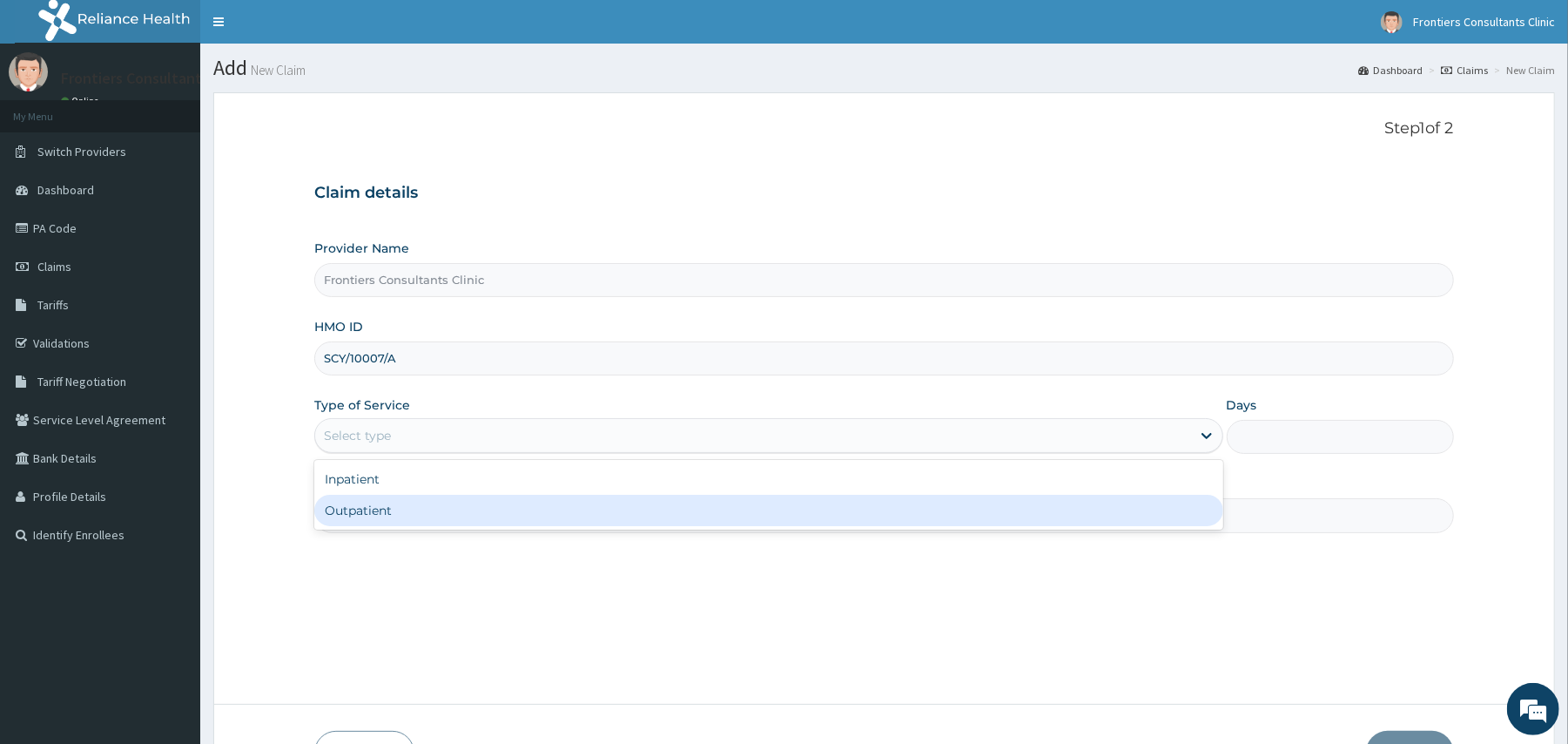
click at [374, 508] on div "Outpatient" at bounding box center [767, 510] width 908 height 31
type input "1"
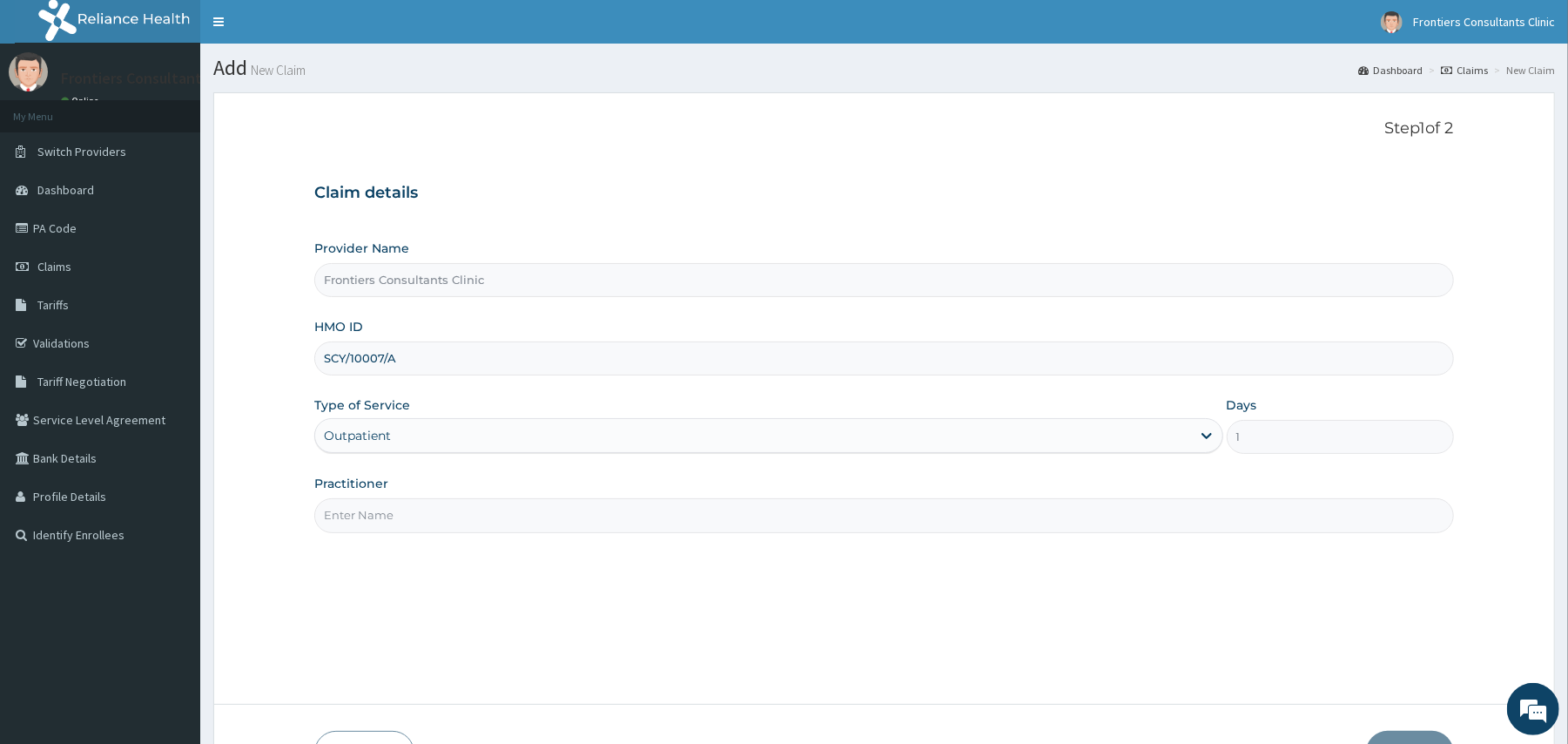
click at [374, 508] on input "Practitioner" at bounding box center [883, 514] width 1139 height 34
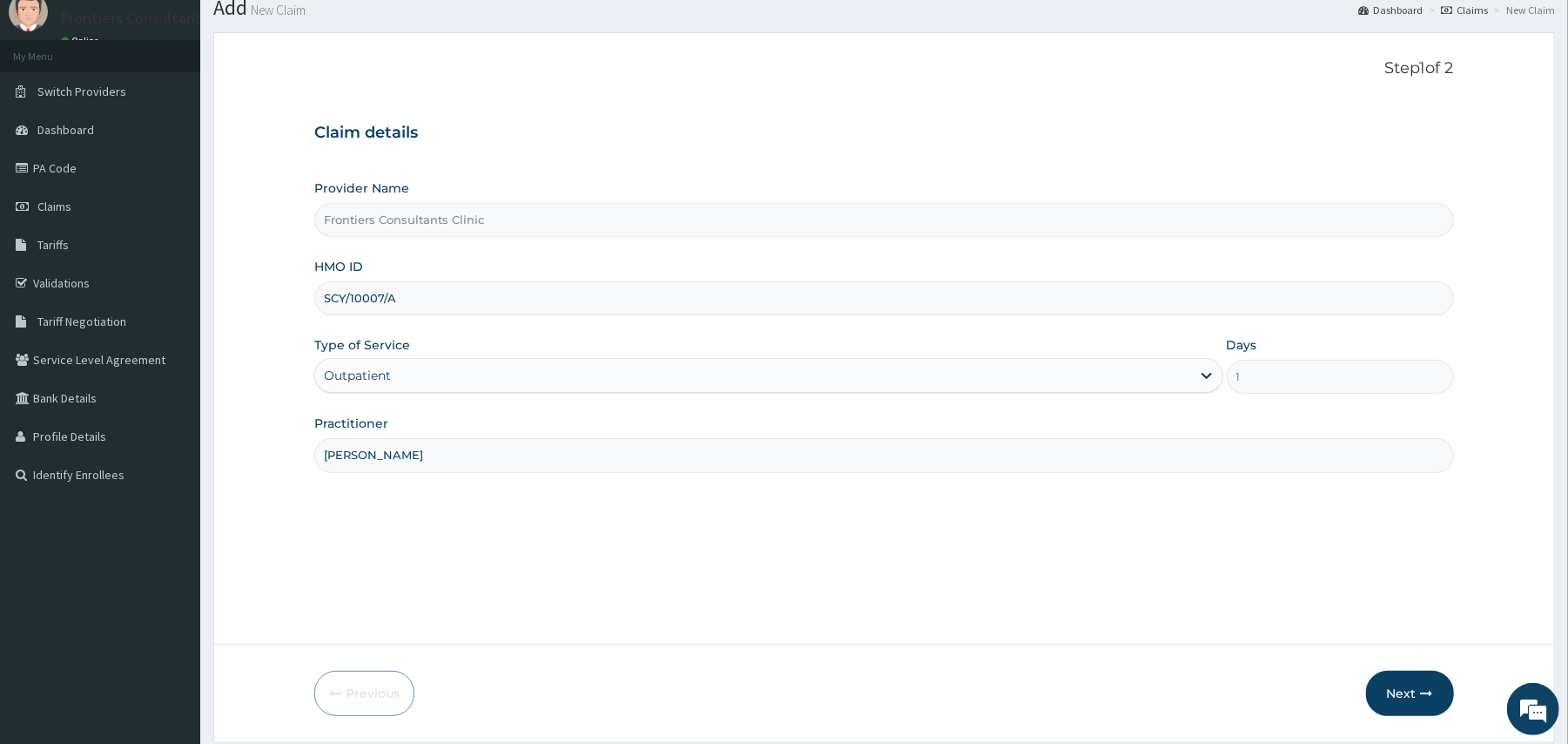
scroll to position [116, 0]
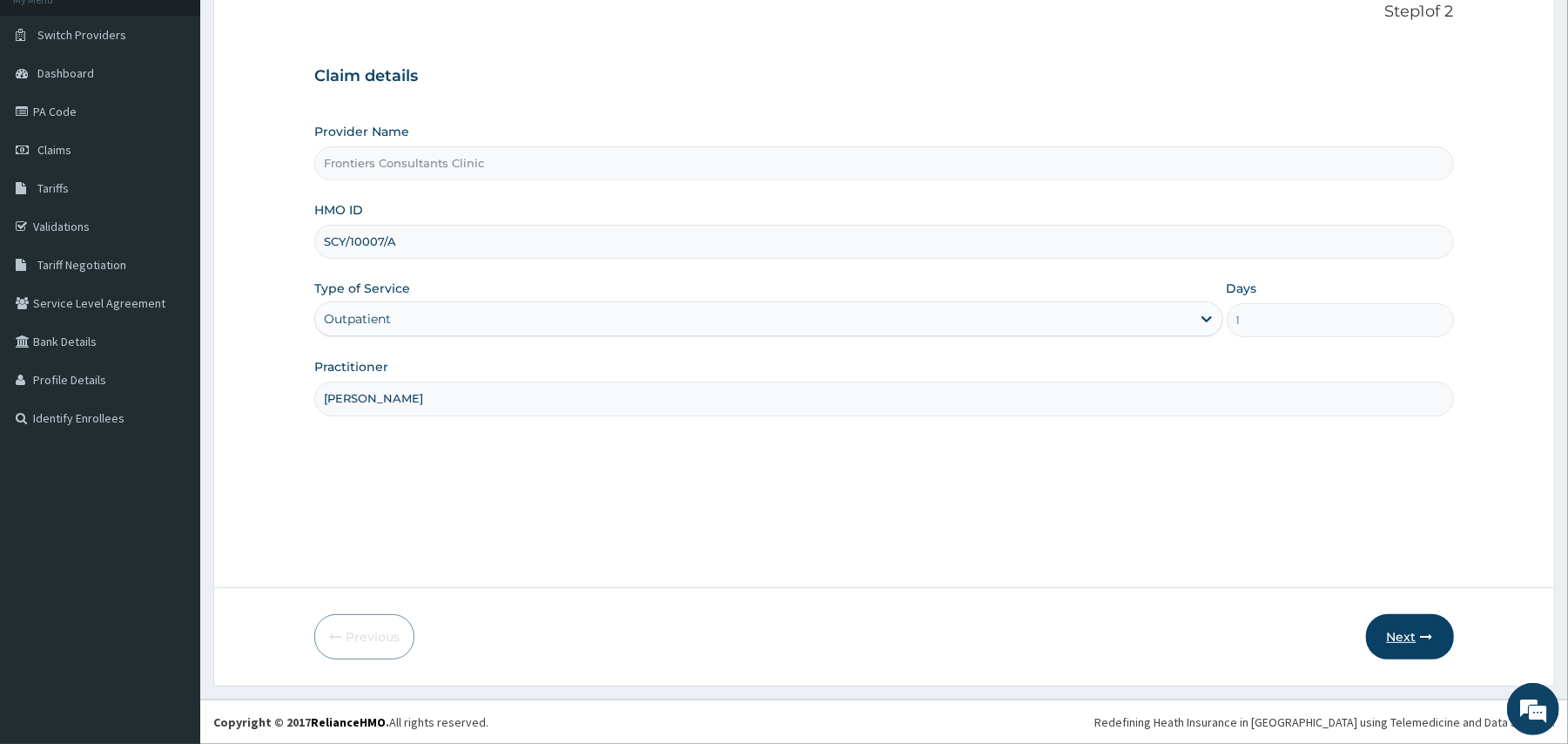
type input "DR SALIM"
click at [1418, 637] on button "Next" at bounding box center [1410, 636] width 88 height 45
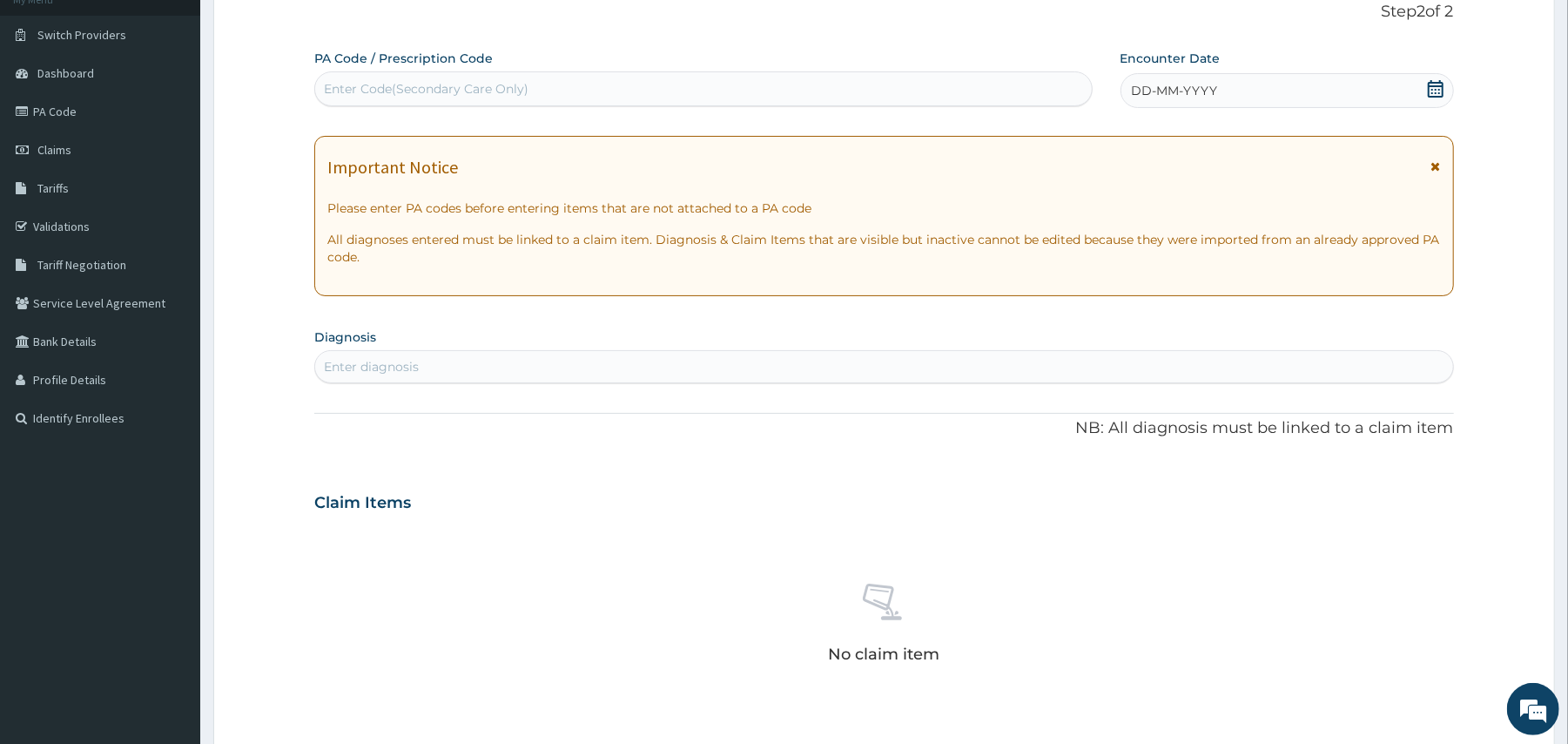
click at [595, 77] on div "Enter Code(Secondary Care Only)" at bounding box center [702, 89] width 775 height 27
type input "PA/2F3893"
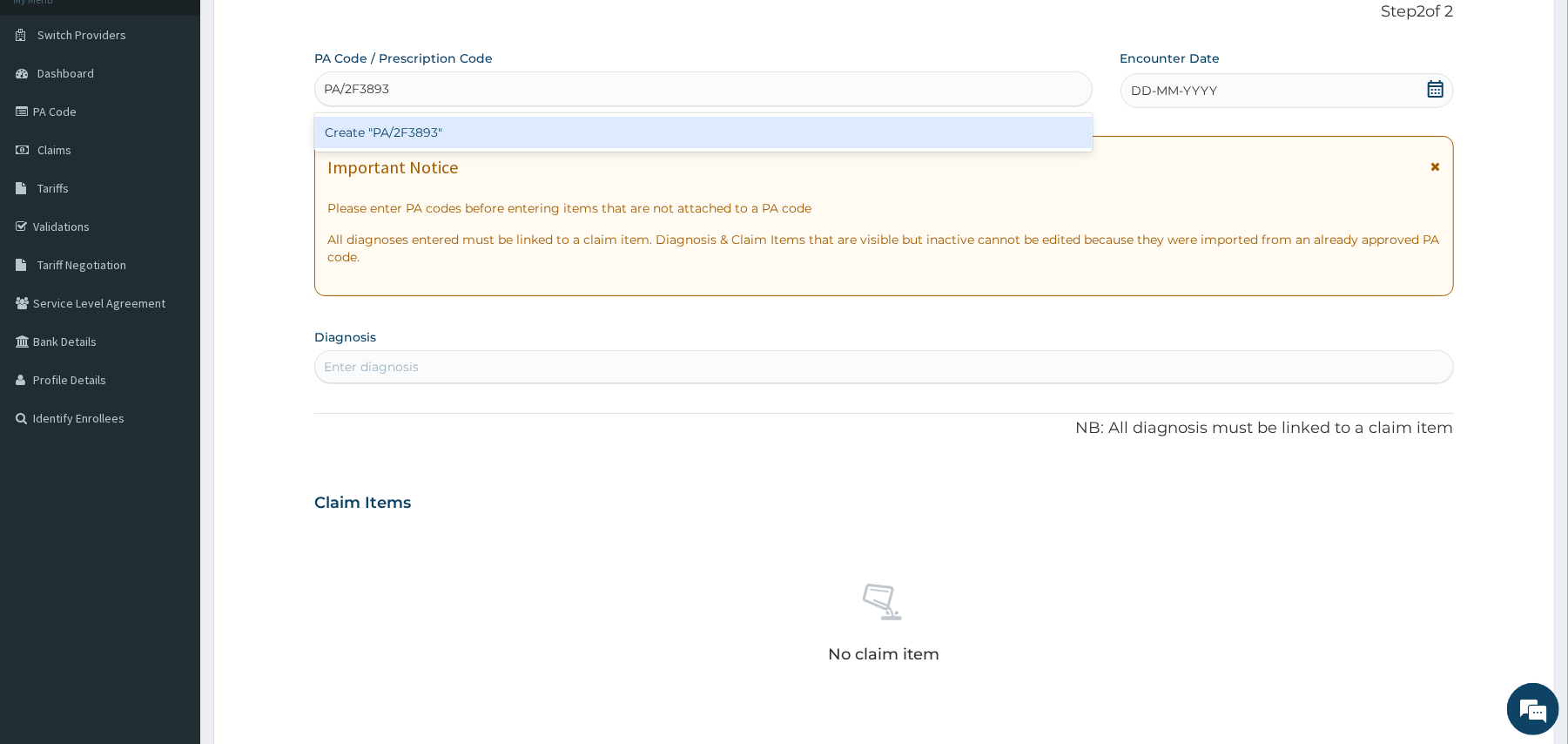
click at [502, 136] on div "Create "PA/2F3893"" at bounding box center [702, 132] width 777 height 31
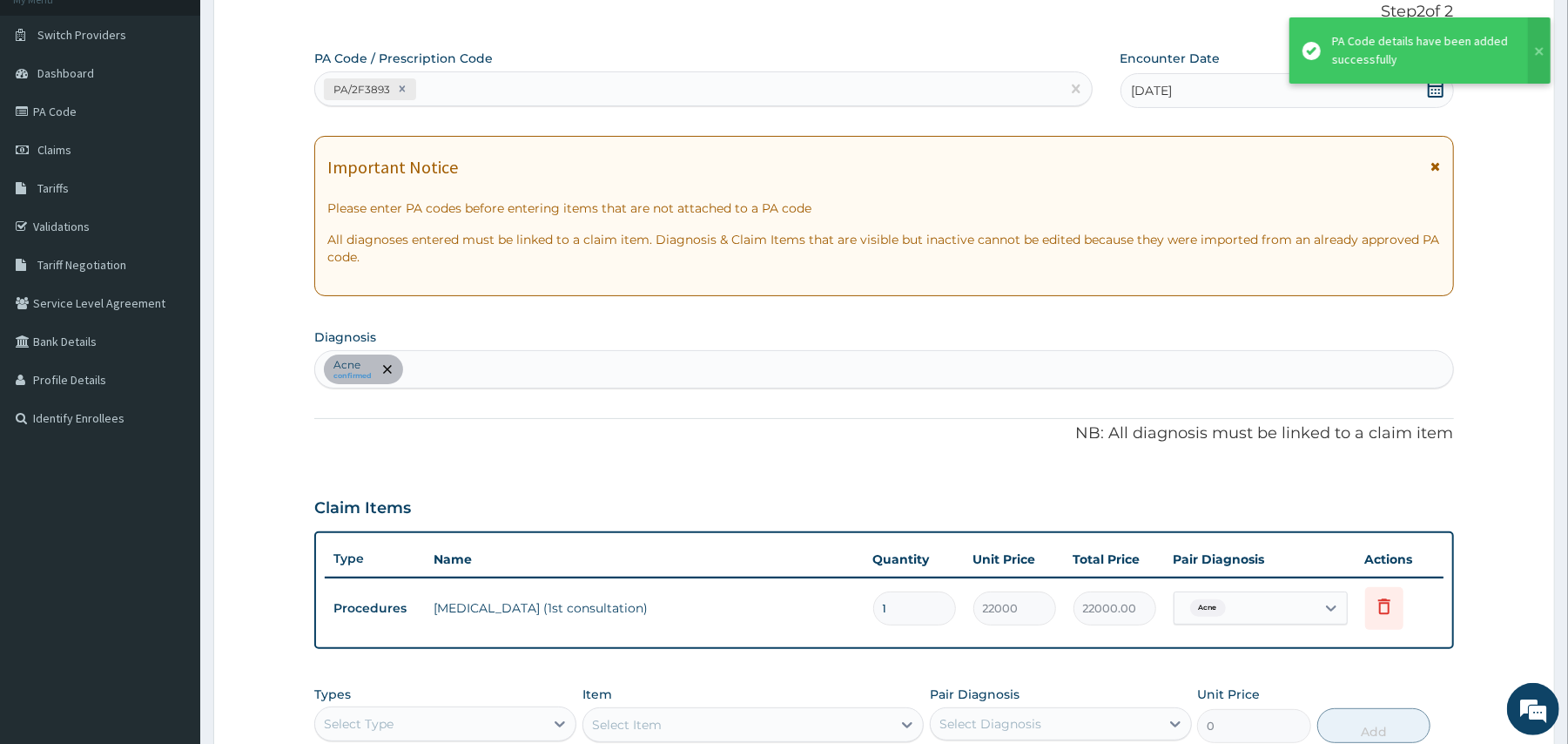
scroll to position [429, 0]
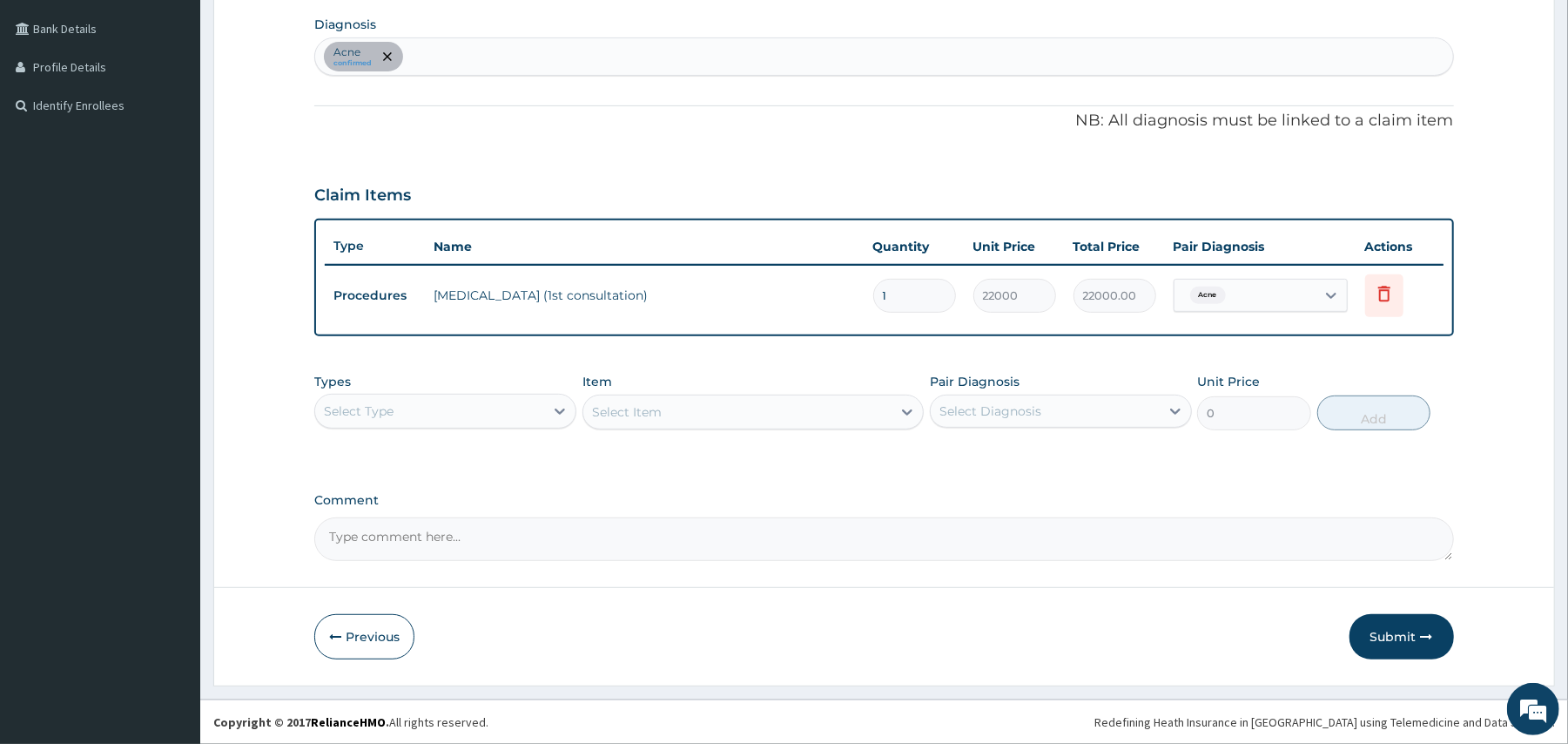
click at [502, 406] on div "Select Type" at bounding box center [429, 411] width 229 height 27
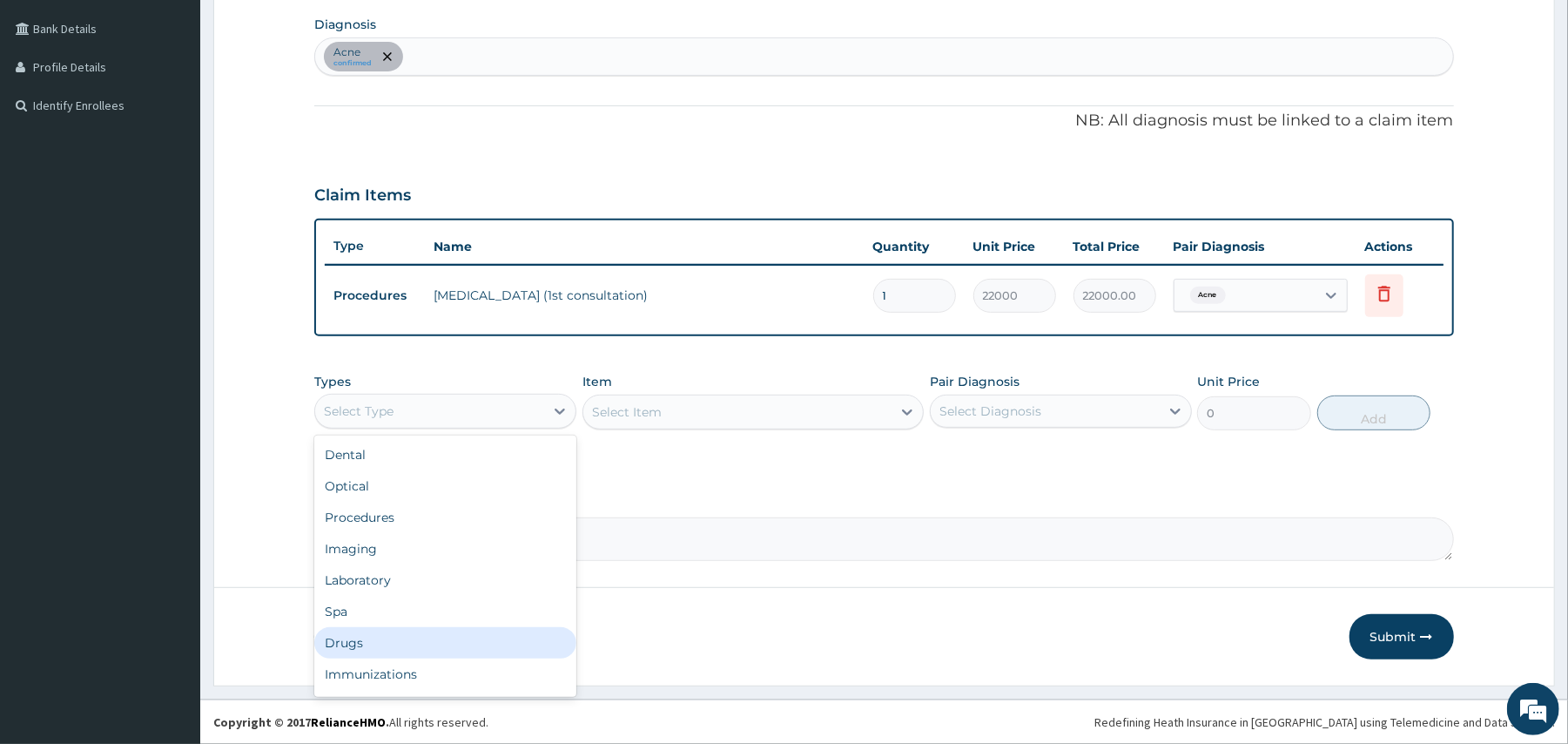
click at [339, 646] on div "Drugs" at bounding box center [445, 642] width 262 height 31
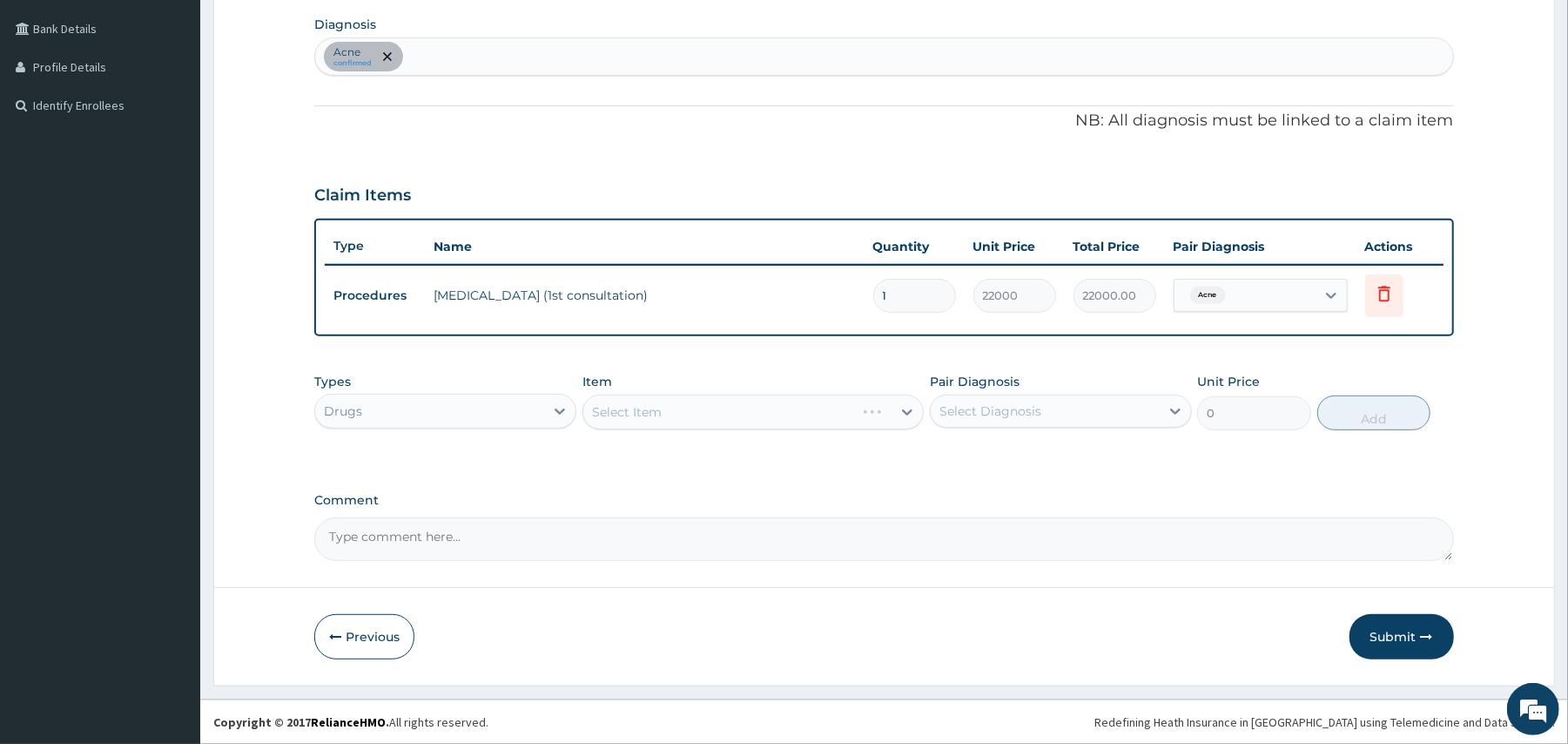
click at [679, 404] on div "Select Item" at bounding box center [753, 412] width 341 height 35
click at [620, 405] on div "Select Item" at bounding box center [753, 412] width 341 height 35
click at [620, 405] on div "Select Item" at bounding box center [627, 412] width 69 height 18
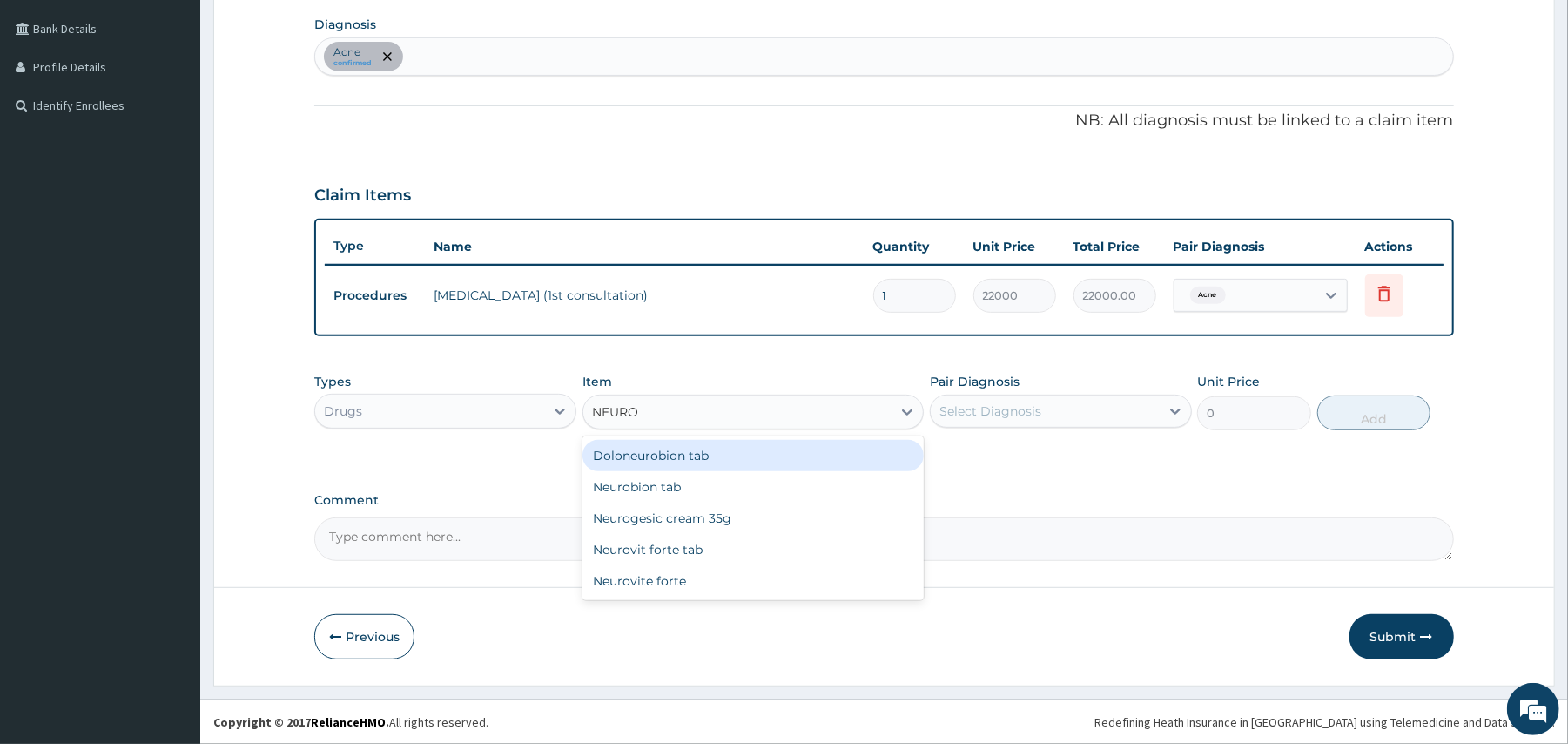
type input "NEUROG"
click at [798, 465] on div "Neurogesic cream 35g" at bounding box center [753, 456] width 341 height 31
type input "480"
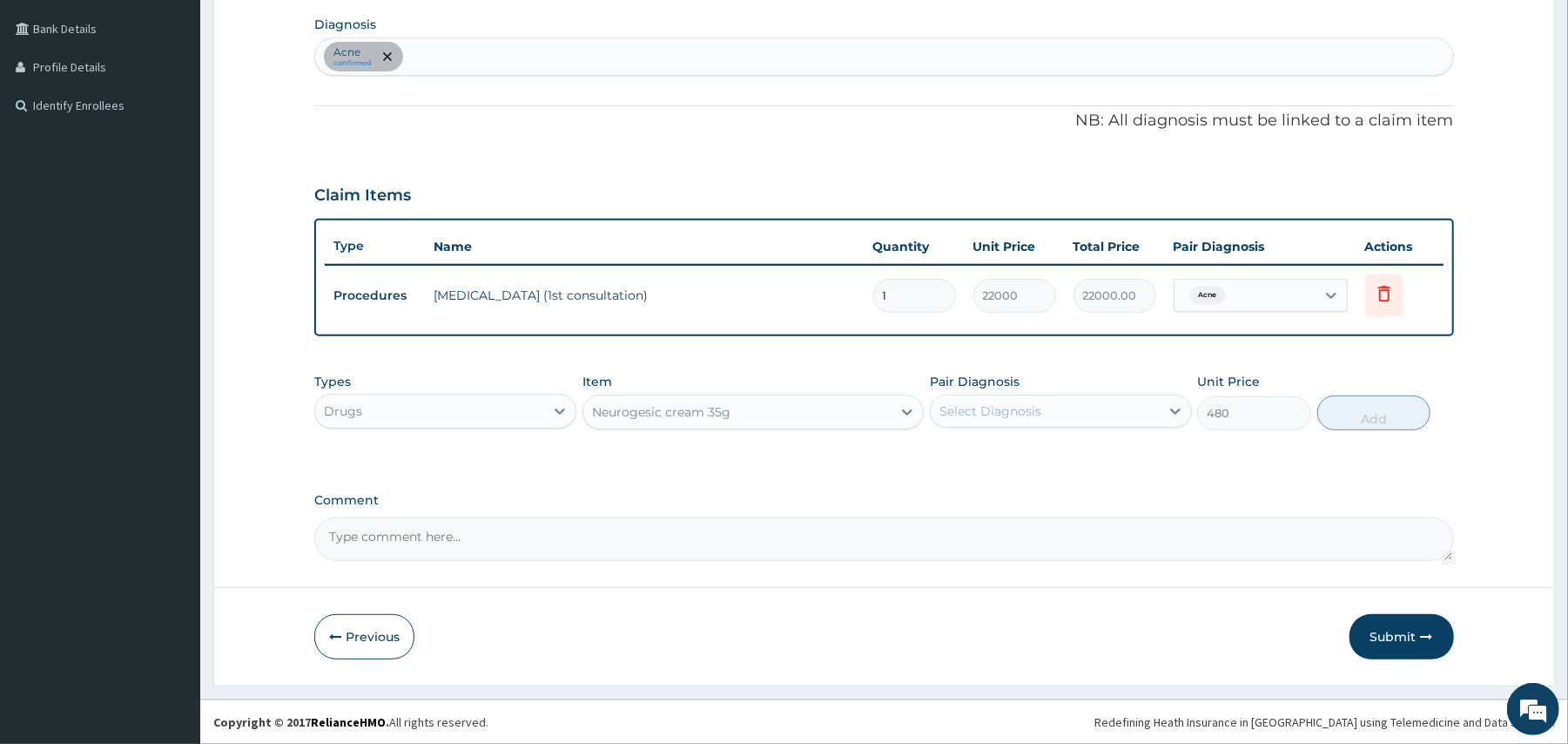
click at [1097, 410] on div "Select Diagnosis" at bounding box center [1045, 411] width 229 height 27
click at [1030, 442] on div "Acne" at bounding box center [1061, 456] width 262 height 36
checkbox input "true"
click at [1349, 419] on button "Add" at bounding box center [1373, 413] width 114 height 35
type input "0"
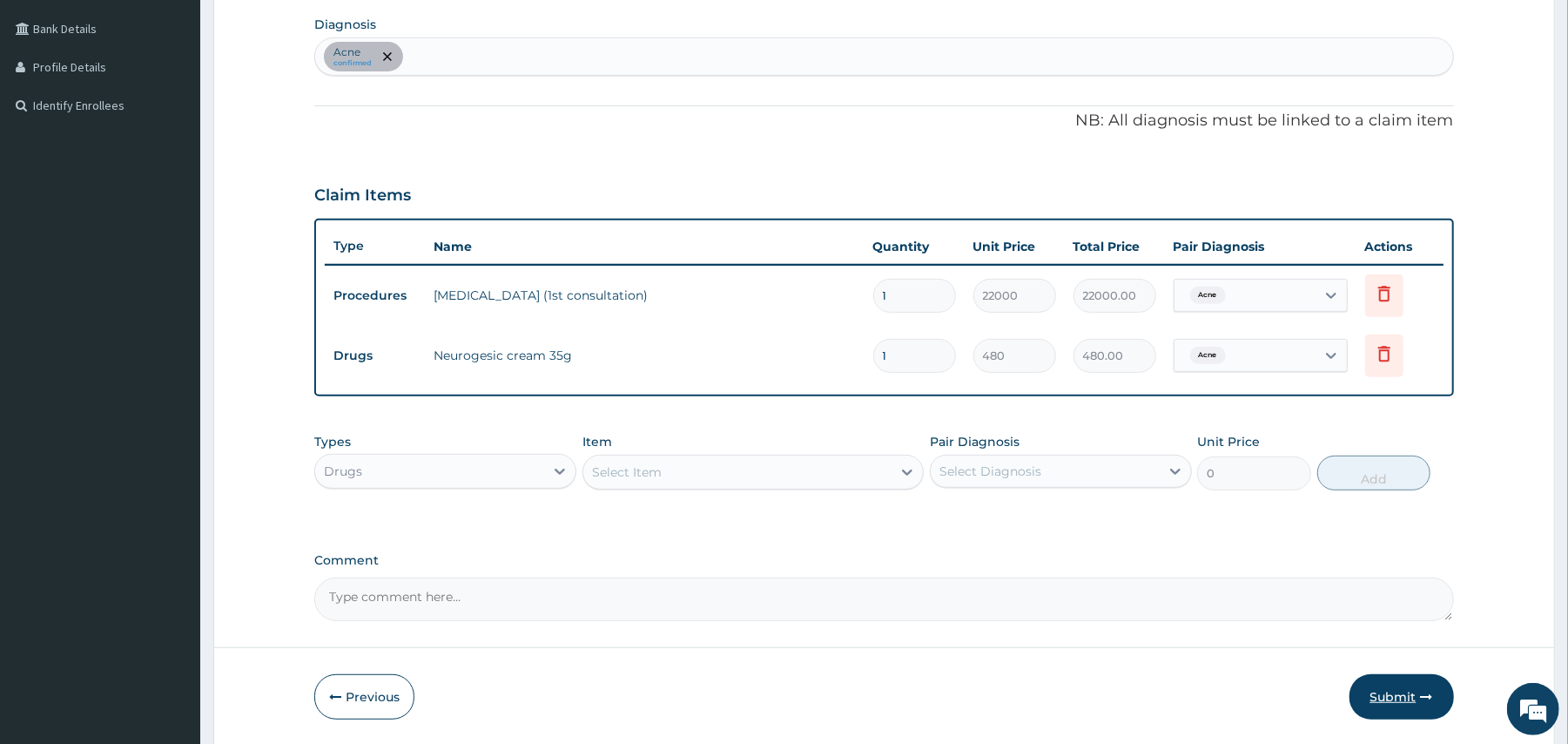
click at [1380, 691] on button "Submit" at bounding box center [1401, 696] width 105 height 45
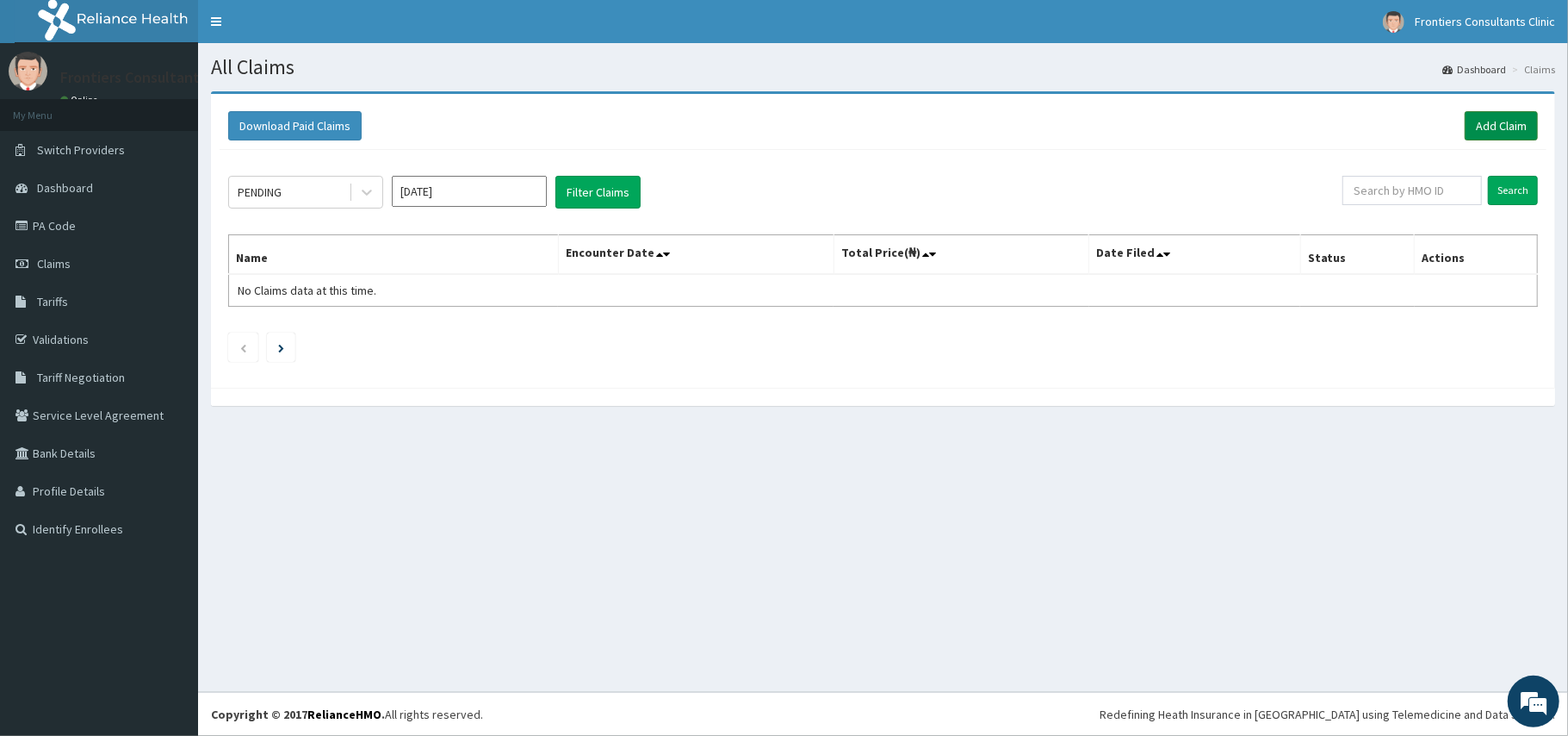
click at [1489, 128] on link "Add Claim" at bounding box center [1501, 126] width 73 height 29
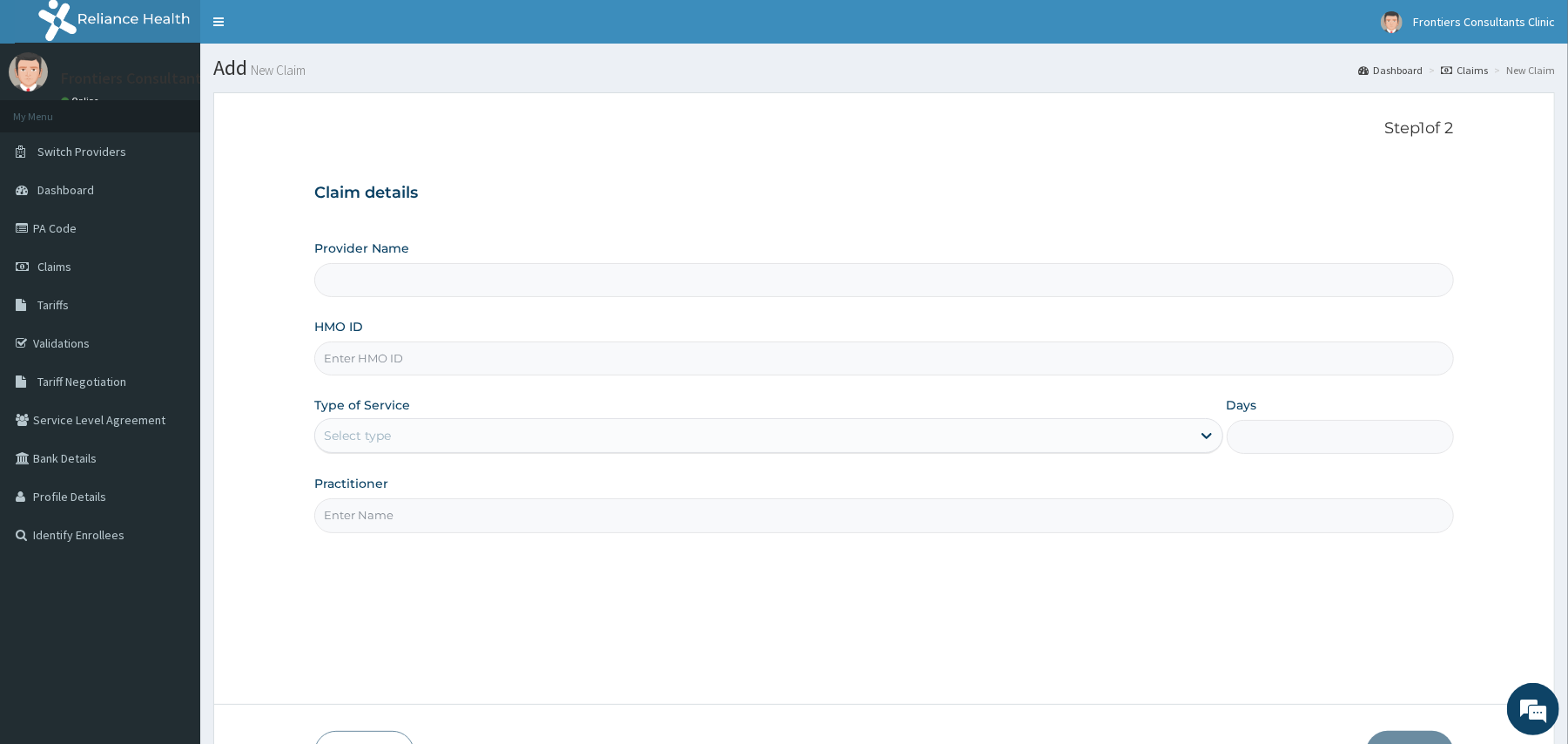
type input "Frontiers Consultants Clinic"
click at [412, 366] on input "HMO ID" at bounding box center [883, 358] width 1139 height 34
type input "IGV/10003/C"
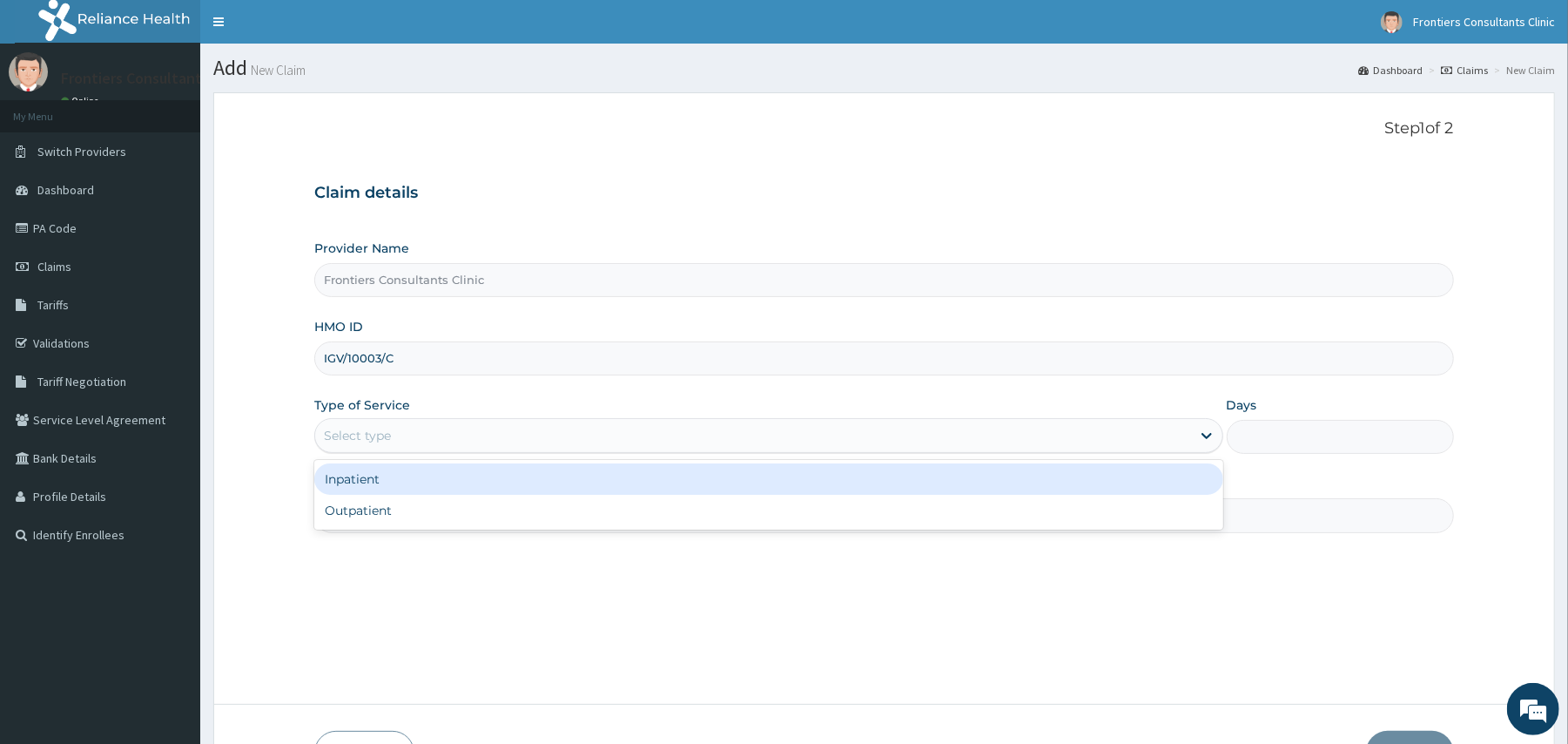
click at [446, 421] on div "Select type" at bounding box center [767, 435] width 908 height 35
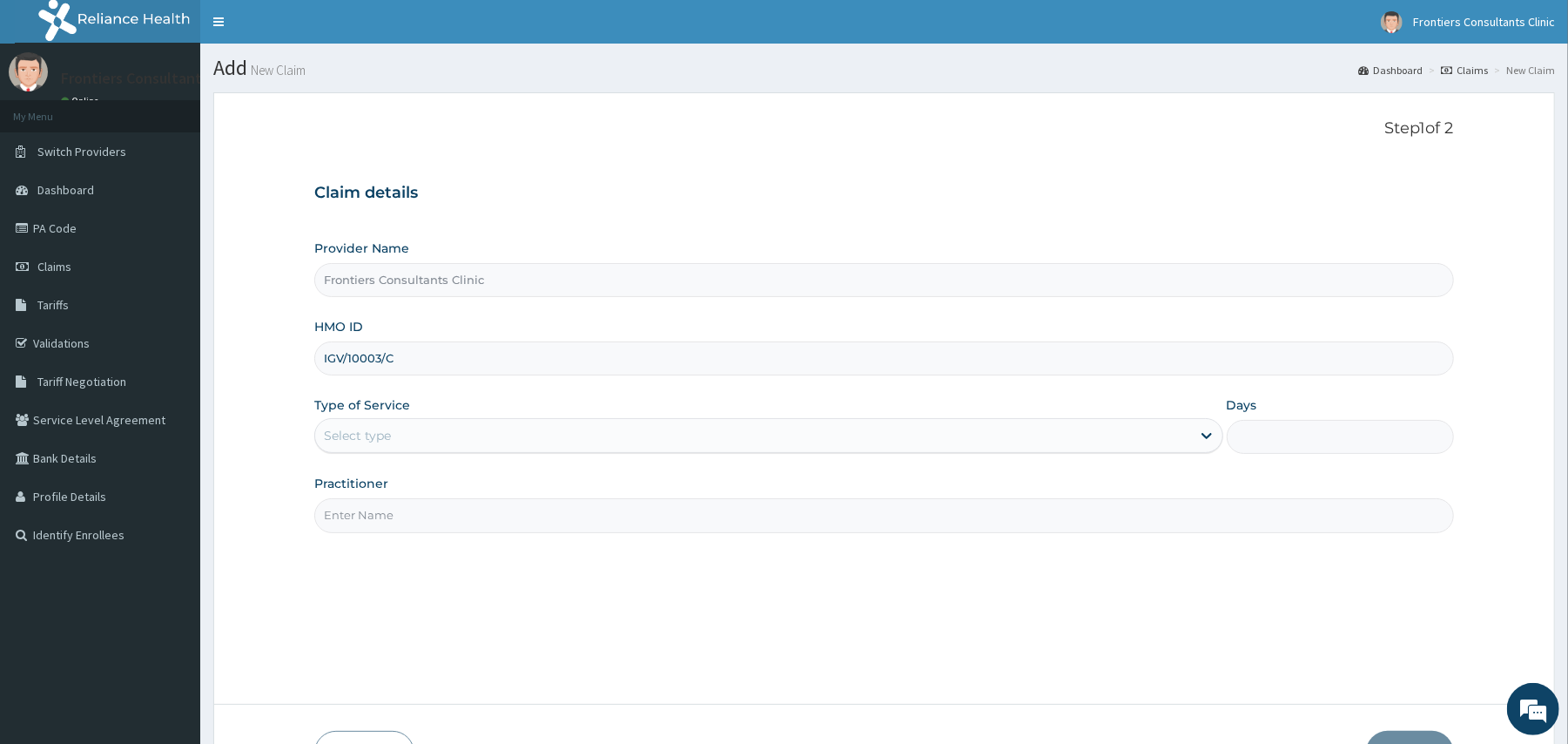
click at [446, 421] on div "Select type" at bounding box center [767, 435] width 908 height 35
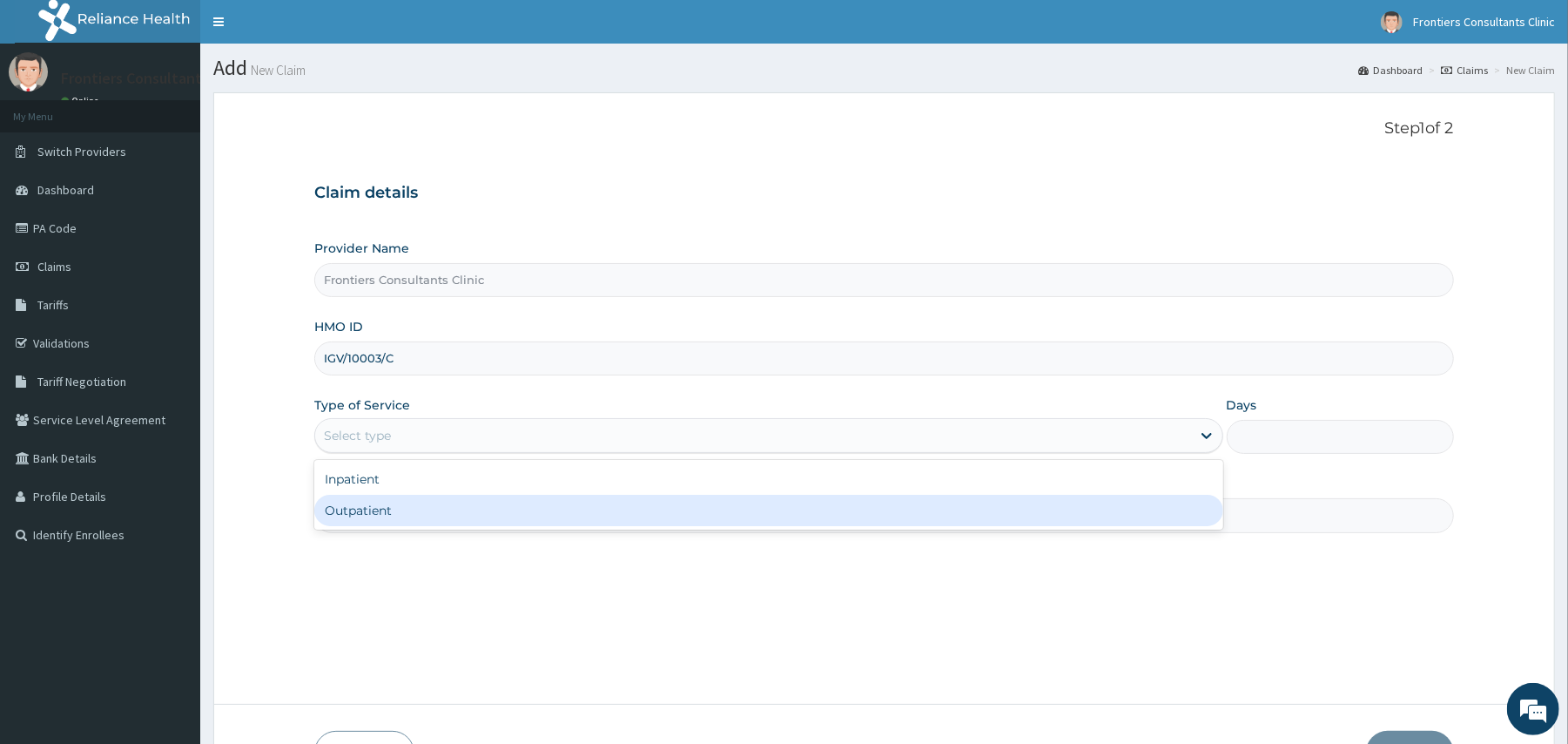
click at [374, 517] on div "Outpatient" at bounding box center [767, 510] width 908 height 31
type input "1"
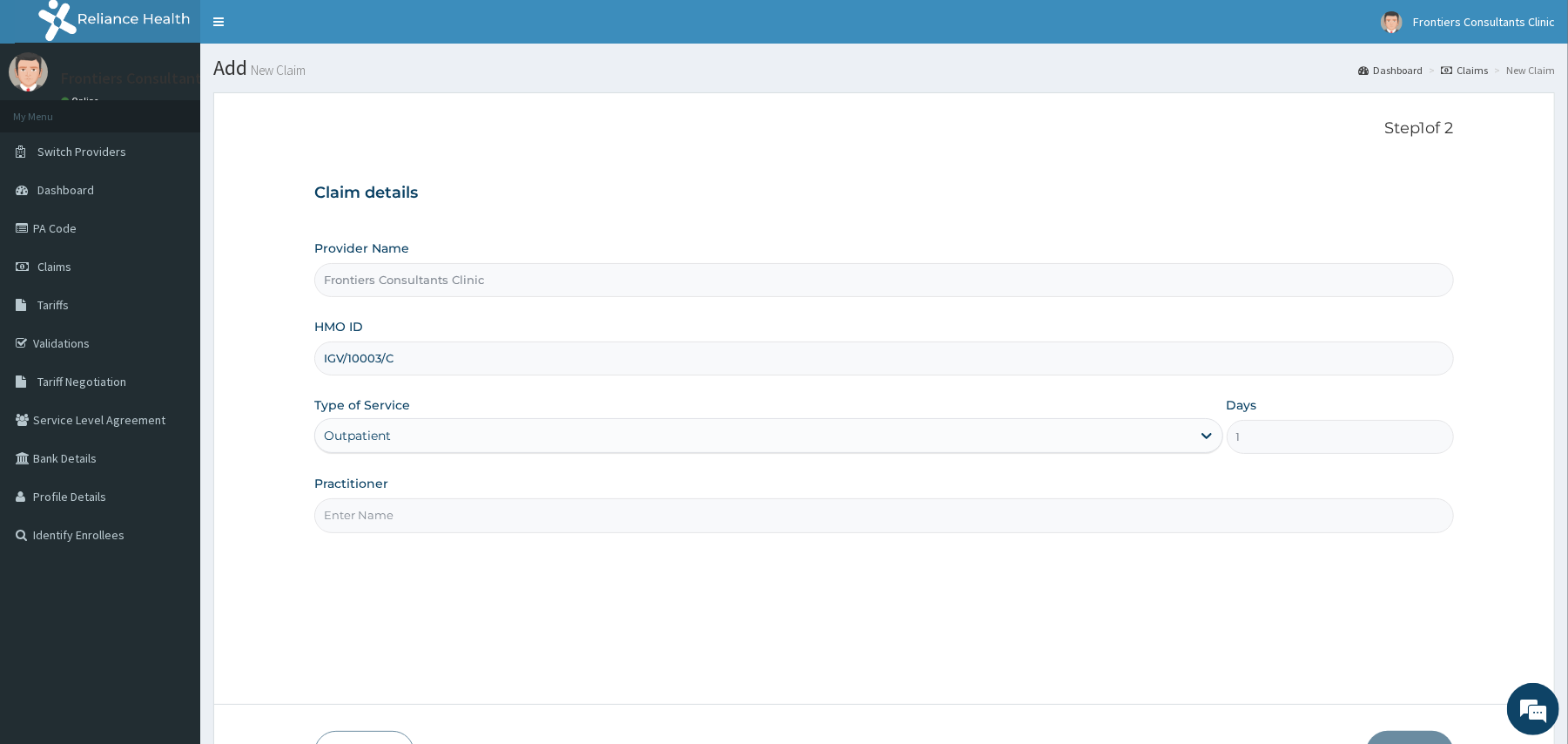
click at [374, 517] on input "Practitioner" at bounding box center [883, 514] width 1139 height 34
type input "DR [PERSON_NAME]"
click at [1398, 733] on button "Next" at bounding box center [1410, 753] width 88 height 45
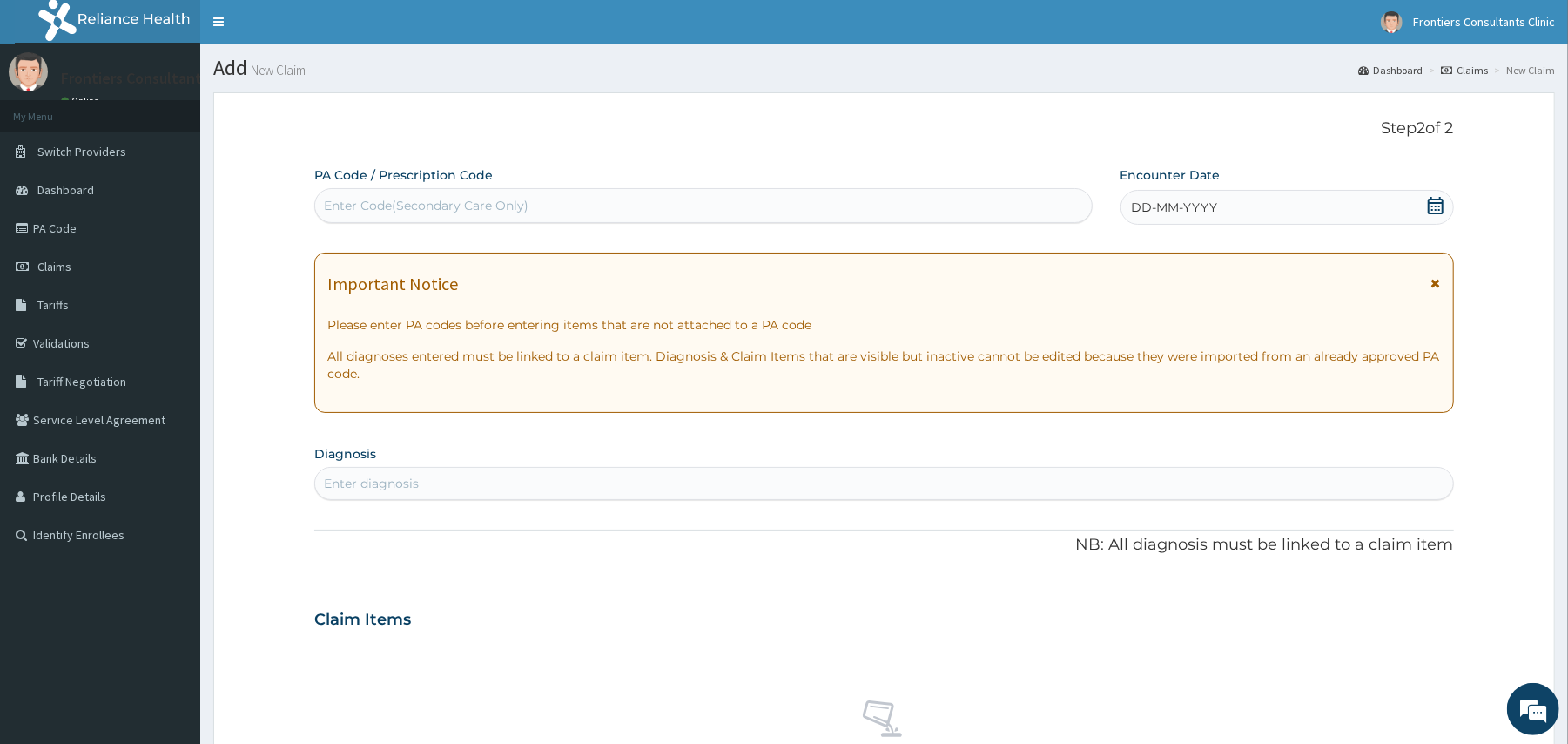
click at [575, 198] on div "Enter Code(Secondary Care Only)" at bounding box center [702, 205] width 775 height 27
type input "PA/DAB28E"
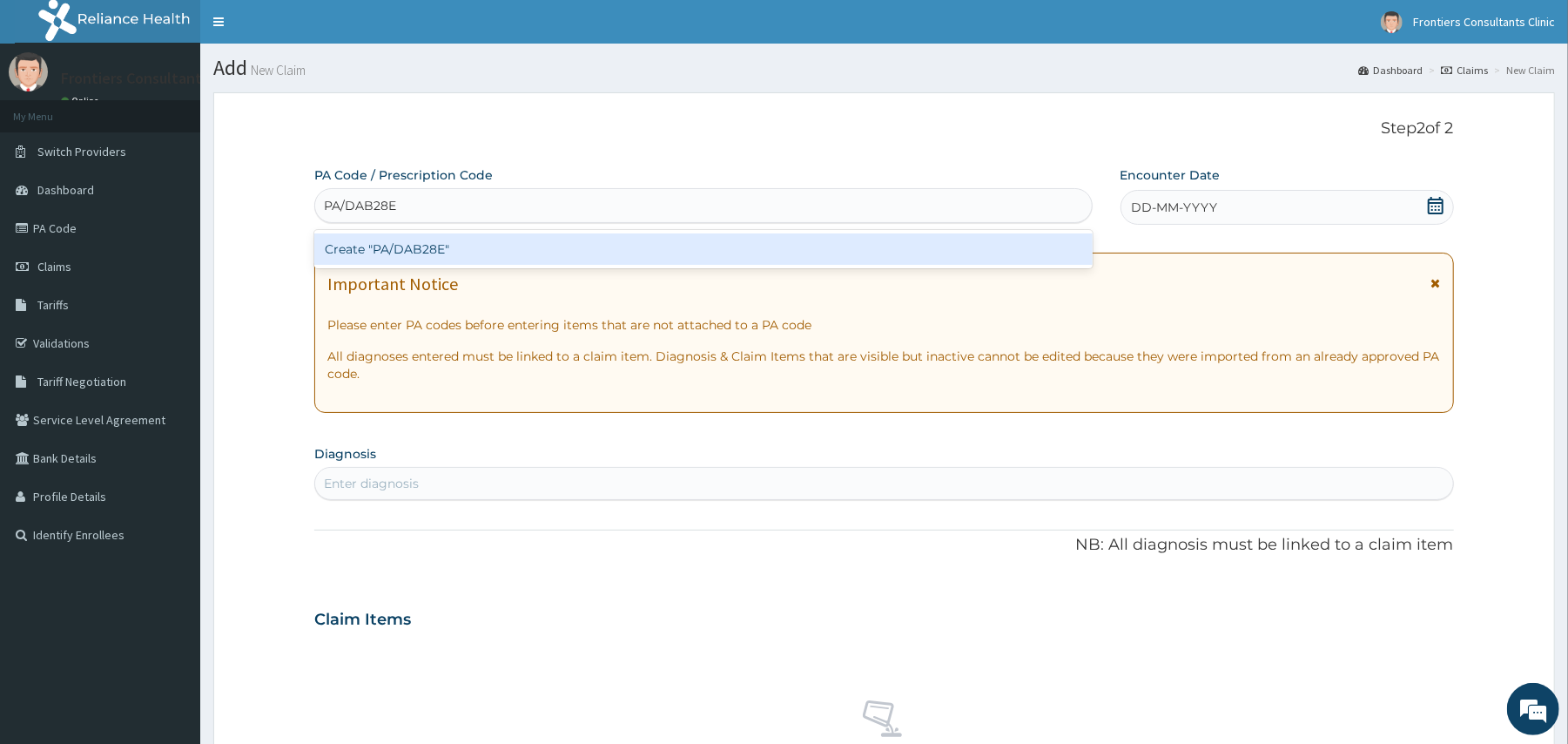
click at [529, 238] on div "Create "PA/DAB28E"" at bounding box center [702, 249] width 777 height 31
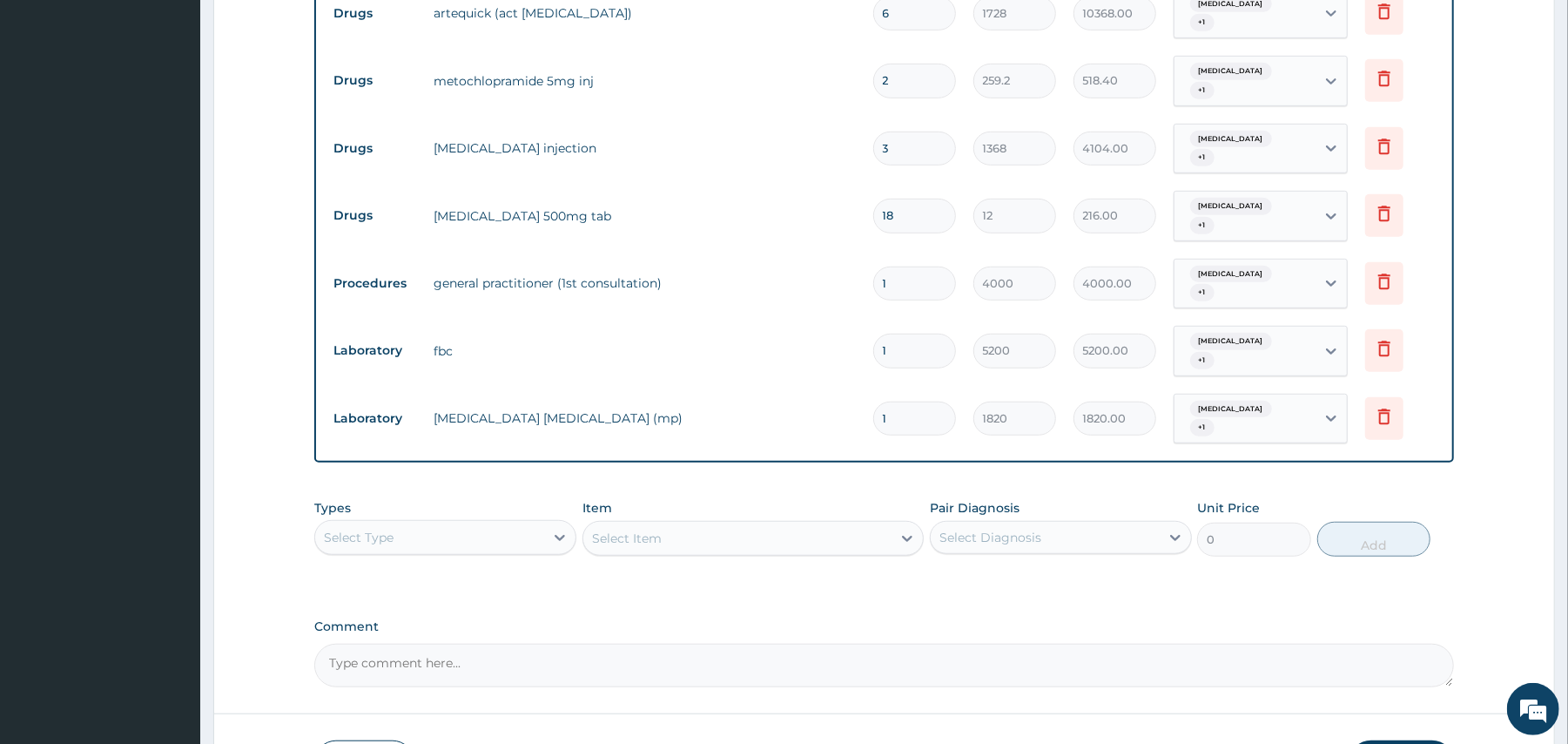
scroll to position [792, 0]
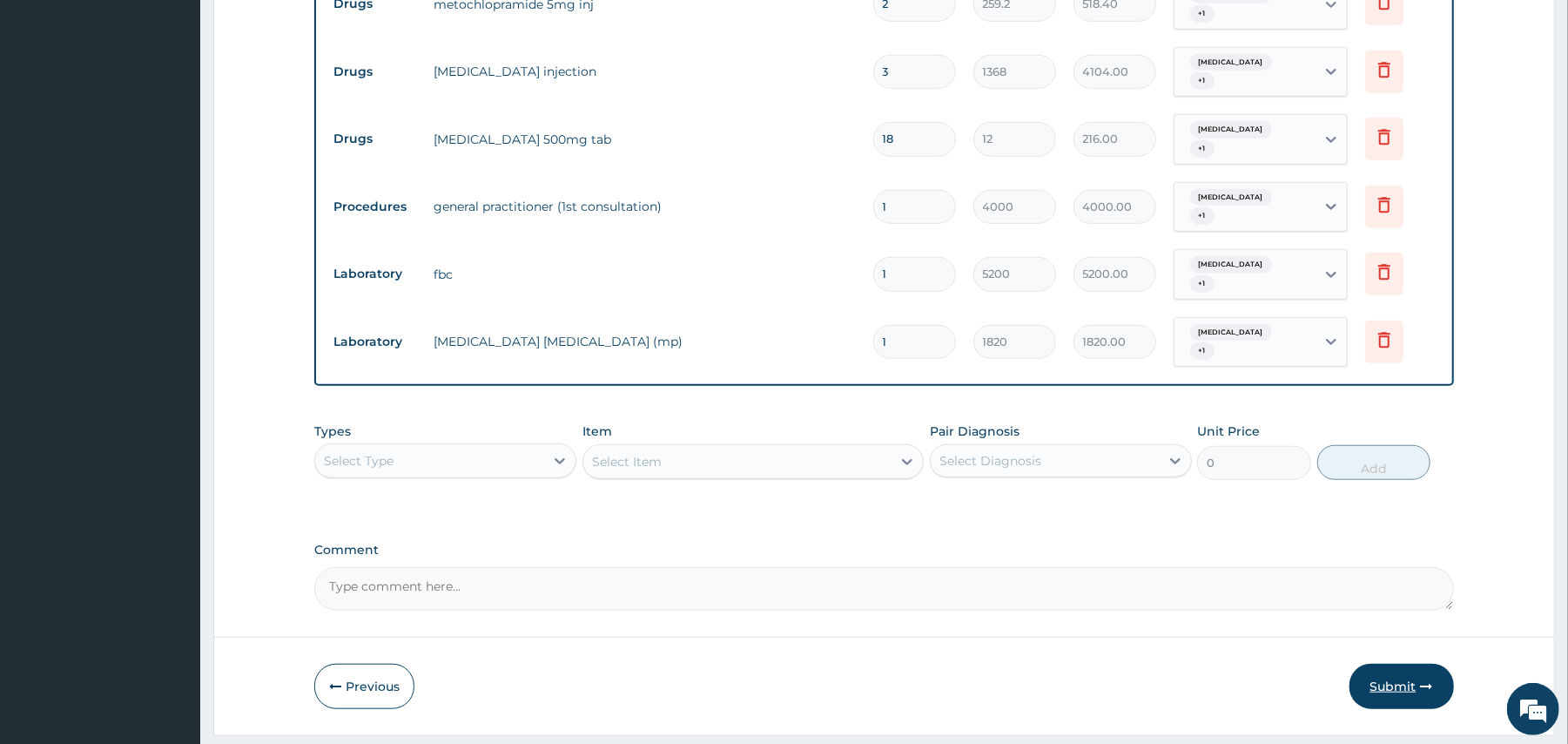
click at [1383, 664] on button "Submit" at bounding box center [1401, 686] width 105 height 45
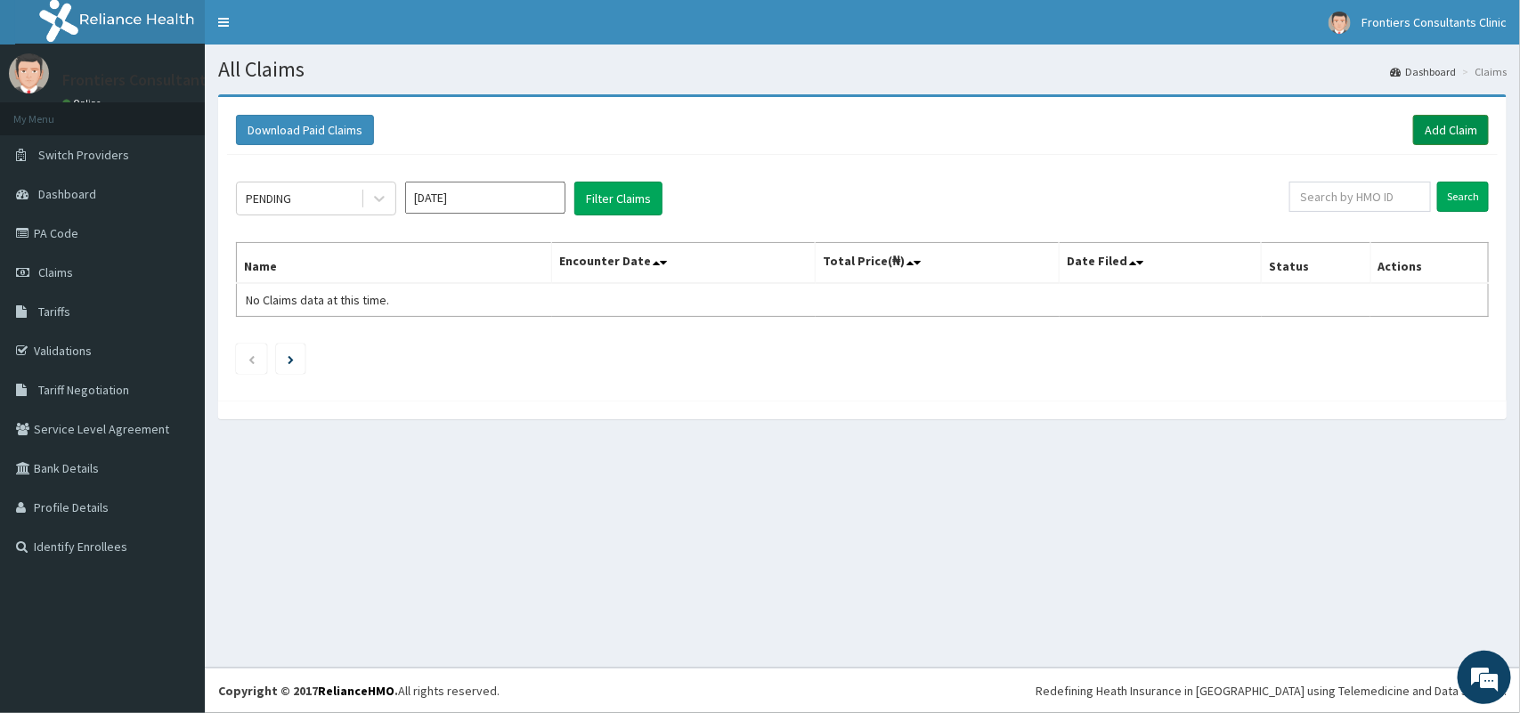
click at [1444, 132] on link "Add Claim" at bounding box center [1451, 130] width 76 height 30
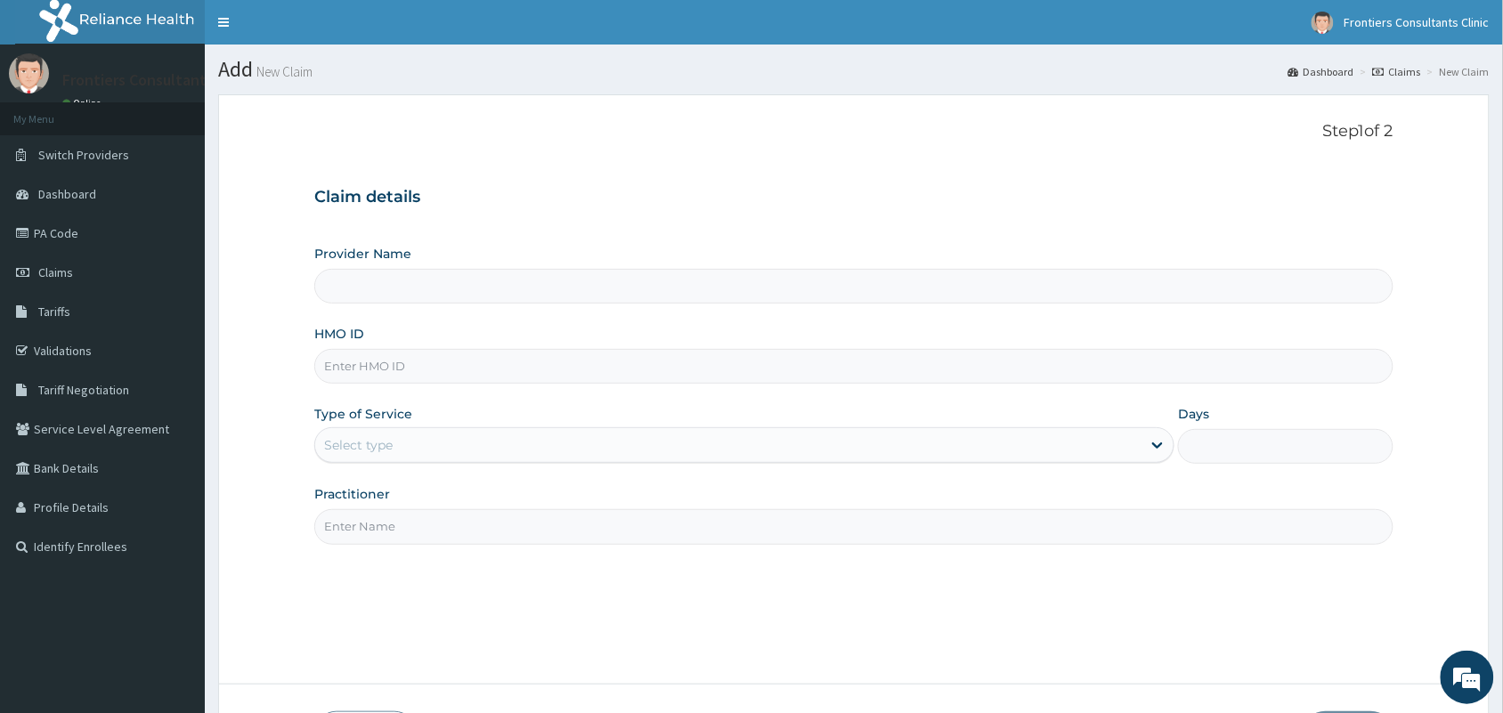
click at [436, 295] on input "Provider Name" at bounding box center [853, 286] width 1079 height 35
click at [65, 241] on link "PA Code" at bounding box center [102, 233] width 205 height 39
type input "Frontiers Consultants Clinic"
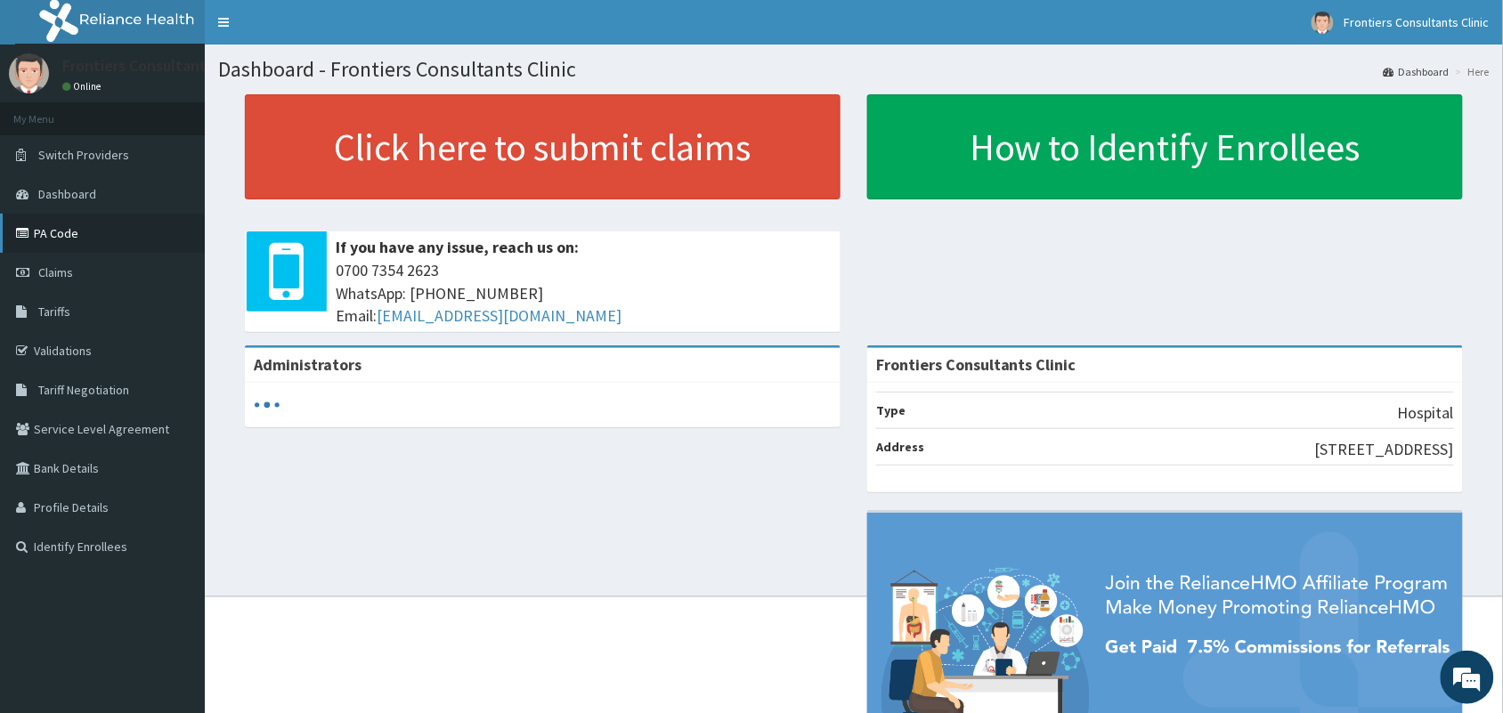
click at [87, 232] on link "PA Code" at bounding box center [102, 233] width 205 height 39
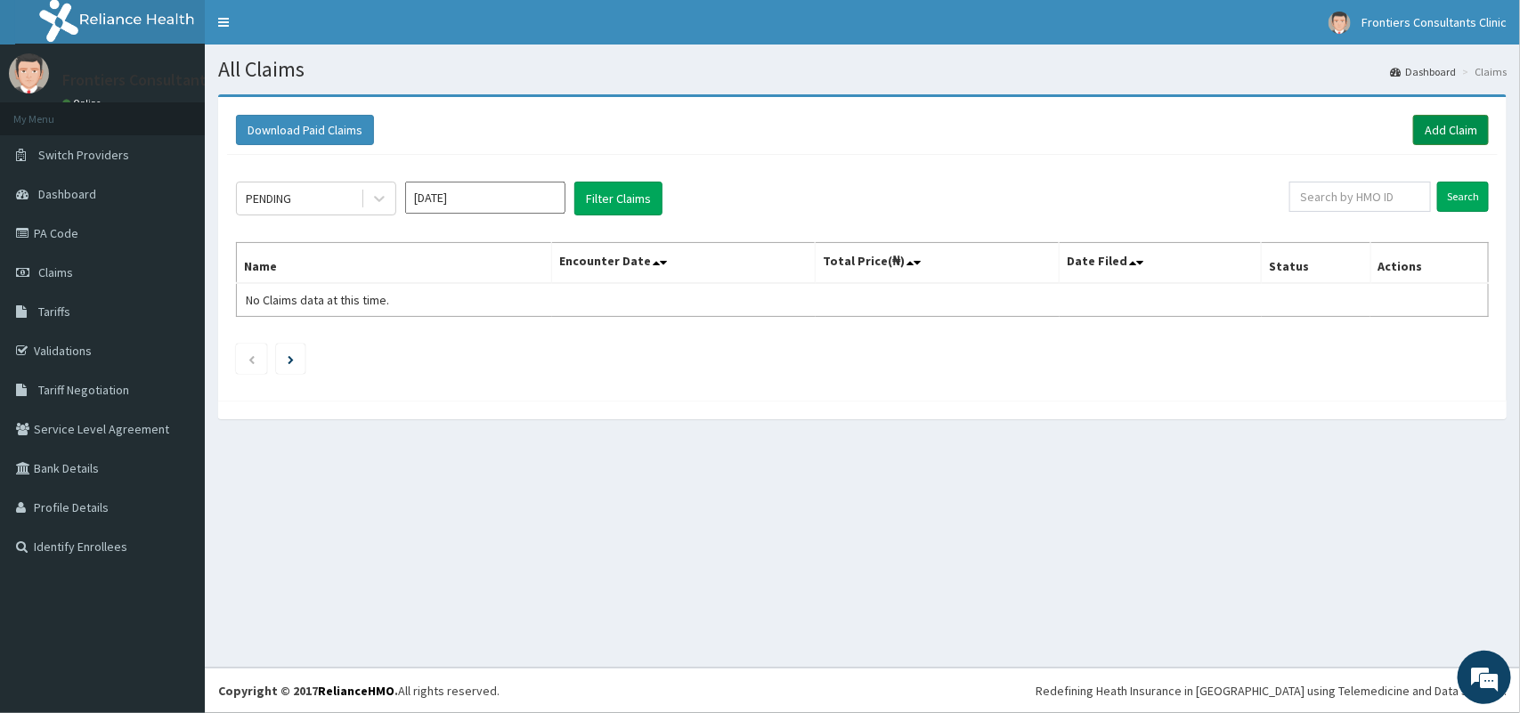
click at [1447, 143] on link "Add Claim" at bounding box center [1451, 130] width 76 height 30
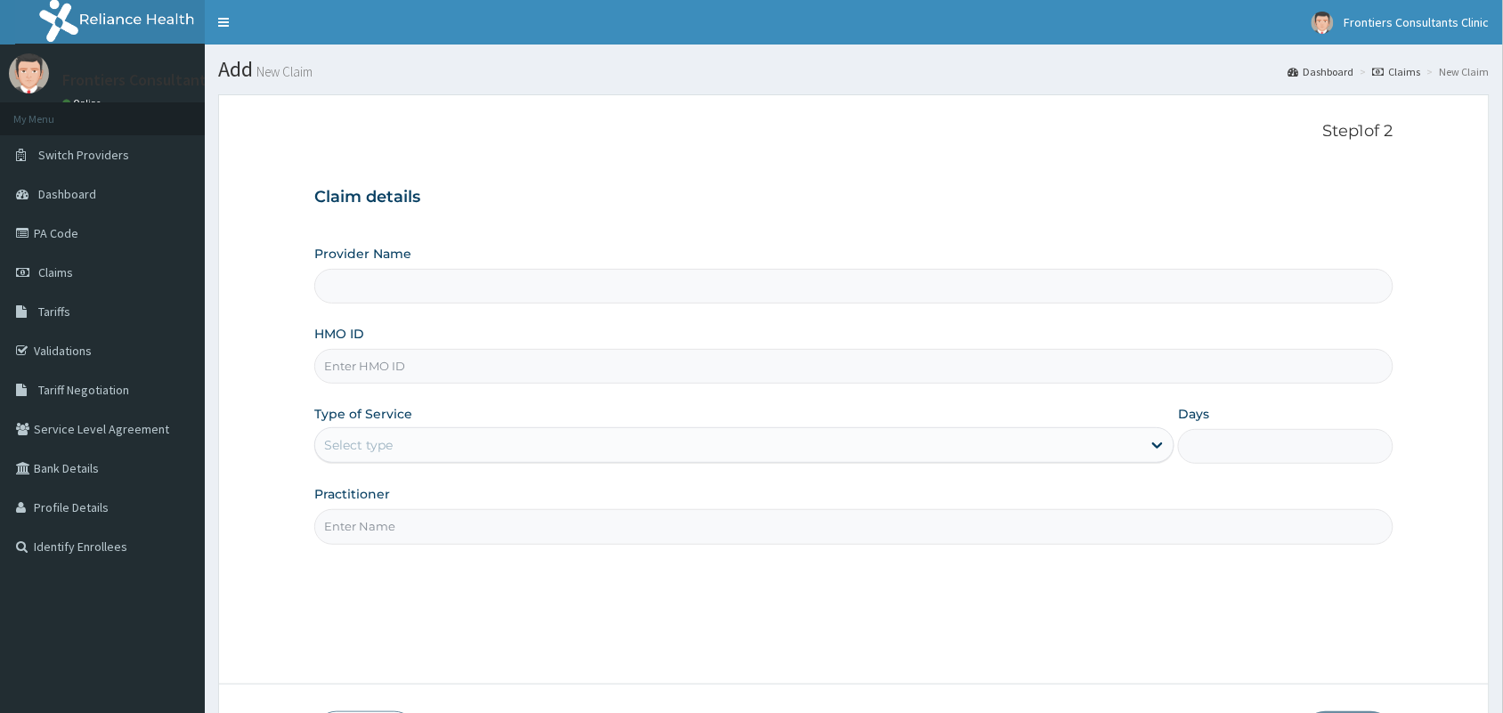
click at [536, 297] on input "Provider Name" at bounding box center [853, 286] width 1079 height 35
type input "Frontiers Consultants Clinic"
click at [476, 363] on input "HMO ID" at bounding box center [853, 366] width 1079 height 35
type input "IGV/10003/D"
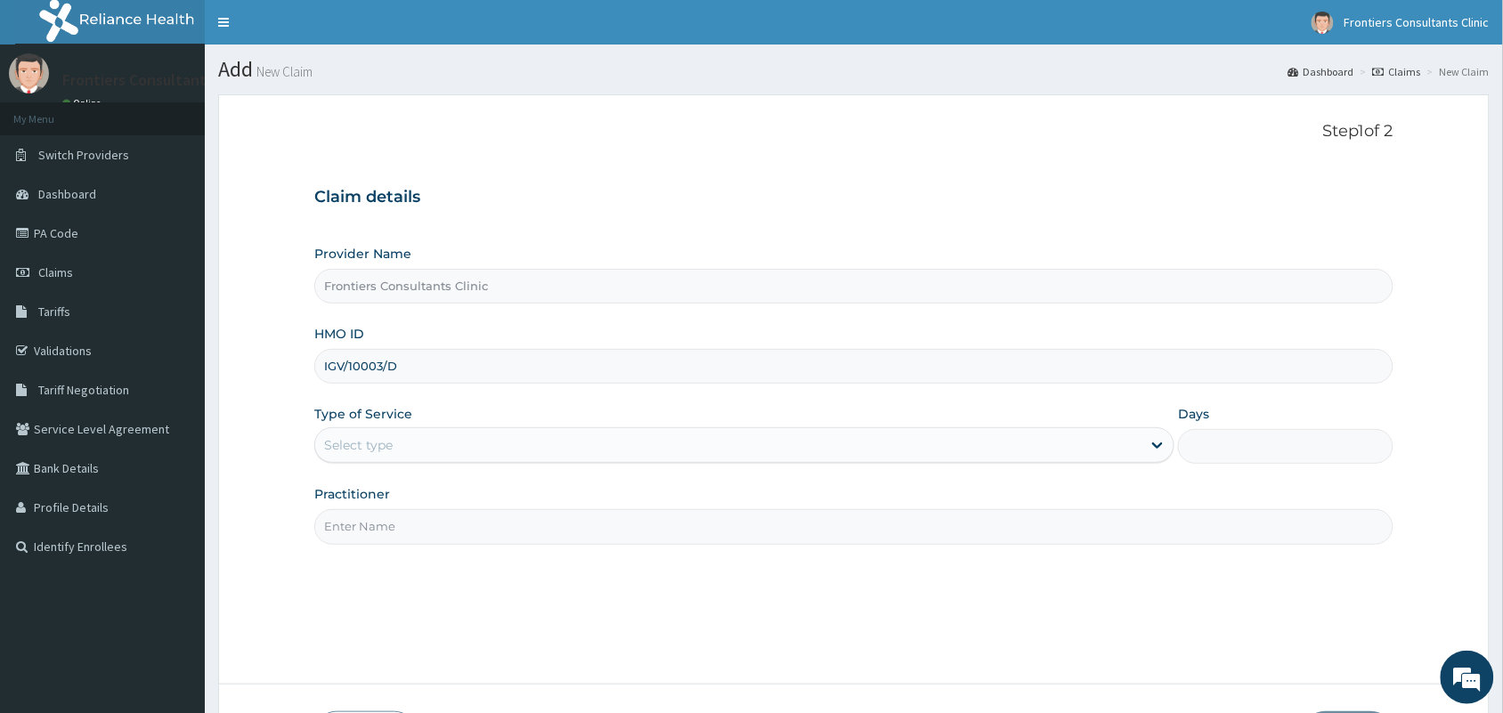
click at [419, 435] on div "Select type" at bounding box center [728, 445] width 826 height 28
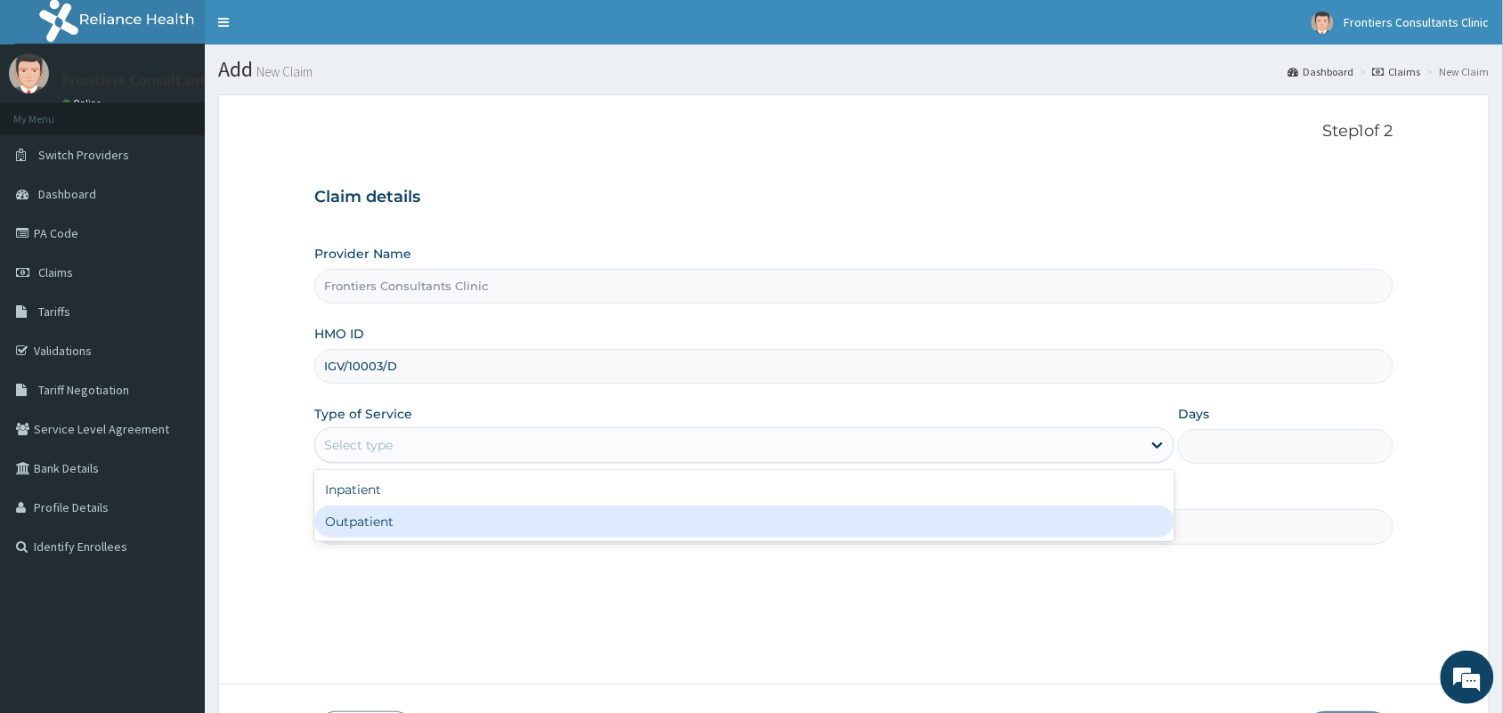
click at [387, 517] on div "Outpatient" at bounding box center [744, 522] width 860 height 32
type input "1"
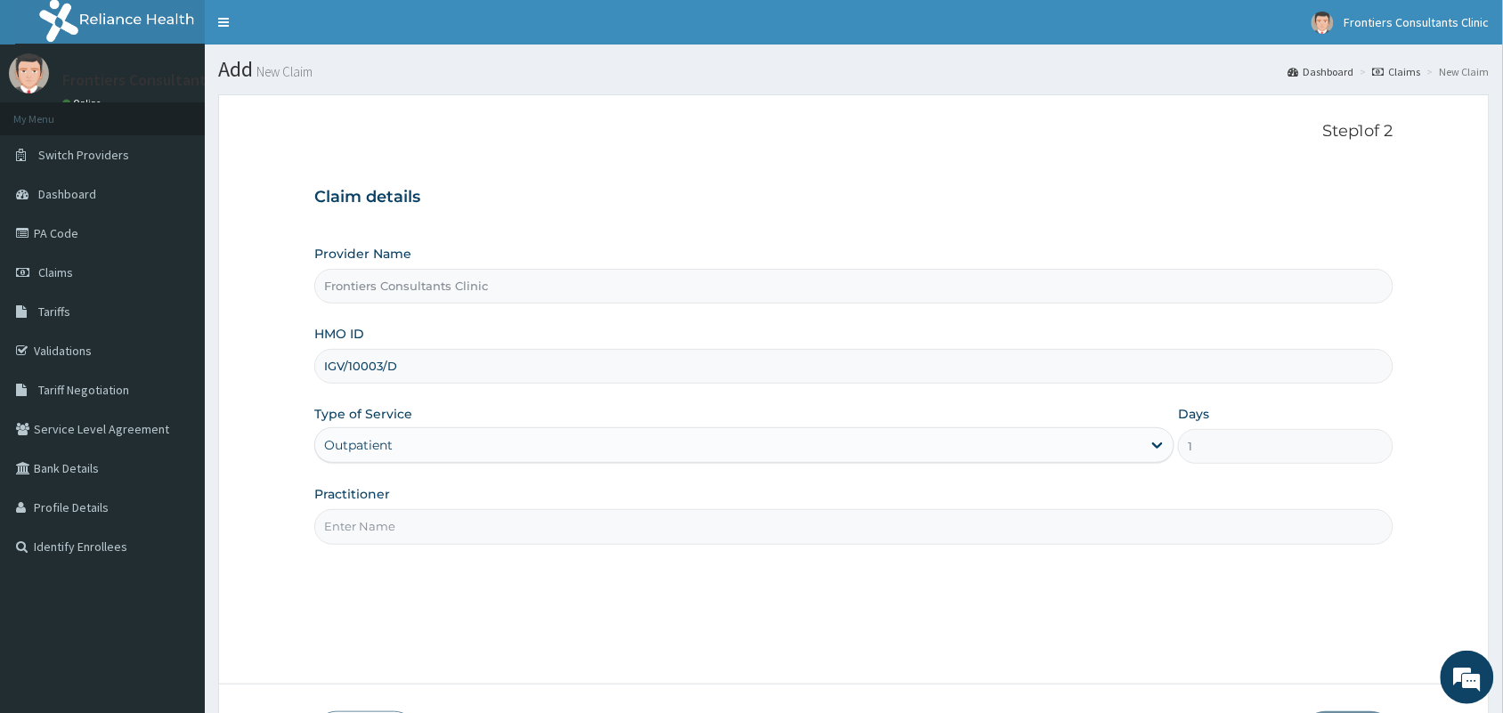
click at [387, 517] on input "Practitioner" at bounding box center [853, 526] width 1079 height 35
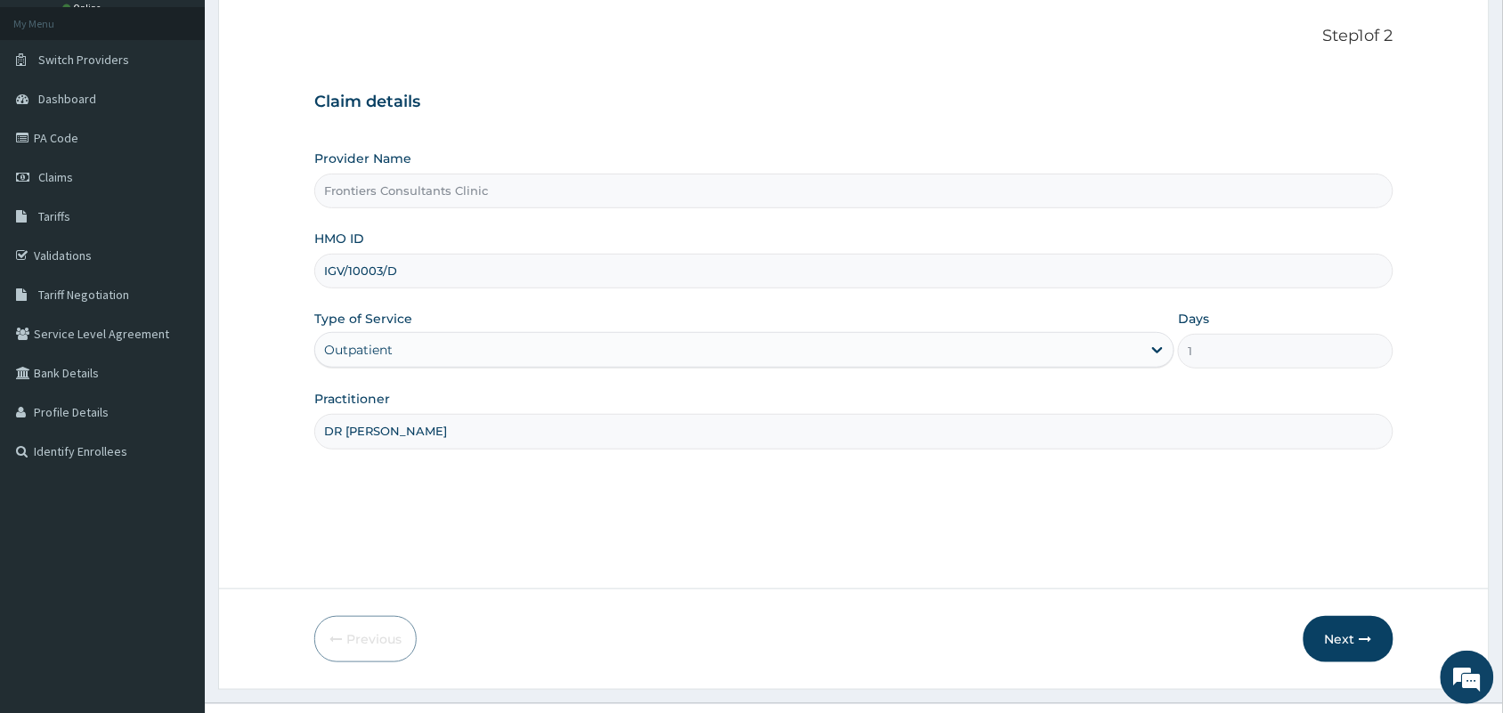
scroll to position [131, 0]
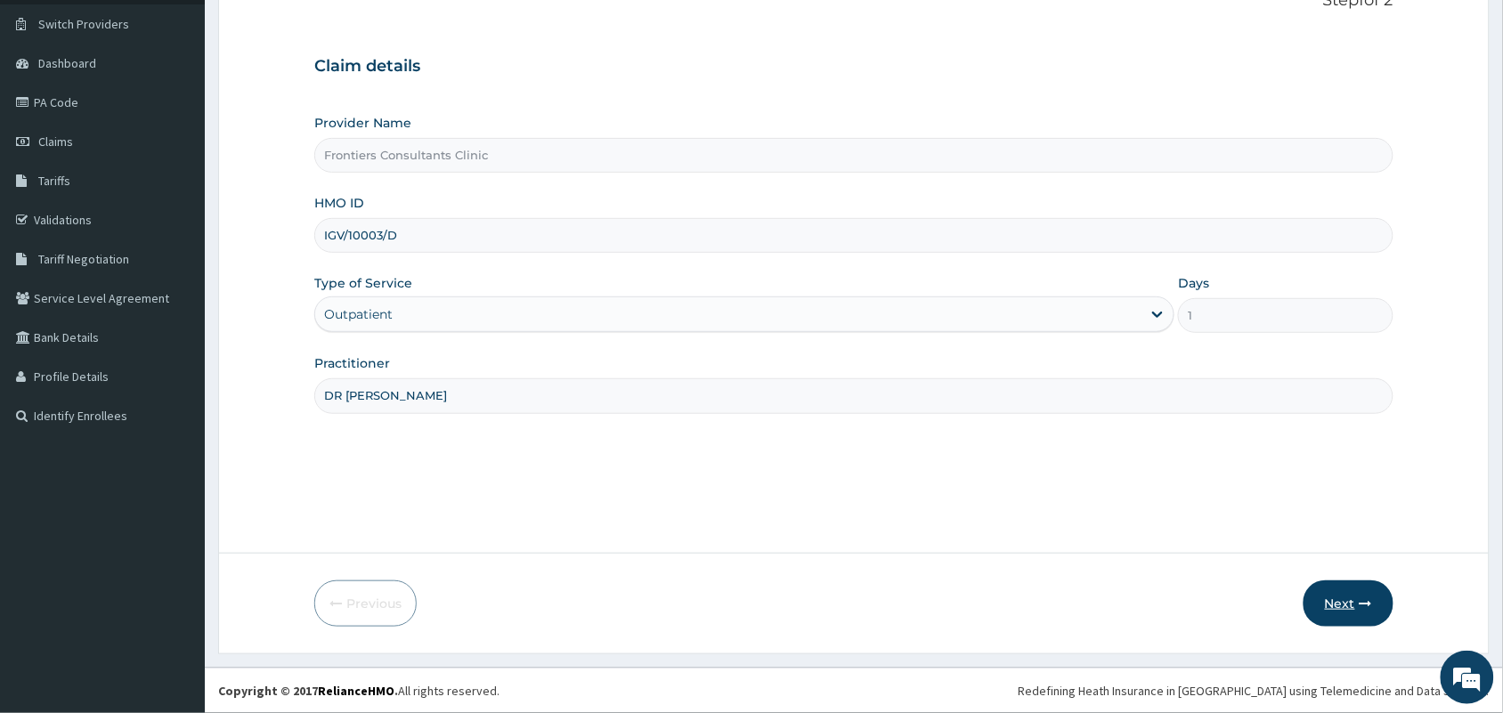
type input "DR AA BINDAWA"
click at [1337, 613] on button "Next" at bounding box center [1349, 604] width 90 height 46
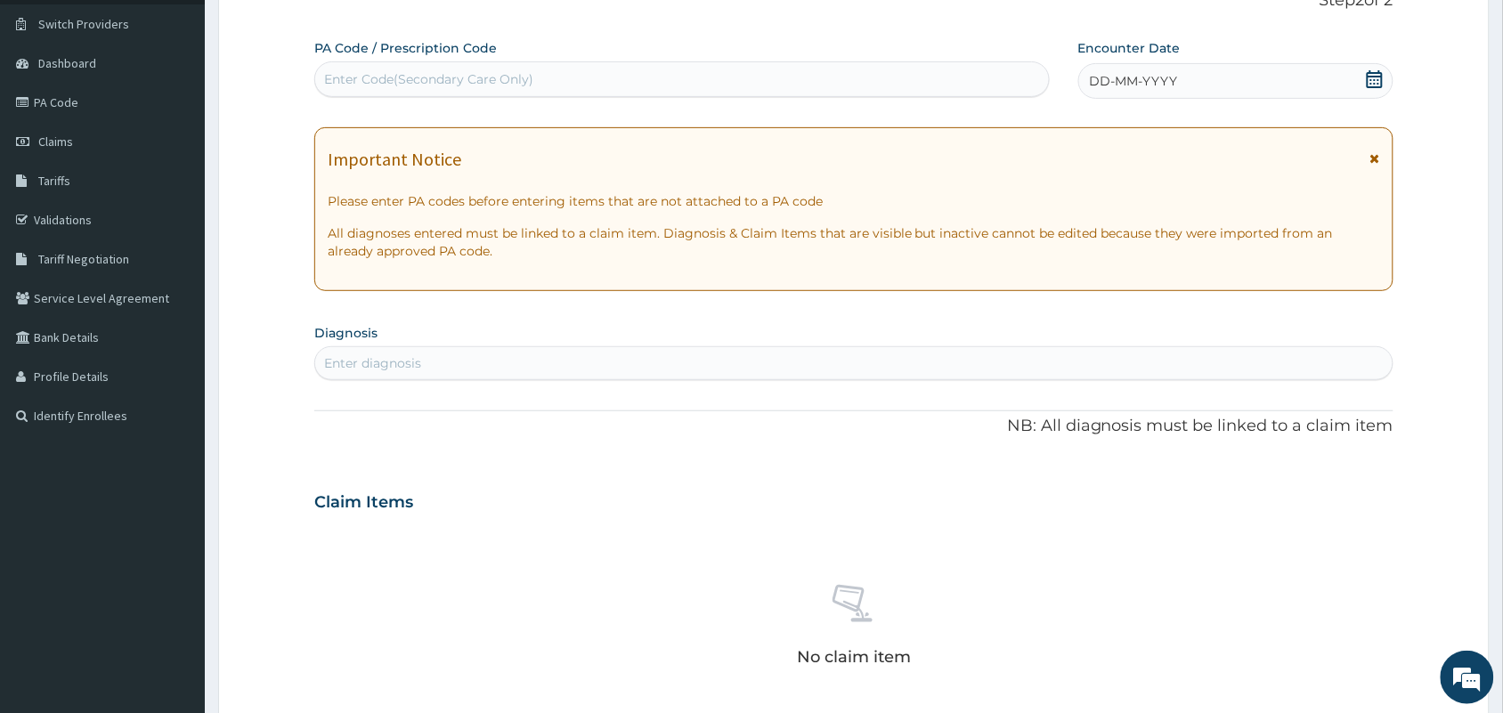
click at [670, 65] on div "Enter Code(Secondary Care Only)" at bounding box center [682, 79] width 734 height 28
click at [634, 77] on div "Enter Code(Secondary Care Only)" at bounding box center [682, 79] width 734 height 28
type input "PA/4E467F"
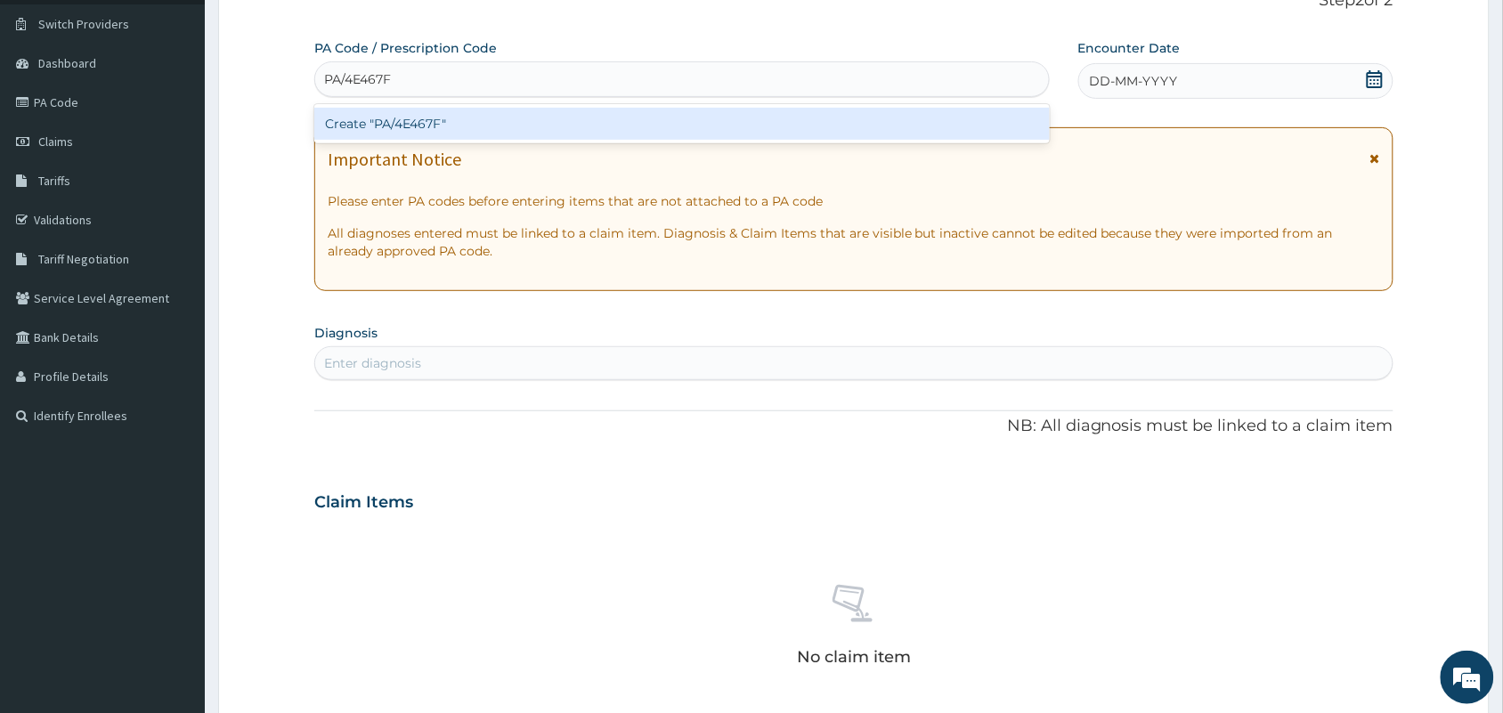
click at [580, 118] on div "Create "PA/4E467F"" at bounding box center [682, 124] width 736 height 32
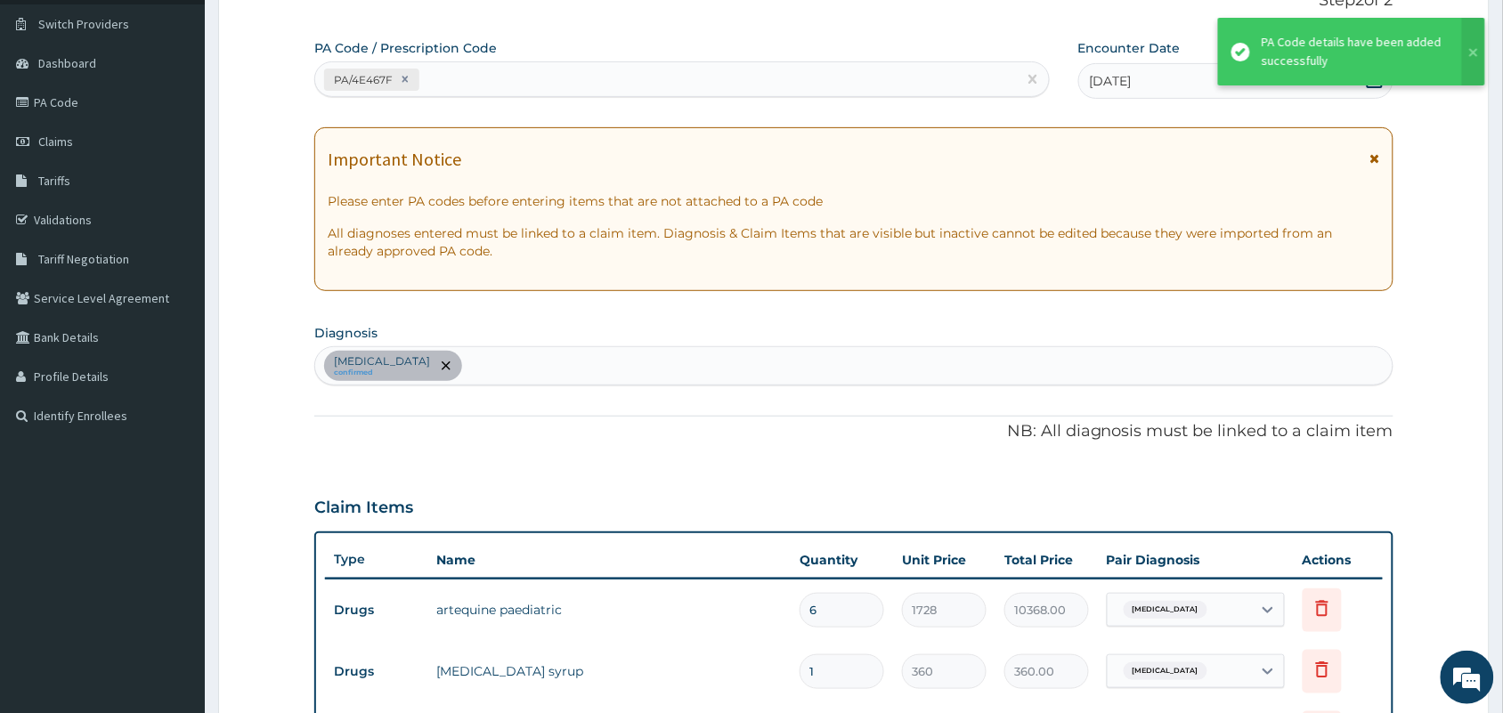
scroll to position [567, 0]
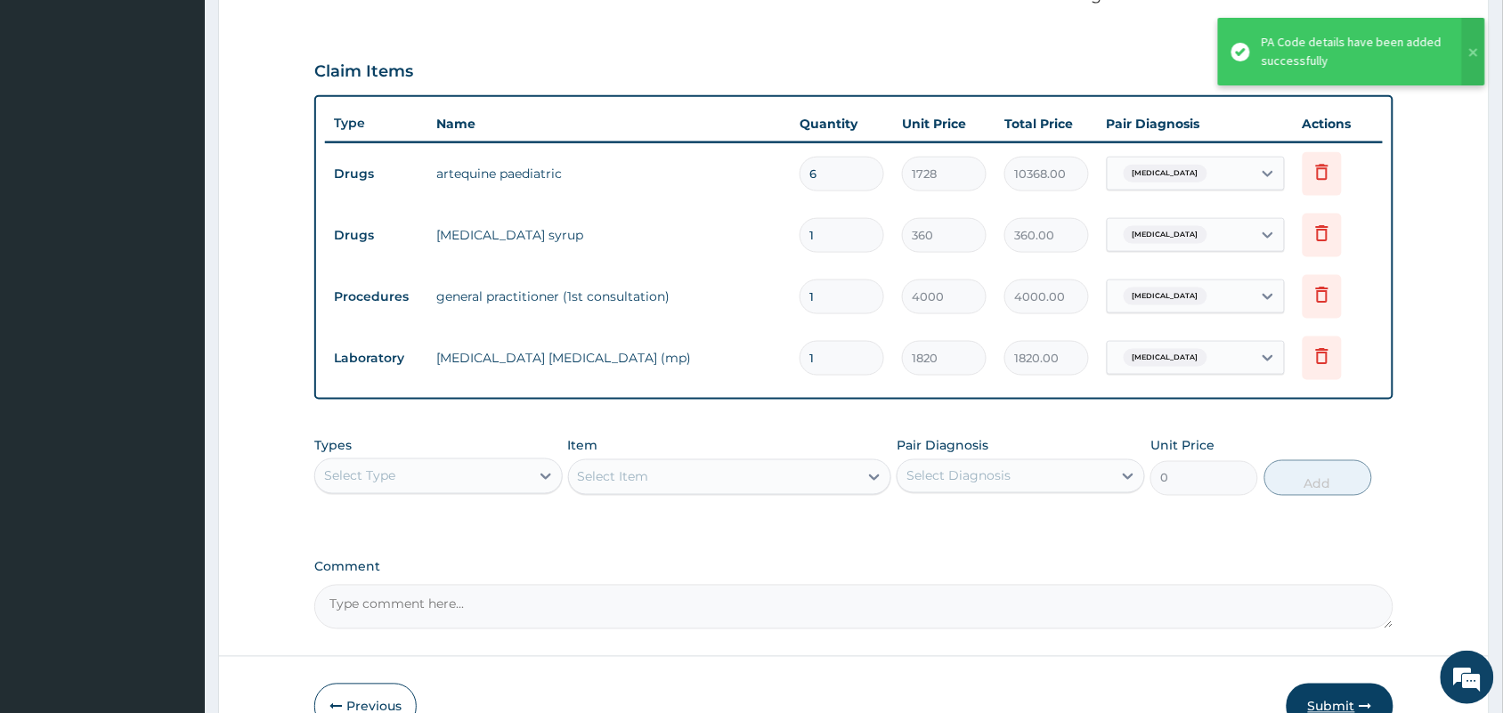
click at [1341, 693] on button "Submit" at bounding box center [1340, 707] width 107 height 46
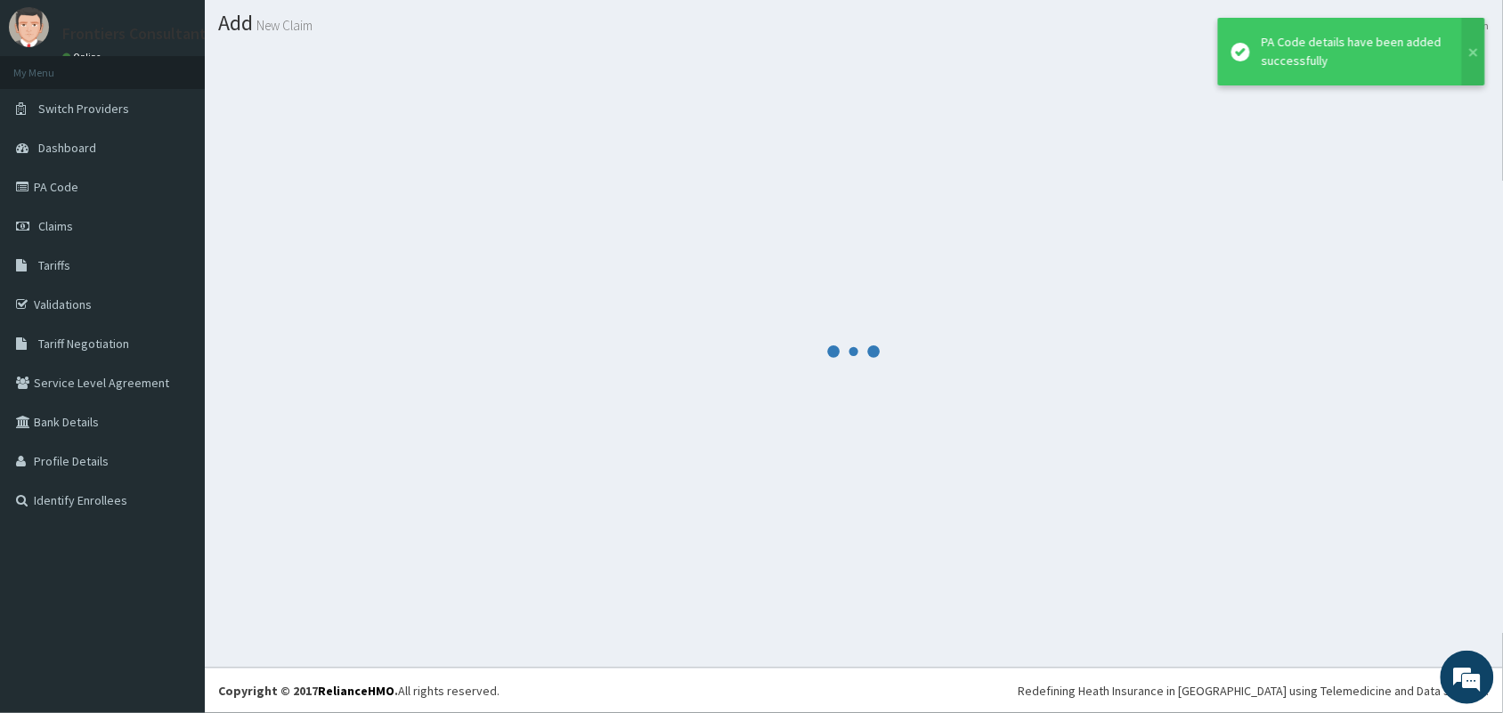
scroll to position [46, 0]
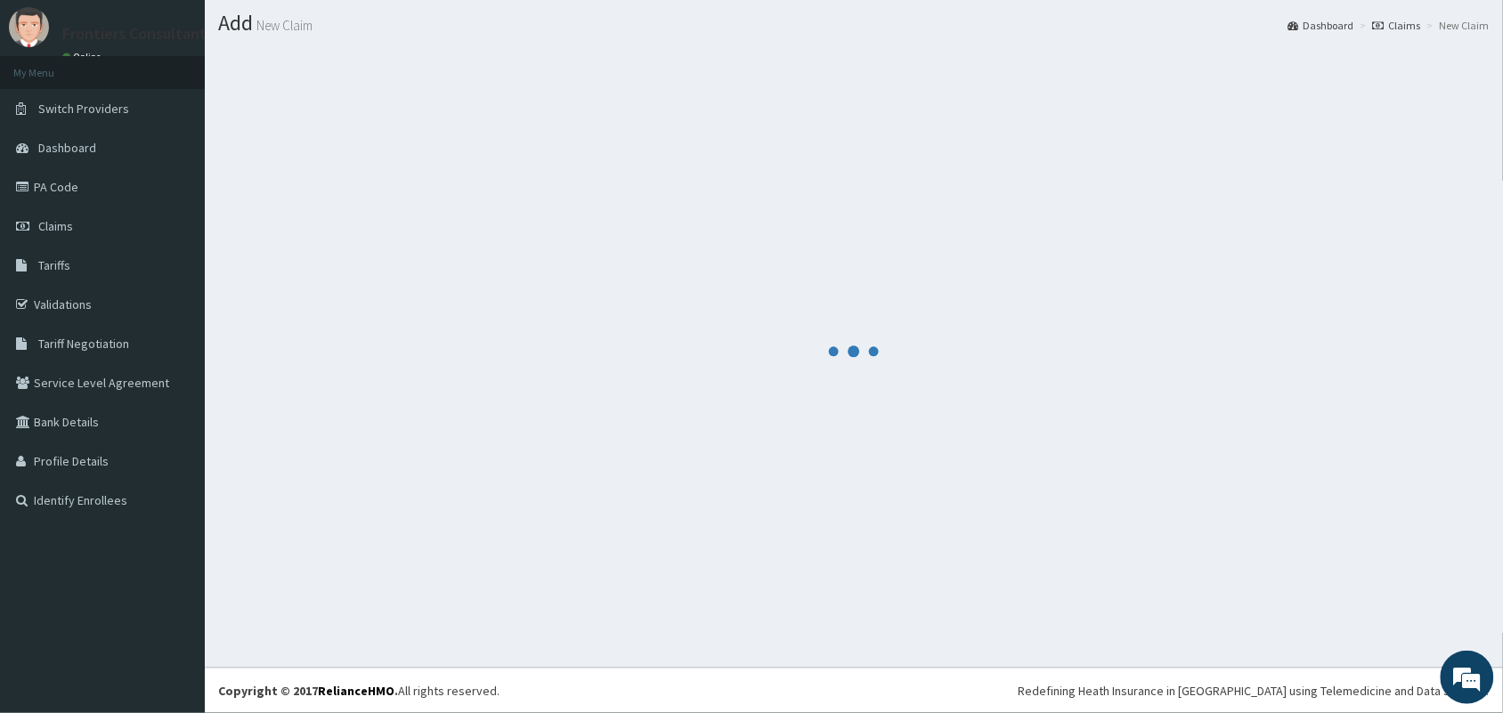
click at [1233, 396] on div at bounding box center [854, 351] width 1272 height 606
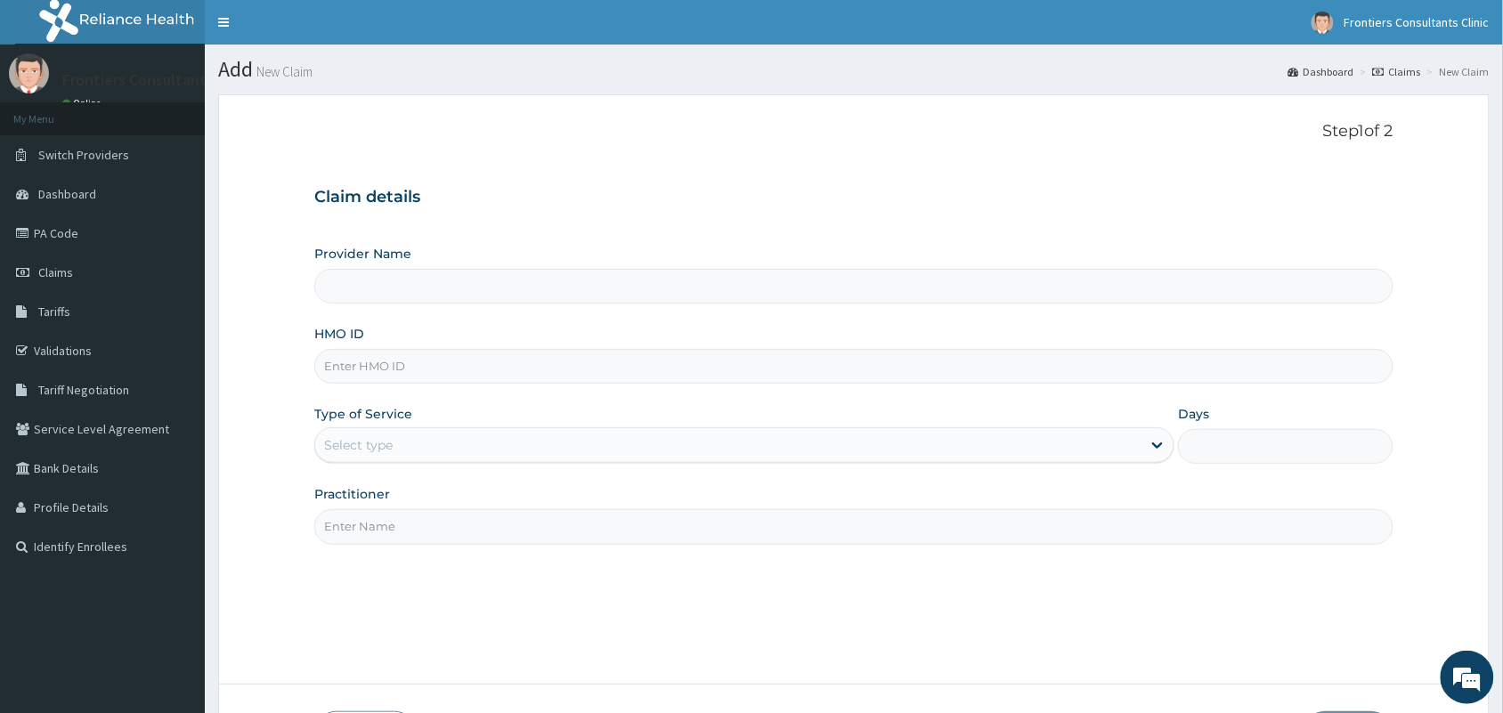
click at [548, 277] on input "Provider Name" at bounding box center [853, 286] width 1079 height 35
type input "Frontiers Consultants Clinic"
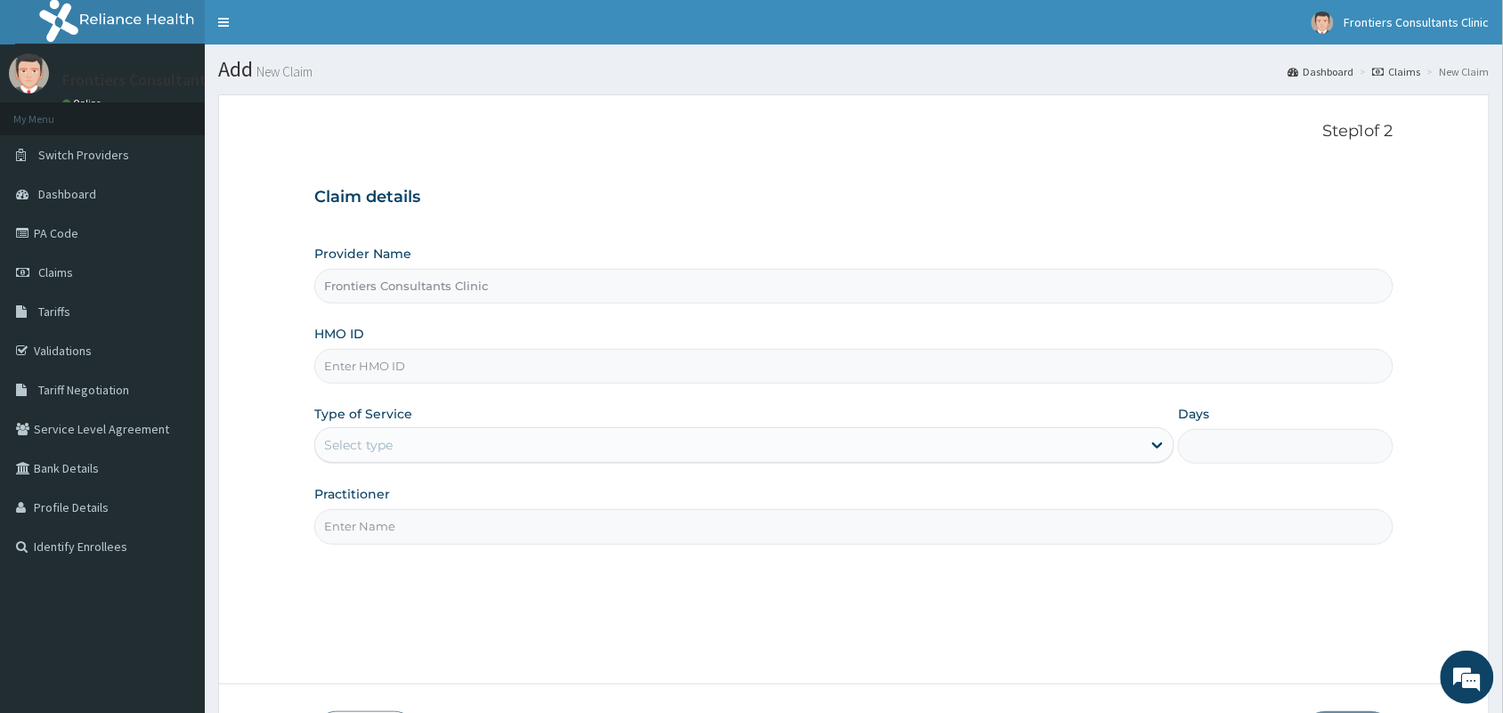
click at [460, 370] on input "HMO ID" at bounding box center [853, 366] width 1079 height 35
type input "IGV/10003/D"
click at [428, 441] on div "Select type" at bounding box center [728, 445] width 826 height 28
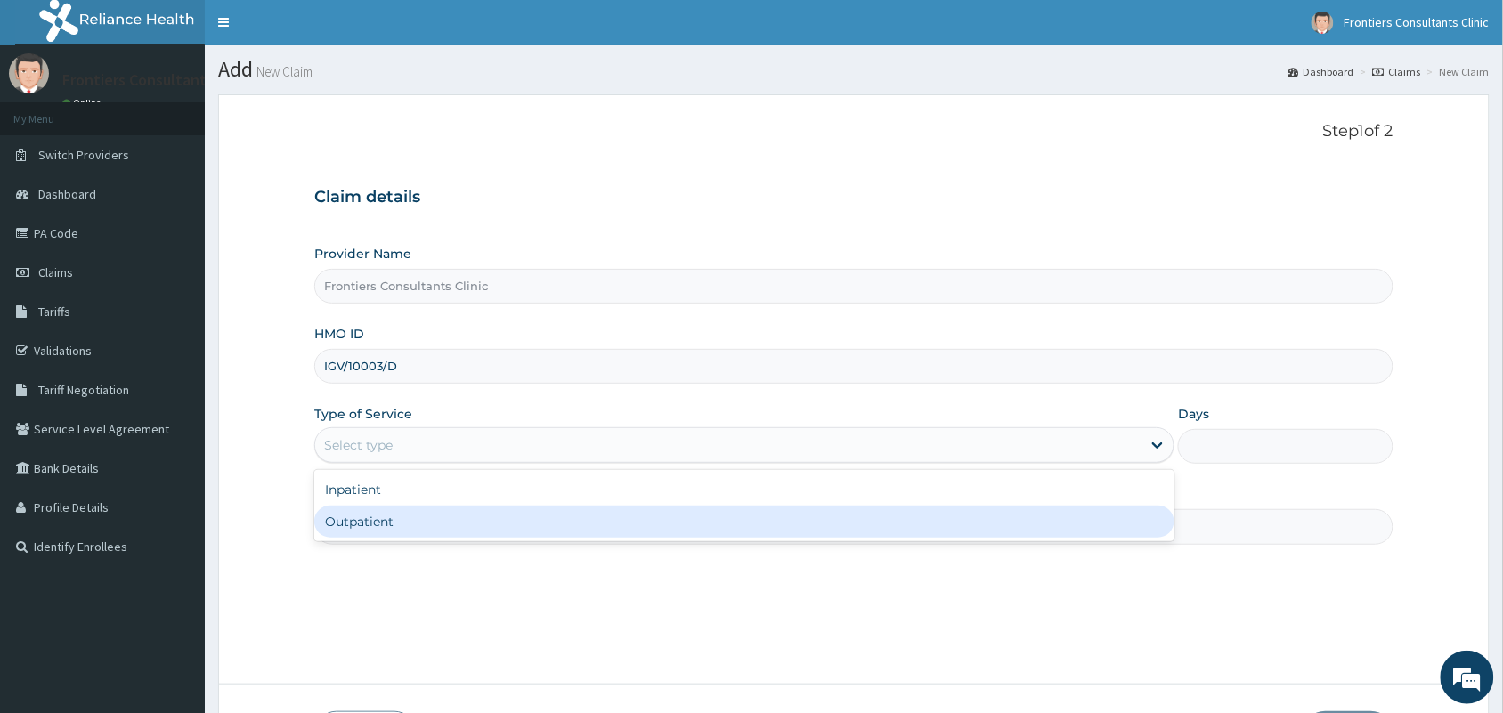
click at [377, 526] on div "Outpatient" at bounding box center [744, 522] width 860 height 32
type input "1"
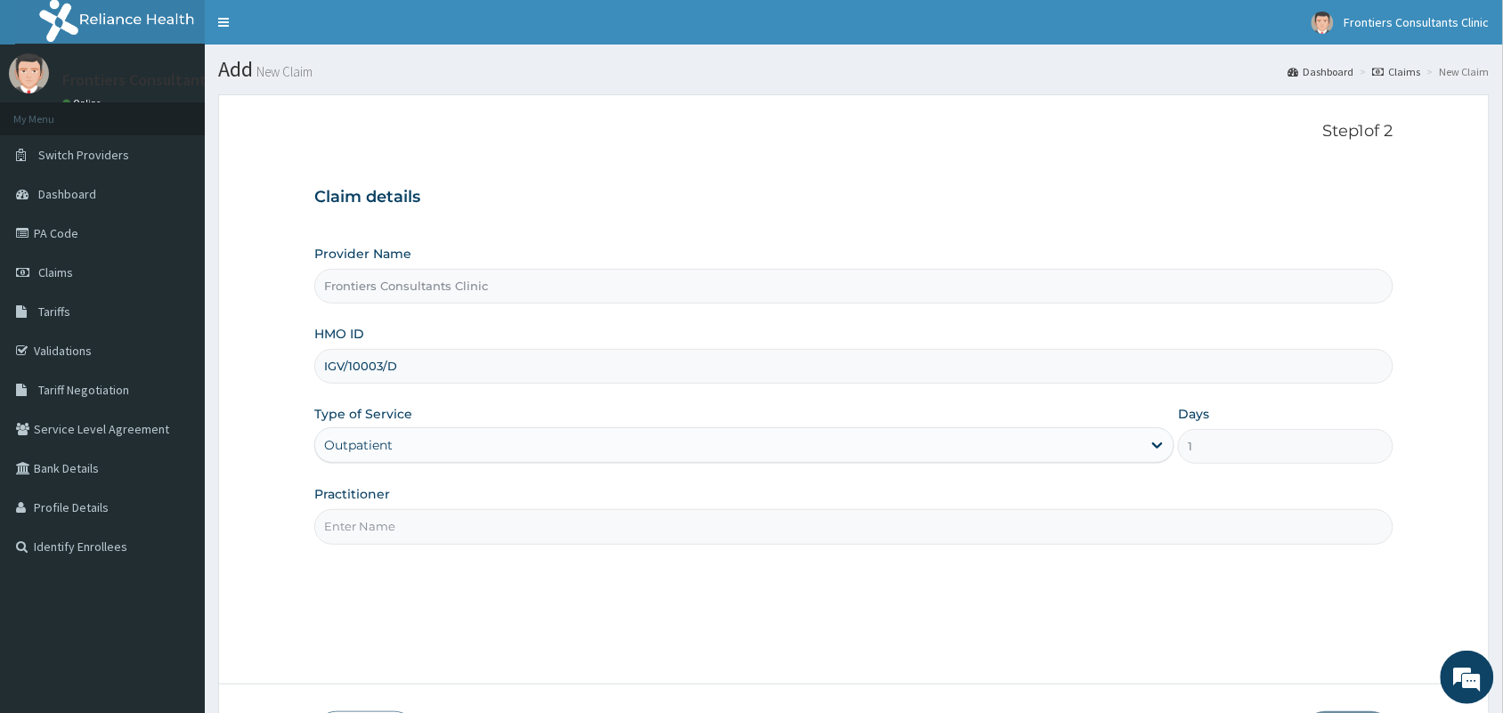
click at [377, 526] on input "Practitioner" at bounding box center [853, 526] width 1079 height 35
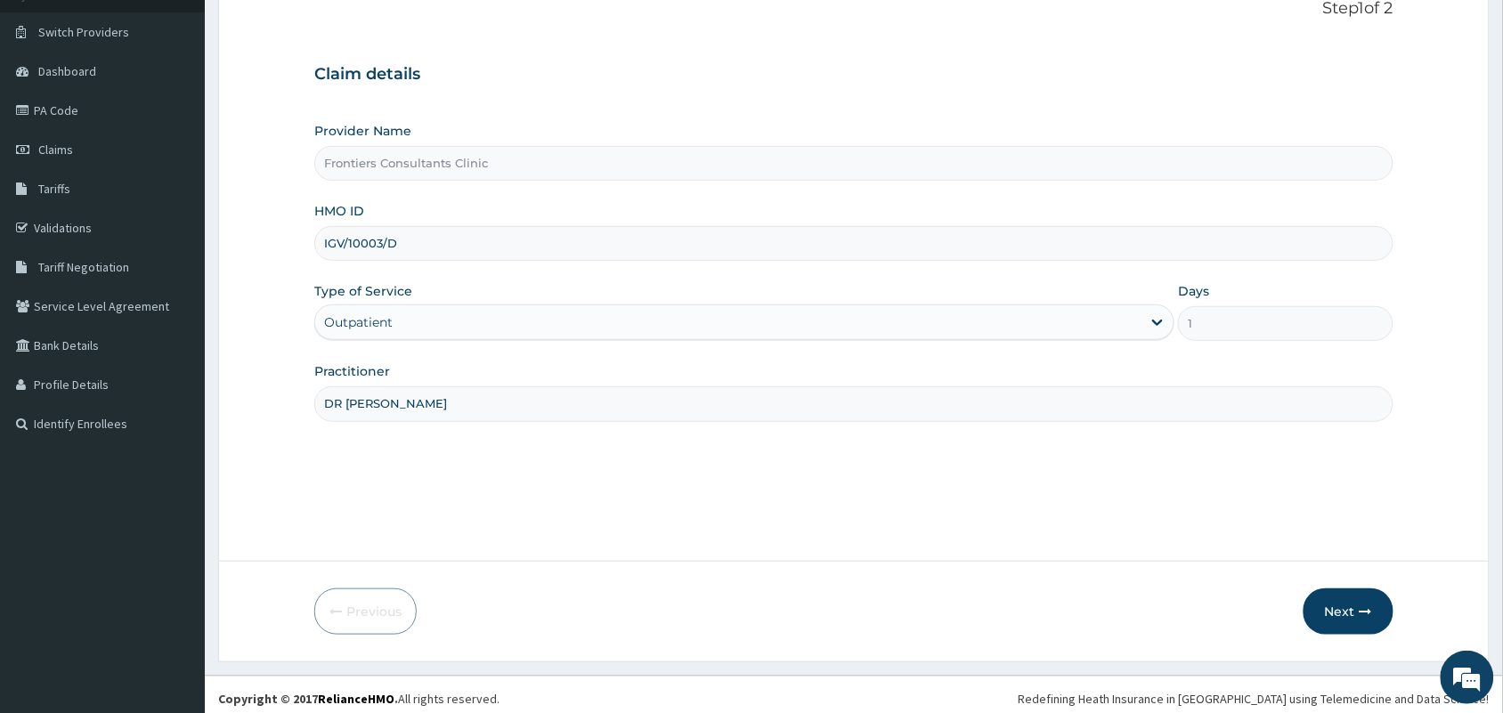
scroll to position [131, 0]
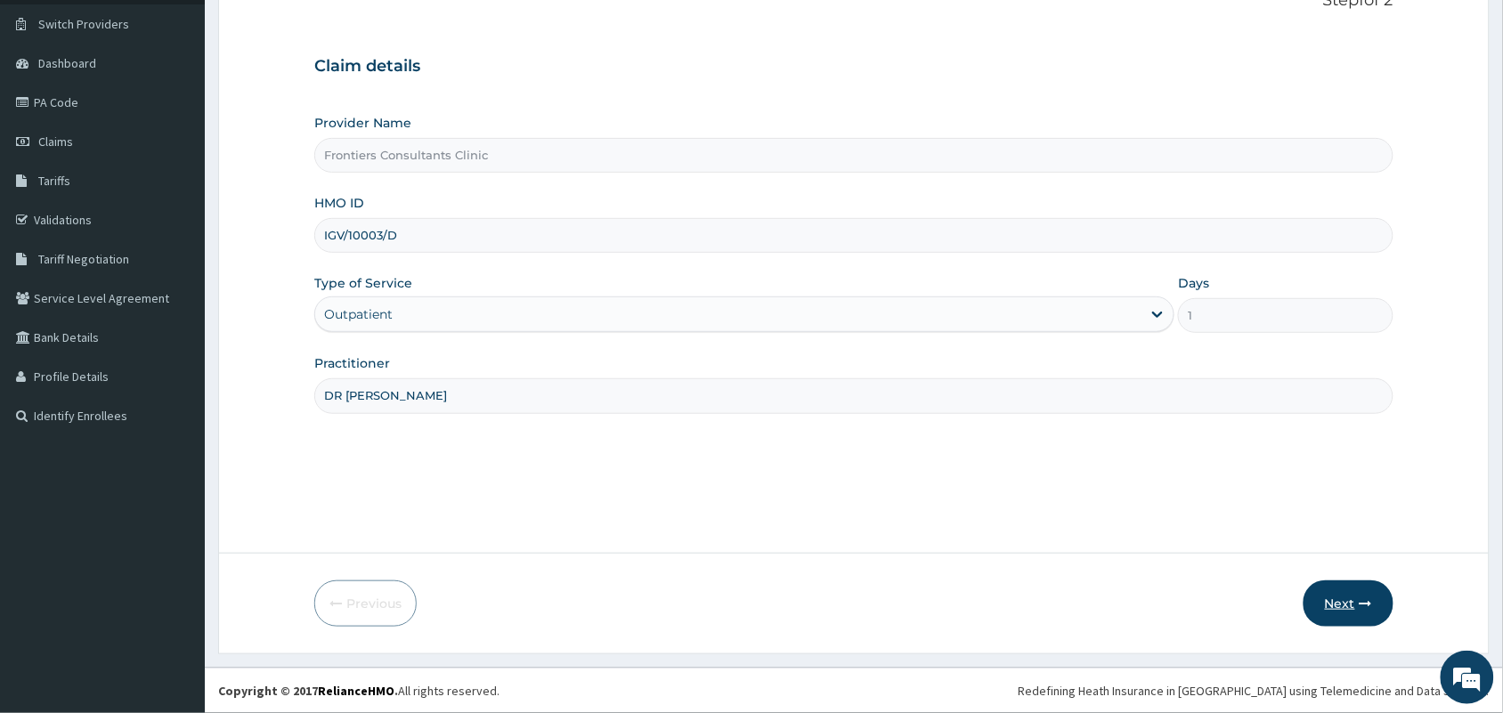
type input "DR FATIMA"
click at [1334, 590] on button "Next" at bounding box center [1349, 604] width 90 height 46
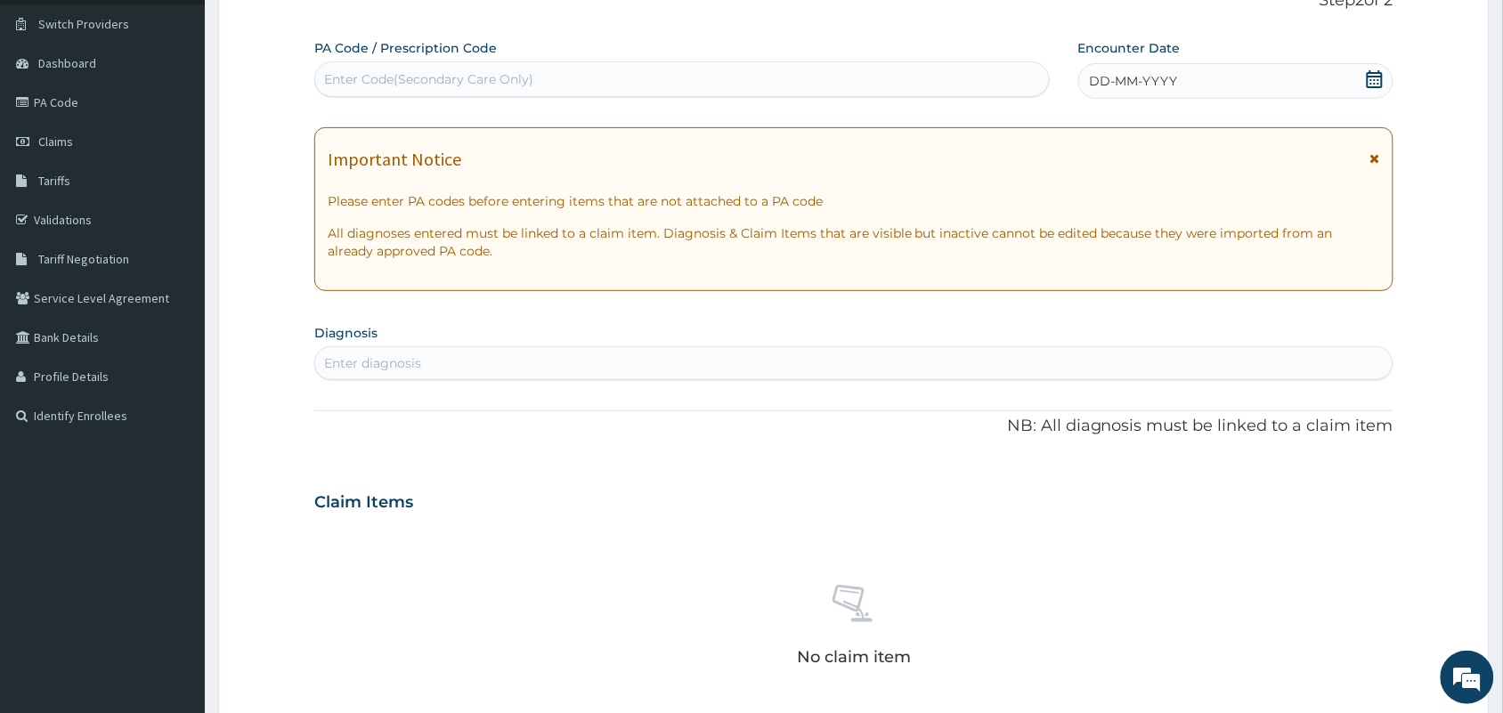
click at [528, 65] on div "Enter Code(Secondary Care Only)" at bounding box center [682, 79] width 734 height 28
type input "PA/350E99"
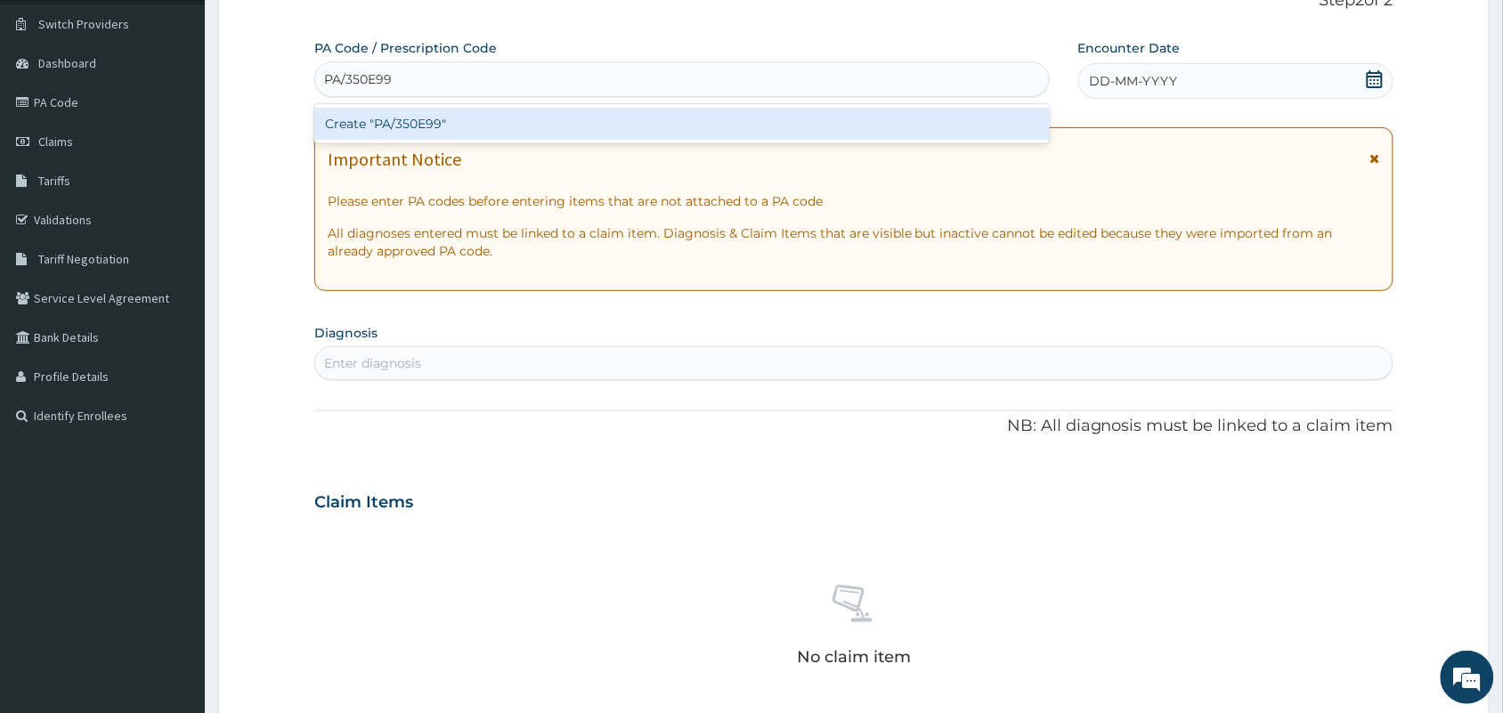
click at [492, 113] on div "Create "PA/350E99"" at bounding box center [682, 124] width 736 height 32
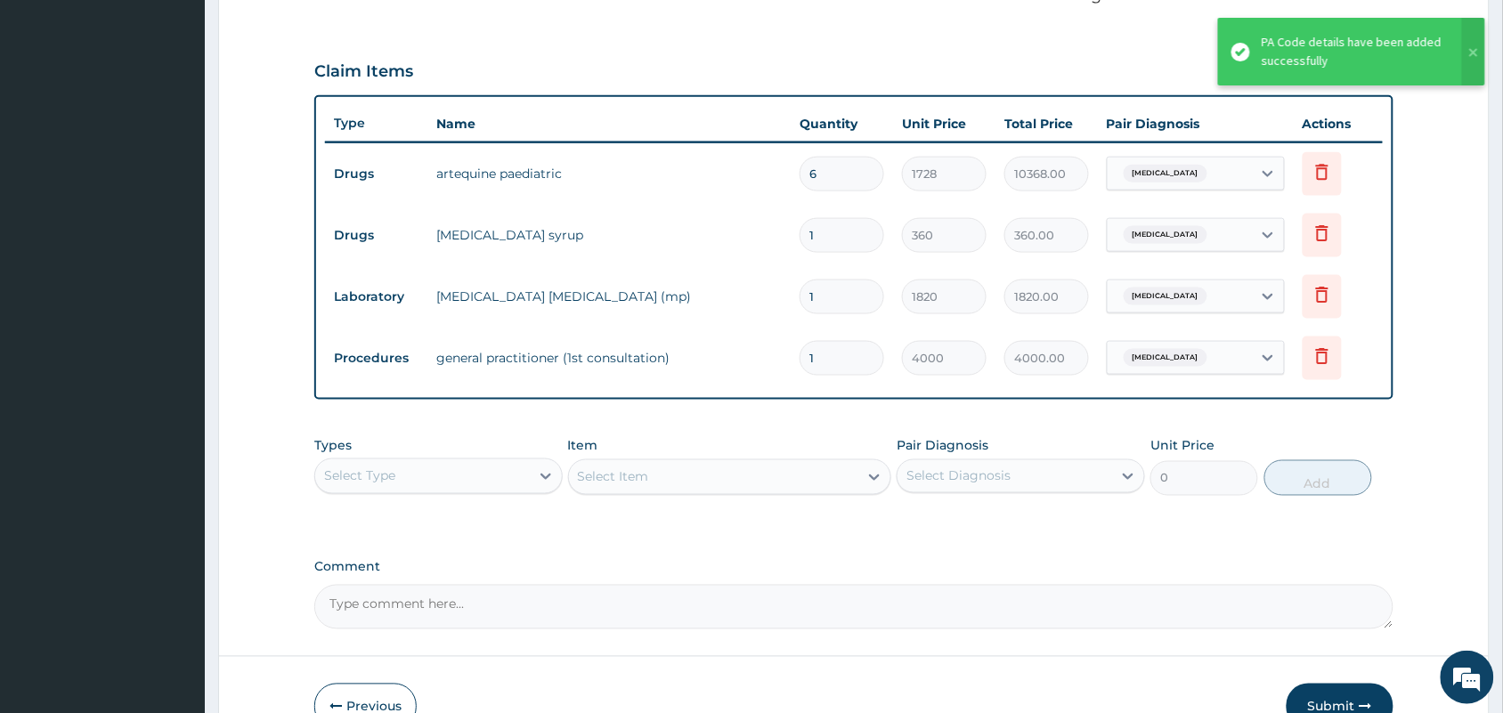
scroll to position [653, 0]
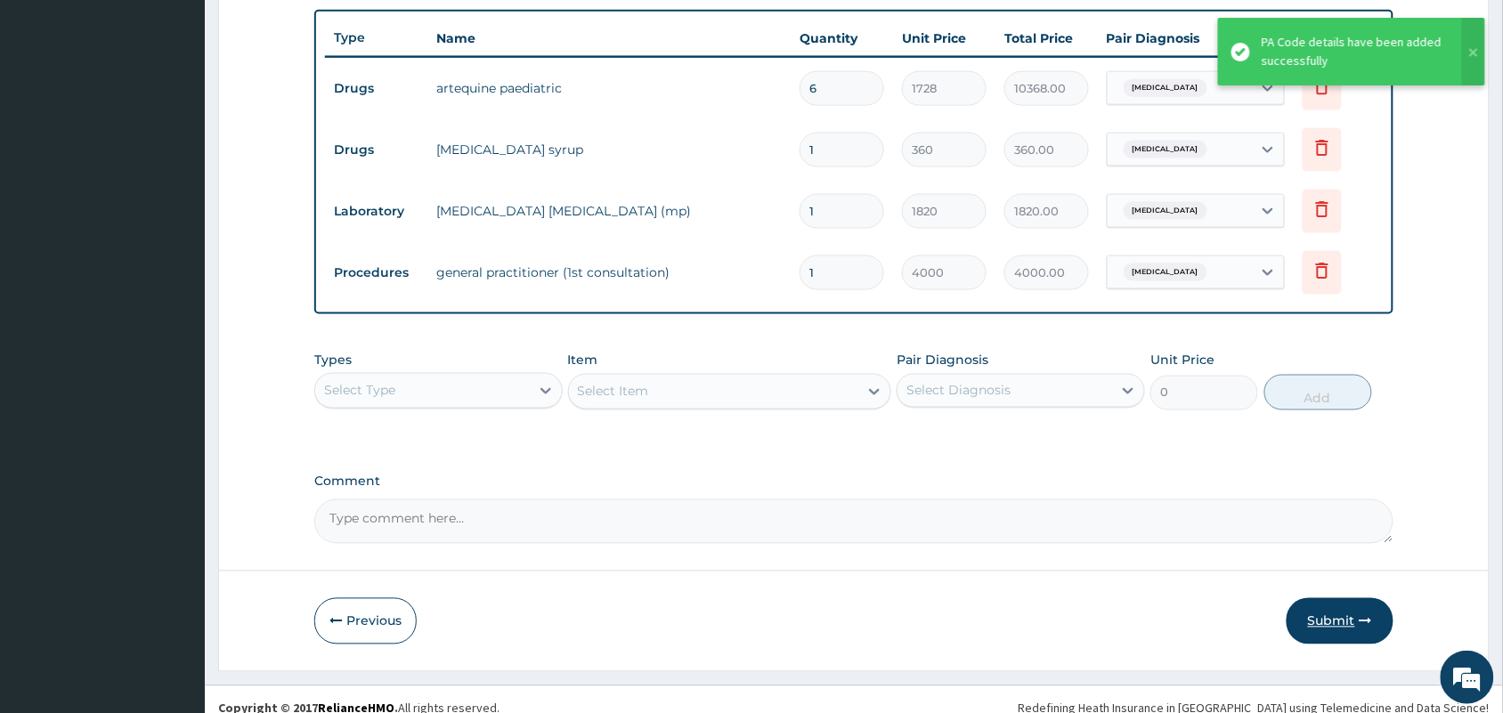
click at [1310, 621] on button "Submit" at bounding box center [1340, 621] width 107 height 46
